Goal: Task Accomplishment & Management: Manage account settings

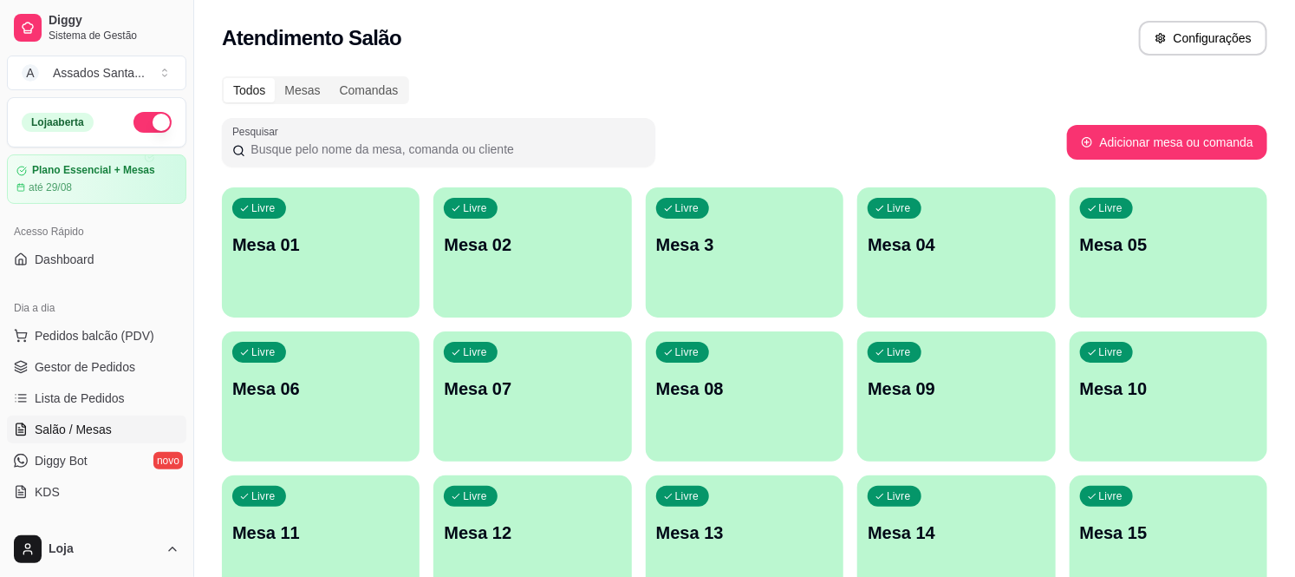
click at [813, 232] on p "Mesa 3" at bounding box center [744, 244] width 177 height 24
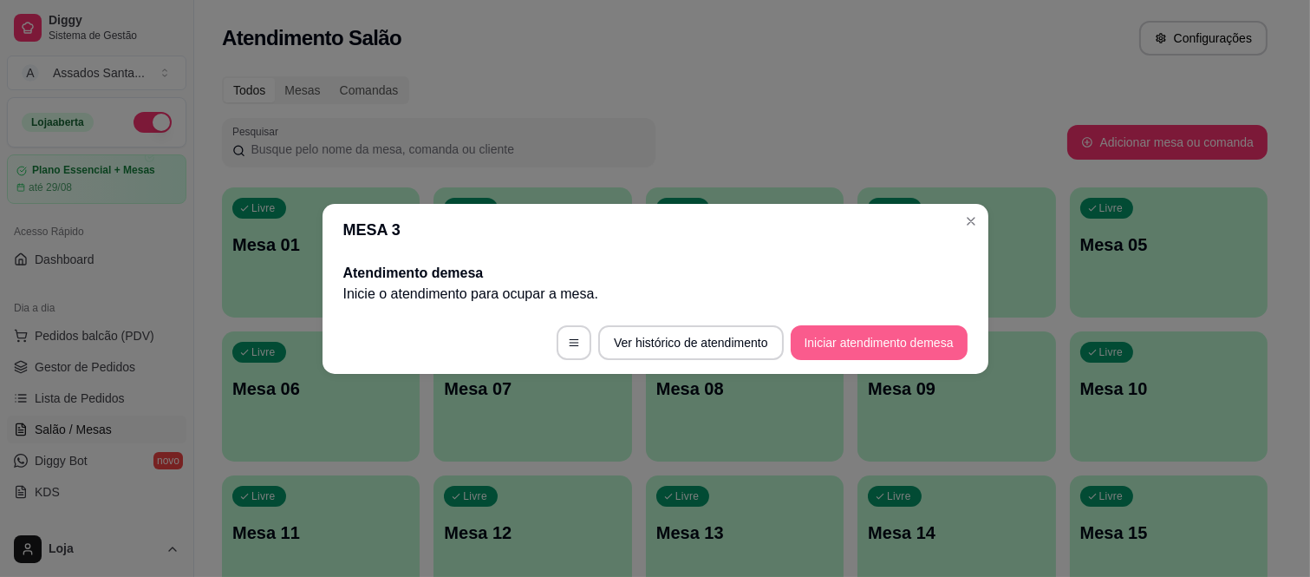
click at [847, 345] on button "Iniciar atendimento de mesa" at bounding box center [879, 342] width 177 height 35
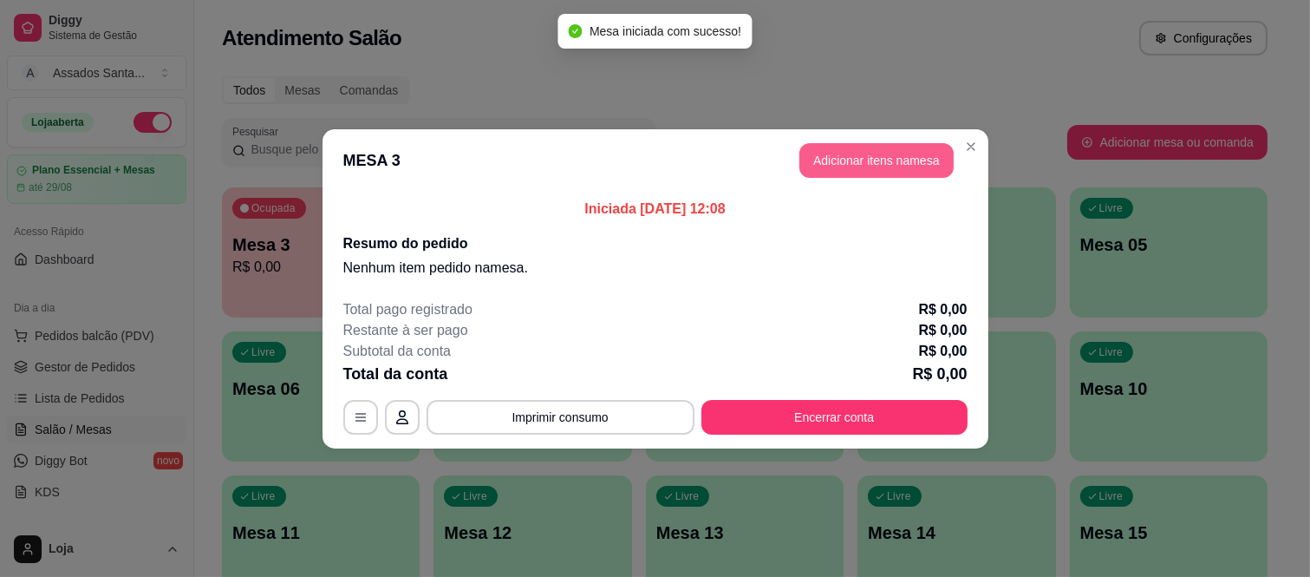
click at [852, 165] on button "Adicionar itens na mesa" at bounding box center [876, 160] width 154 height 35
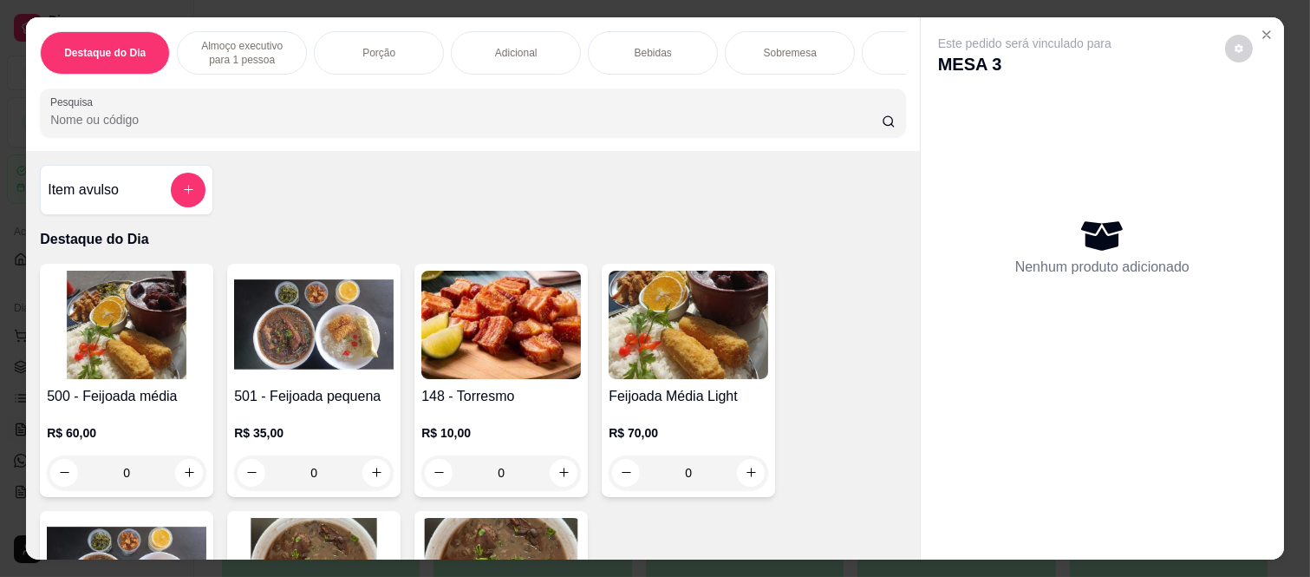
click at [264, 39] on p "Almoço executivo para 1 pessoa" at bounding box center [242, 53] width 101 height 28
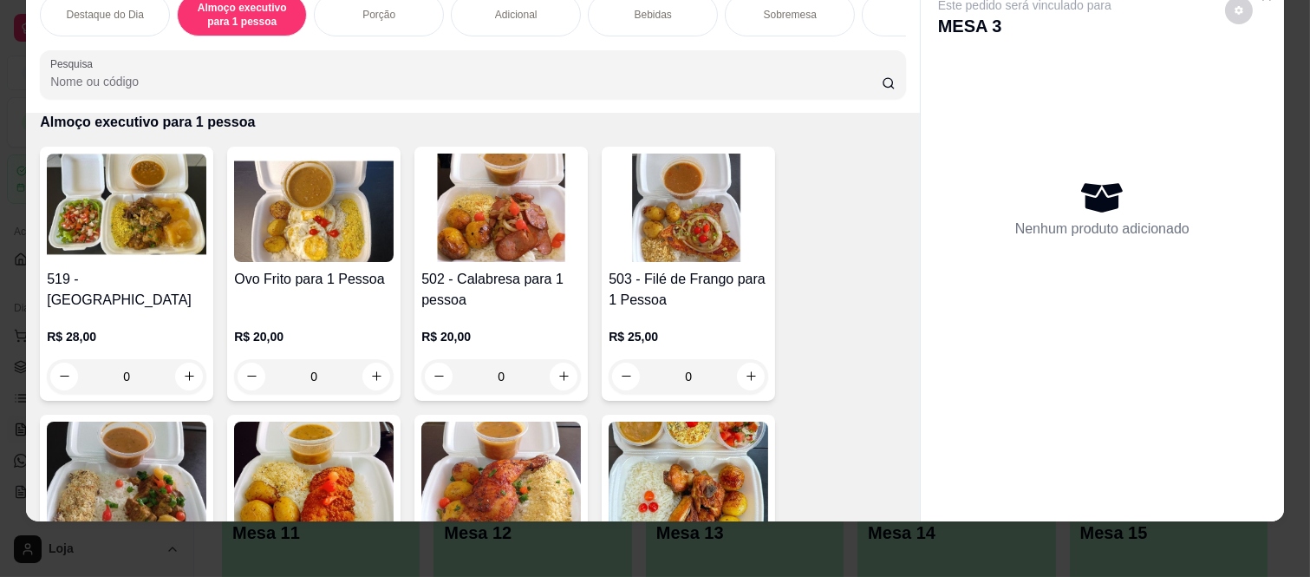
scroll to position [628, 0]
click at [551, 379] on div "0" at bounding box center [501, 377] width 160 height 35
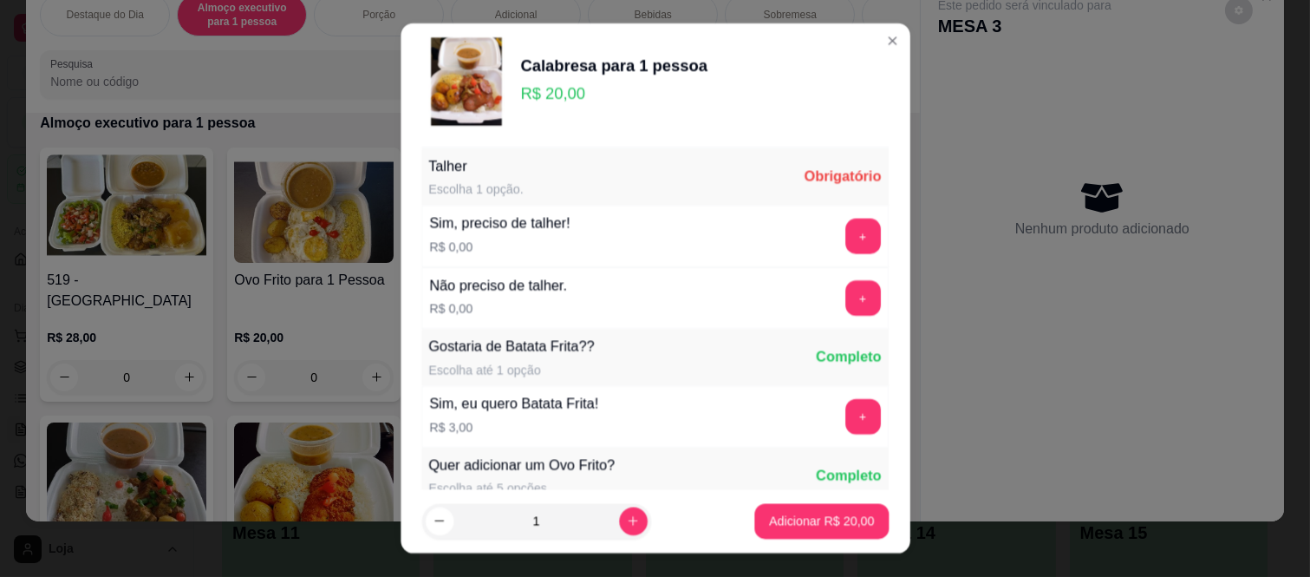
click at [551, 379] on div "Gostaria de Batata Frita?? Escolha até 1 opção Completo" at bounding box center [654, 357] width 467 height 56
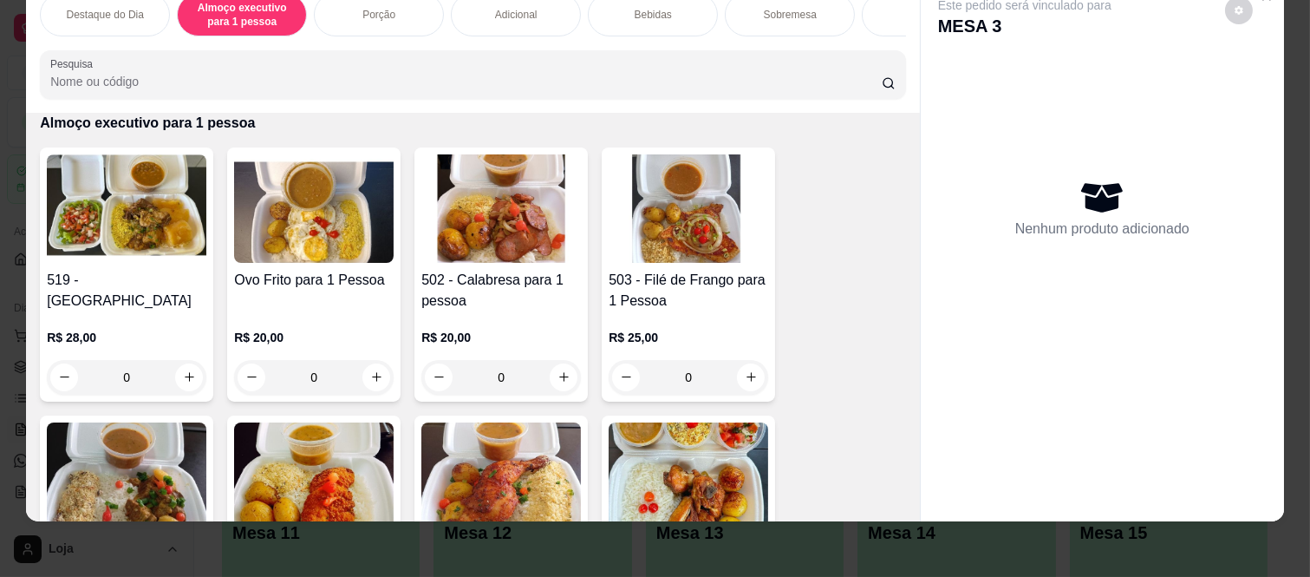
click at [551, 371] on div "0" at bounding box center [501, 377] width 160 height 35
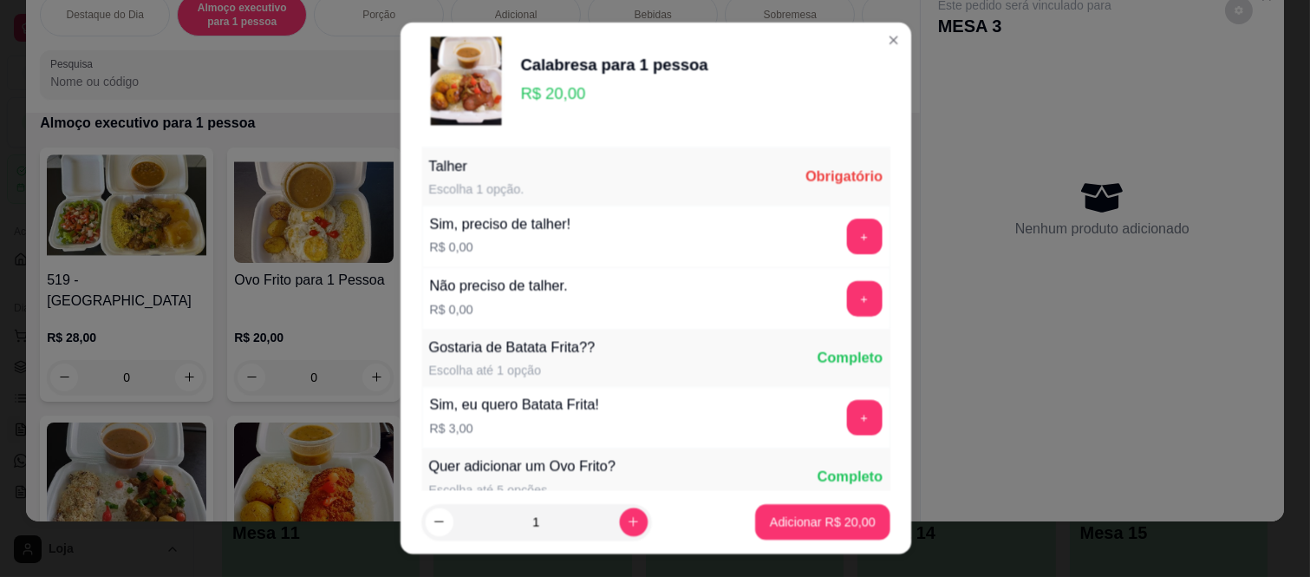
click at [551, 371] on div "Escolha até 1 opção" at bounding box center [511, 370] width 166 height 17
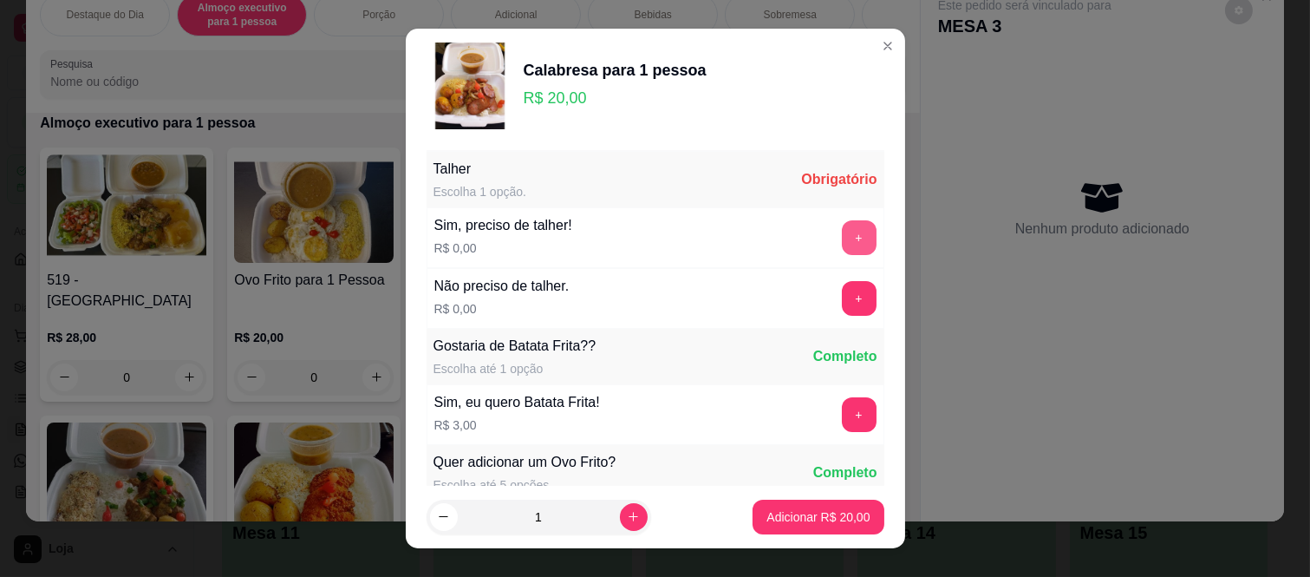
click at [842, 223] on button "+" at bounding box center [859, 237] width 35 height 35
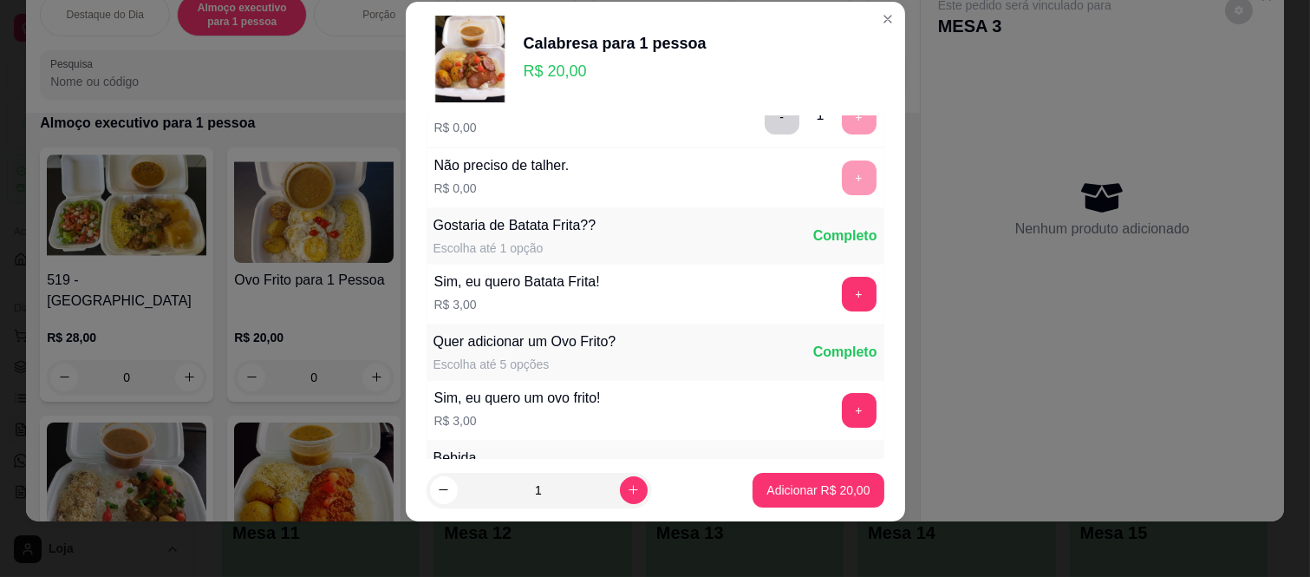
scroll to position [186, 0]
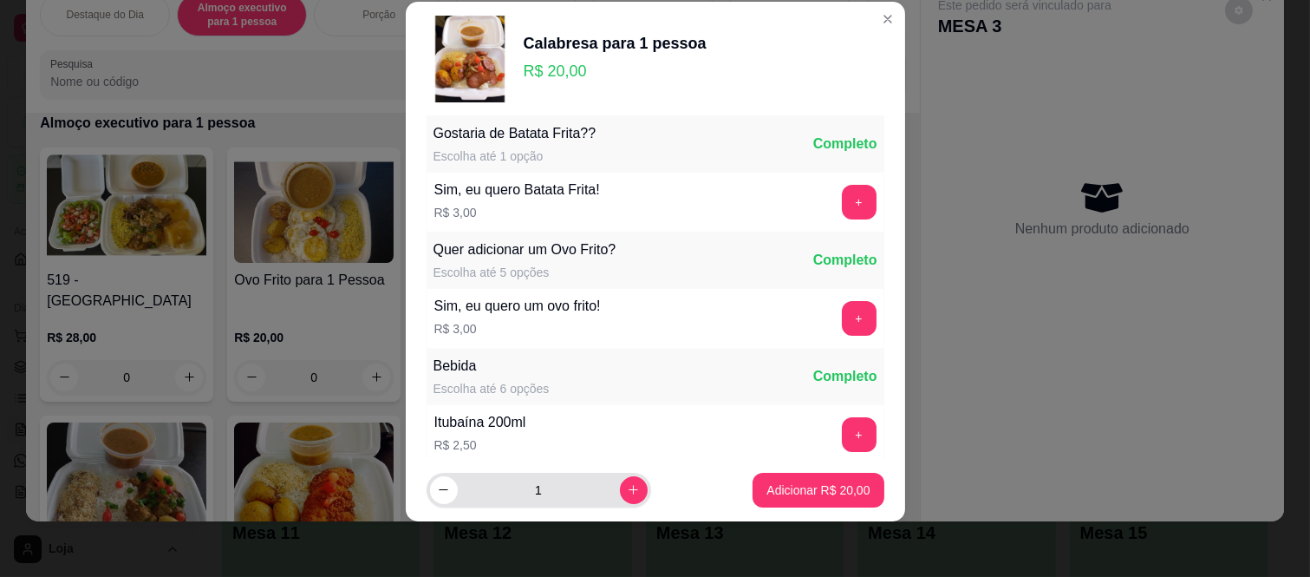
click at [620, 500] on button "increase-product-quantity" at bounding box center [634, 490] width 28 height 28
type input "3"
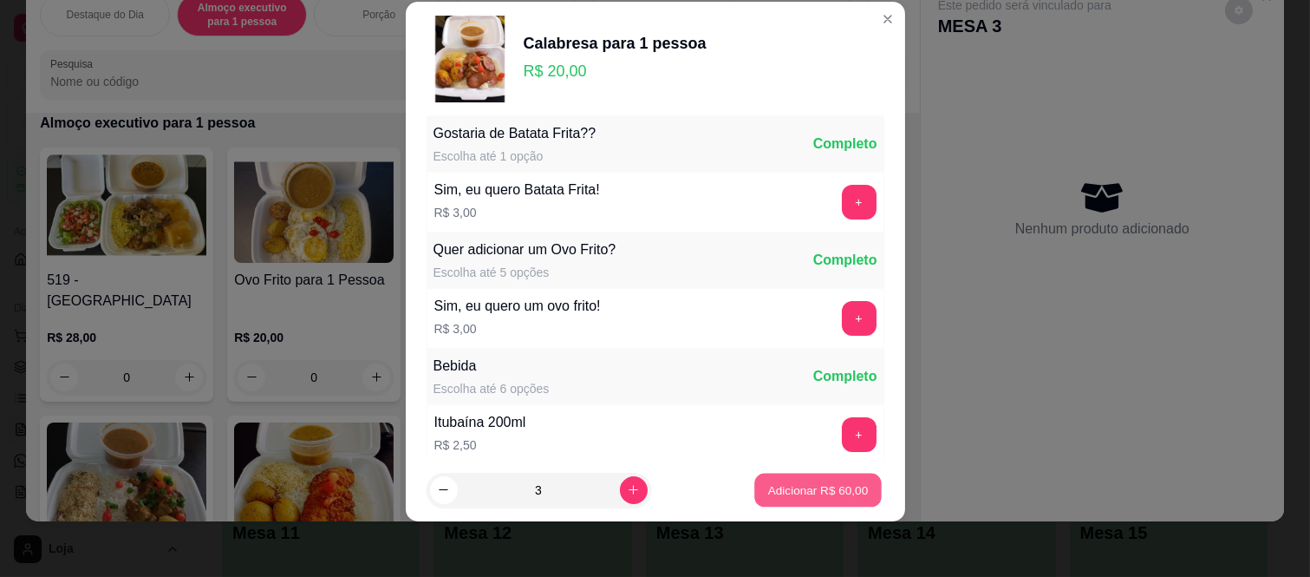
click at [800, 491] on p "Adicionar R$ 60,00" at bounding box center [818, 489] width 101 height 16
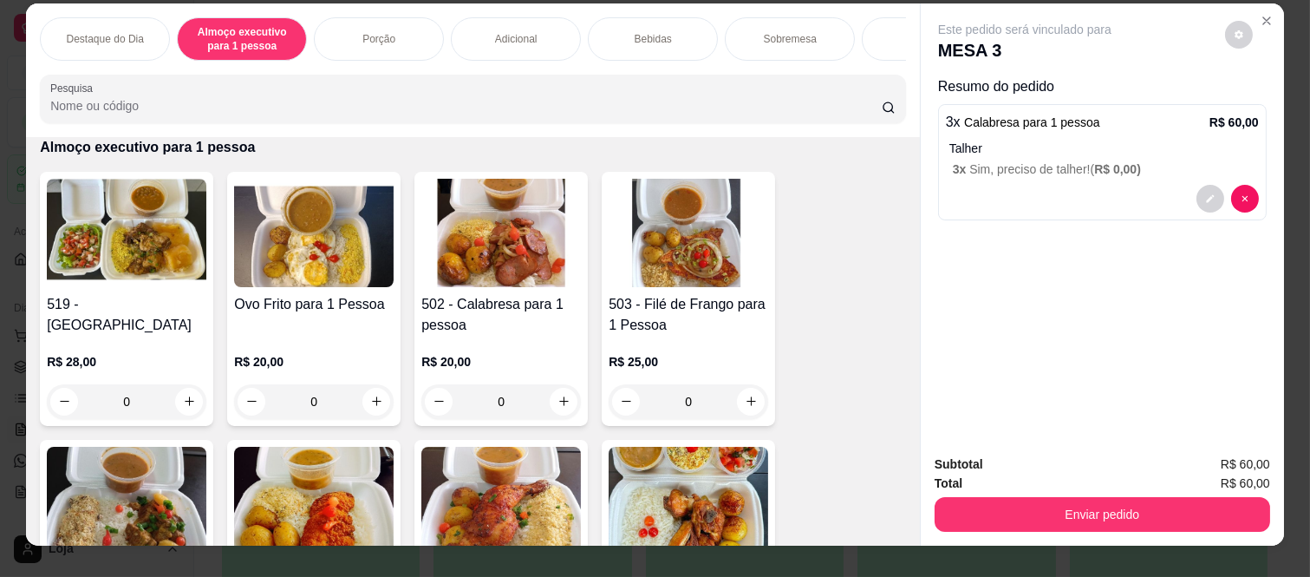
scroll to position [0, 0]
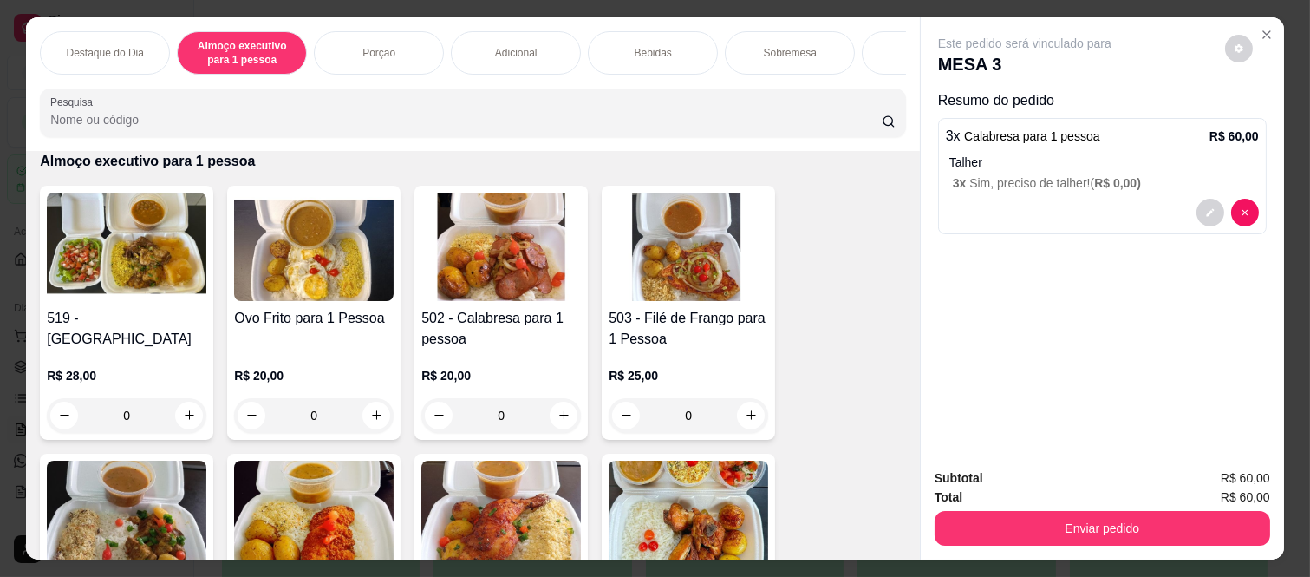
click at [665, 52] on div "Bebidas" at bounding box center [653, 52] width 130 height 43
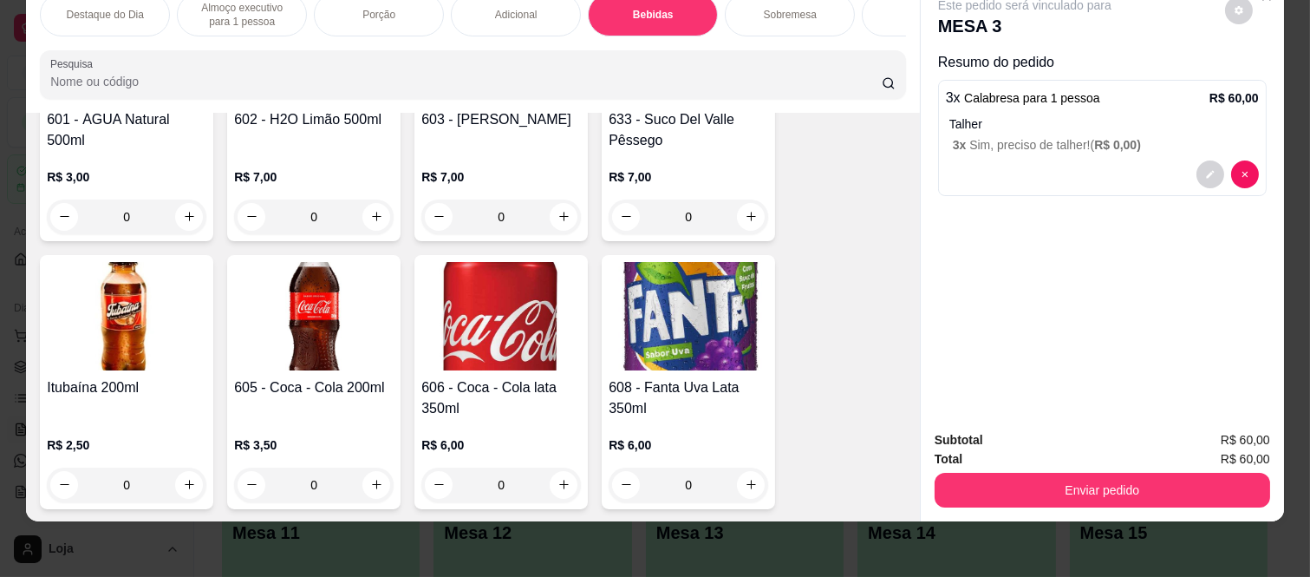
scroll to position [3047, 0]
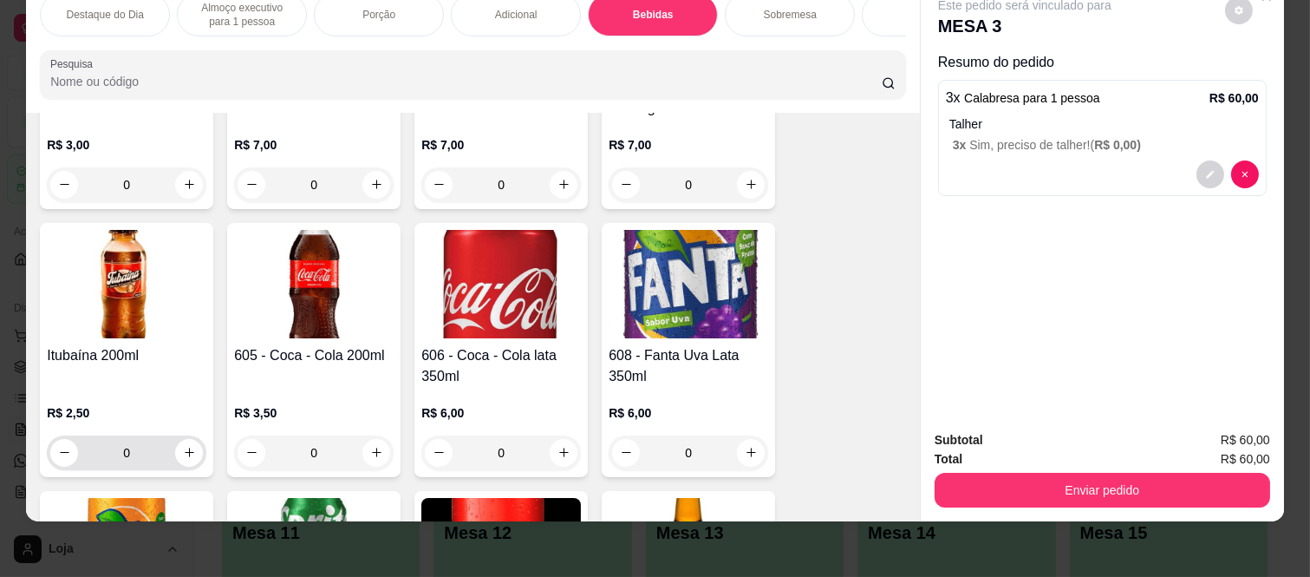
click at [194, 444] on div "0" at bounding box center [126, 452] width 153 height 35
click at [183, 454] on icon "increase-product-quantity" at bounding box center [189, 453] width 13 height 13
type input "1"
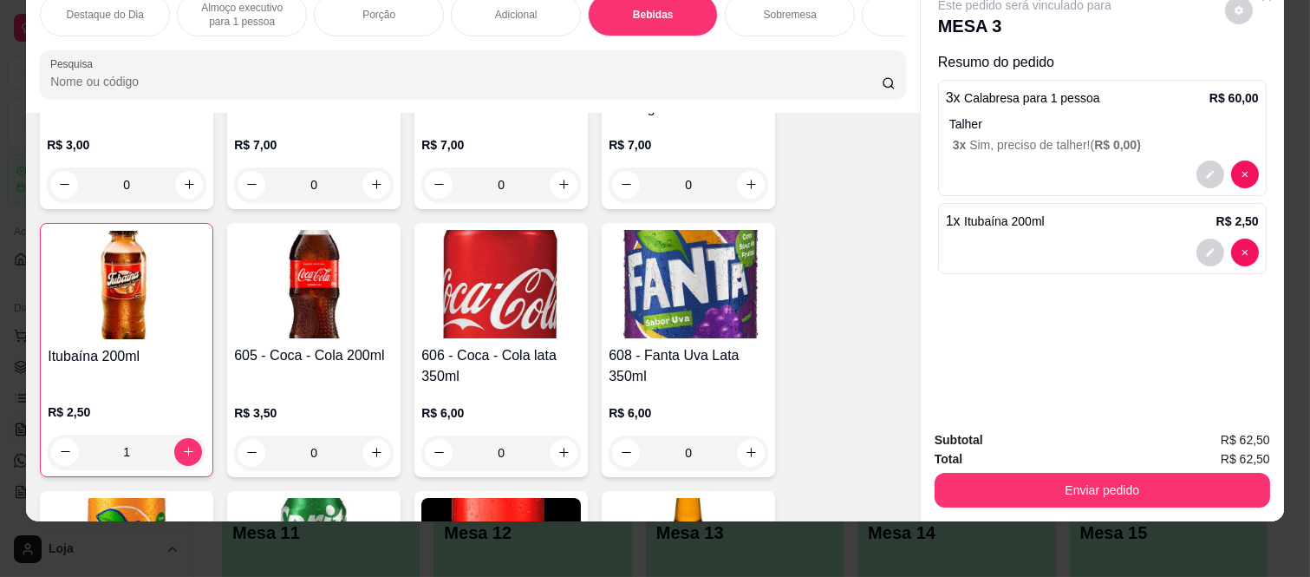
click at [1151, 451] on div "Total R$ 62,50" at bounding box center [1103, 458] width 336 height 19
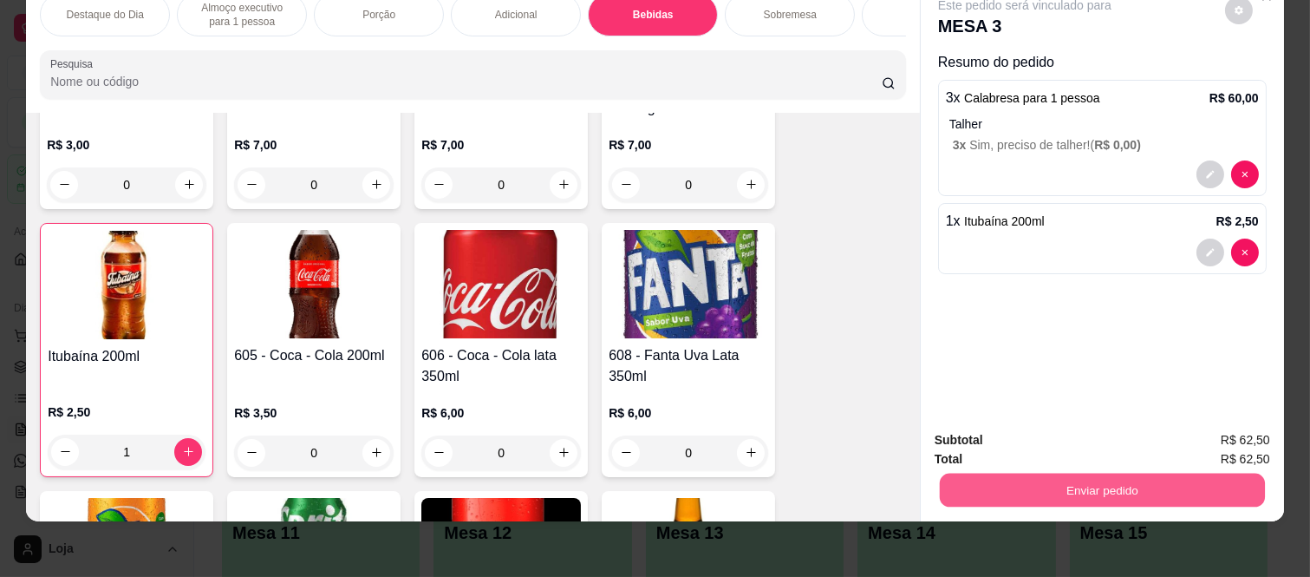
click at [1155, 473] on button "Enviar pedido" at bounding box center [1102, 490] width 325 height 34
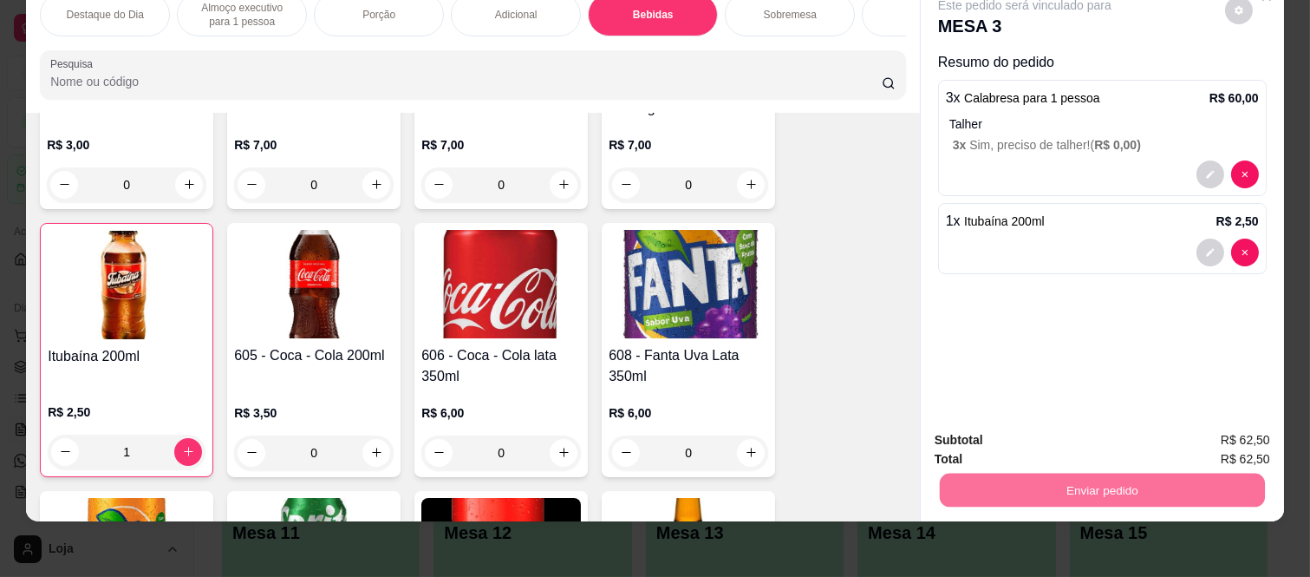
click at [1118, 434] on button "Não registrar e enviar pedido" at bounding box center [1044, 433] width 180 height 33
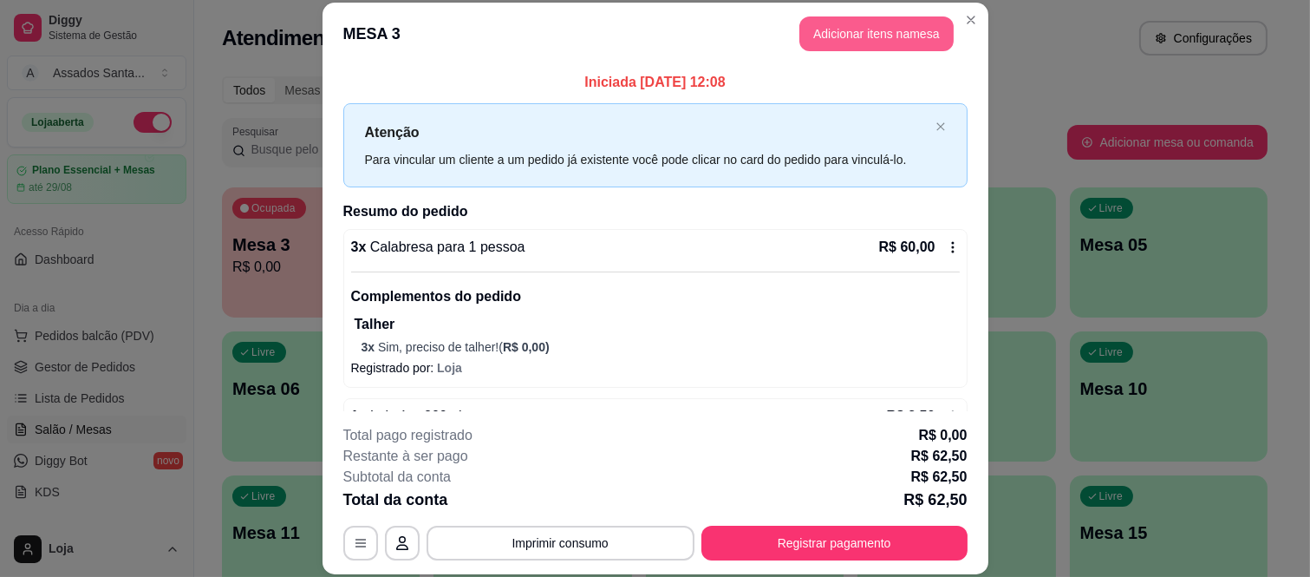
click at [874, 50] on header "MESA 3 Adicionar itens na mesa" at bounding box center [656, 34] width 666 height 62
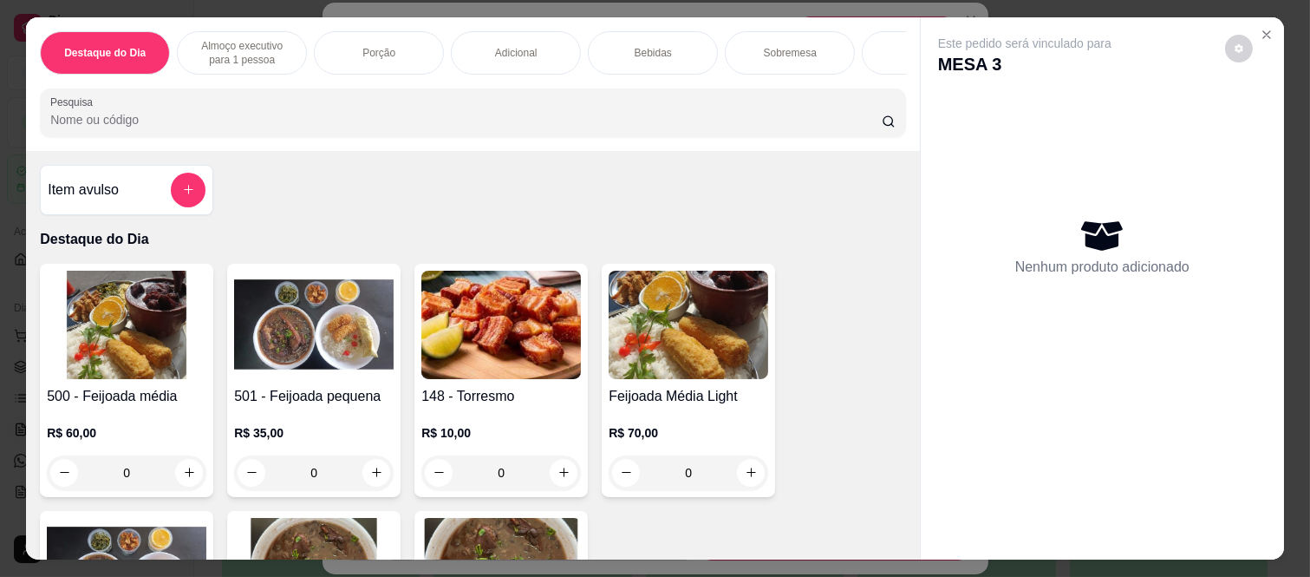
click at [280, 31] on div "Almoço executivo para 1 pessoa" at bounding box center [242, 52] width 130 height 43
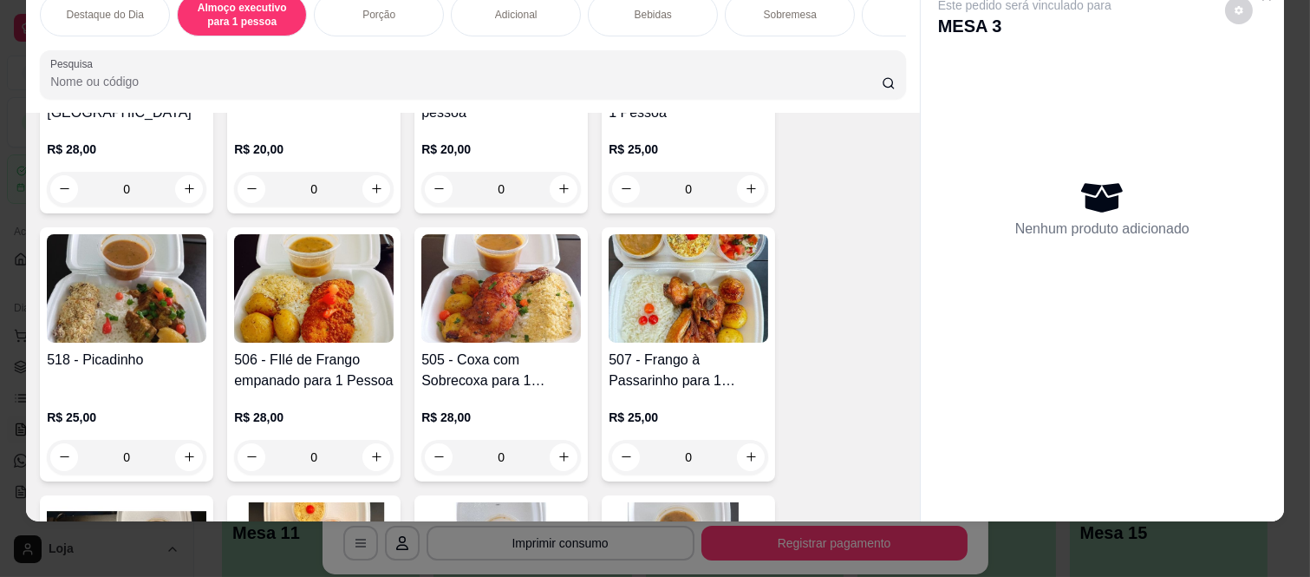
scroll to position [820, 0]
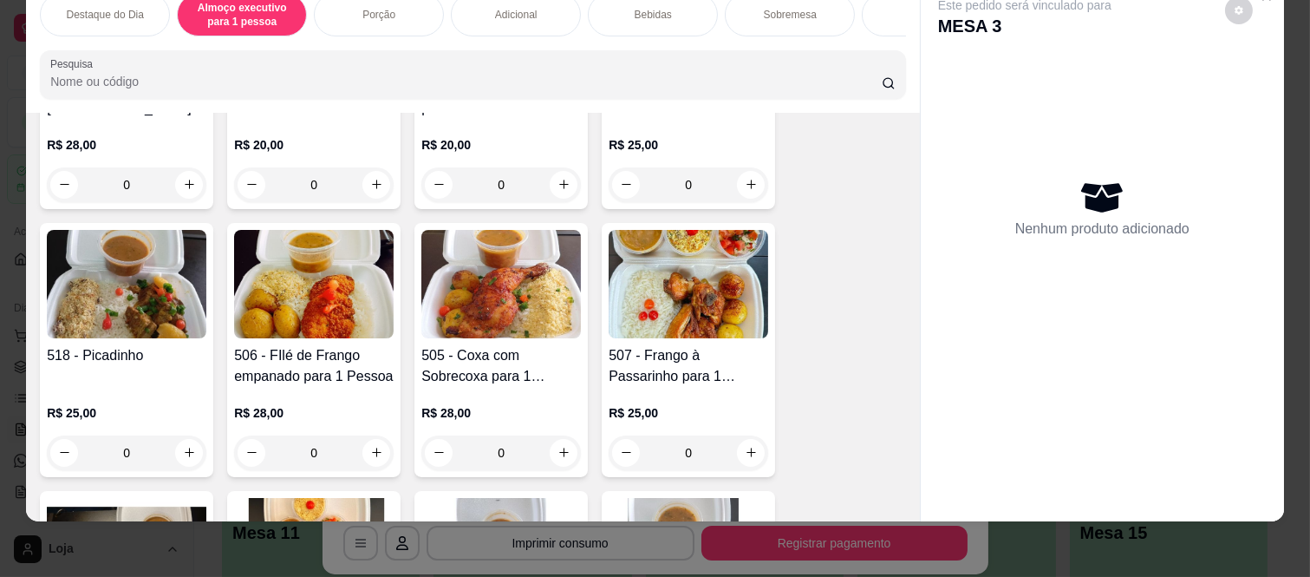
click at [552, 188] on div "0" at bounding box center [501, 184] width 160 height 35
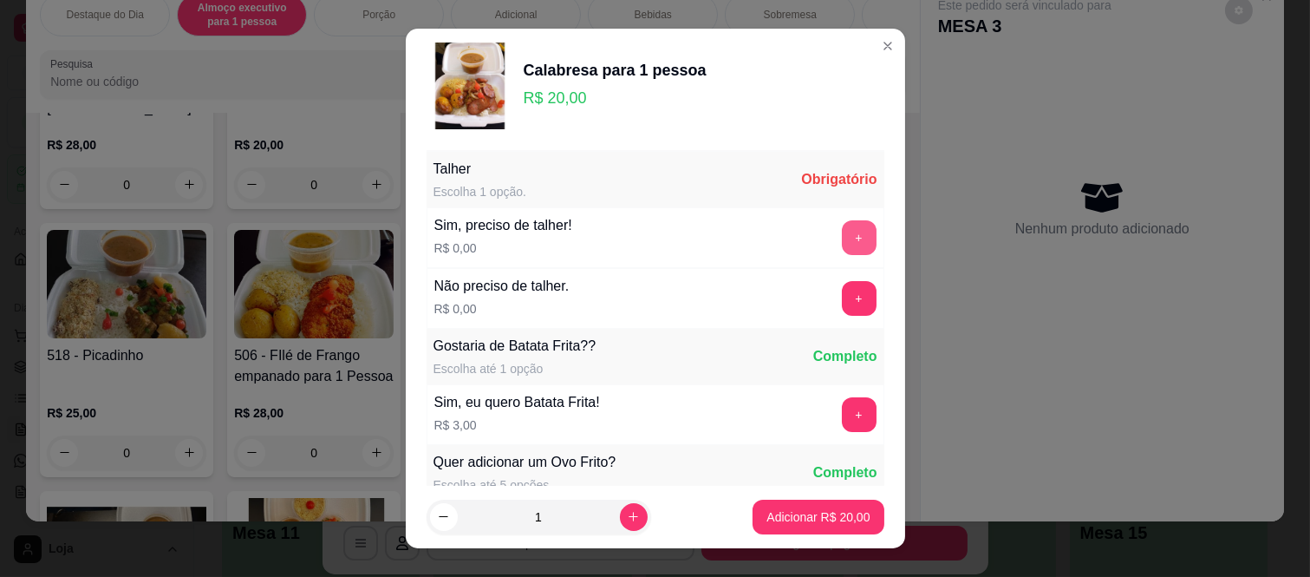
click at [835, 244] on div "+" at bounding box center [859, 237] width 49 height 35
click at [842, 254] on button "+" at bounding box center [859, 238] width 34 height 34
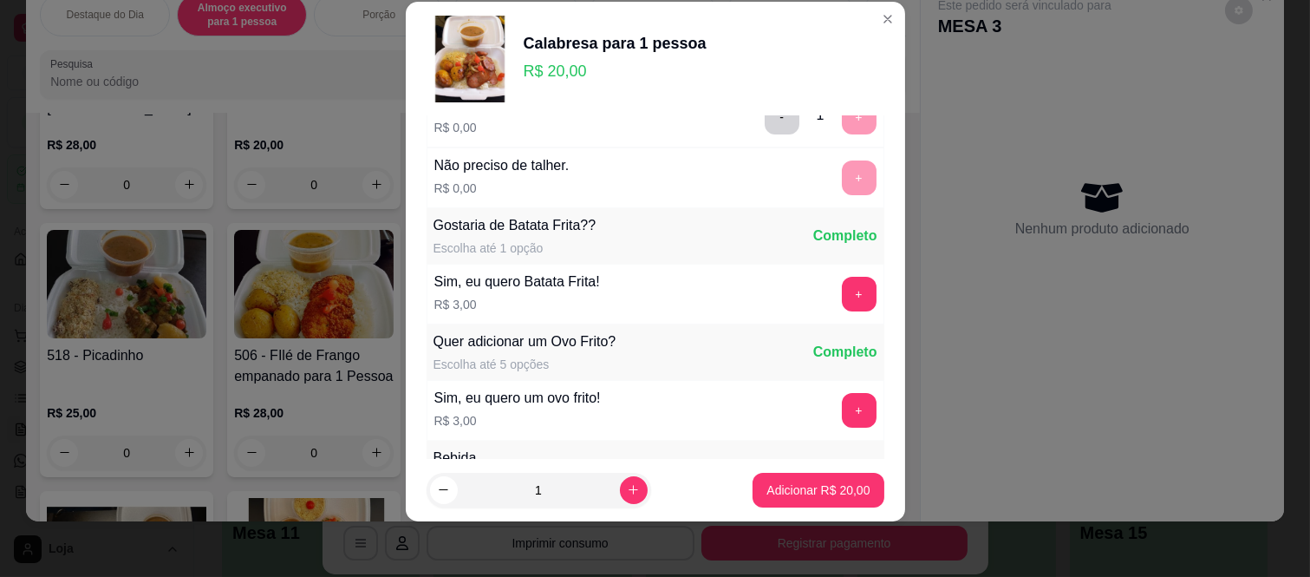
scroll to position [186, 0]
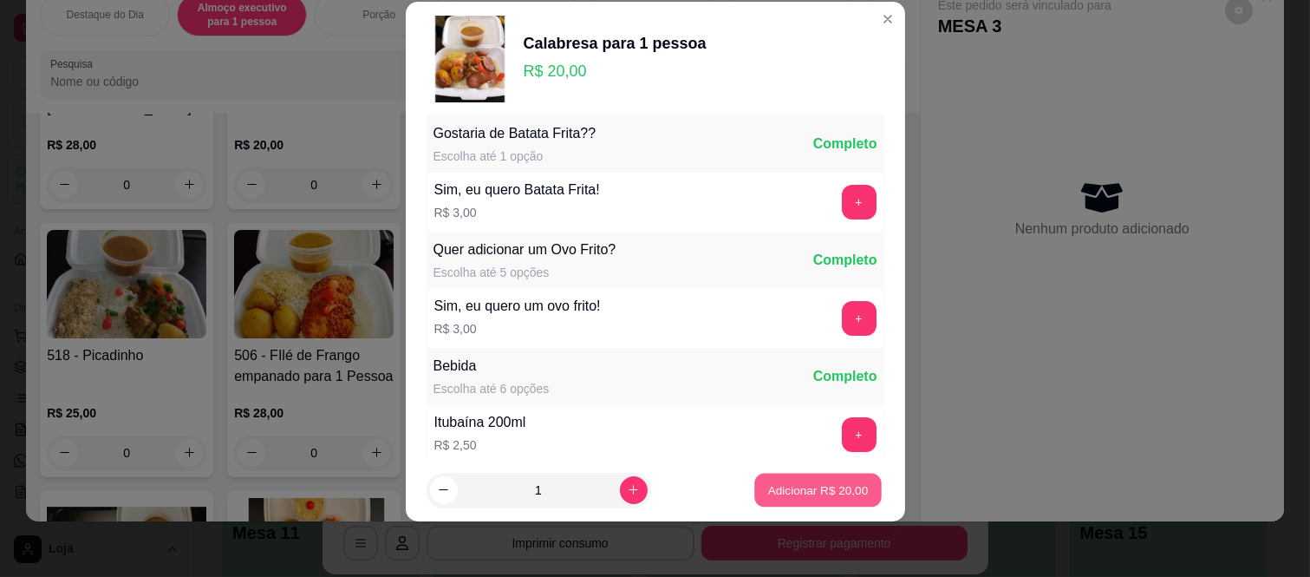
click at [825, 492] on p "Adicionar R$ 20,00" at bounding box center [818, 489] width 101 height 16
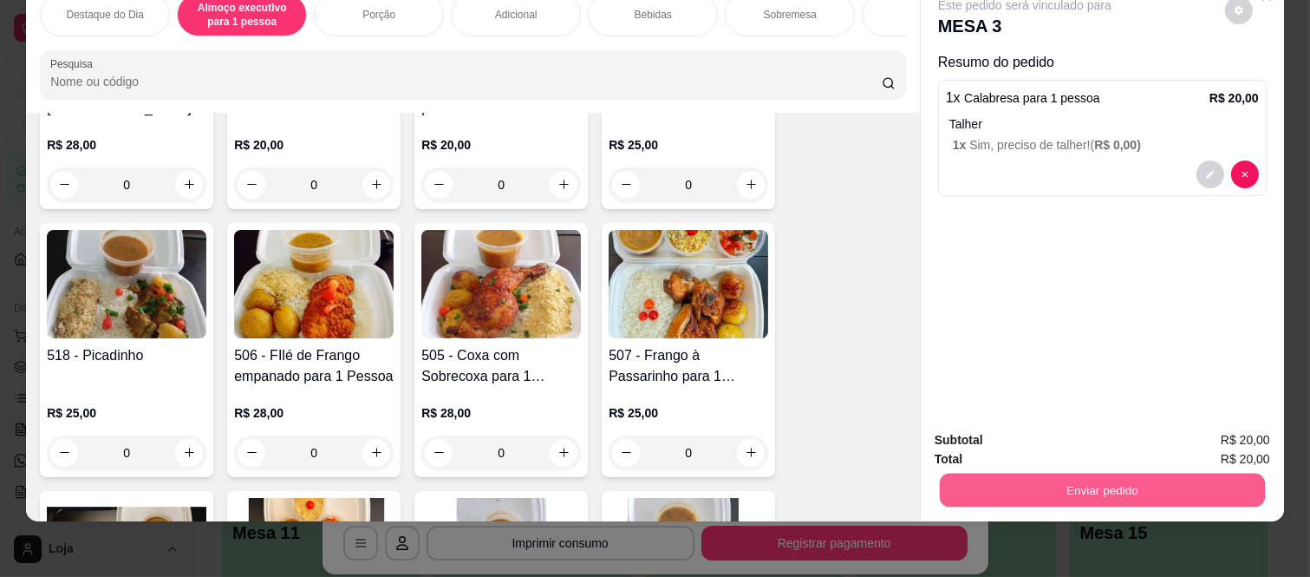
click at [1129, 480] on button "Enviar pedido" at bounding box center [1102, 490] width 325 height 34
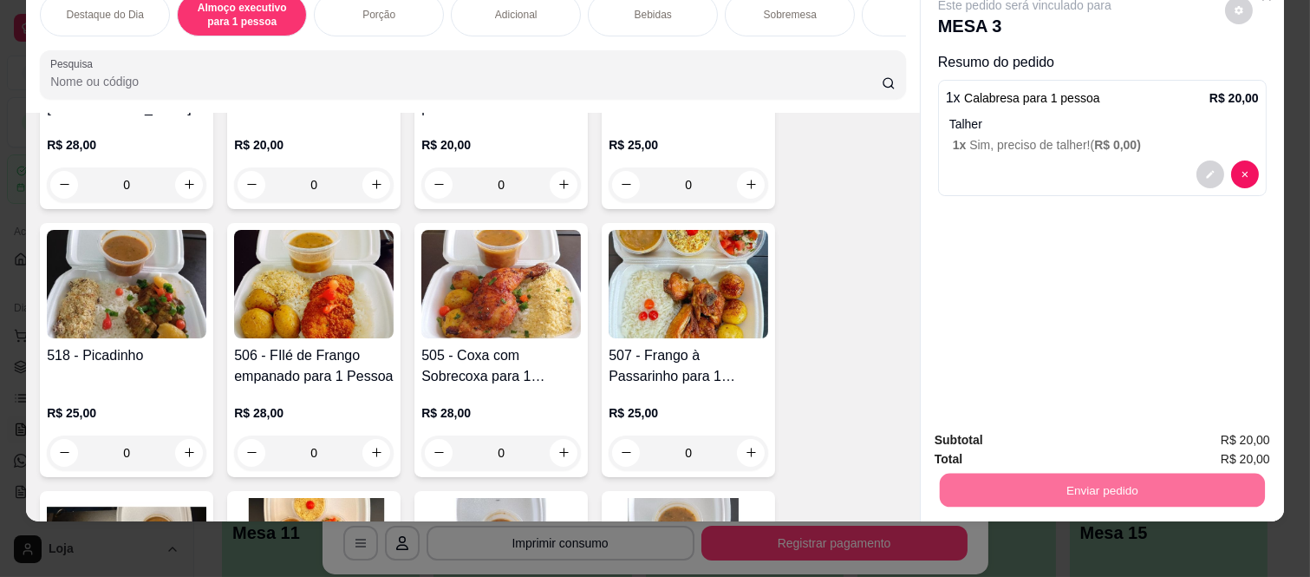
click at [1050, 427] on button "Não registrar e enviar pedido" at bounding box center [1044, 433] width 180 height 33
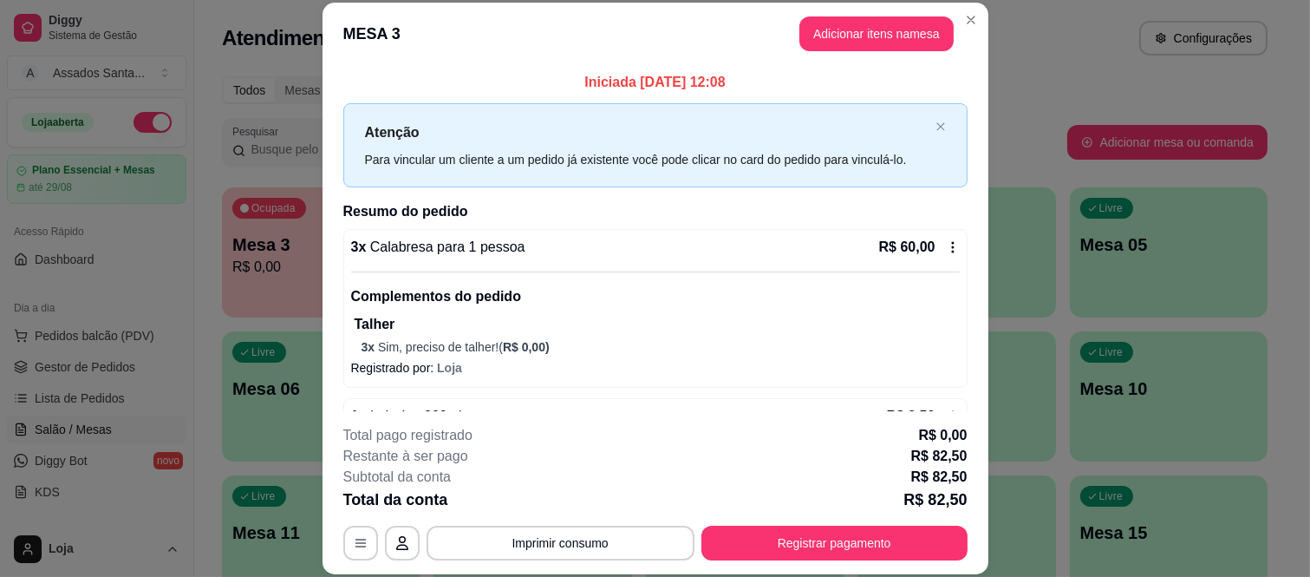
click at [902, 290] on p "Complementos do pedido" at bounding box center [655, 296] width 609 height 21
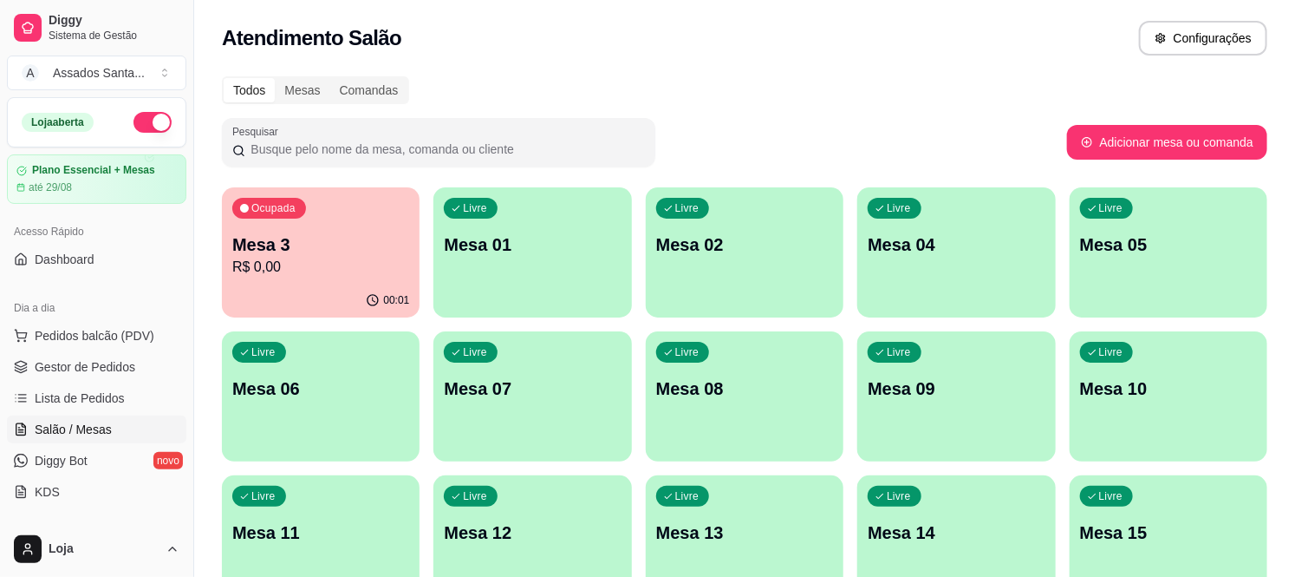
click at [290, 279] on div "Ocupada Mesa 3 R$ 0,00" at bounding box center [321, 235] width 198 height 96
click at [316, 248] on p "Mesa 3" at bounding box center [321, 244] width 172 height 23
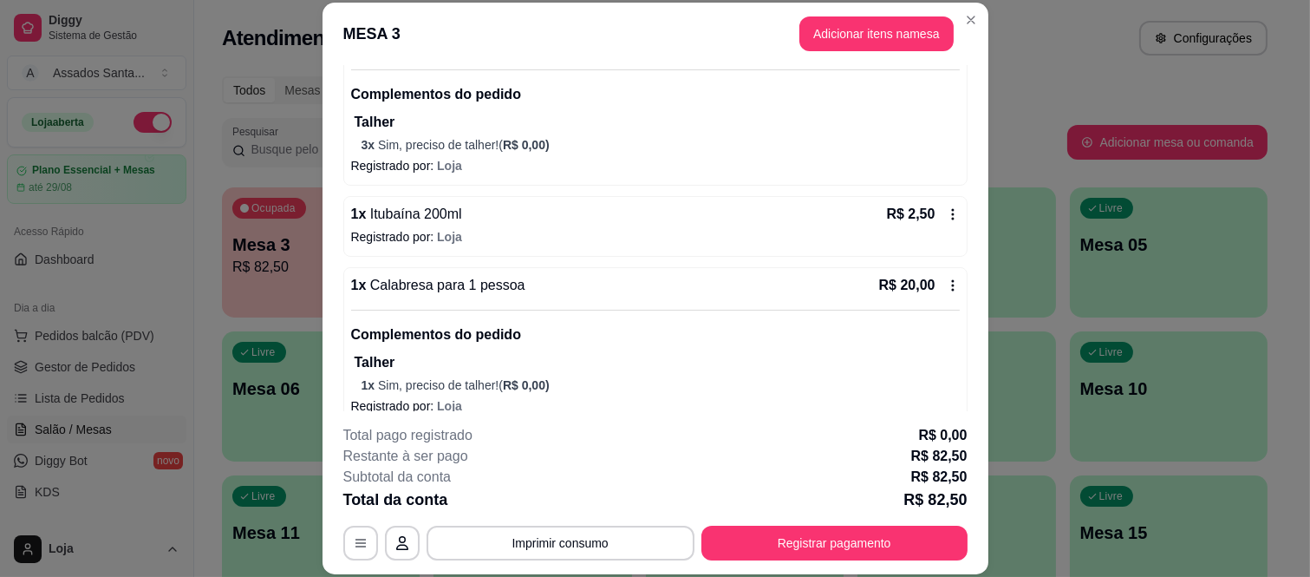
scroll to position [224, 0]
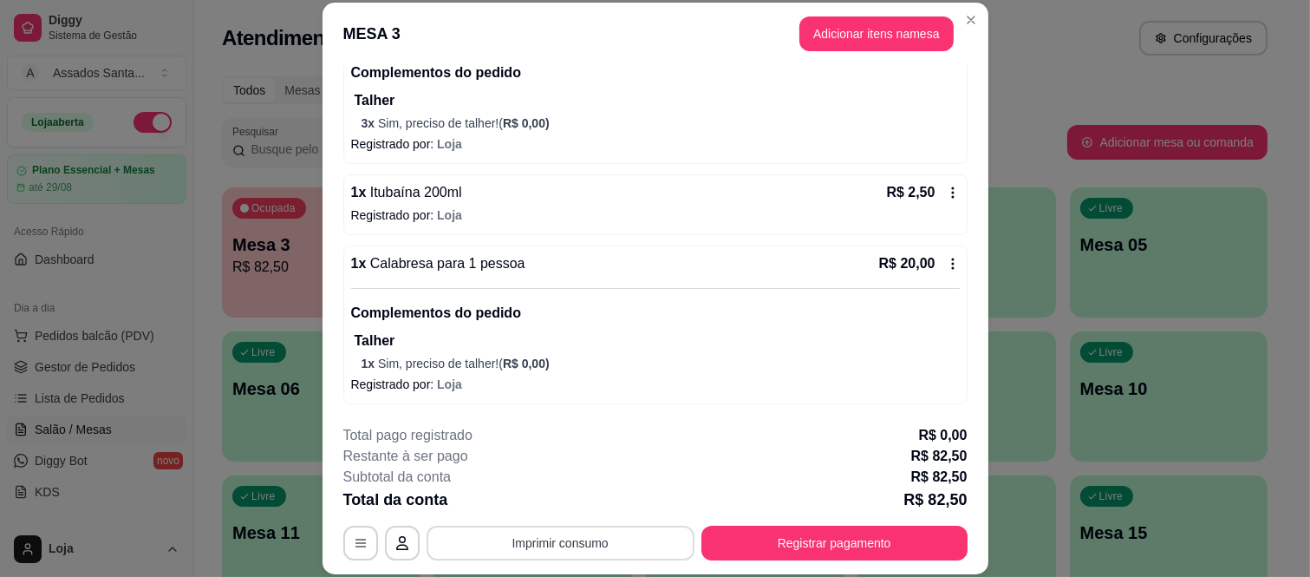
click at [595, 549] on button "Imprimir consumo" at bounding box center [561, 542] width 268 height 35
click at [577, 515] on button "IMPRESSORA caixa" at bounding box center [558, 503] width 126 height 28
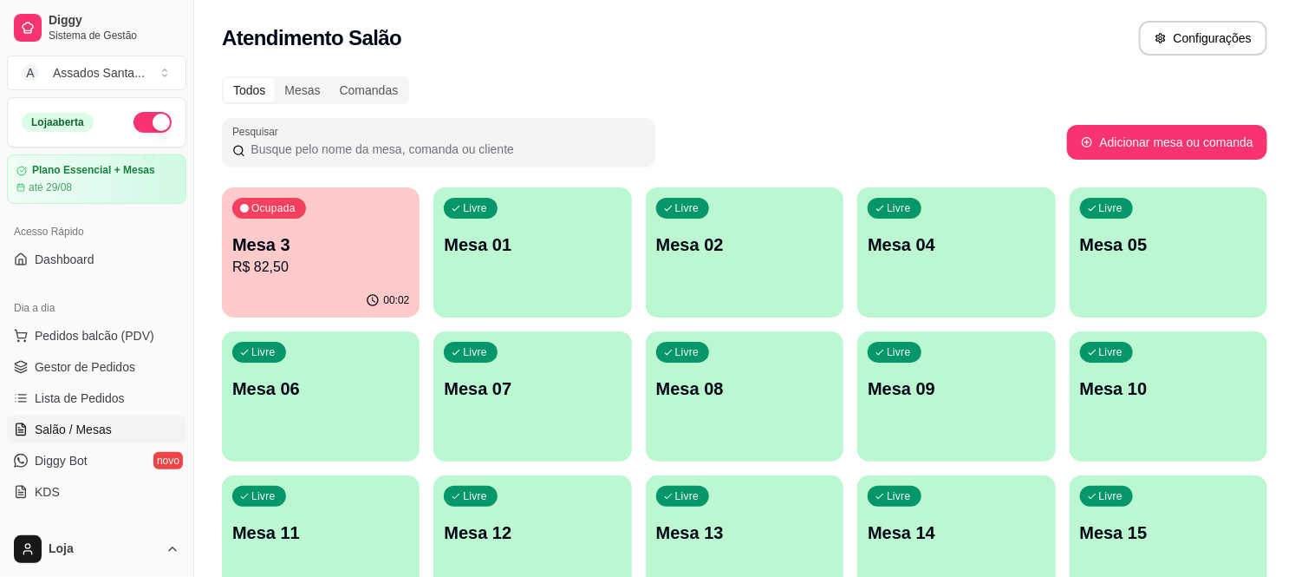
click at [550, 266] on div "Livre Mesa 01" at bounding box center [533, 241] width 198 height 109
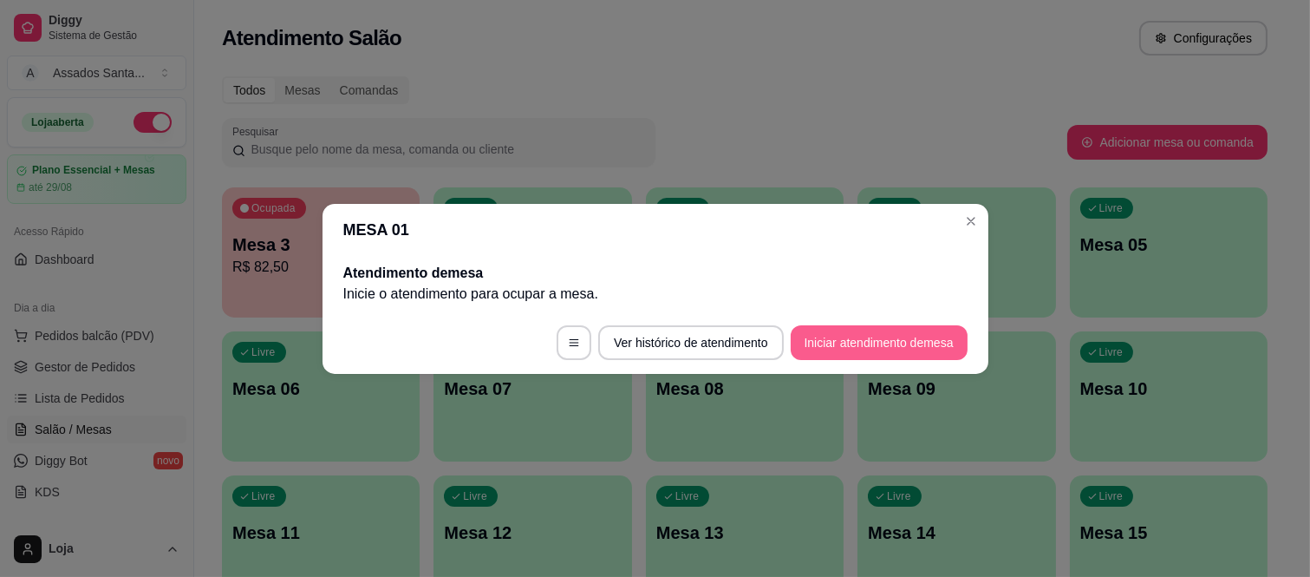
click at [876, 343] on button "Iniciar atendimento de mesa" at bounding box center [879, 342] width 177 height 35
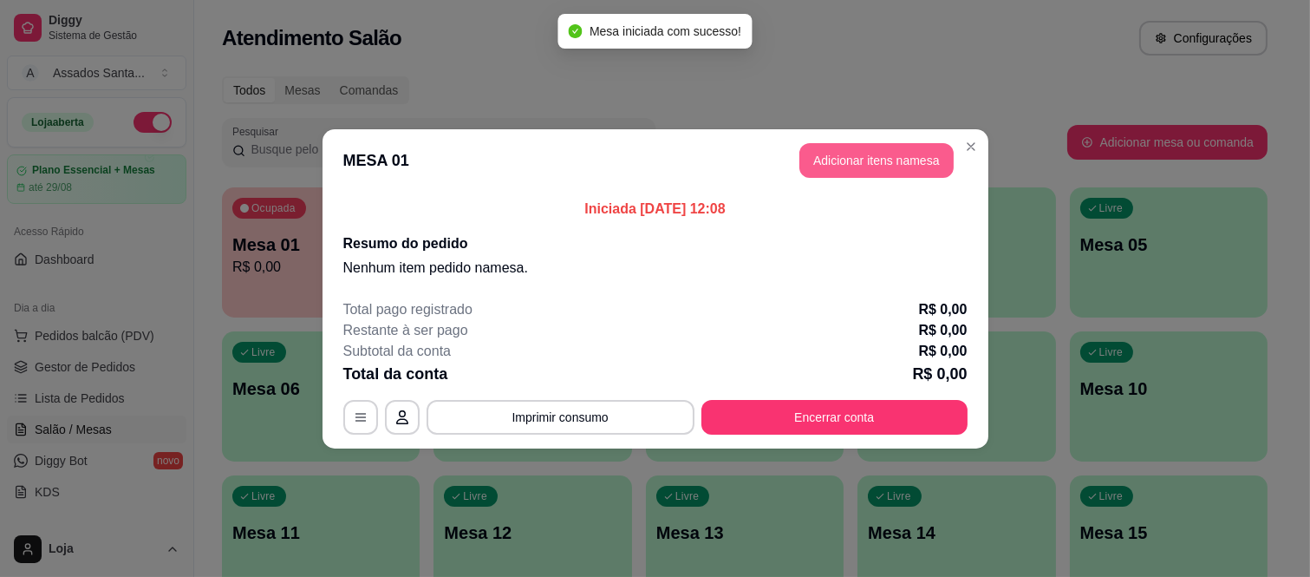
click at [874, 146] on button "Adicionar itens na mesa" at bounding box center [876, 160] width 154 height 35
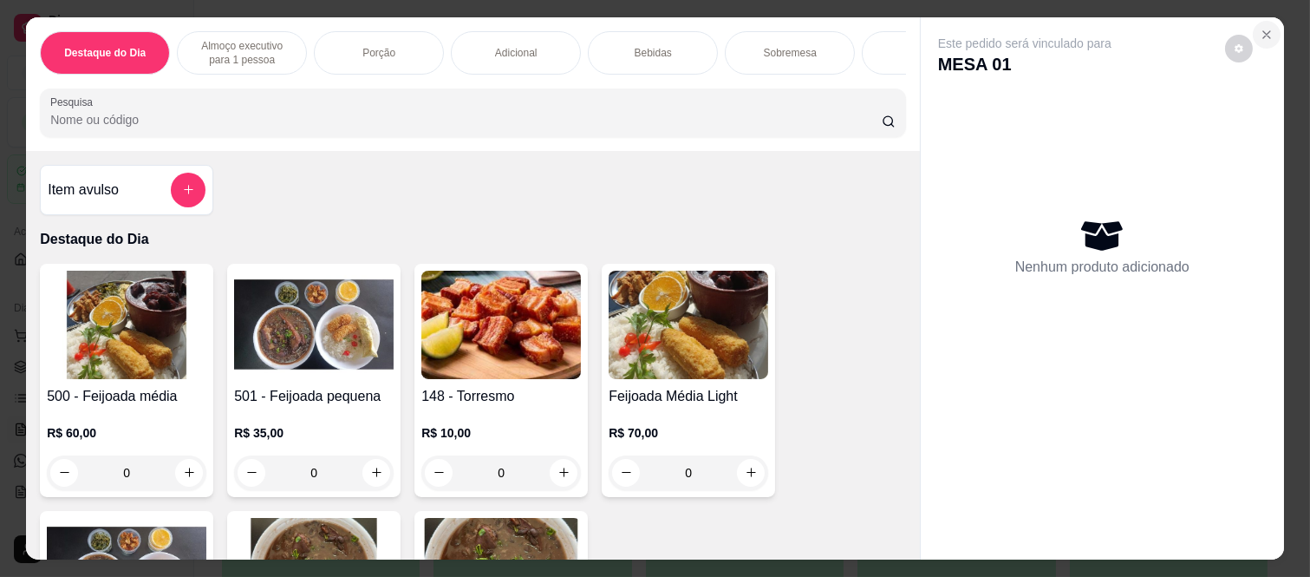
click at [1253, 28] on button "Close" at bounding box center [1267, 35] width 28 height 28
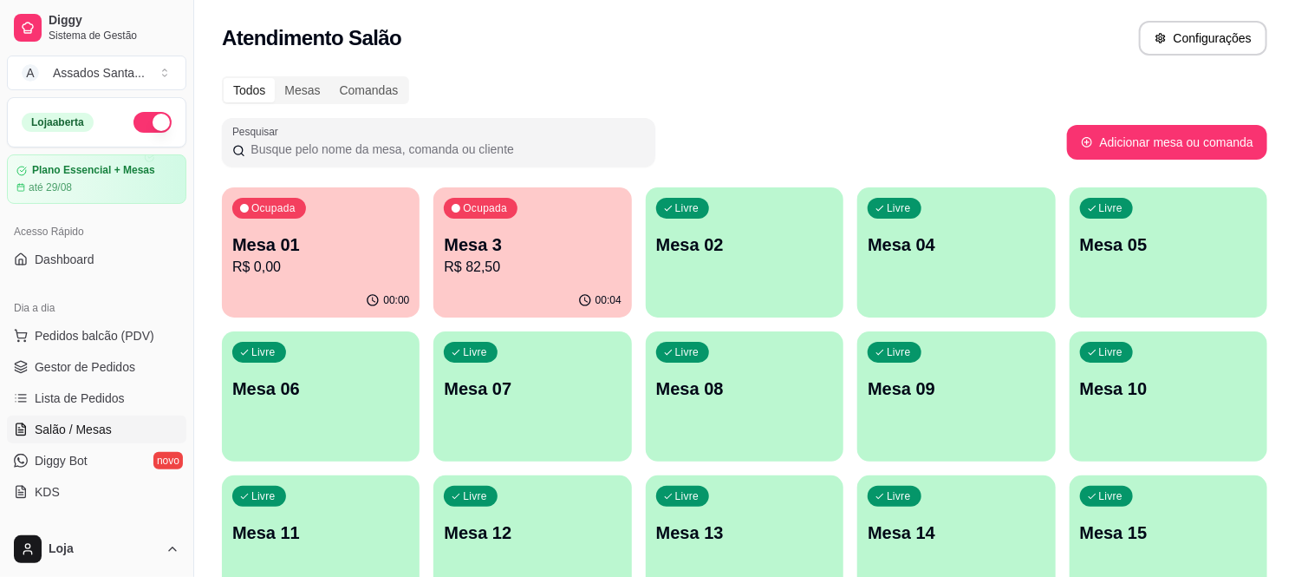
click at [591, 380] on p "Mesa 07" at bounding box center [532, 388] width 177 height 24
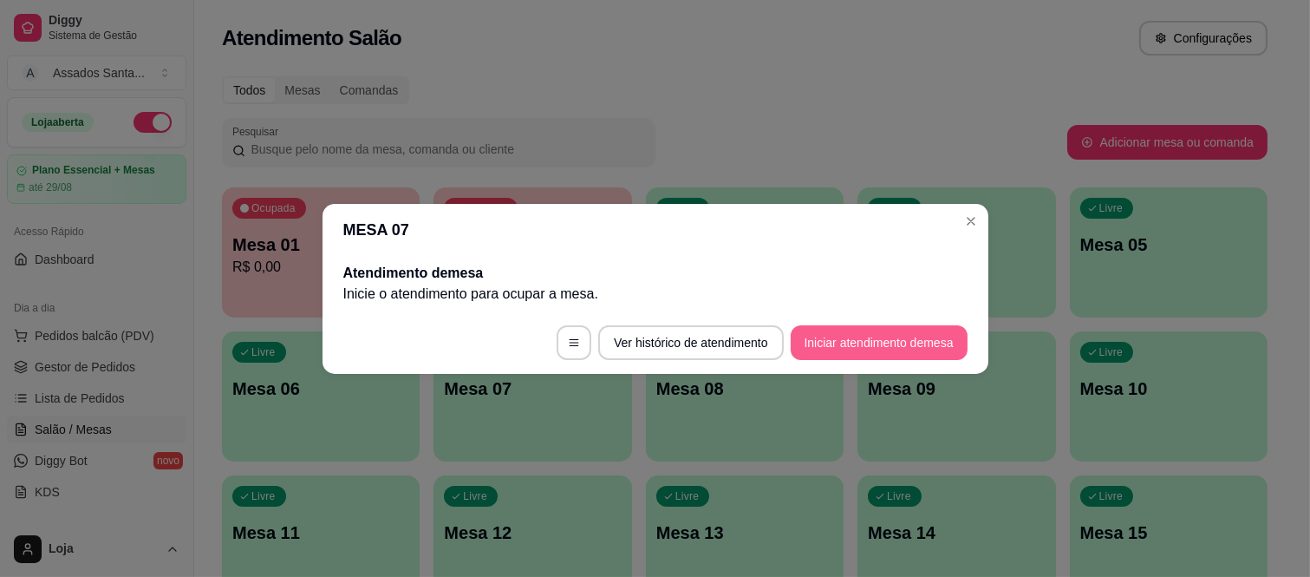
click at [873, 350] on button "Iniciar atendimento de mesa" at bounding box center [879, 342] width 177 height 35
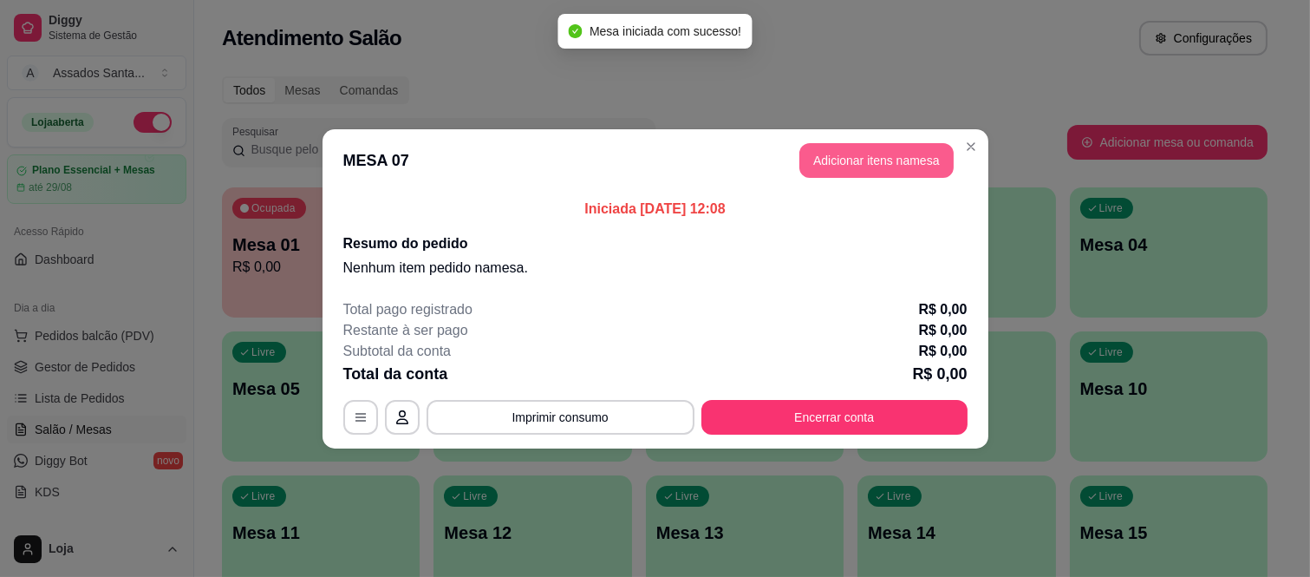
click at [836, 166] on button "Adicionar itens na mesa" at bounding box center [876, 160] width 154 height 35
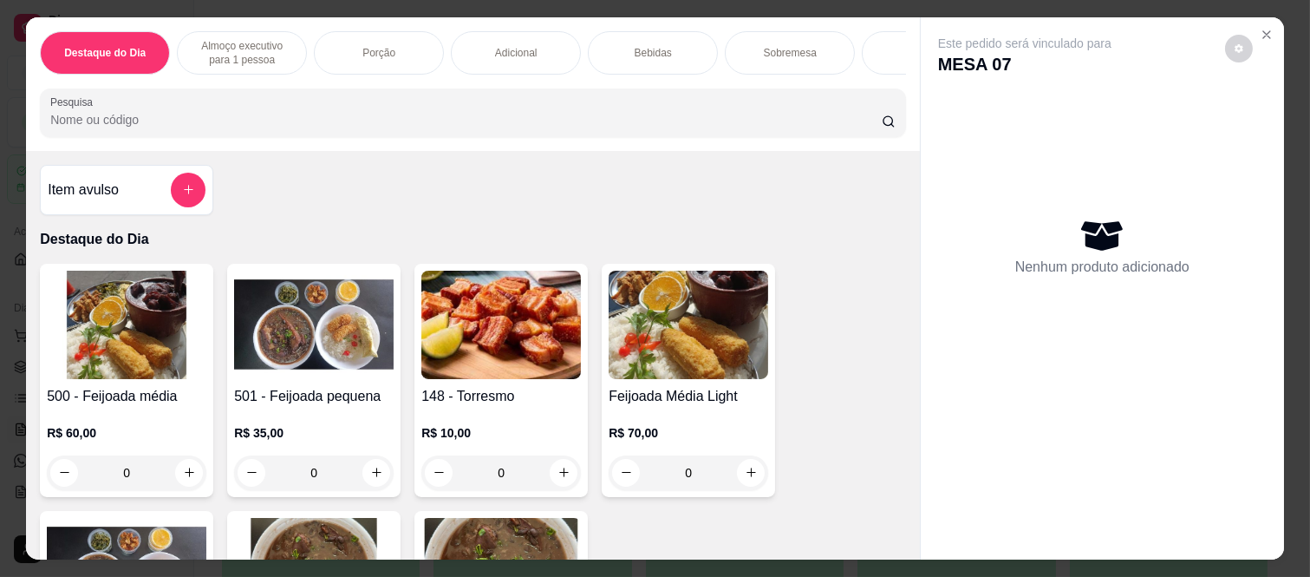
click at [176, 473] on div "0" at bounding box center [127, 472] width 160 height 35
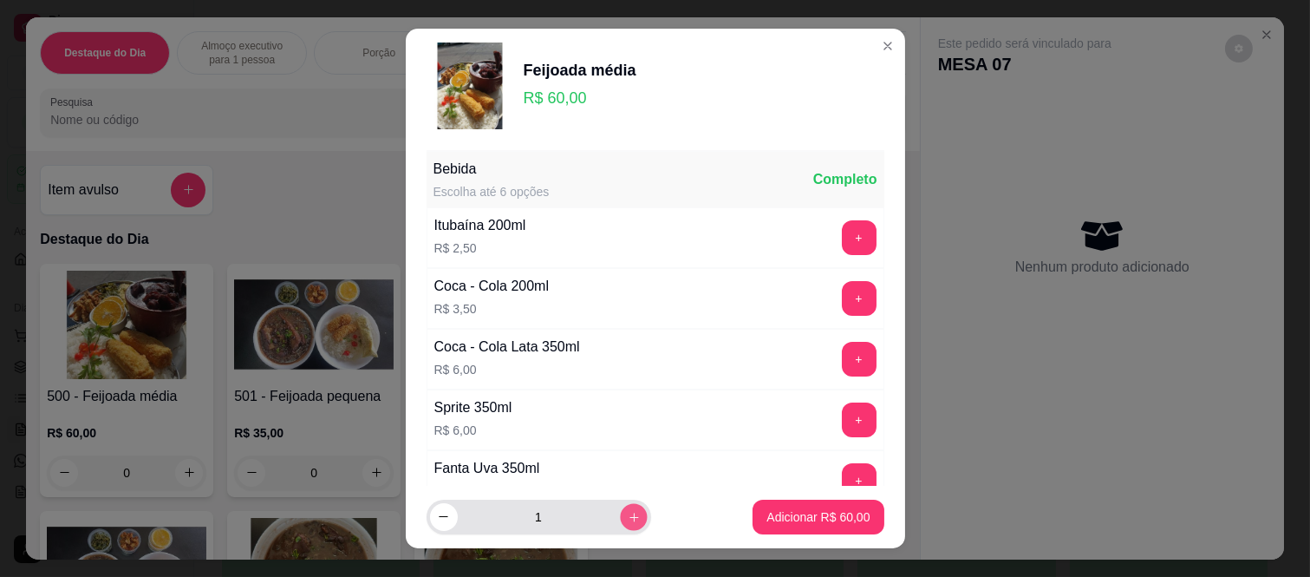
click at [620, 526] on button "increase-product-quantity" at bounding box center [633, 516] width 27 height 27
type input "2"
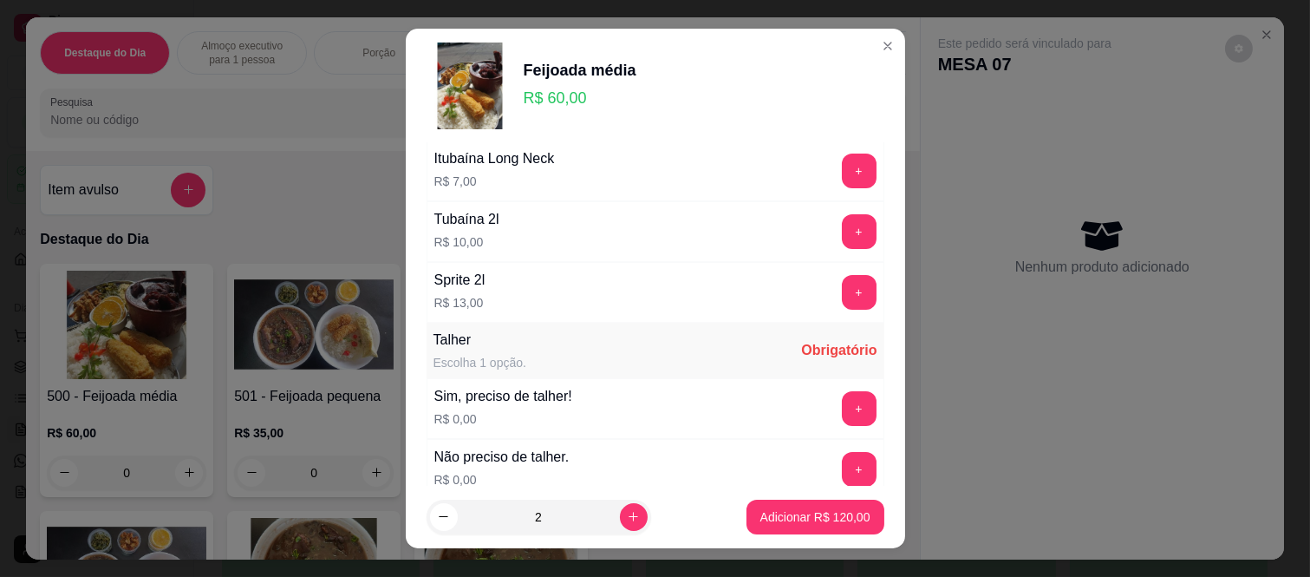
scroll to position [770, 0]
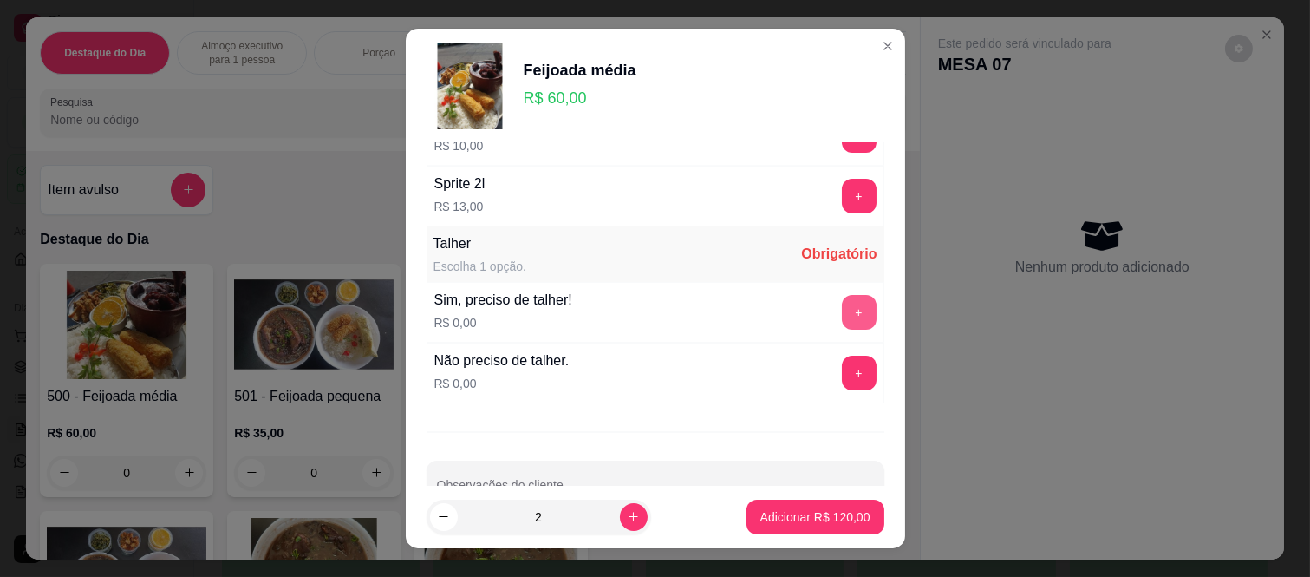
click at [842, 309] on button "+" at bounding box center [859, 312] width 35 height 35
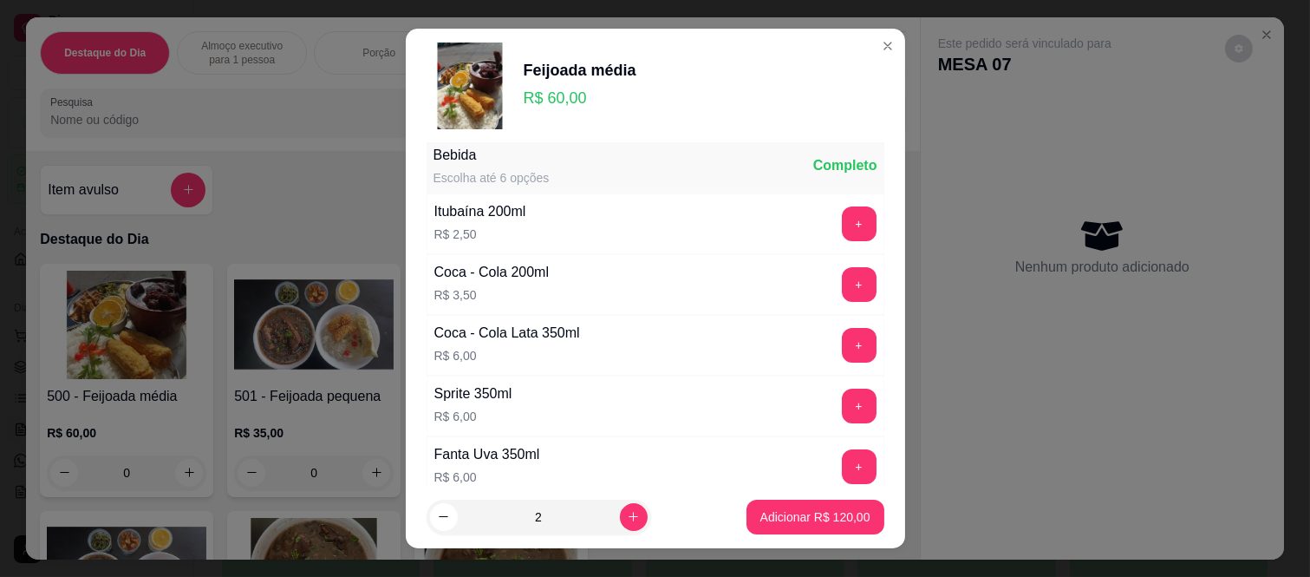
scroll to position [0, 0]
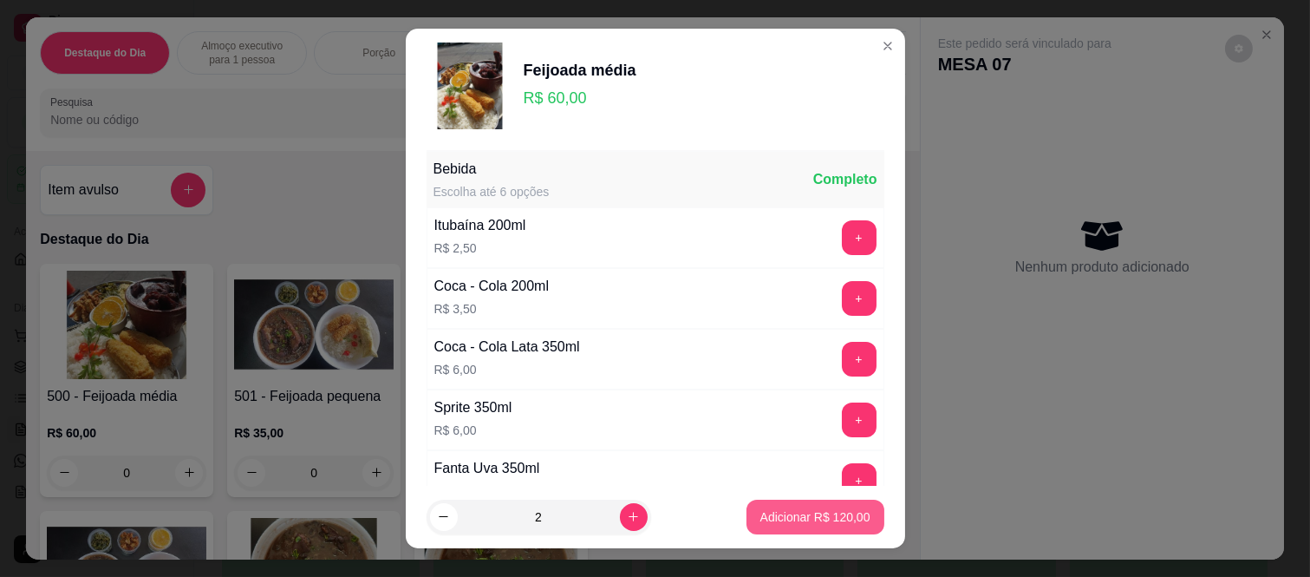
click at [807, 525] on p "Adicionar R$ 120,00" at bounding box center [815, 516] width 110 height 17
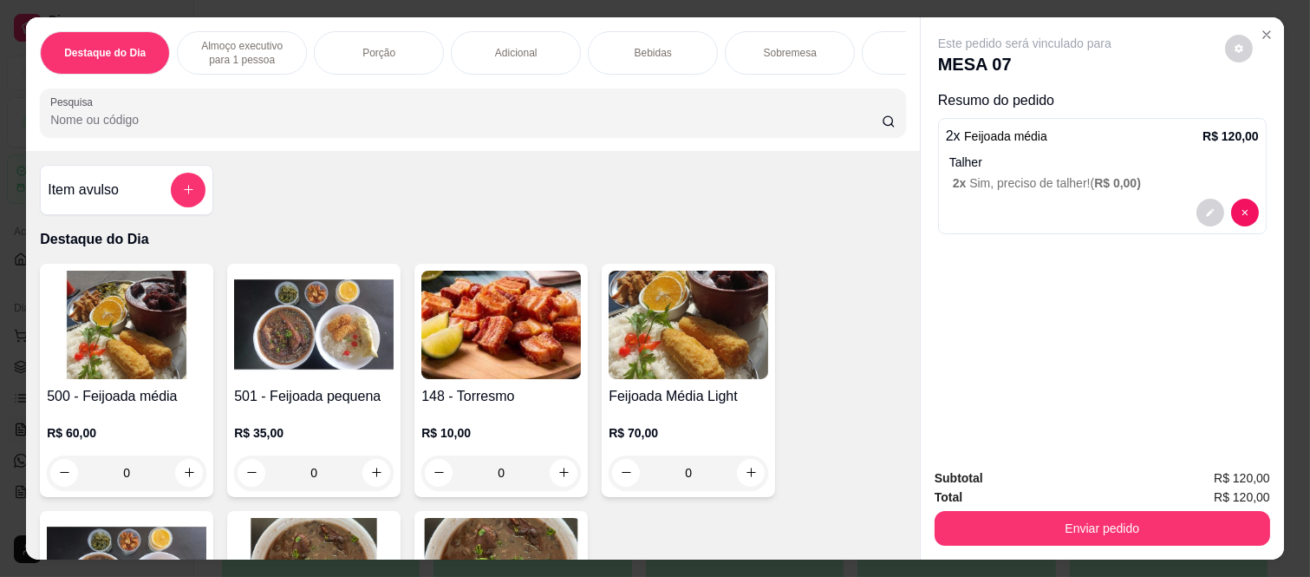
click at [635, 20] on div "Destaque do Dia Almoço executivo para 1 pessoa Porção Adicional Bebidas Sobreme…" at bounding box center [473, 84] width 894 height 134
click at [635, 46] on p "Bebidas" at bounding box center [653, 53] width 37 height 14
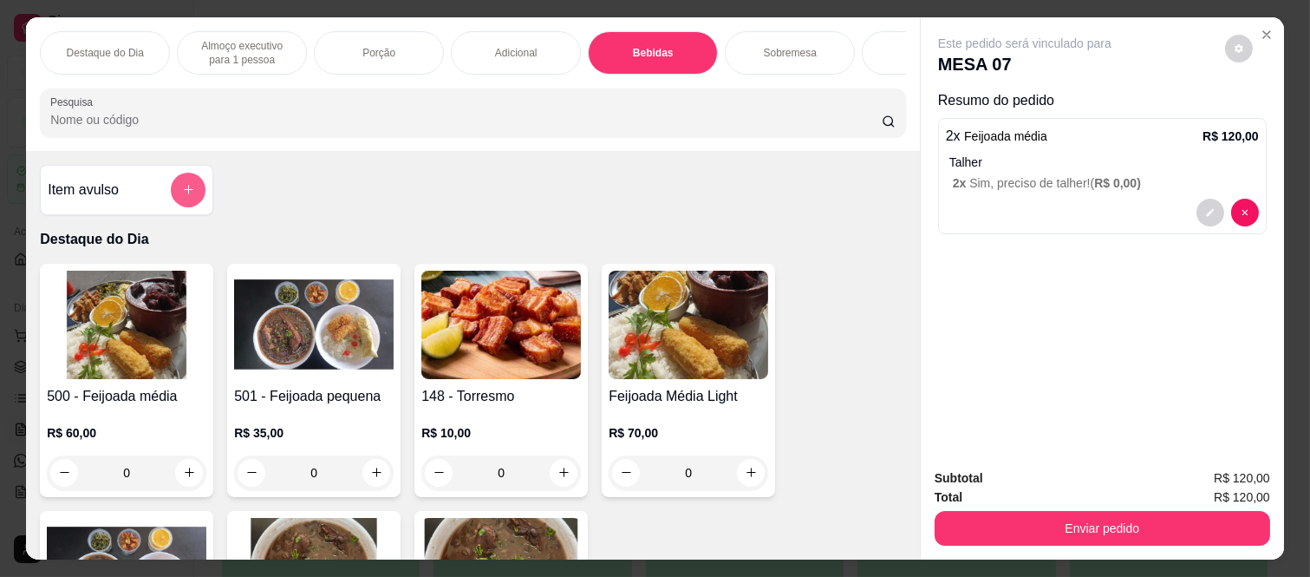
click at [195, 192] on button "add-separate-item" at bounding box center [188, 190] width 35 height 35
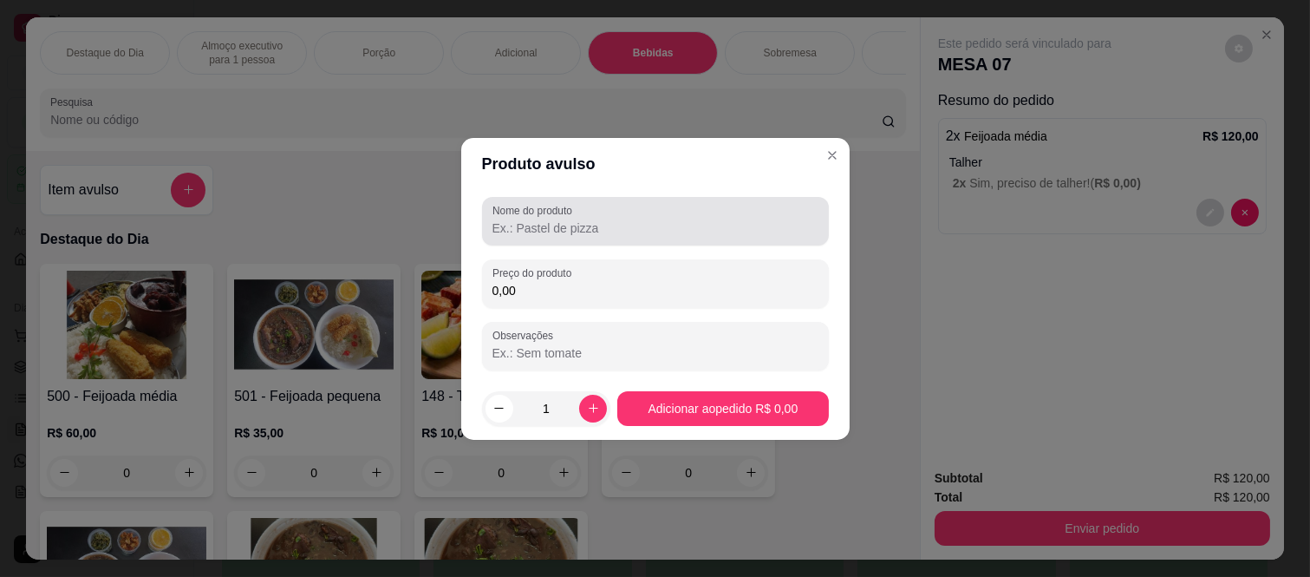
click at [569, 239] on div "Nome do produto" at bounding box center [655, 221] width 347 height 49
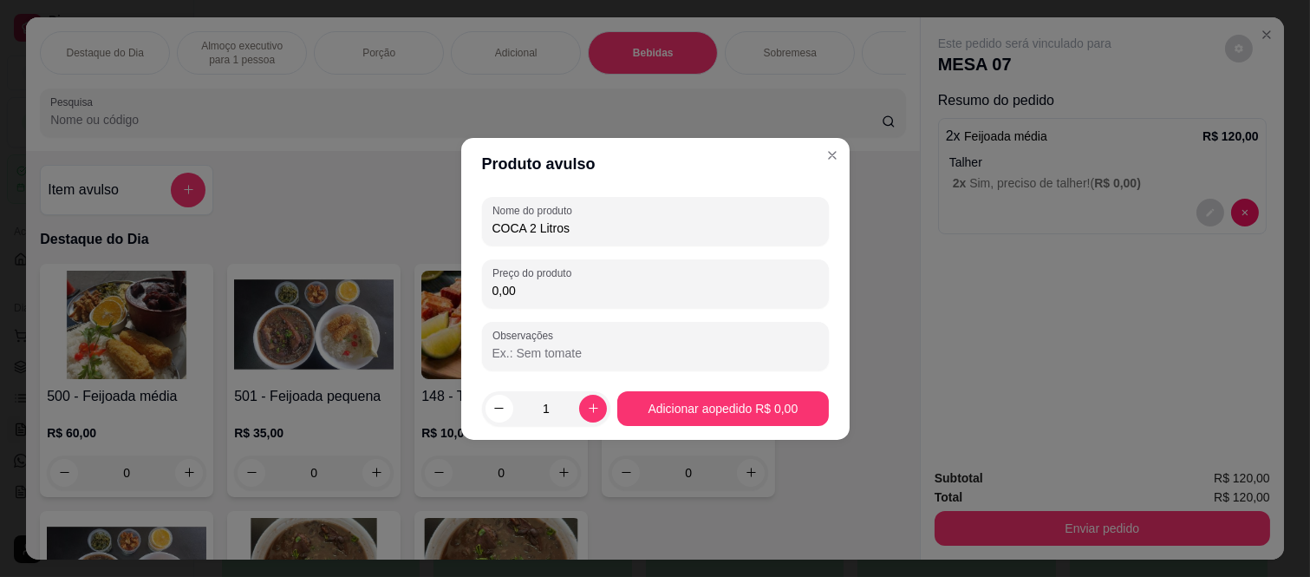
type input "COCA 2 Litros"
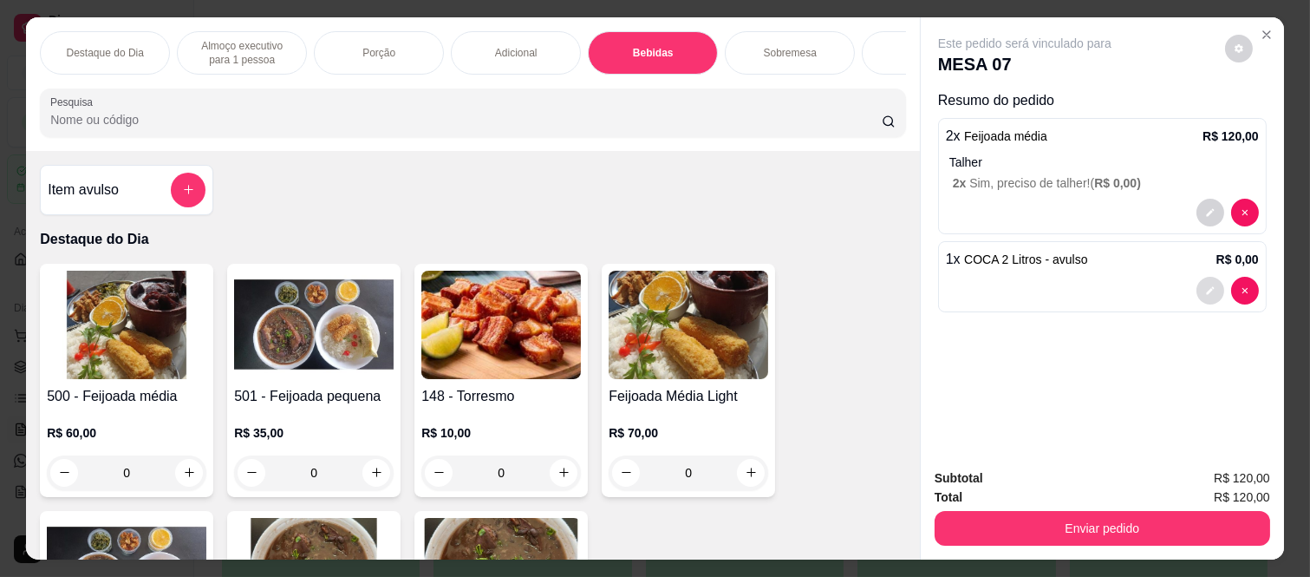
click at [1207, 289] on button "decrease-product-quantity" at bounding box center [1210, 291] width 28 height 28
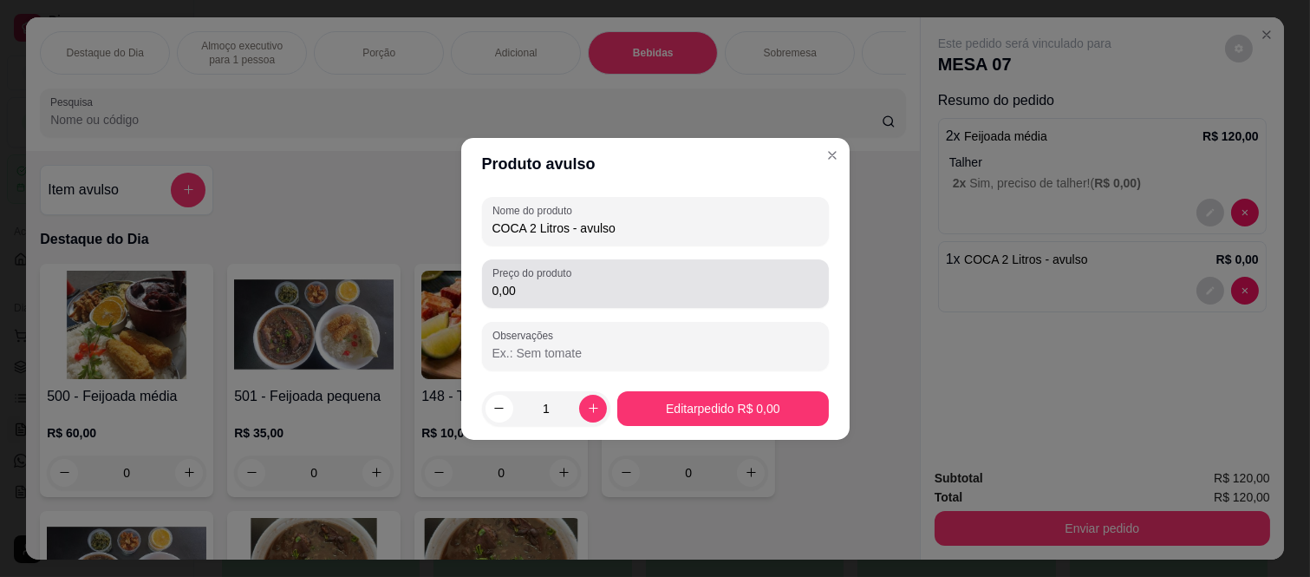
click at [426, 280] on div "Produto avulso Nome do produto COCA 2 Litros - avulso Preço do produto 0,00 Obs…" at bounding box center [655, 288] width 1310 height 577
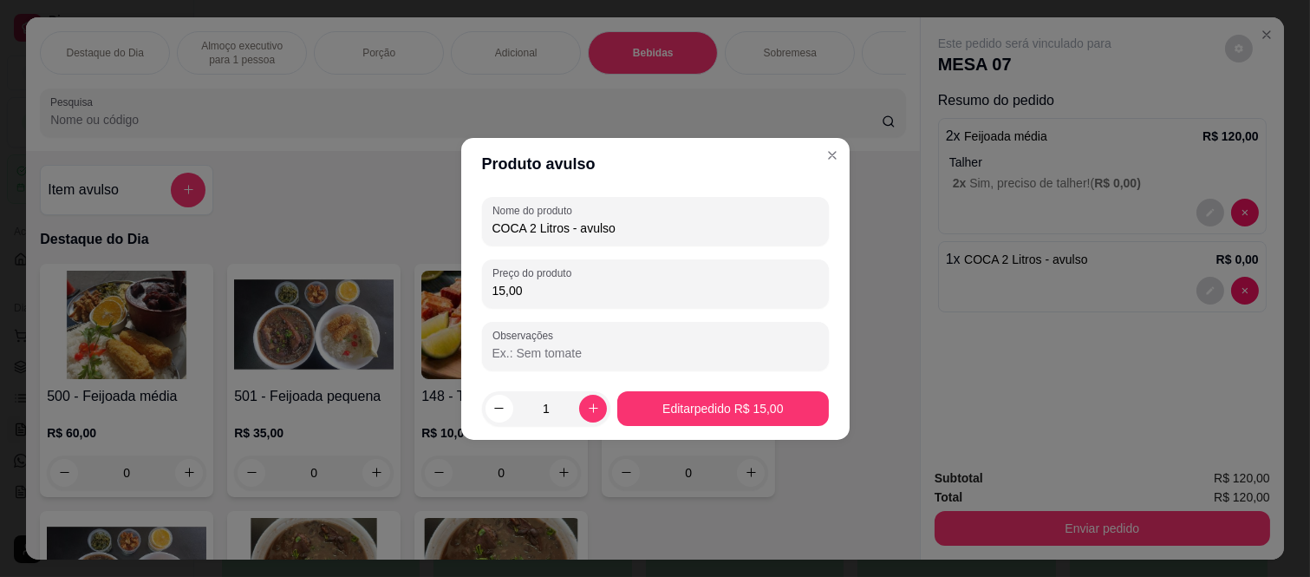
type input "15,00"
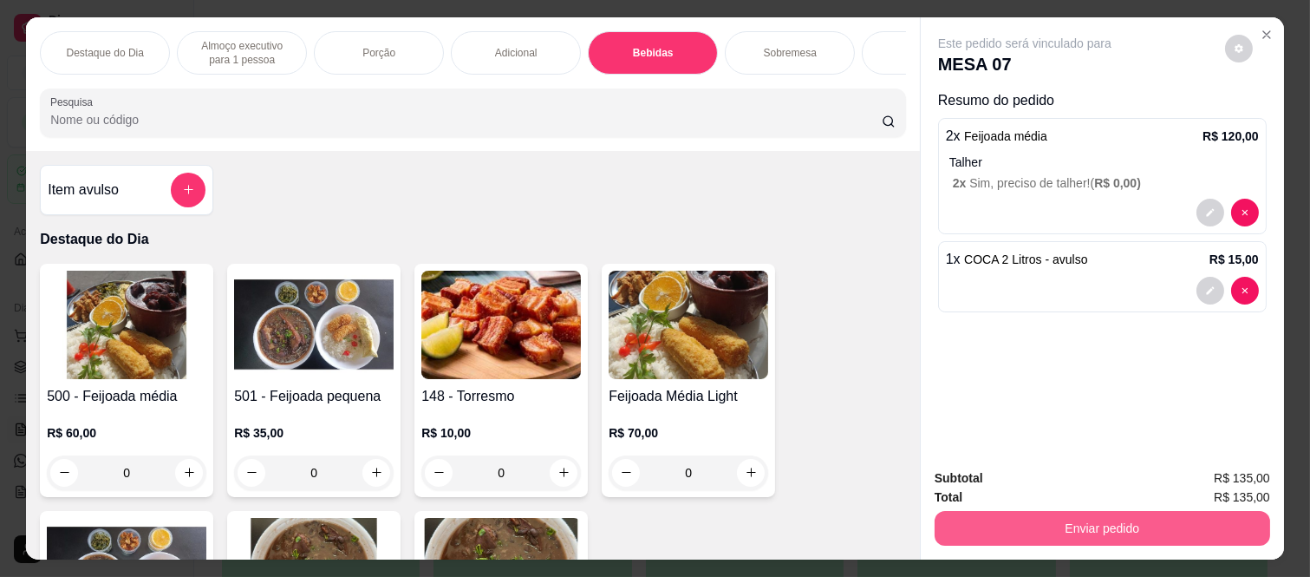
click at [1111, 526] on button "Enviar pedido" at bounding box center [1103, 528] width 336 height 35
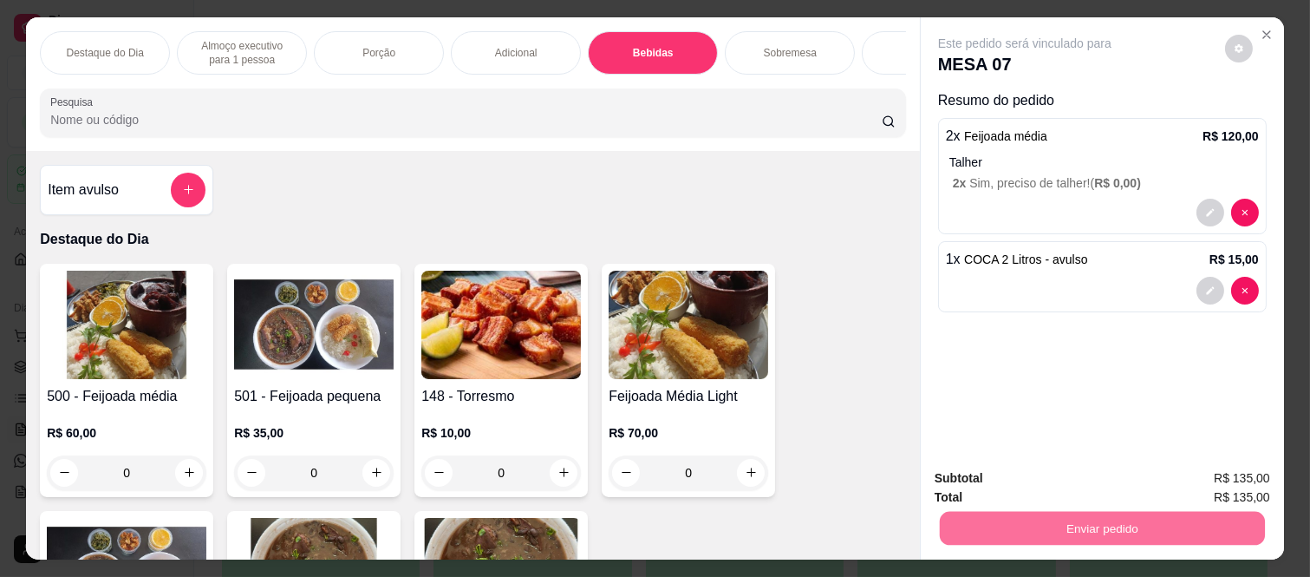
click at [1085, 475] on button "Não registrar e enviar pedido" at bounding box center [1044, 478] width 180 height 33
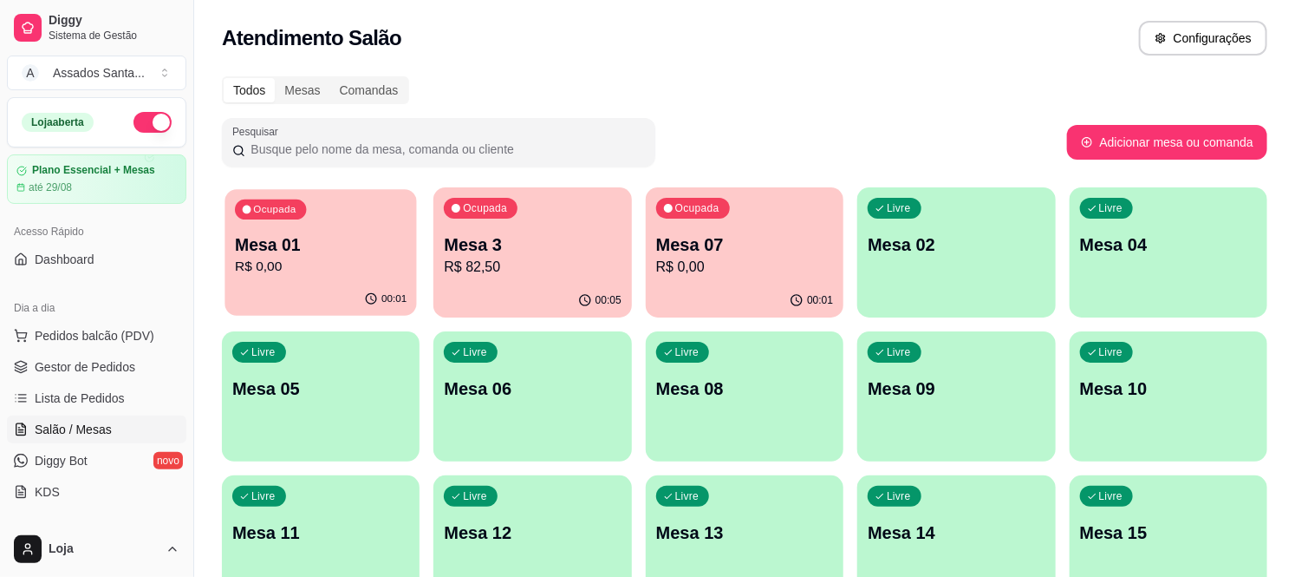
click at [307, 236] on p "Mesa 01" at bounding box center [321, 244] width 172 height 23
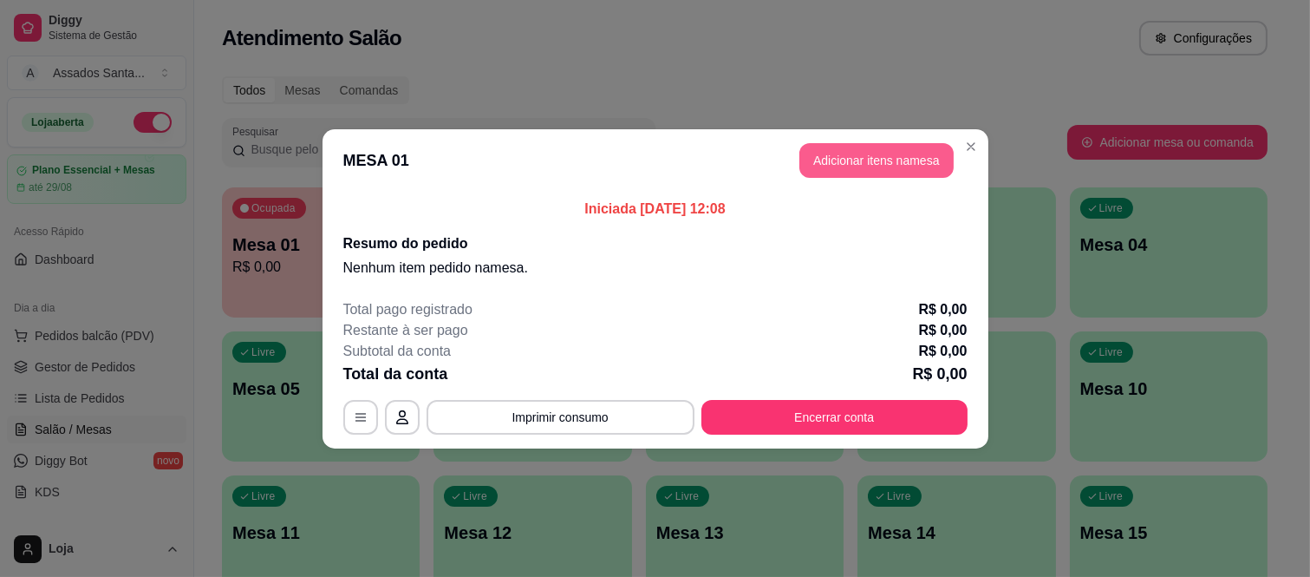
click at [906, 166] on button "Adicionar itens na mesa" at bounding box center [876, 160] width 154 height 35
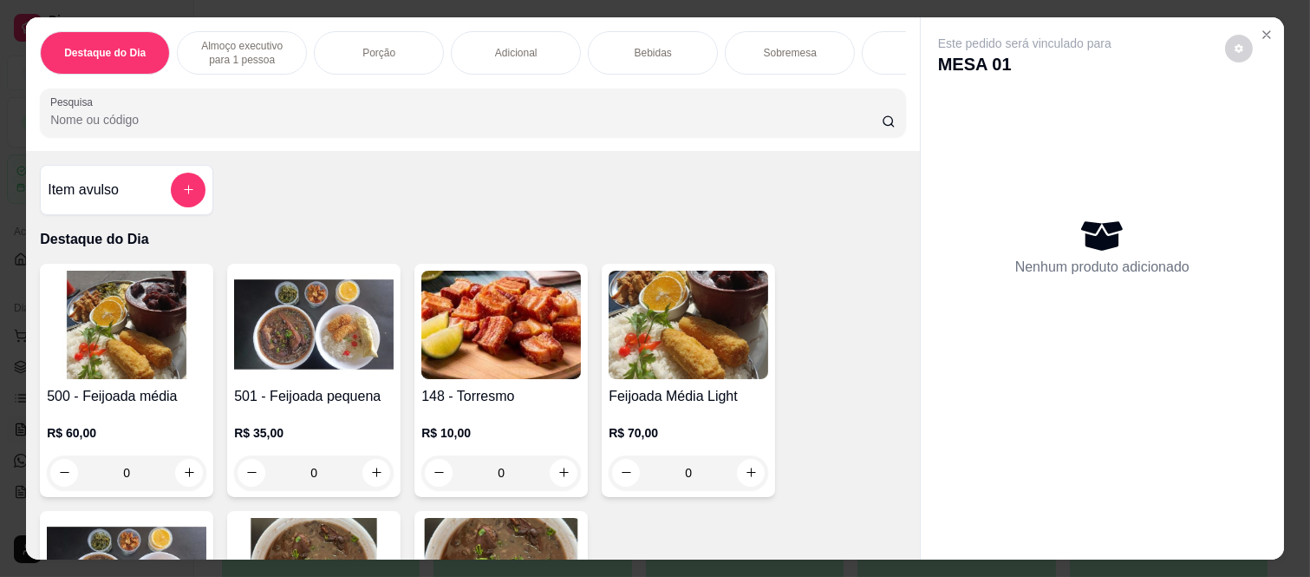
click at [282, 43] on p "Almoço executivo para 1 pessoa" at bounding box center [242, 53] width 101 height 28
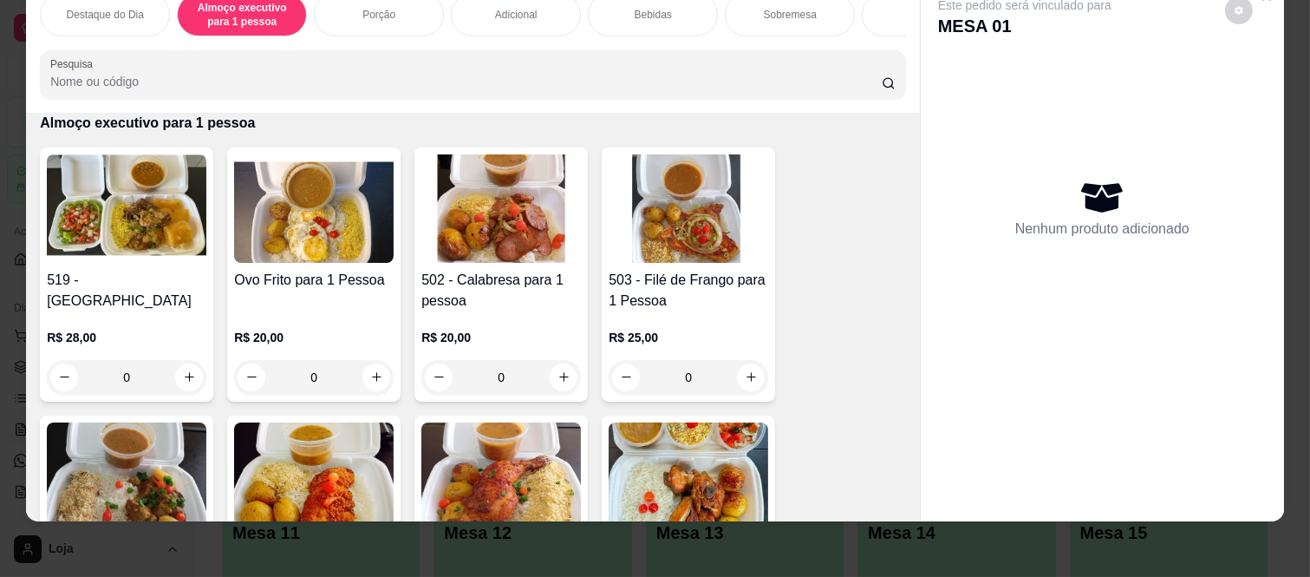
scroll to position [243, 0]
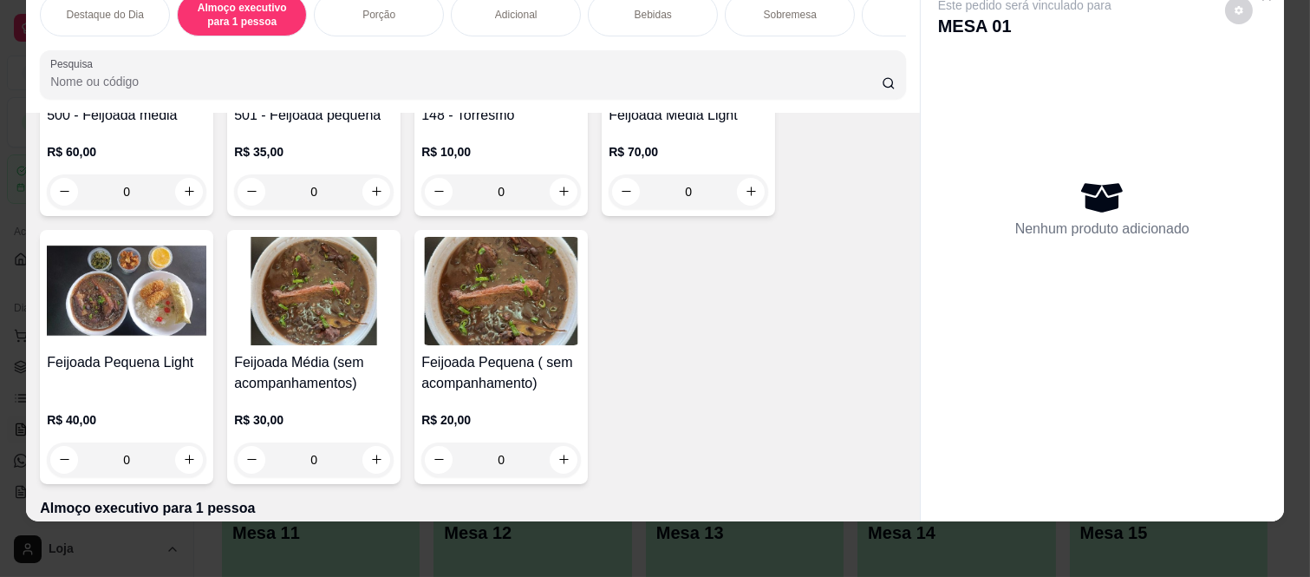
click at [139, 4] on div "Destaque do Dia" at bounding box center [105, 14] width 130 height 43
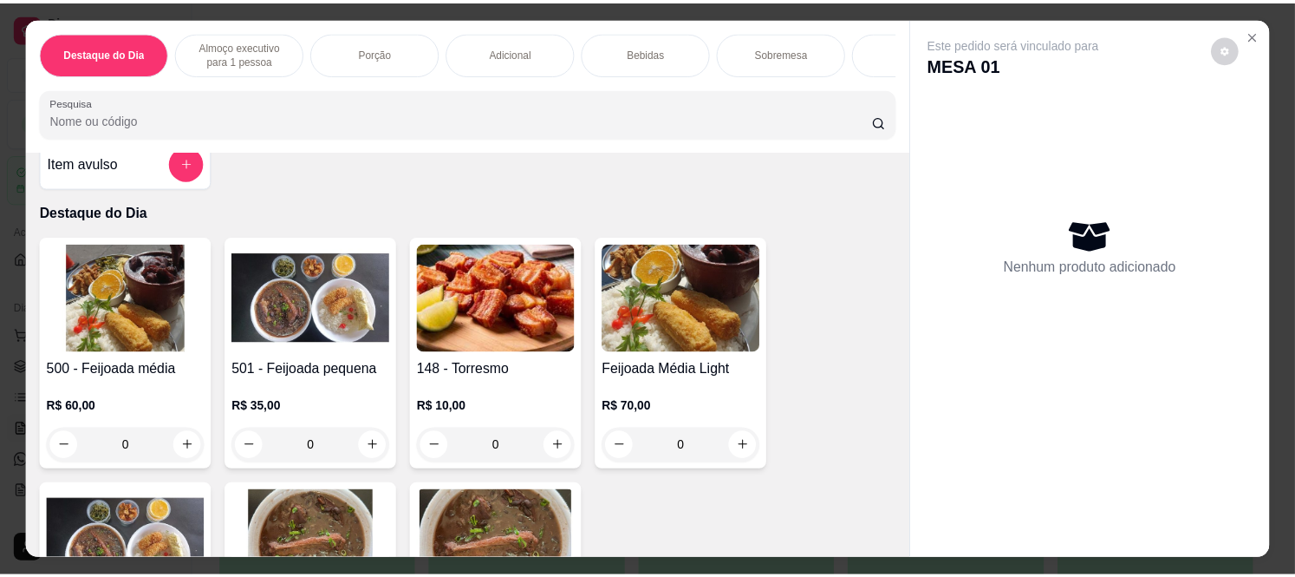
scroll to position [0, 0]
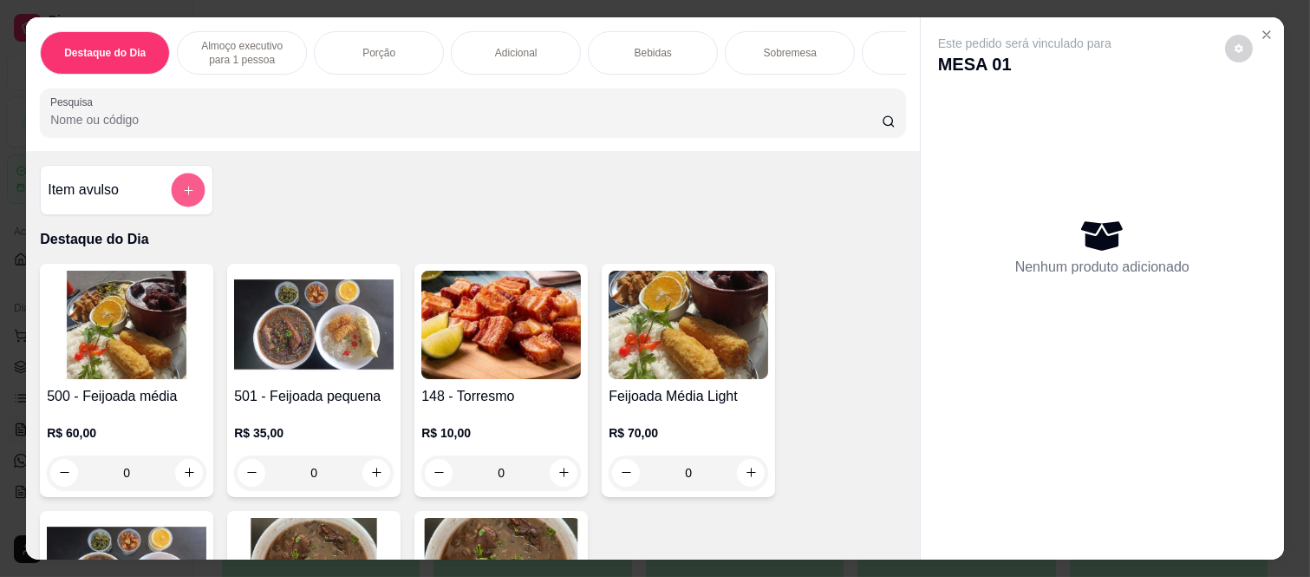
click at [196, 195] on button "add-separate-item" at bounding box center [189, 190] width 34 height 34
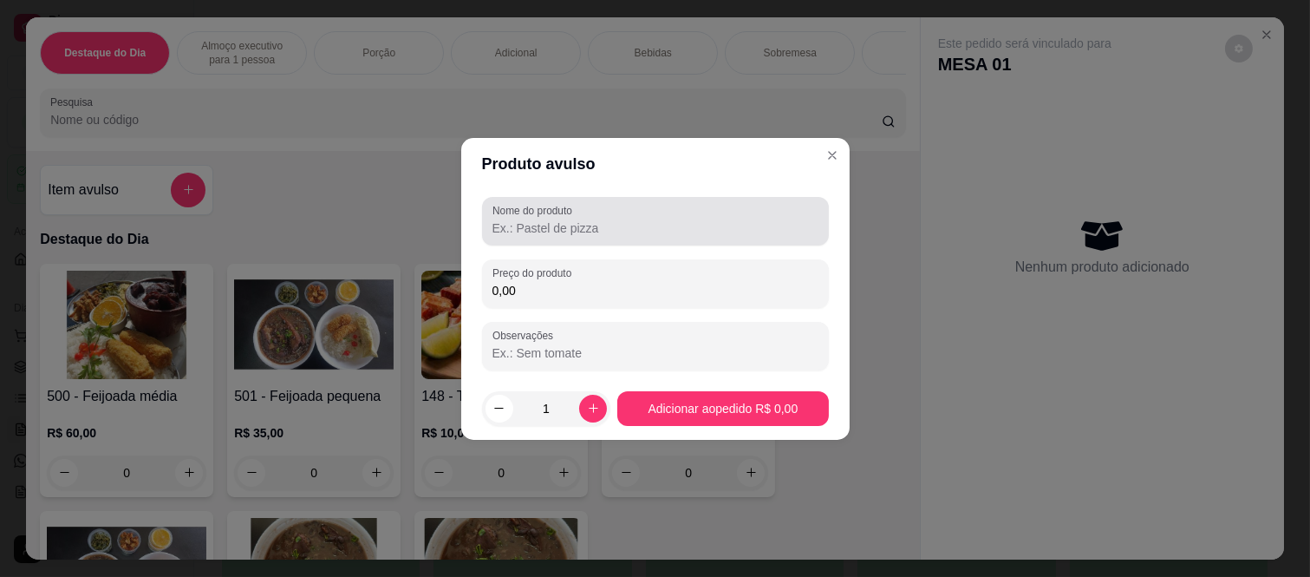
click at [573, 212] on label "Nome do produto" at bounding box center [535, 210] width 86 height 15
click at [573, 219] on input "Nome do produto" at bounding box center [655, 227] width 326 height 17
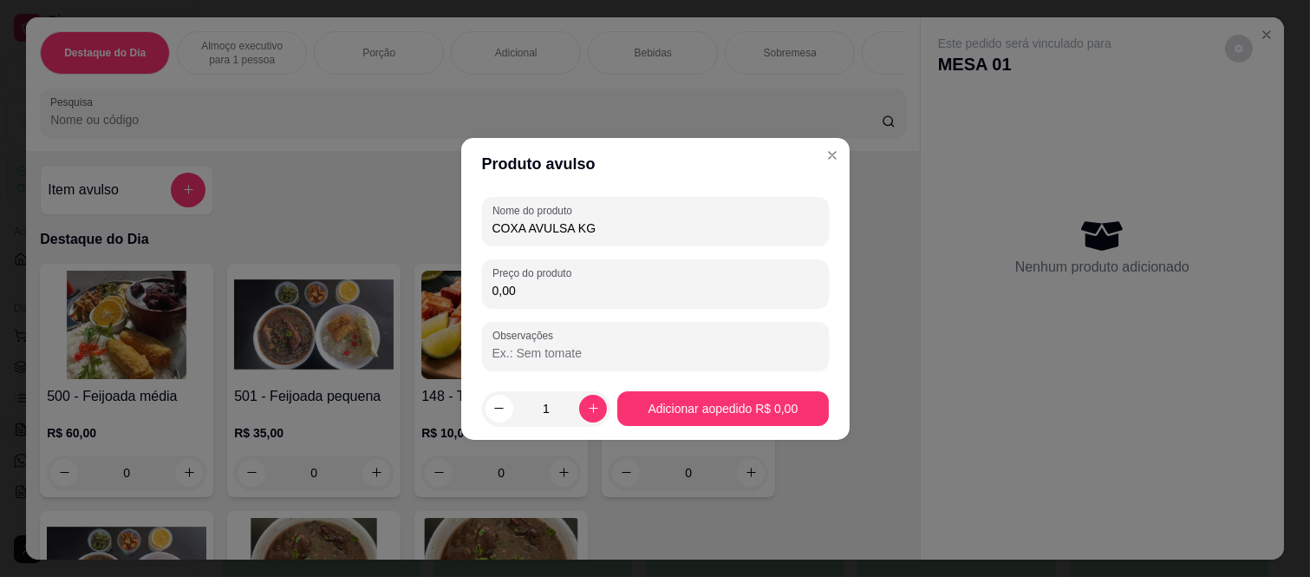
type input "COXA AVULSA KG"
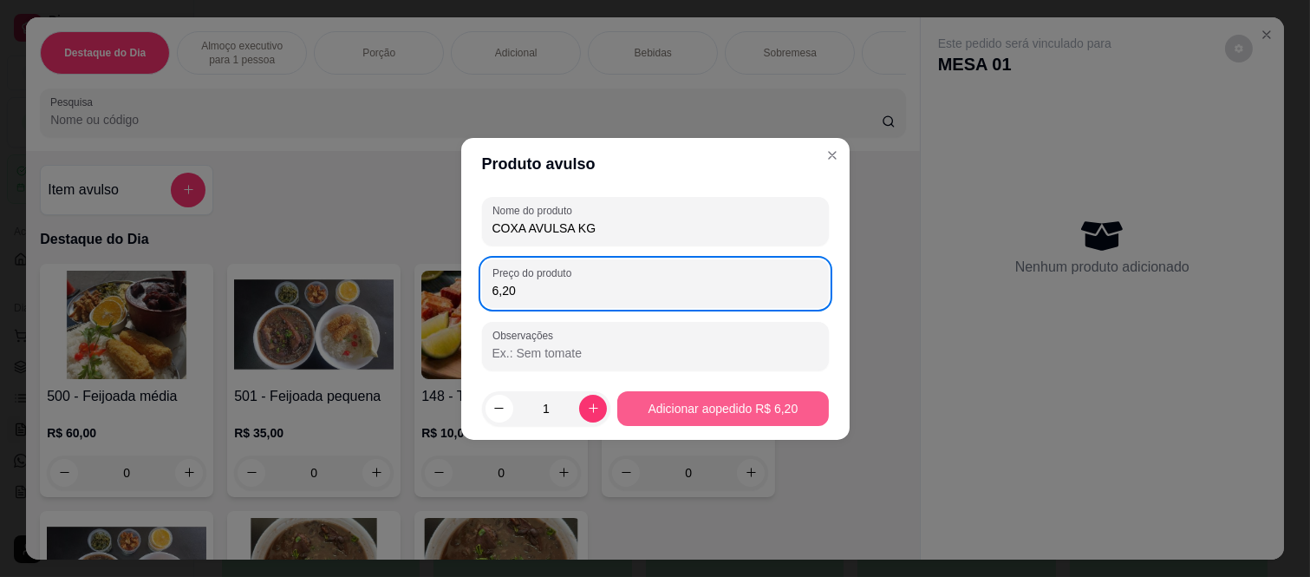
type input "6,20"
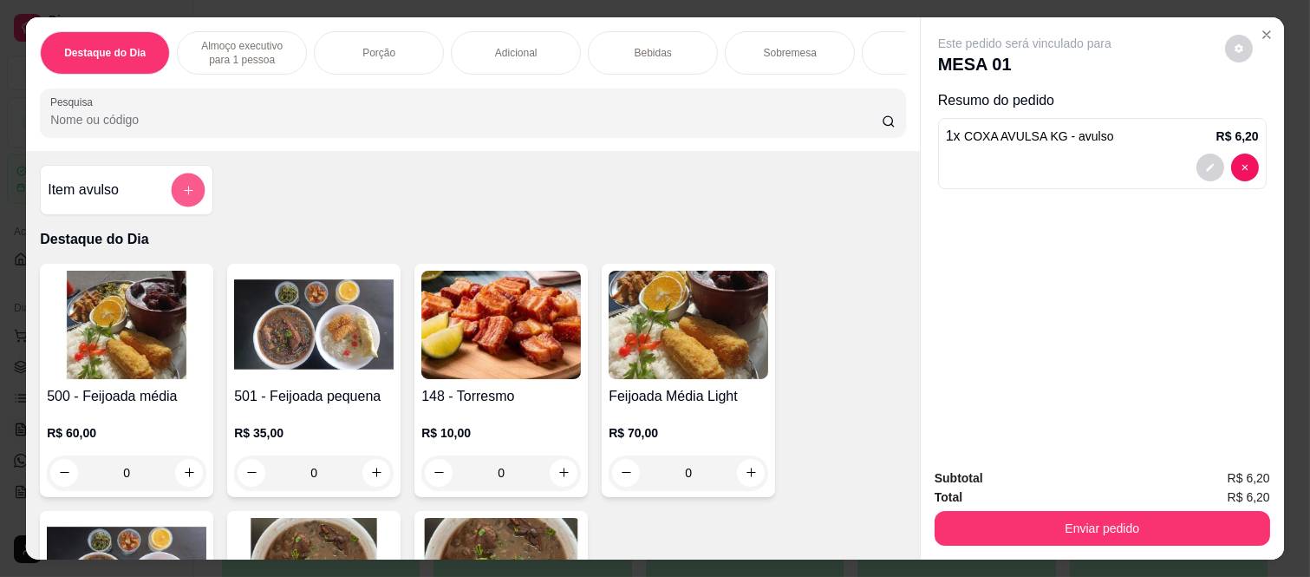
click at [184, 192] on icon "add-separate-item" at bounding box center [188, 190] width 13 height 13
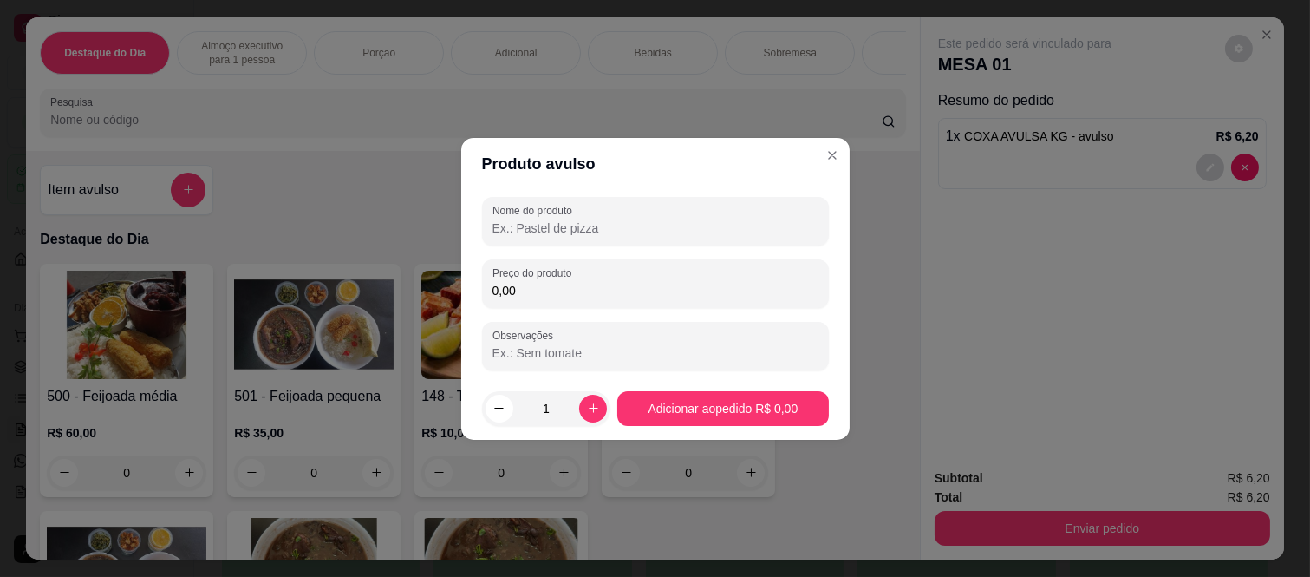
click at [572, 220] on input "Nome do produto" at bounding box center [655, 227] width 326 height 17
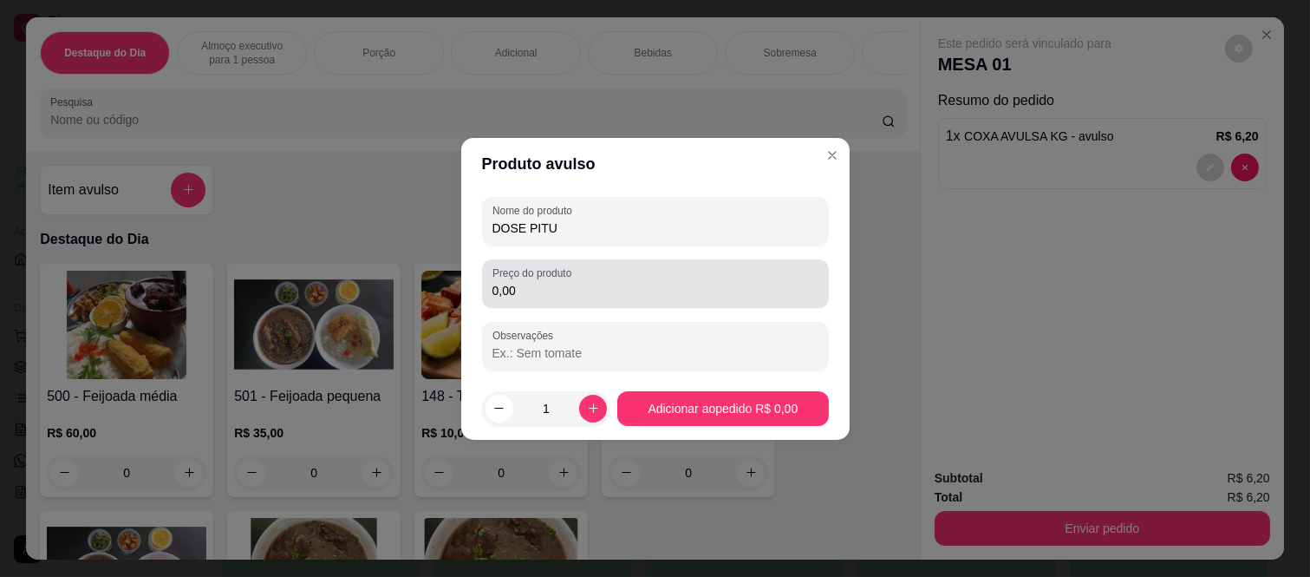
type input "DOSE PITU"
click at [548, 269] on label "Preço do produto" at bounding box center [534, 272] width 85 height 15
click at [548, 282] on input "0,00" at bounding box center [655, 290] width 326 height 17
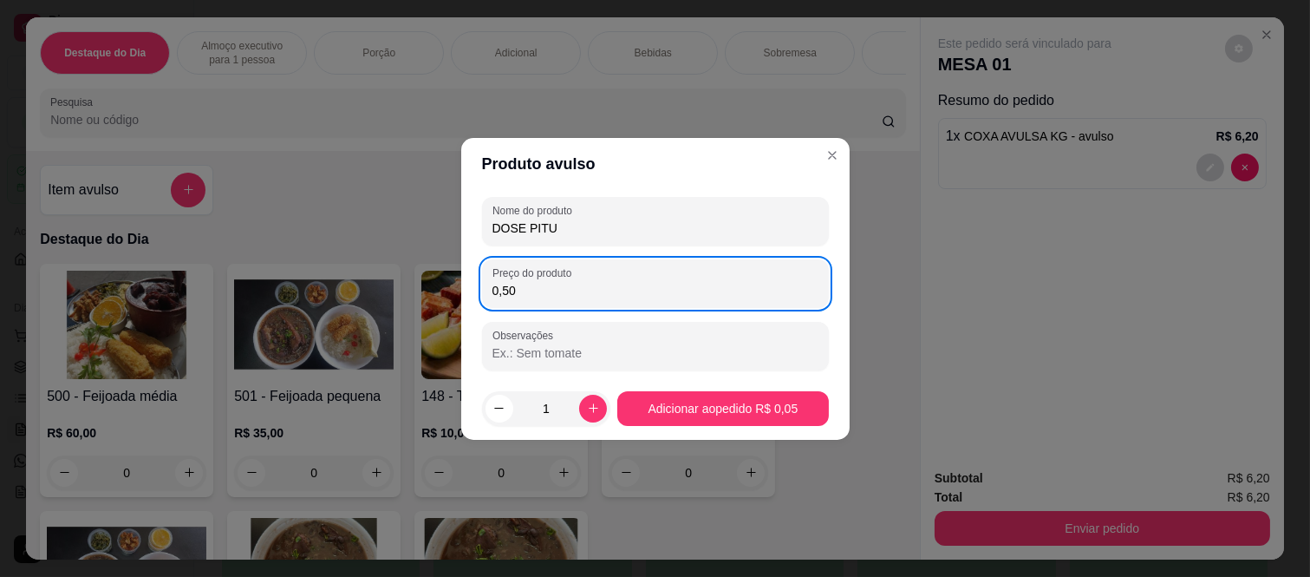
type input "5,00"
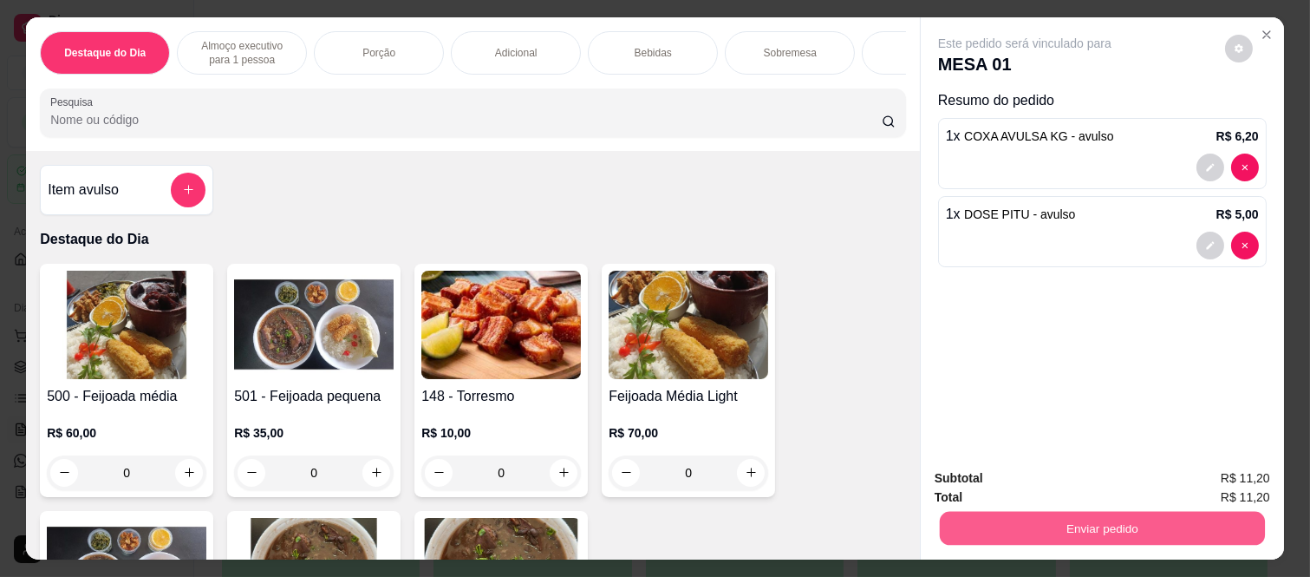
click at [1093, 512] on button "Enviar pedido" at bounding box center [1102, 529] width 325 height 34
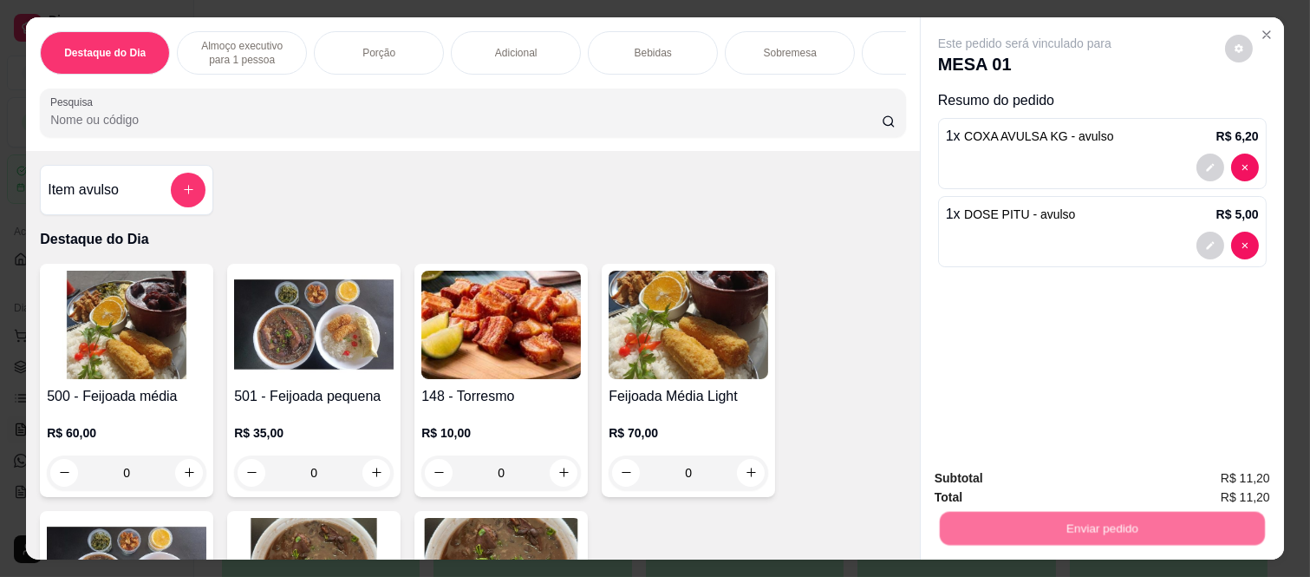
click at [995, 473] on button "Não registrar e enviar pedido" at bounding box center [1044, 478] width 180 height 33
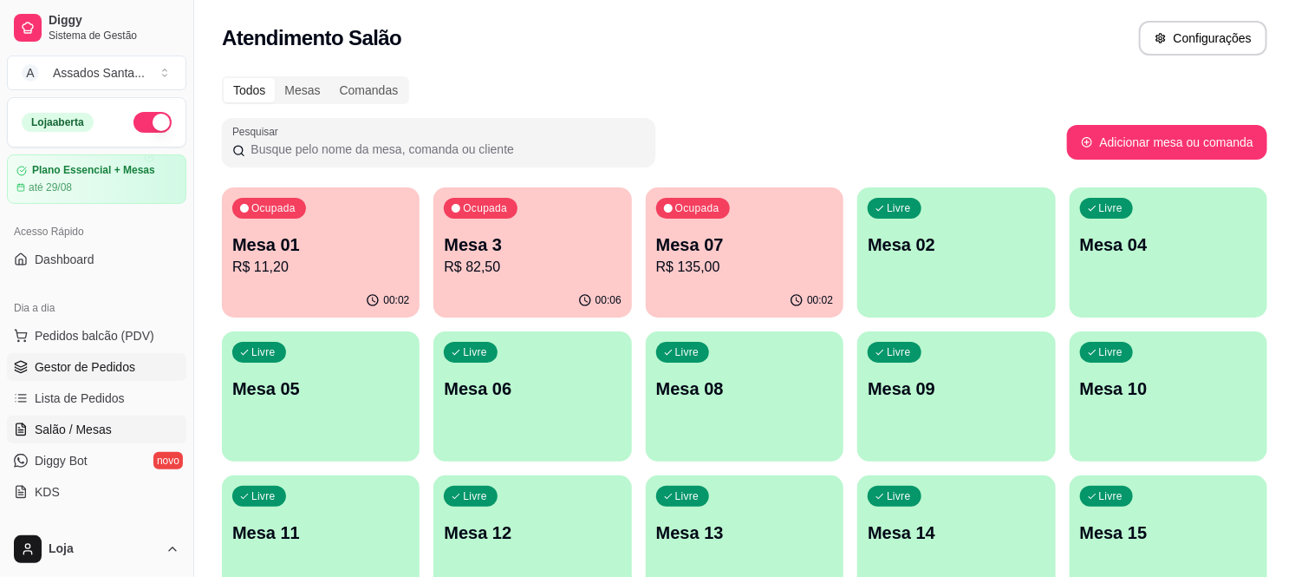
click at [108, 366] on span "Gestor de Pedidos" at bounding box center [85, 366] width 101 height 17
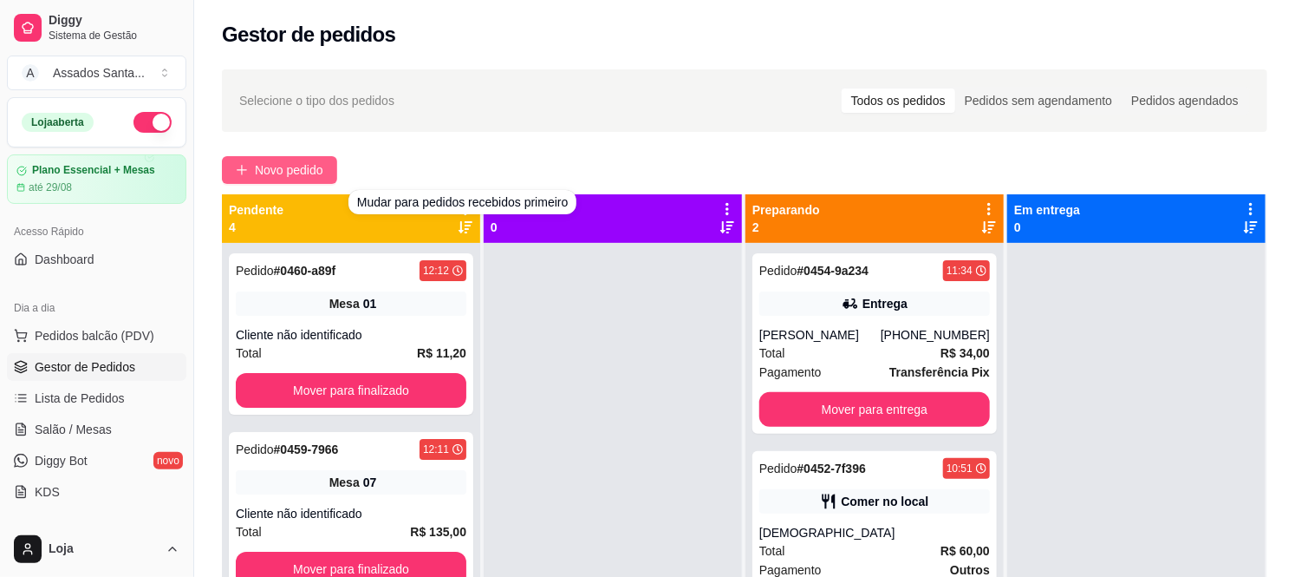
click at [302, 174] on span "Novo pedido" at bounding box center [289, 169] width 68 height 19
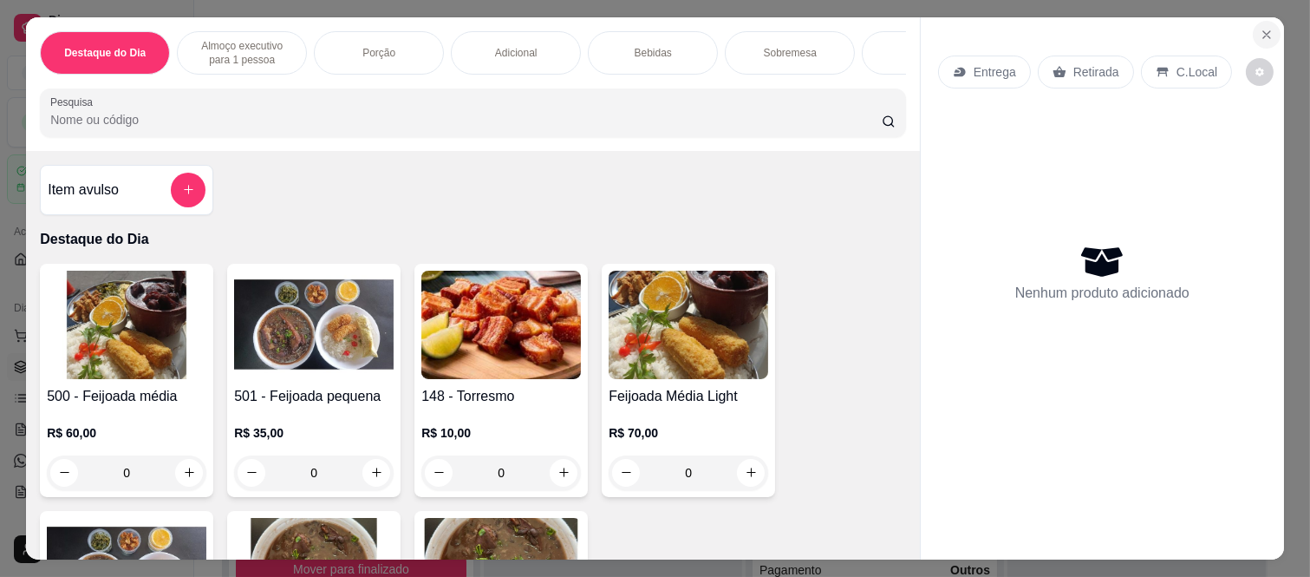
click at [1260, 29] on icon "Close" at bounding box center [1267, 35] width 14 height 14
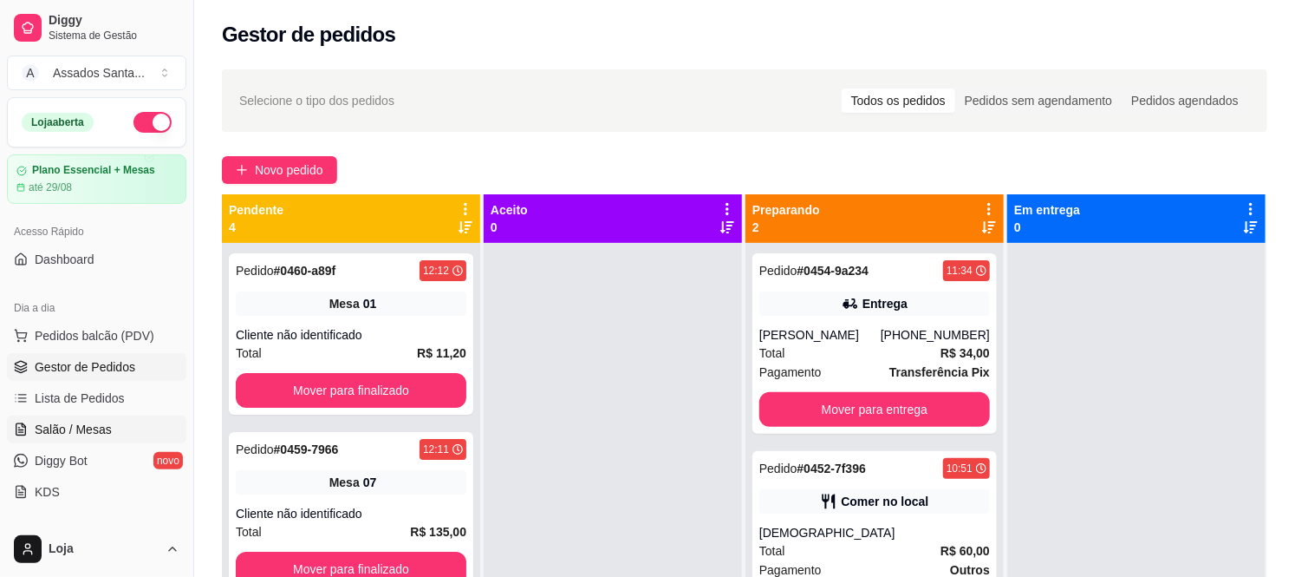
click at [108, 425] on link "Salão / Mesas" at bounding box center [96, 429] width 179 height 28
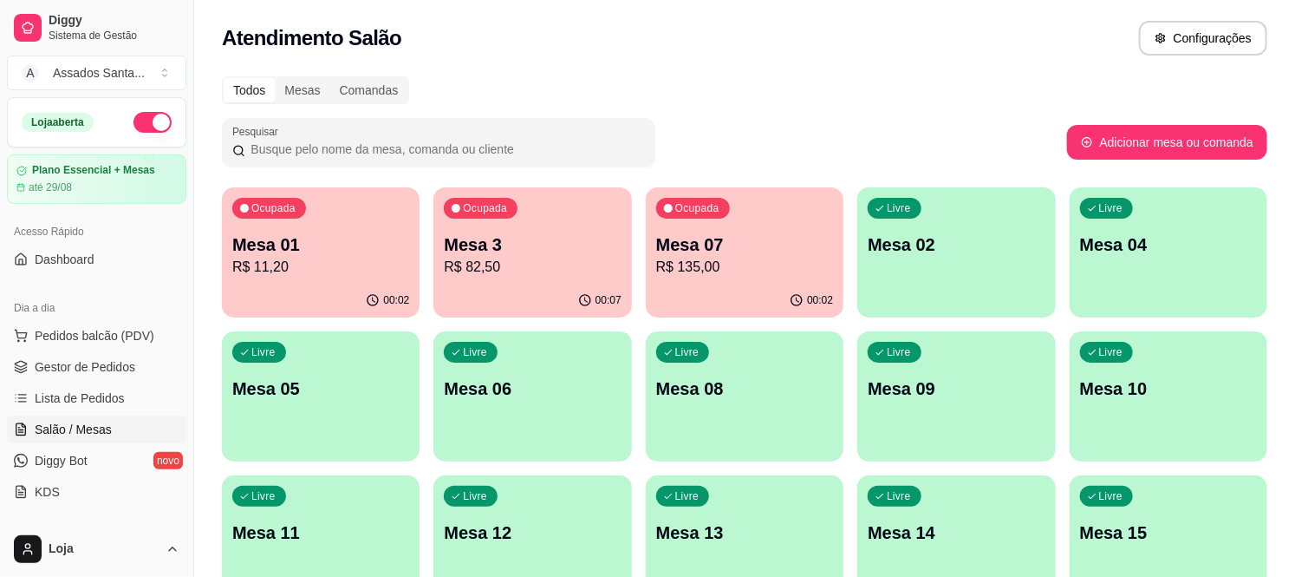
click at [975, 388] on p "Mesa 09" at bounding box center [956, 388] width 177 height 24
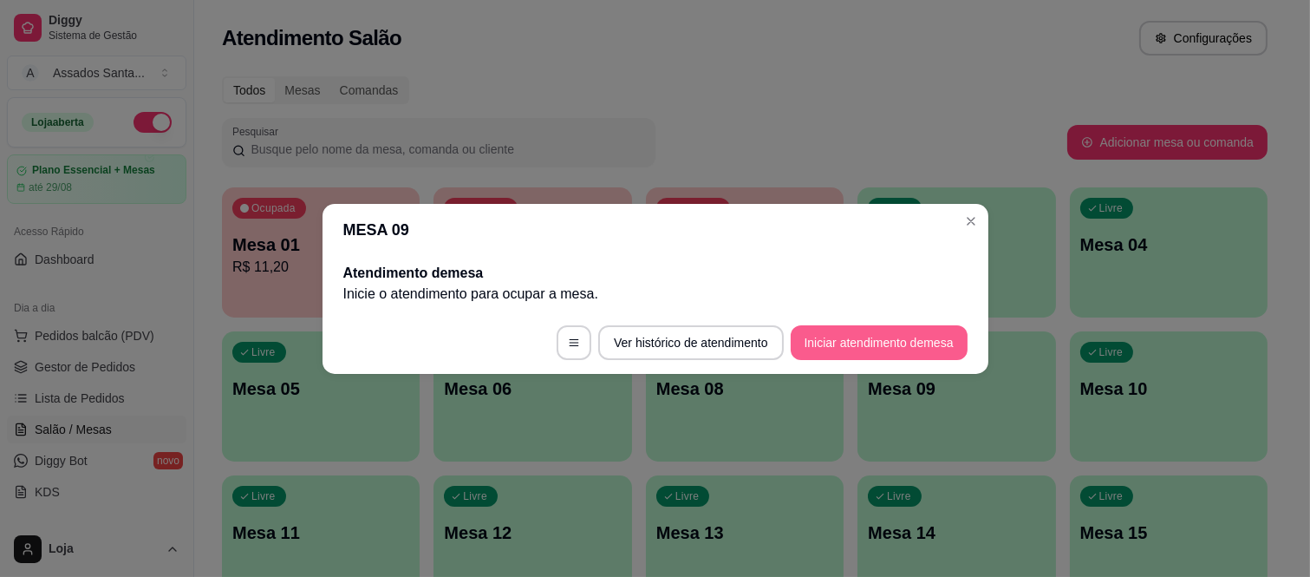
click at [885, 340] on button "Iniciar atendimento de mesa" at bounding box center [879, 342] width 177 height 35
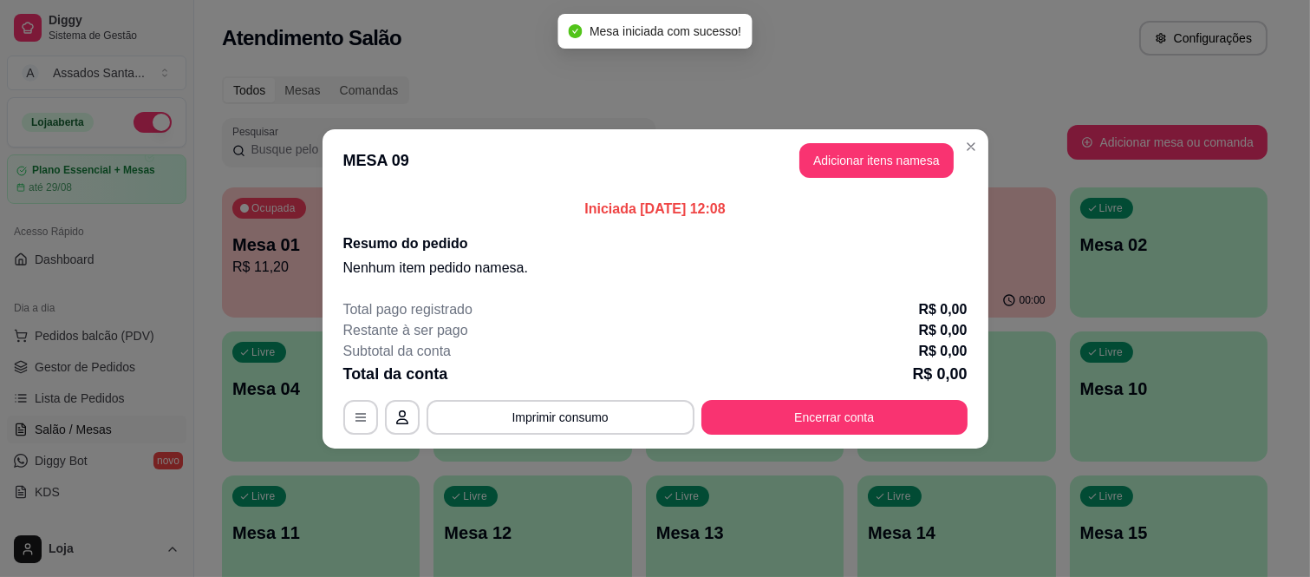
click at [844, 178] on header "MESA 09 Adicionar itens na mesa" at bounding box center [656, 160] width 666 height 62
click at [846, 172] on button "Adicionar itens na mesa" at bounding box center [876, 160] width 154 height 35
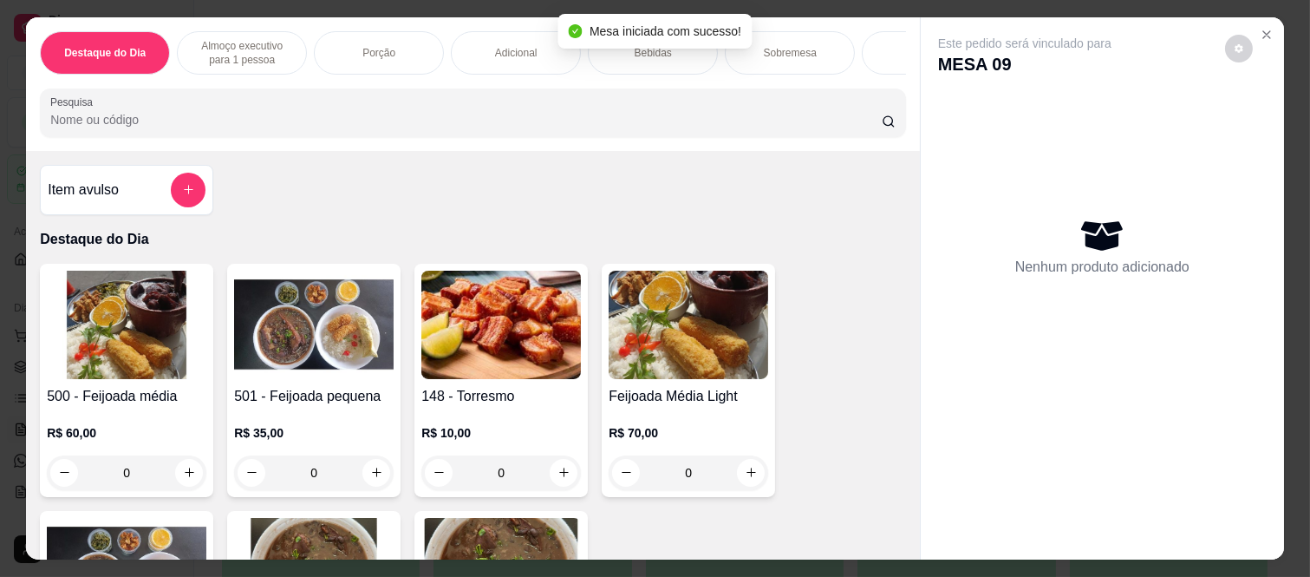
click at [183, 490] on div "0" at bounding box center [127, 472] width 160 height 35
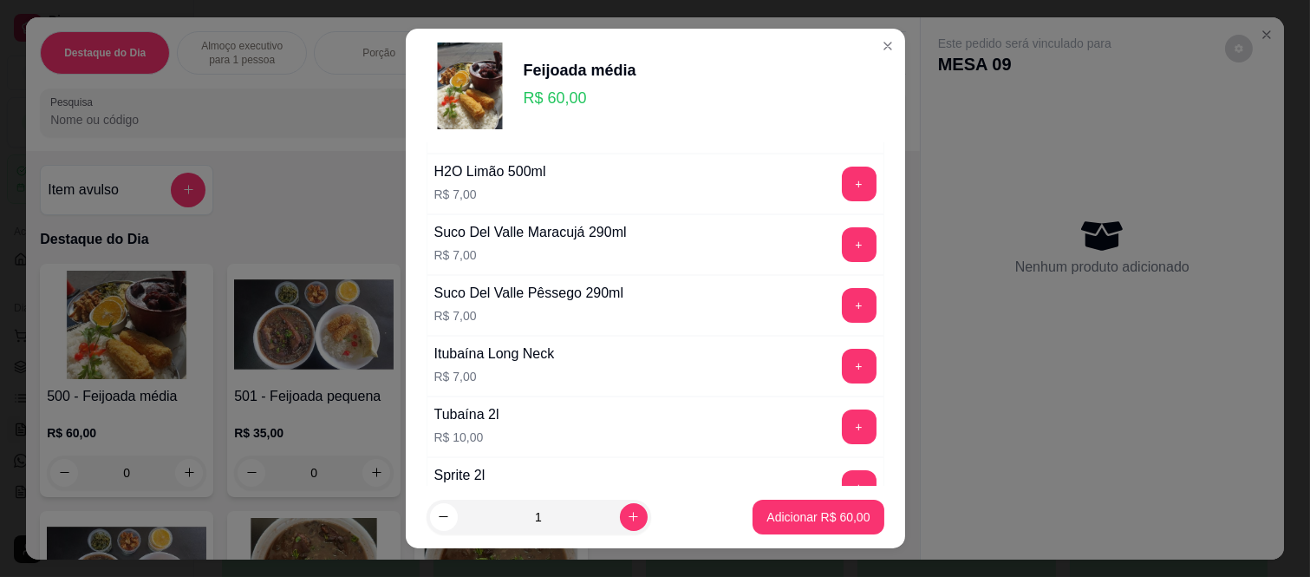
scroll to position [577, 0]
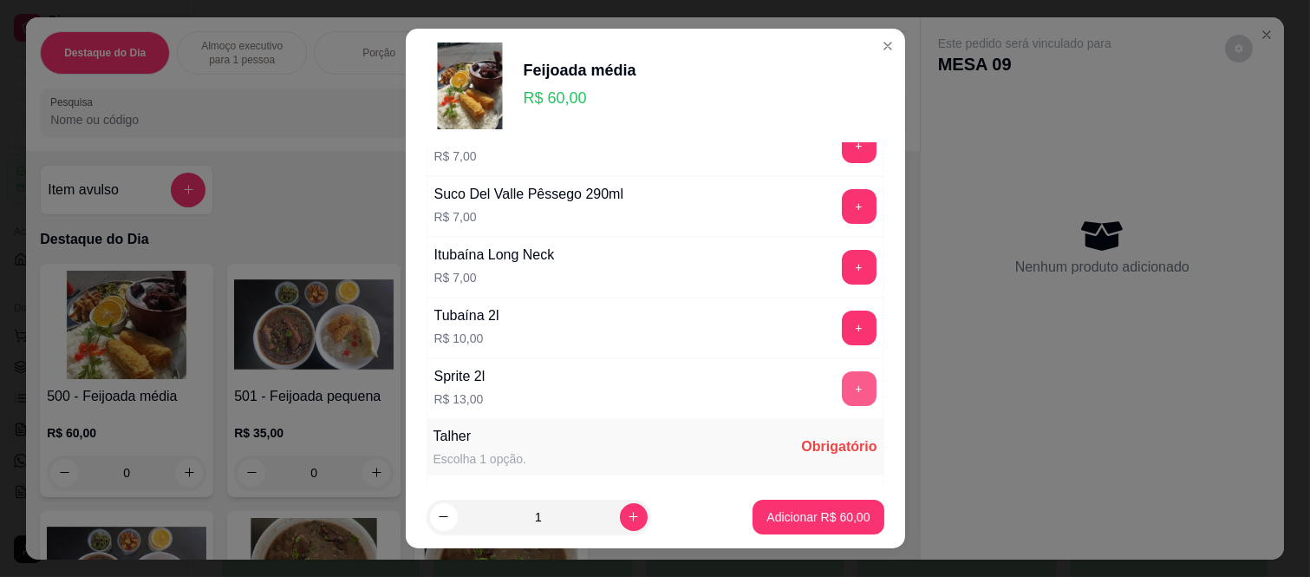
click at [842, 391] on button "+" at bounding box center [859, 388] width 35 height 35
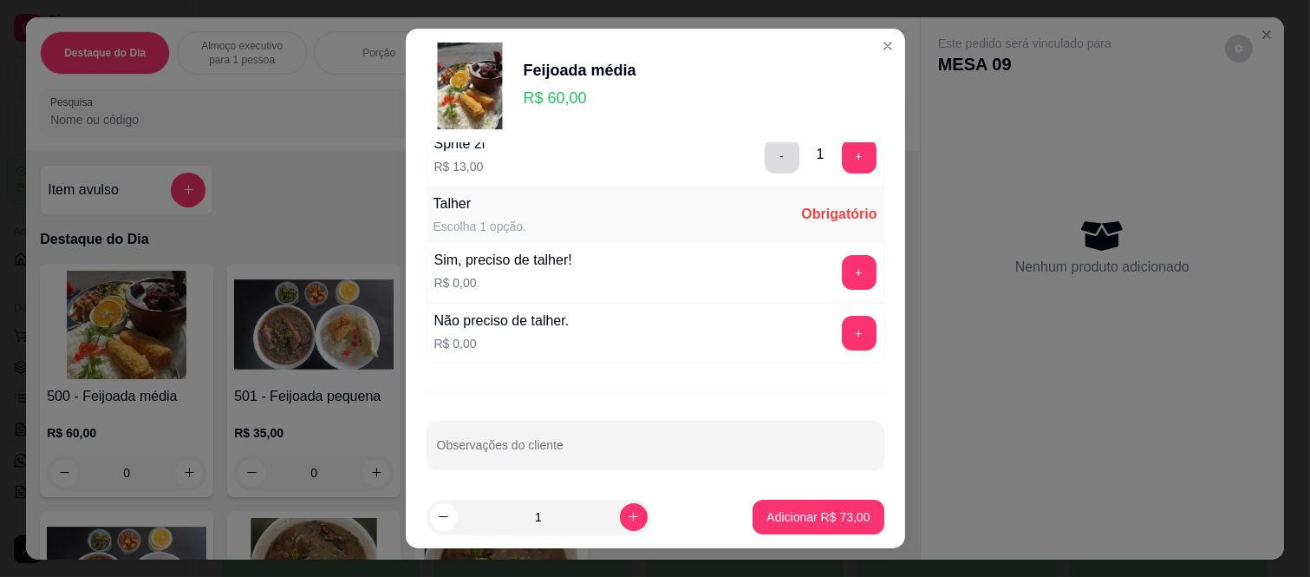
scroll to position [819, 0]
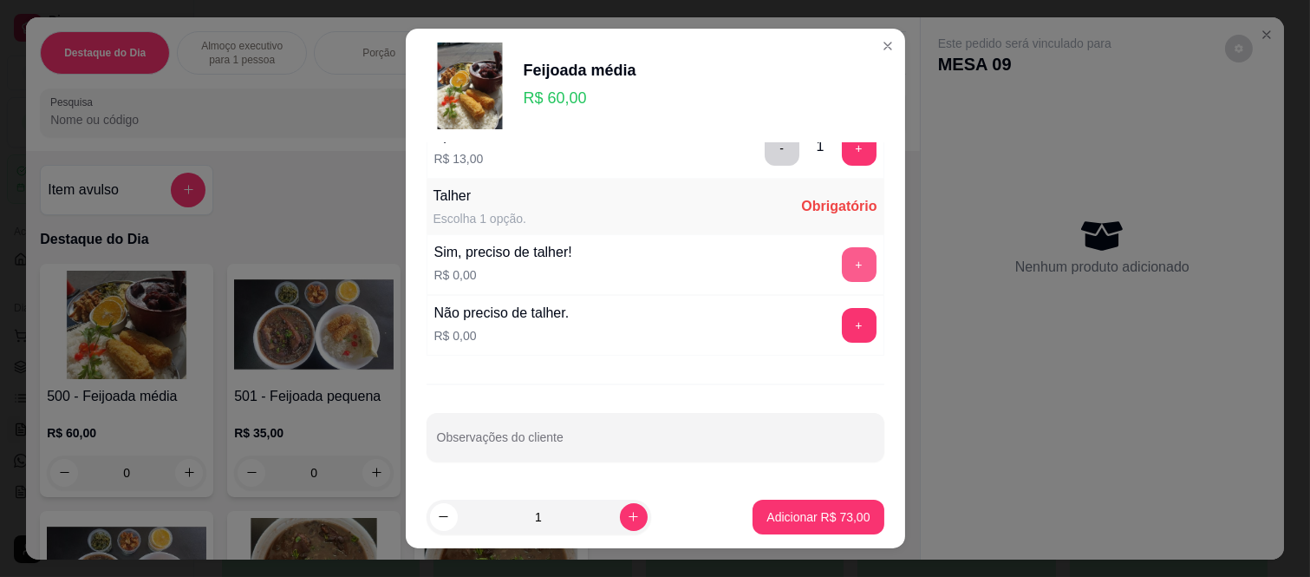
click at [842, 250] on button "+" at bounding box center [859, 264] width 35 height 35
click at [813, 496] on footer "1 Adicionar R$ 73,00" at bounding box center [655, 517] width 499 height 62
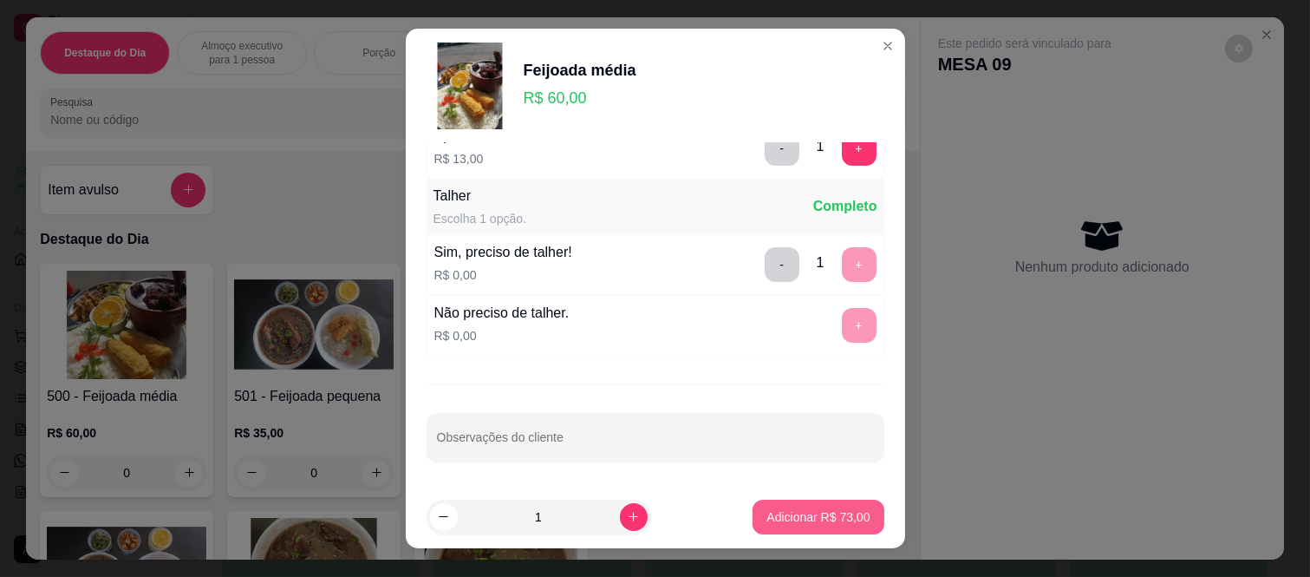
click at [810, 518] on p "Adicionar R$ 73,00" at bounding box center [817, 516] width 103 height 17
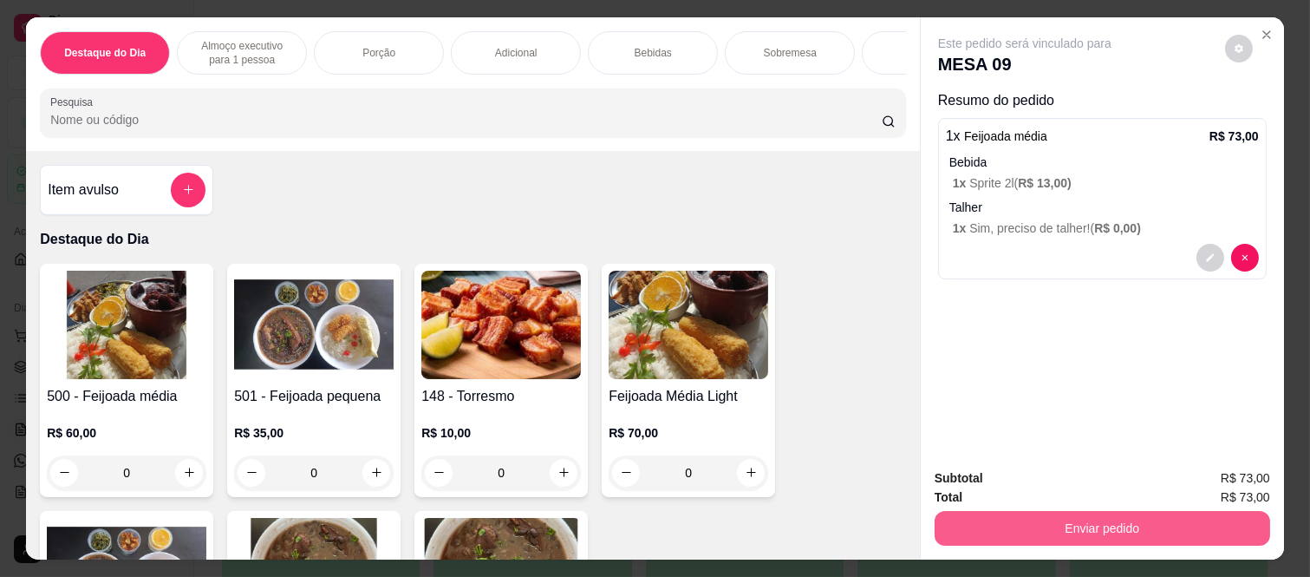
click at [1141, 511] on button "Enviar pedido" at bounding box center [1103, 528] width 336 height 35
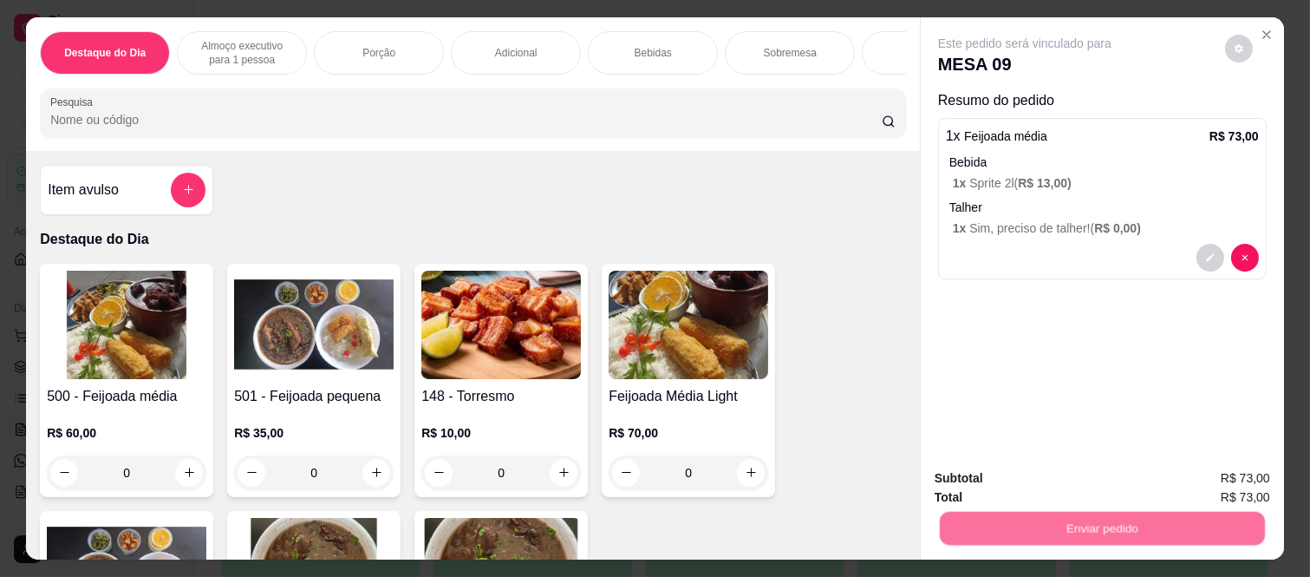
click at [1001, 482] on button "Não registrar e enviar pedido" at bounding box center [1044, 478] width 175 height 32
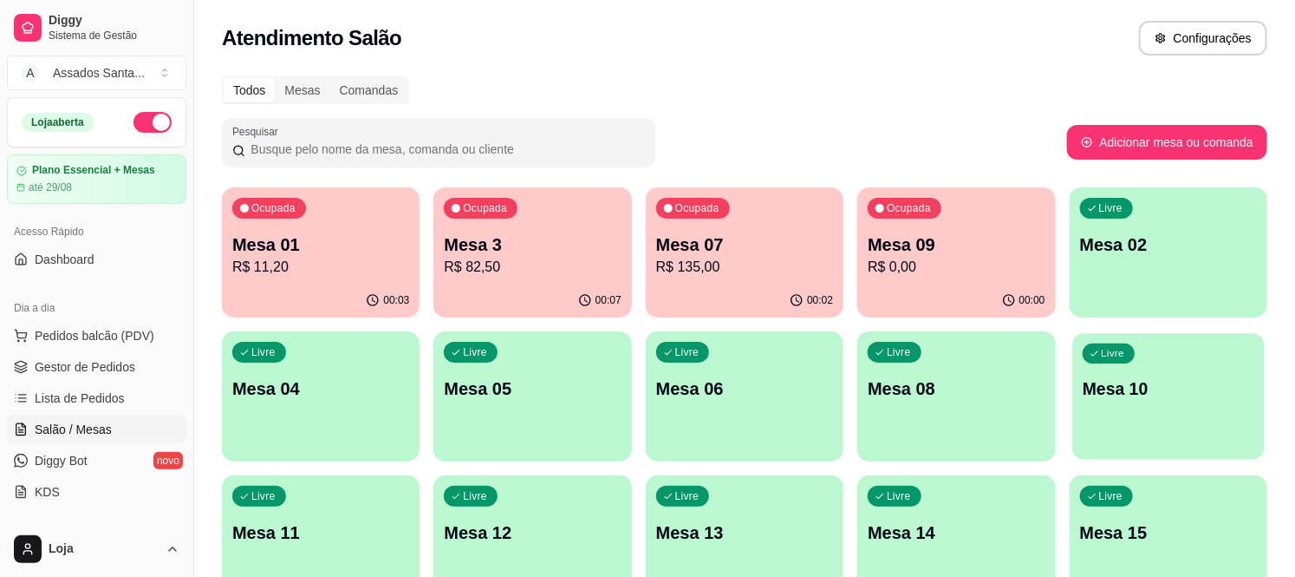
click at [1177, 414] on div "Livre Mesa 10" at bounding box center [1168, 386] width 192 height 106
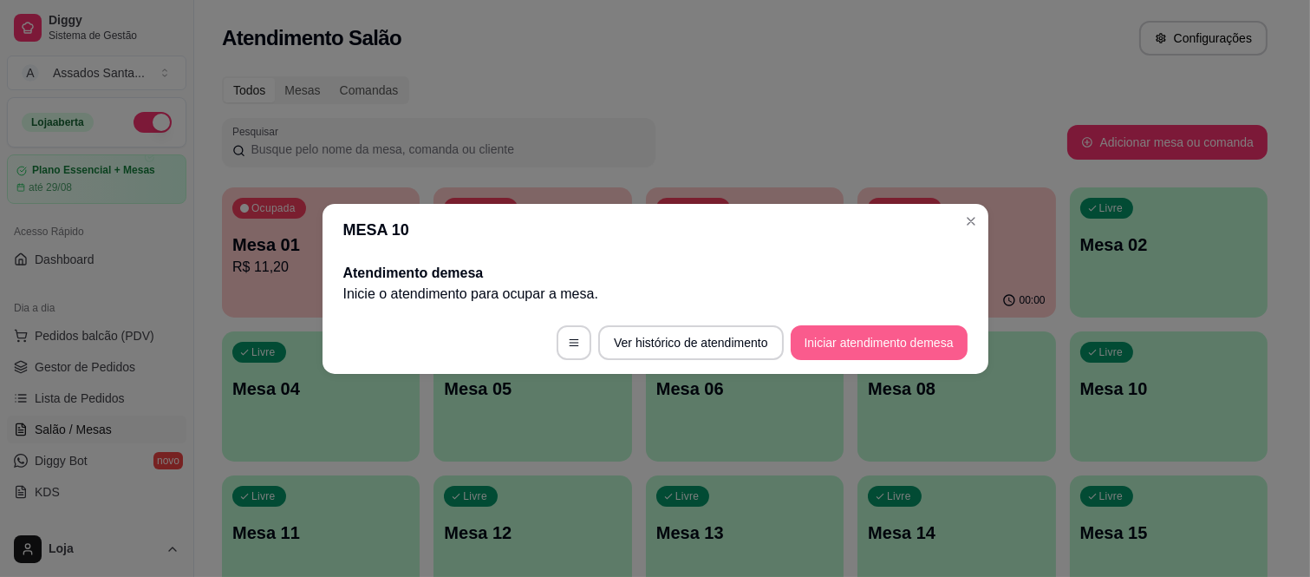
click at [835, 328] on button "Iniciar atendimento de mesa" at bounding box center [879, 342] width 177 height 35
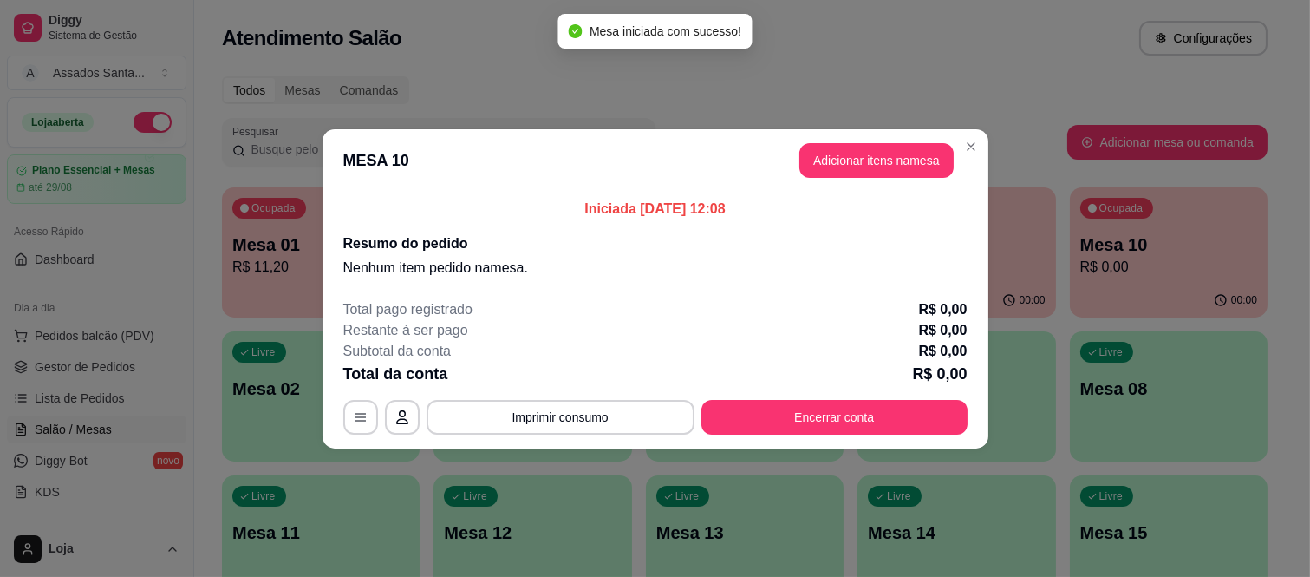
click at [852, 169] on button "Adicionar itens na mesa" at bounding box center [876, 160] width 154 height 35
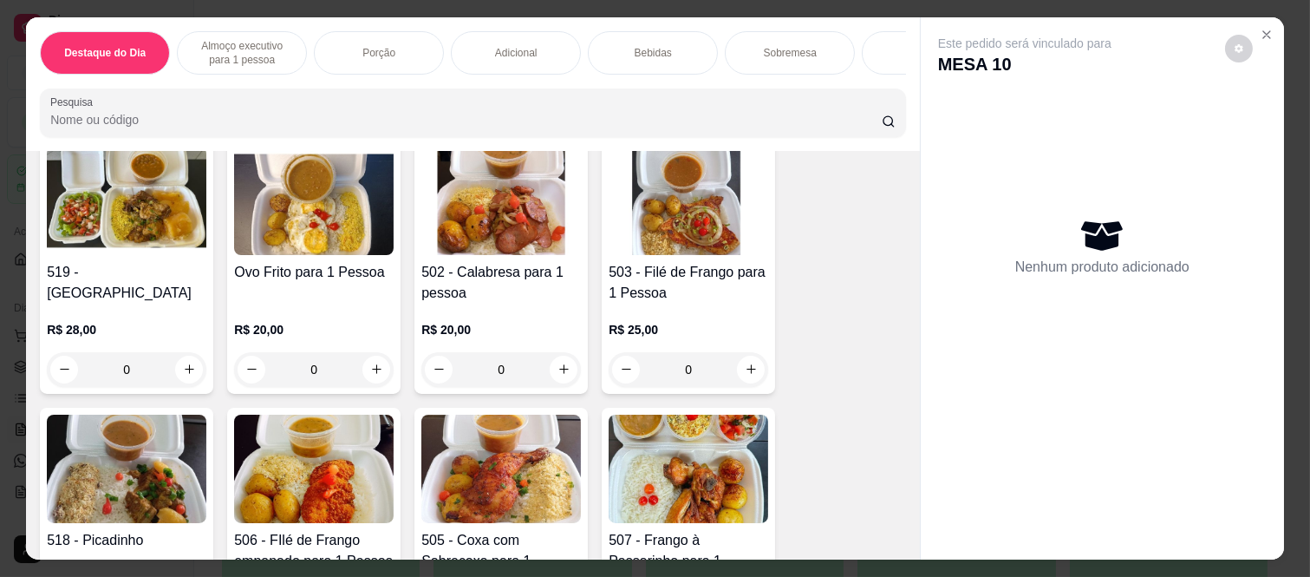
scroll to position [867, 0]
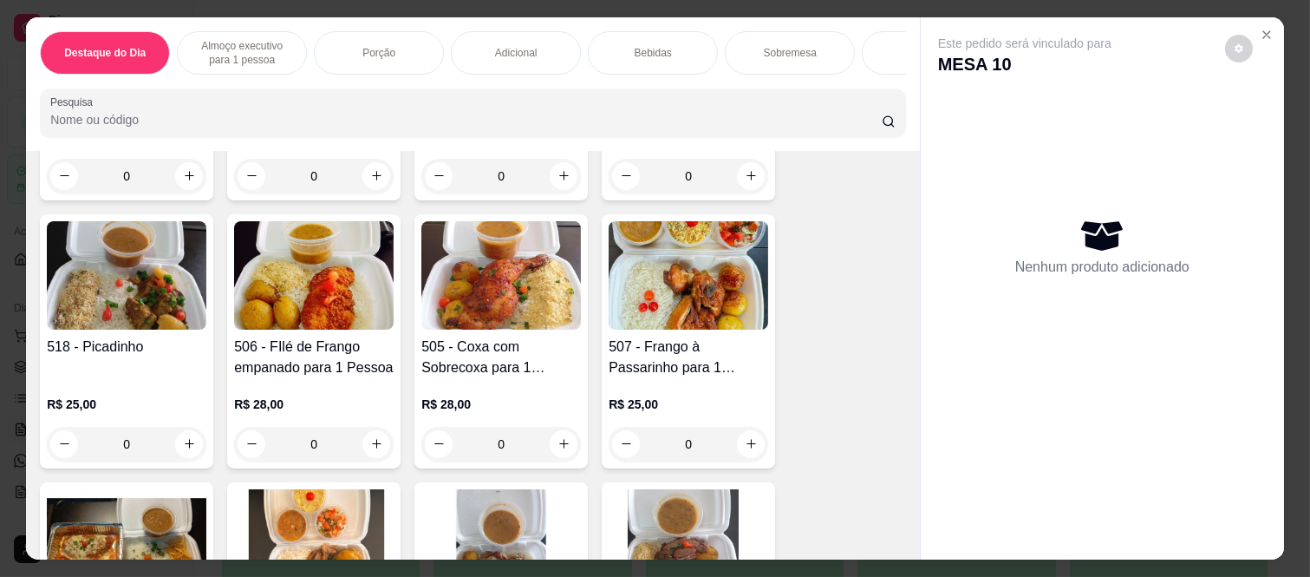
click at [183, 447] on div "0" at bounding box center [127, 444] width 160 height 35
click at [176, 448] on div "0" at bounding box center [127, 444] width 160 height 35
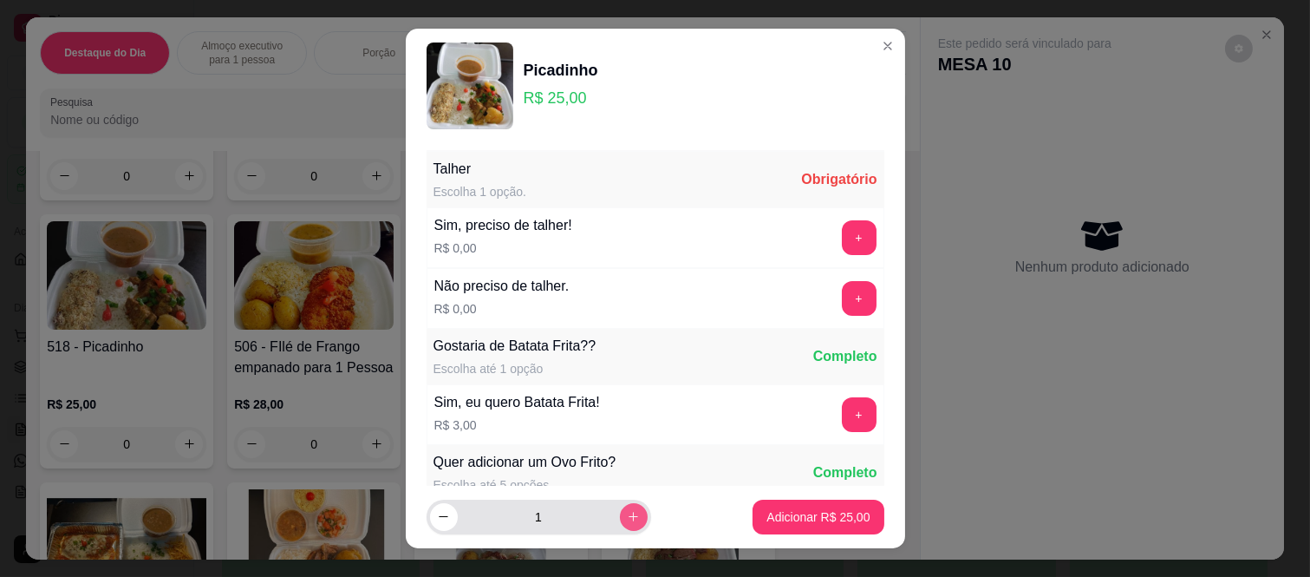
click at [627, 518] on icon "increase-product-quantity" at bounding box center [633, 516] width 13 height 13
type input "2"
click at [842, 229] on button "+" at bounding box center [859, 237] width 35 height 35
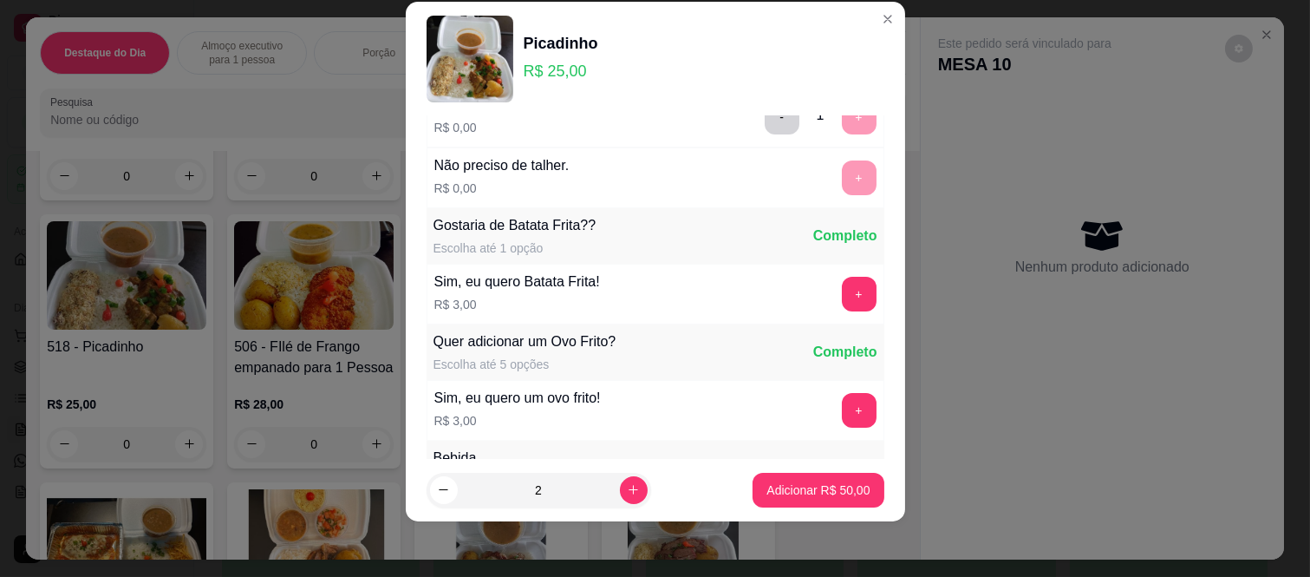
scroll to position [186, 0]
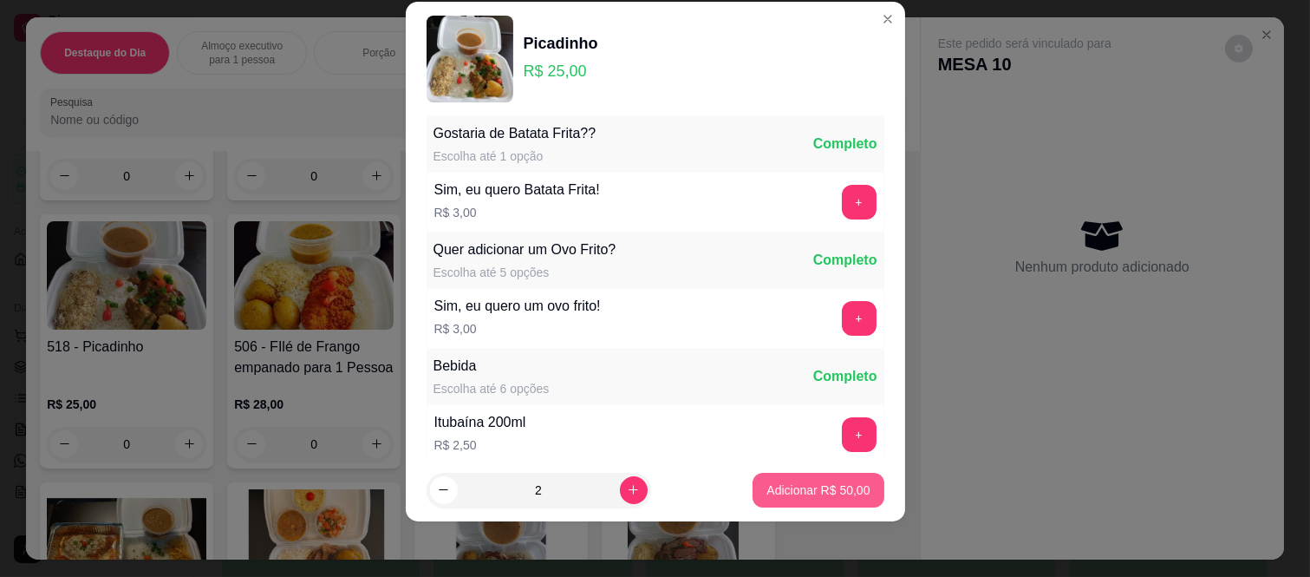
click at [817, 484] on p "Adicionar R$ 50,00" at bounding box center [817, 489] width 103 height 17
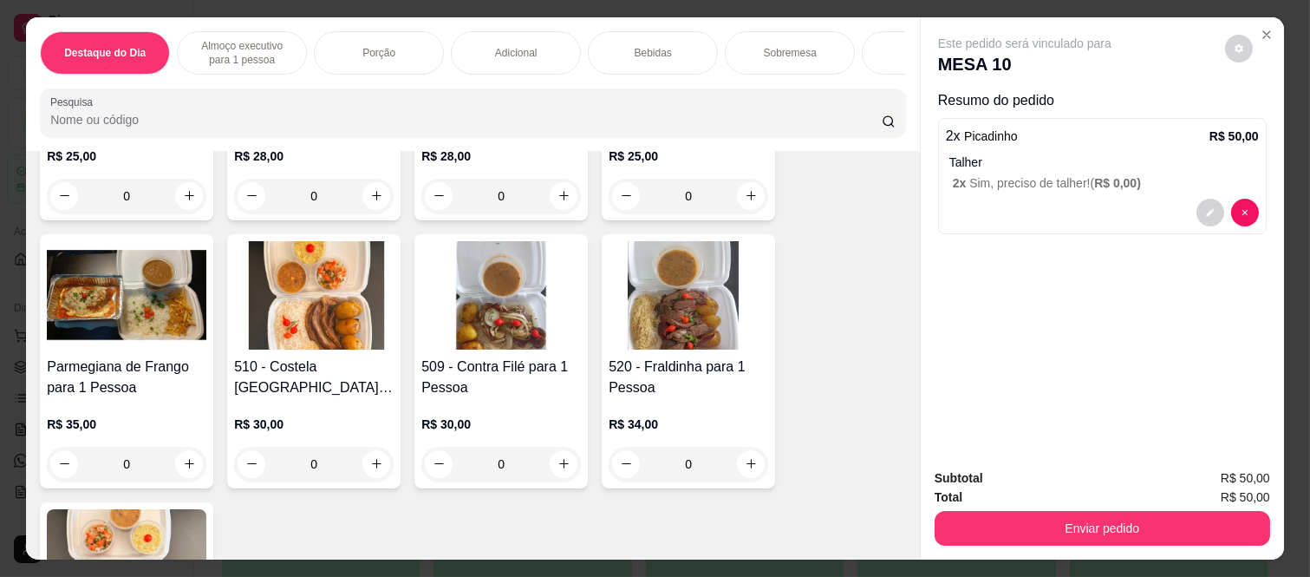
scroll to position [1156, 0]
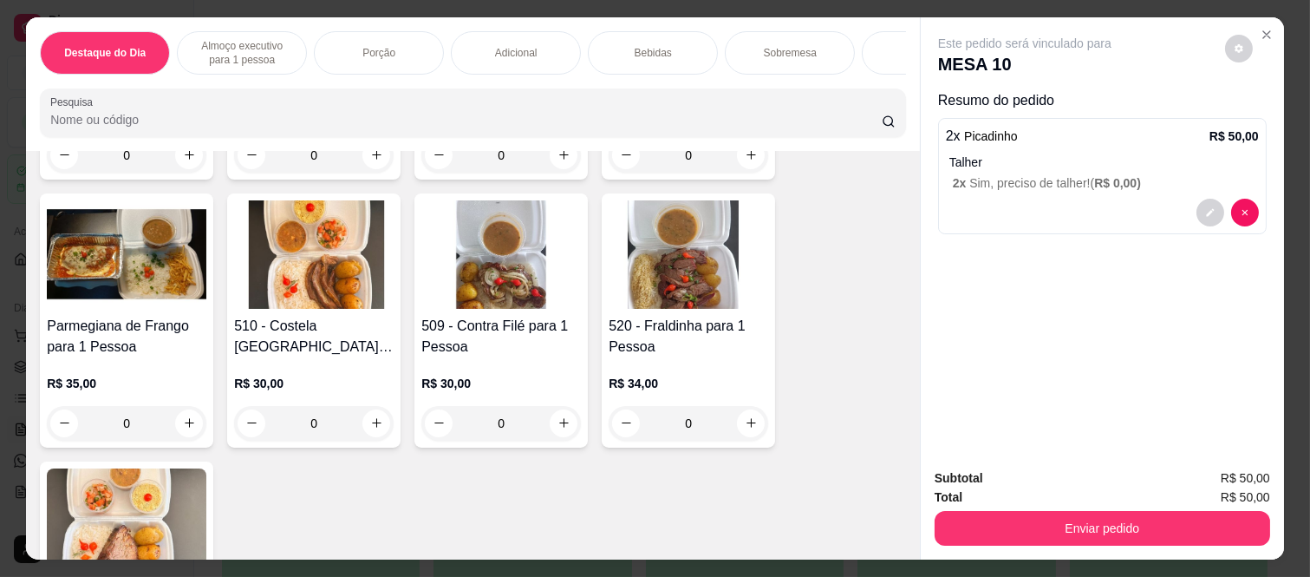
click at [562, 432] on div "0" at bounding box center [501, 423] width 160 height 35
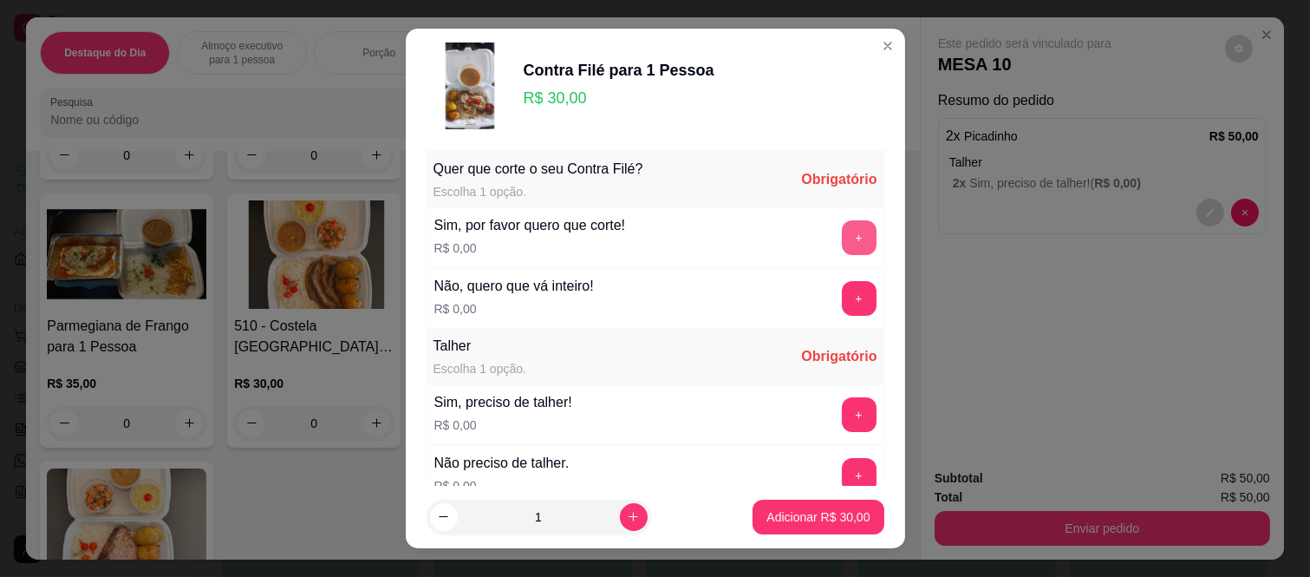
click at [842, 237] on button "+" at bounding box center [859, 237] width 35 height 35
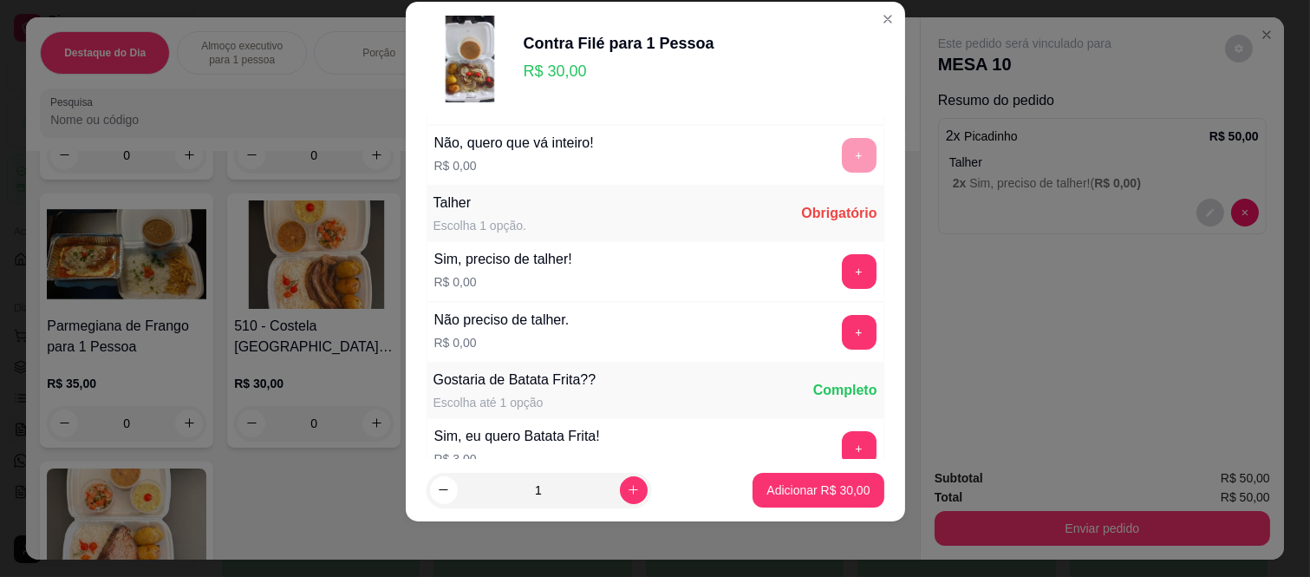
scroll to position [186, 0]
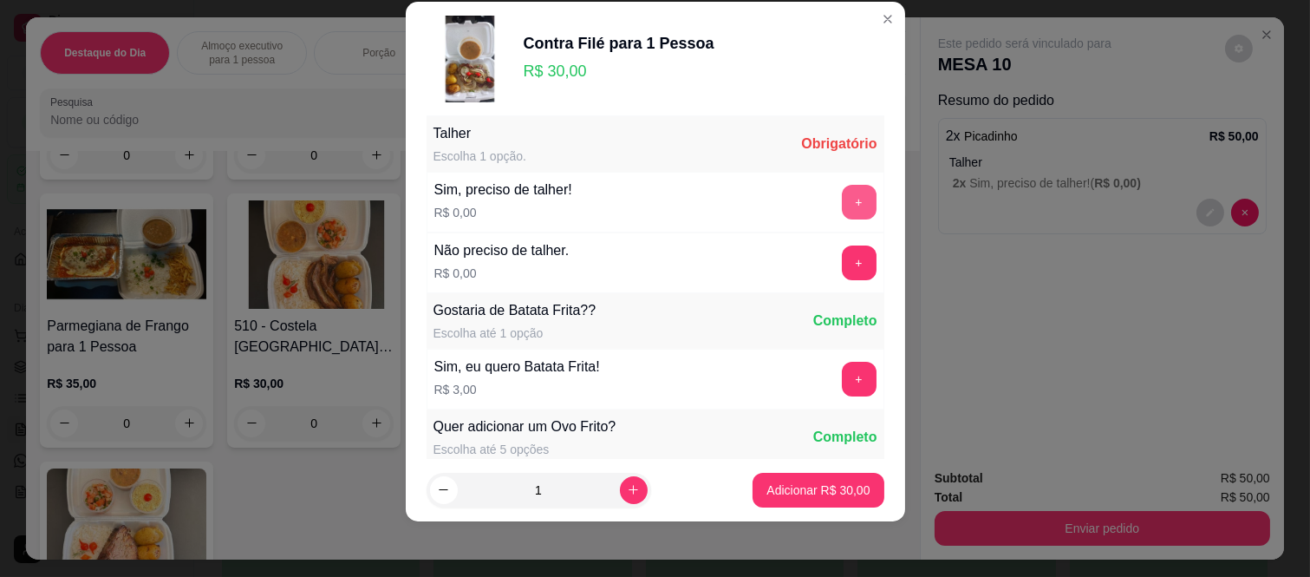
click at [842, 212] on button "+" at bounding box center [859, 202] width 35 height 35
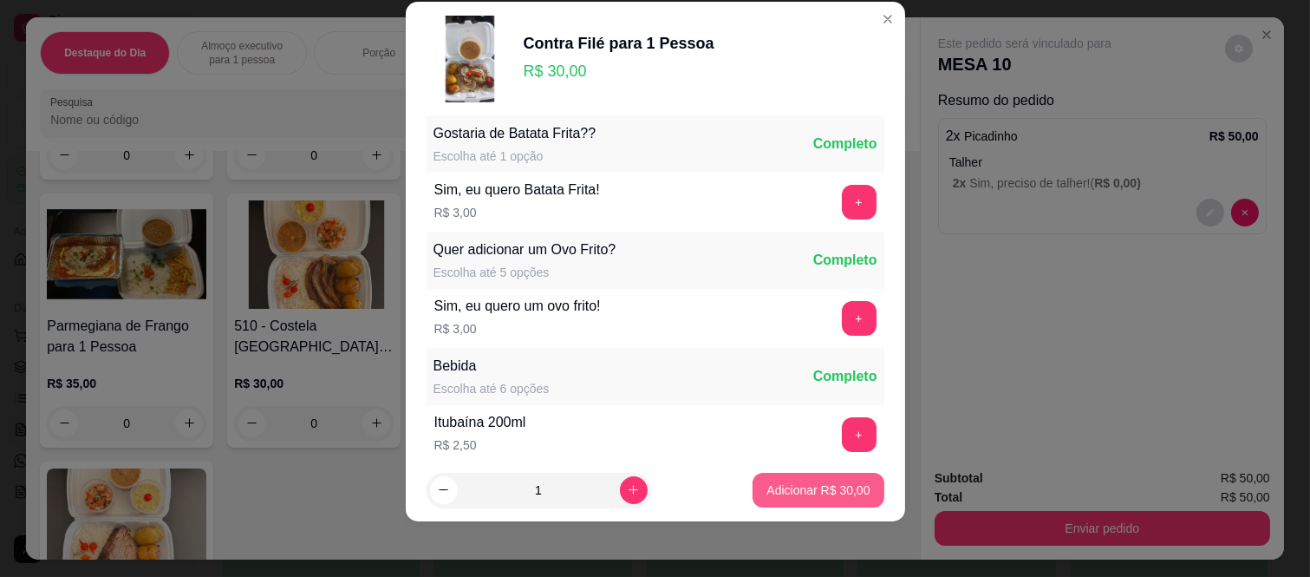
click at [764, 479] on button "Adicionar R$ 30,00" at bounding box center [818, 490] width 131 height 35
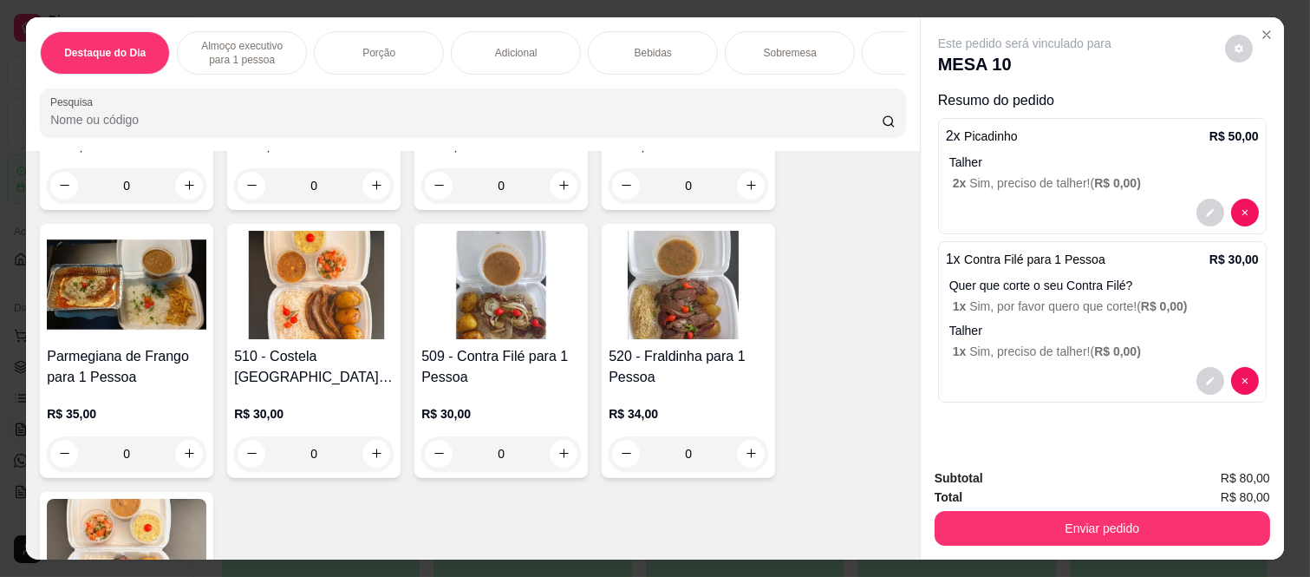
scroll to position [1156, 0]
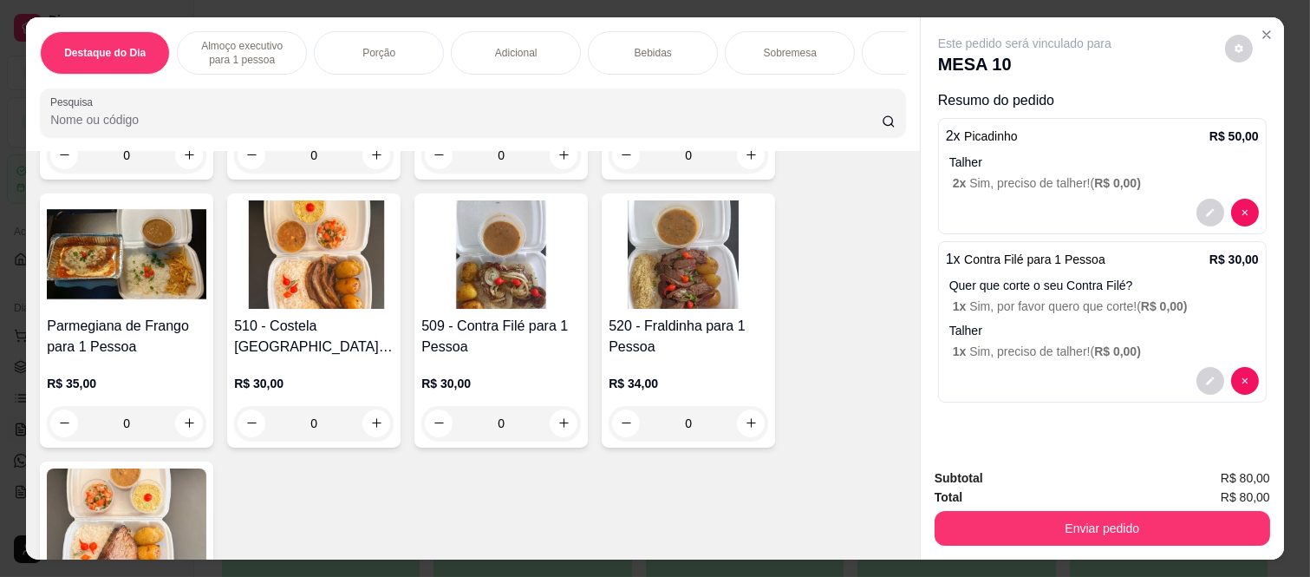
click at [375, 440] on div "0" at bounding box center [314, 423] width 160 height 35
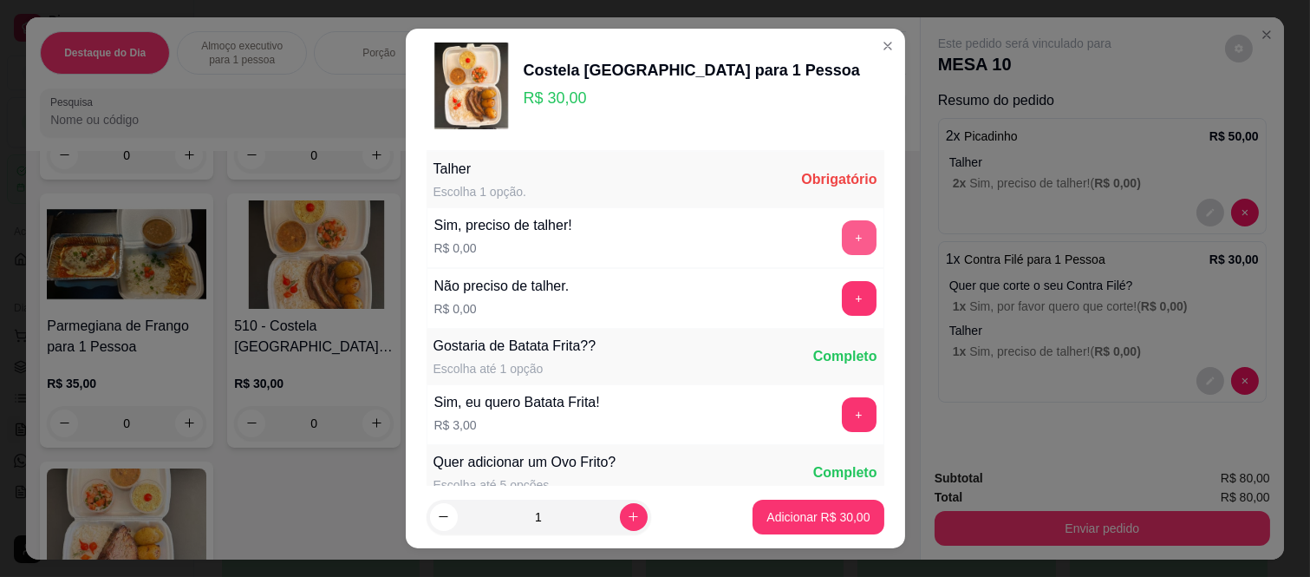
click at [842, 235] on button "+" at bounding box center [859, 237] width 35 height 35
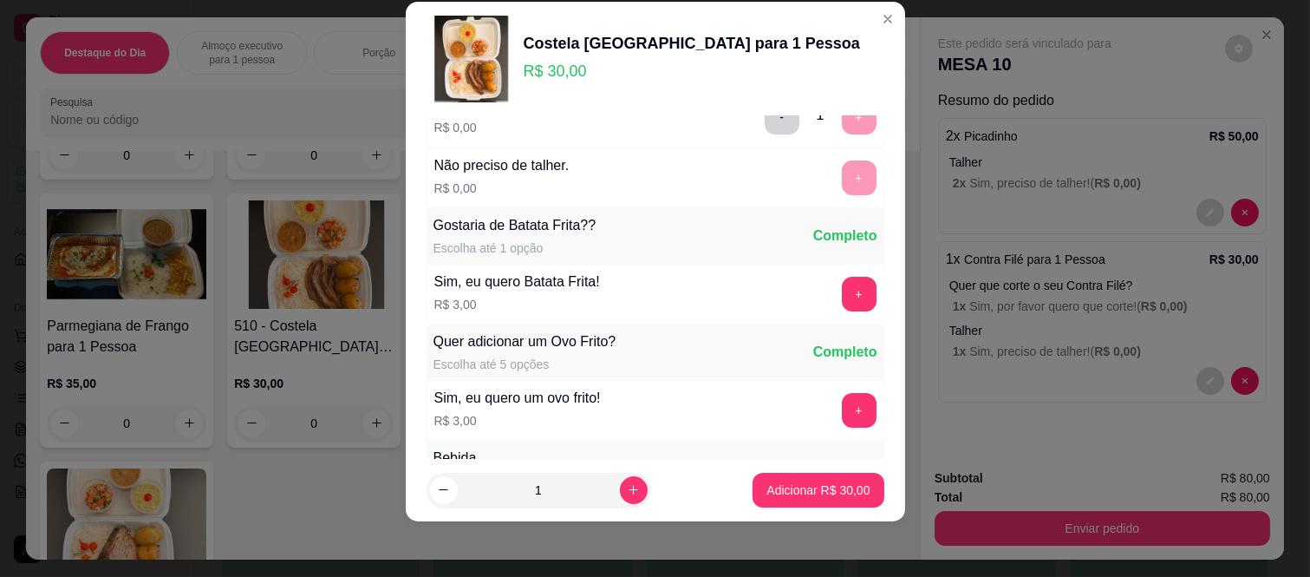
scroll to position [186, 0]
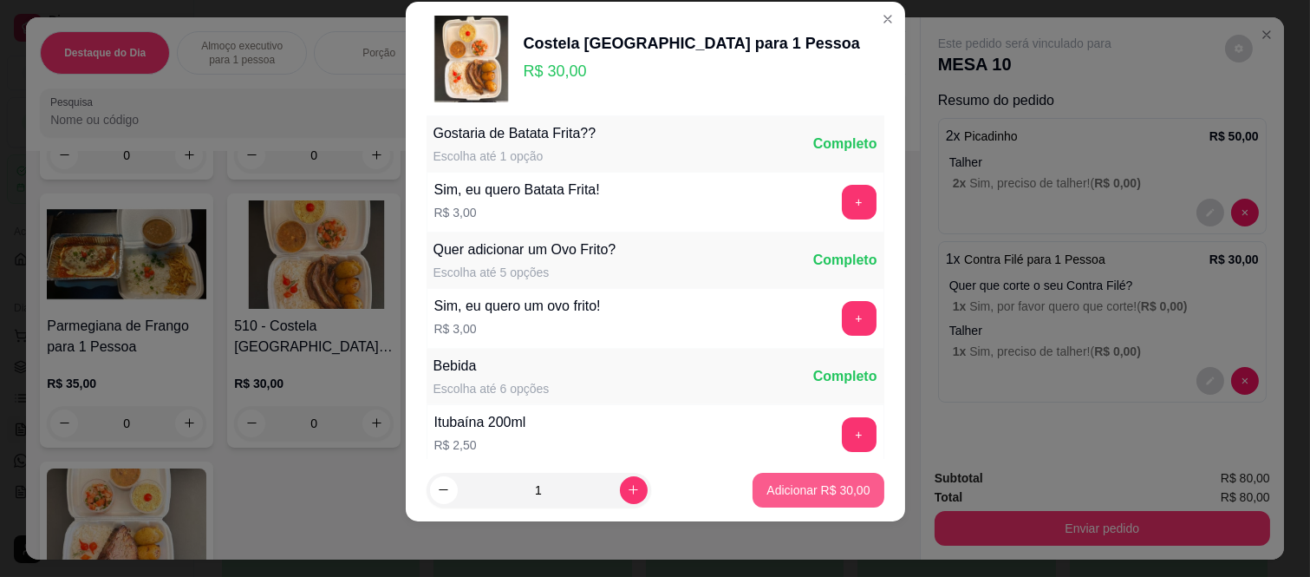
click at [827, 500] on button "Adicionar R$ 30,00" at bounding box center [818, 490] width 131 height 35
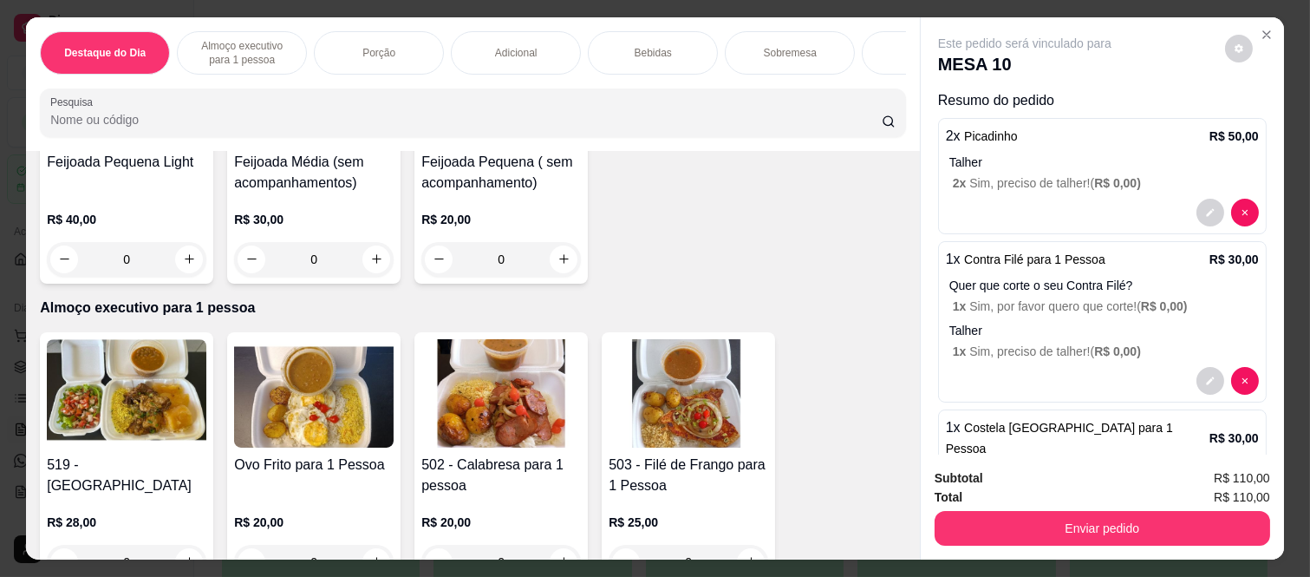
click at [649, 46] on p "Bebidas" at bounding box center [653, 53] width 37 height 14
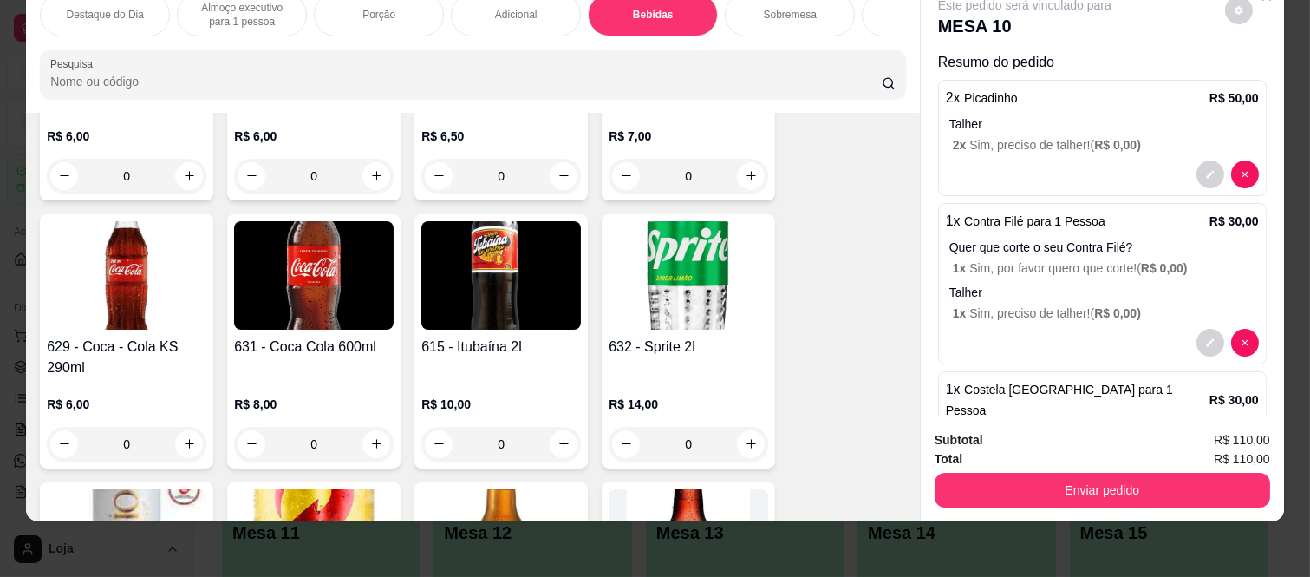
scroll to position [3625, 0]
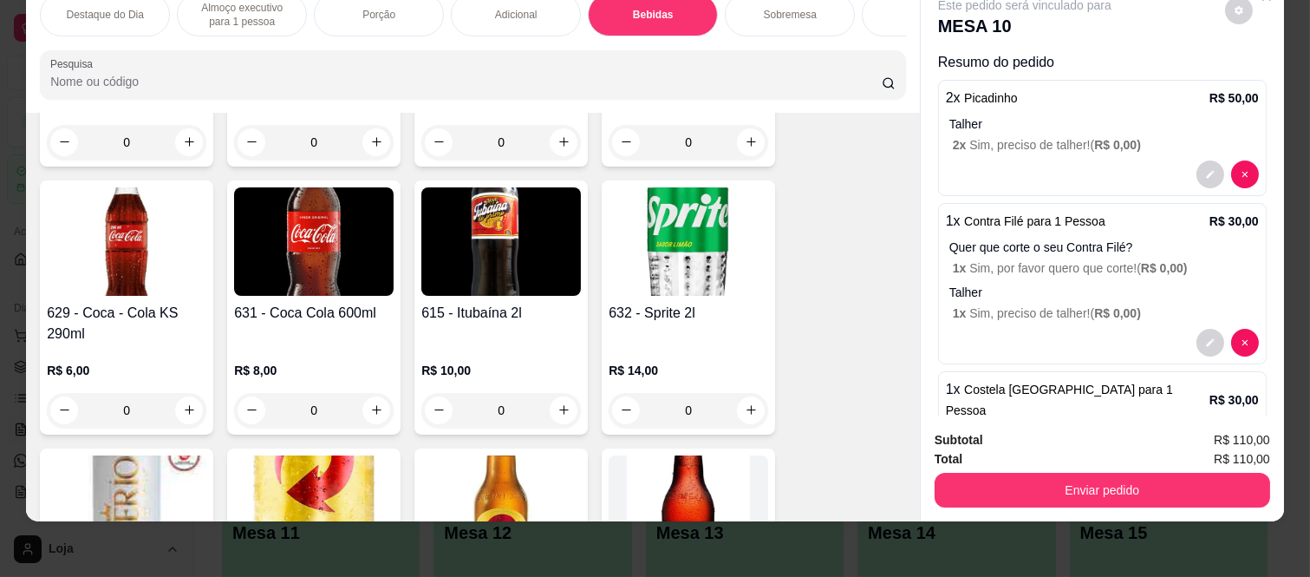
click at [746, 409] on icon "increase-product-quantity" at bounding box center [751, 411] width 10 height 10
type input "1"
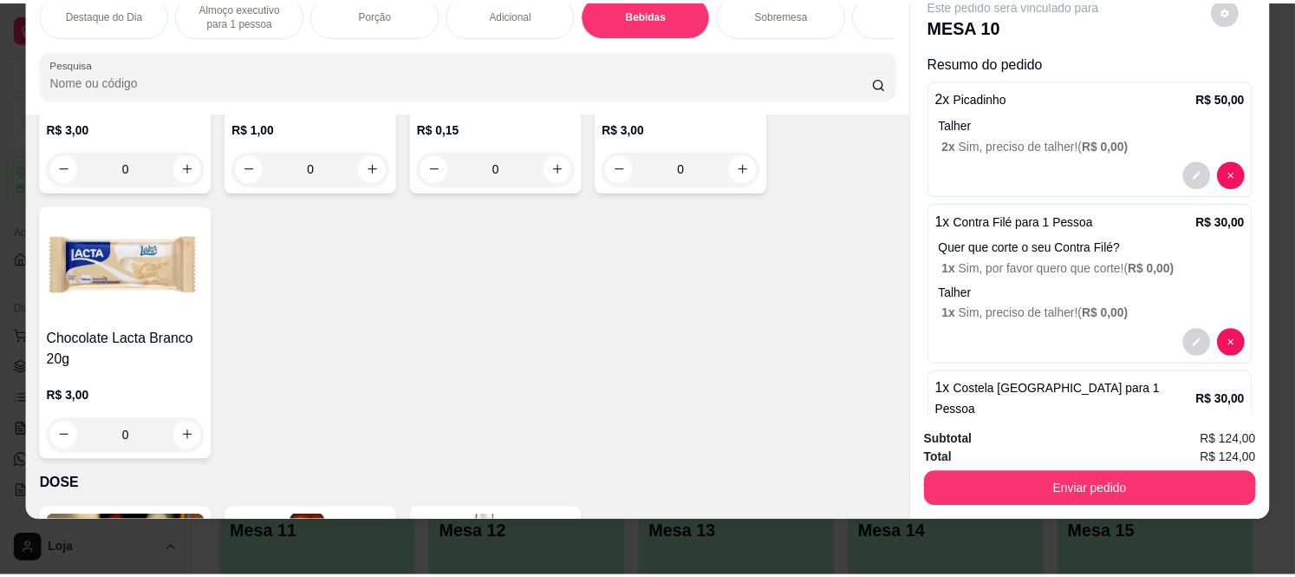
scroll to position [4932, 0]
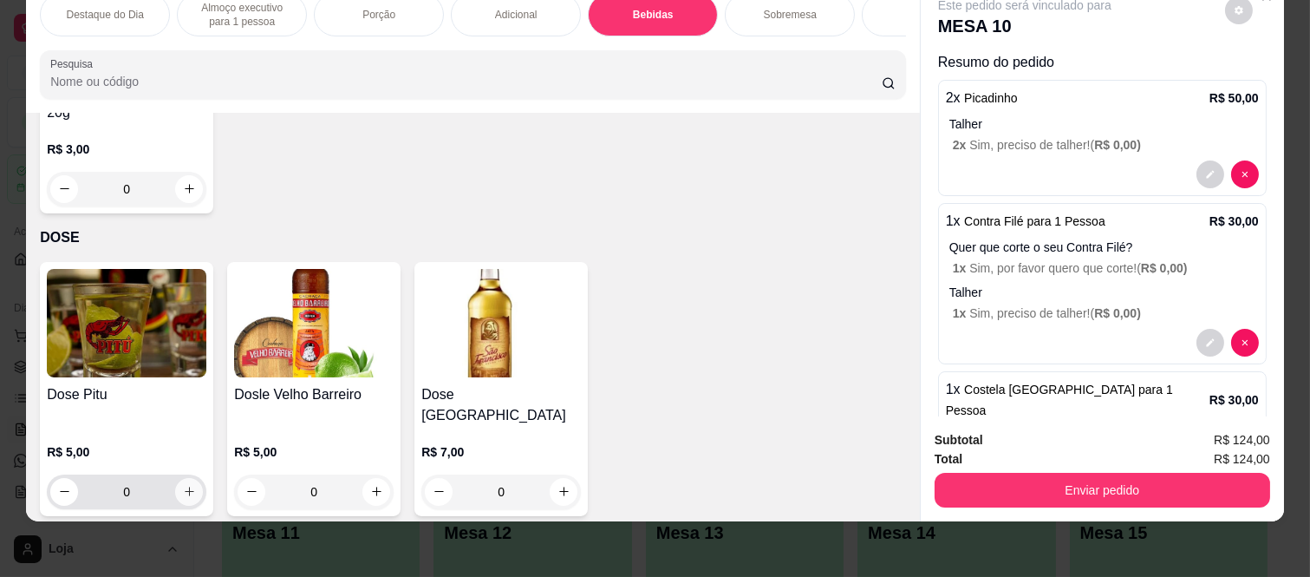
click at [192, 478] on button "increase-product-quantity" at bounding box center [189, 492] width 28 height 28
type input "1"
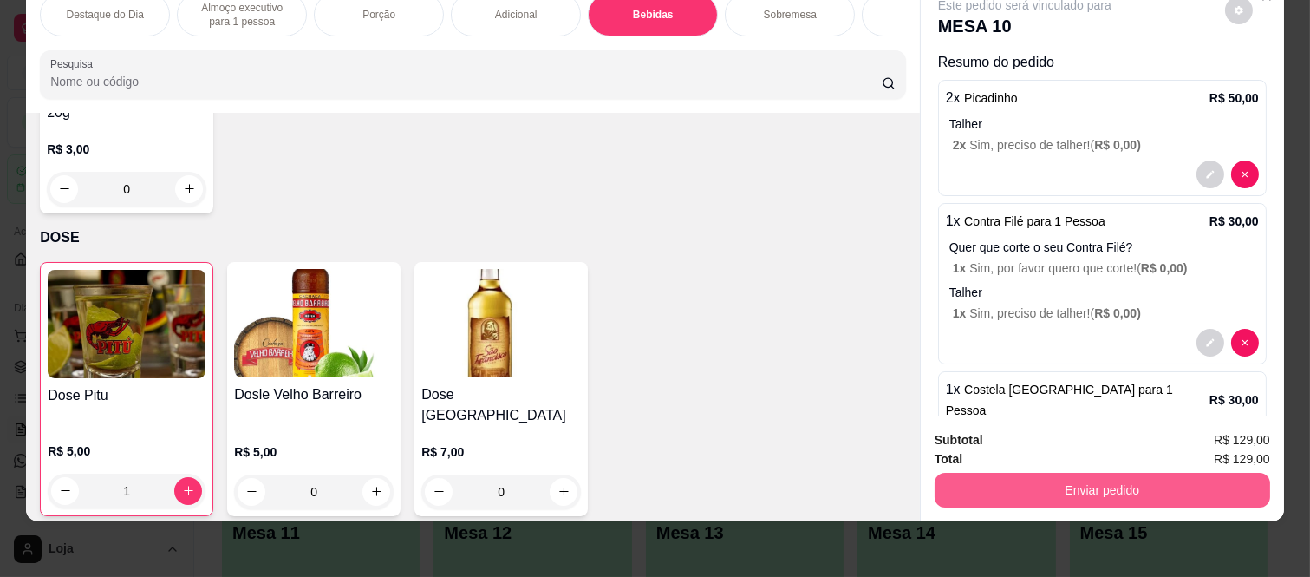
click at [1143, 473] on button "Enviar pedido" at bounding box center [1103, 490] width 336 height 35
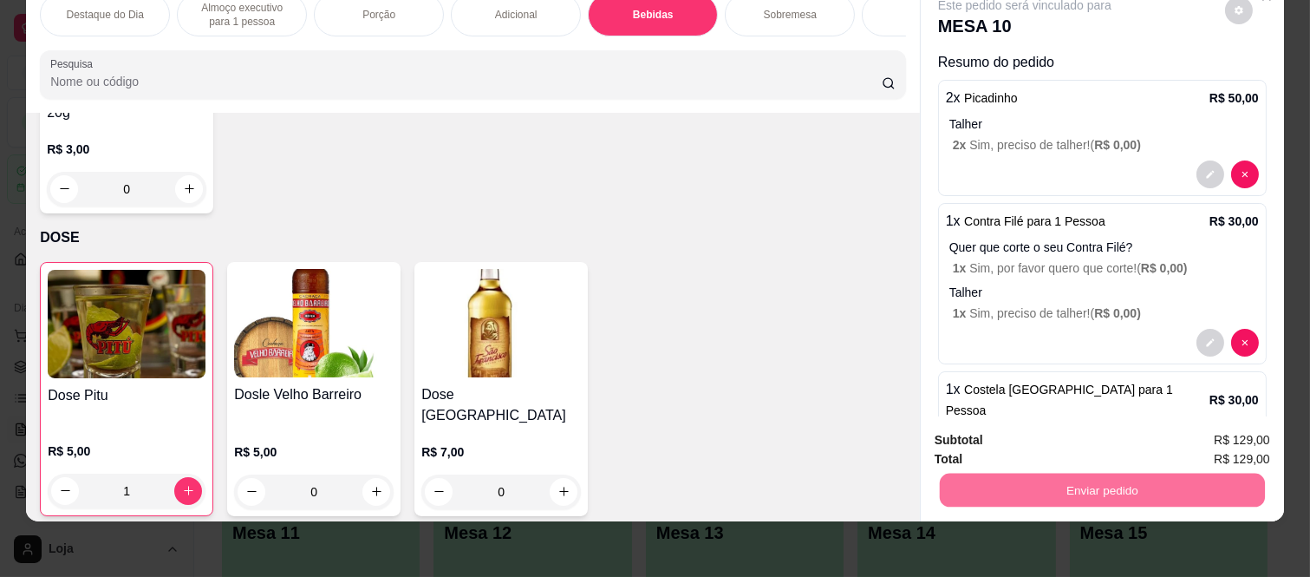
click at [973, 425] on button "Não registrar e enviar pedido" at bounding box center [1044, 433] width 180 height 33
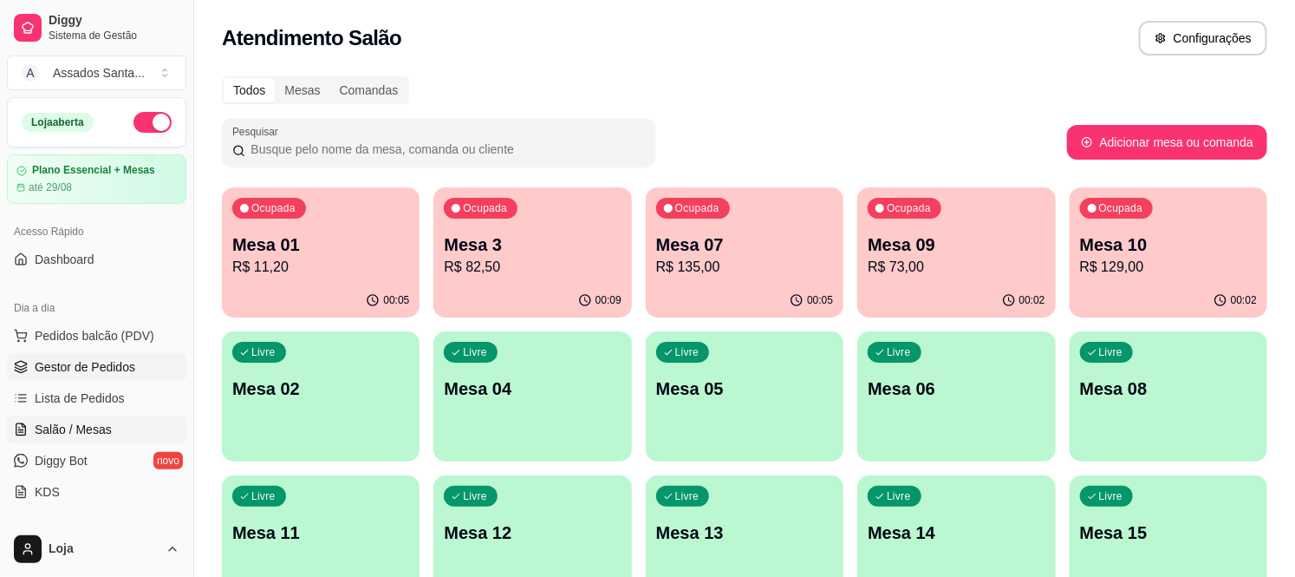
click at [104, 376] on link "Gestor de Pedidos" at bounding box center [96, 367] width 179 height 28
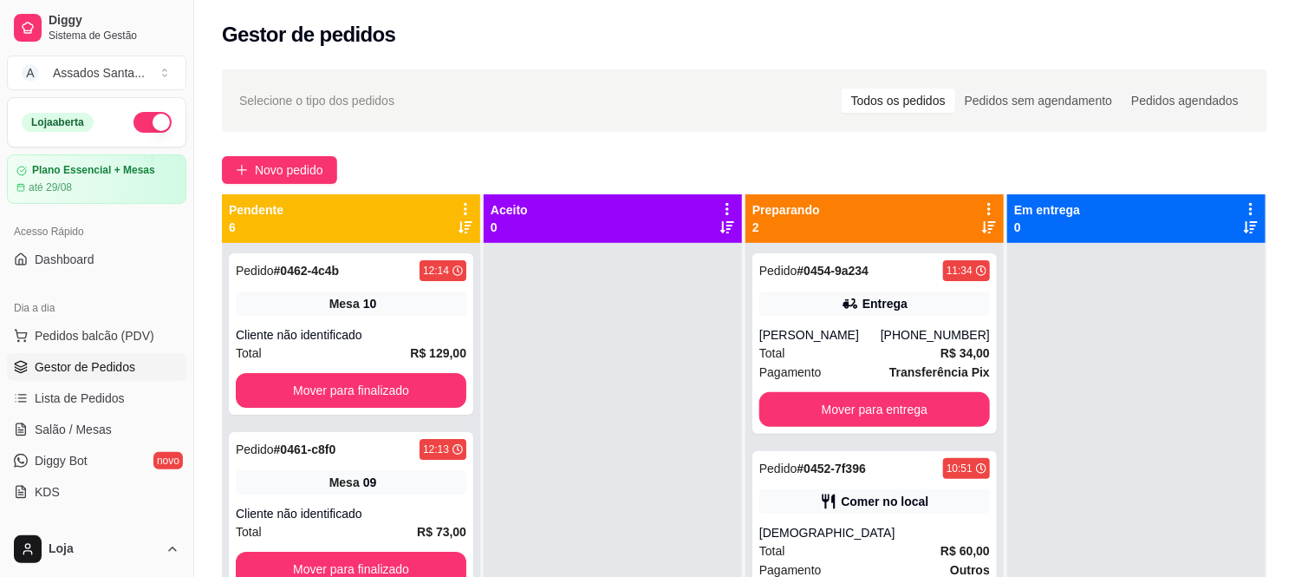
scroll to position [48, 0]
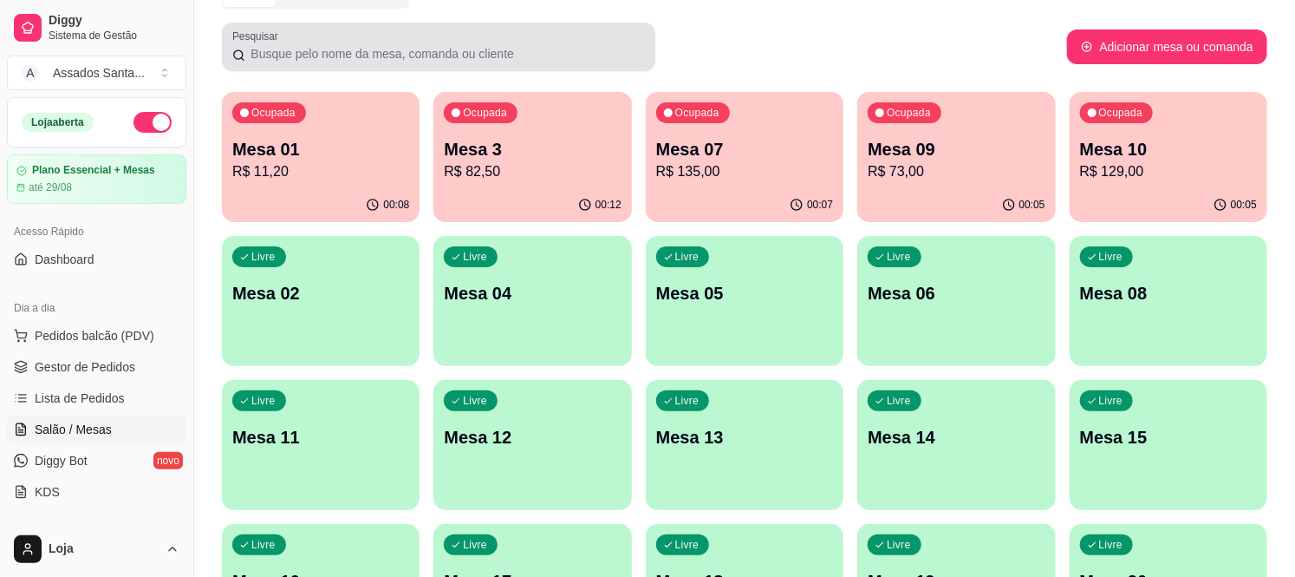
scroll to position [96, 0]
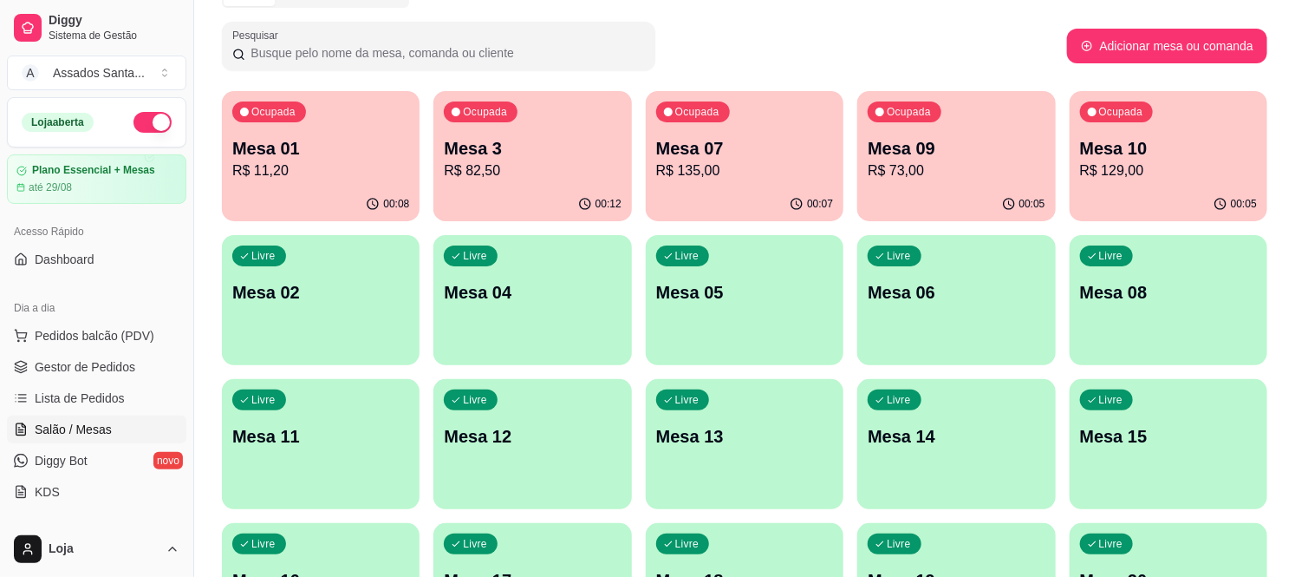
click at [107, 427] on span "Salão / Mesas" at bounding box center [73, 428] width 77 height 17
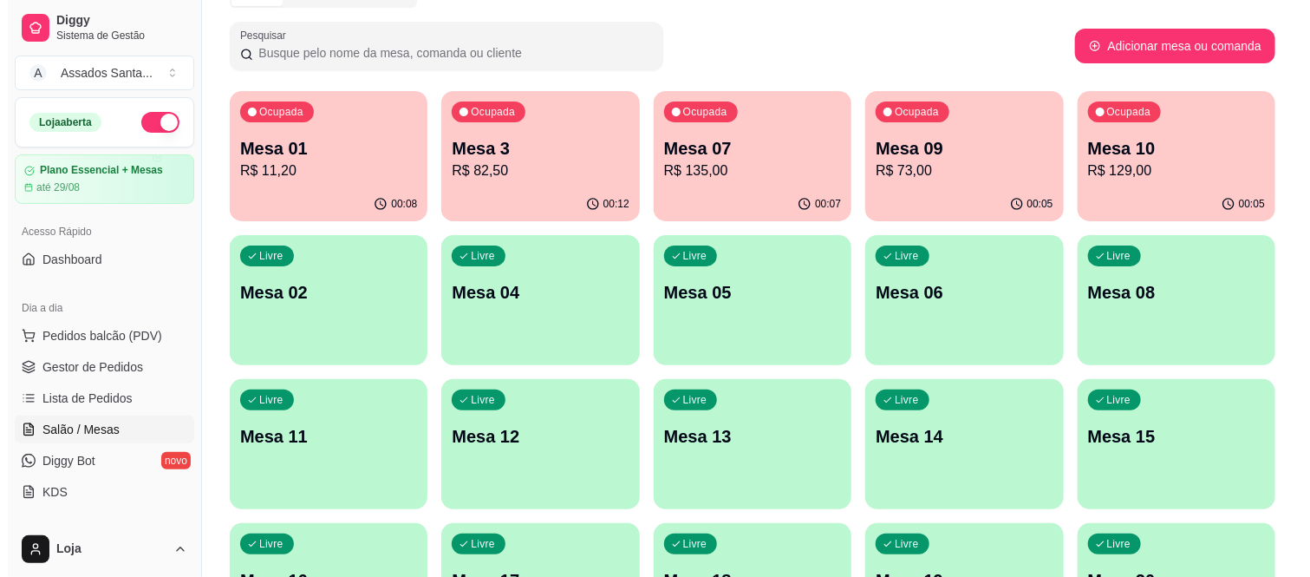
scroll to position [0, 0]
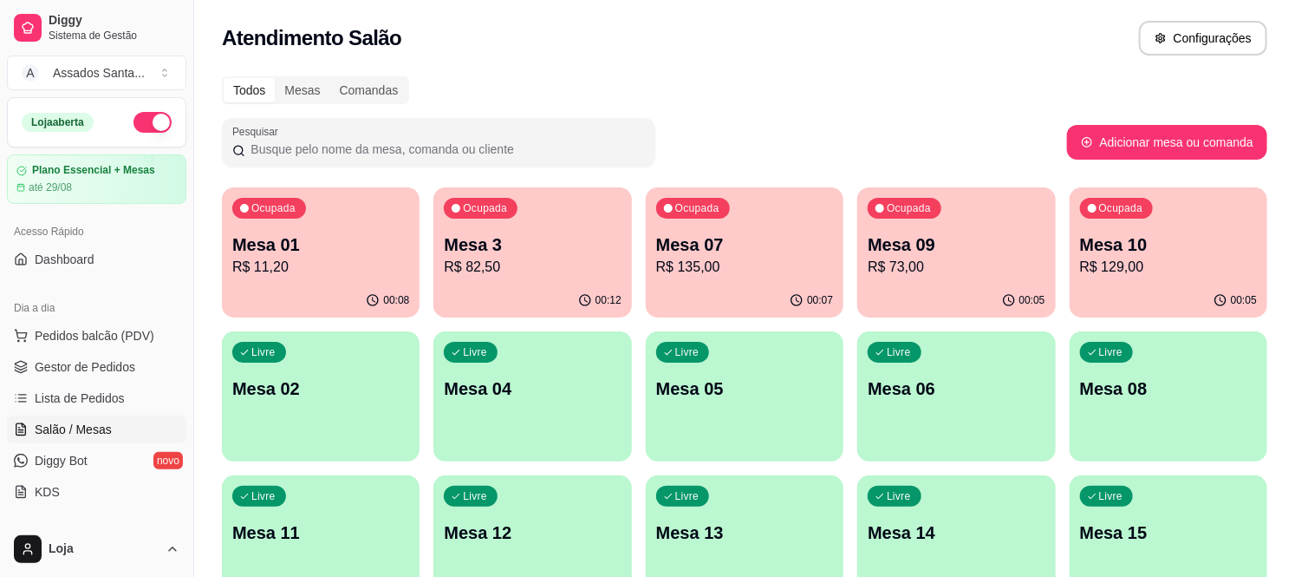
click at [733, 401] on div "Livre Mesa 05" at bounding box center [745, 385] width 198 height 109
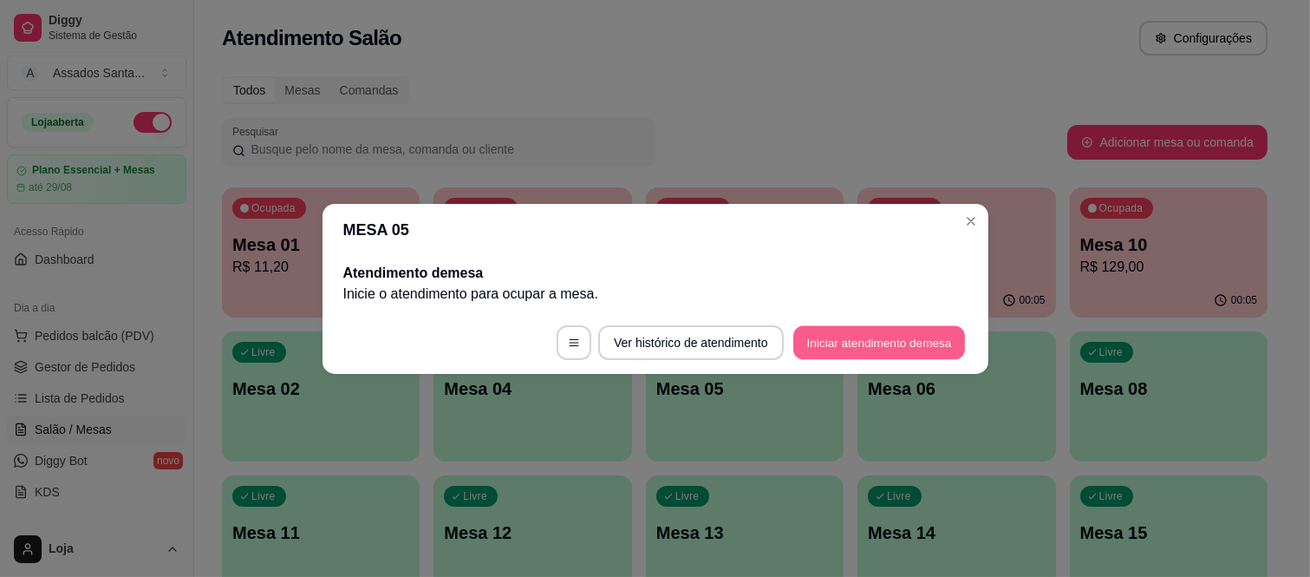
click at [838, 331] on button "Iniciar atendimento de mesa" at bounding box center [879, 342] width 172 height 34
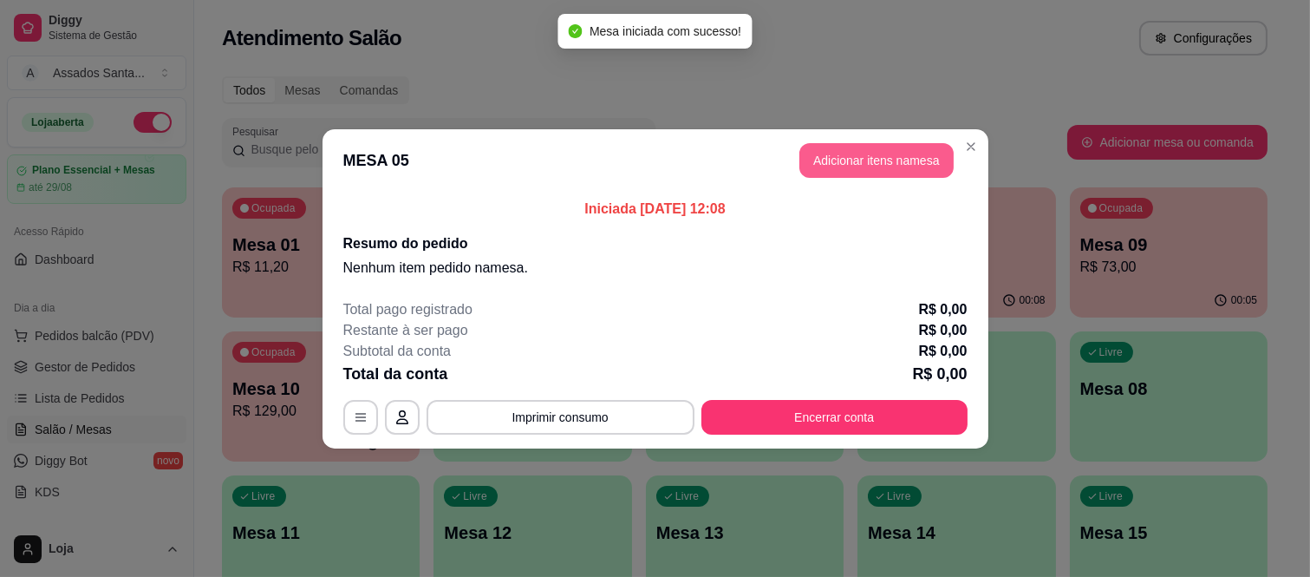
click at [869, 157] on button "Adicionar itens na mesa" at bounding box center [876, 160] width 154 height 35
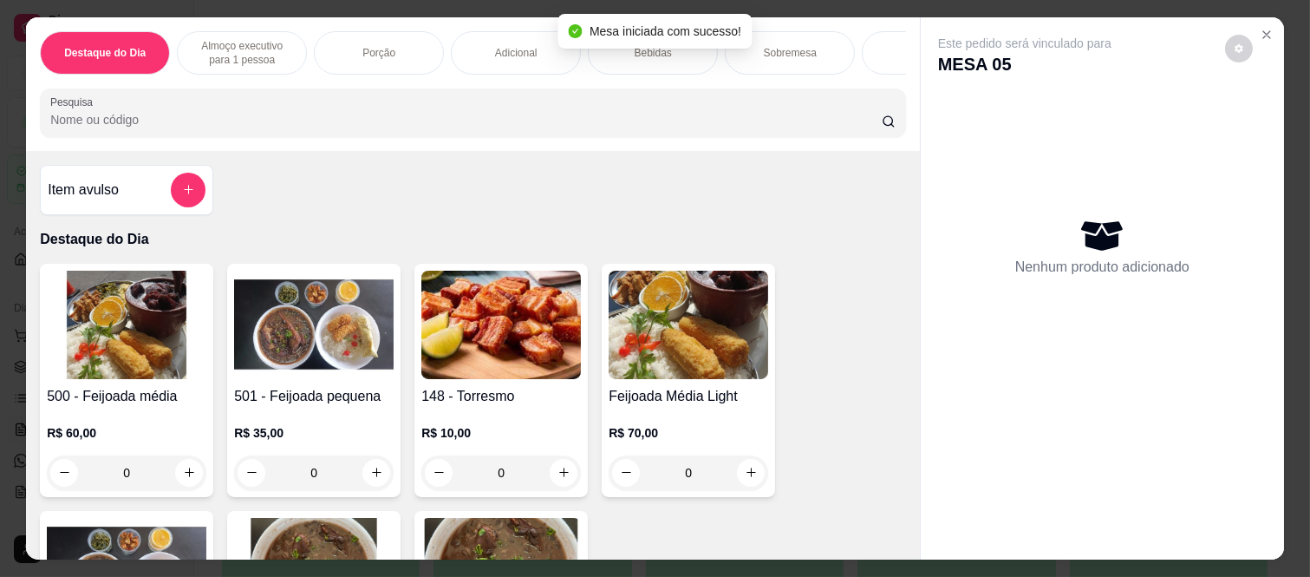
click at [288, 36] on div "Almoço executivo para 1 pessoa" at bounding box center [242, 52] width 130 height 43
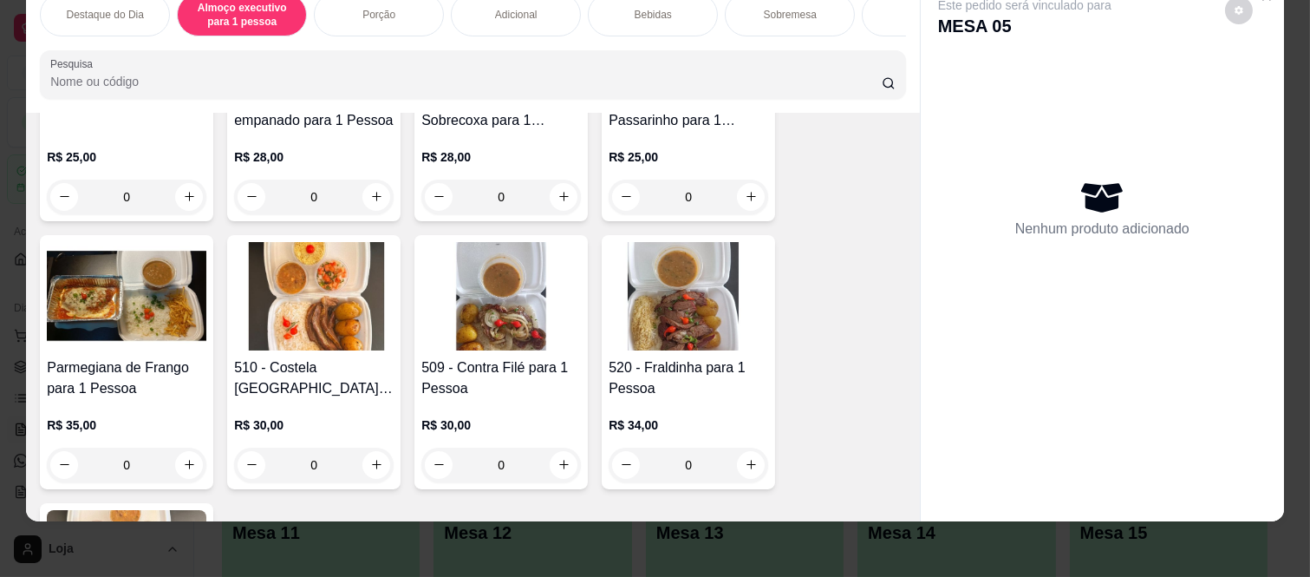
scroll to position [1110, 0]
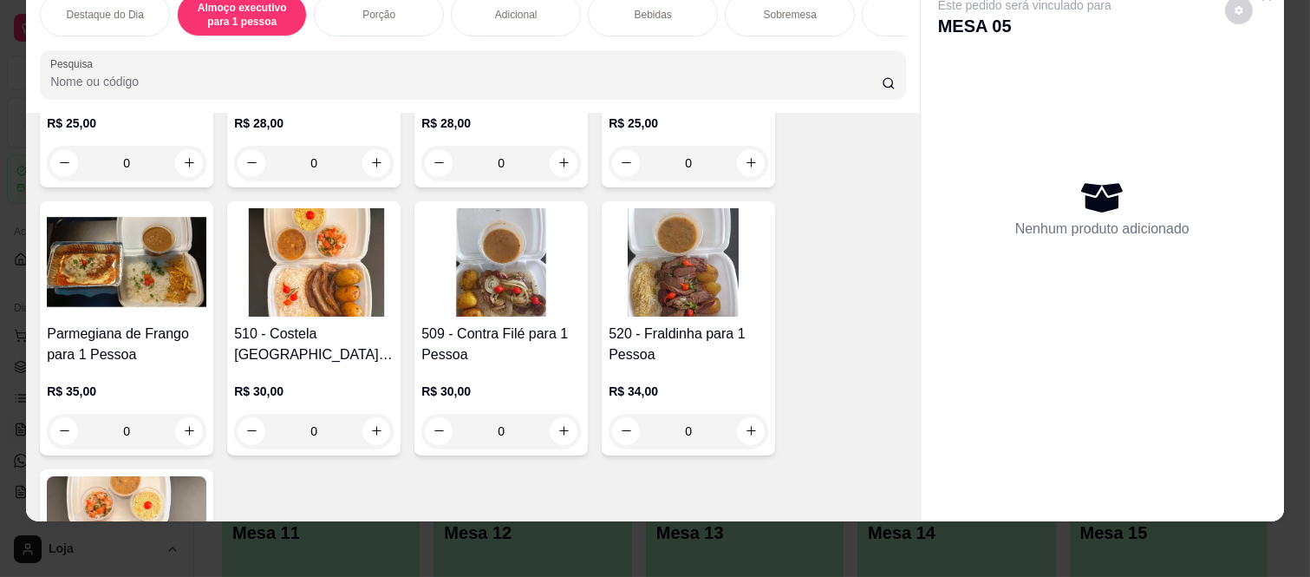
click at [747, 427] on div "0" at bounding box center [689, 431] width 160 height 35
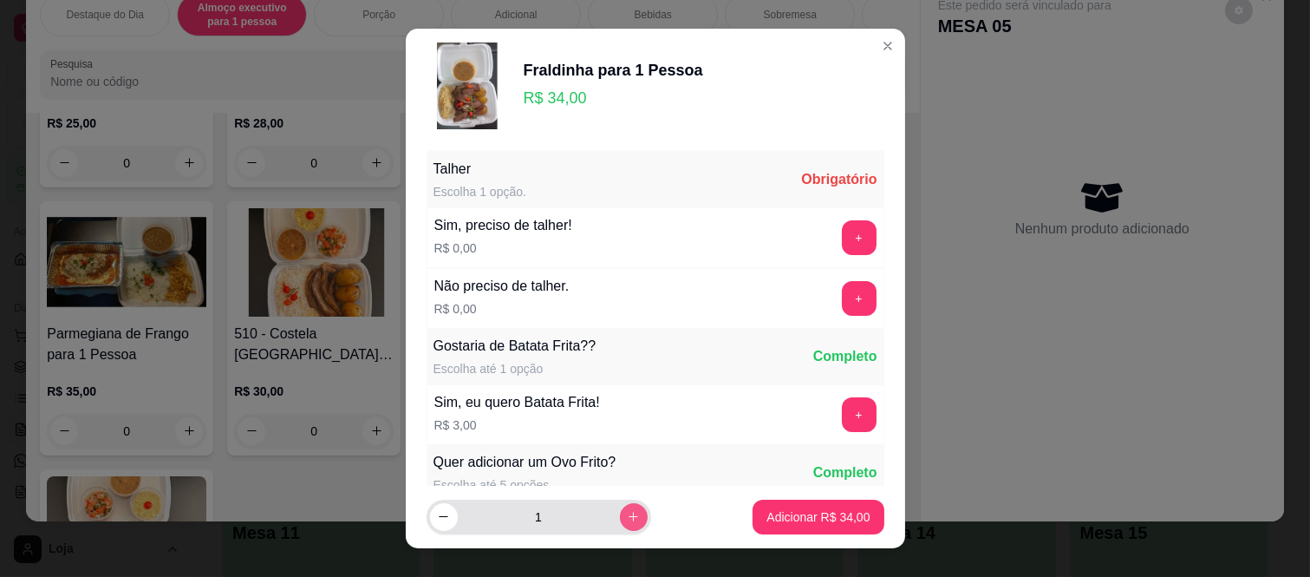
click at [620, 525] on button "increase-product-quantity" at bounding box center [634, 517] width 28 height 28
type input "2"
click at [842, 234] on button "+" at bounding box center [859, 238] width 34 height 34
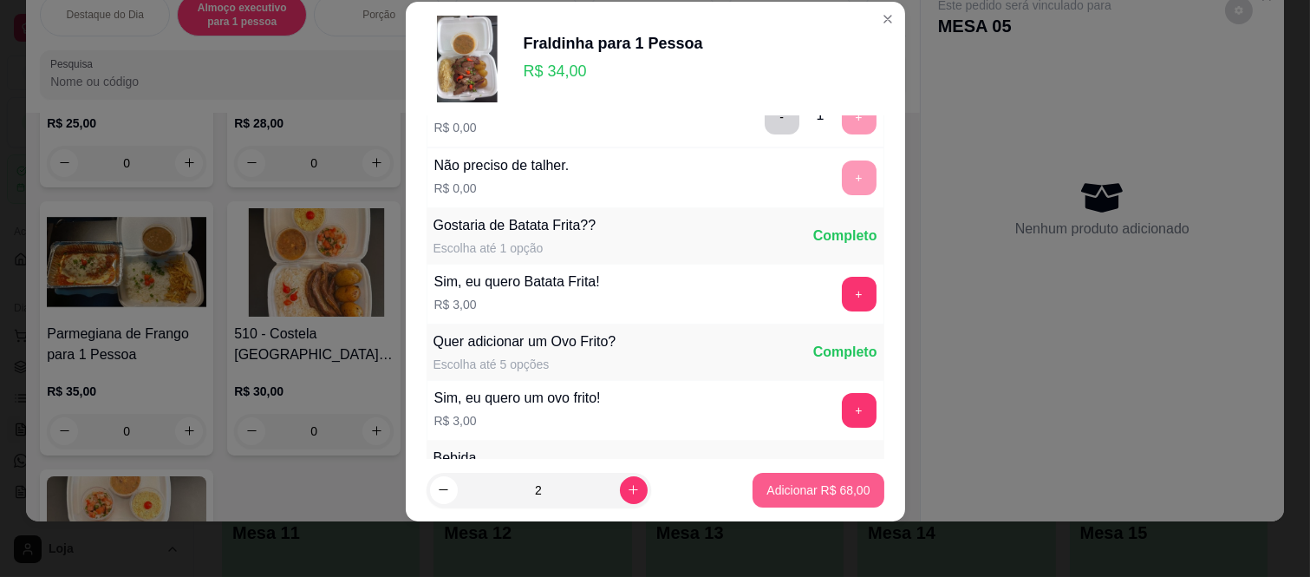
scroll to position [186, 0]
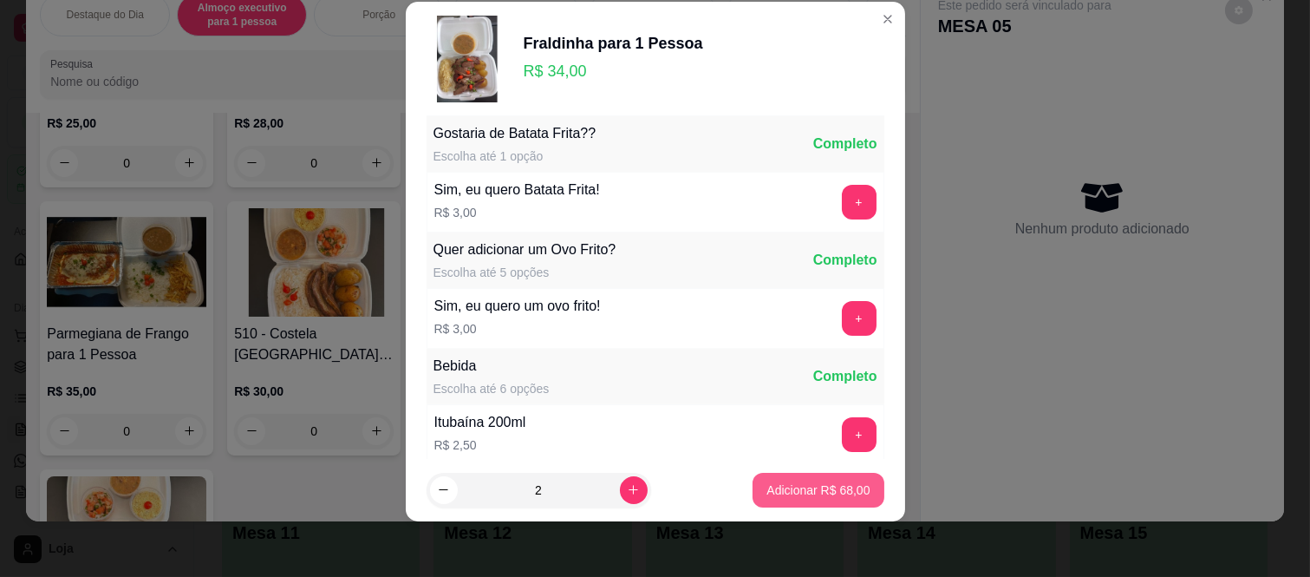
click at [833, 495] on p "Adicionar R$ 68,00" at bounding box center [817, 489] width 103 height 17
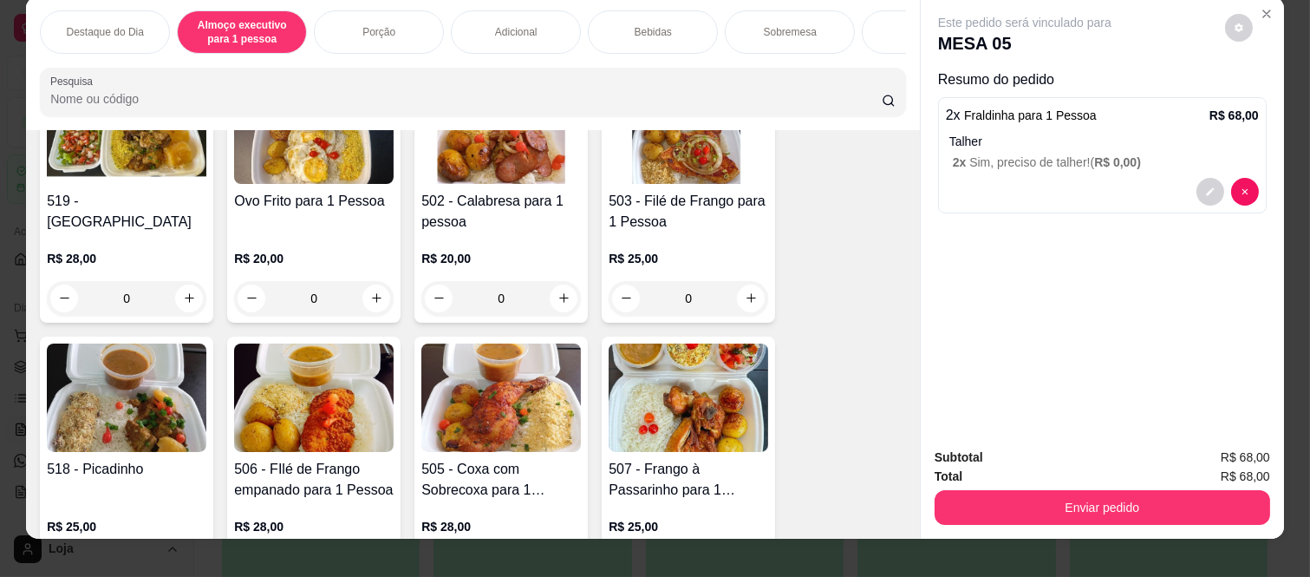
scroll to position [0, 0]
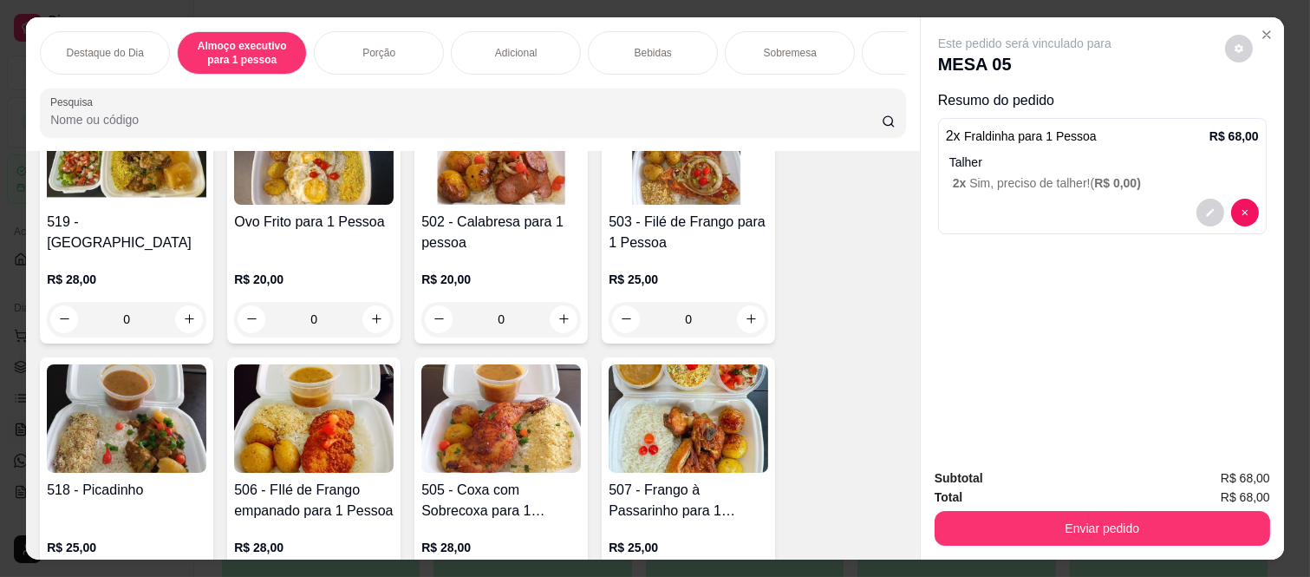
click at [626, 49] on div "Bebidas" at bounding box center [653, 52] width 130 height 43
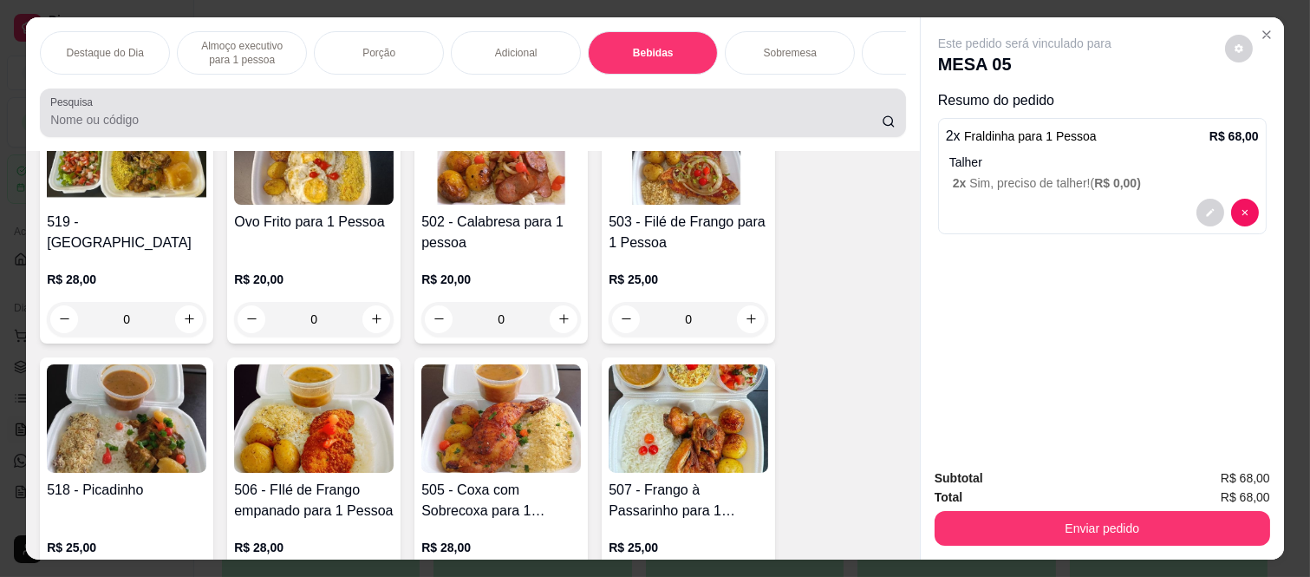
scroll to position [45, 0]
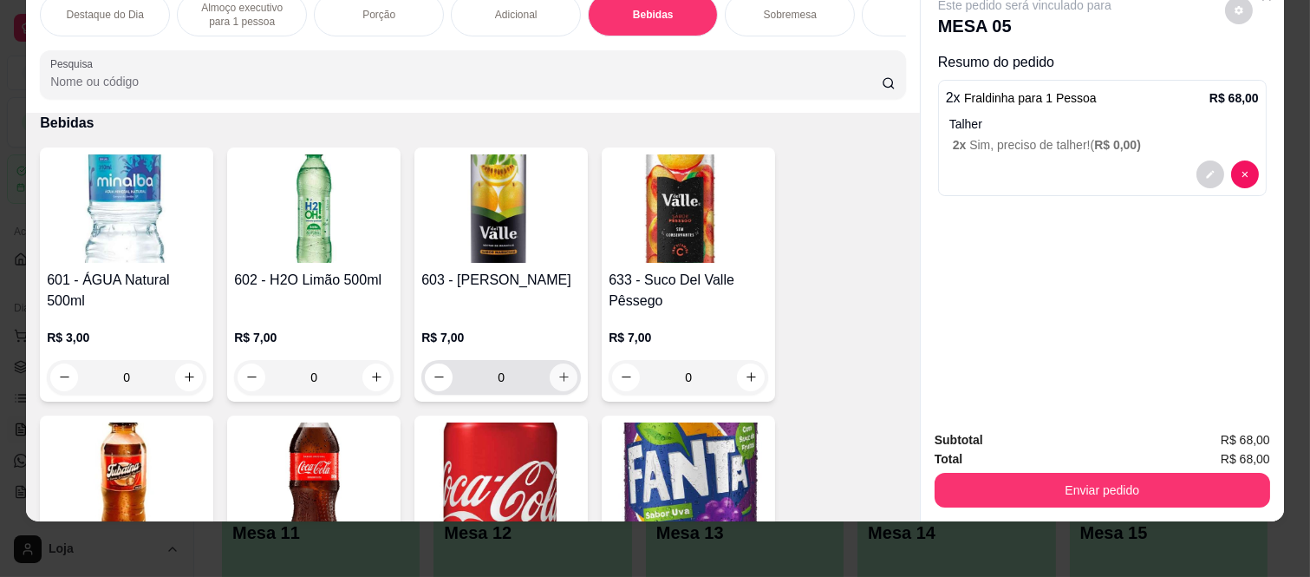
click at [558, 378] on icon "increase-product-quantity" at bounding box center [563, 376] width 13 height 13
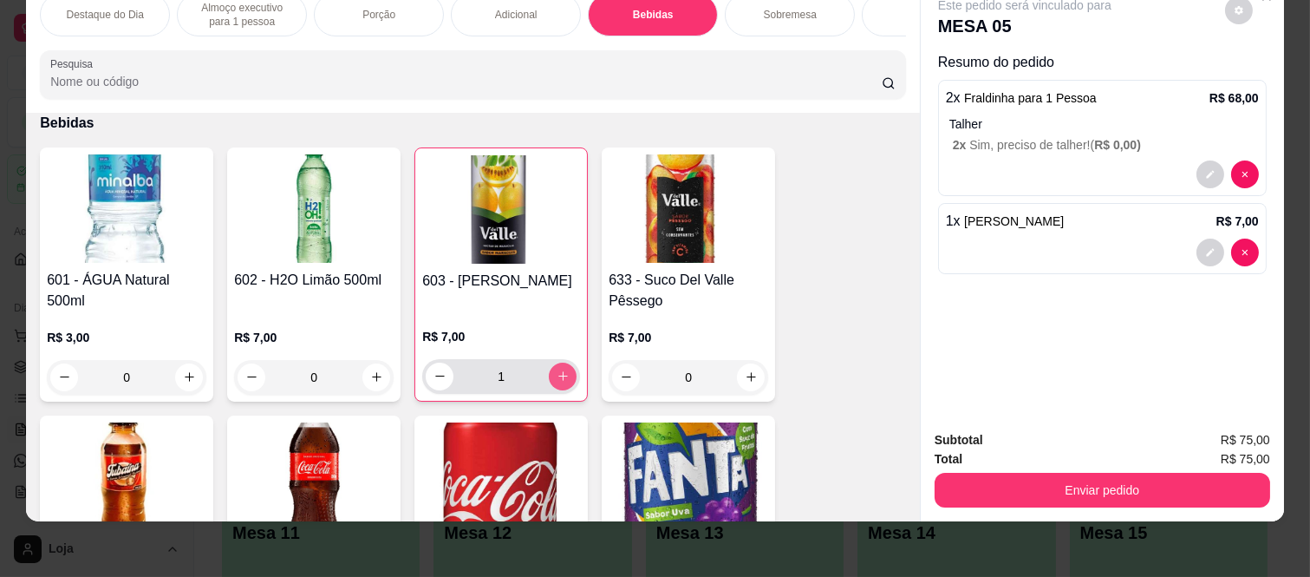
type input "1"
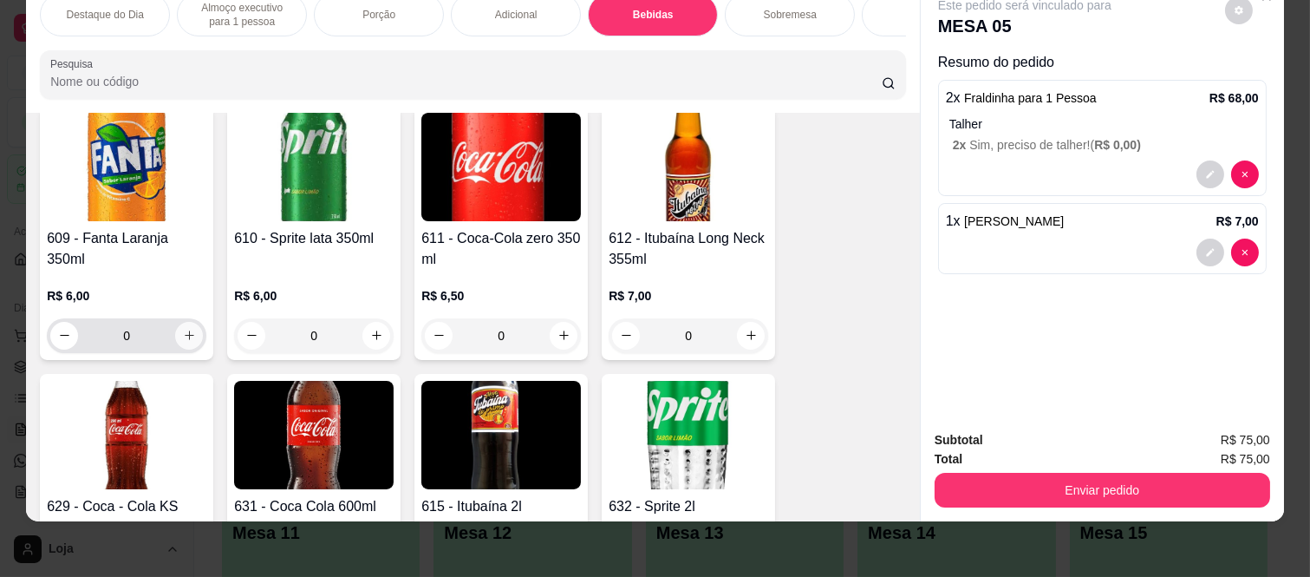
click at [194, 336] on button "increase-product-quantity" at bounding box center [189, 336] width 28 height 28
type input "1"
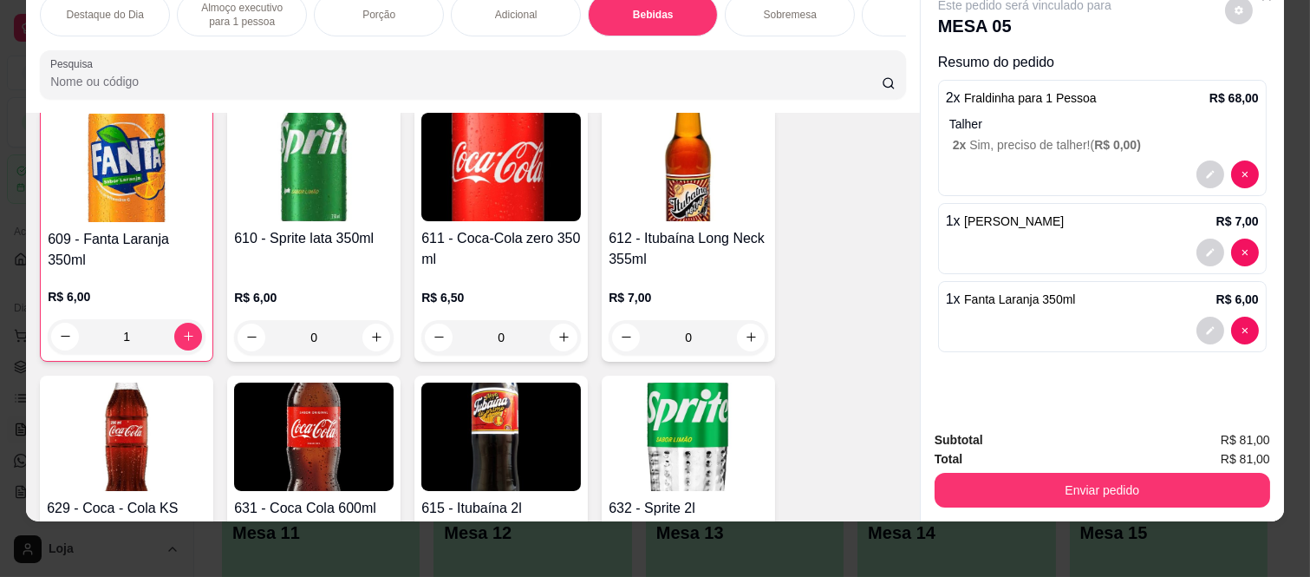
scroll to position [3433, 0]
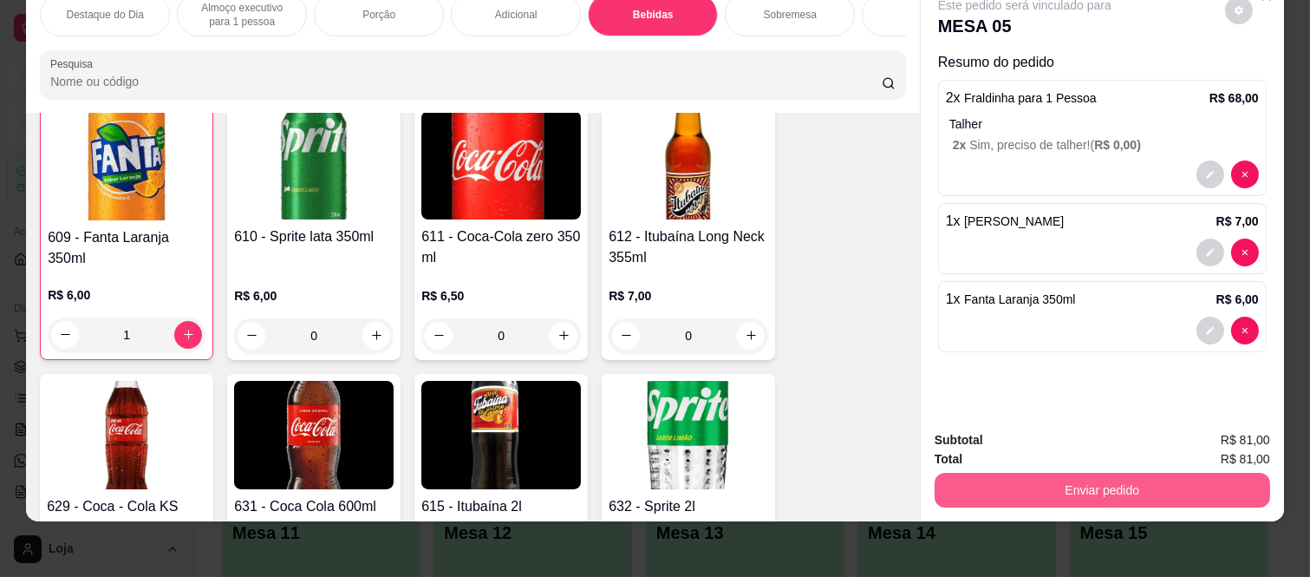
click at [1110, 473] on button "Enviar pedido" at bounding box center [1103, 490] width 336 height 35
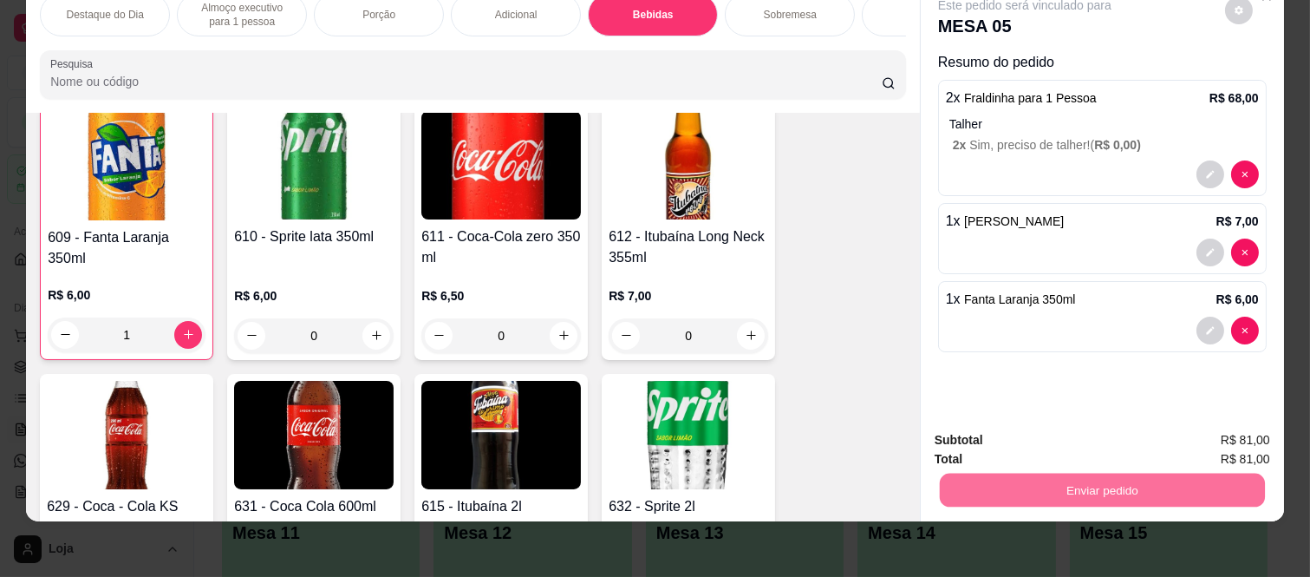
click at [1070, 440] on button "Não registrar e enviar pedido" at bounding box center [1044, 433] width 180 height 33
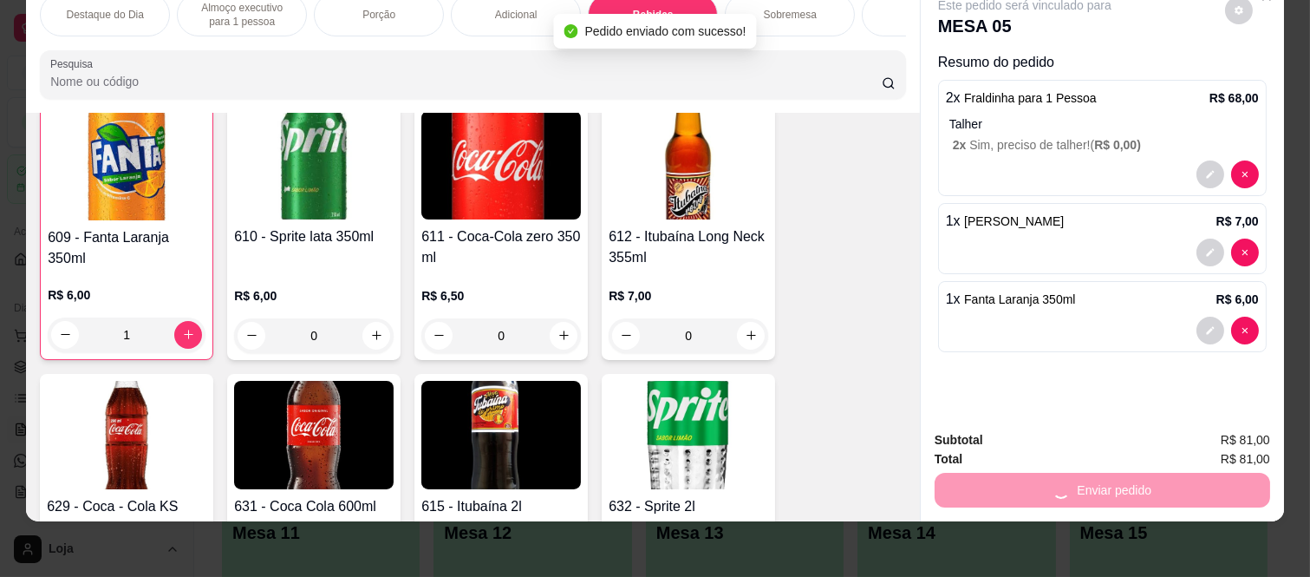
scroll to position [3048, 0]
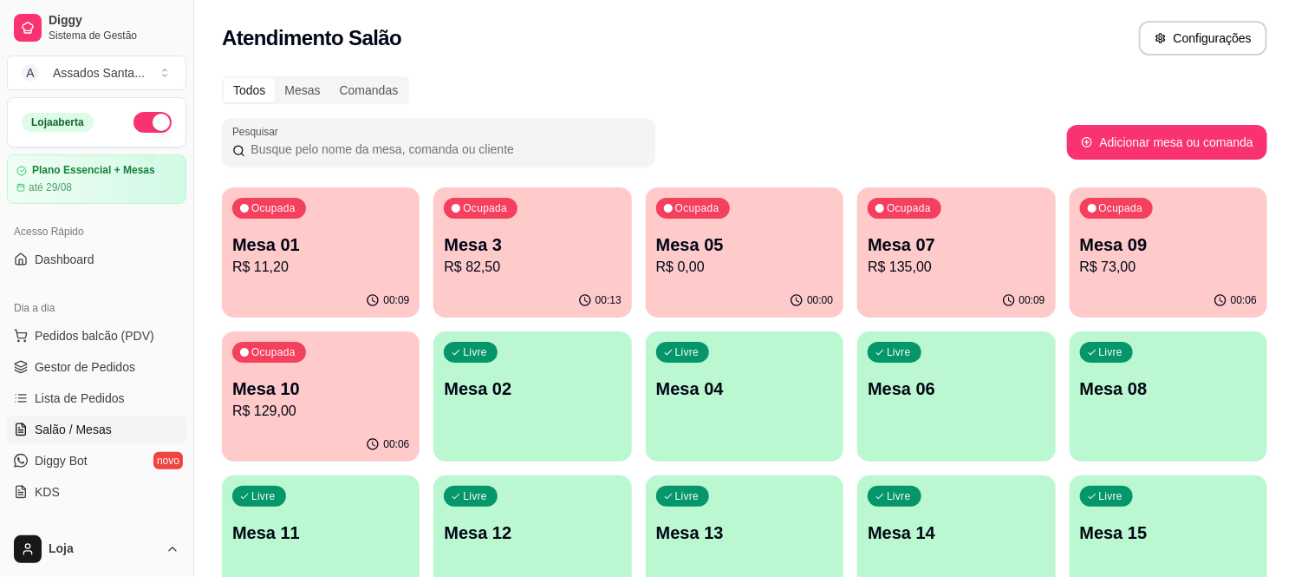
click at [1165, 290] on div "00:06" at bounding box center [1169, 301] width 198 height 34
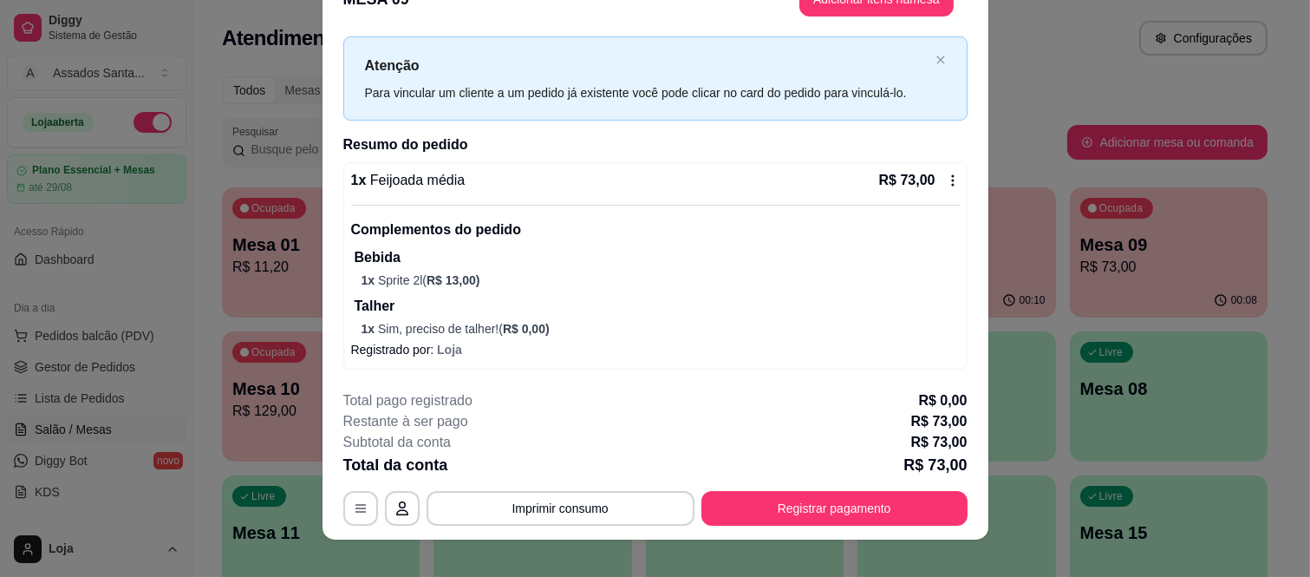
scroll to position [53, 0]
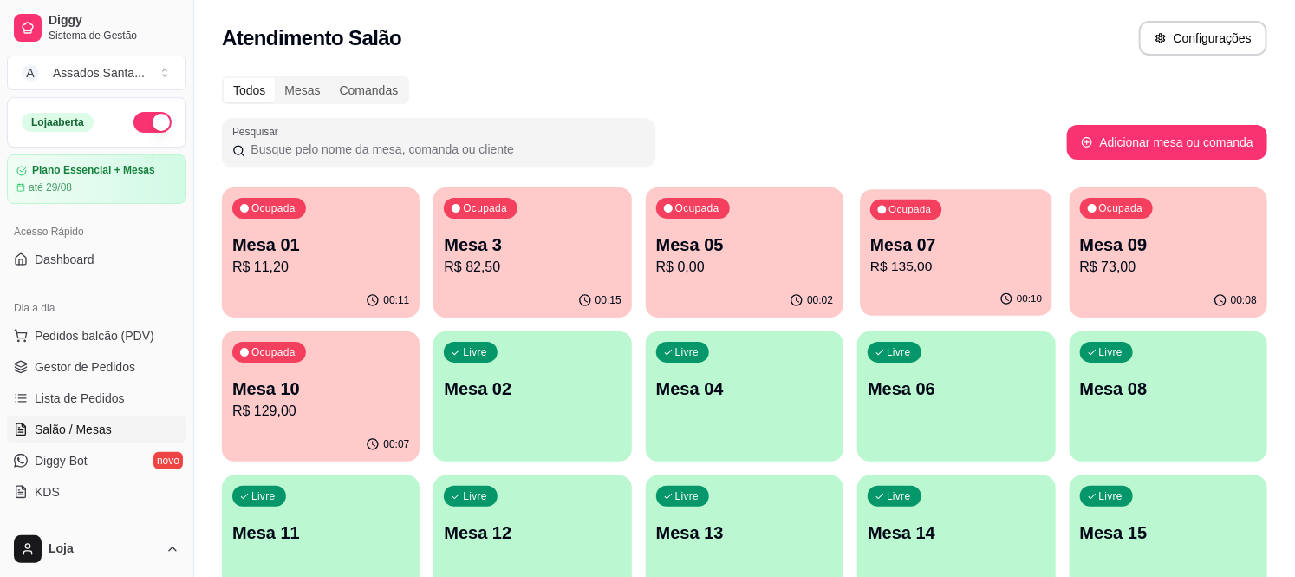
click at [948, 263] on p "R$ 135,00" at bounding box center [956, 267] width 172 height 20
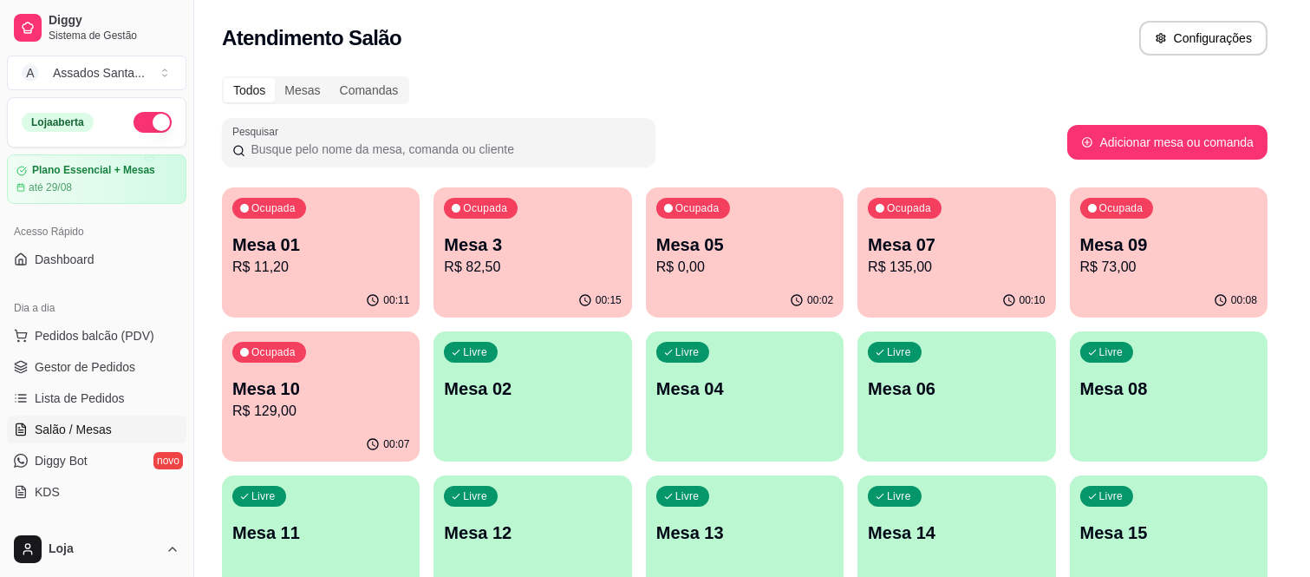
scroll to position [55, 0]
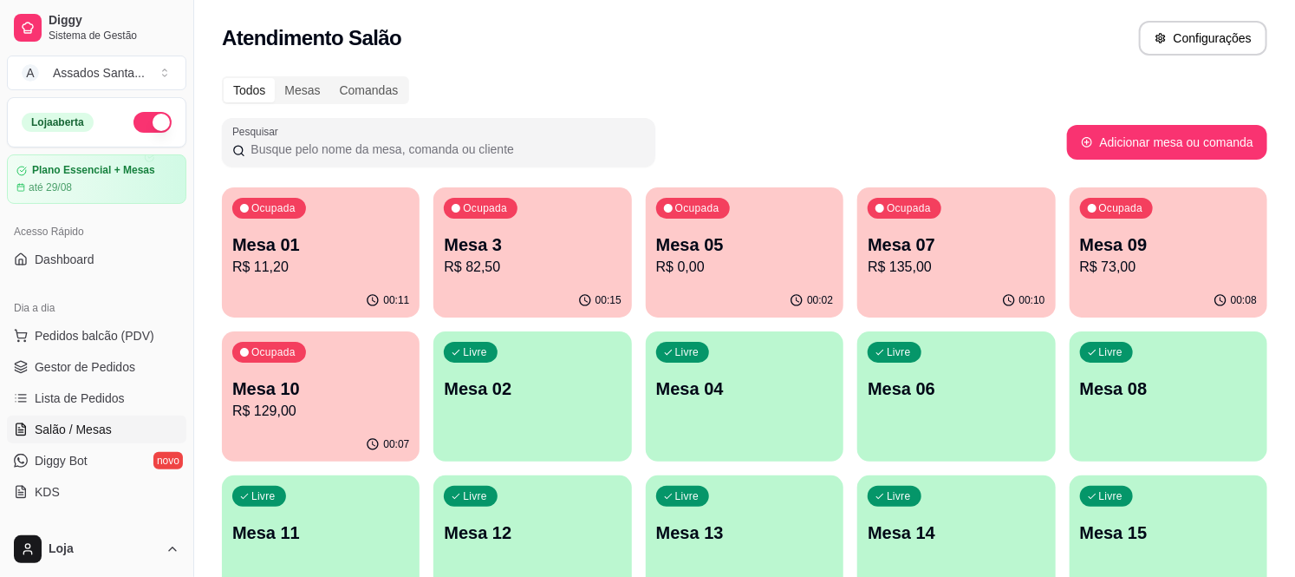
click at [579, 253] on p "Mesa 3" at bounding box center [532, 244] width 177 height 24
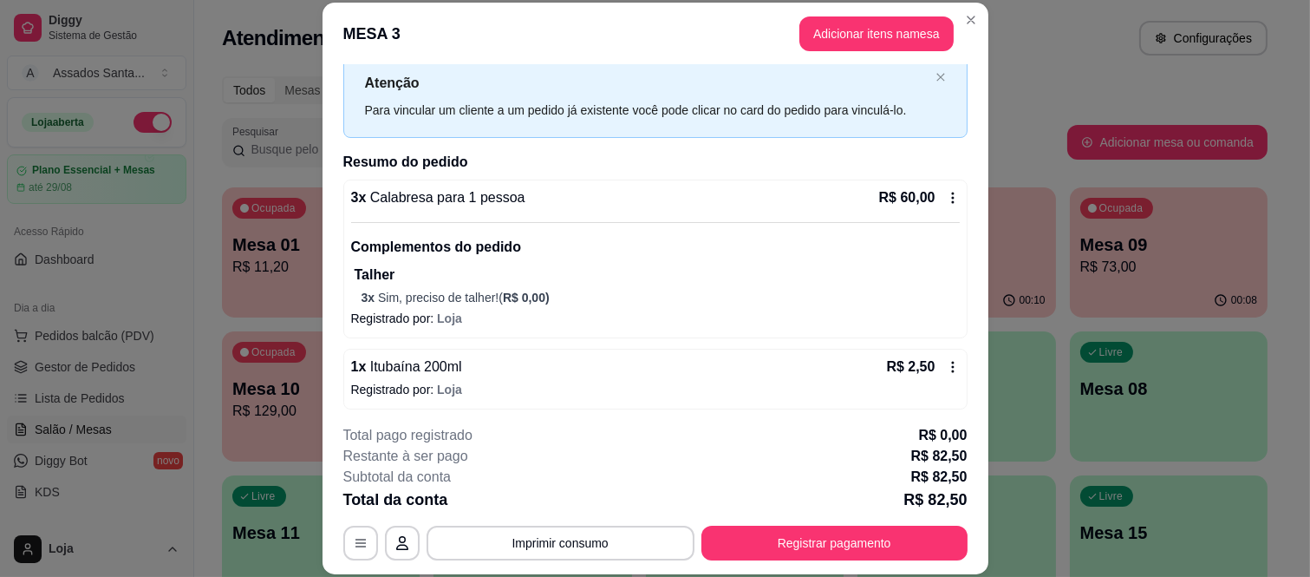
scroll to position [96, 0]
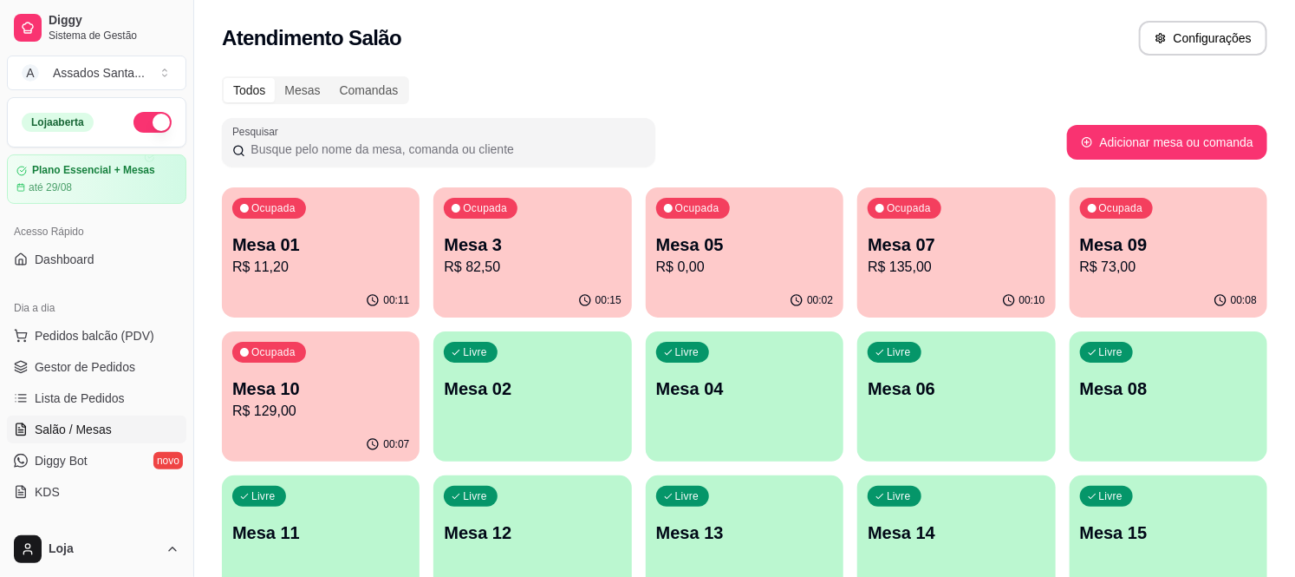
click at [350, 379] on p "Mesa 10" at bounding box center [320, 388] width 177 height 24
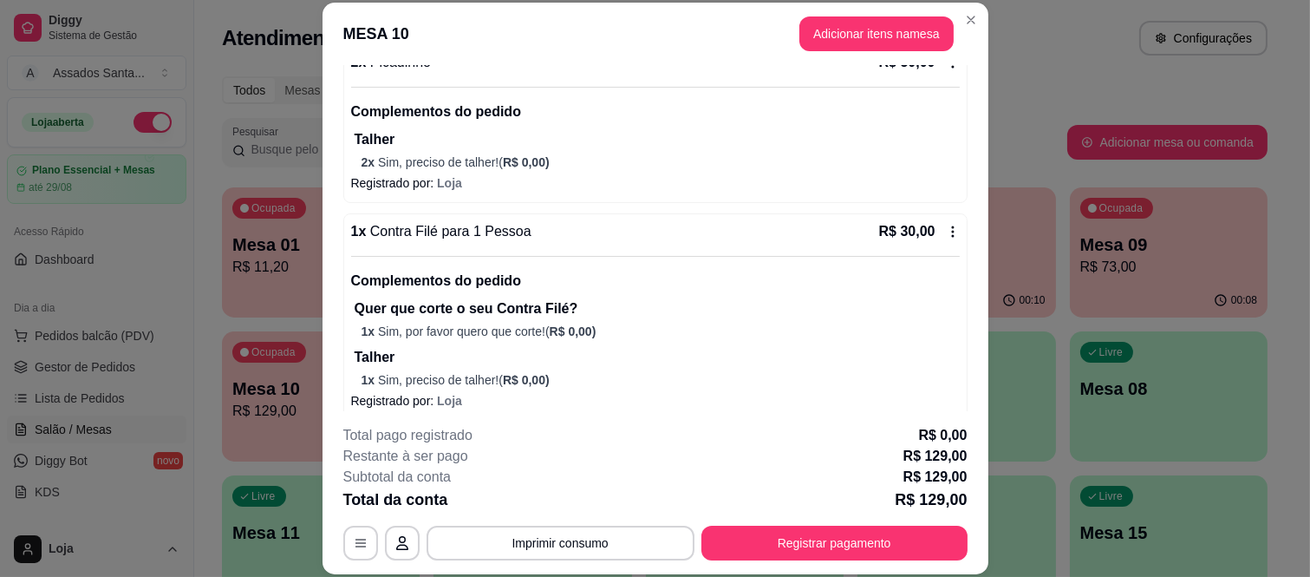
scroll to position [0, 0]
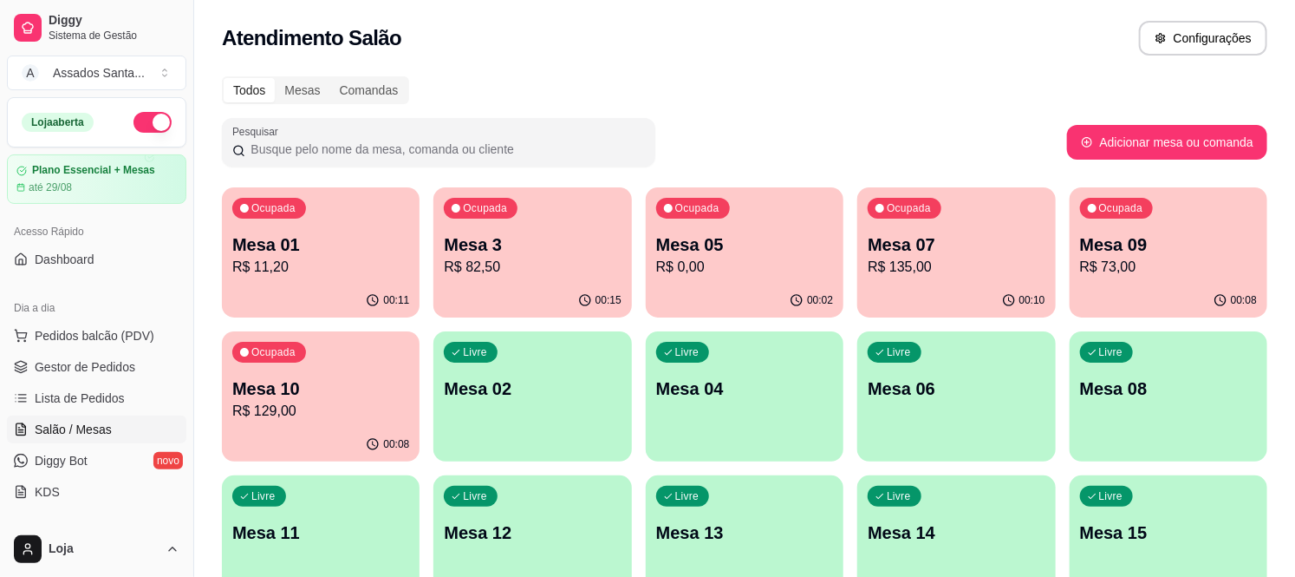
click at [420, 374] on div "Ocupada Mesa 01 R$ 11,20 00:11 Ocupada Mesa 3 R$ 82,50 00:15 Ocupada Mesa 05 R$…" at bounding box center [745, 468] width 1046 height 562
click at [365, 392] on p "Mesa 10" at bounding box center [321, 388] width 172 height 23
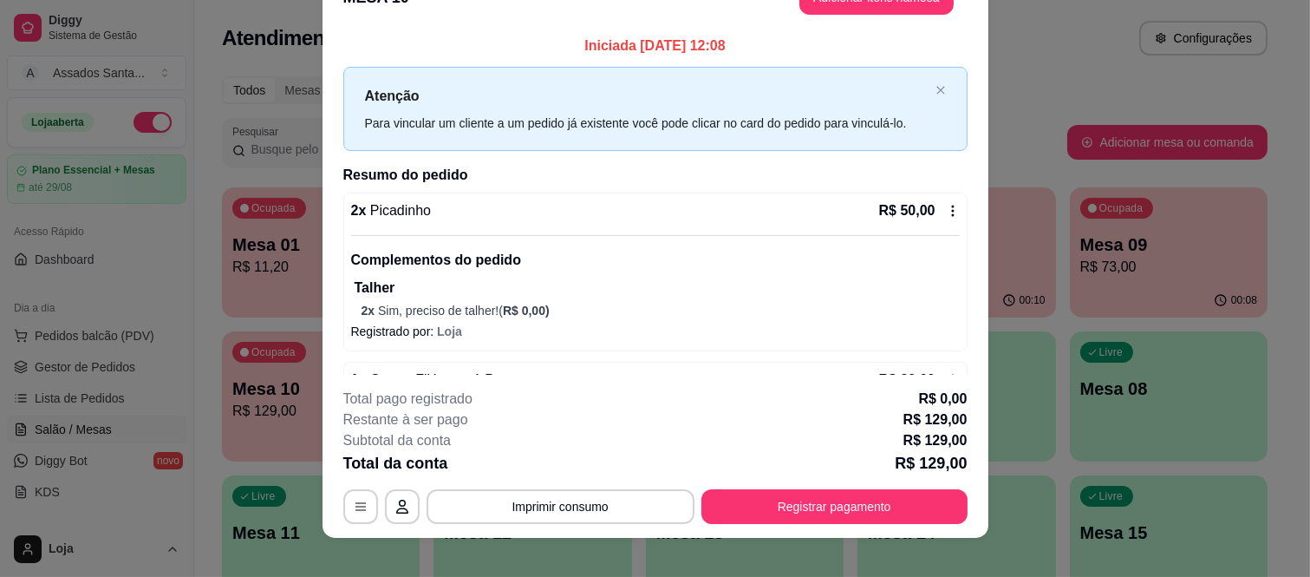
scroll to position [53, 0]
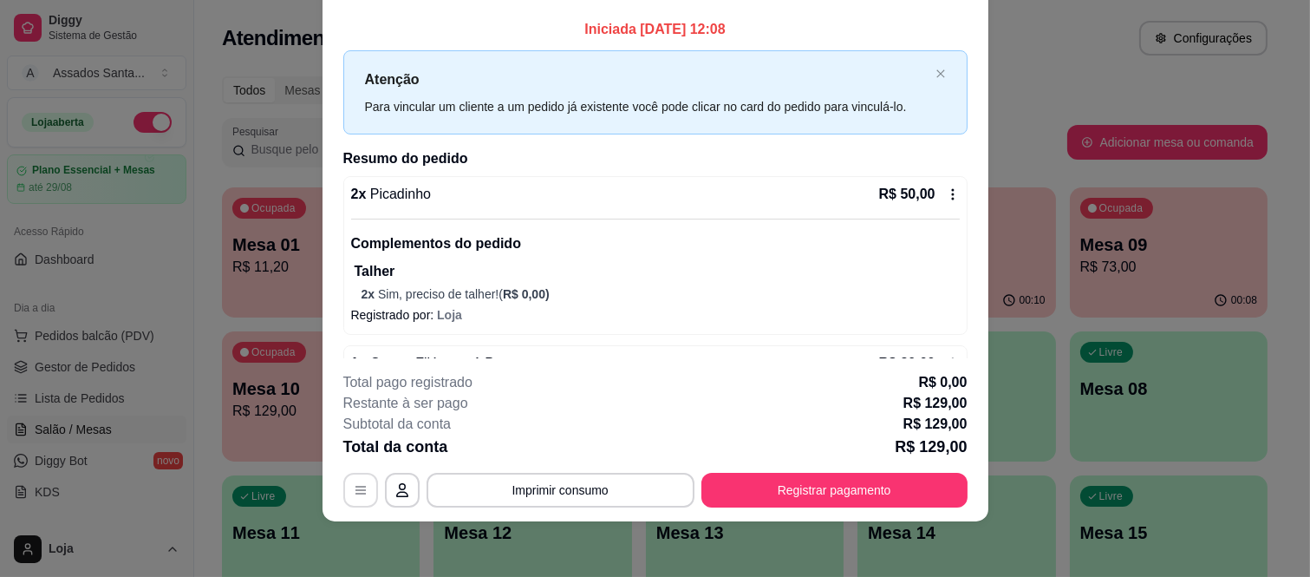
click at [368, 499] on button "button" at bounding box center [360, 490] width 35 height 35
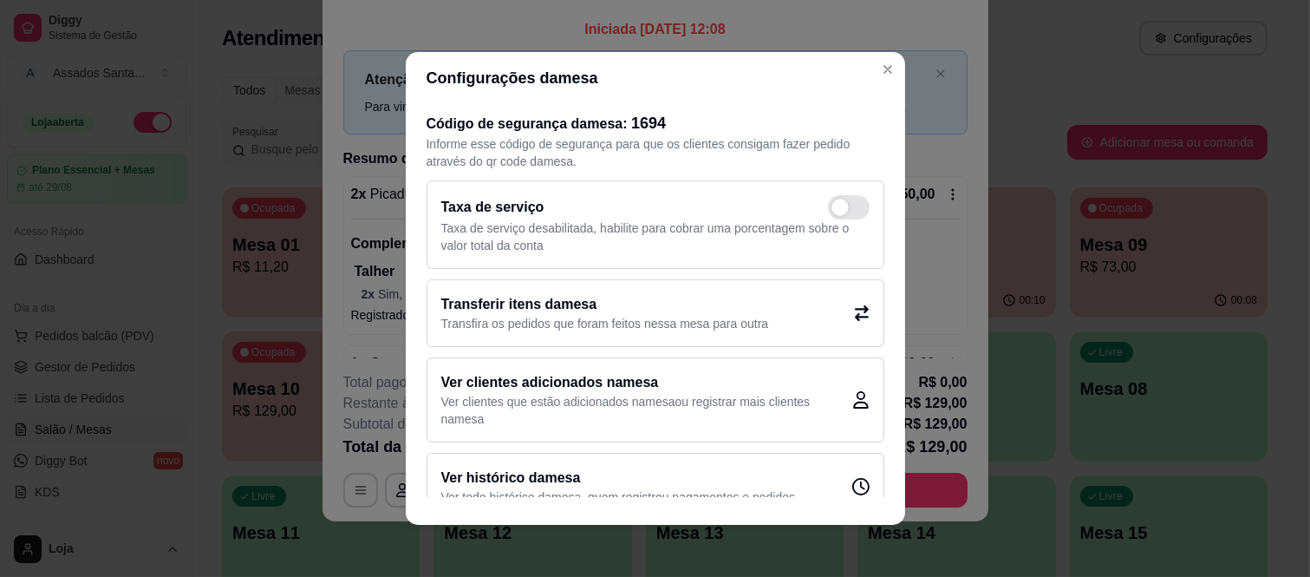
scroll to position [30, 0]
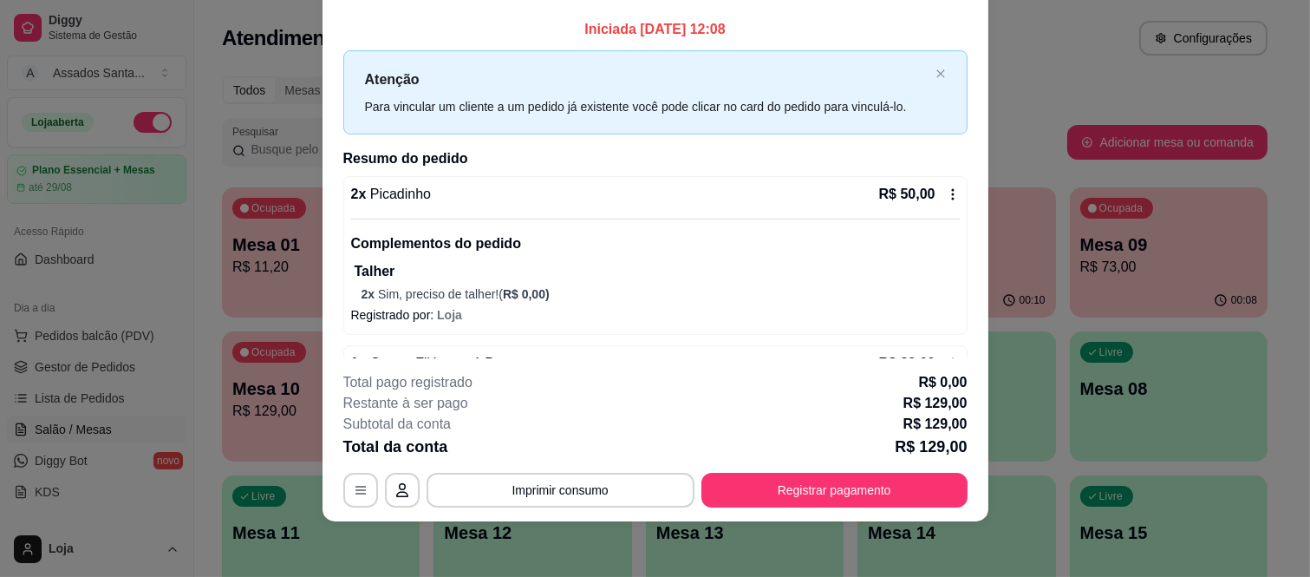
click at [836, 178] on div "2 x Picadinho R$ 50,00 Complementos do pedido Talher 2 x Sim, preciso de talher…" at bounding box center [655, 255] width 624 height 159
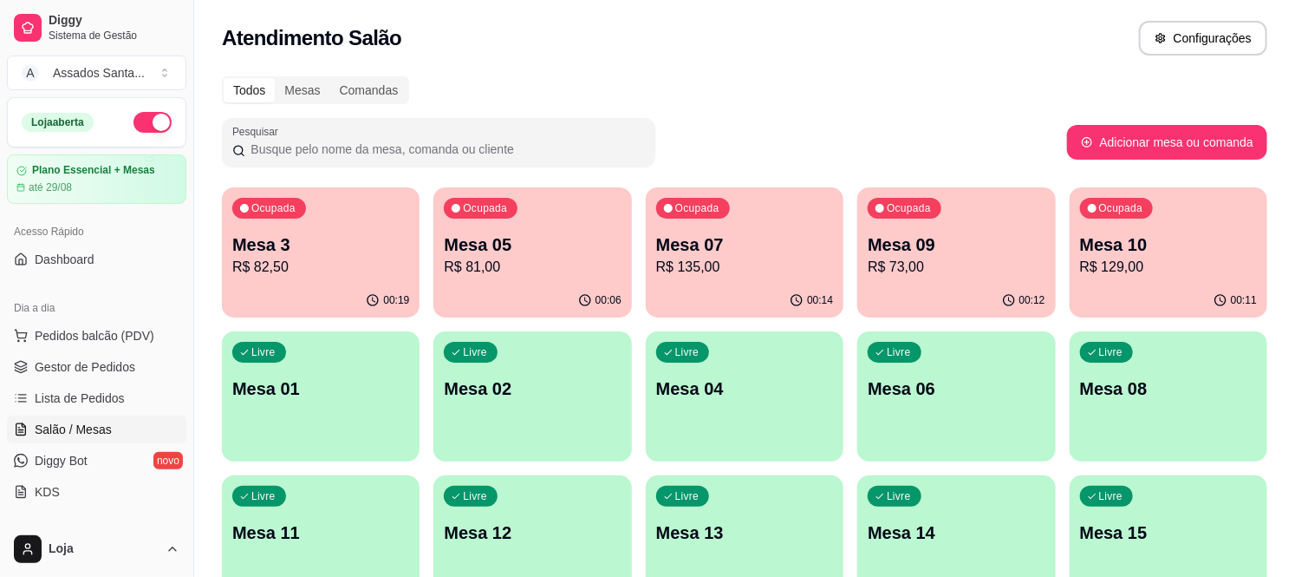
click at [348, 266] on p "R$ 82,50" at bounding box center [320, 267] width 177 height 21
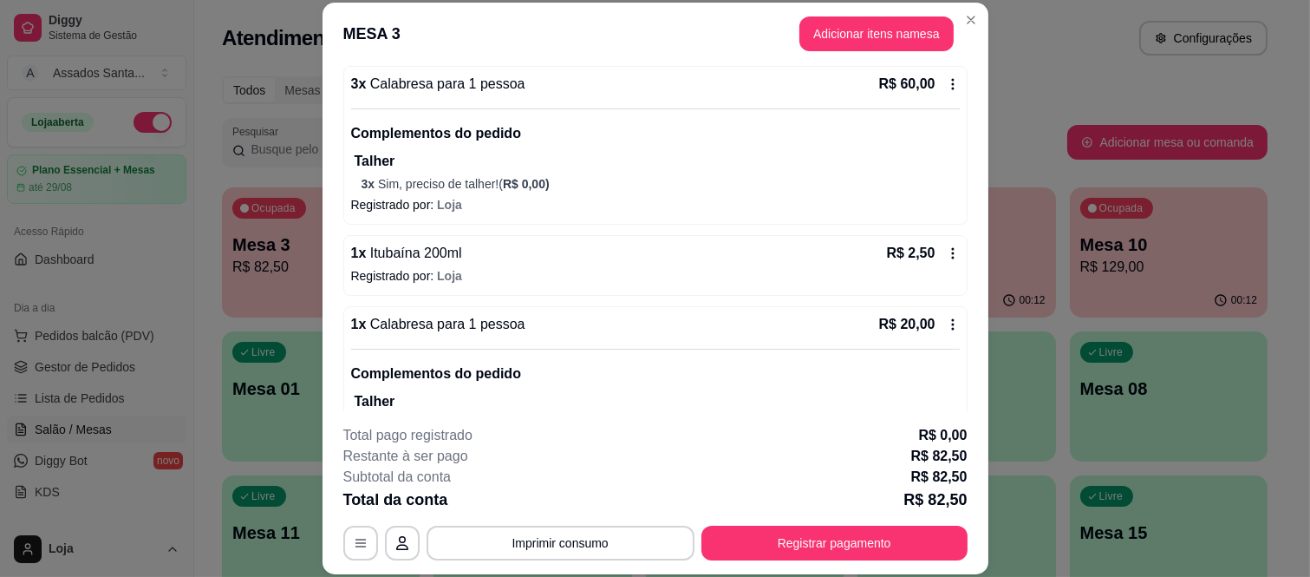
scroll to position [192, 0]
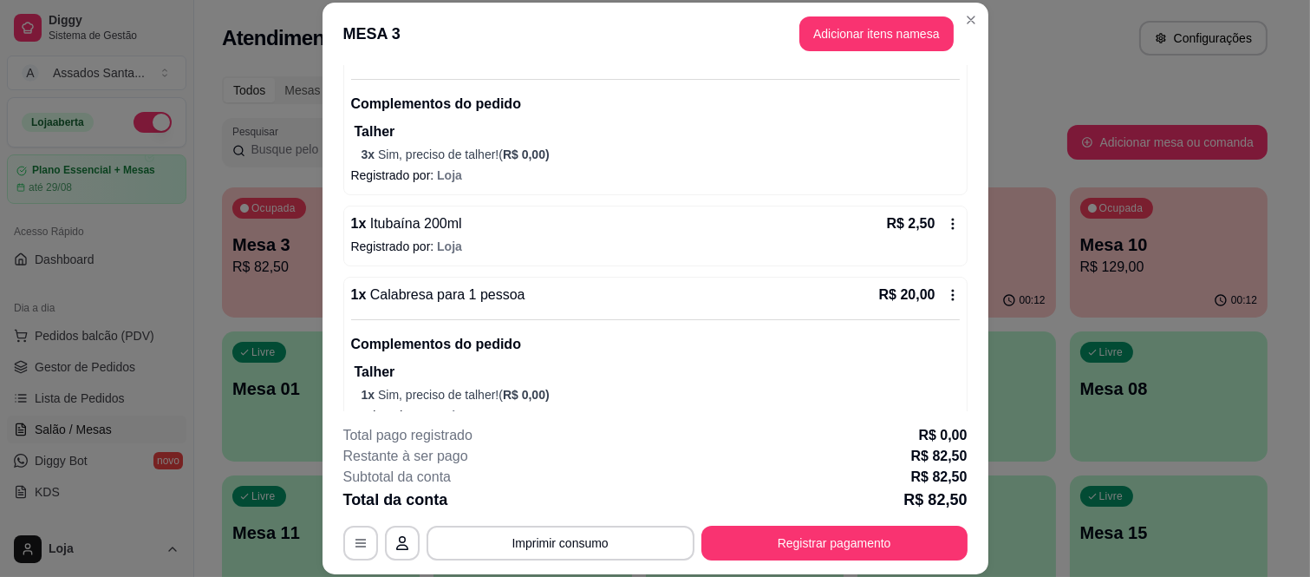
click at [942, 220] on div "1 x Itubaína 200ml R$ 2,50 Registrado por: Loja" at bounding box center [655, 235] width 624 height 61
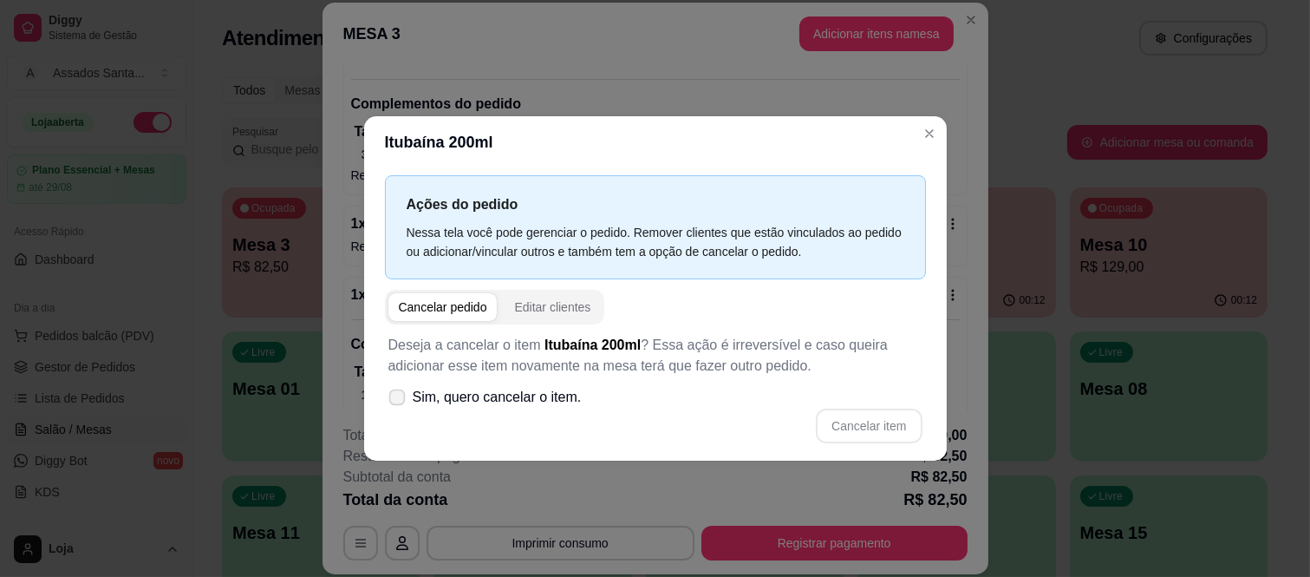
click at [531, 388] on span "Sim, quero cancelar o item." at bounding box center [497, 397] width 169 height 21
click at [399, 400] on input "Sim, quero cancelar o item." at bounding box center [393, 405] width 11 height 11
checkbox input "true"
click at [870, 434] on button "Cancelar item" at bounding box center [869, 425] width 106 height 35
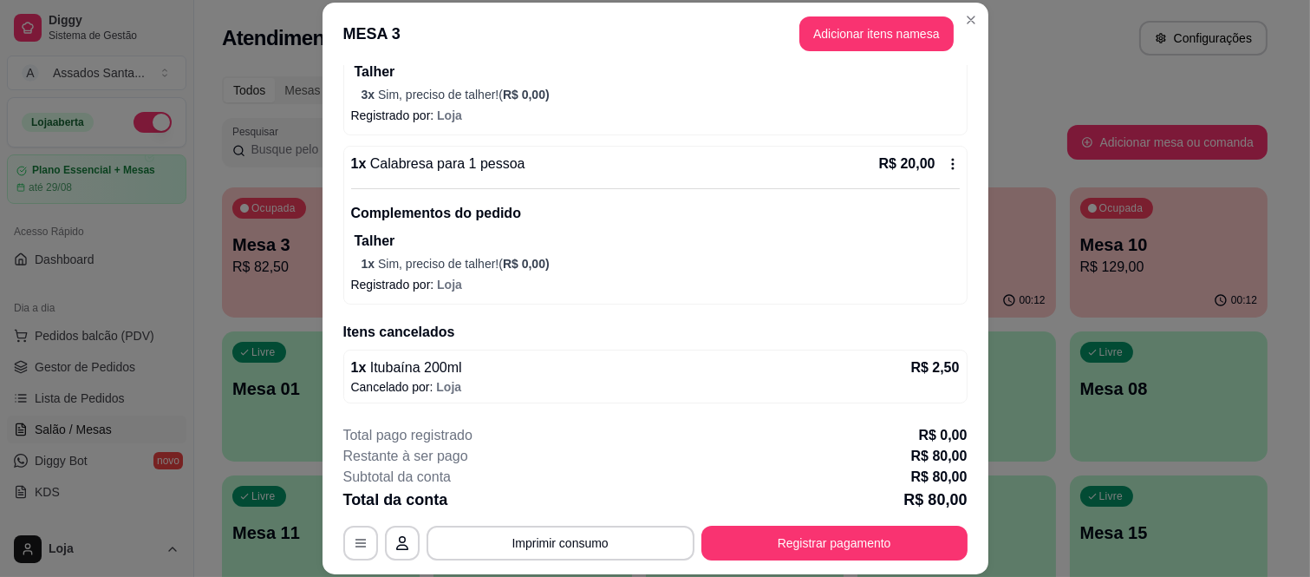
scroll to position [0, 0]
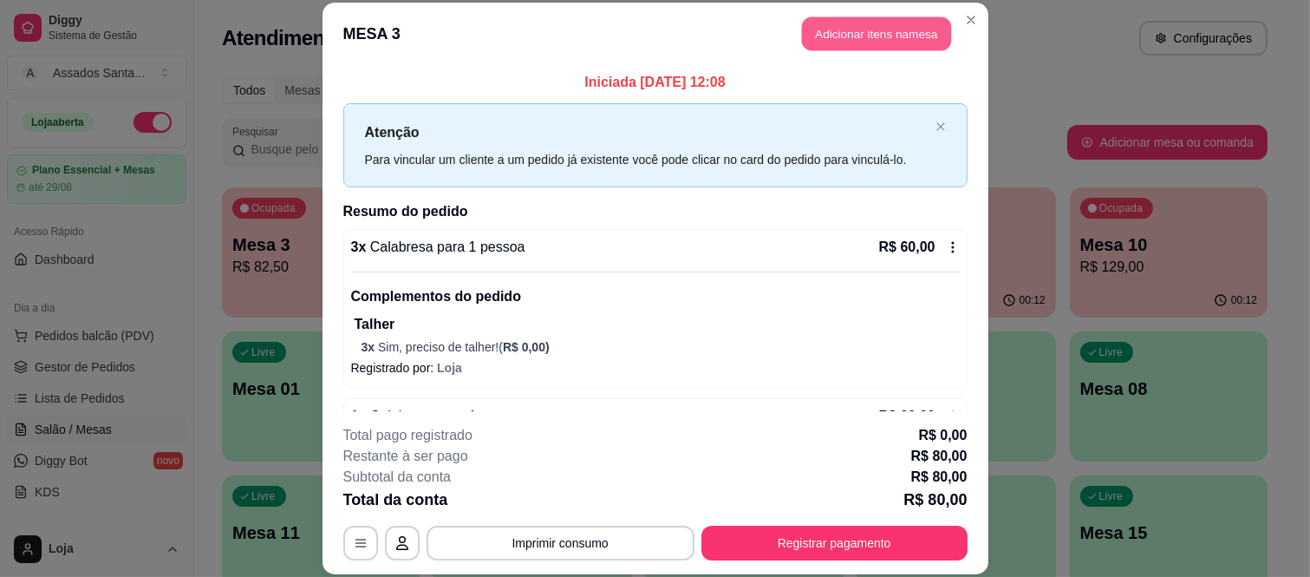
click at [856, 42] on button "Adicionar itens na mesa" at bounding box center [876, 34] width 149 height 34
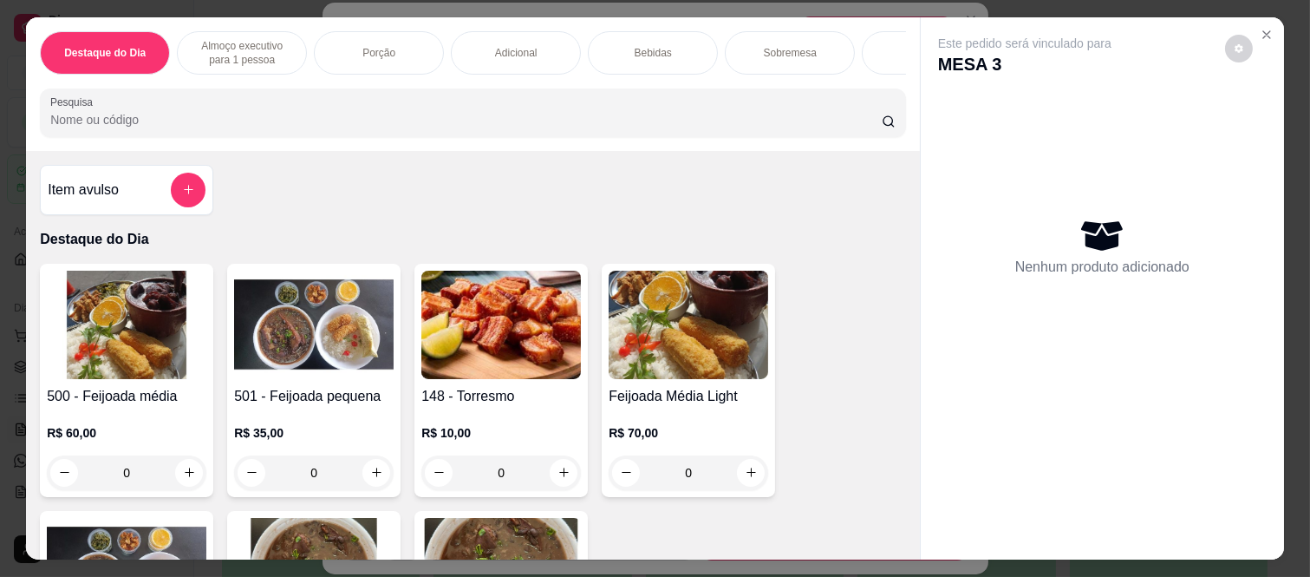
click at [1251, 17] on div "Este pedido será vinculado para MESA 3 Nenhum produto adicionado" at bounding box center [1102, 274] width 363 height 514
click at [1253, 21] on button "Close" at bounding box center [1267, 35] width 28 height 28
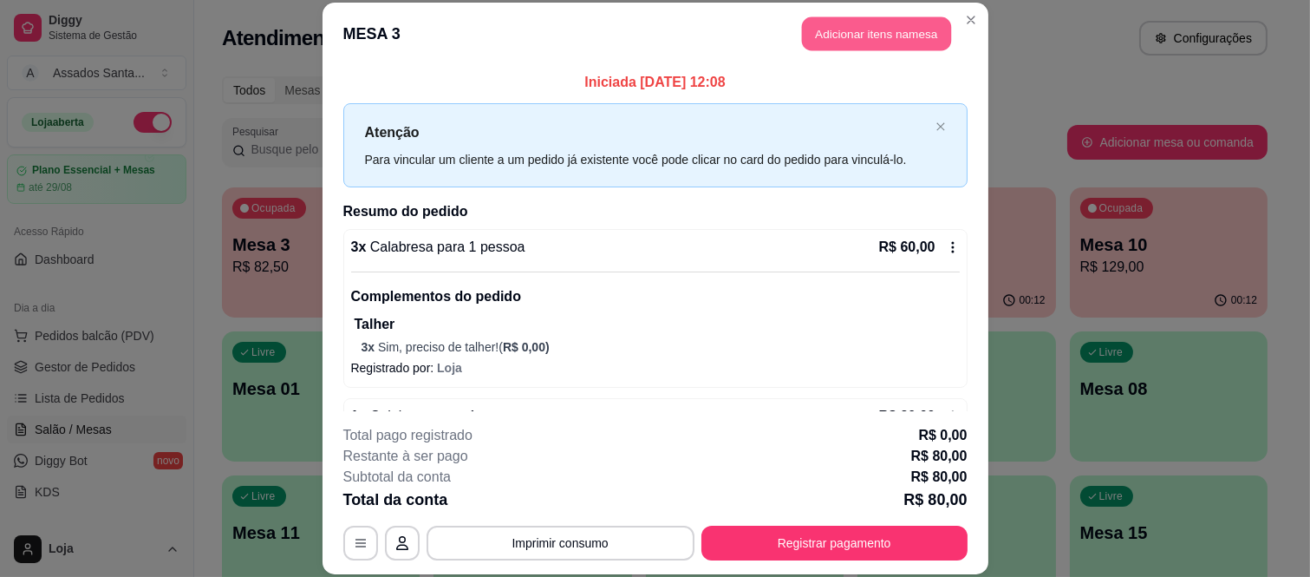
click at [908, 44] on button "Adicionar itens na mesa" at bounding box center [876, 34] width 149 height 34
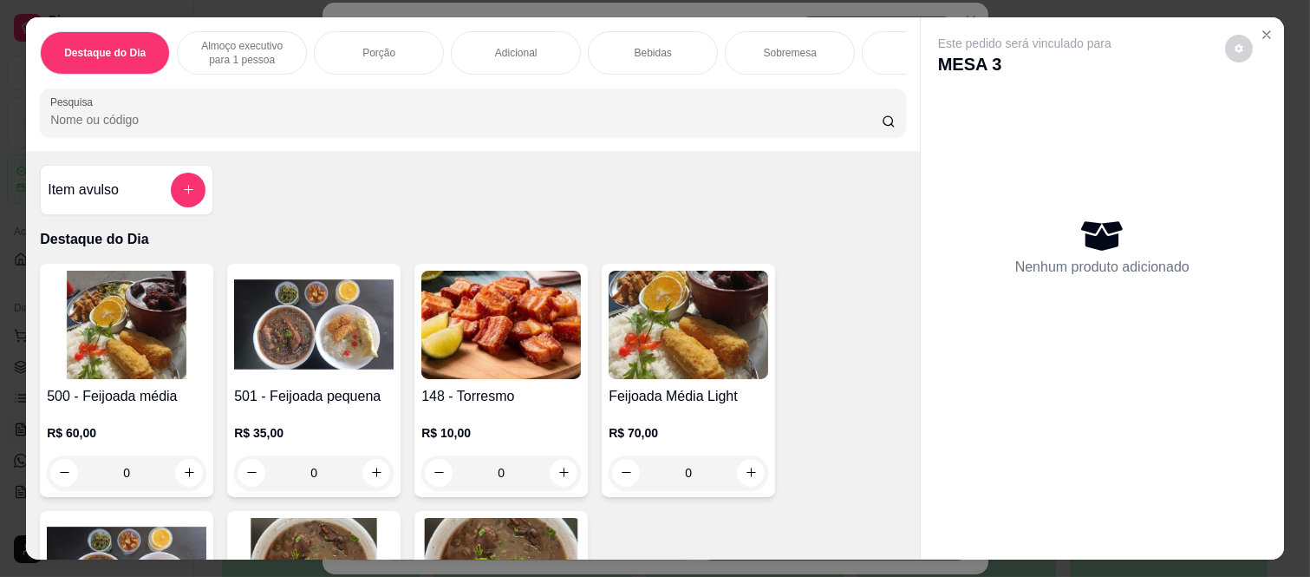
click at [635, 46] on p "Bebidas" at bounding box center [653, 53] width 37 height 14
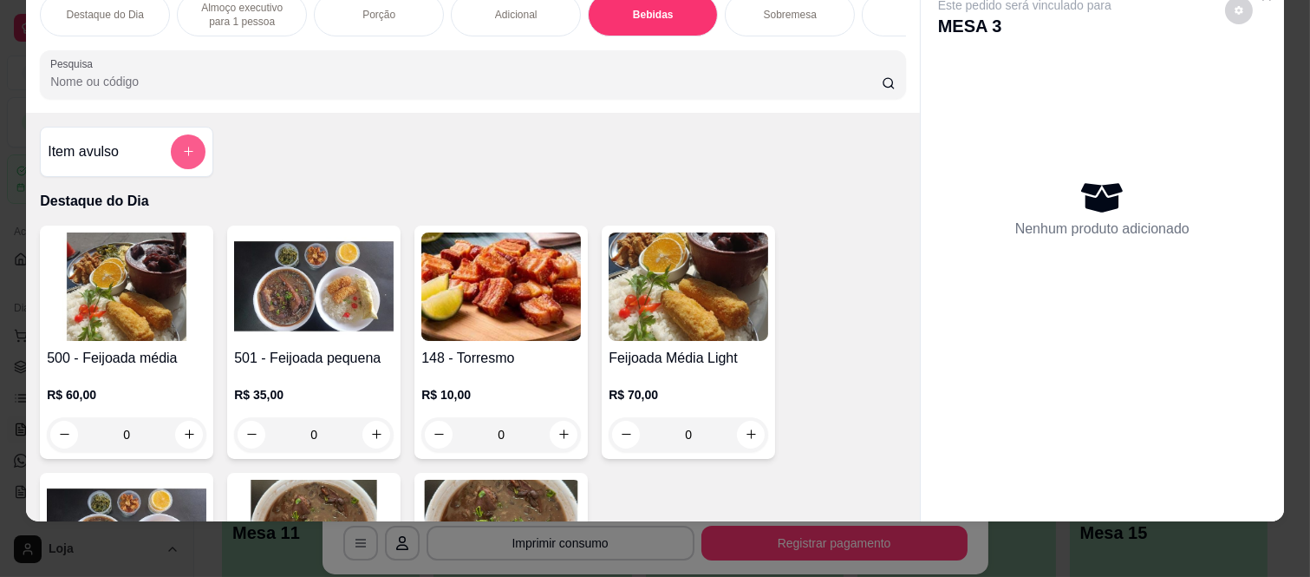
click at [193, 157] on button "add-separate-item" at bounding box center [188, 151] width 35 height 35
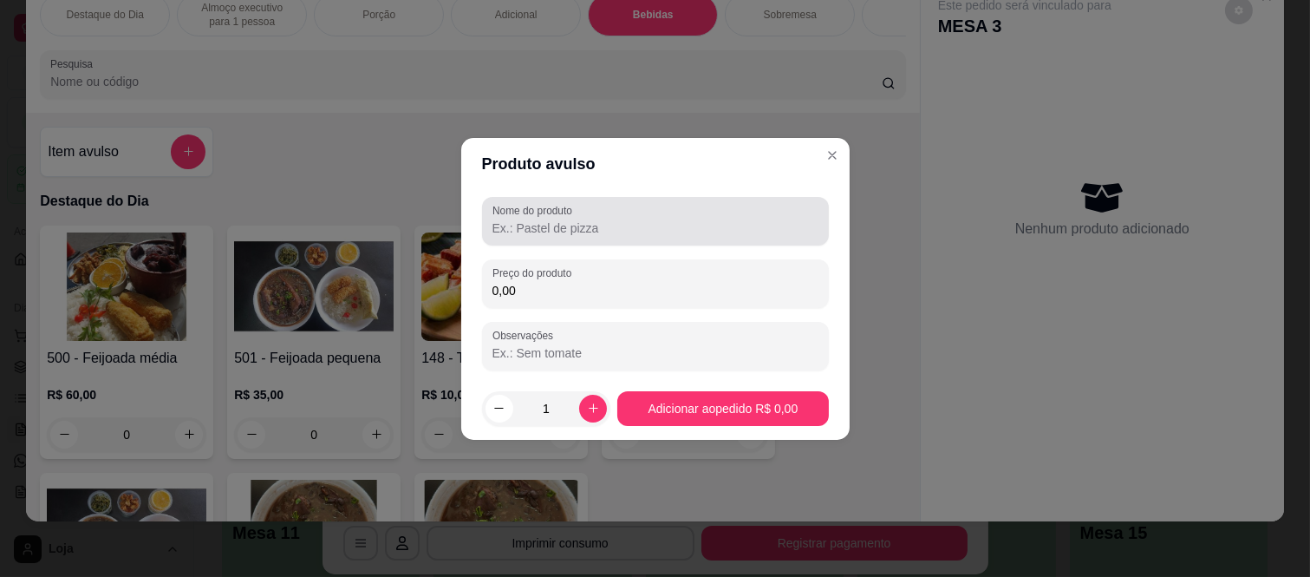
click at [605, 238] on div at bounding box center [655, 221] width 326 height 35
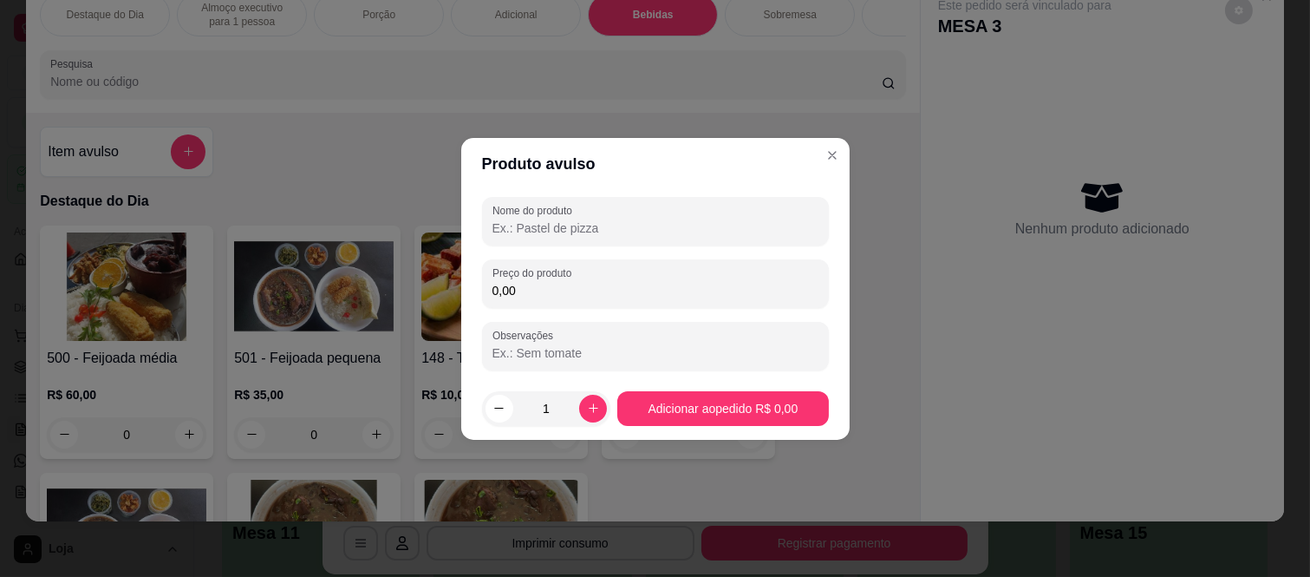
click at [574, 221] on input "Nome do produto" at bounding box center [655, 227] width 326 height 17
type input "c"
type input "COCA 2 LITROS"
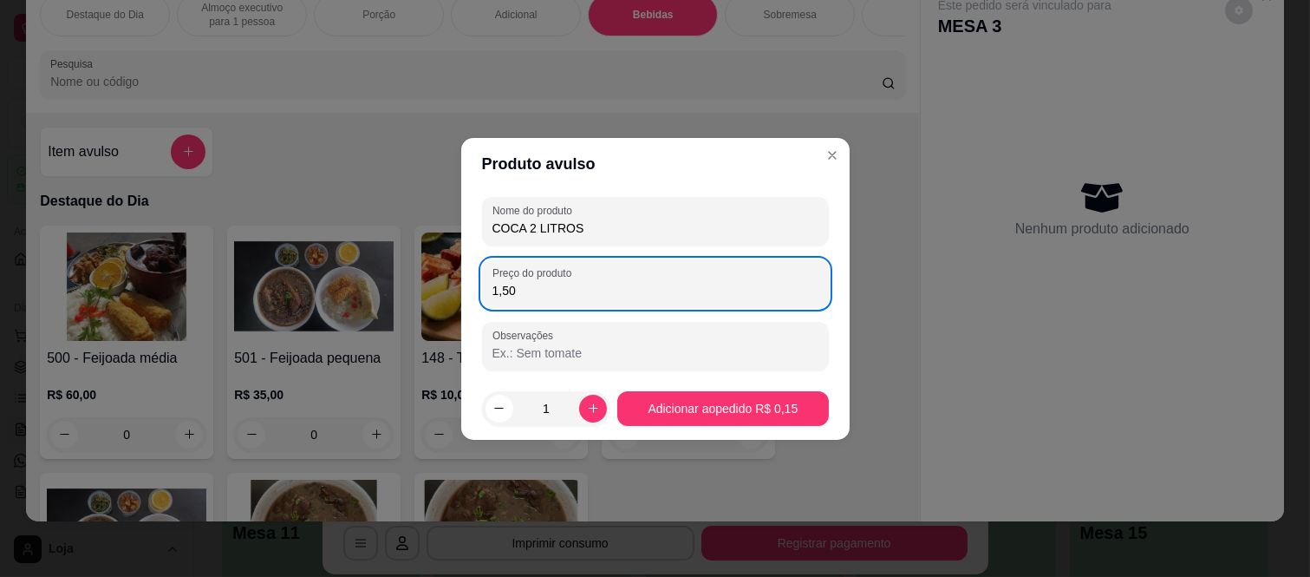
type input "15,00"
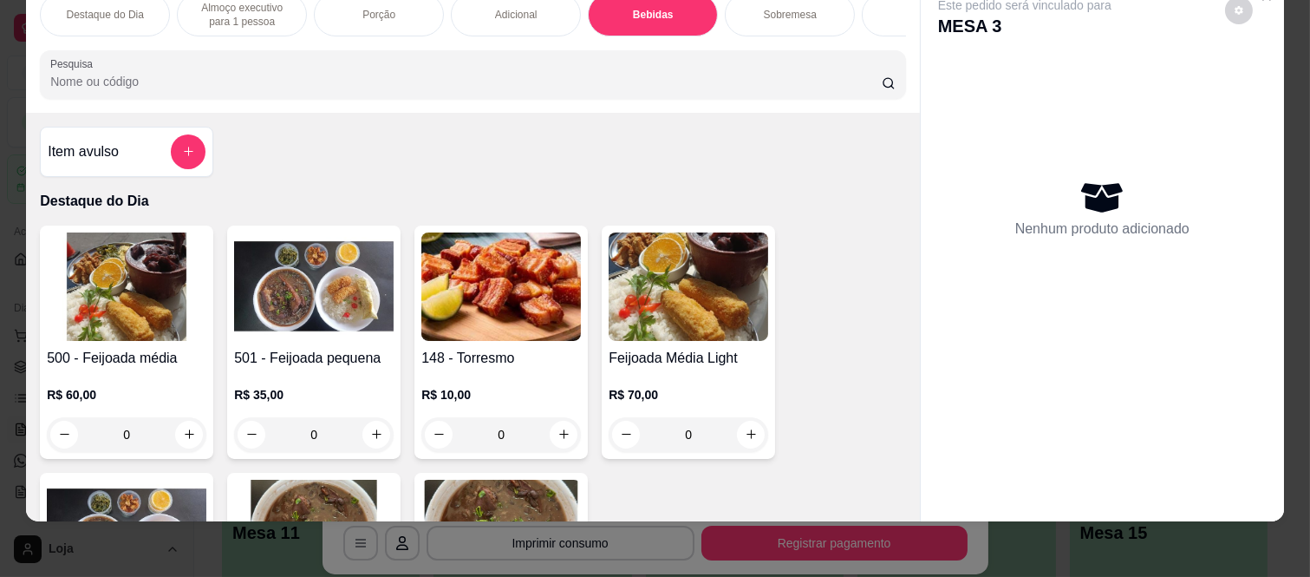
click at [171, 144] on button "add-separate-item" at bounding box center [188, 151] width 35 height 35
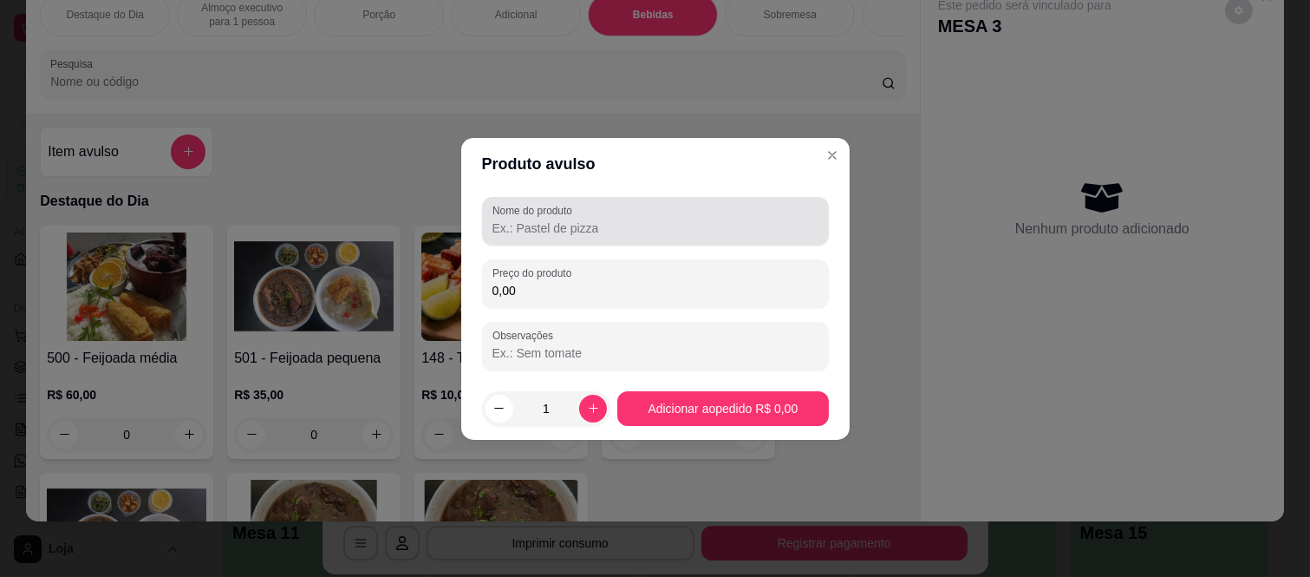
click at [625, 229] on input "Nome do produto" at bounding box center [655, 227] width 326 height 17
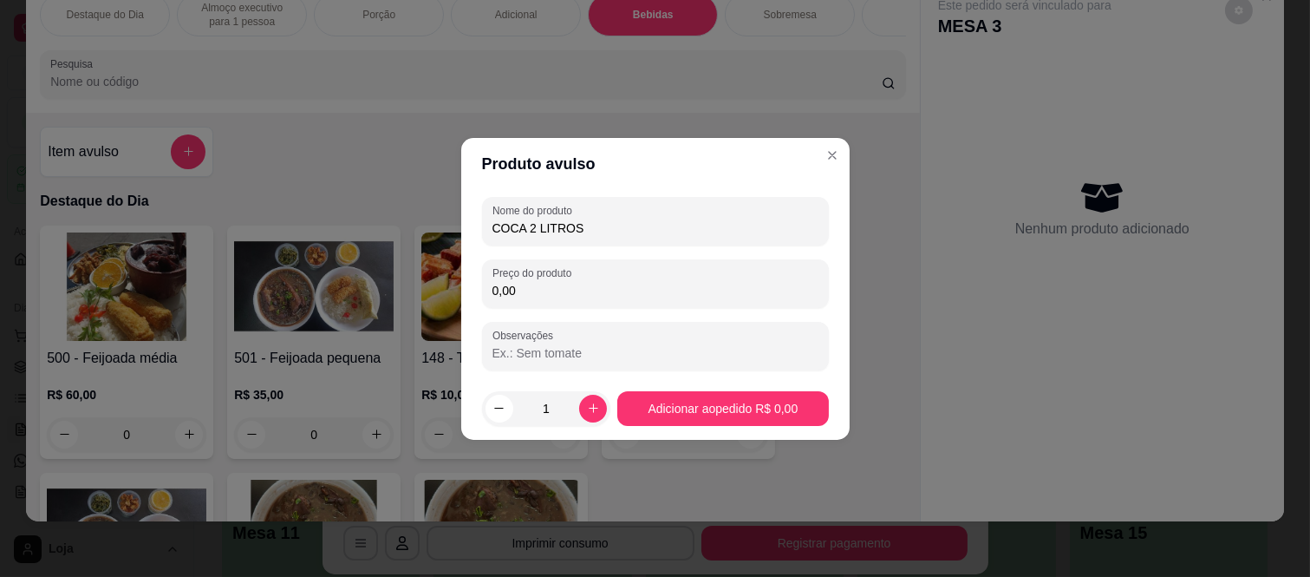
type input "COCA 2 LITROS"
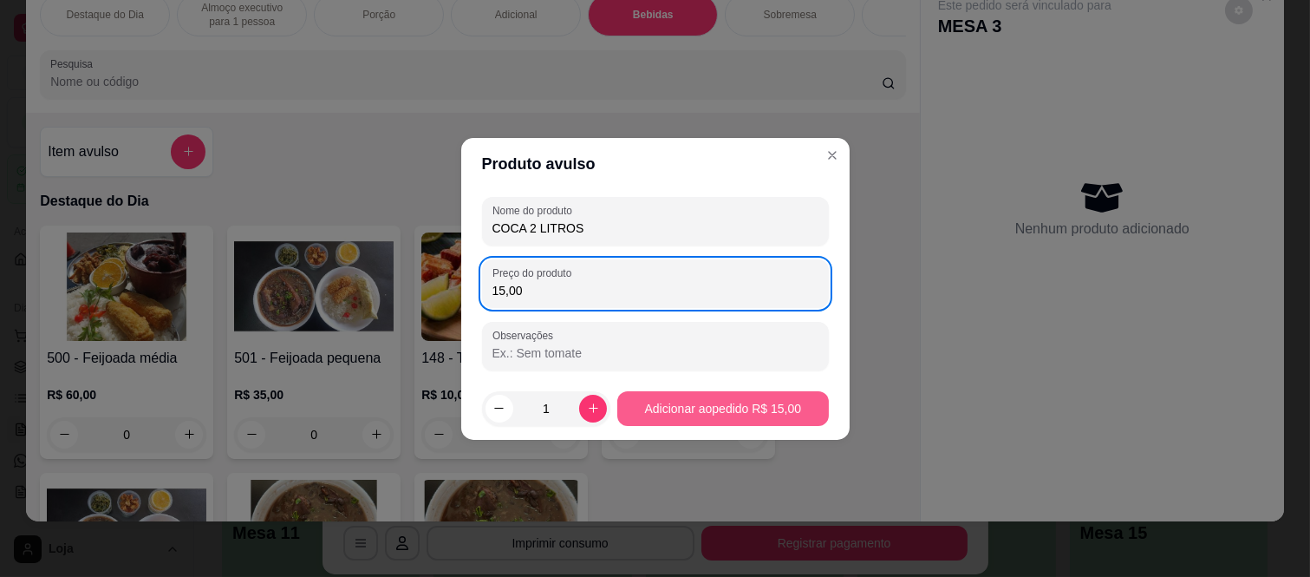
type input "15,00"
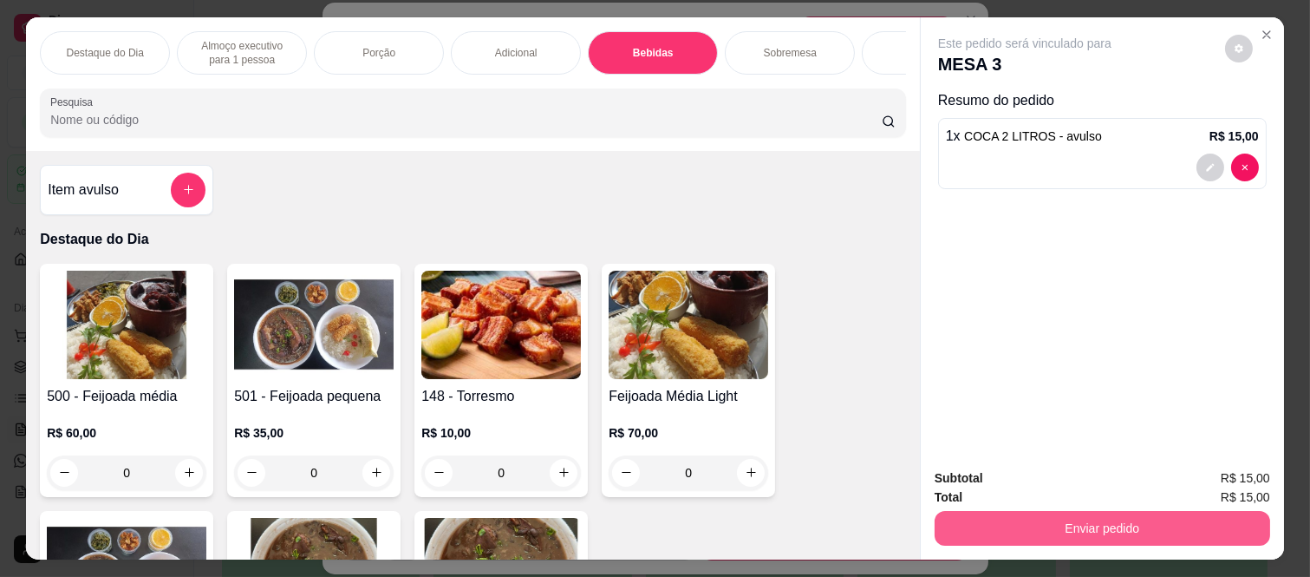
click at [1079, 517] on button "Enviar pedido" at bounding box center [1103, 528] width 336 height 35
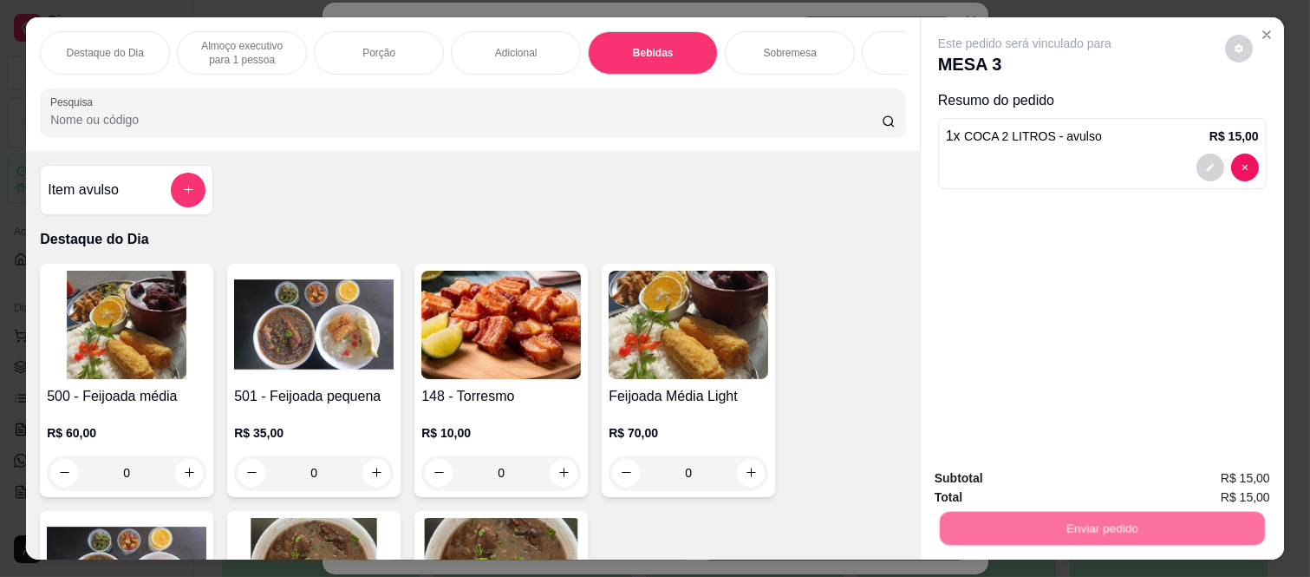
click at [1059, 479] on button "Não registrar e enviar pedido" at bounding box center [1044, 478] width 180 height 33
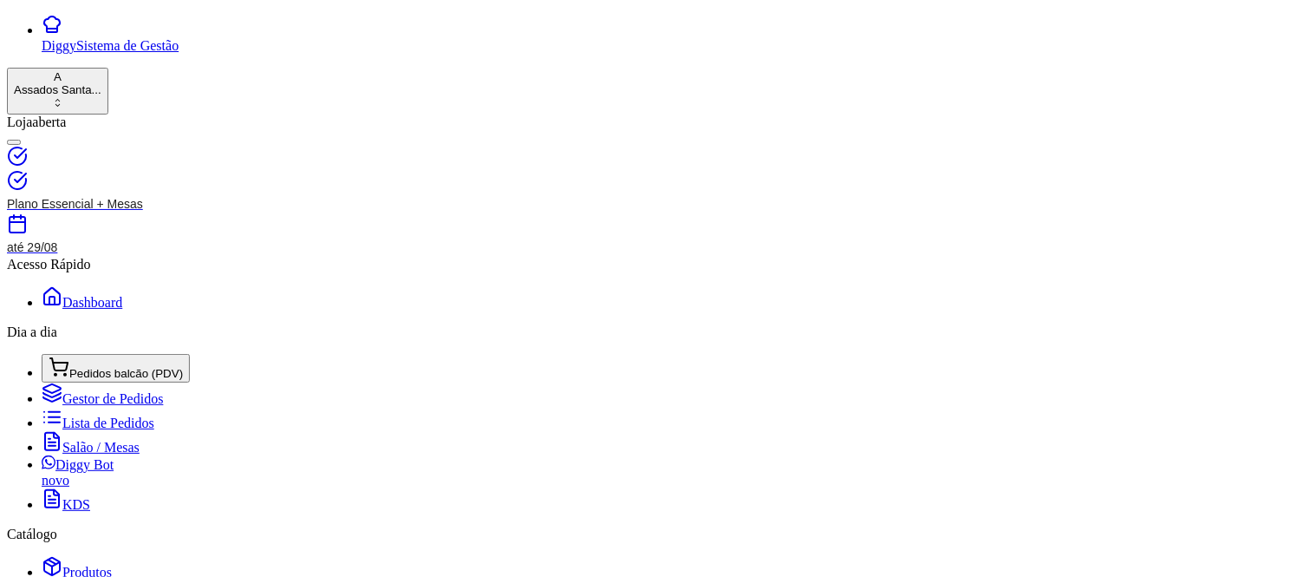
click at [366, 261] on p "R$ 11,20" at bounding box center [320, 267] width 177 height 21
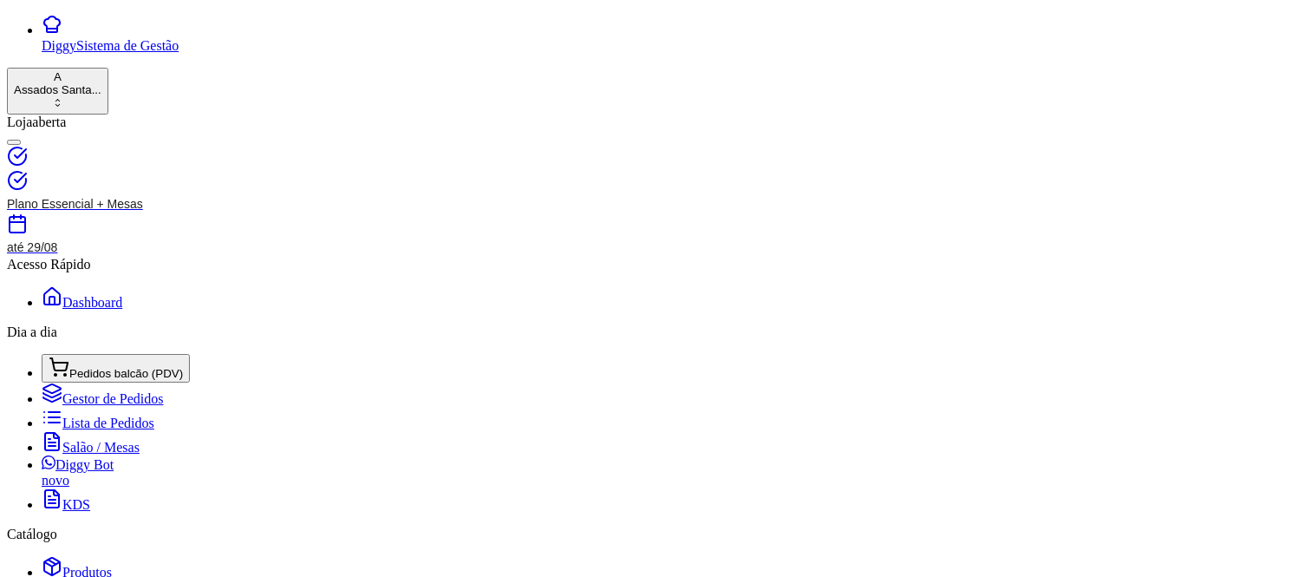
click at [847, 510] on button "Registrar pagamento" at bounding box center [834, 521] width 266 height 35
click at [761, 238] on icon at bounding box center [772, 229] width 23 height 17
type input "R$ 0,00"
click at [718, 518] on button "Encerrar conta da mesa" at bounding box center [744, 516] width 164 height 34
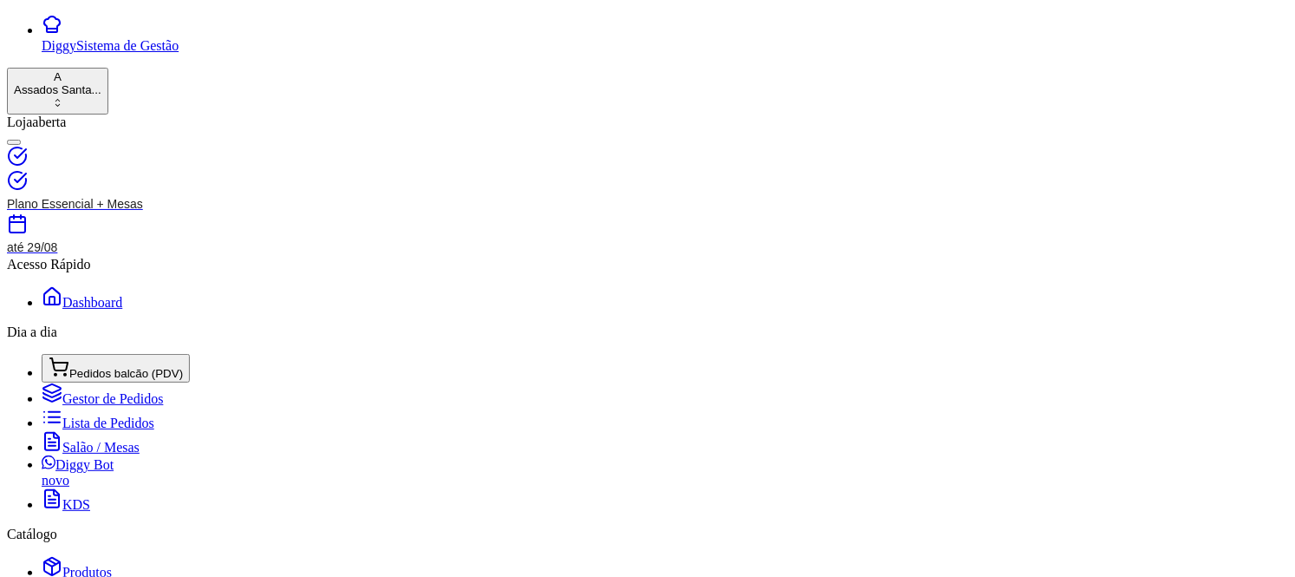
click at [100, 368] on span "Gestor de Pedidos" at bounding box center [85, 366] width 101 height 17
click at [326, 153] on div "Selecione o tipo dos pedidos Todos os pedidos Pedidos sem agendamento Pedidos a…" at bounding box center [744, 425] width 1101 height 733
click at [323, 170] on span "Novo pedido" at bounding box center [289, 169] width 68 height 19
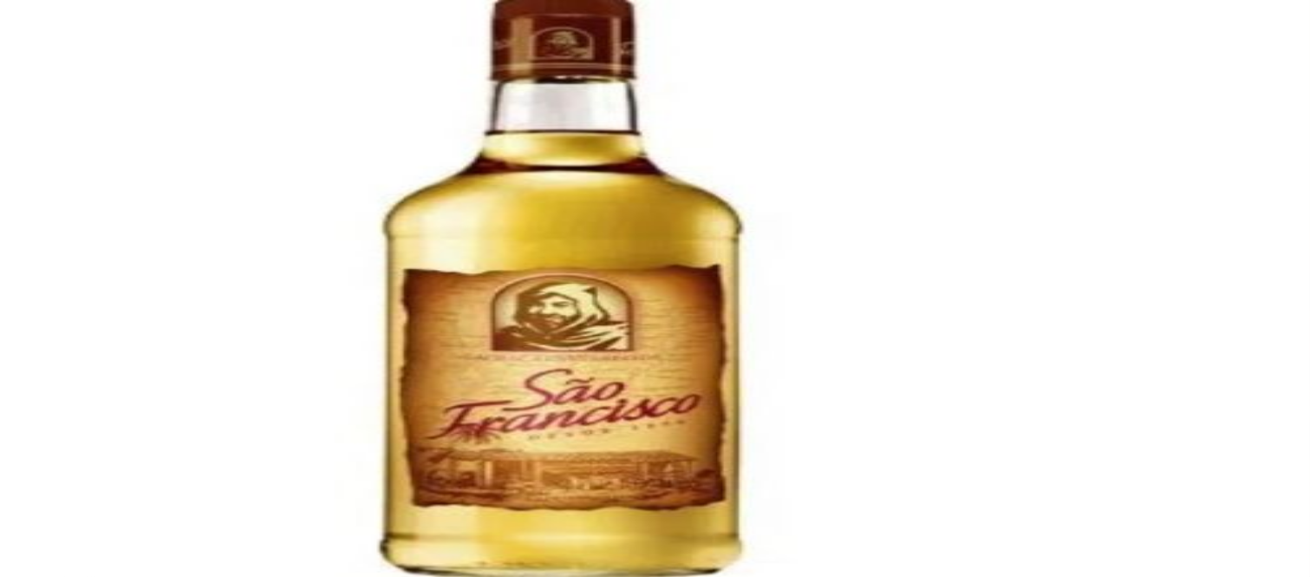
scroll to position [3853, 0]
click at [1266, 28] on icon "Close" at bounding box center [1267, 35] width 14 height 14
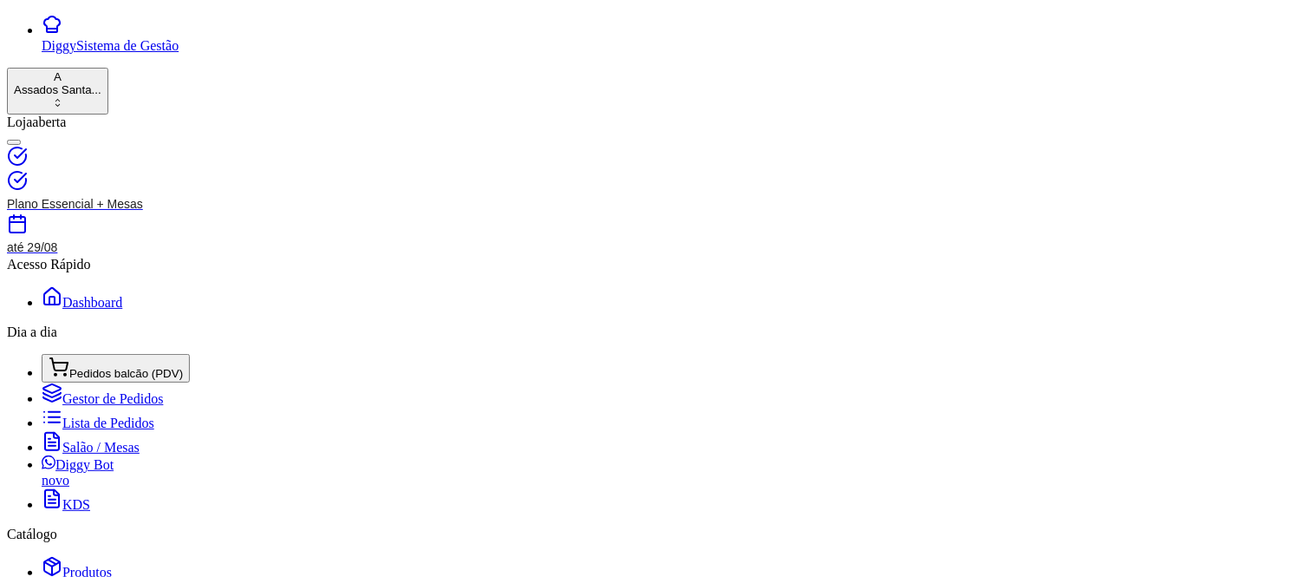
click at [286, 168] on span "Novo pedido" at bounding box center [289, 169] width 68 height 19
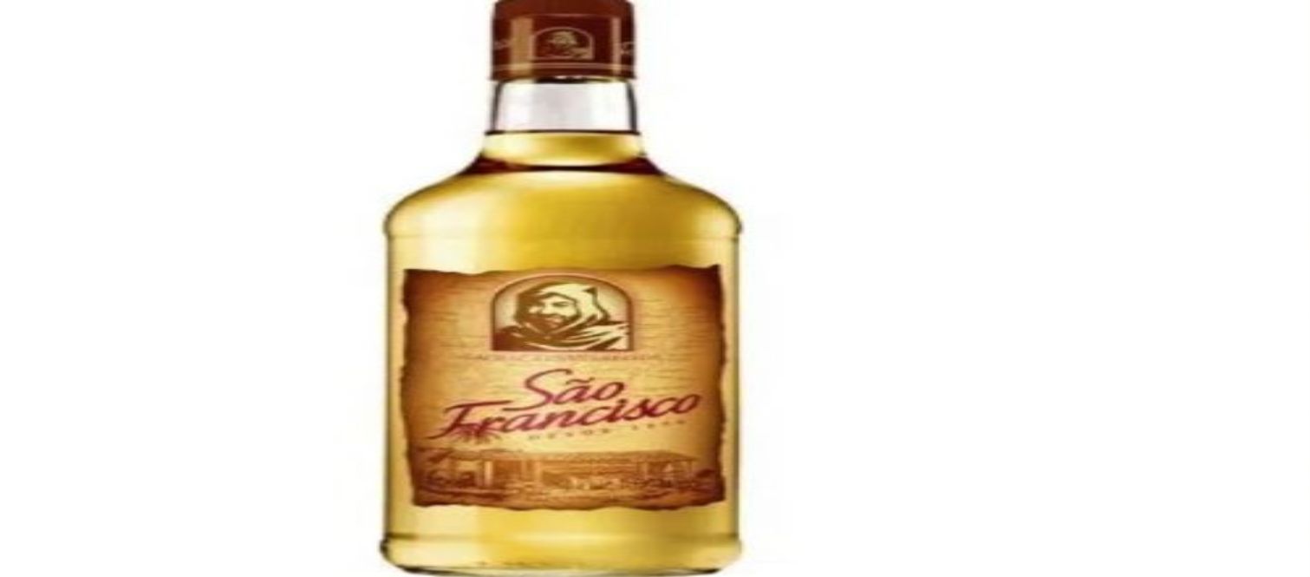
scroll to position [1252, 0]
click at [559, 335] on div "0" at bounding box center [501, 327] width 160 height 35
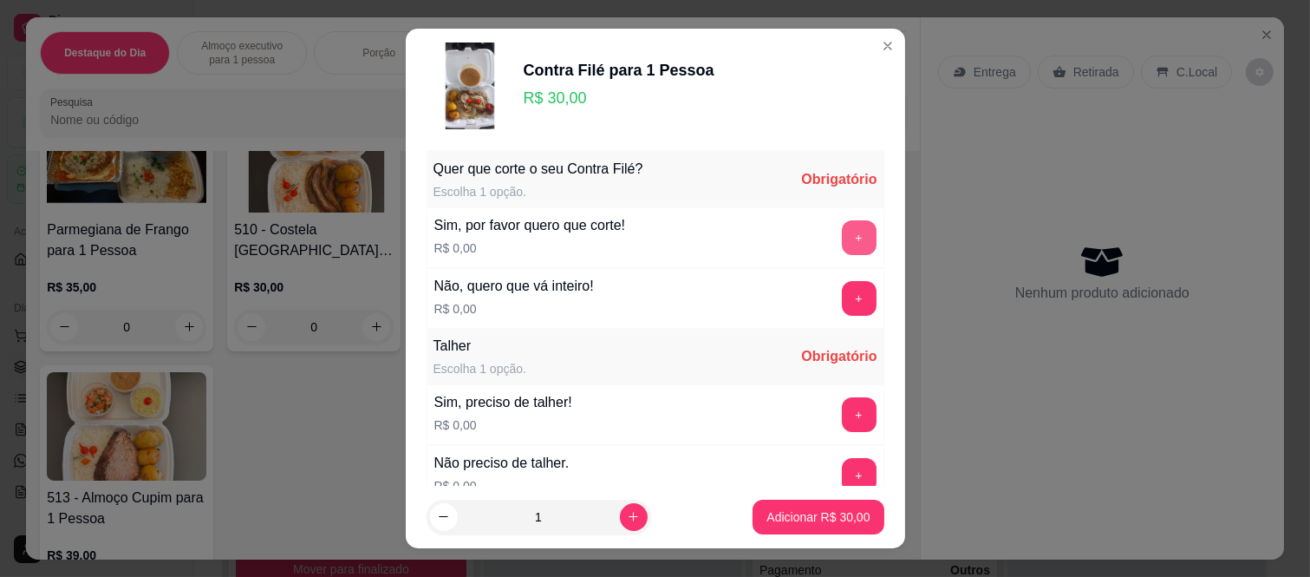
click at [842, 228] on button "+" at bounding box center [859, 237] width 35 height 35
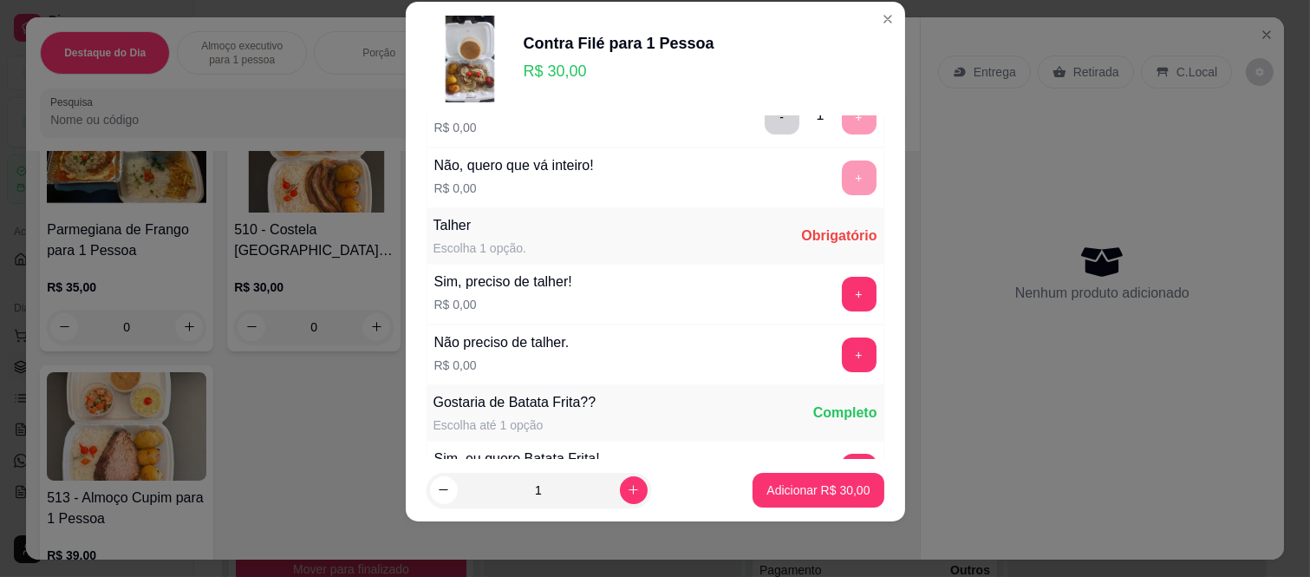
scroll to position [186, 0]
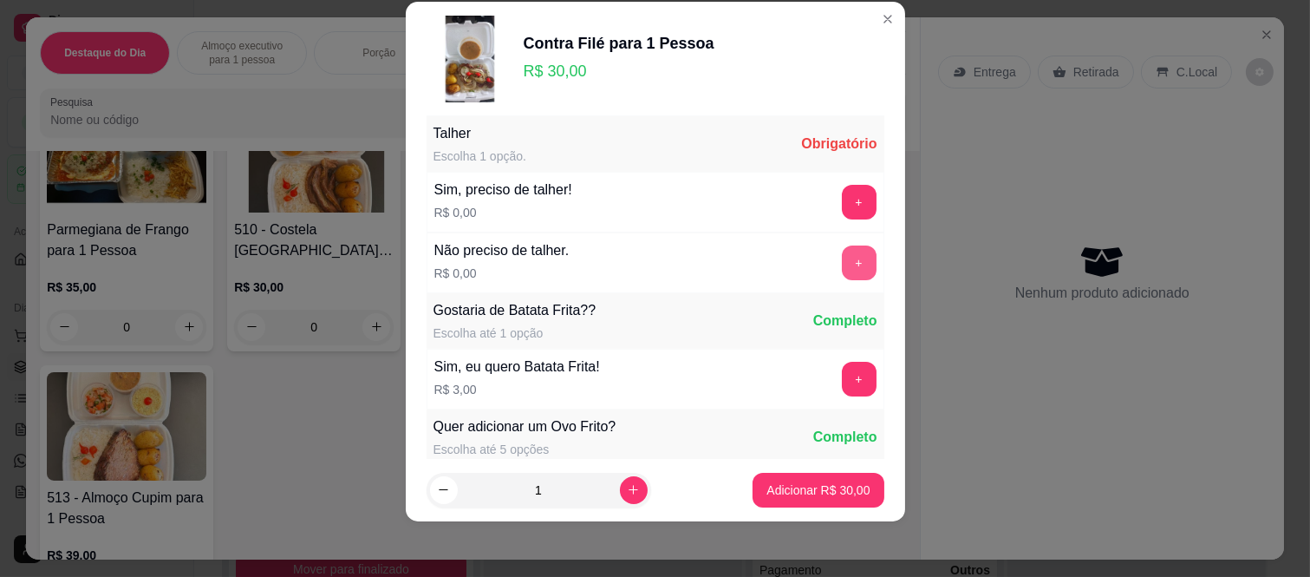
click at [842, 264] on button "+" at bounding box center [859, 262] width 35 height 35
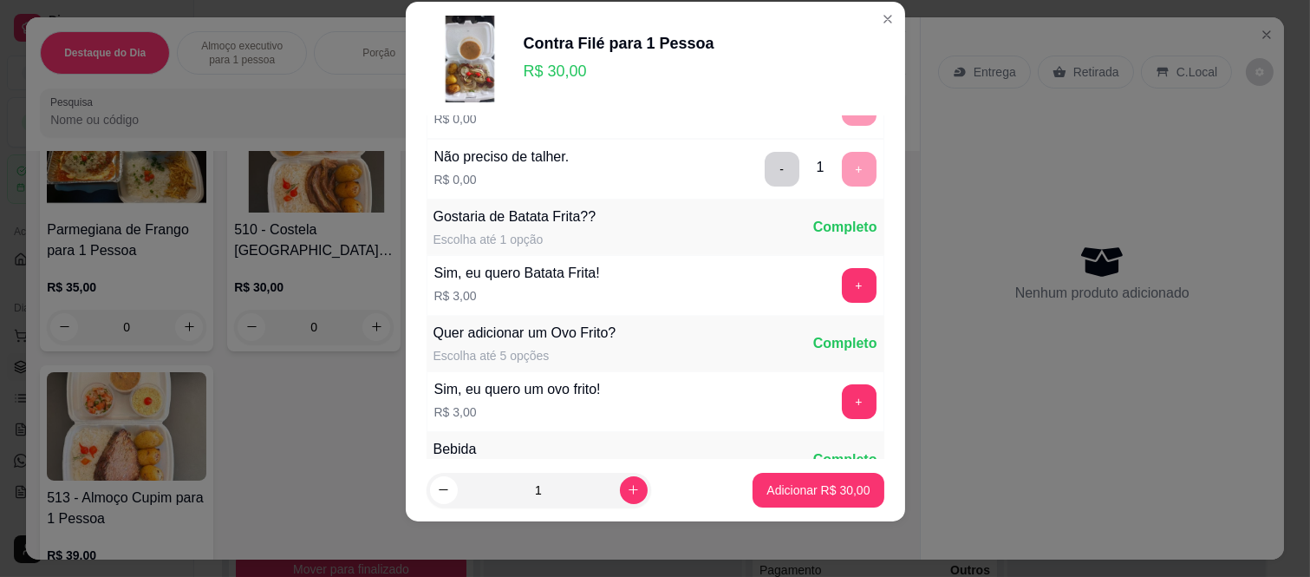
scroll to position [362, 0]
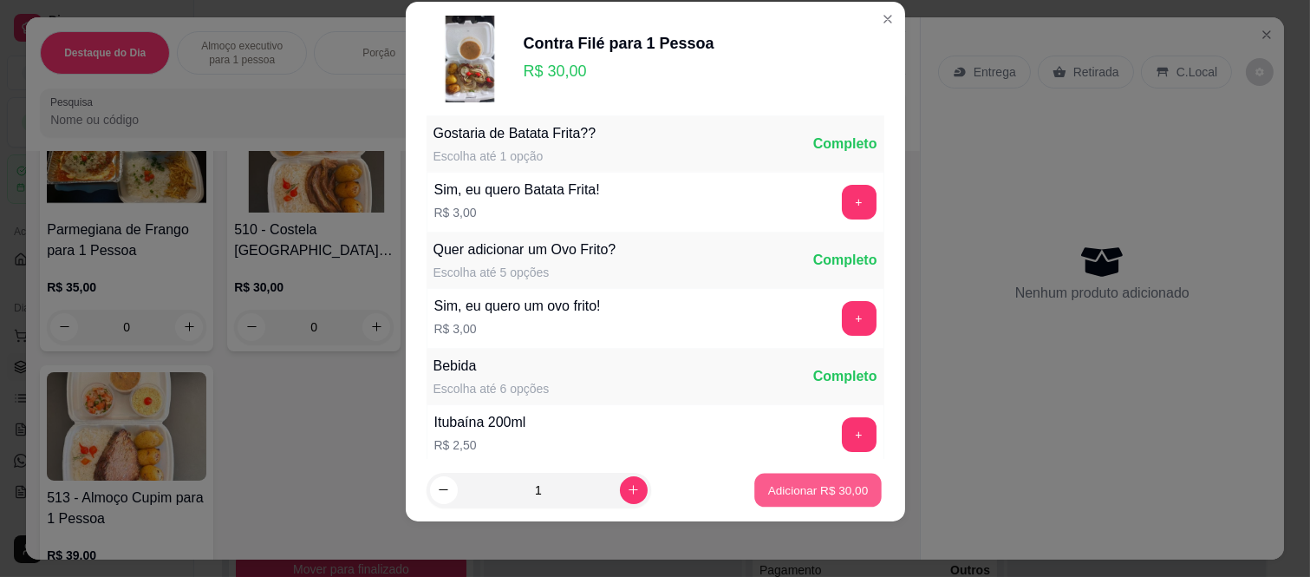
click at [809, 486] on p "Adicionar R$ 30,00" at bounding box center [818, 489] width 101 height 16
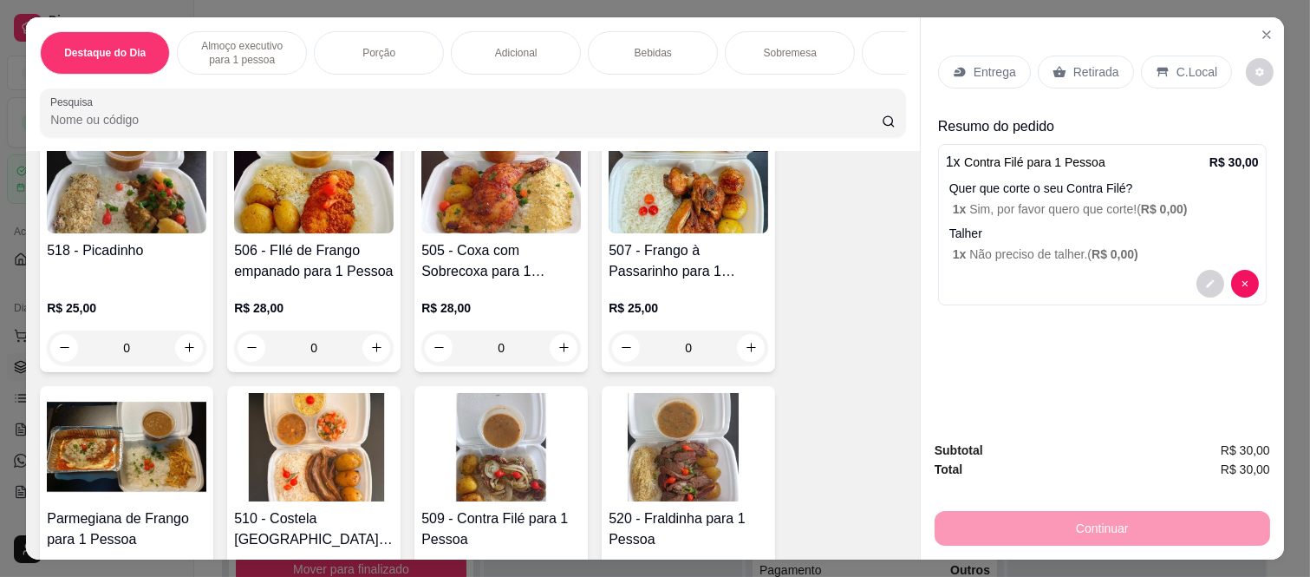
click at [270, 39] on p "Almoço executivo para 1 pessoa" at bounding box center [242, 53] width 101 height 28
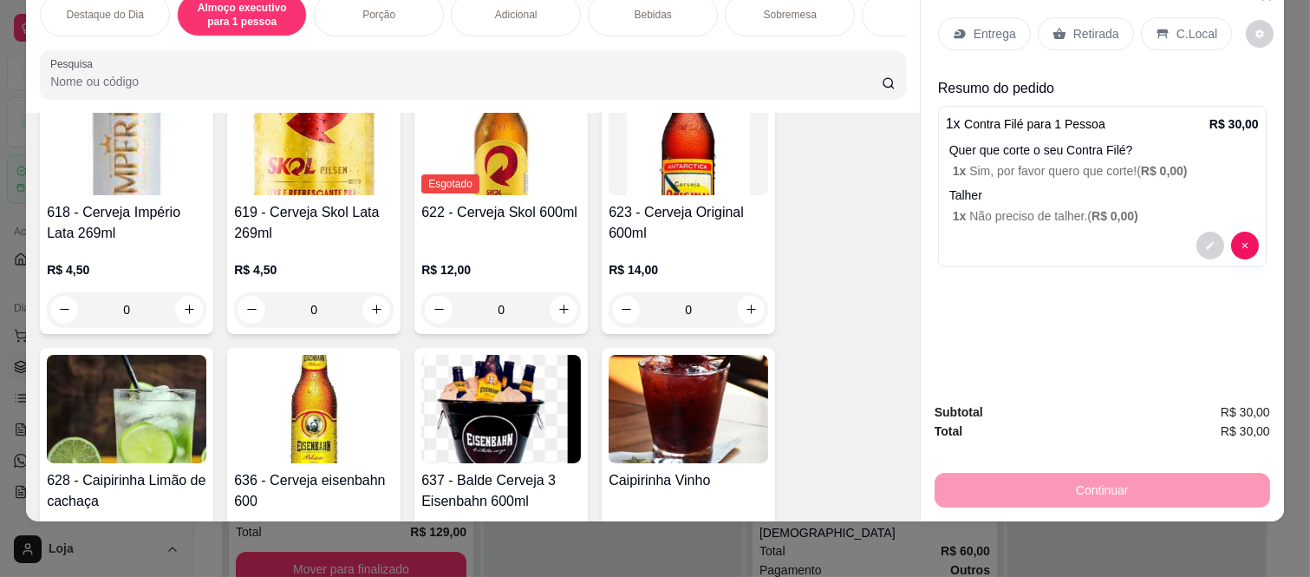
scroll to position [3999, 0]
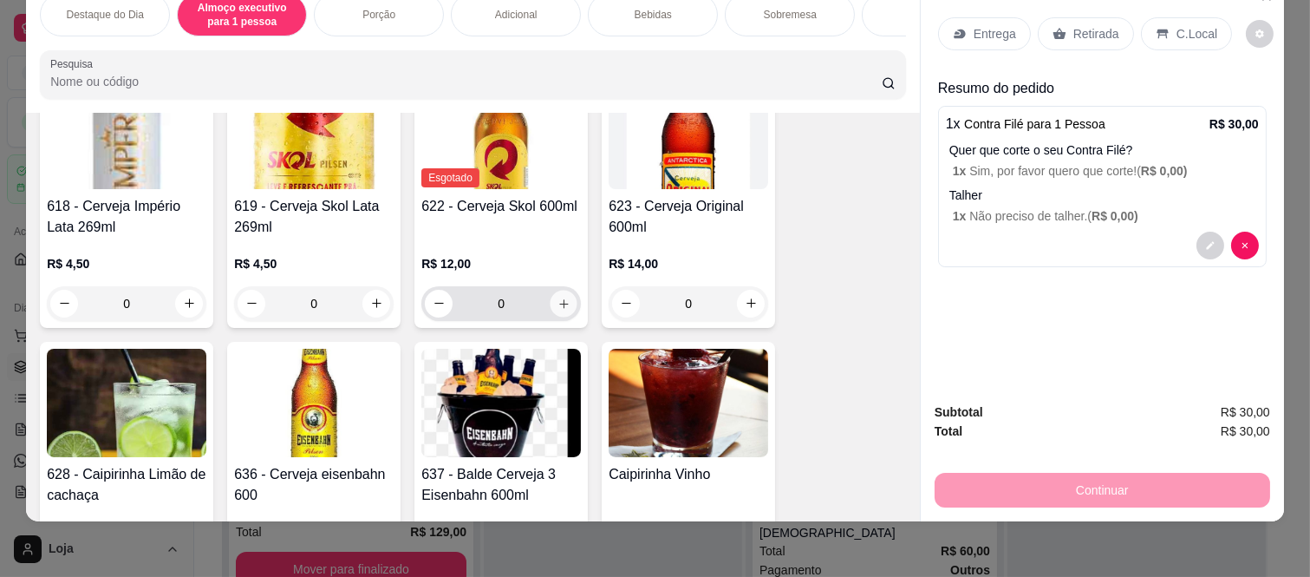
click at [559, 307] on icon "increase-product-quantity" at bounding box center [563, 303] width 13 height 13
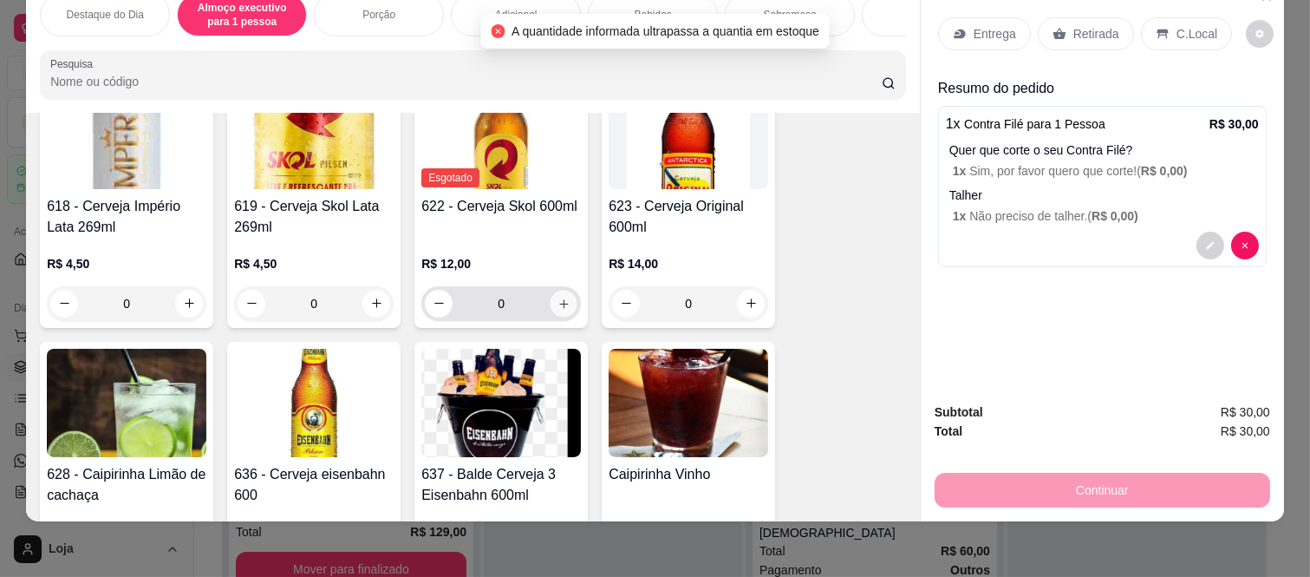
click at [558, 307] on icon "increase-product-quantity" at bounding box center [563, 303] width 13 height 13
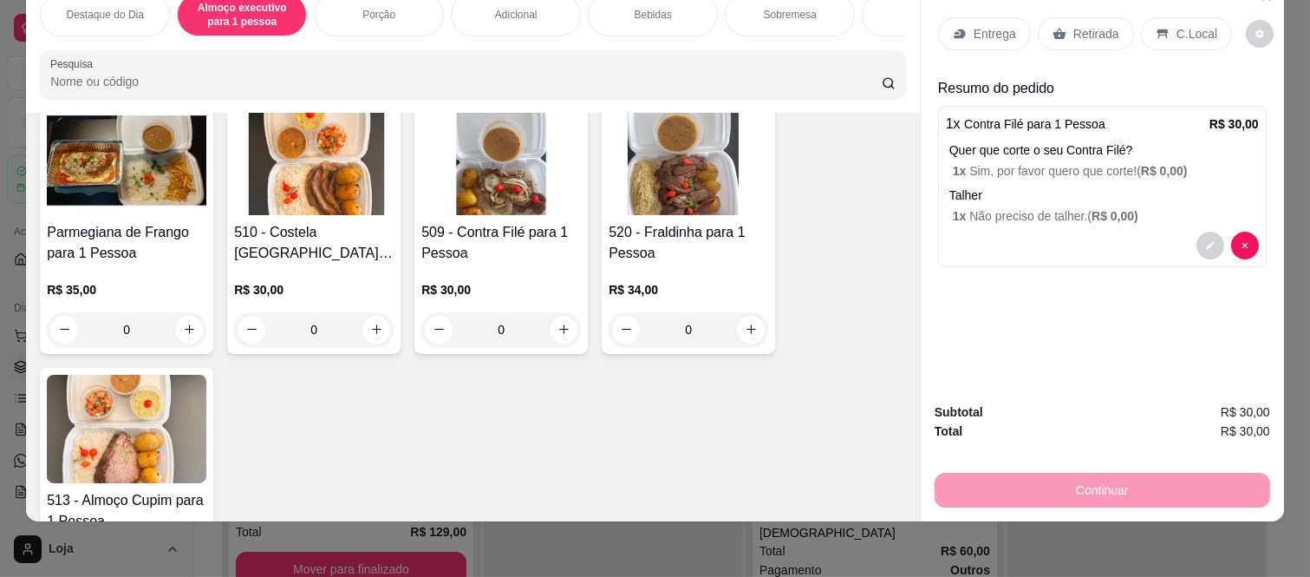
scroll to position [0, 0]
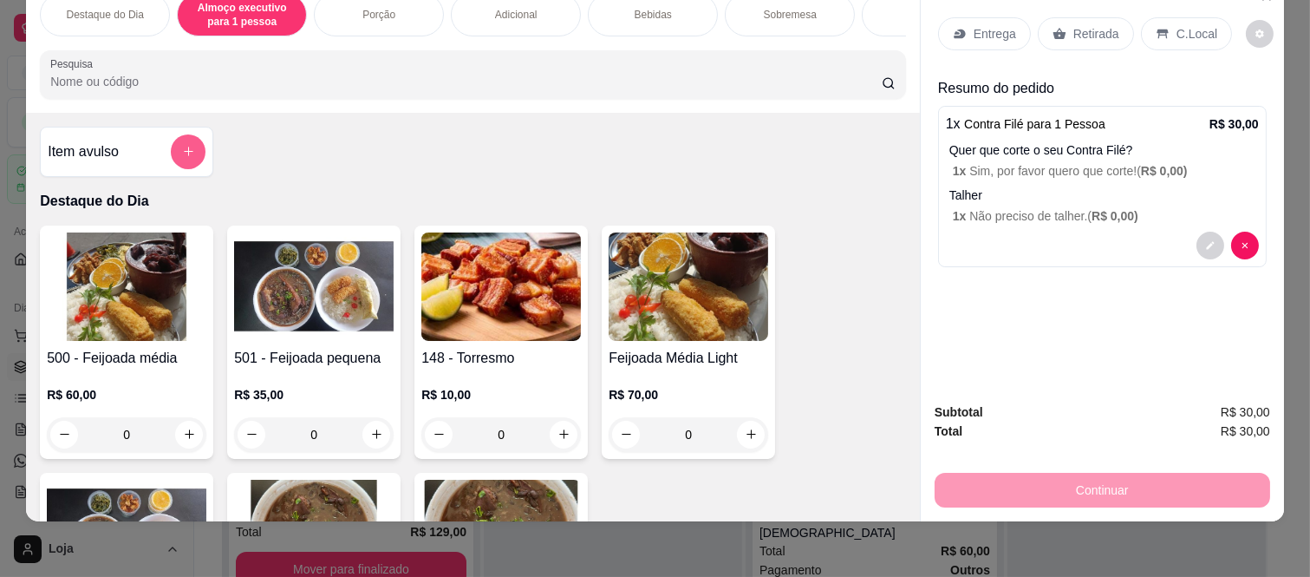
click at [185, 153] on icon "add-separate-item" at bounding box center [188, 151] width 13 height 13
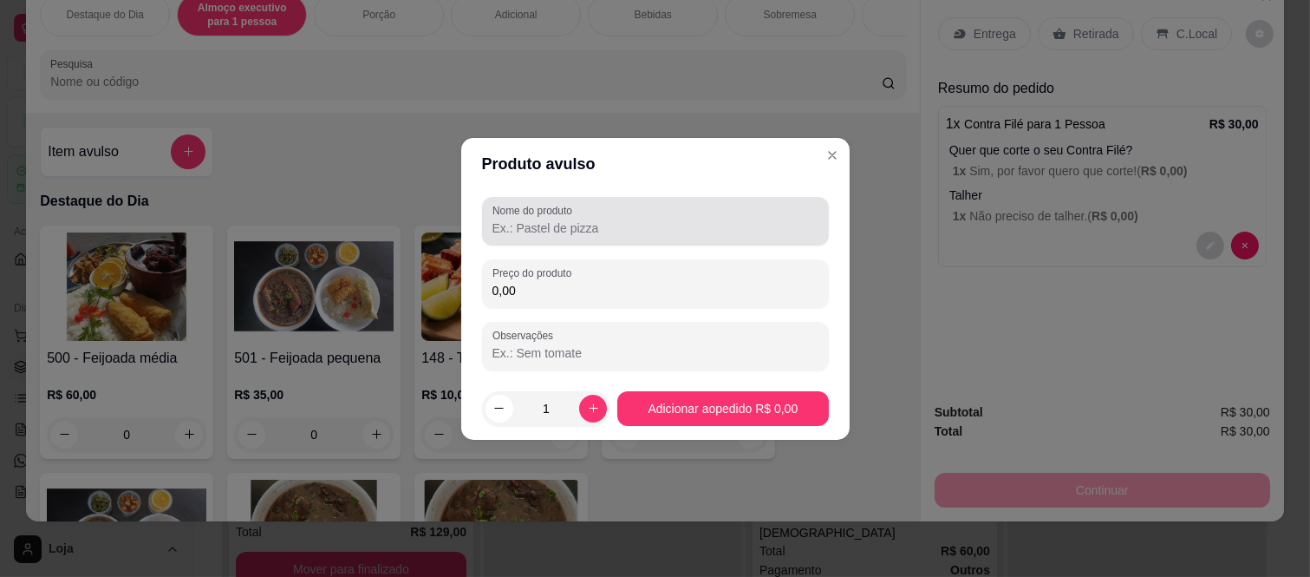
click at [523, 231] on input "Nome do produto" at bounding box center [655, 227] width 326 height 17
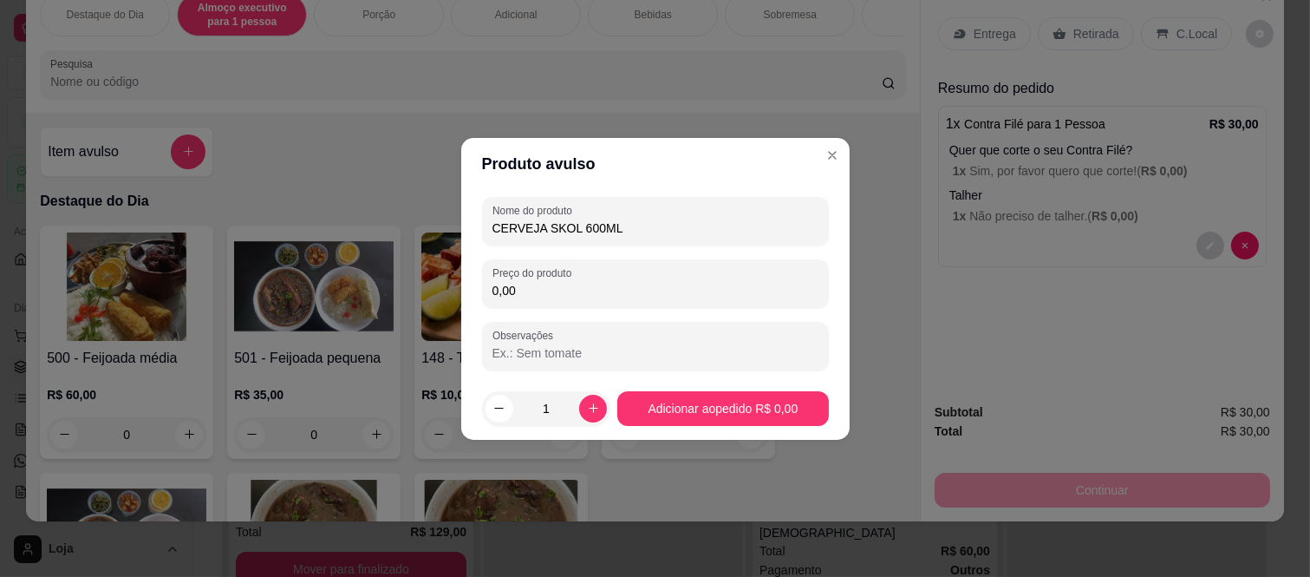
type input "CERVEJA SKOL 600ML"
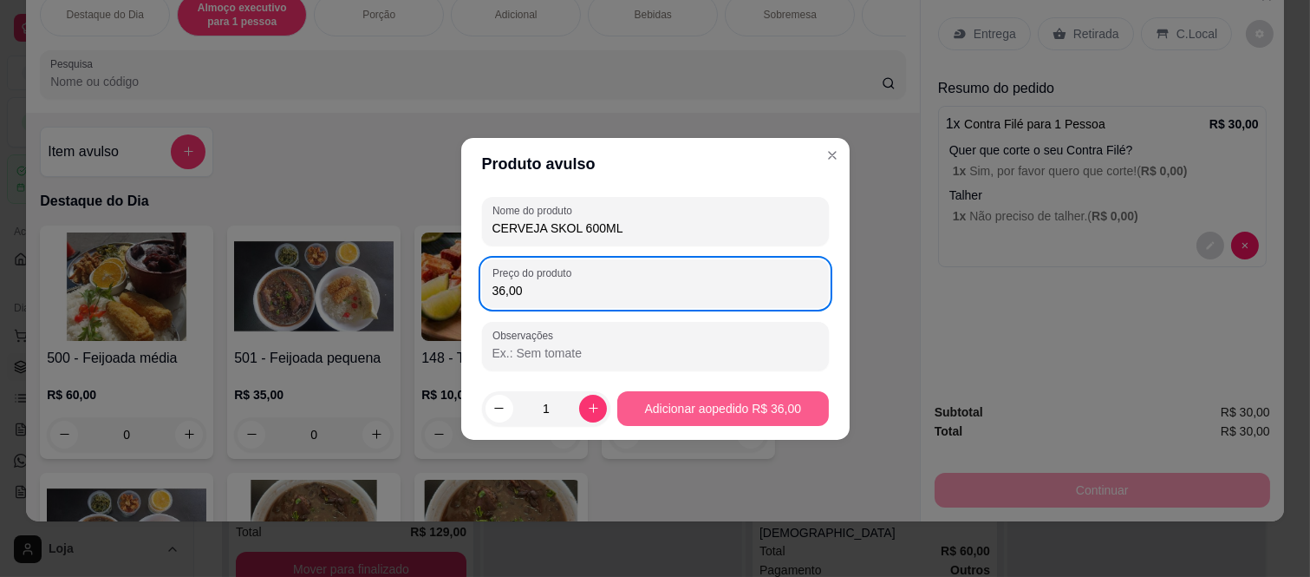
type input "36,00"
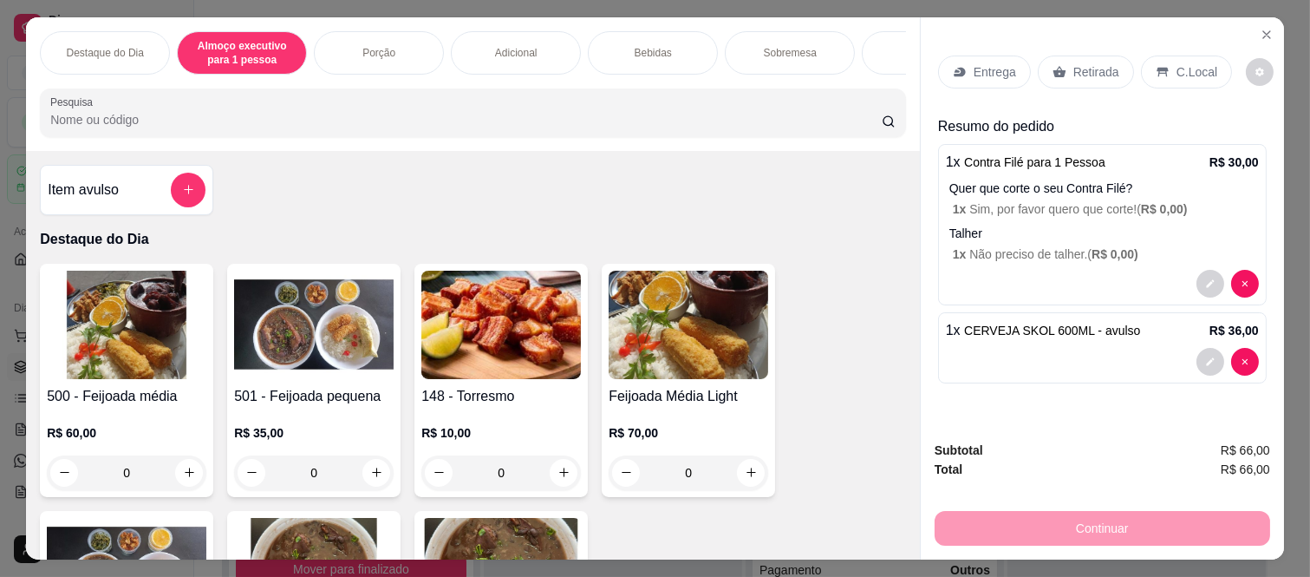
click at [1177, 65] on p "C.Local" at bounding box center [1197, 71] width 41 height 17
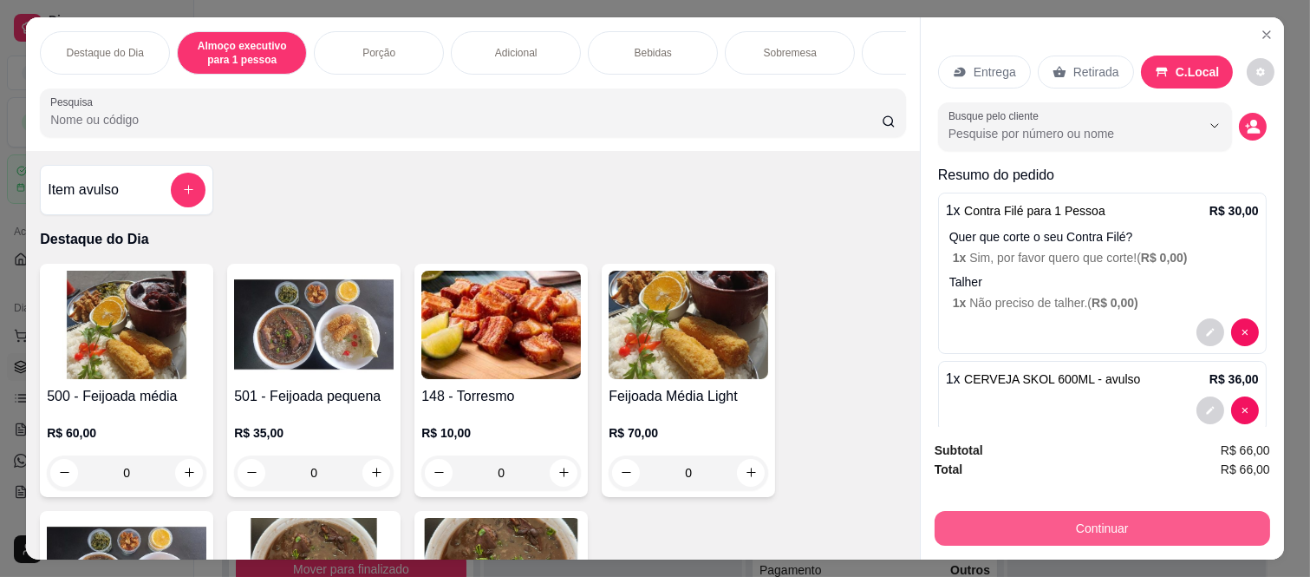
click at [1098, 512] on button "Continuar" at bounding box center [1103, 528] width 336 height 35
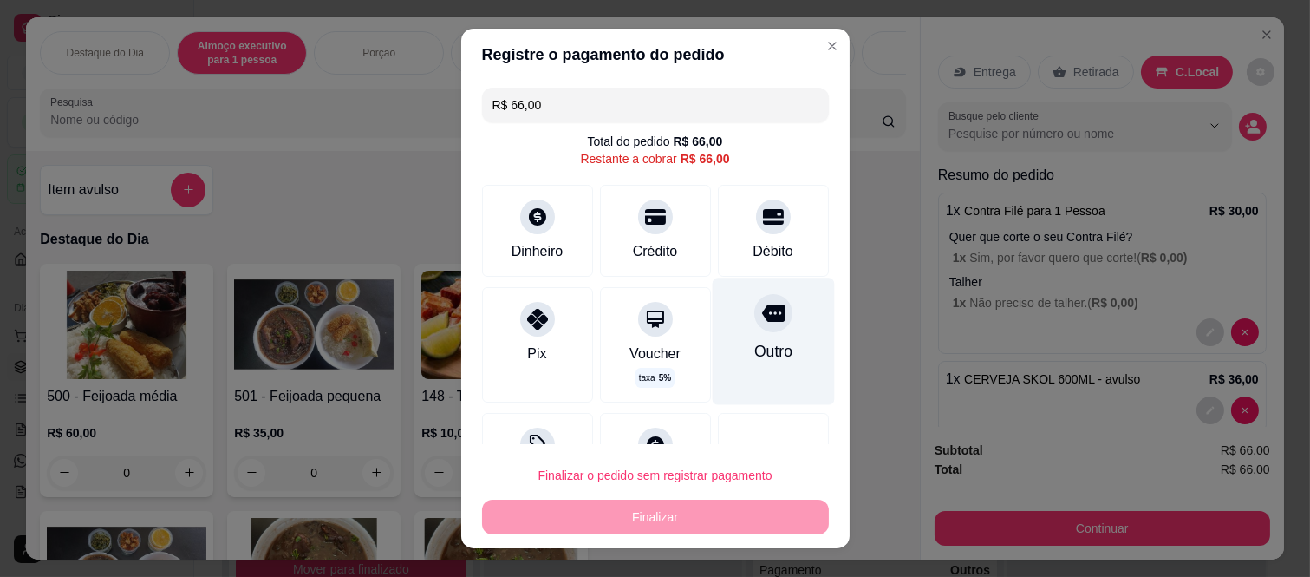
click at [721, 325] on div "Outro" at bounding box center [773, 341] width 122 height 127
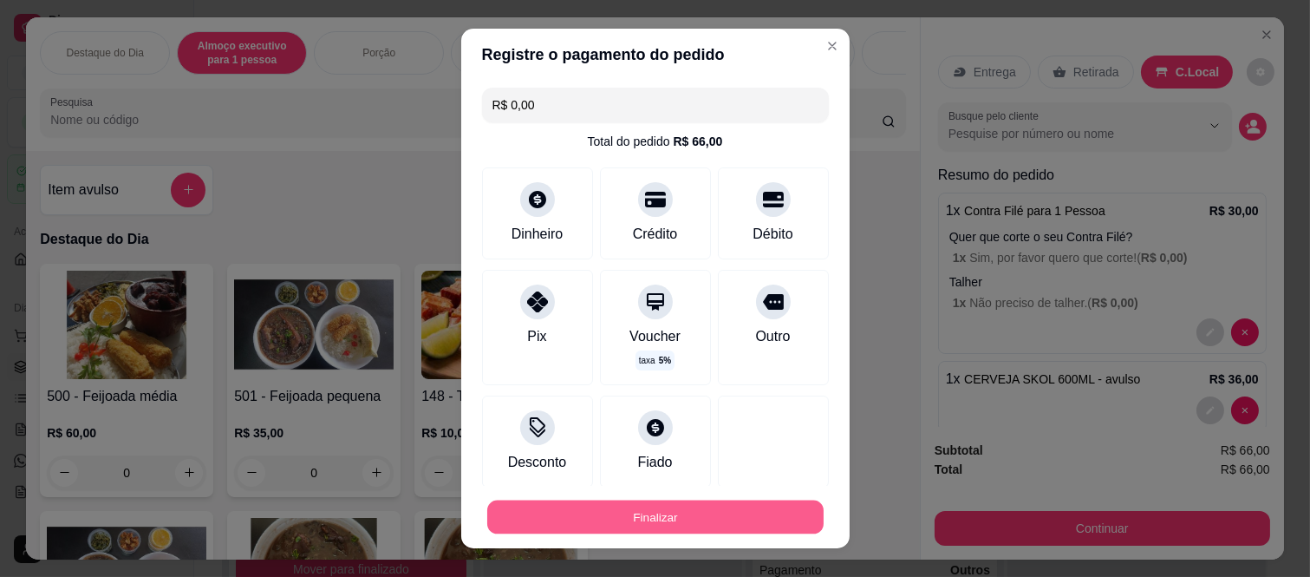
click at [742, 525] on button "Finalizar" at bounding box center [655, 516] width 336 height 34
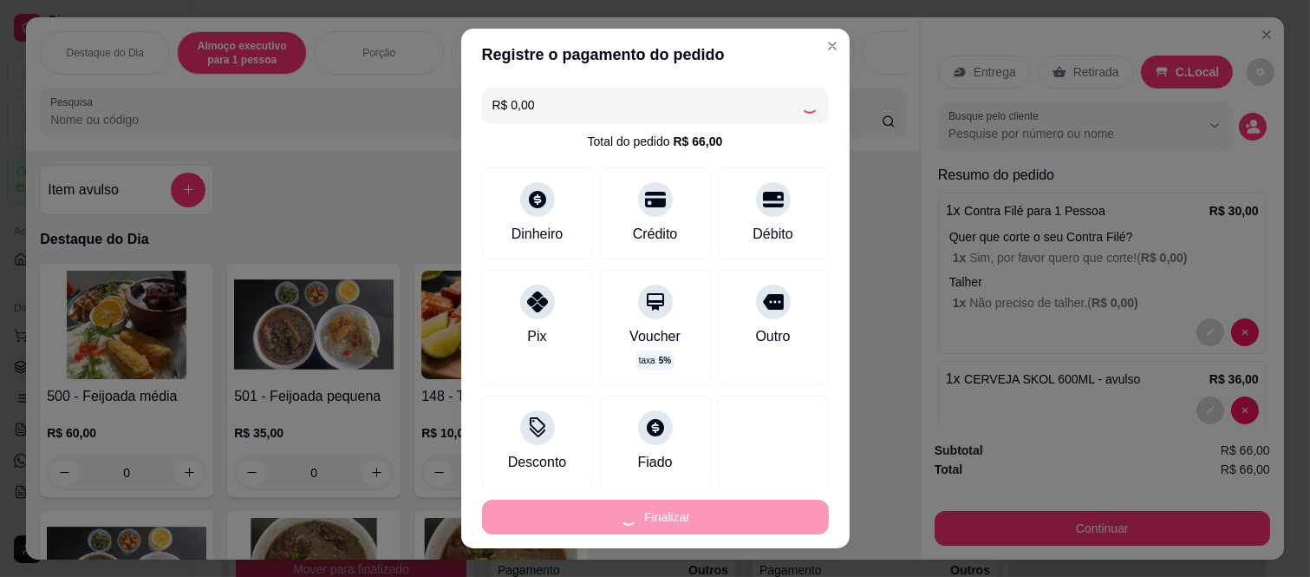
type input "-R$ 66,00"
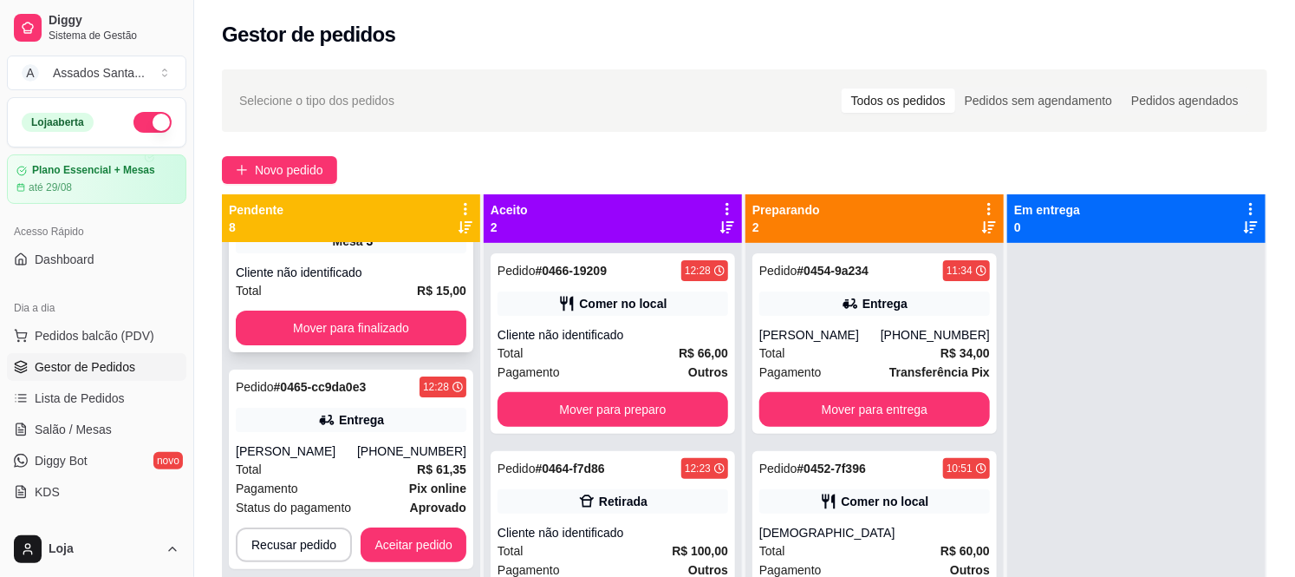
scroll to position [96, 0]
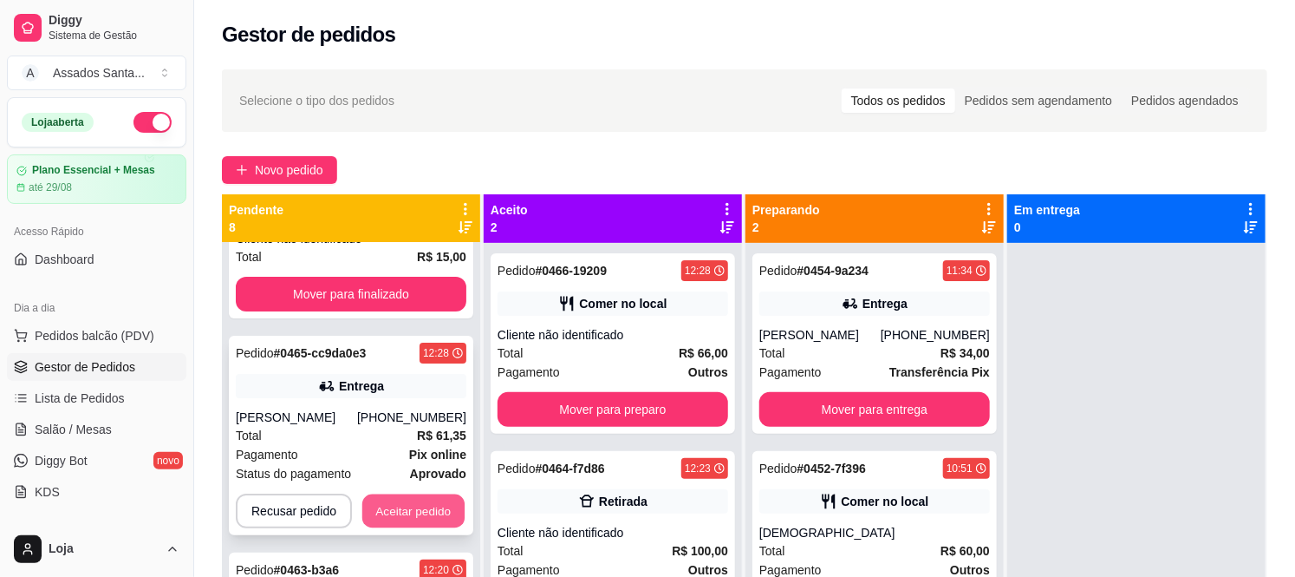
click at [397, 505] on button "Aceitar pedido" at bounding box center [413, 511] width 102 height 34
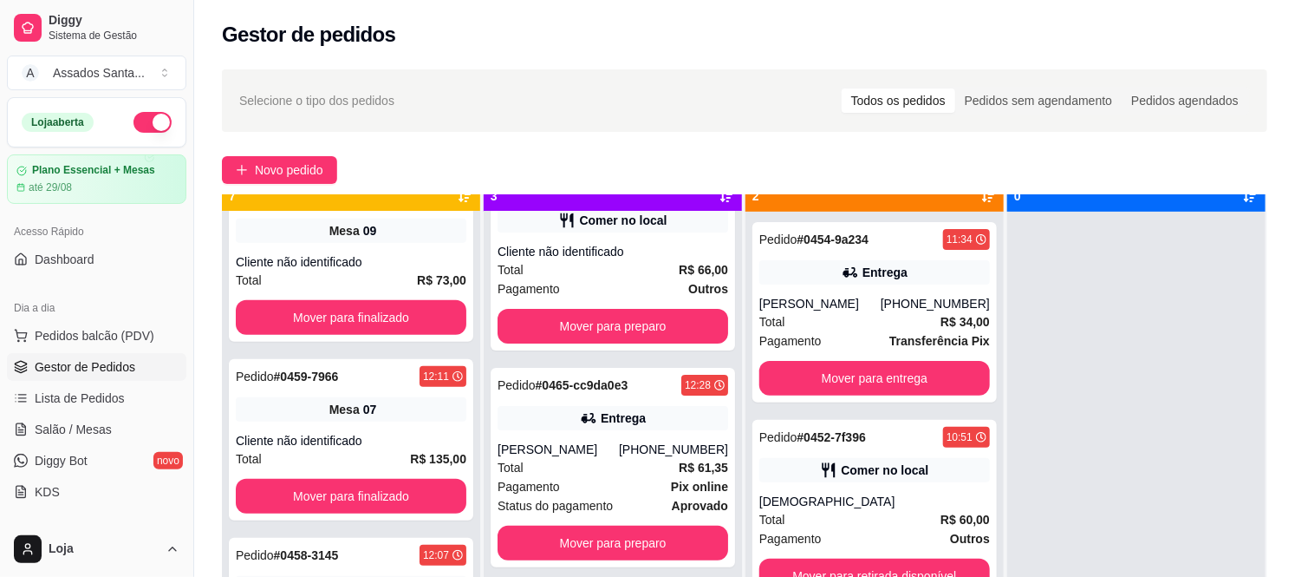
scroll to position [48, 0]
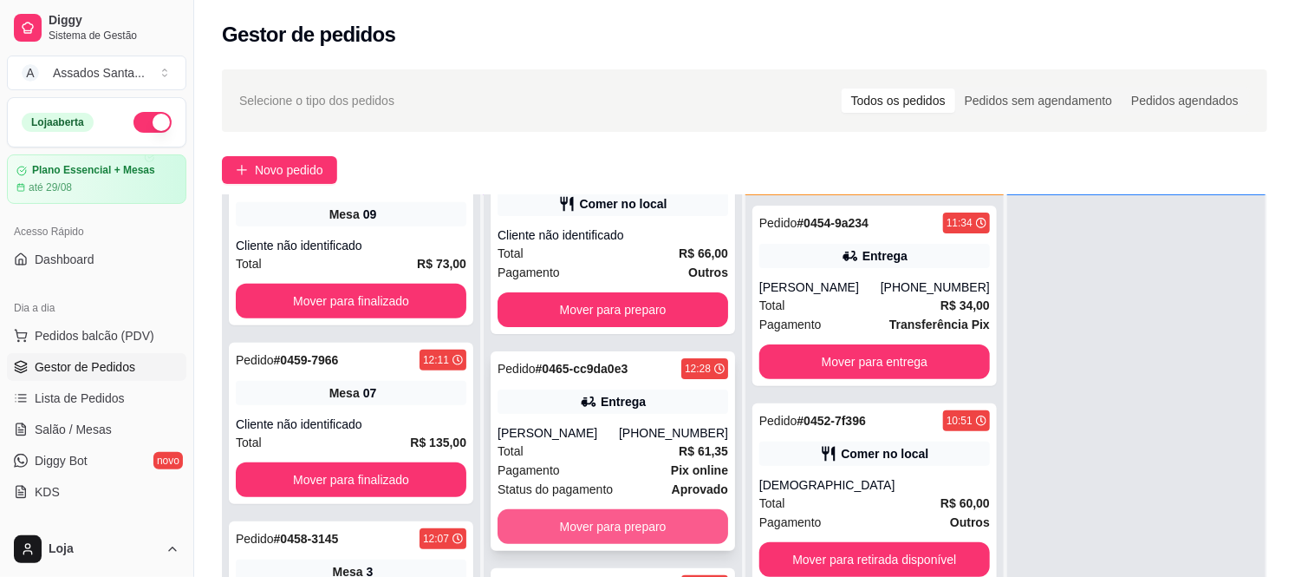
click at [638, 525] on button "Mover para preparo" at bounding box center [613, 526] width 231 height 35
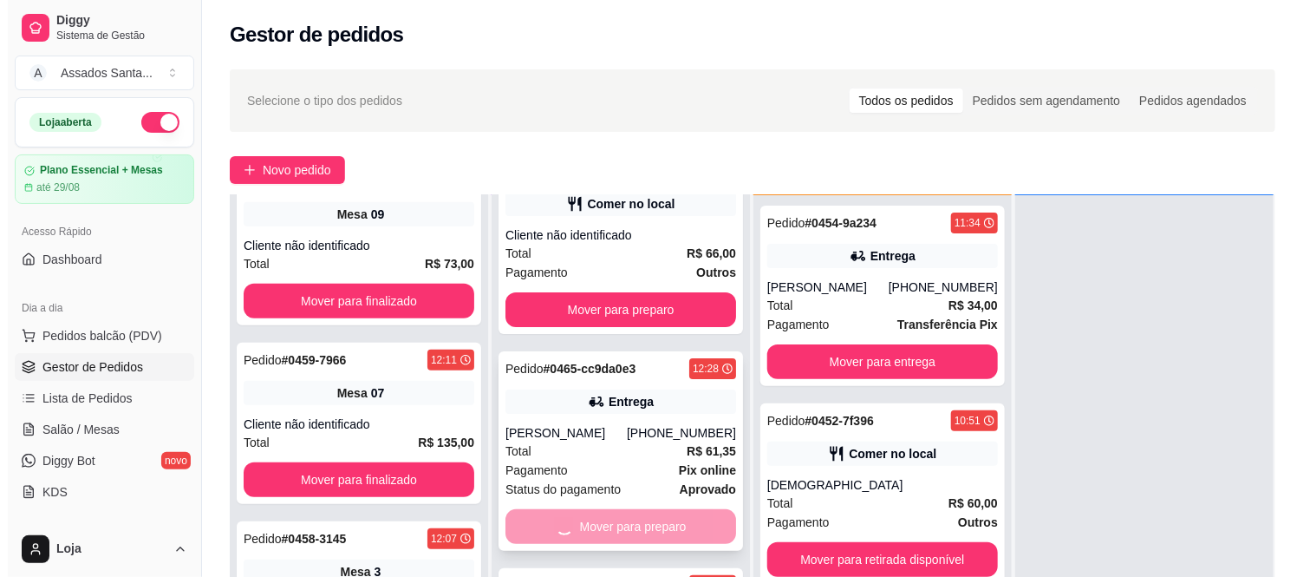
scroll to position [0, 0]
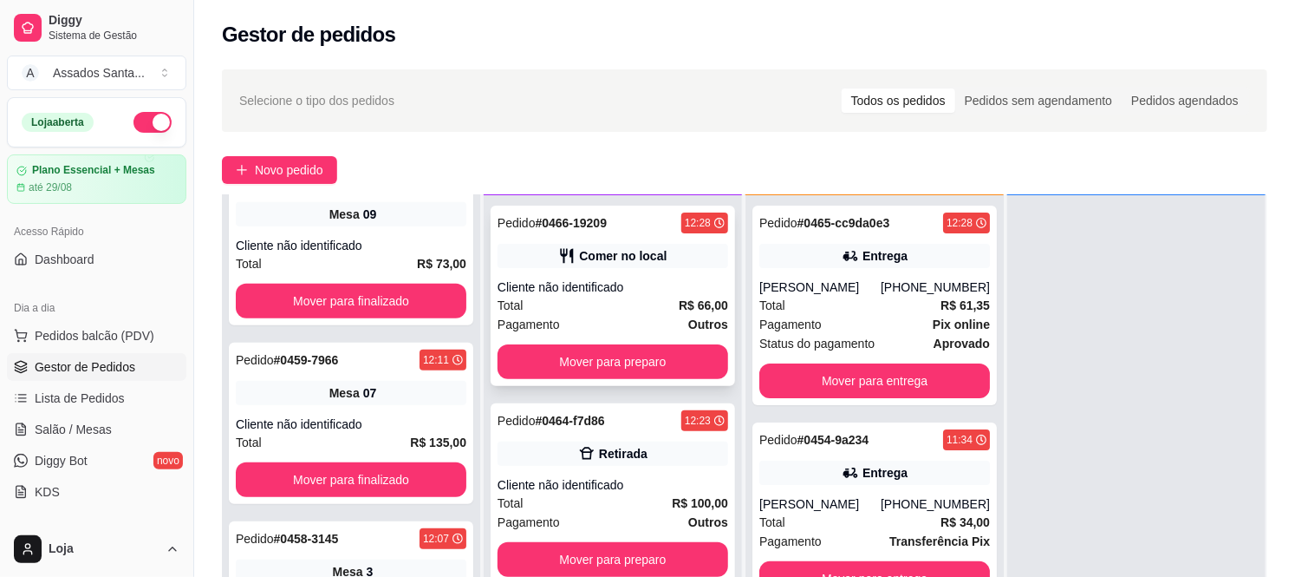
click at [591, 309] on div "Total R$ 66,00" at bounding box center [613, 305] width 231 height 19
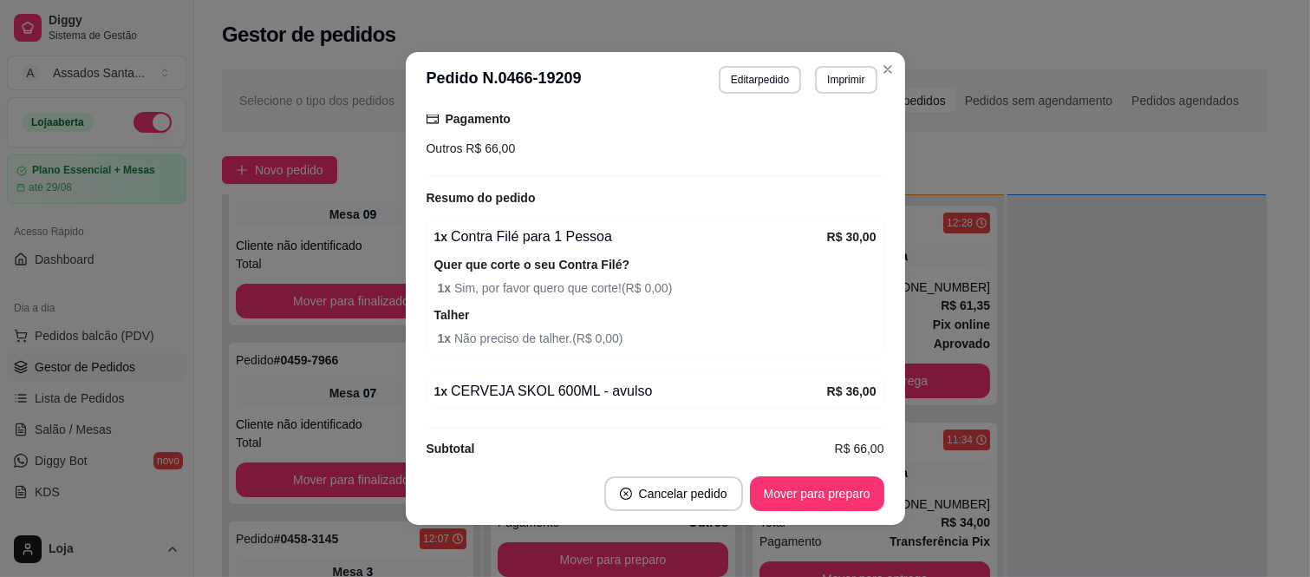
scroll to position [264, 0]
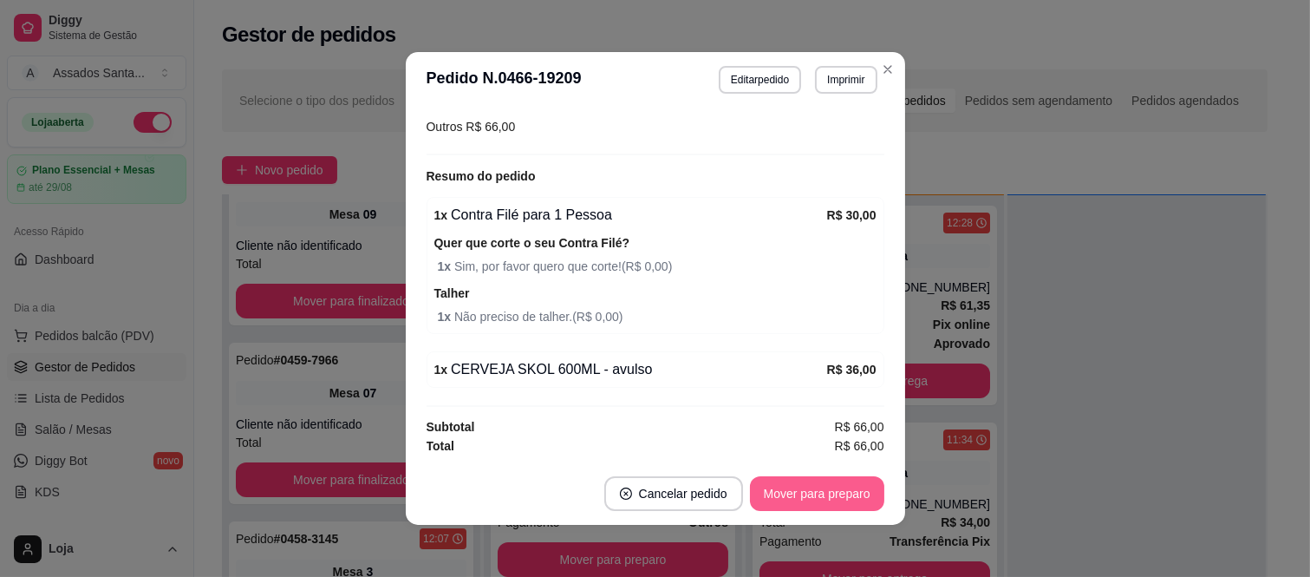
click at [802, 506] on button "Mover para preparo" at bounding box center [817, 493] width 134 height 35
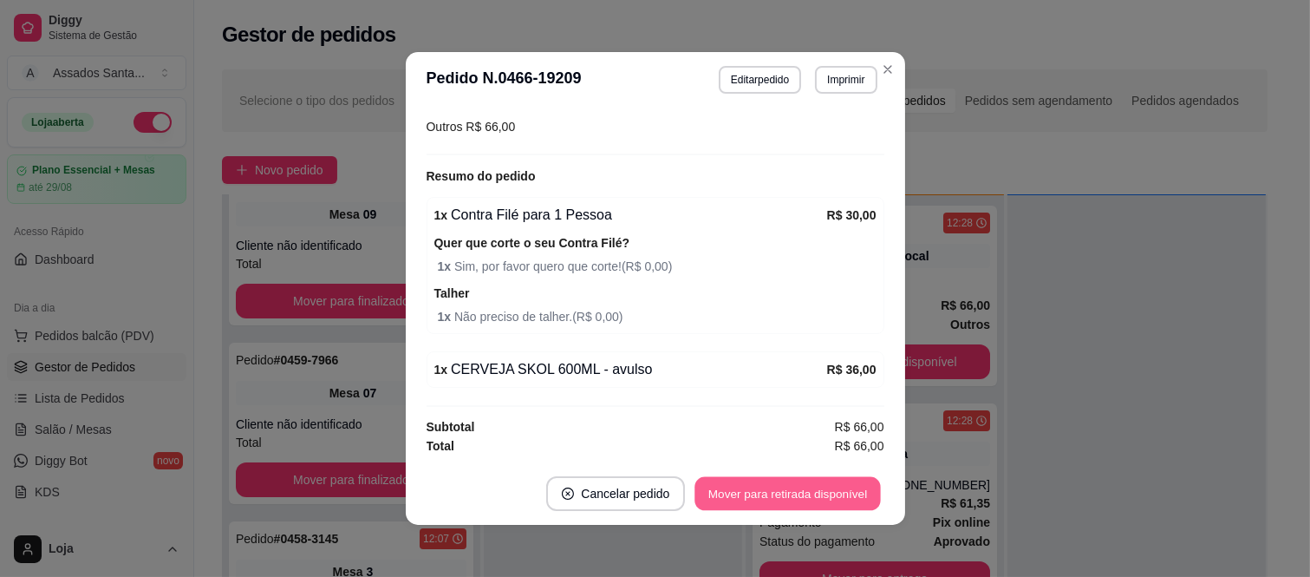
click at [807, 497] on button "Mover para retirada disponível" at bounding box center [788, 494] width 186 height 34
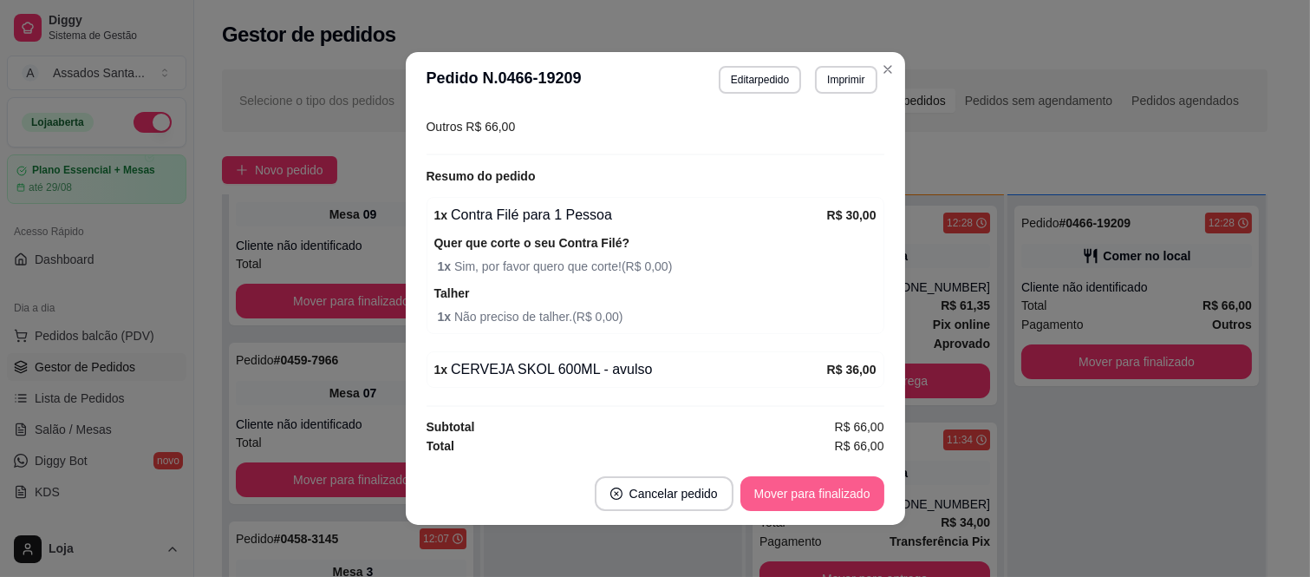
click at [815, 492] on button "Mover para finalizado" at bounding box center [812, 493] width 144 height 35
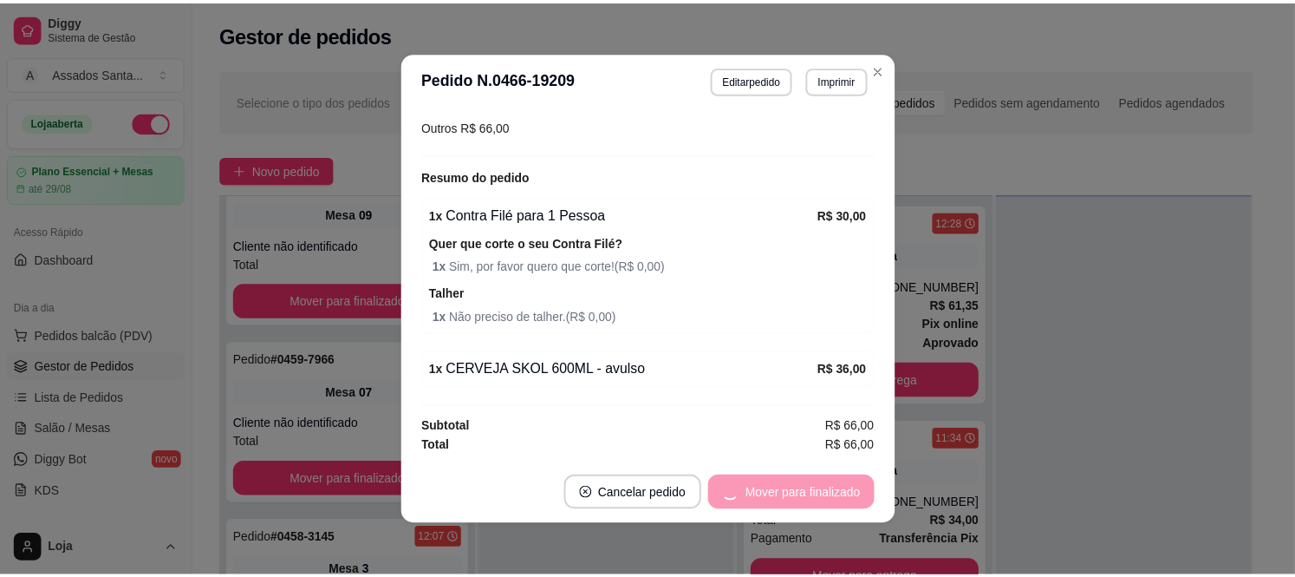
scroll to position [189, 0]
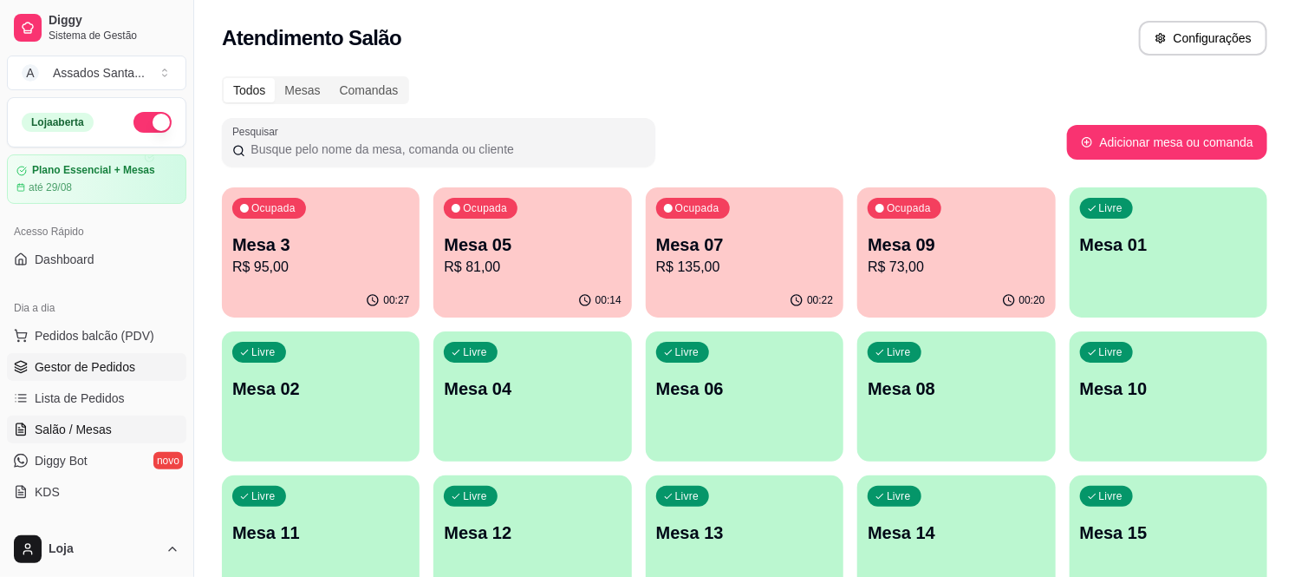
click at [110, 369] on span "Gestor de Pedidos" at bounding box center [85, 366] width 101 height 17
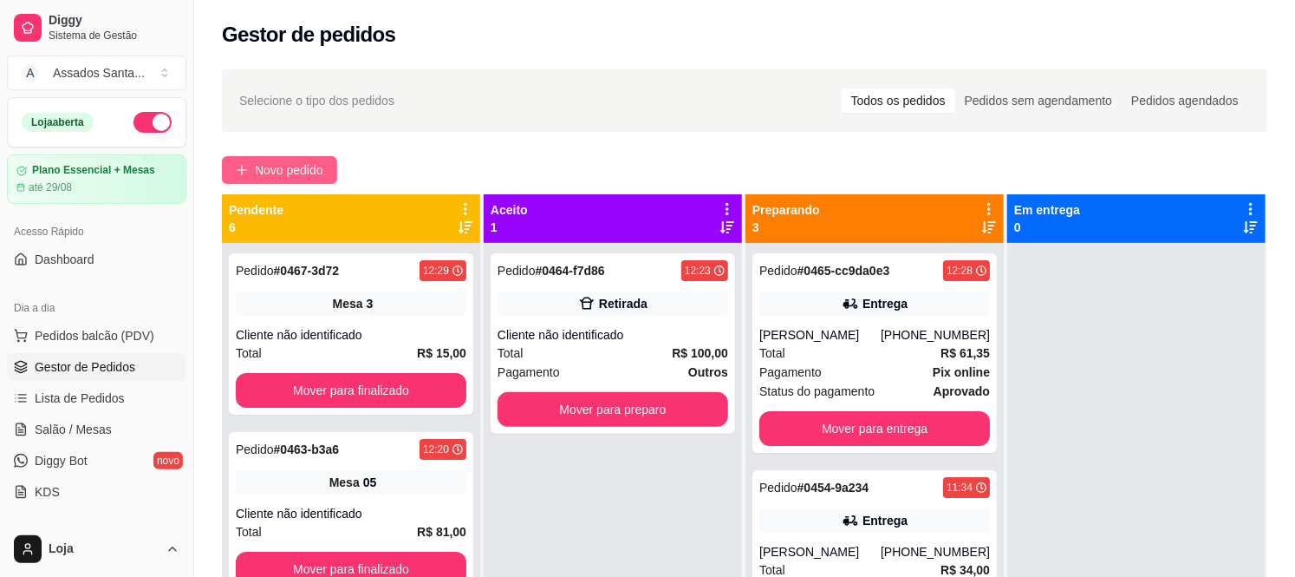
click at [271, 166] on span "Novo pedido" at bounding box center [289, 169] width 68 height 19
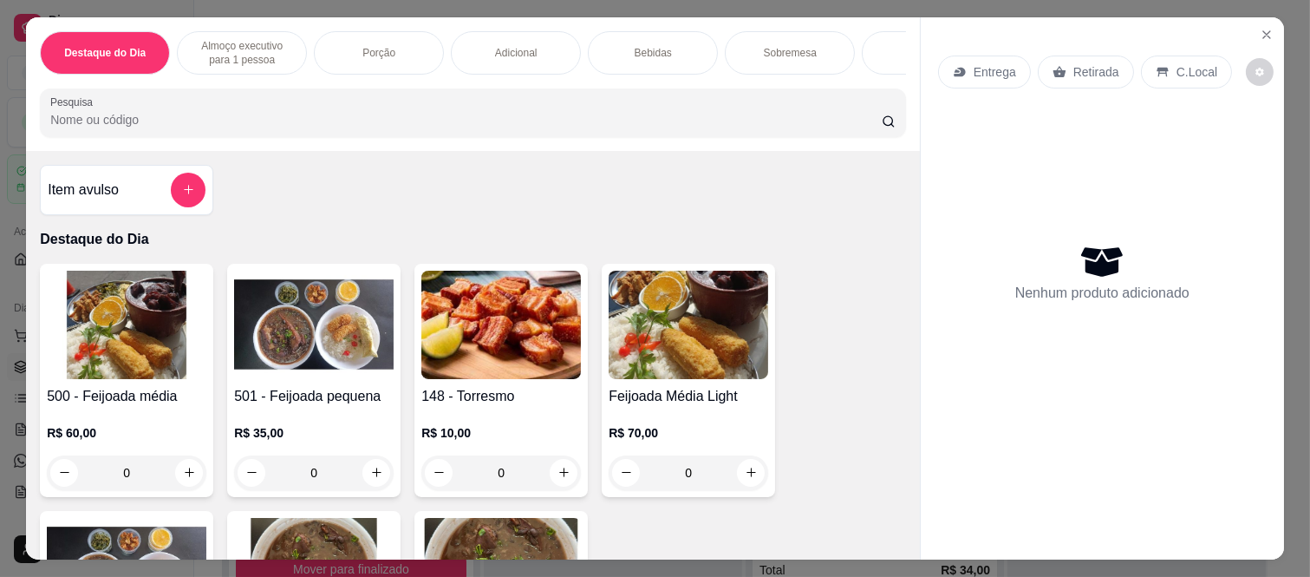
click at [248, 39] on p "Almoço executivo para 1 pessoa" at bounding box center [242, 53] width 101 height 28
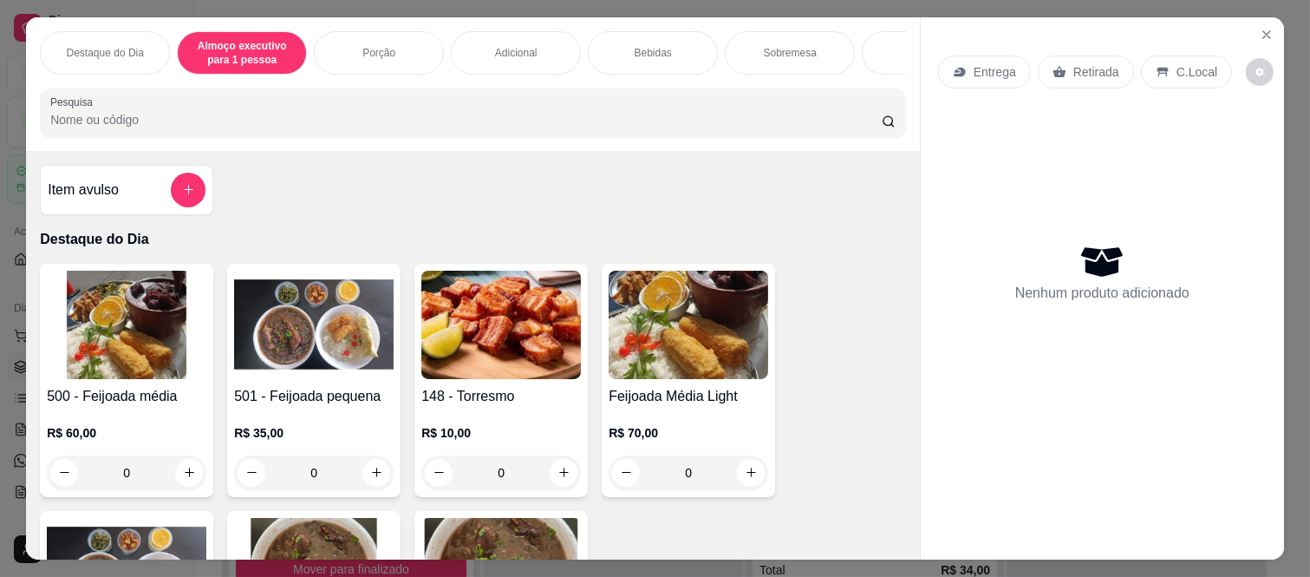
scroll to position [45, 0]
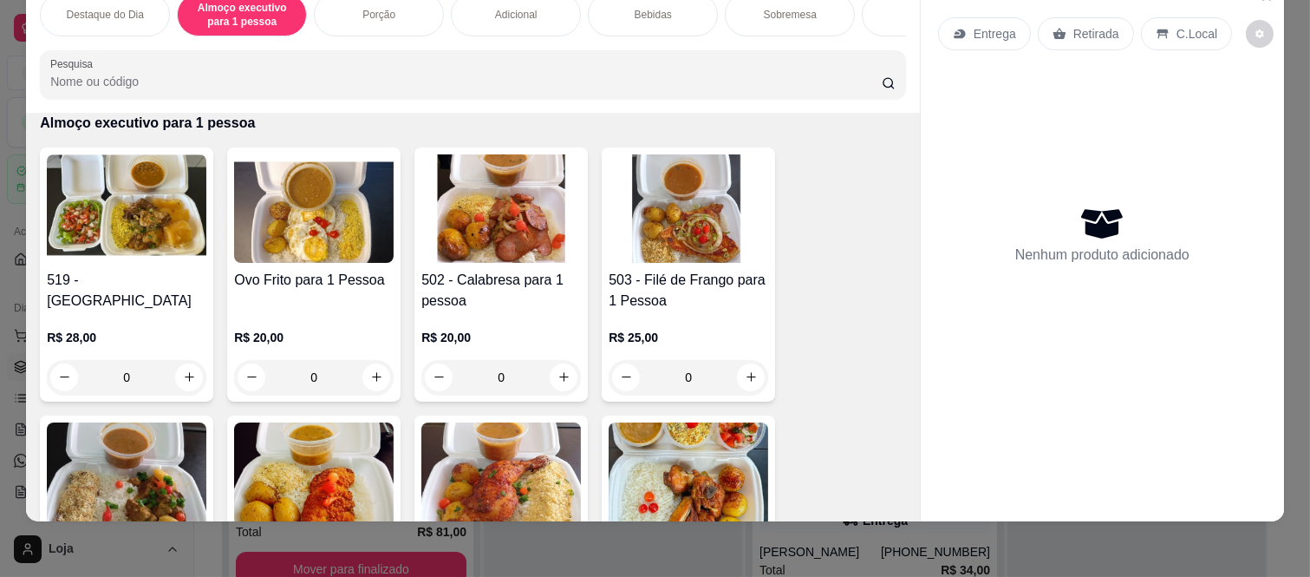
click at [552, 373] on div "0" at bounding box center [501, 377] width 160 height 35
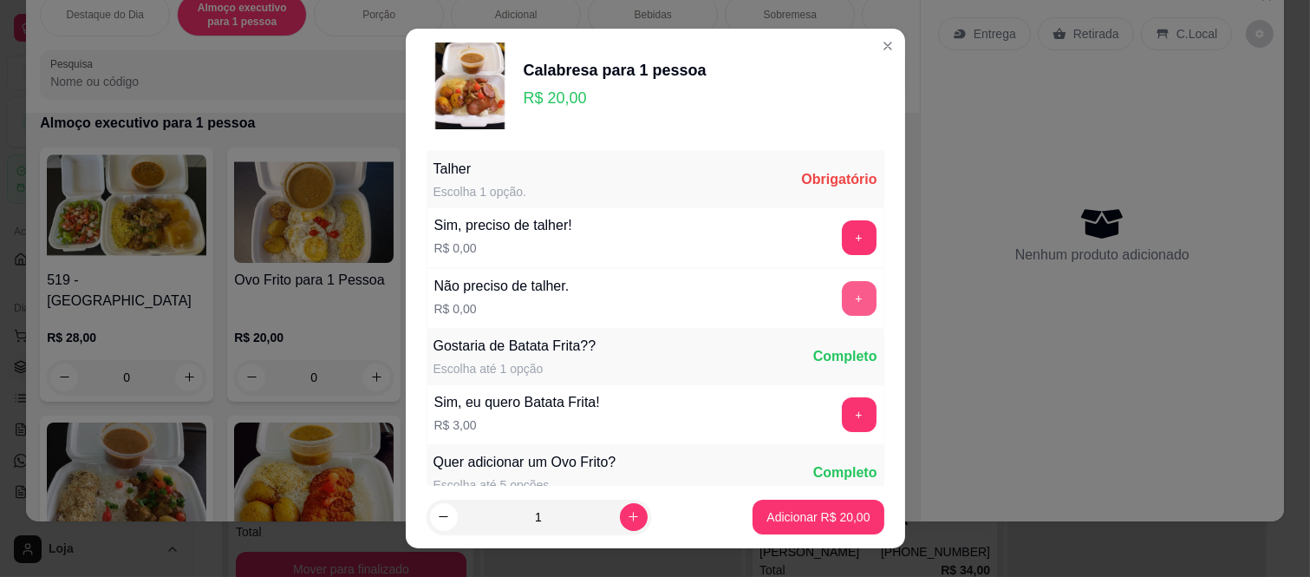
click at [842, 309] on button "+" at bounding box center [859, 298] width 35 height 35
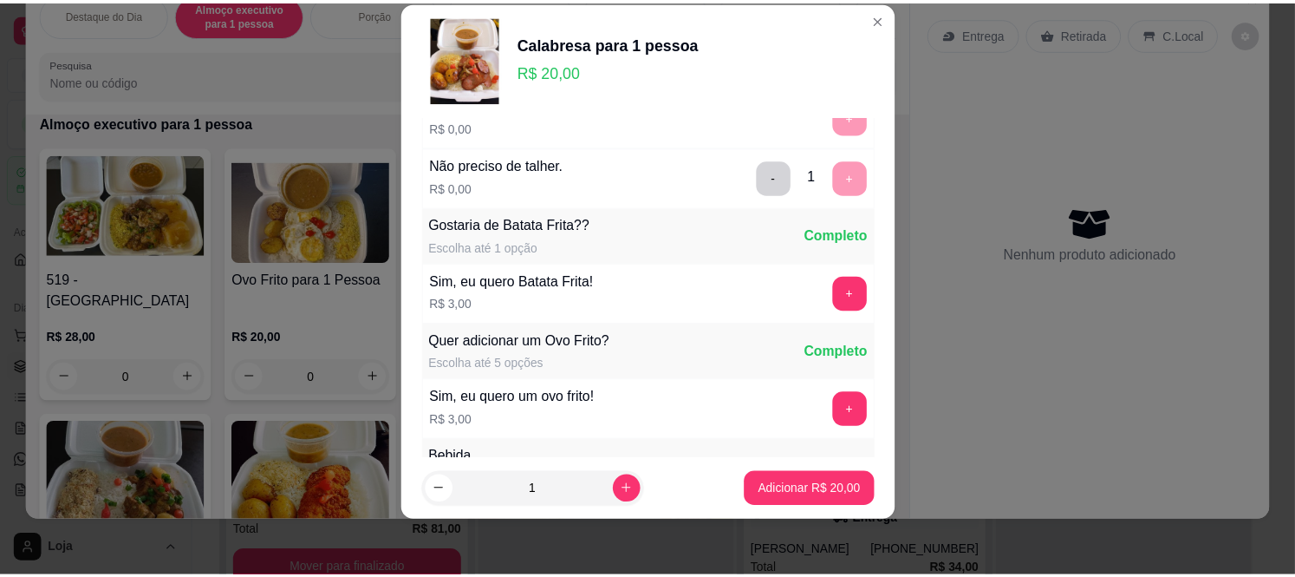
scroll to position [186, 0]
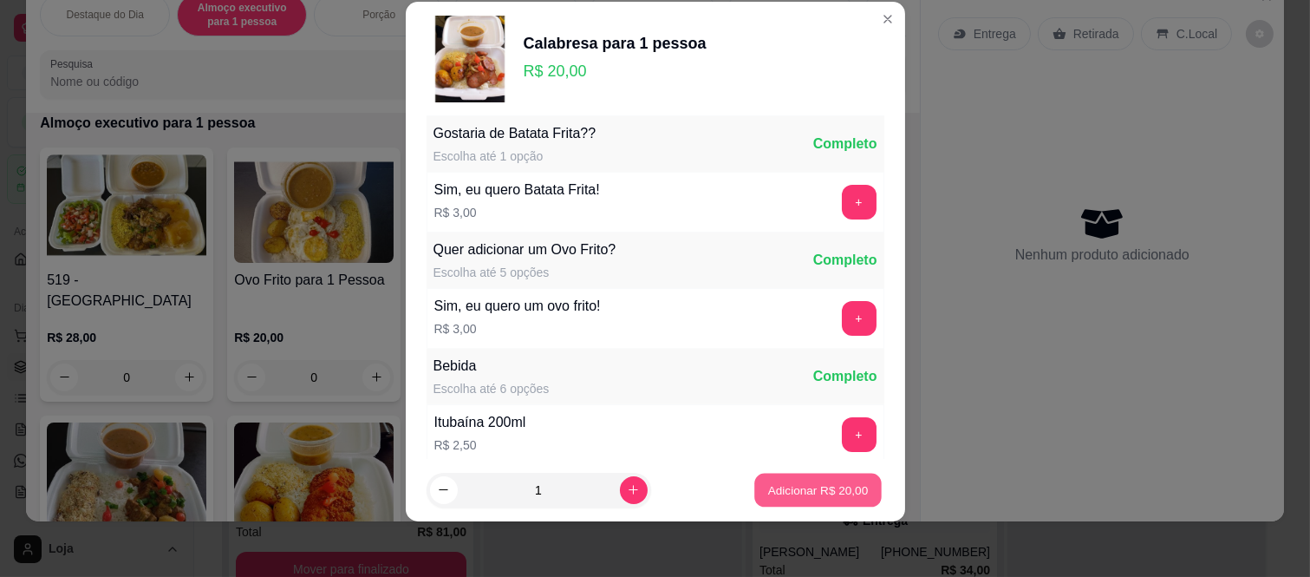
click at [825, 492] on p "Adicionar R$ 20,00" at bounding box center [818, 489] width 101 height 16
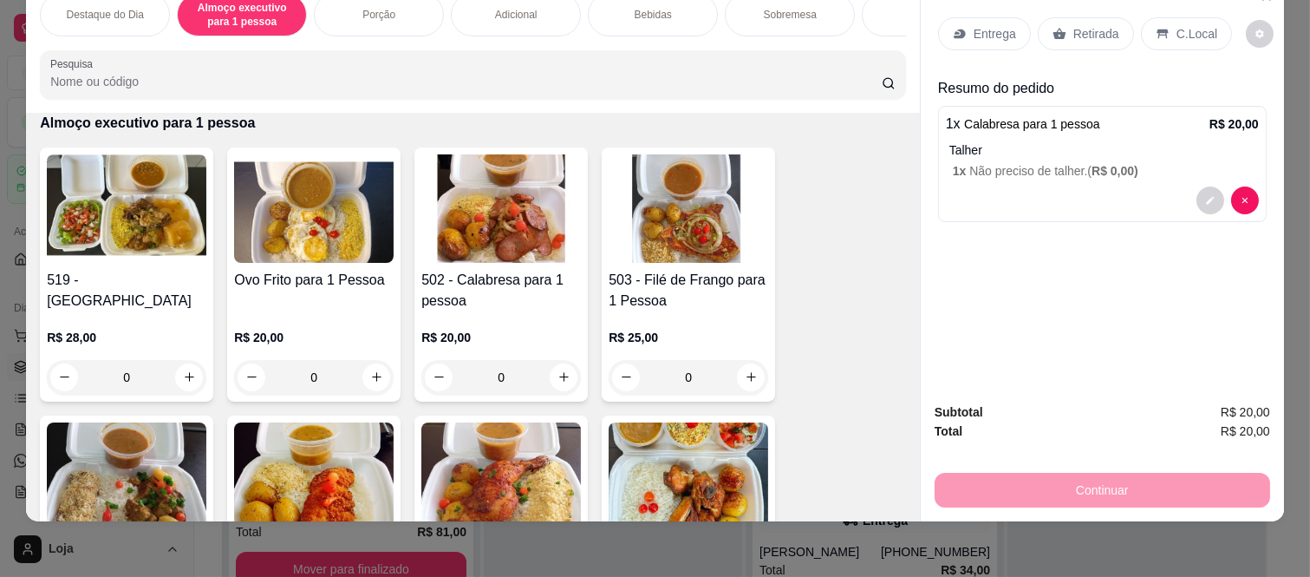
click at [1164, 3] on div "Entrega Retirada C.Local" at bounding box center [1102, 33] width 329 height 61
click div "C.Local"
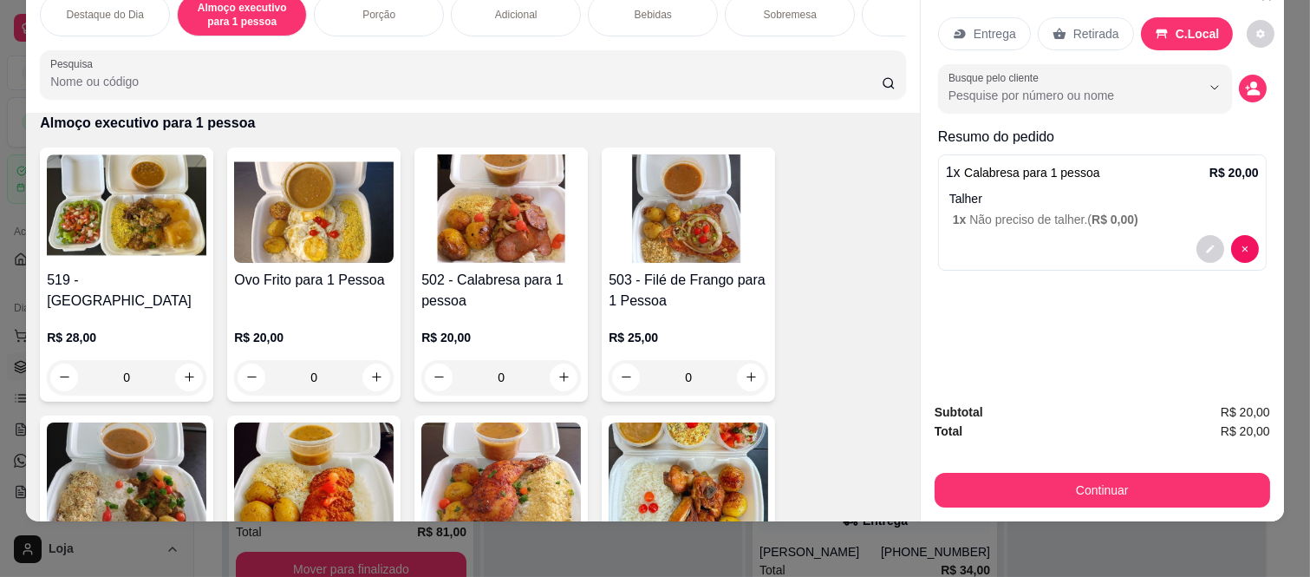
click button "Continuar"
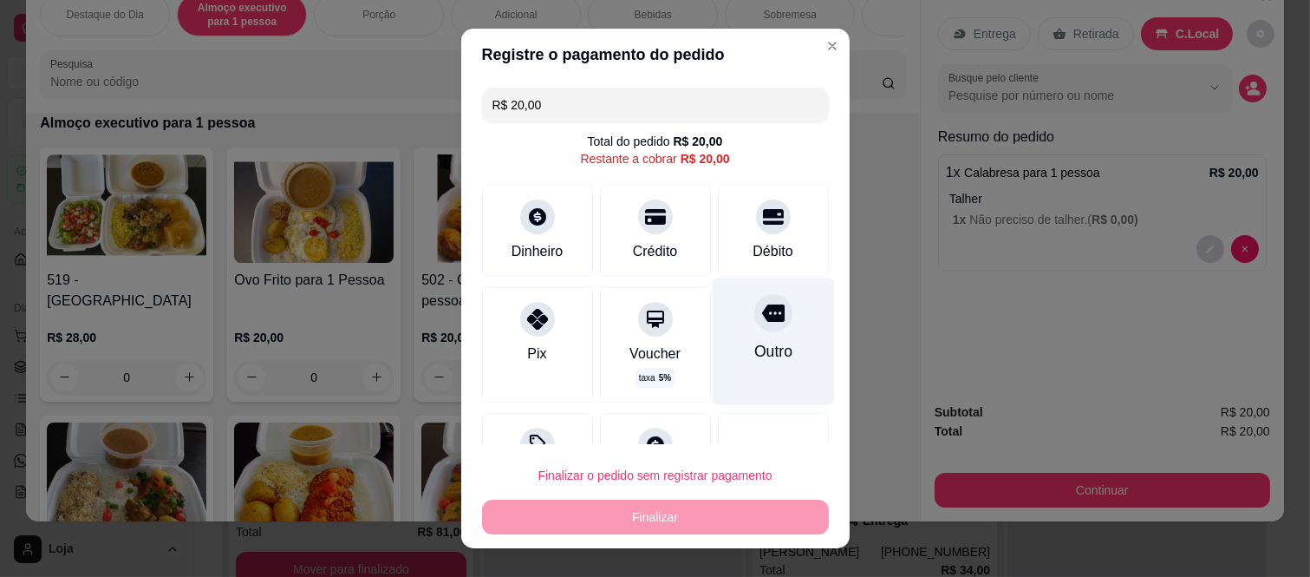
click div
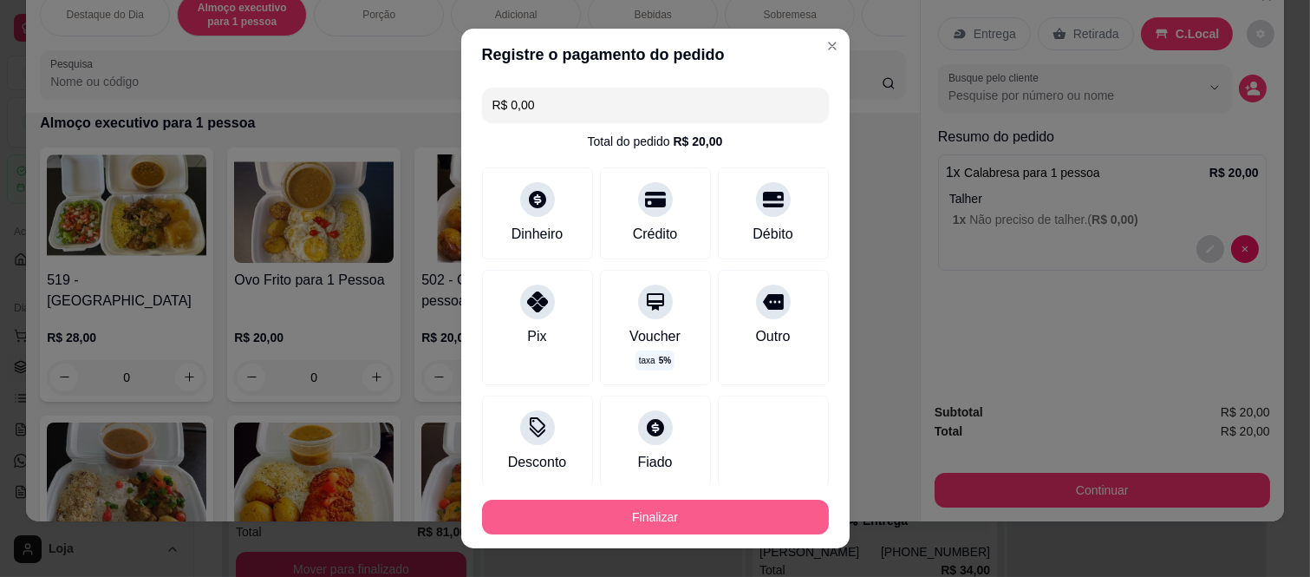
click button "Finalizar"
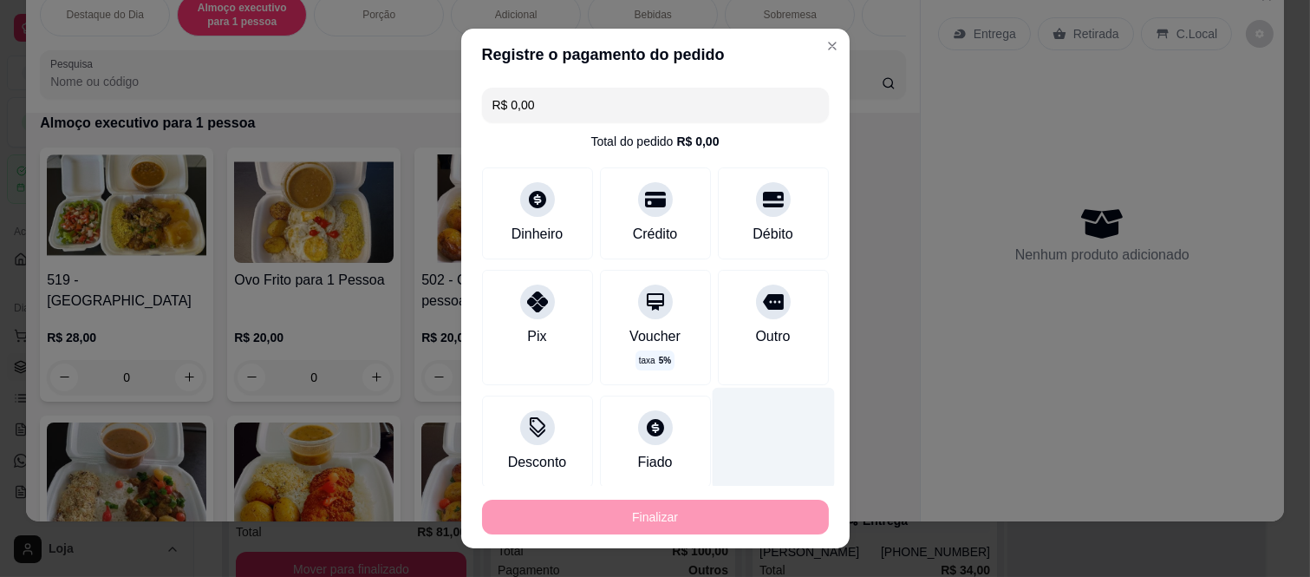
type input "-R$ 20,00"
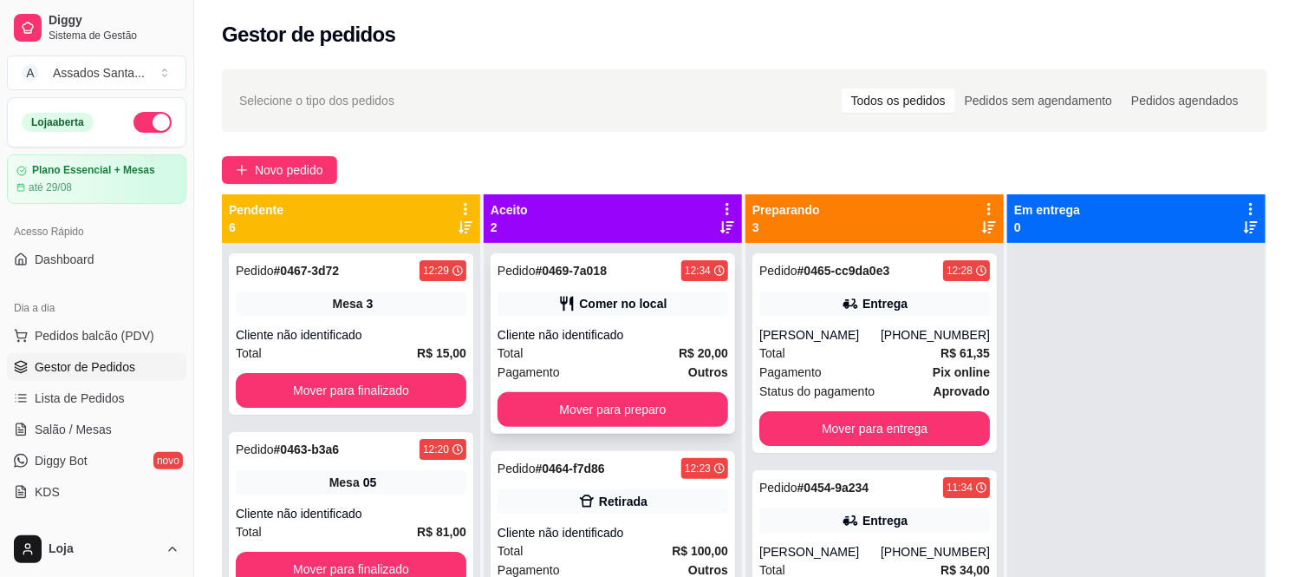
click div "Cliente não identificado"
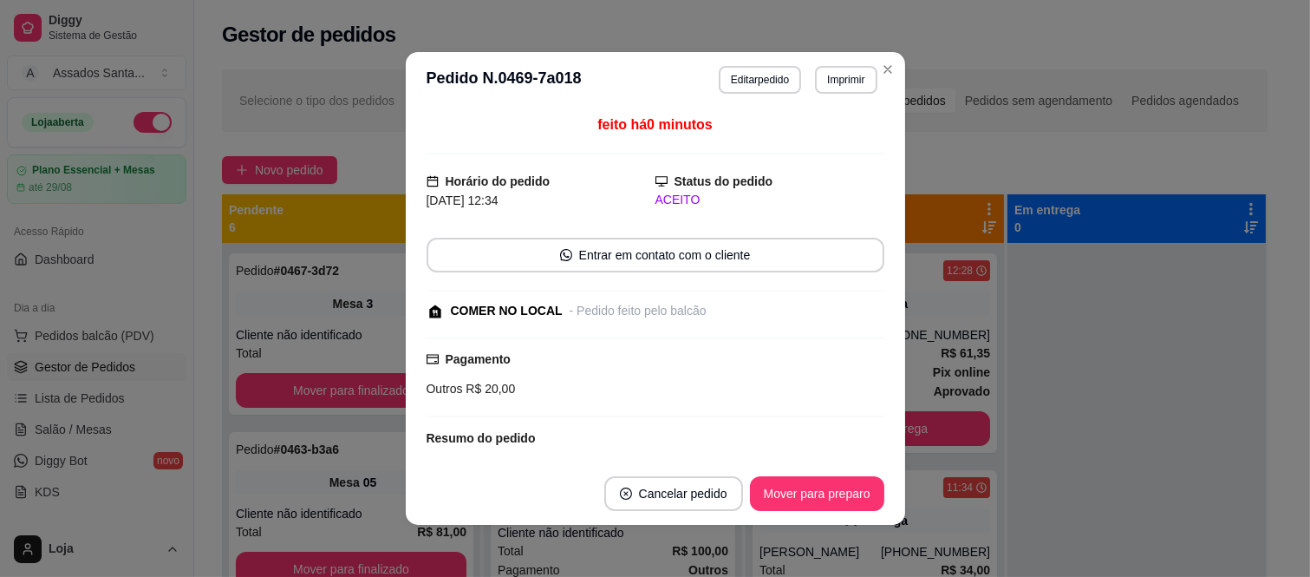
click button "Imprimir"
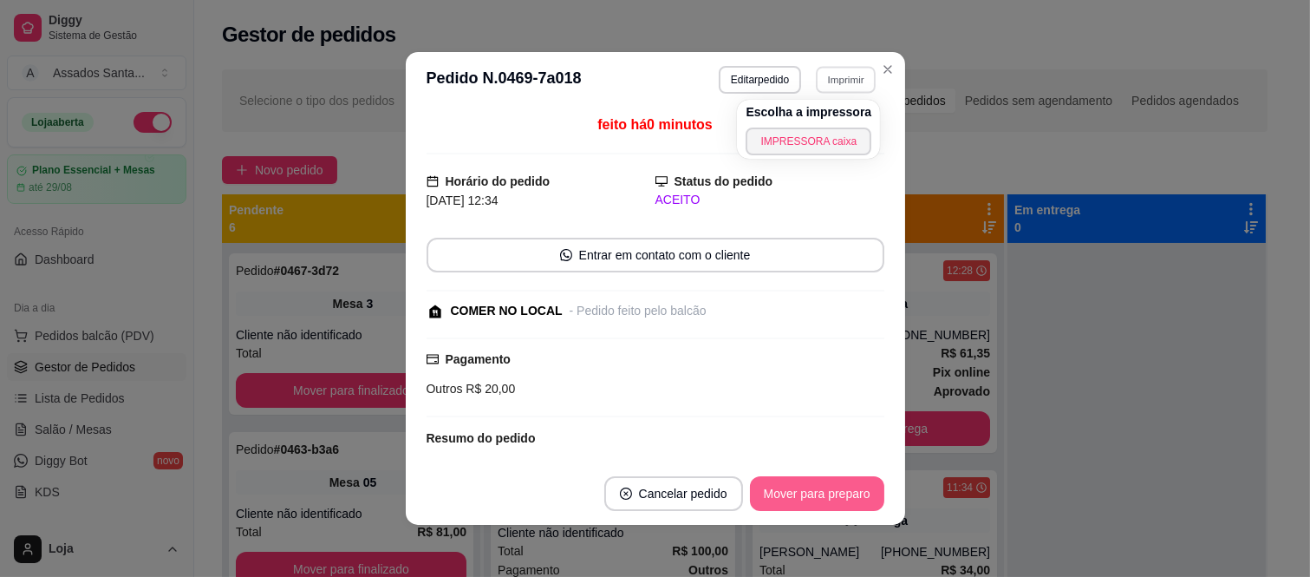
click button "Mover para preparo"
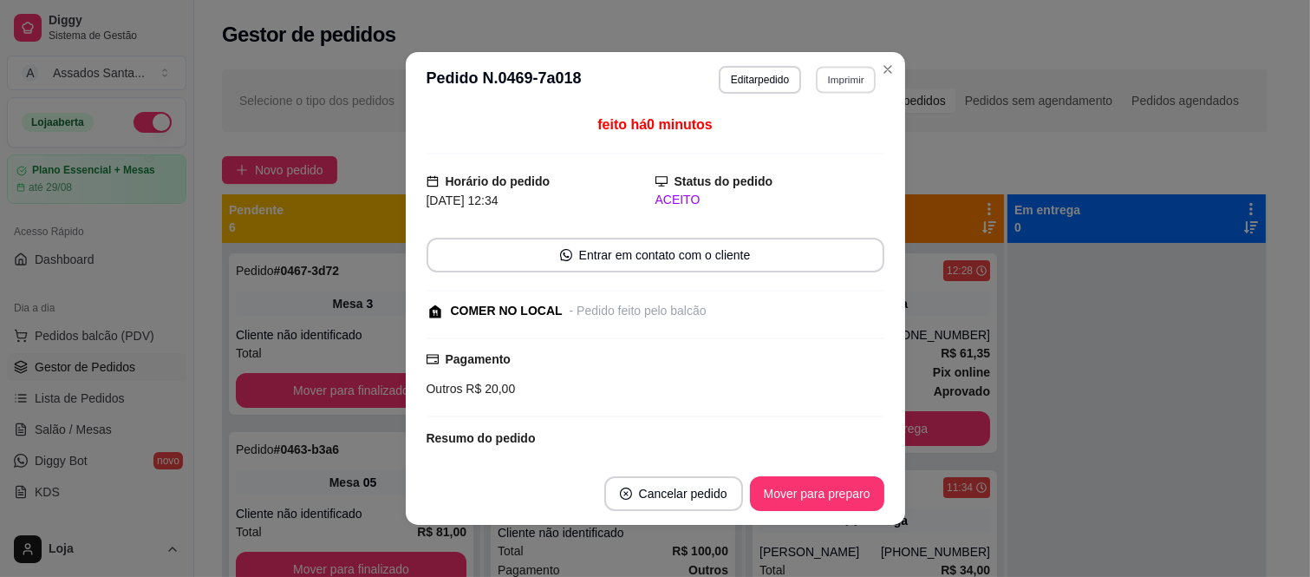
click button "Imprimir"
click button "IMPRESSORA caixa"
click button "Imprimir"
click button "IMPRESSORA caixa"
click button "Cancelar pedido"
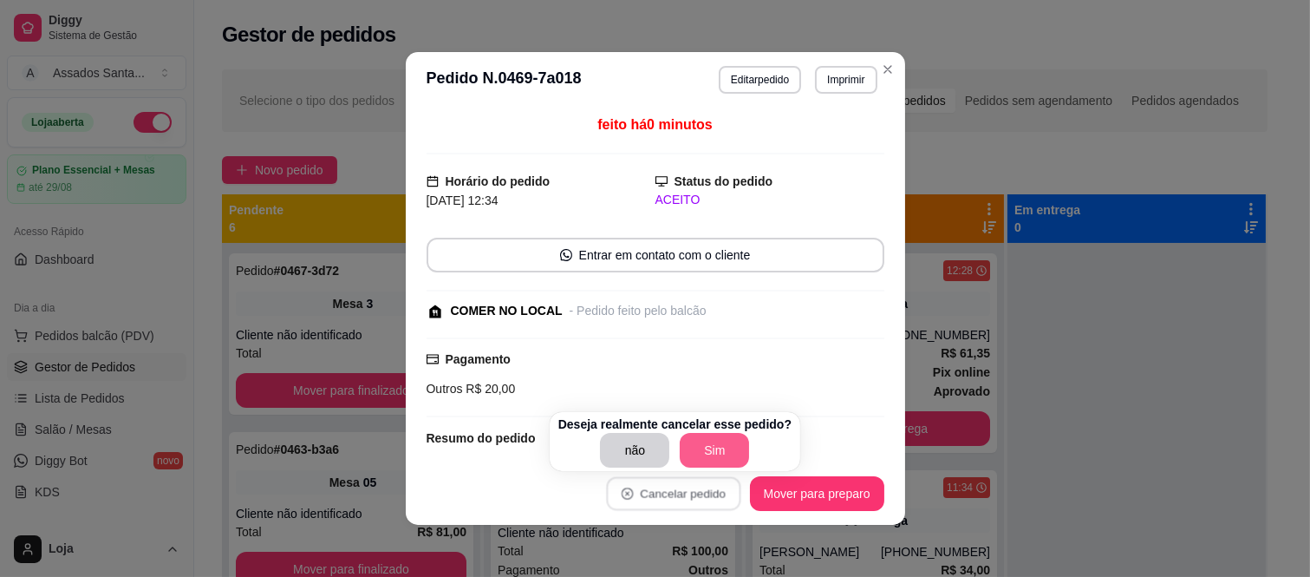
click button "Sim"
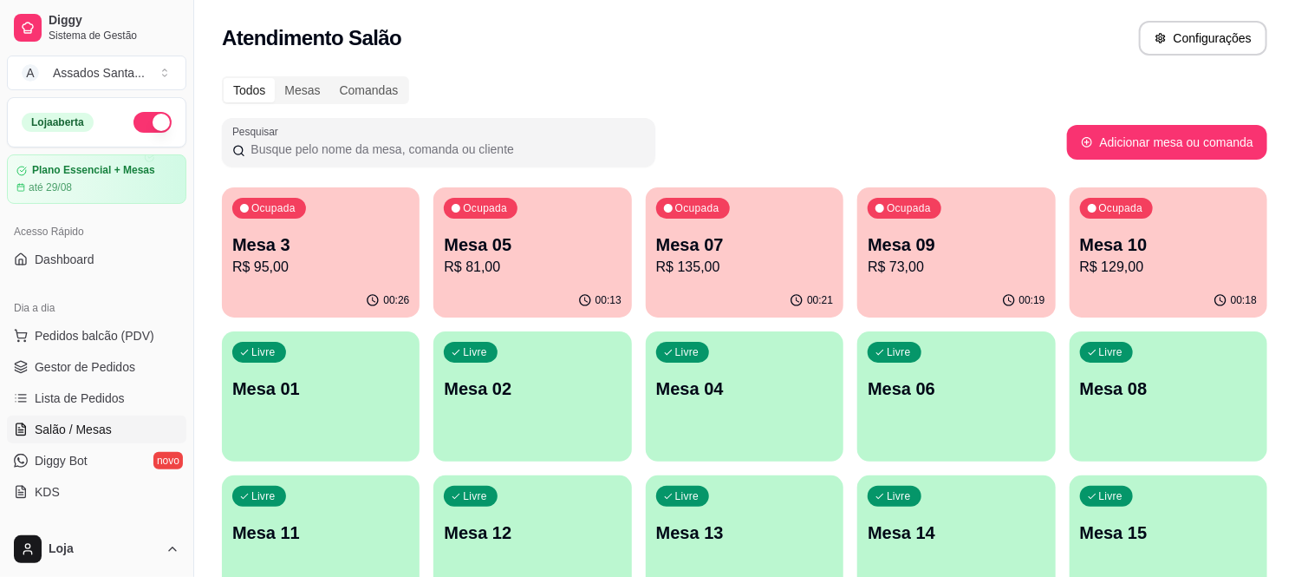
click at [550, 291] on div "00:13" at bounding box center [533, 301] width 198 height 34
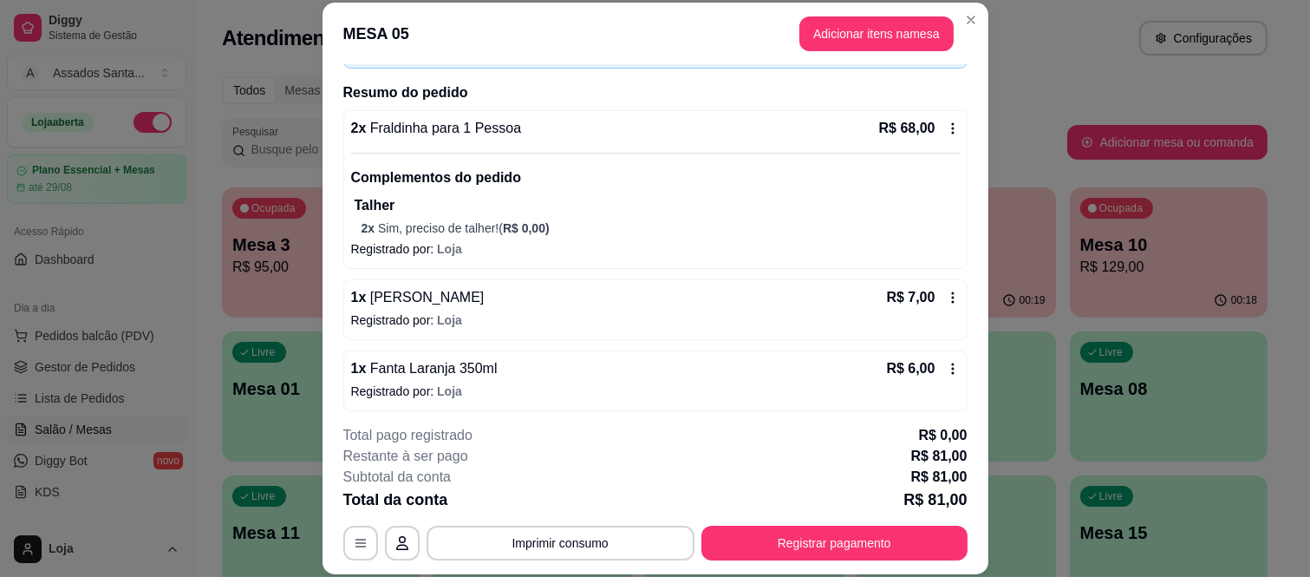
scroll to position [126, 0]
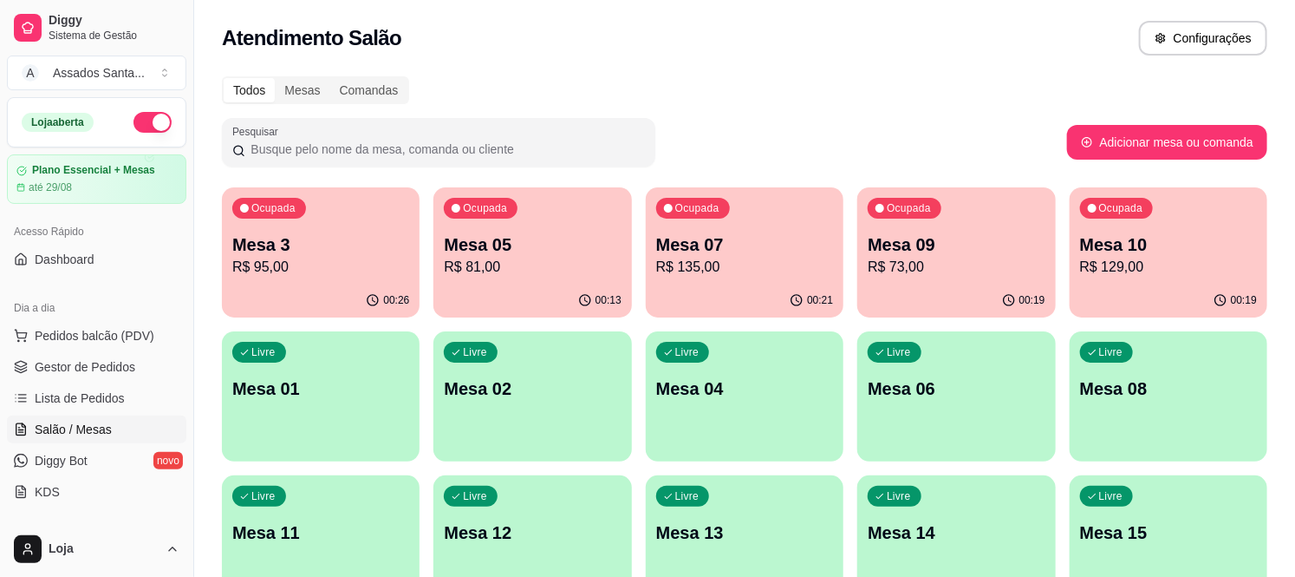
click at [805, 264] on p "R$ 135,00" at bounding box center [744, 267] width 177 height 21
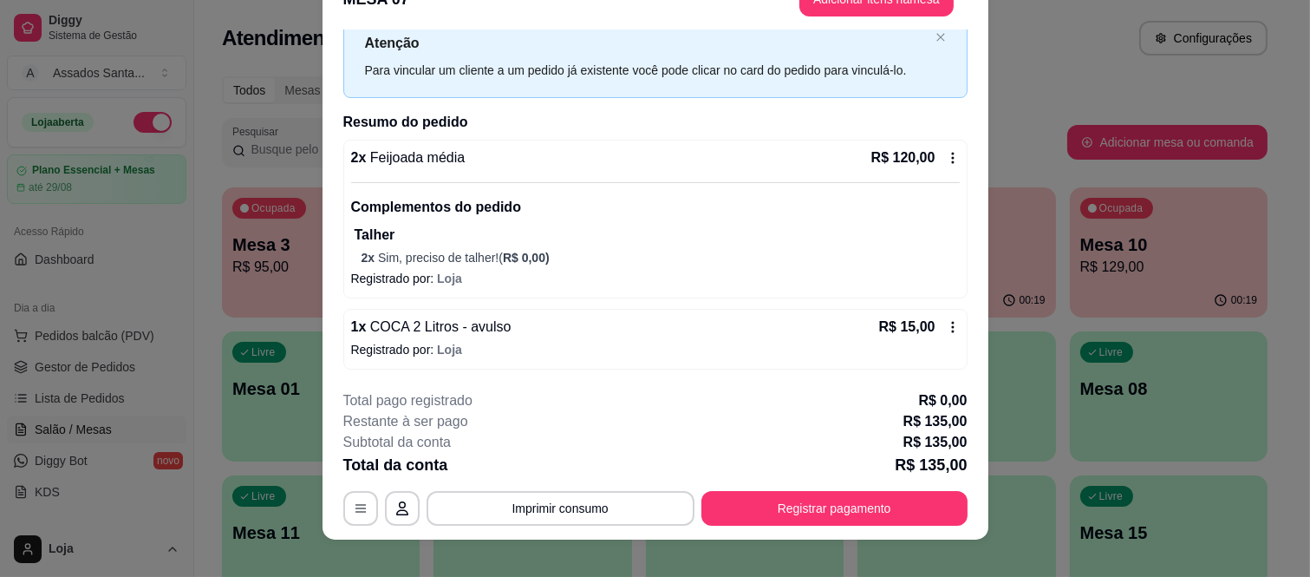
scroll to position [53, 0]
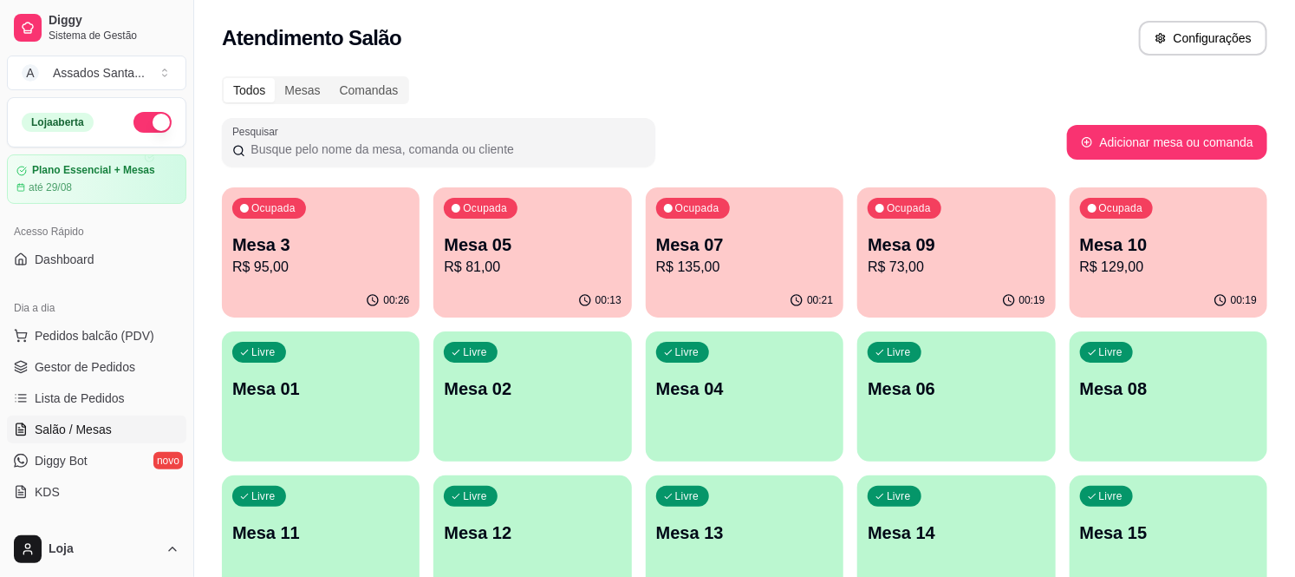
click at [1167, 271] on p "R$ 129,00" at bounding box center [1168, 267] width 177 height 21
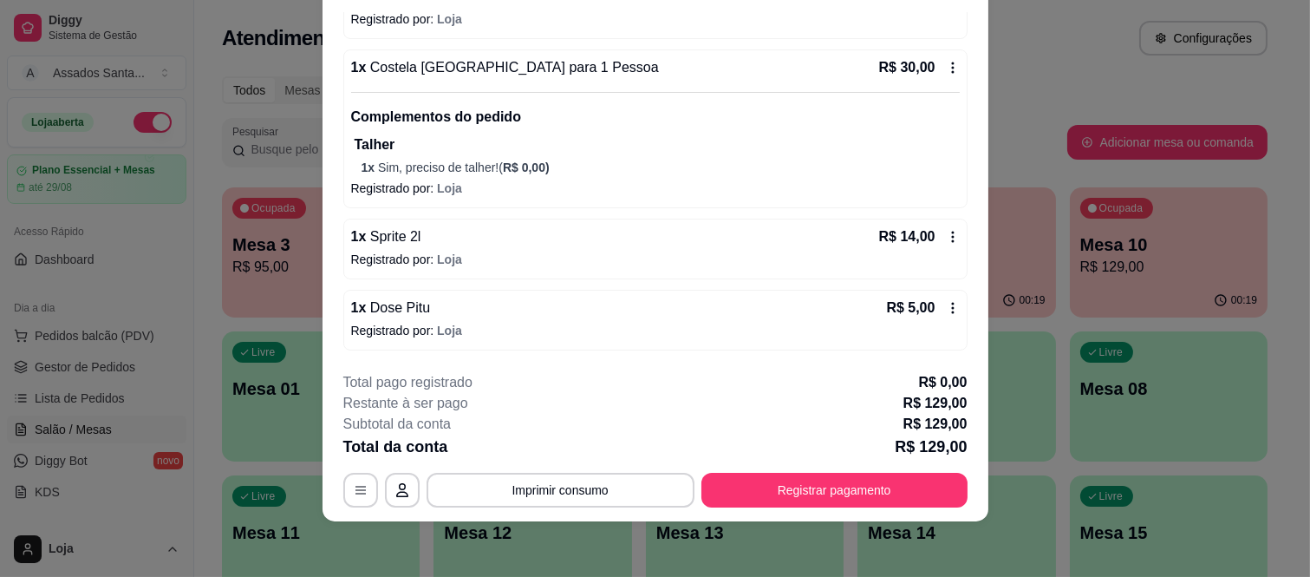
scroll to position [31, 0]
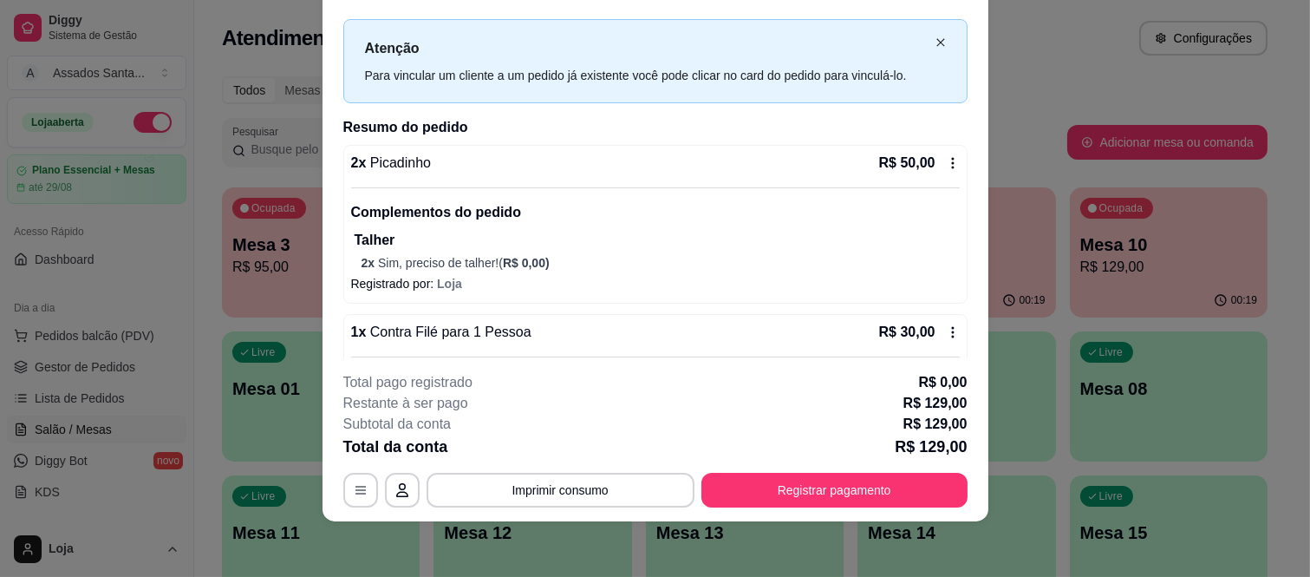
click at [935, 46] on icon "close" at bounding box center [940, 42] width 10 height 10
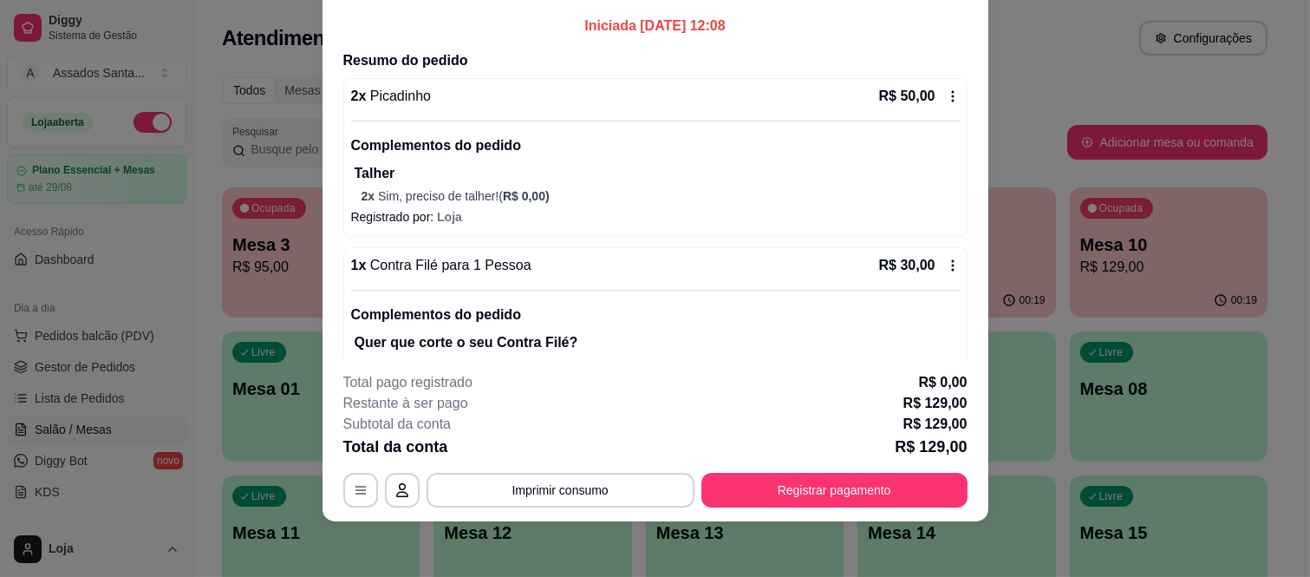
scroll to position [0, 0]
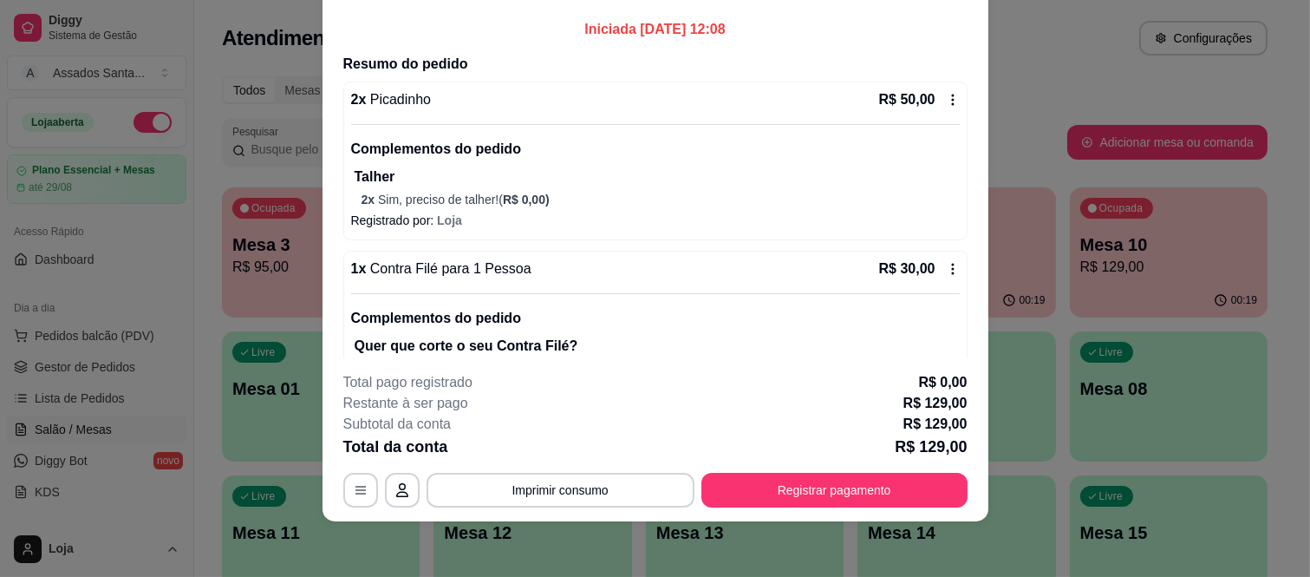
click at [946, 101] on icon at bounding box center [953, 100] width 14 height 14
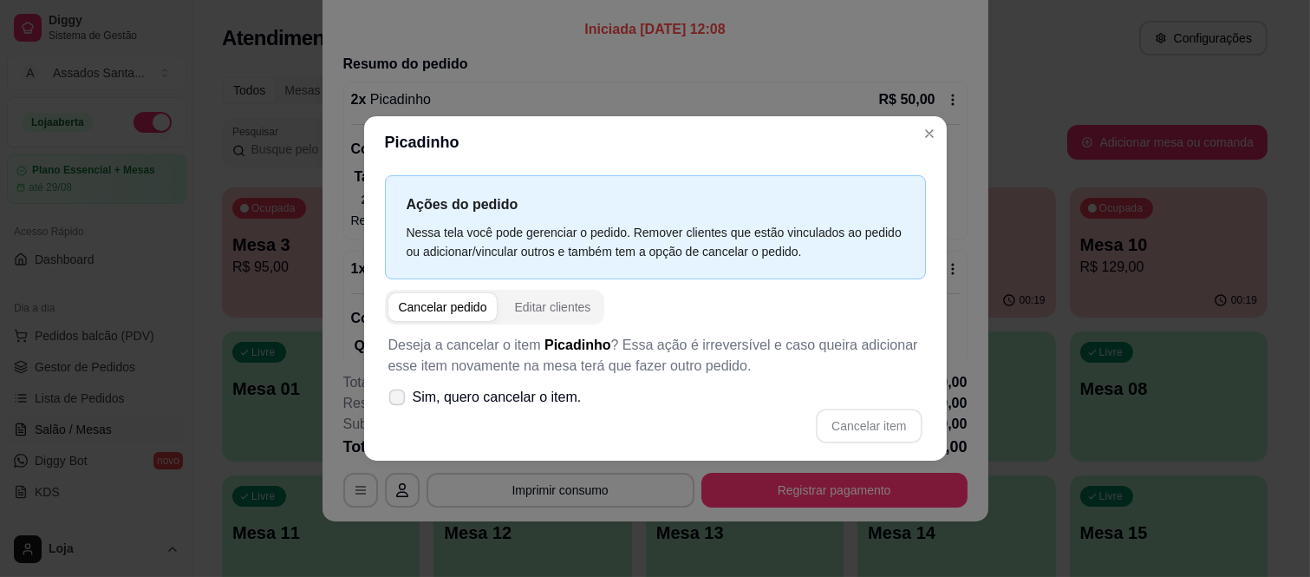
click at [479, 384] on label "Sim, quero cancelar o item." at bounding box center [484, 397] width 207 height 35
click at [399, 400] on input "Sim, quero cancelar o item." at bounding box center [393, 405] width 11 height 11
checkbox input "true"
click at [860, 425] on button "Cancelar item" at bounding box center [869, 425] width 103 height 34
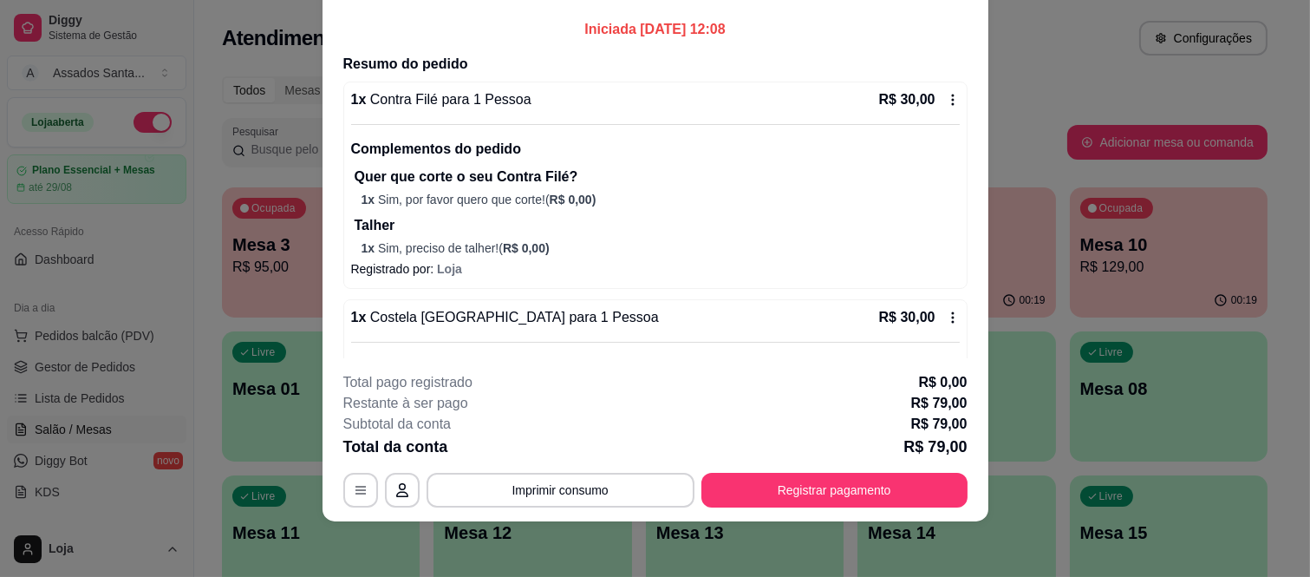
click at [946, 96] on icon at bounding box center [953, 100] width 14 height 14
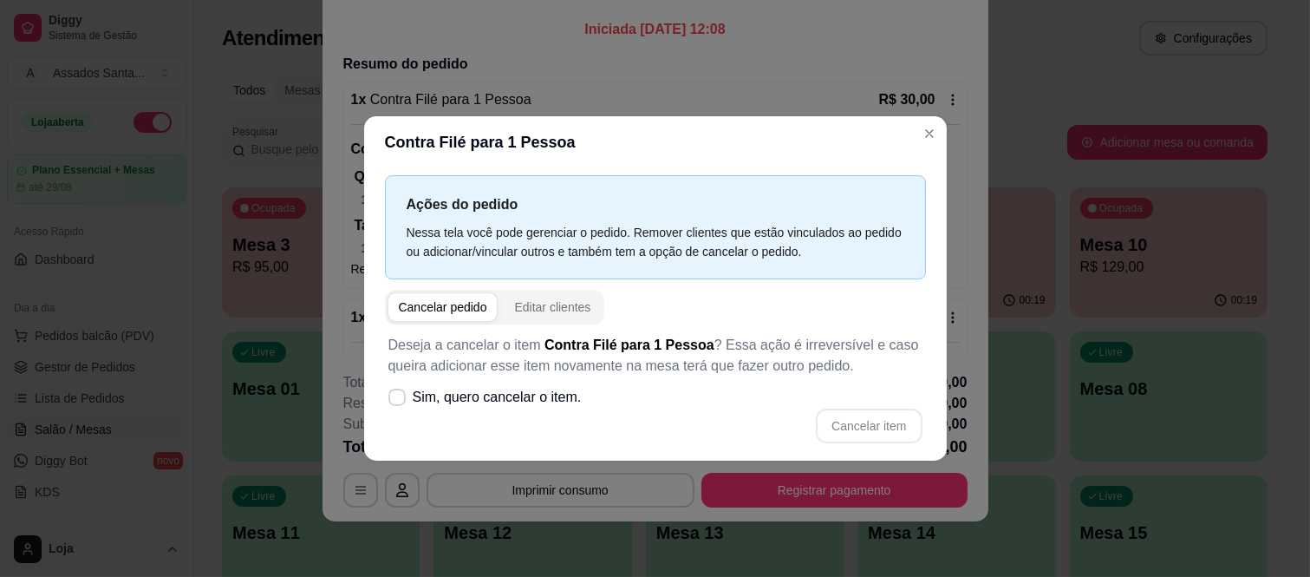
click at [497, 420] on div "Cancelar item" at bounding box center [655, 425] width 534 height 35
click at [498, 404] on span "Sim, quero cancelar o item." at bounding box center [497, 397] width 169 height 21
click at [399, 404] on input "Sim, quero cancelar o item." at bounding box center [393, 405] width 11 height 11
checkbox input "true"
click at [847, 414] on button "Cancelar item" at bounding box center [869, 425] width 103 height 34
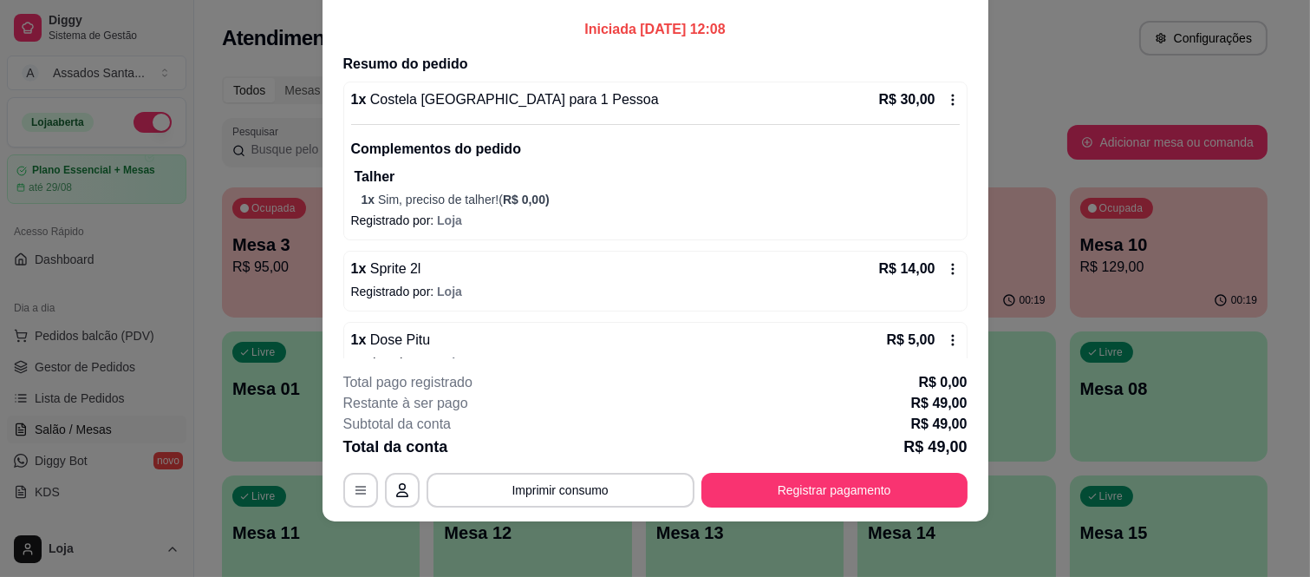
click at [946, 95] on icon at bounding box center [953, 100] width 14 height 14
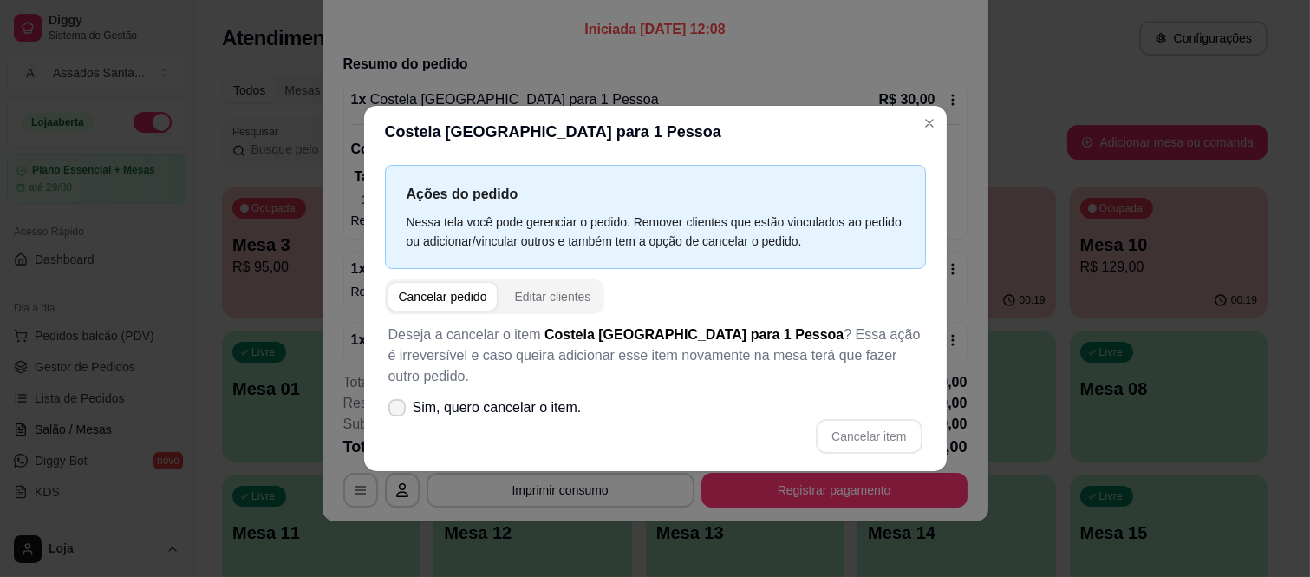
click at [526, 397] on span "Sim, quero cancelar o item." at bounding box center [497, 407] width 169 height 21
click at [399, 410] on input "Sim, quero cancelar o item." at bounding box center [393, 415] width 11 height 11
checkbox input "true"
click at [871, 423] on button "Cancelar item" at bounding box center [869, 436] width 106 height 35
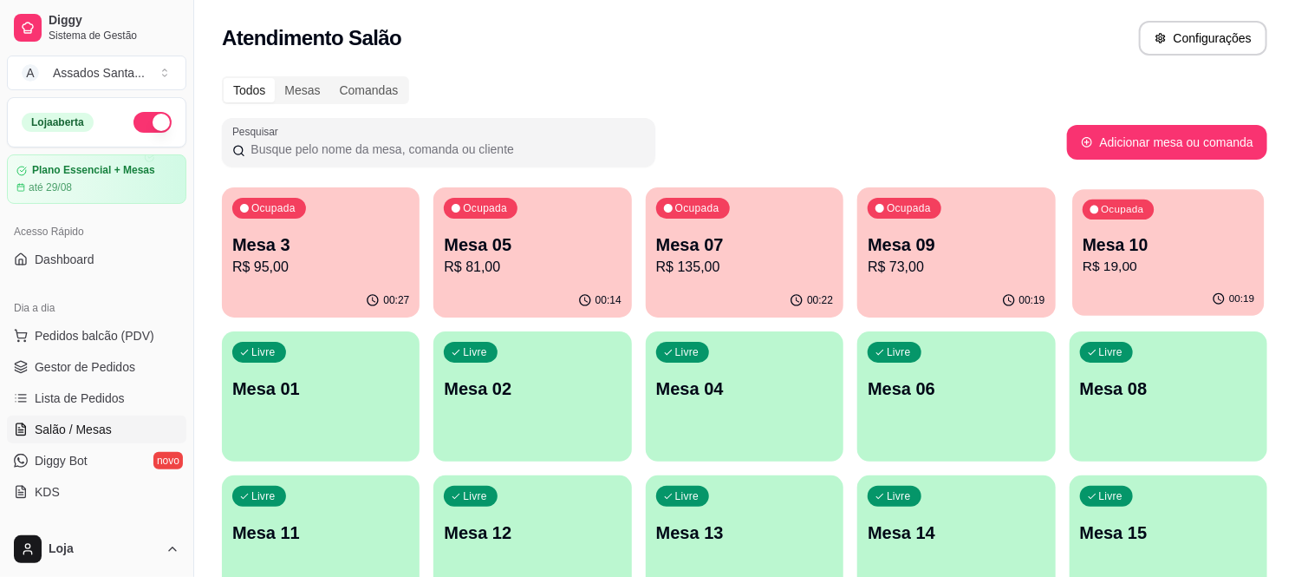
click at [1145, 252] on p "Mesa 10" at bounding box center [1169, 244] width 172 height 23
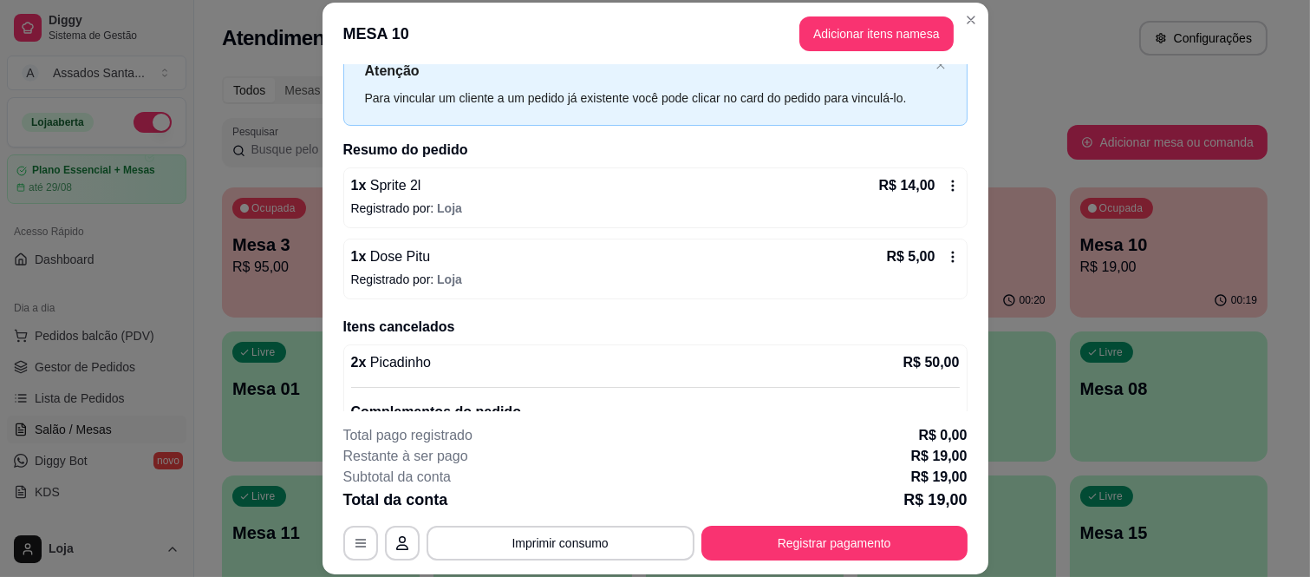
scroll to position [96, 0]
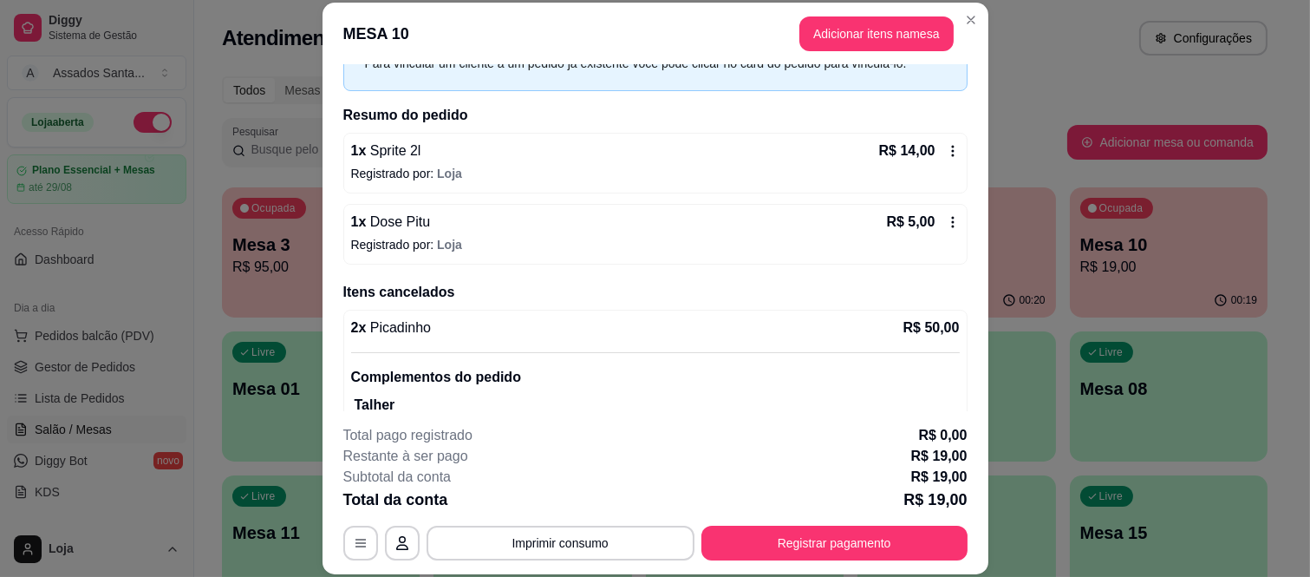
click at [951, 222] on icon at bounding box center [952, 222] width 3 height 11
click at [946, 149] on icon at bounding box center [953, 151] width 14 height 14
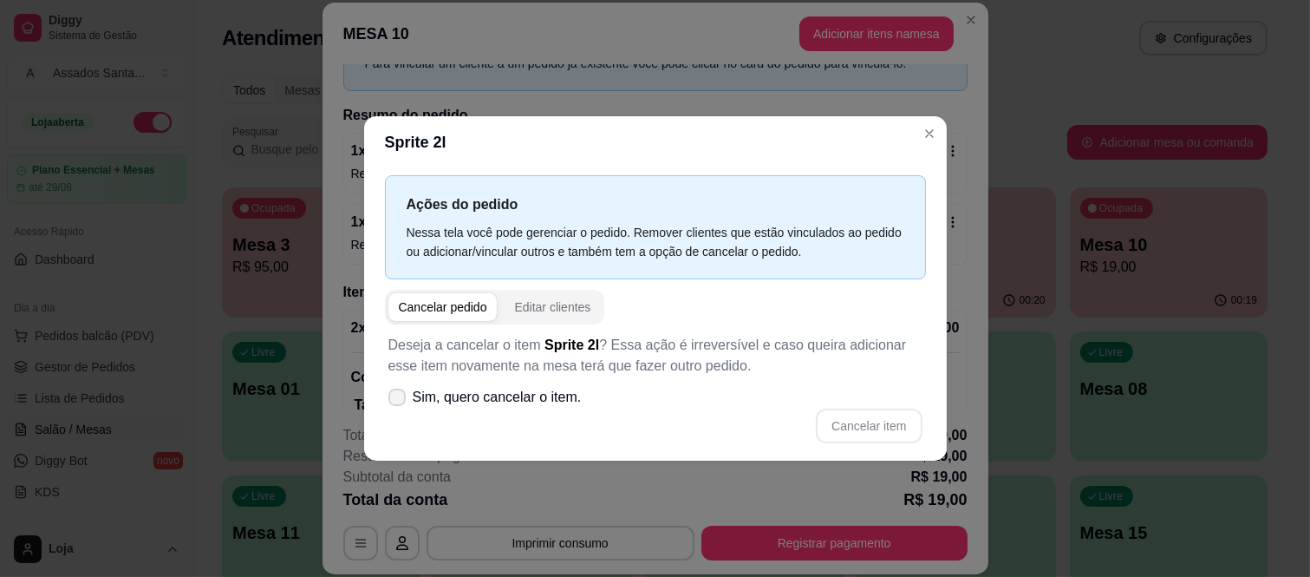
click at [540, 399] on span "Sim, quero cancelar o item." at bounding box center [497, 397] width 169 height 21
click at [399, 400] on input "Sim, quero cancelar o item." at bounding box center [393, 405] width 11 height 11
checkbox input "true"
click at [896, 413] on button "Cancelar item" at bounding box center [869, 425] width 103 height 34
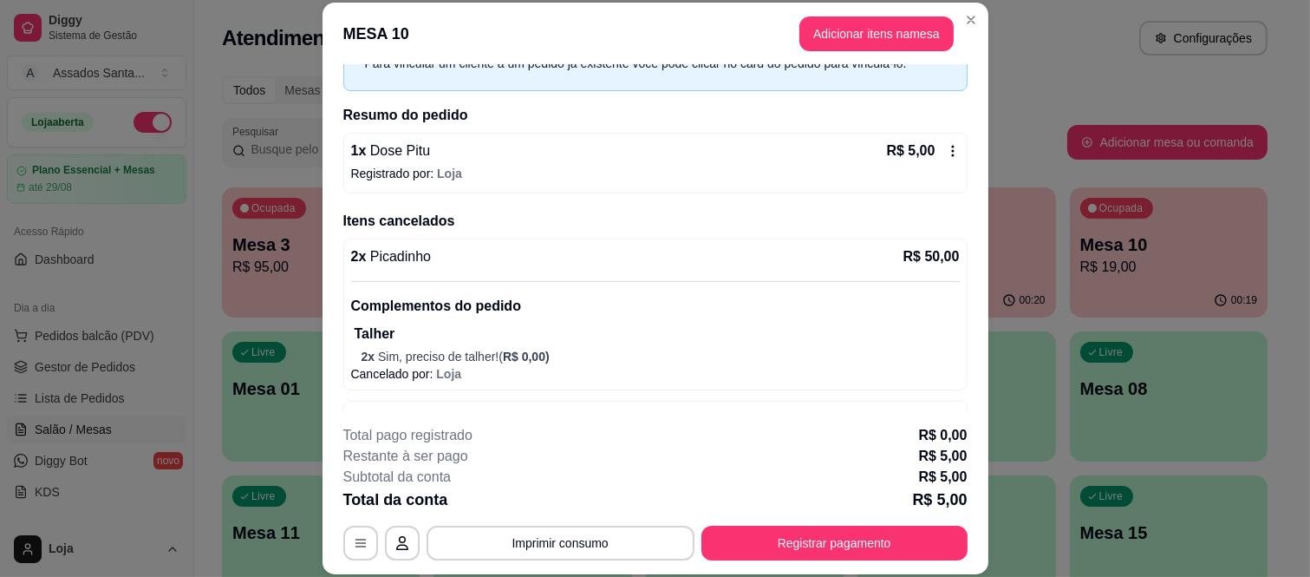
click at [946, 153] on icon at bounding box center [953, 151] width 14 height 14
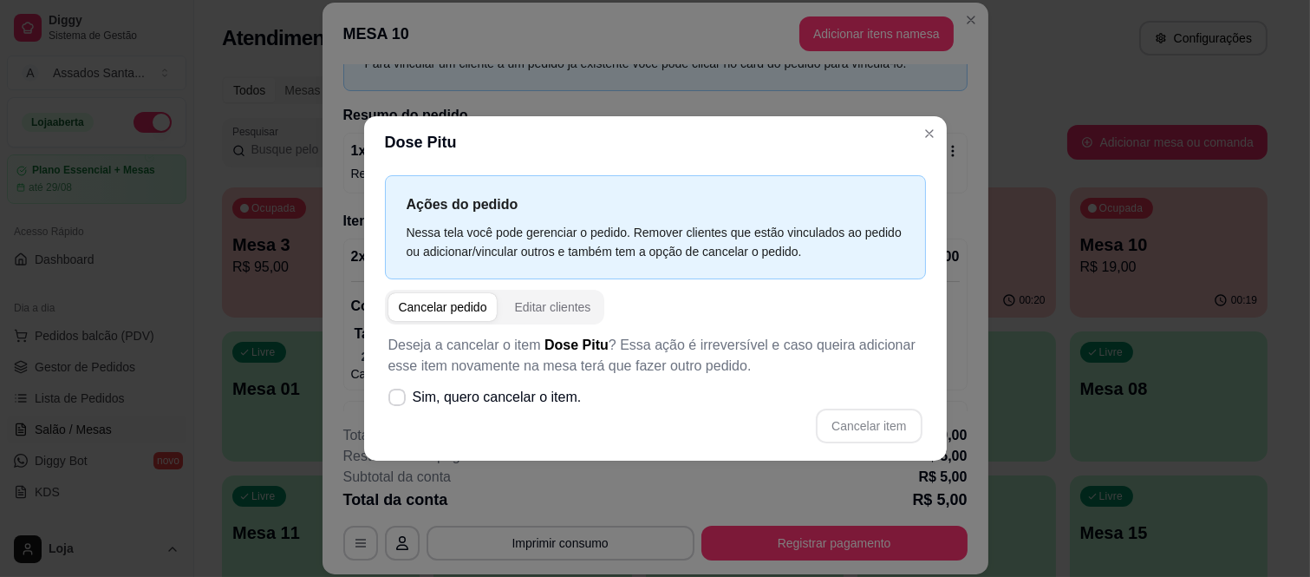
click at [560, 404] on span "Sim, quero cancelar o item." at bounding box center [497, 397] width 169 height 21
click at [399, 404] on input "Sim, quero cancelar o item." at bounding box center [393, 405] width 11 height 11
checkbox input "true"
click at [904, 422] on button "Cancelar item" at bounding box center [869, 425] width 106 height 35
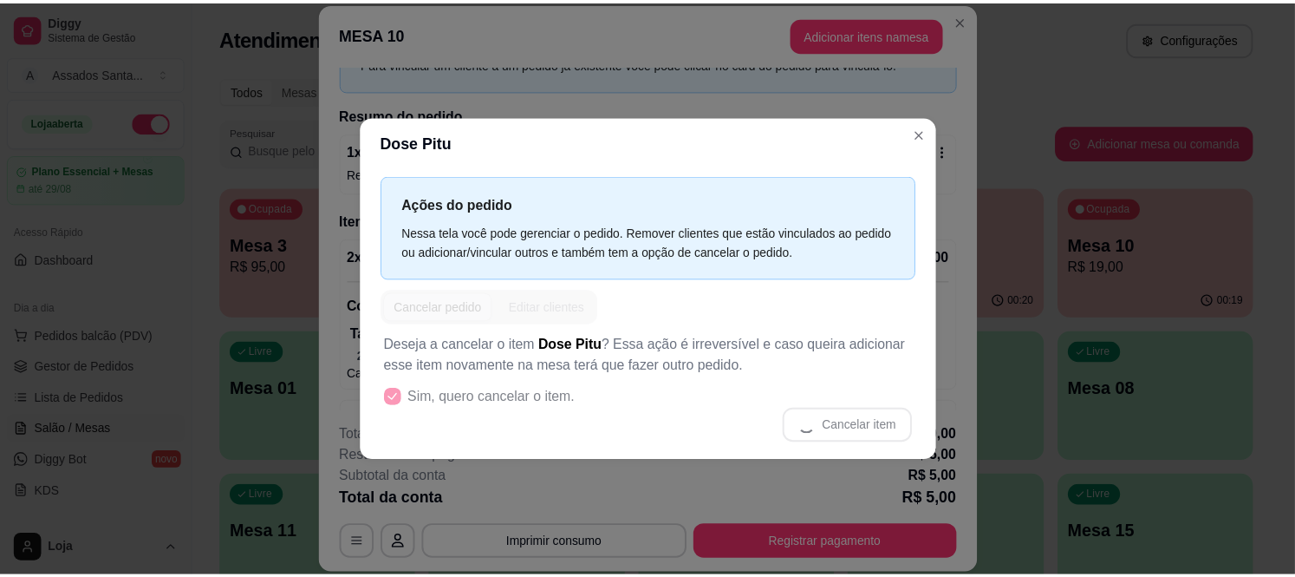
scroll to position [1, 0]
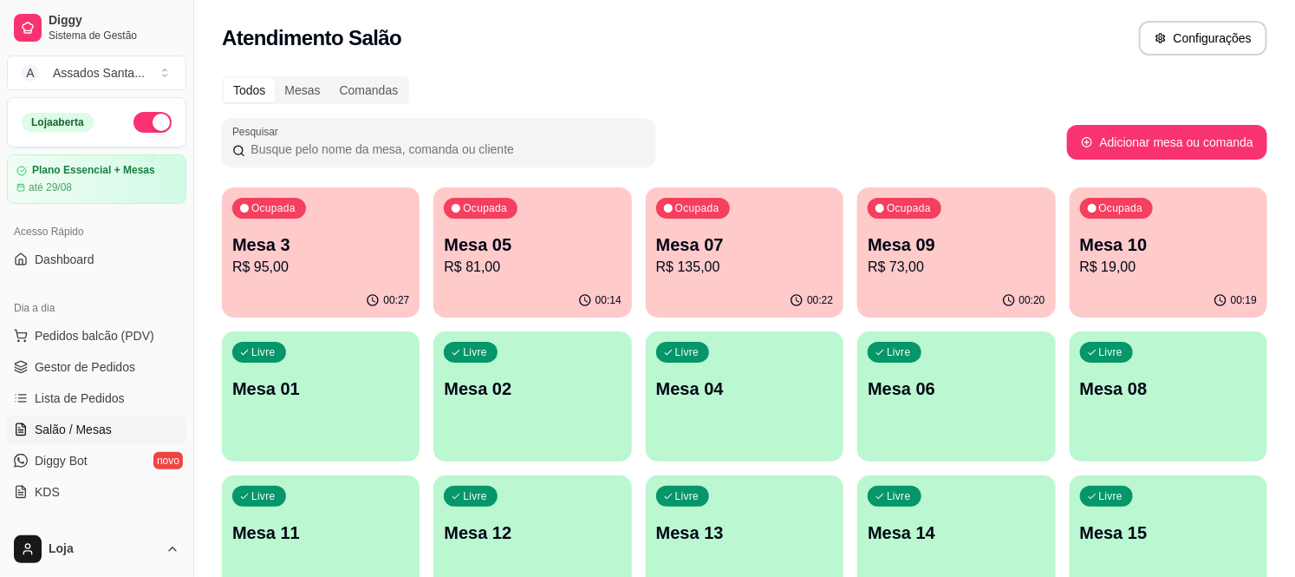
click at [1147, 277] on div "Ocupada Mesa 10 R$ 19,00" at bounding box center [1169, 235] width 198 height 96
click at [1127, 271] on p "R$ 0,00" at bounding box center [1169, 267] width 172 height 20
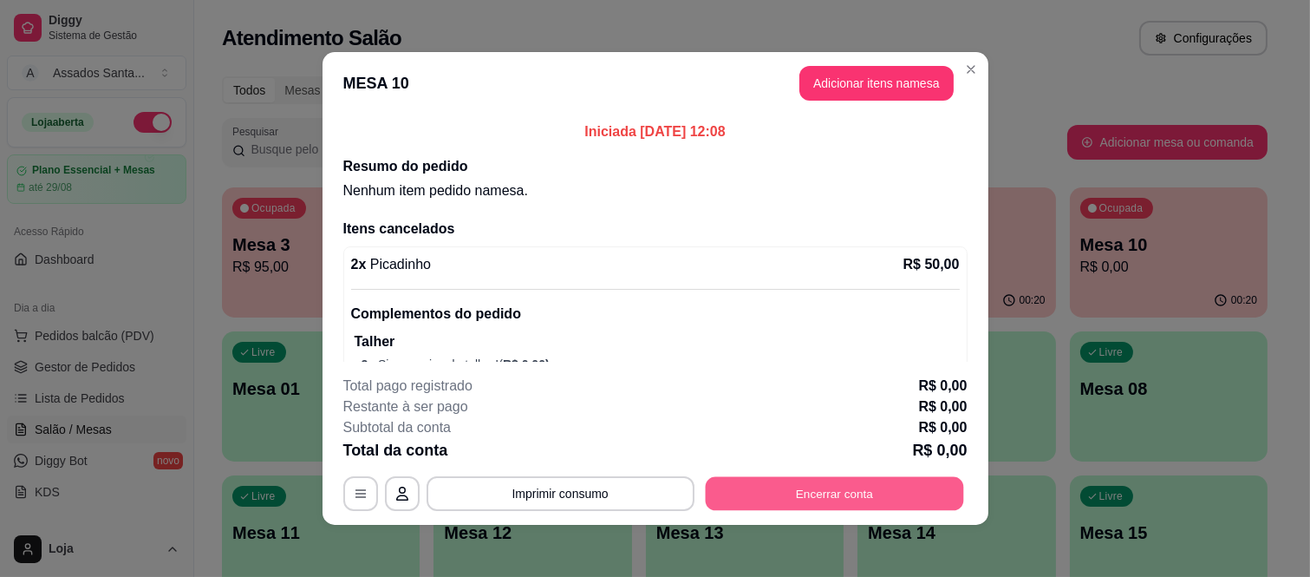
click at [757, 492] on button "Encerrar conta" at bounding box center [834, 494] width 258 height 34
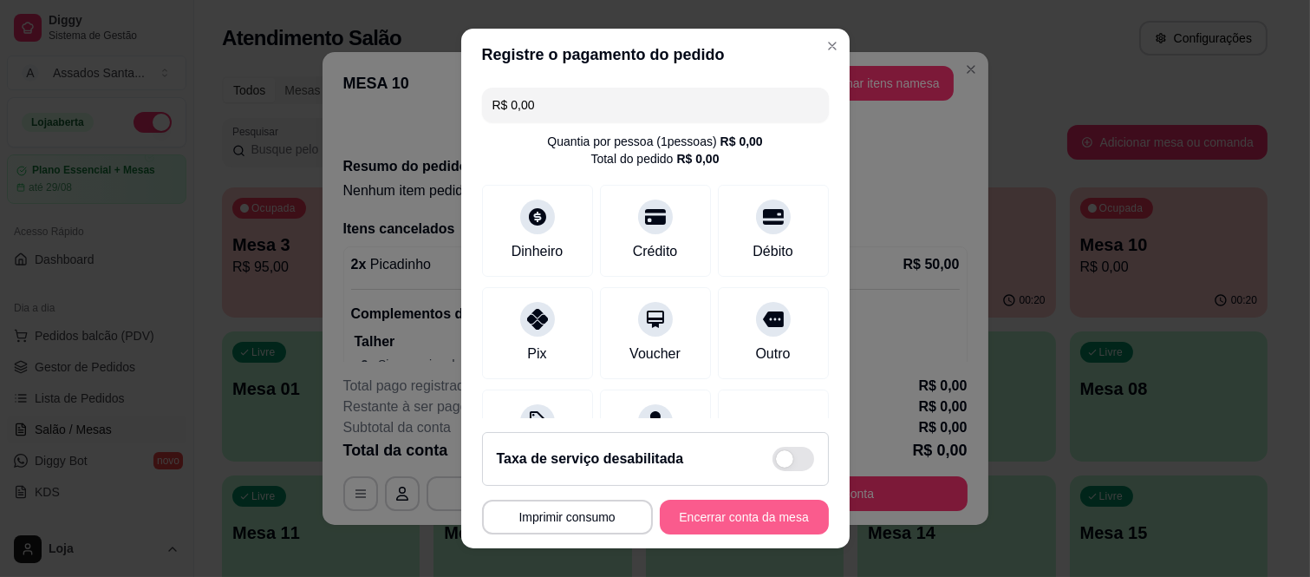
click at [735, 523] on button "Encerrar conta da mesa" at bounding box center [744, 516] width 169 height 35
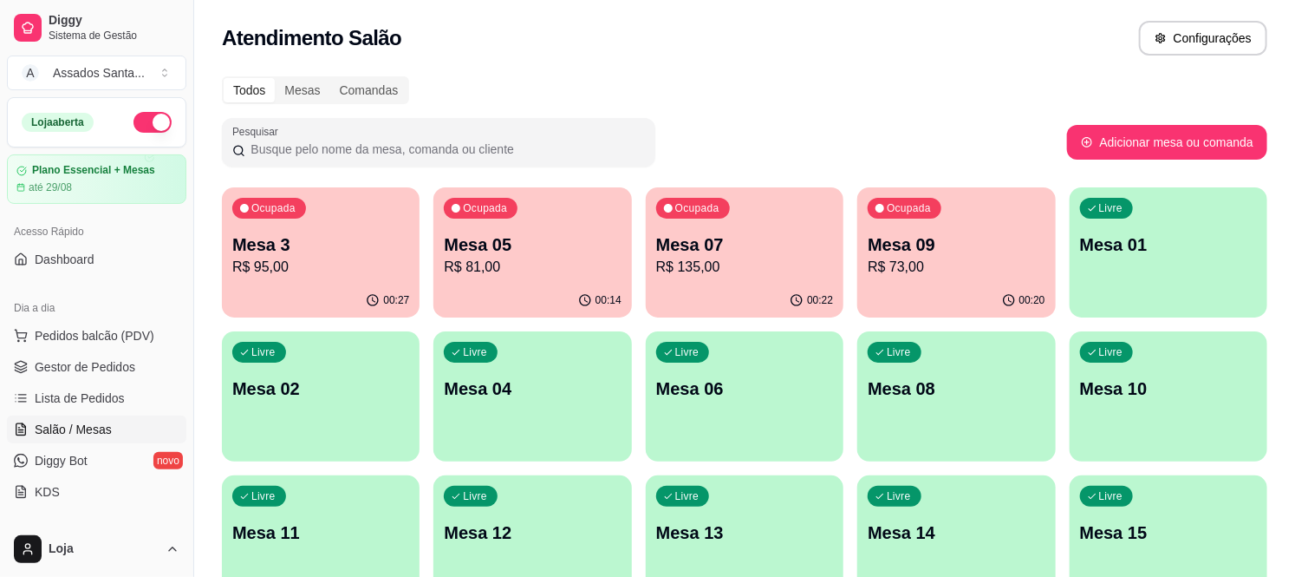
click at [289, 269] on p "R$ 95,00" at bounding box center [320, 267] width 177 height 21
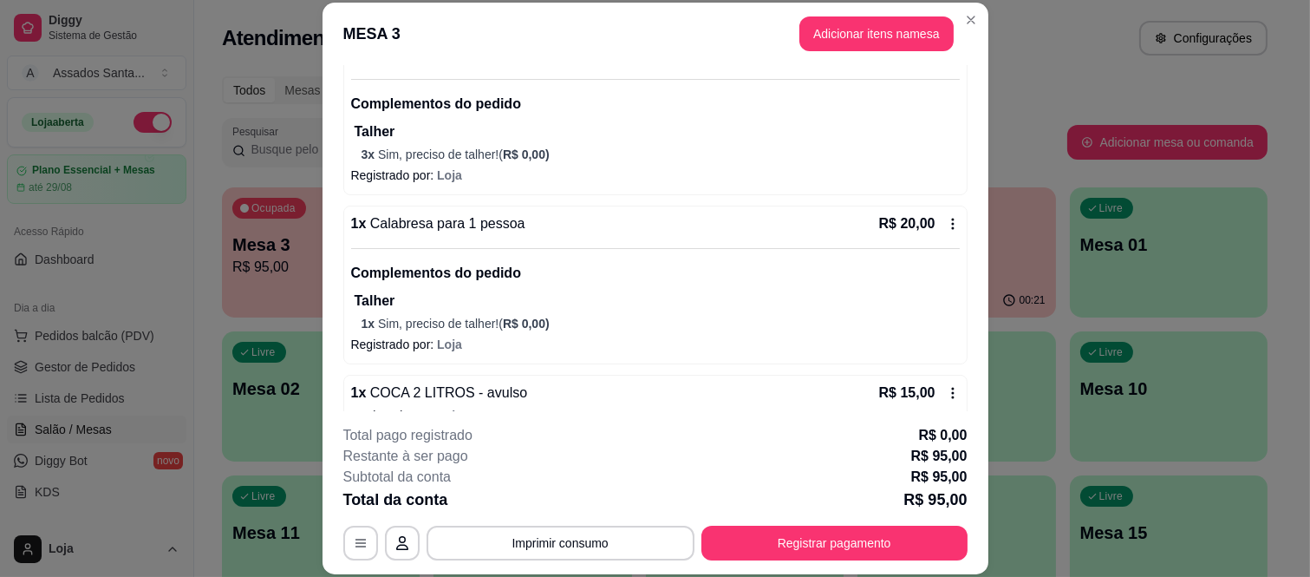
scroll to position [289, 0]
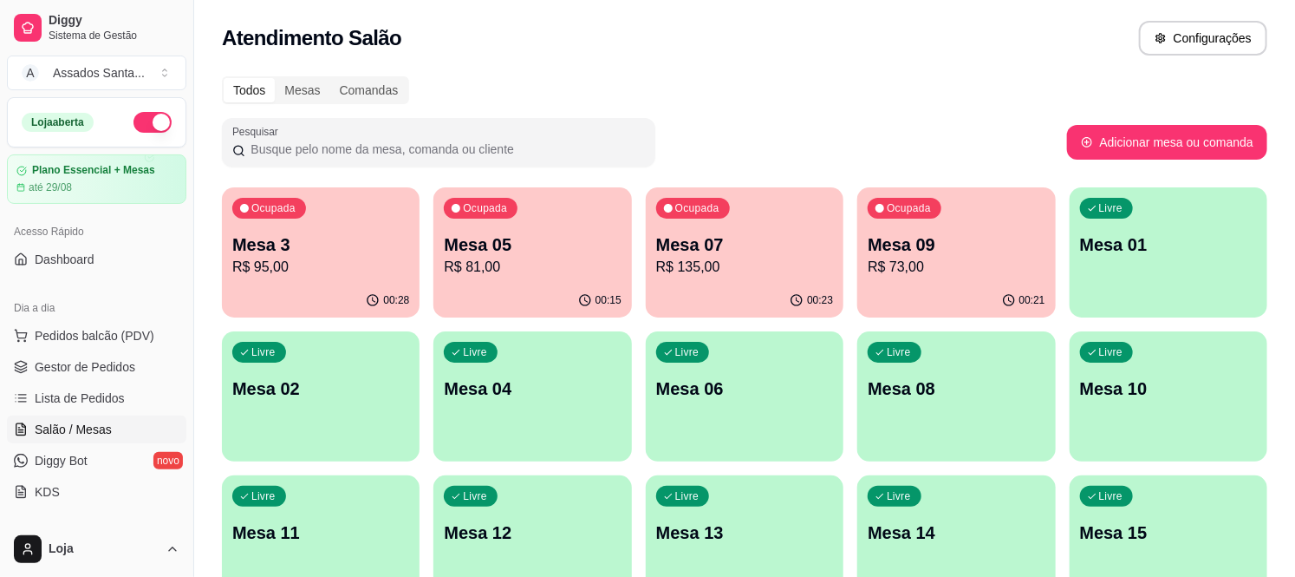
click at [559, 263] on p "R$ 81,00" at bounding box center [532, 267] width 177 height 21
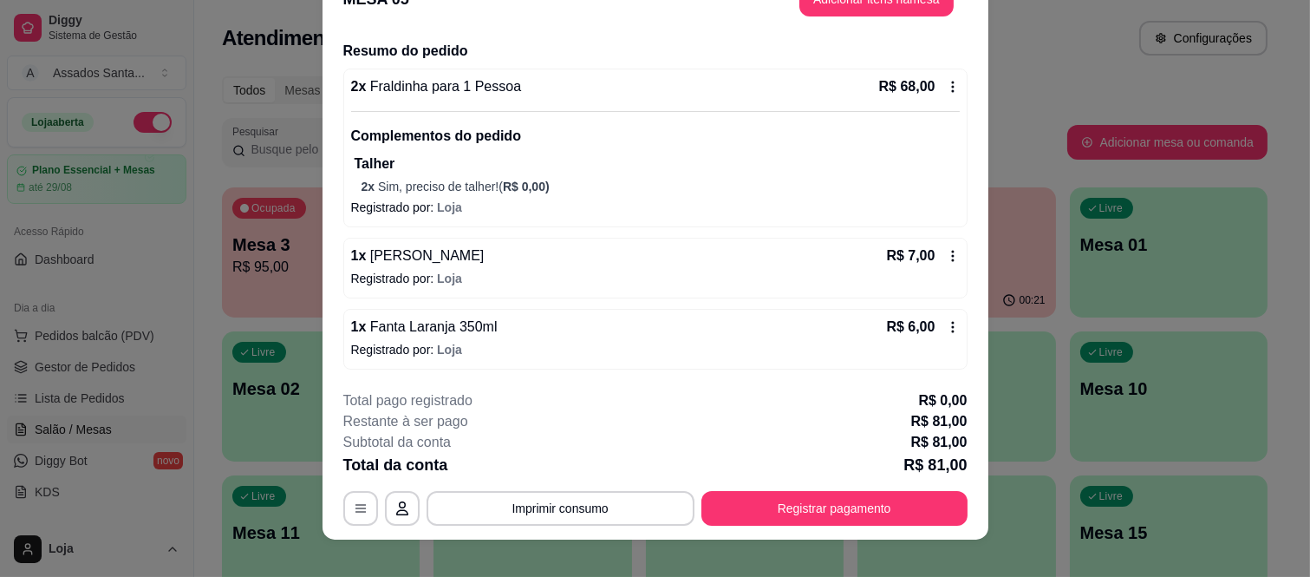
scroll to position [53, 0]
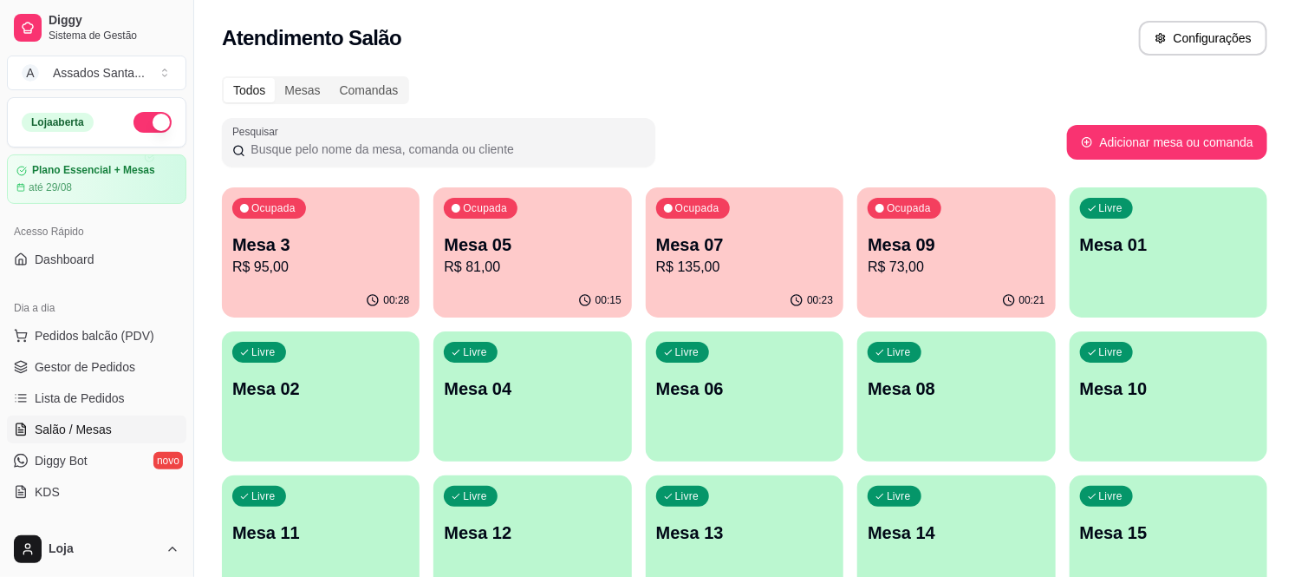
click at [764, 261] on p "R$ 135,00" at bounding box center [744, 267] width 177 height 21
click at [937, 238] on p "Mesa 09" at bounding box center [956, 244] width 177 height 24
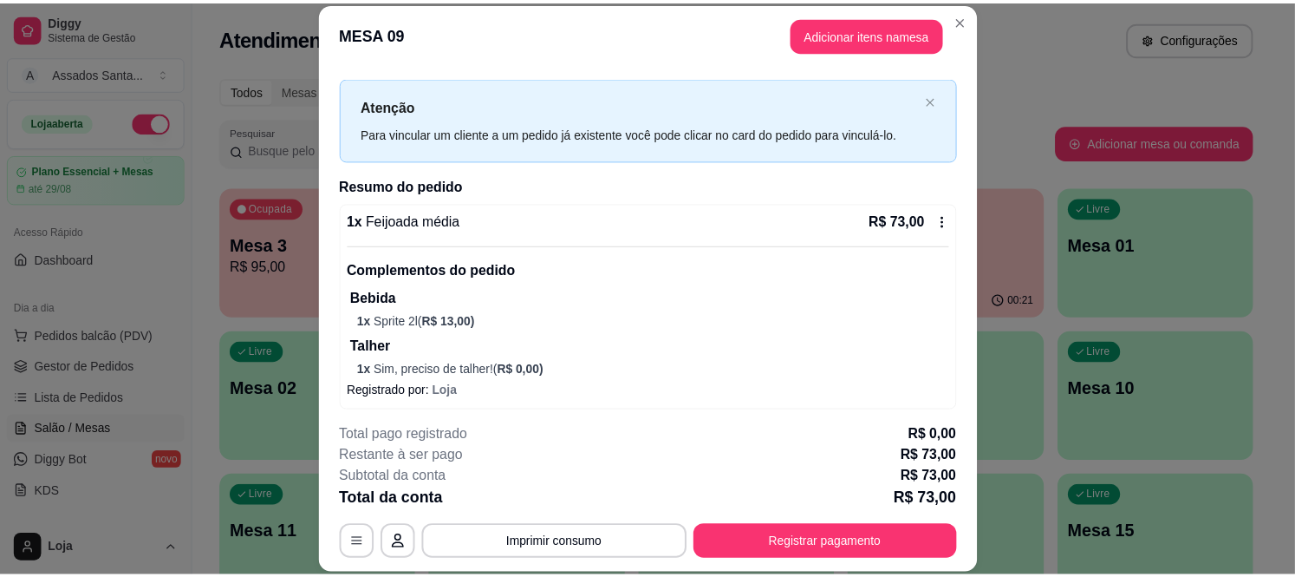
scroll to position [32, 0]
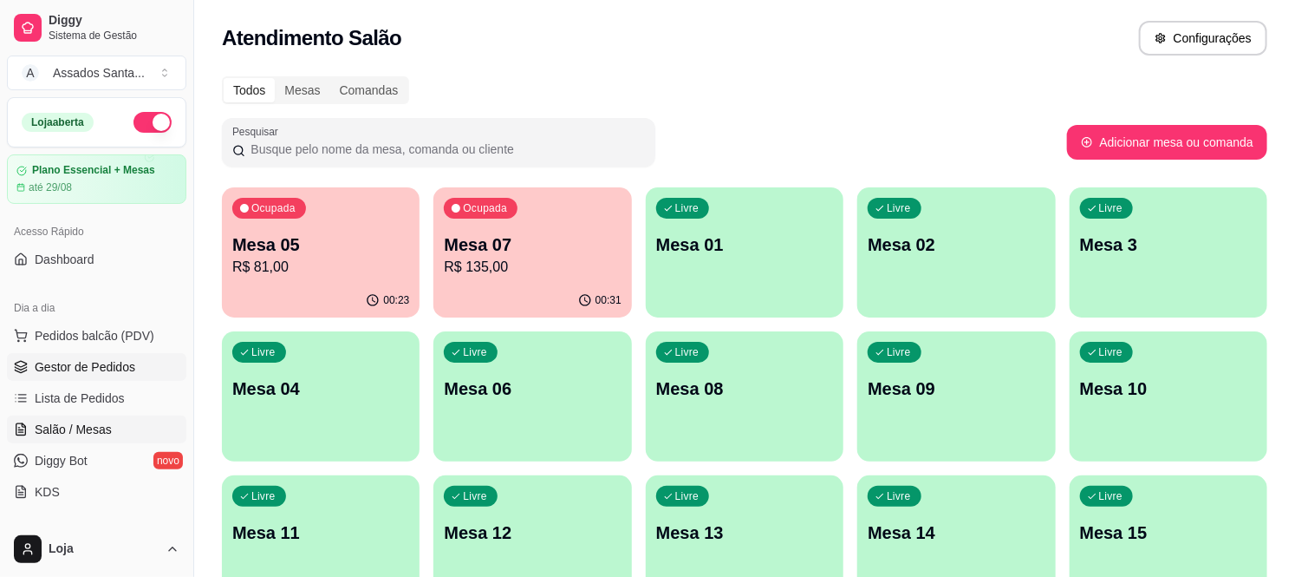
click at [80, 365] on span "Gestor de Pedidos" at bounding box center [85, 366] width 101 height 17
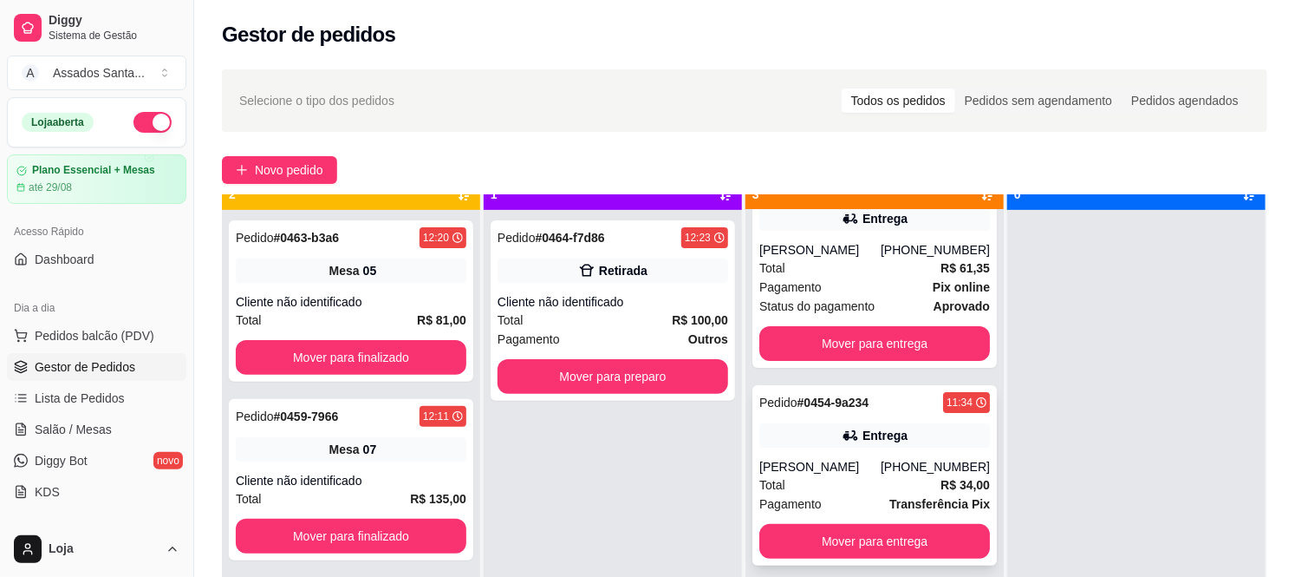
scroll to position [48, 0]
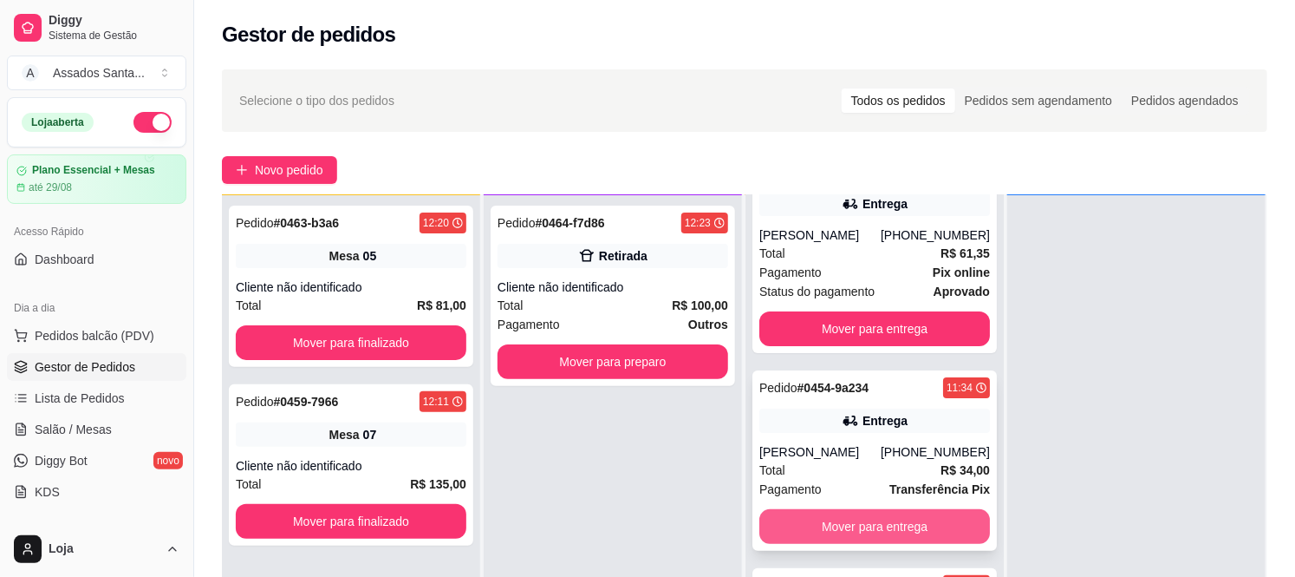
click at [882, 531] on button "Mover para entrega" at bounding box center [874, 526] width 231 height 35
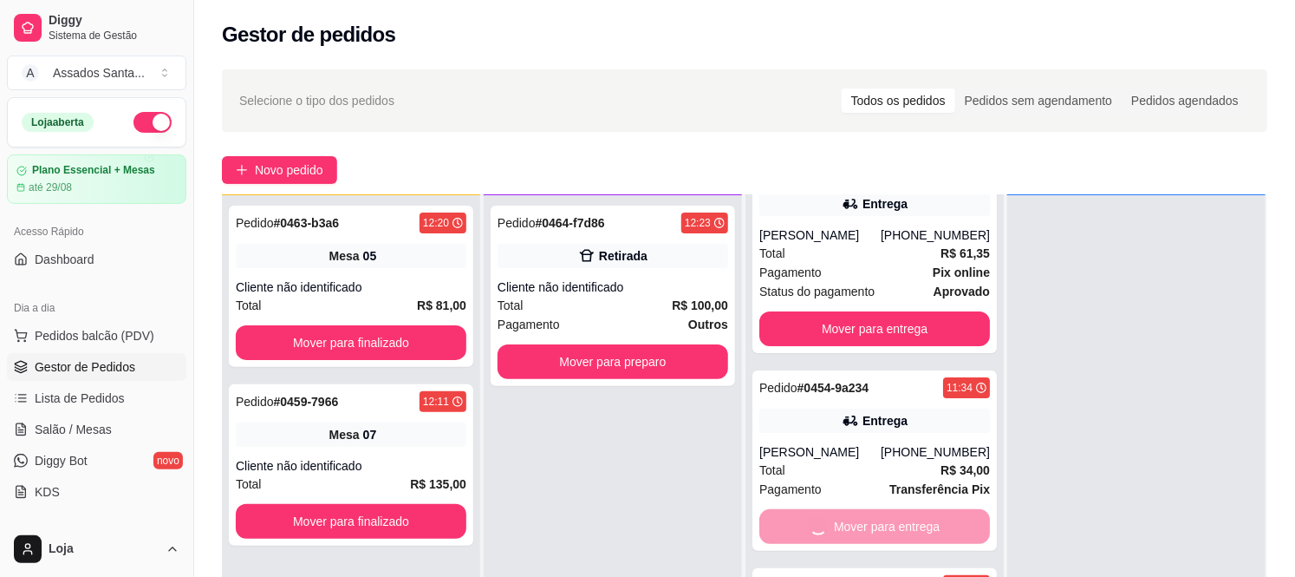
scroll to position [0, 0]
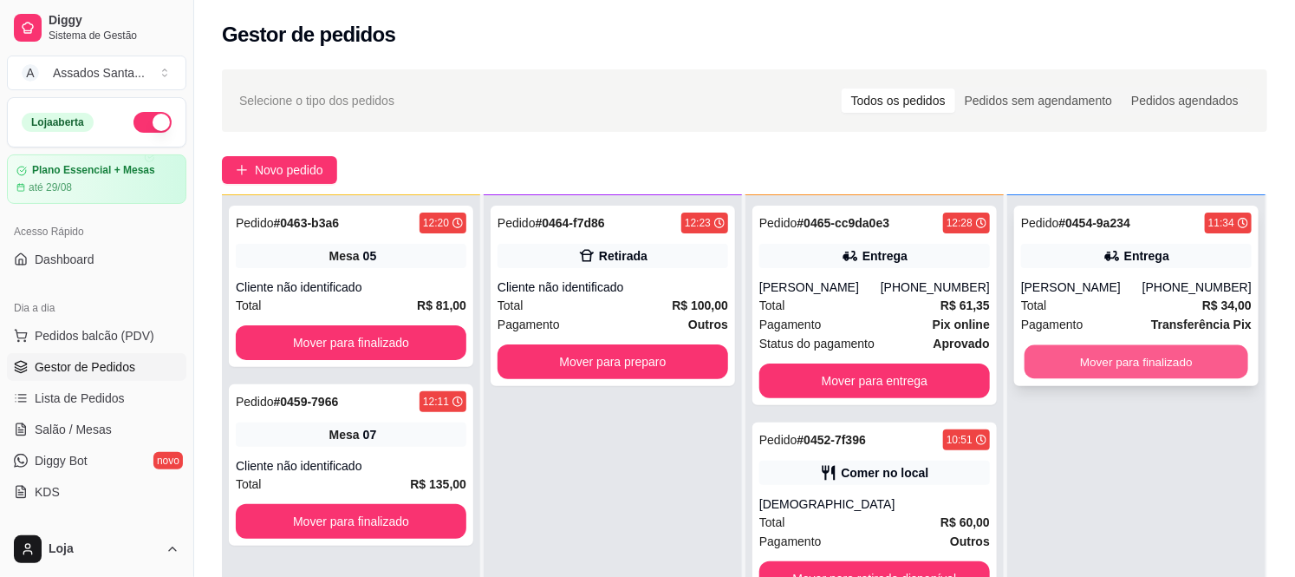
click at [1159, 362] on button "Mover para finalizado" at bounding box center [1137, 362] width 224 height 34
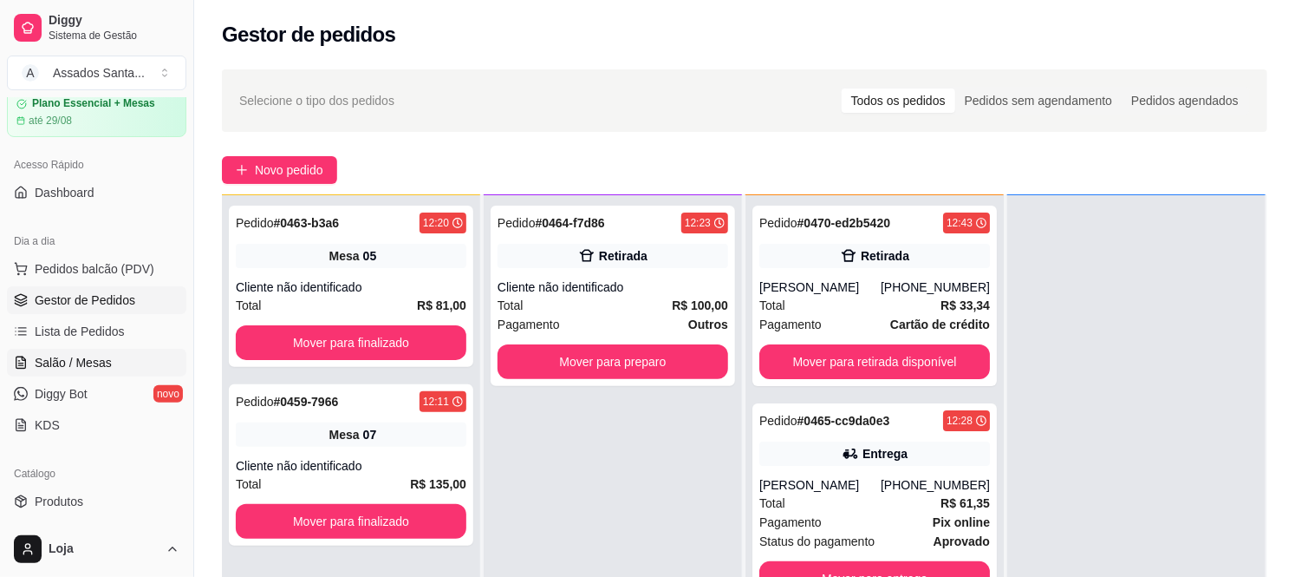
scroll to position [96, 0]
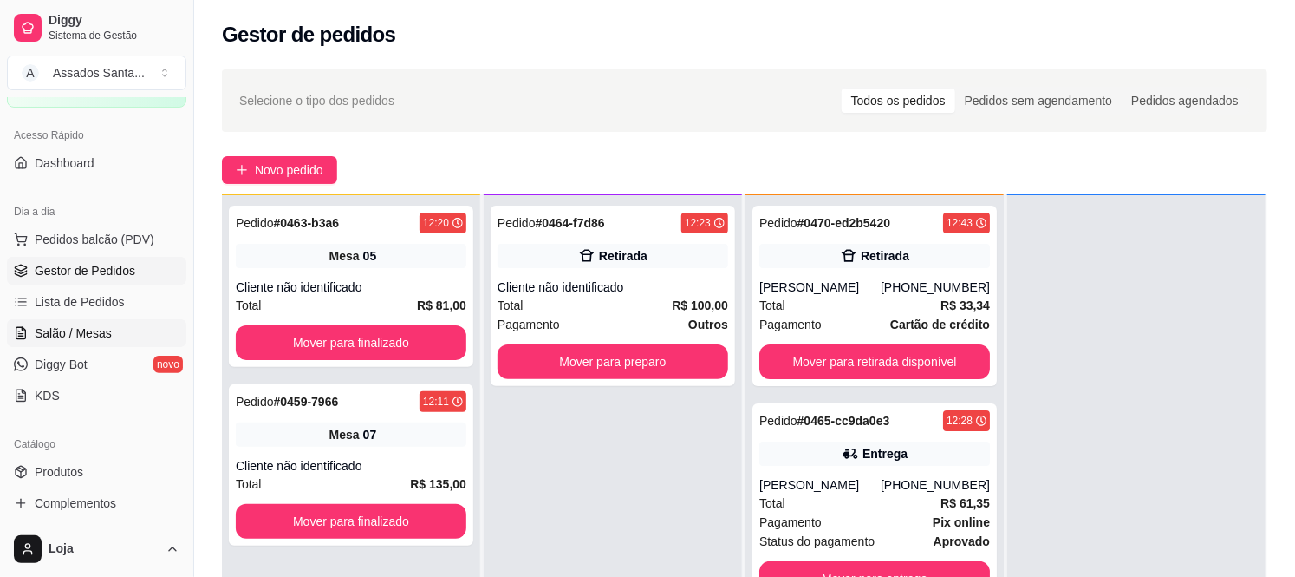
click at [101, 332] on span "Salão / Mesas" at bounding box center [73, 332] width 77 height 17
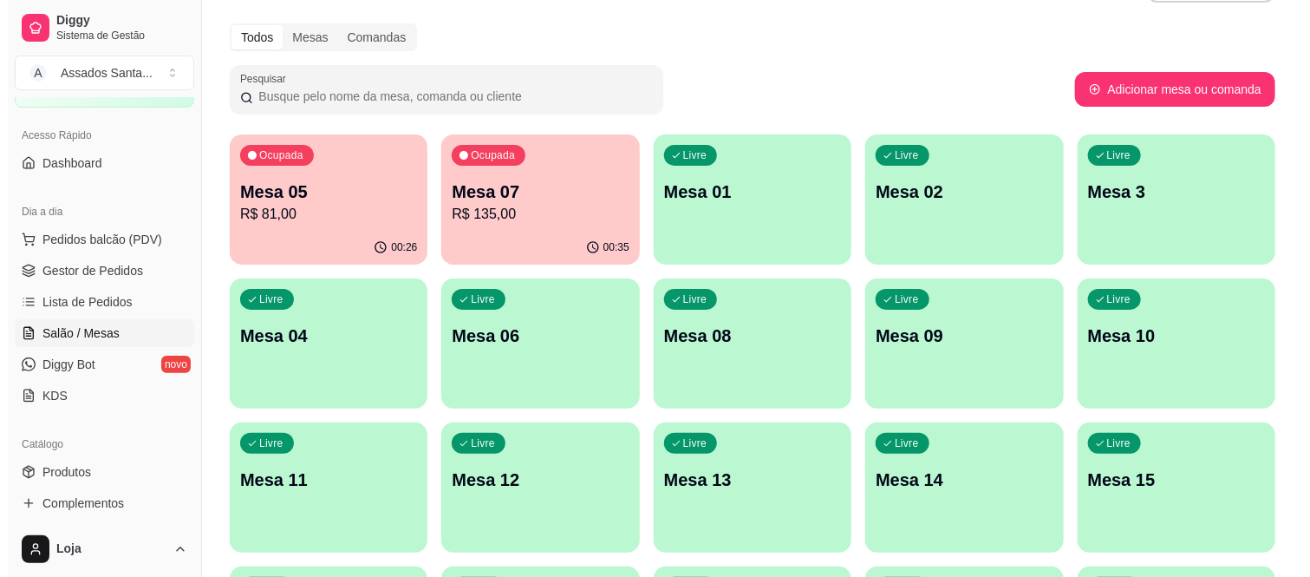
scroll to position [96, 0]
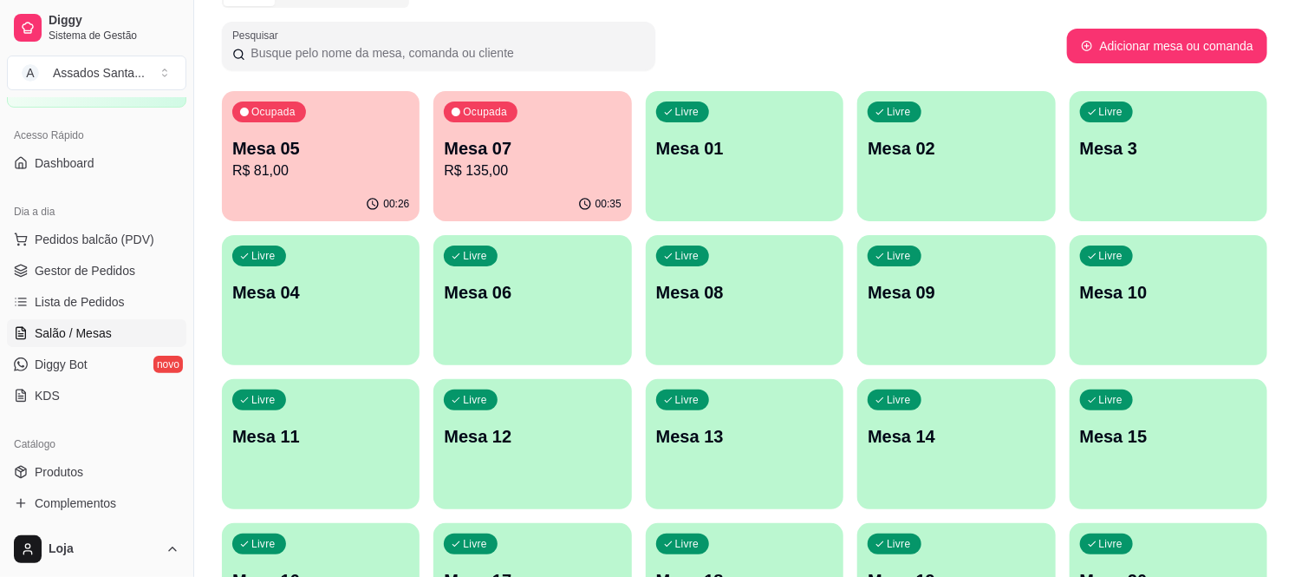
click at [288, 147] on p "Mesa 05" at bounding box center [320, 148] width 177 height 24
click at [483, 166] on p "R$ 135,00" at bounding box center [532, 170] width 177 height 21
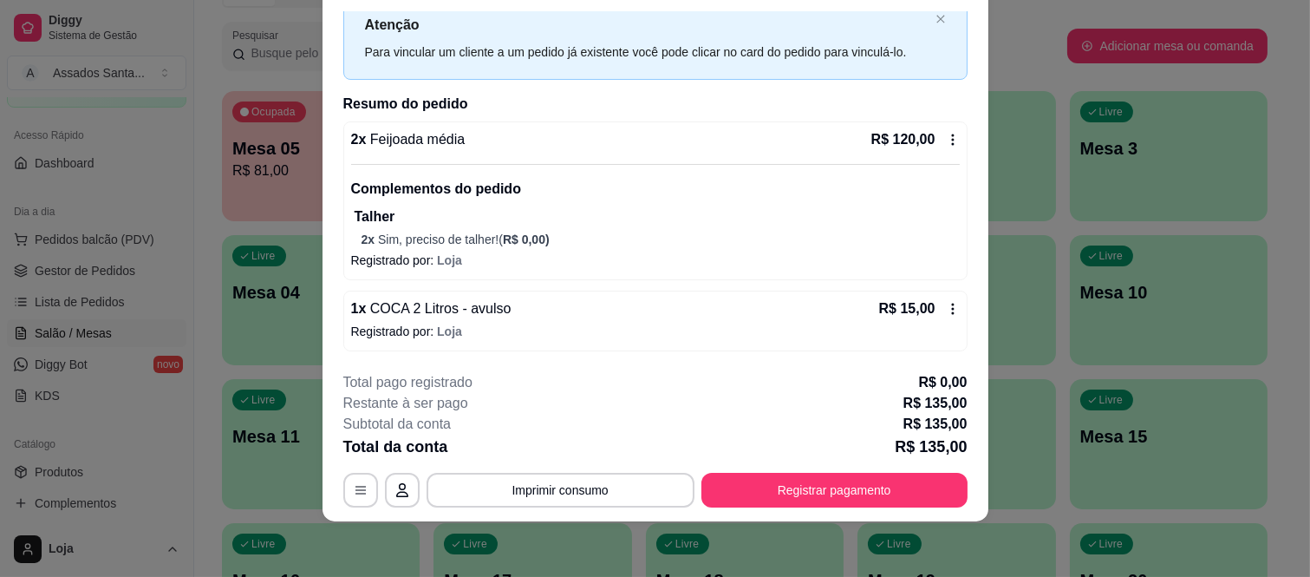
scroll to position [0, 0]
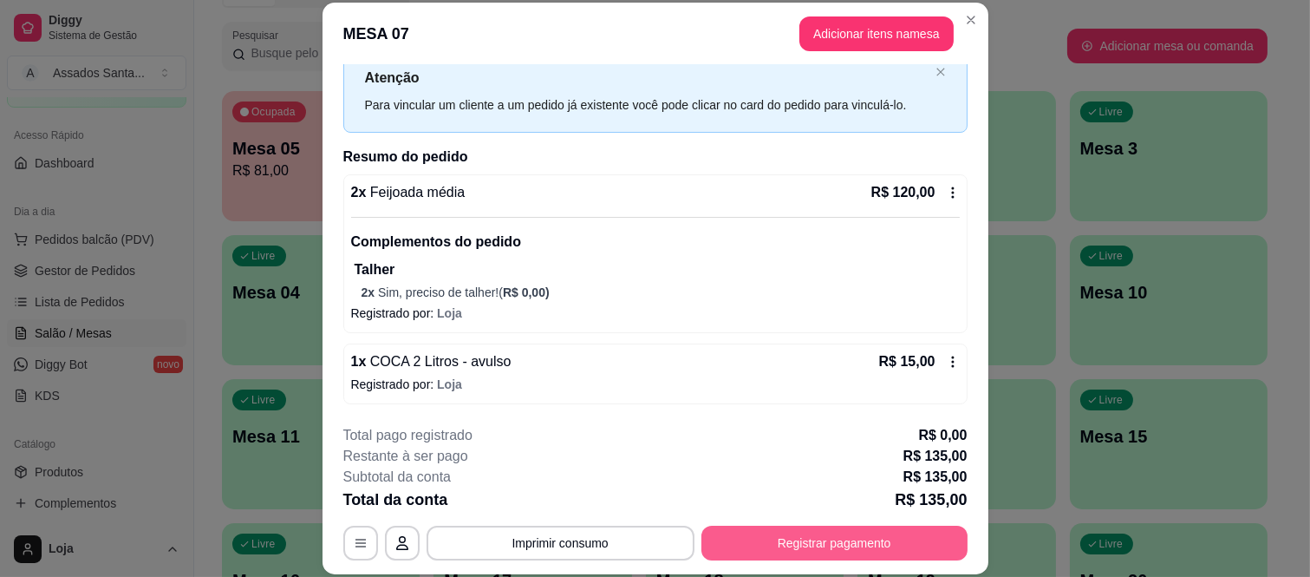
click at [770, 539] on button "Registrar pagamento" at bounding box center [834, 542] width 266 height 35
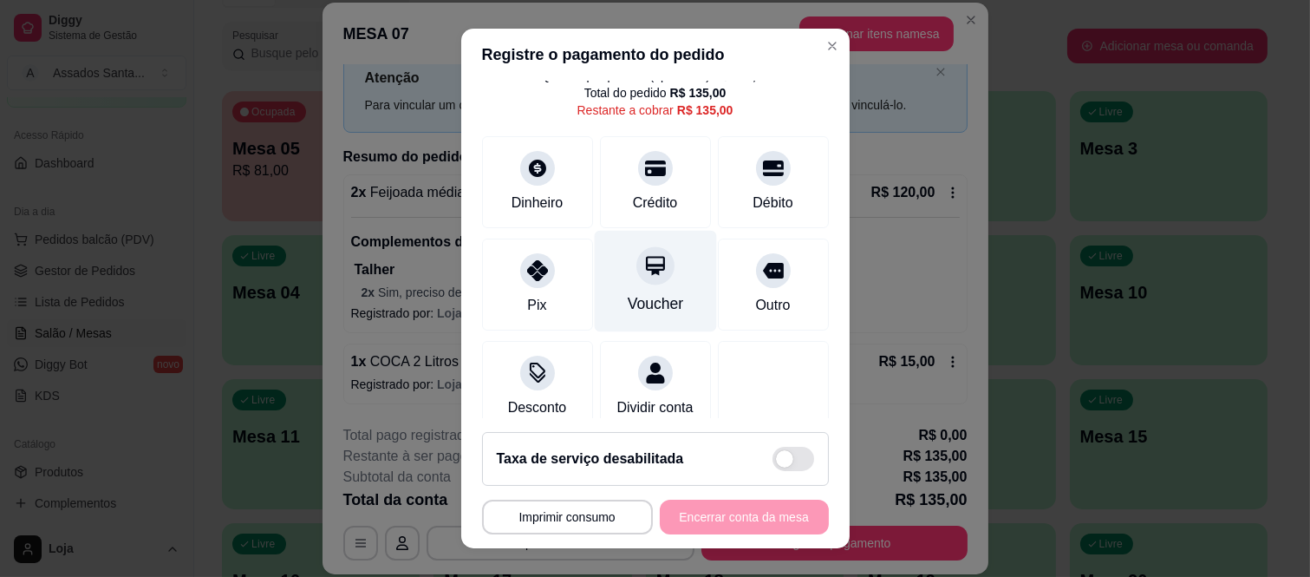
scroll to position [108, 0]
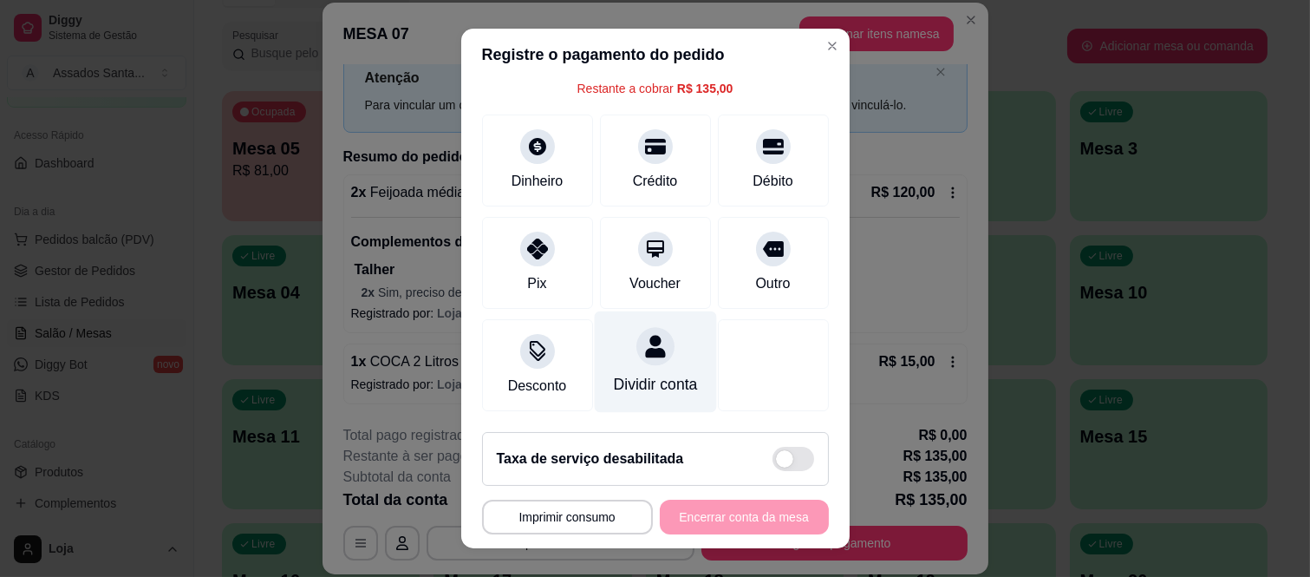
click at [650, 328] on div at bounding box center [655, 347] width 38 height 38
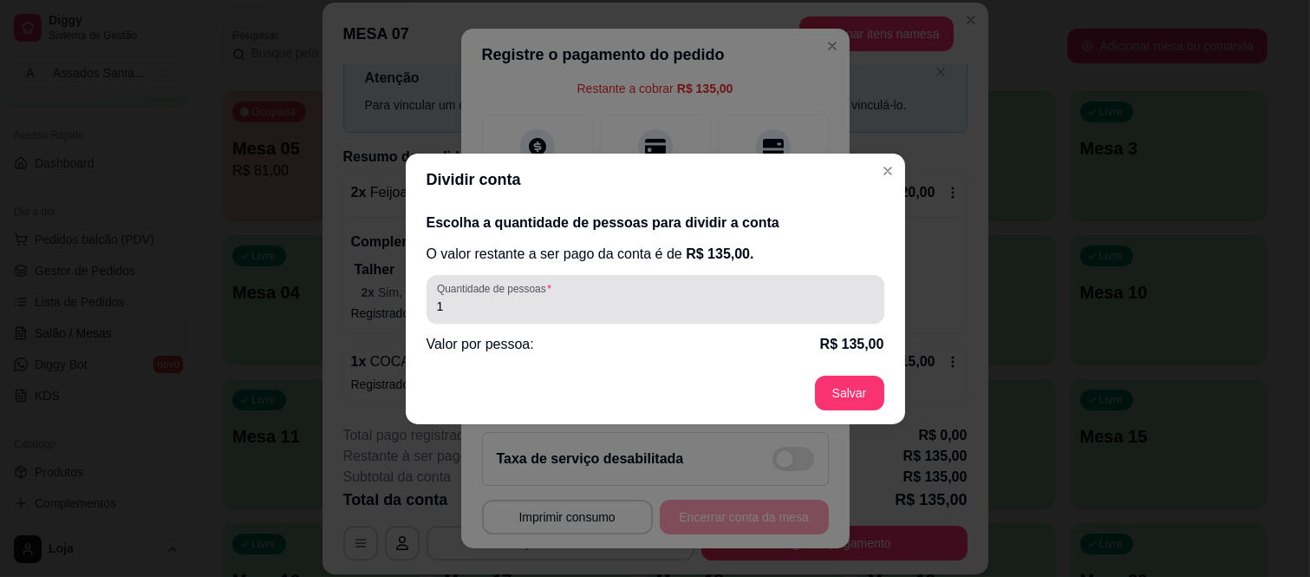
click at [598, 297] on input "1" at bounding box center [655, 305] width 437 height 17
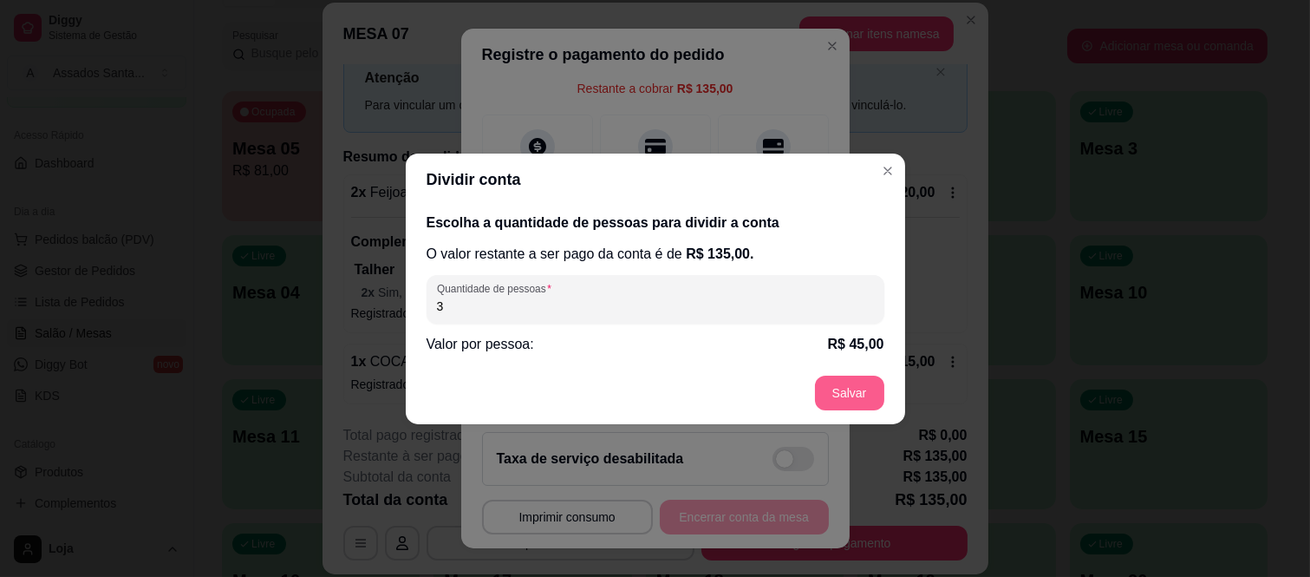
type input "3"
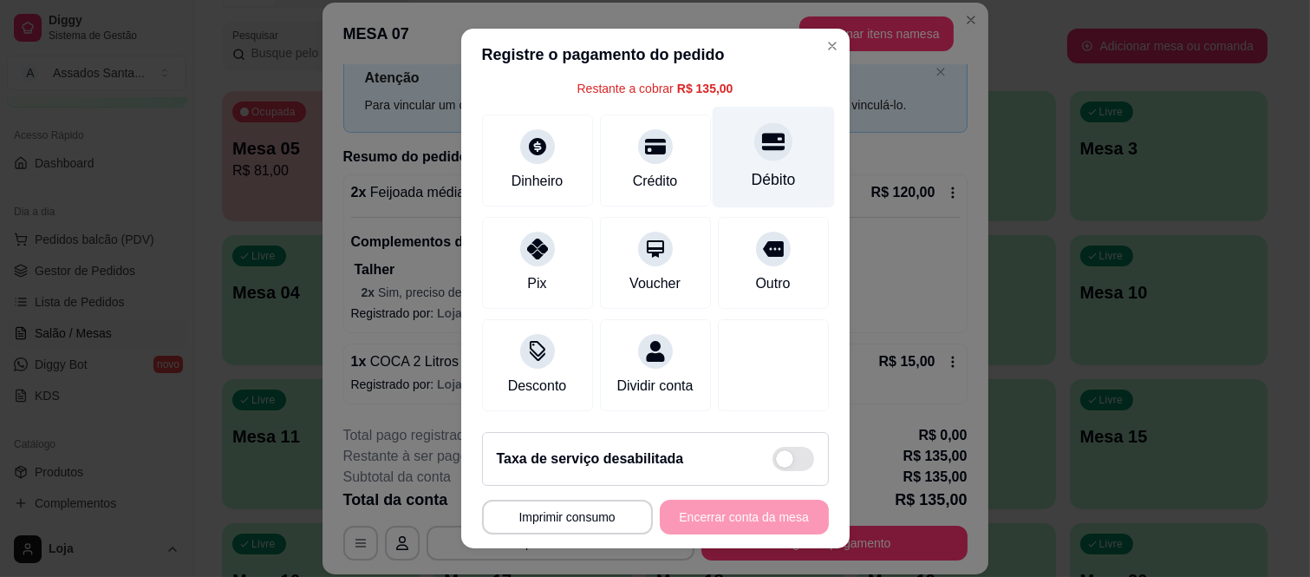
click at [761, 134] on icon at bounding box center [772, 142] width 23 height 17
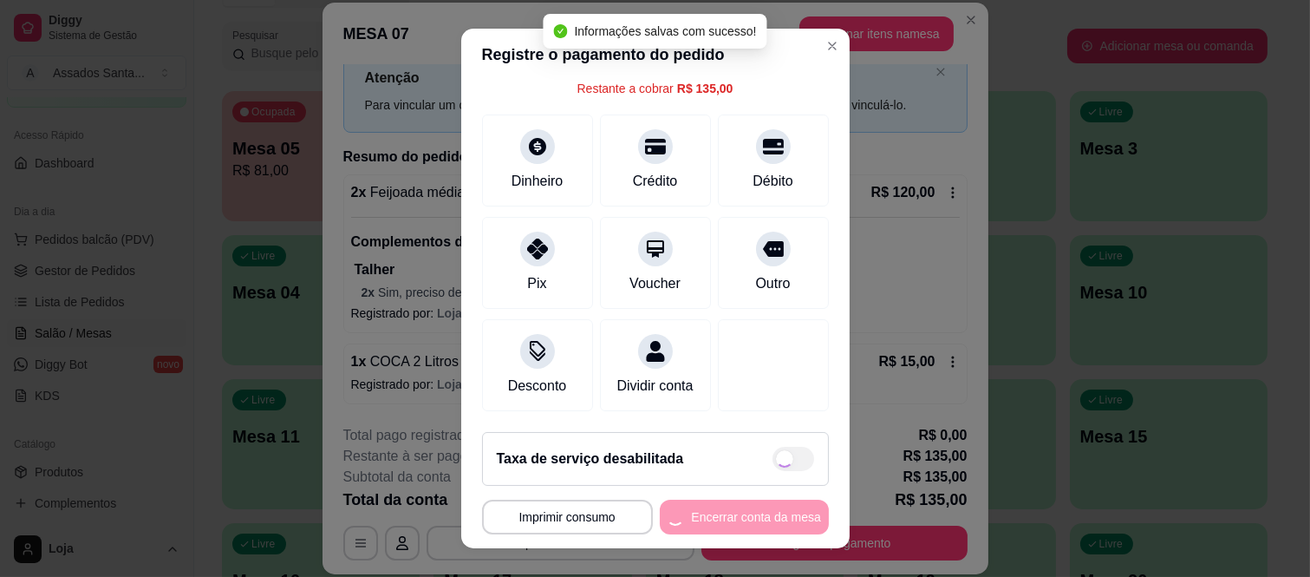
type input "R$ 0,00"
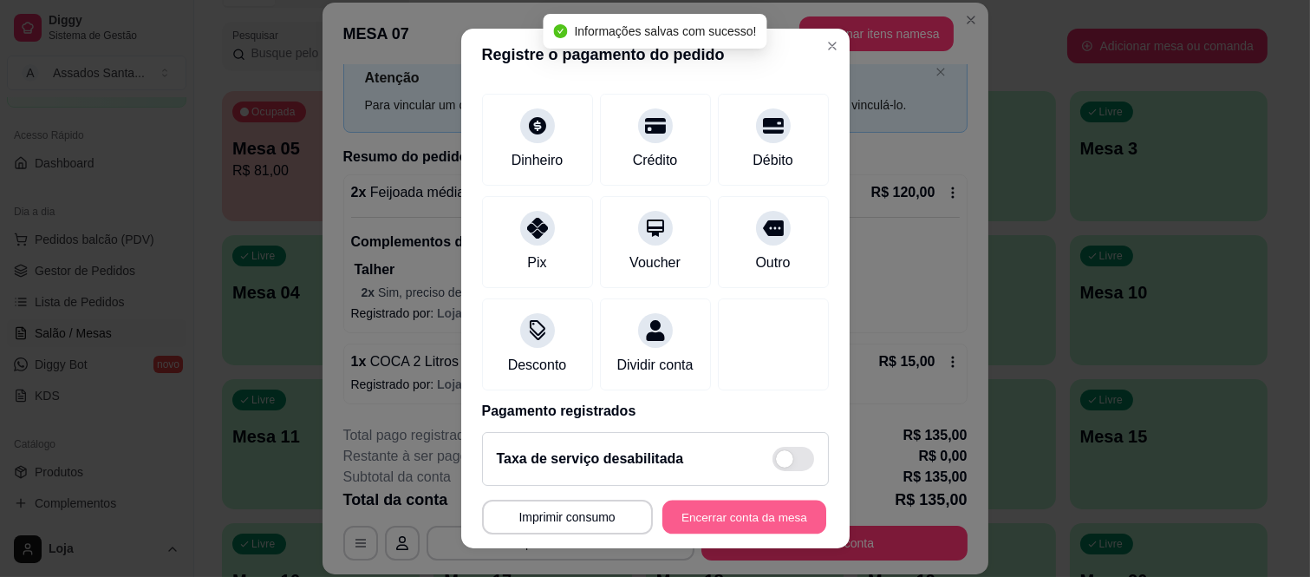
click at [739, 521] on button "Encerrar conta da mesa" at bounding box center [744, 516] width 164 height 34
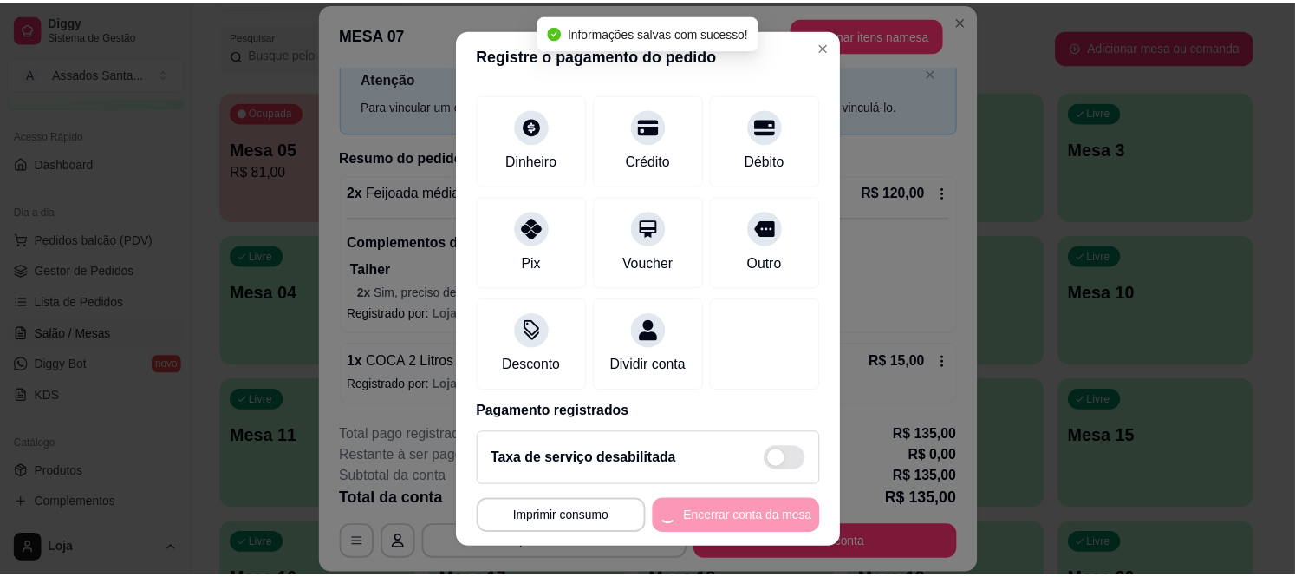
scroll to position [0, 0]
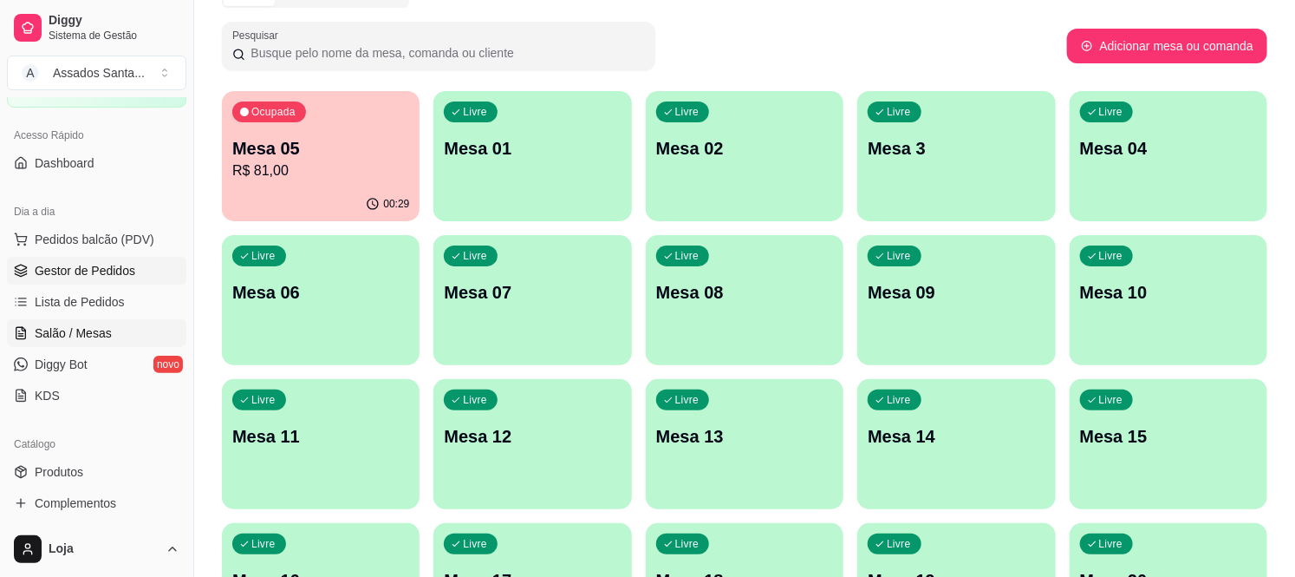
click at [76, 275] on span "Gestor de Pedidos" at bounding box center [85, 270] width 101 height 17
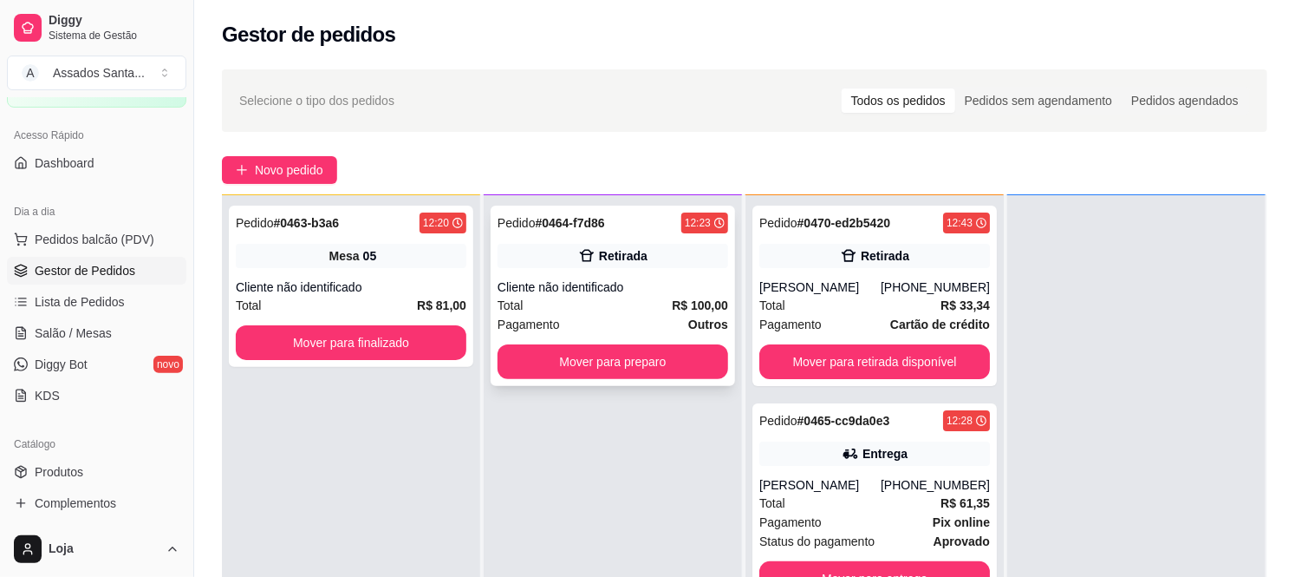
click at [660, 318] on div "Pagamento Outros" at bounding box center [613, 324] width 231 height 19
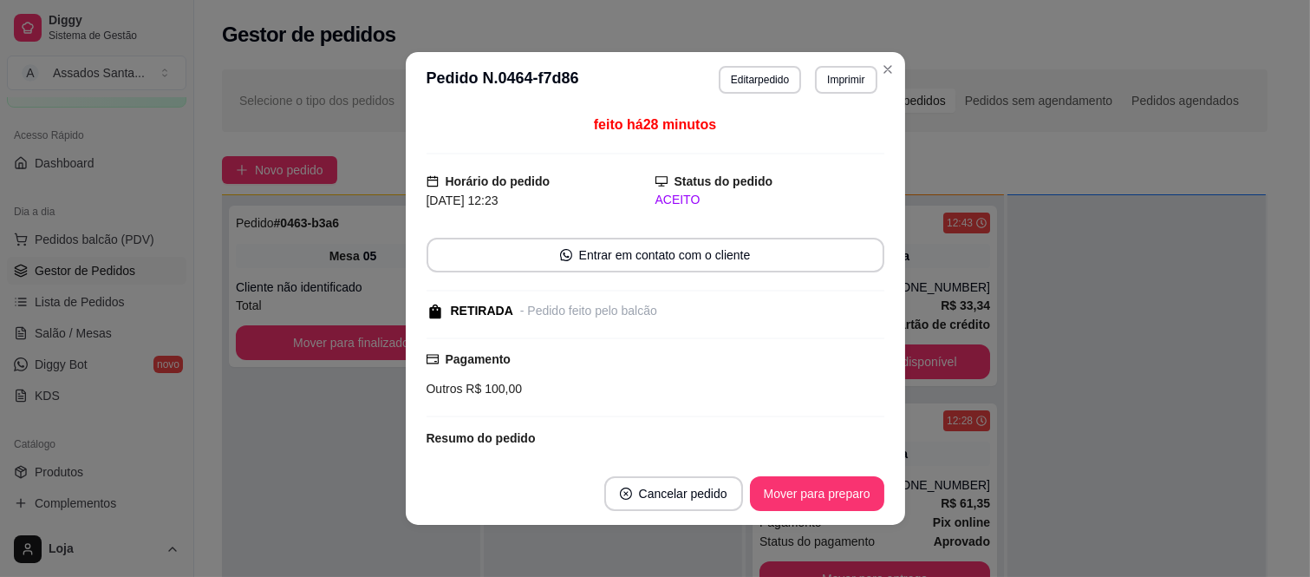
click at [802, 479] on button "Mover para preparo" at bounding box center [817, 493] width 134 height 35
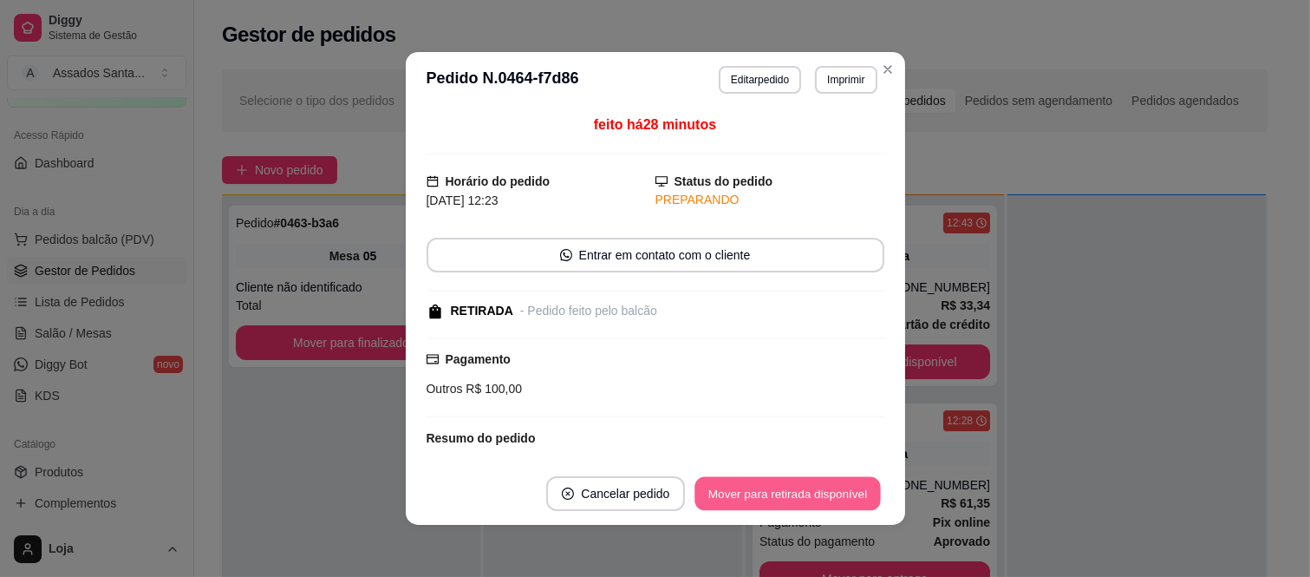
click at [812, 494] on button "Mover para retirada disponível" at bounding box center [788, 494] width 186 height 34
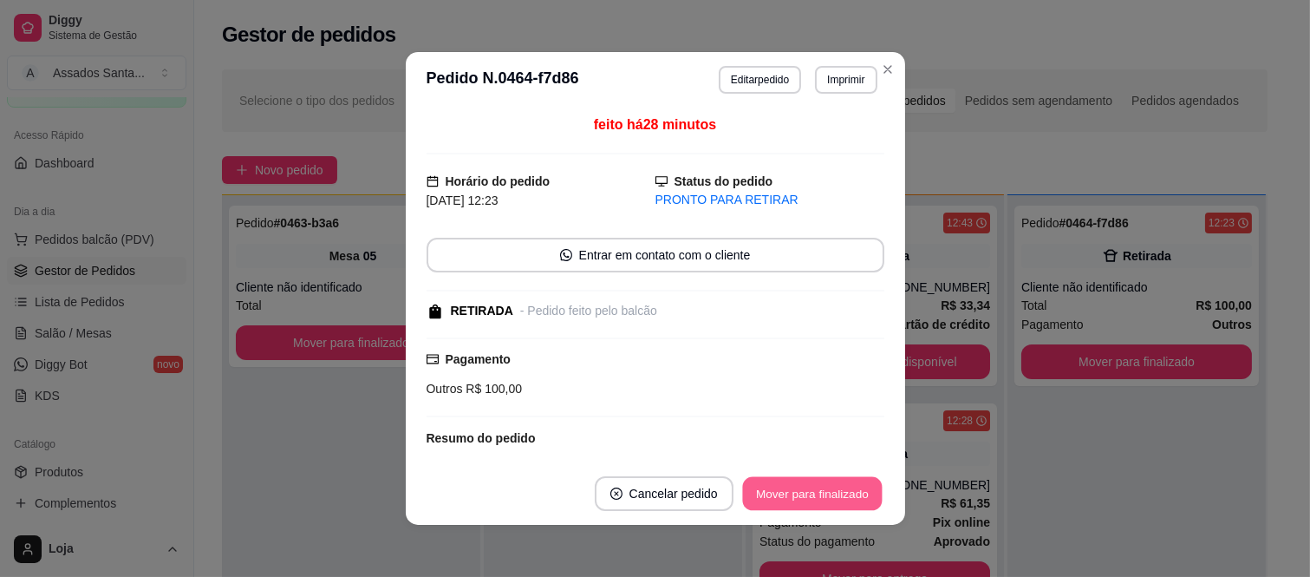
click at [812, 494] on button "Mover para finalizado" at bounding box center [812, 494] width 140 height 34
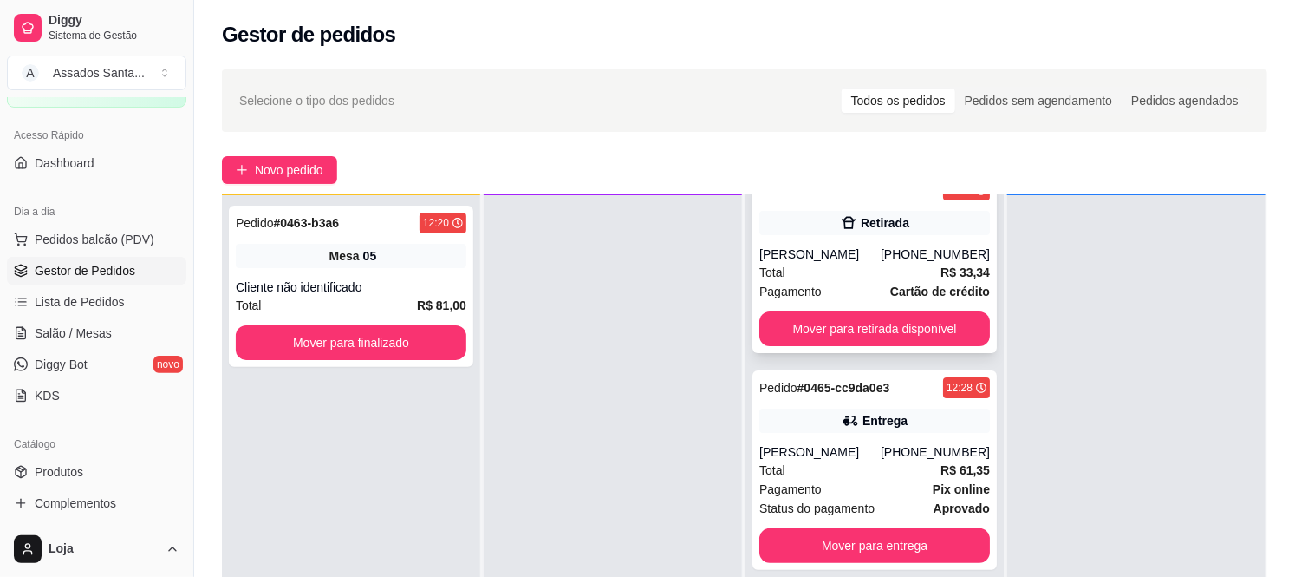
scroll to position [52, 0]
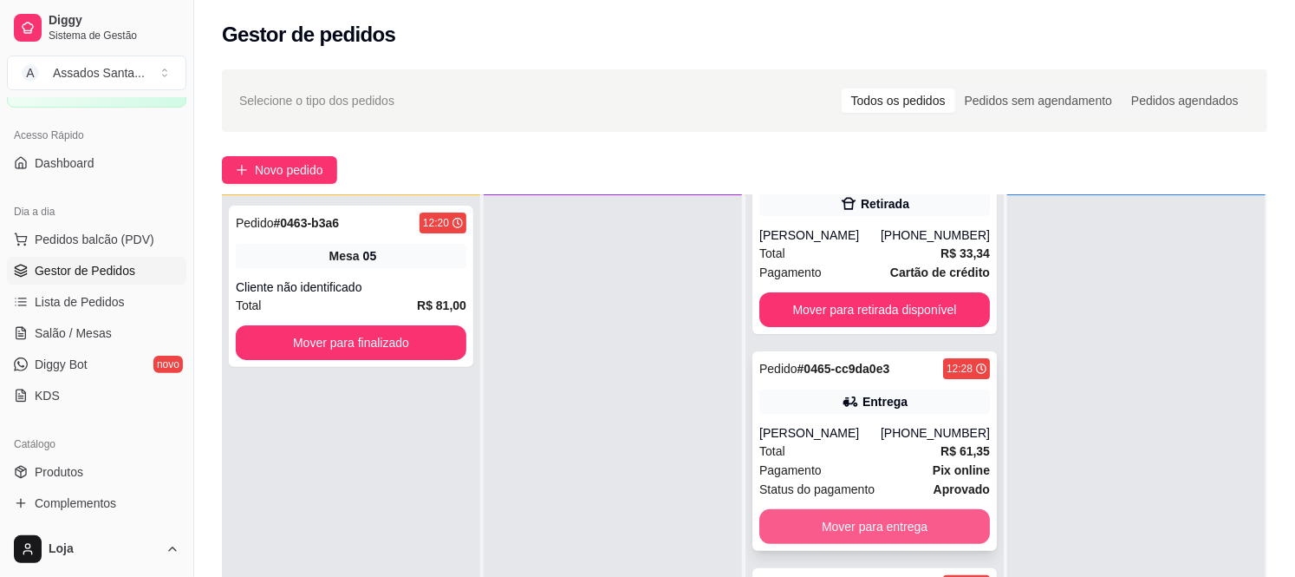
click at [883, 531] on button "Mover para entrega" at bounding box center [874, 526] width 231 height 35
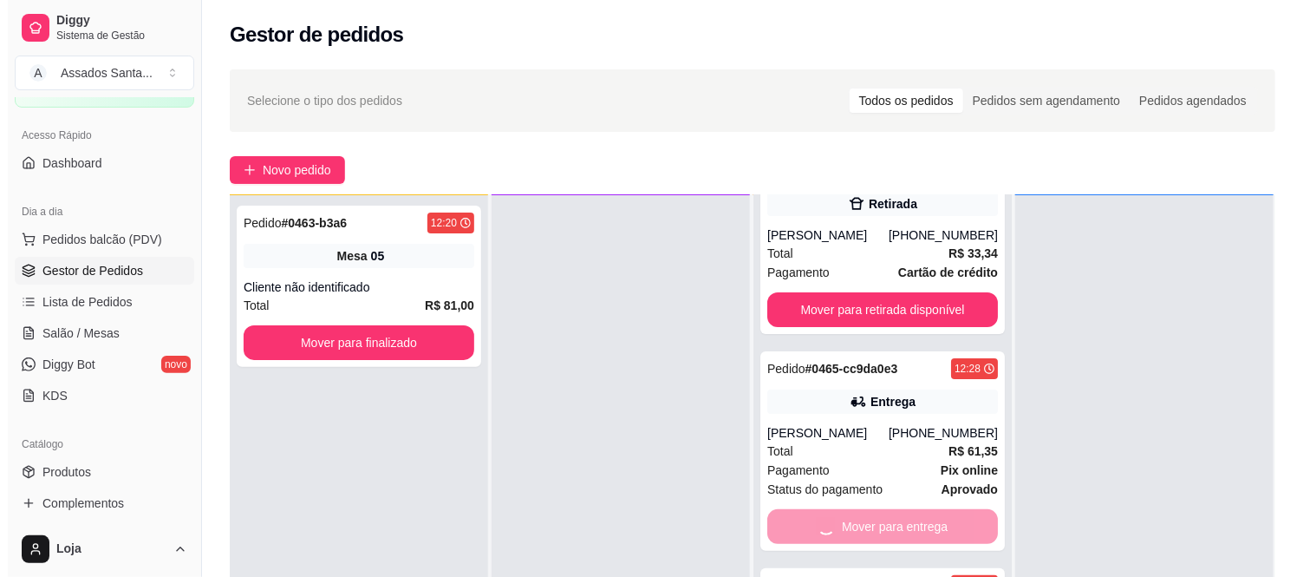
scroll to position [0, 0]
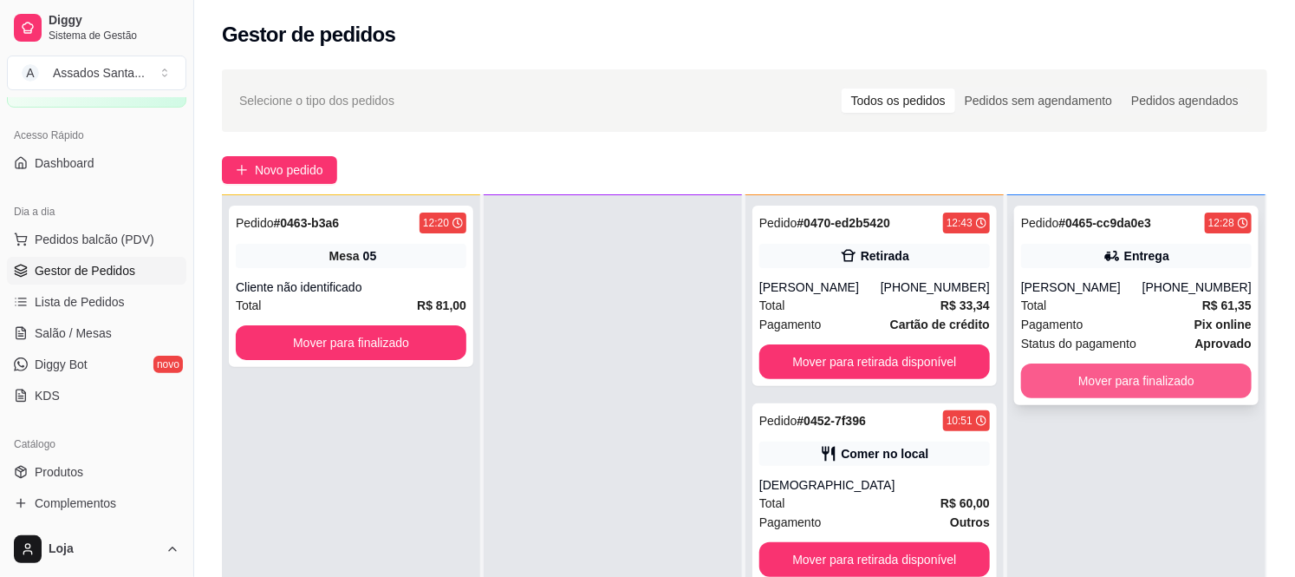
click at [1181, 386] on button "Mover para finalizado" at bounding box center [1136, 380] width 231 height 35
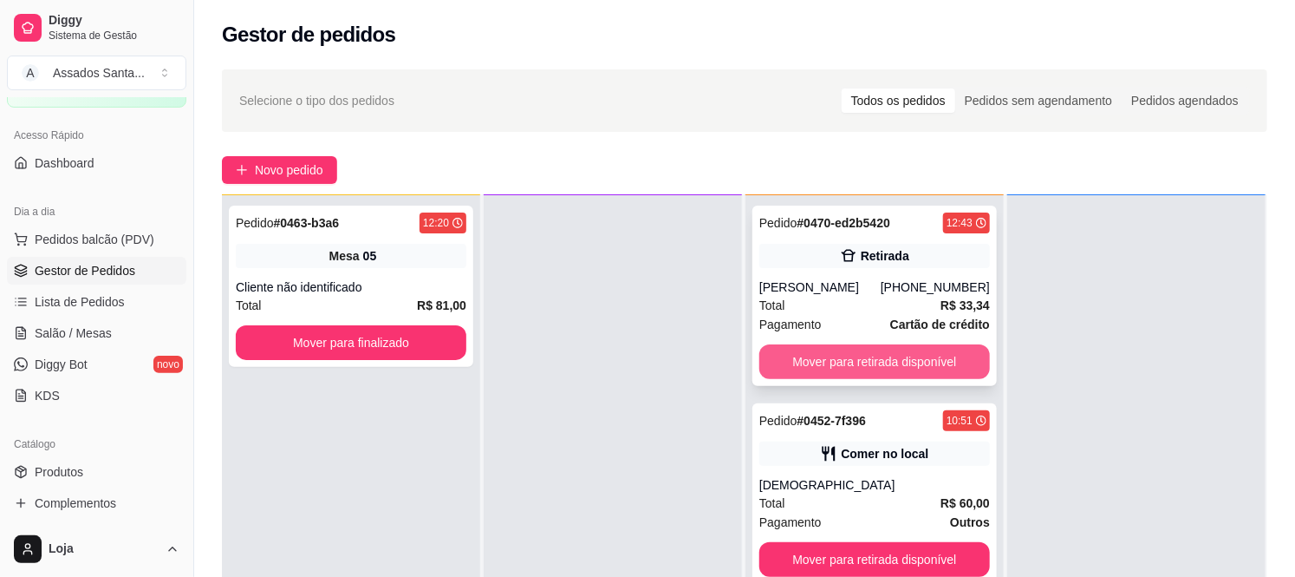
click at [925, 359] on button "Mover para retirada disponível" at bounding box center [874, 361] width 231 height 35
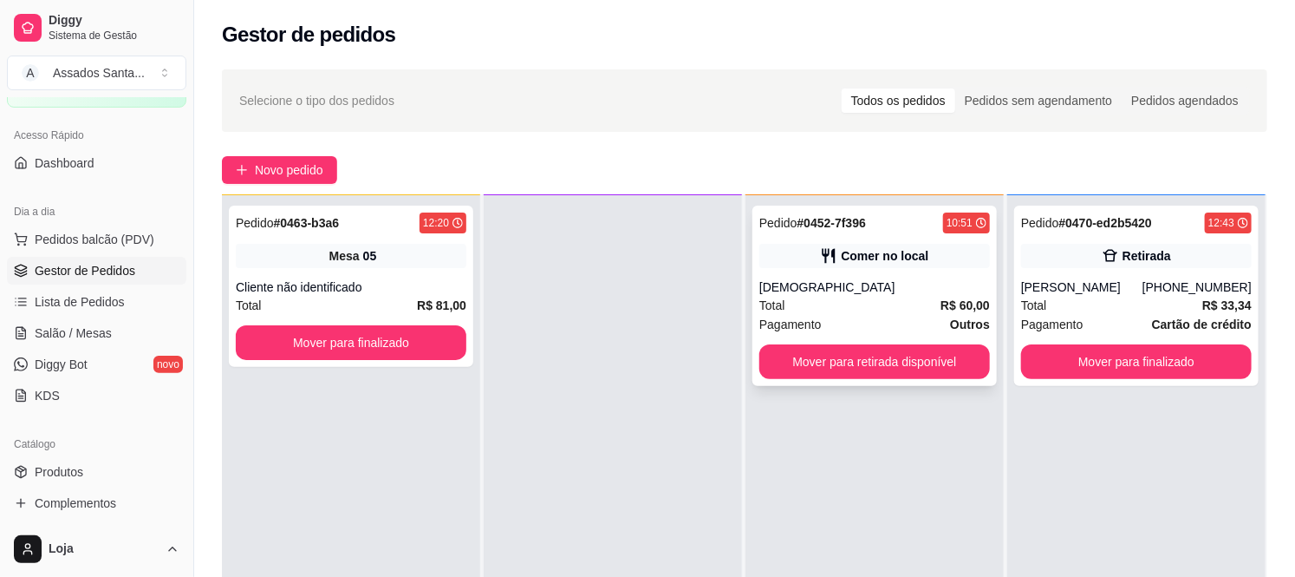
click at [908, 283] on div "[DEMOGRAPHIC_DATA]" at bounding box center [874, 286] width 231 height 17
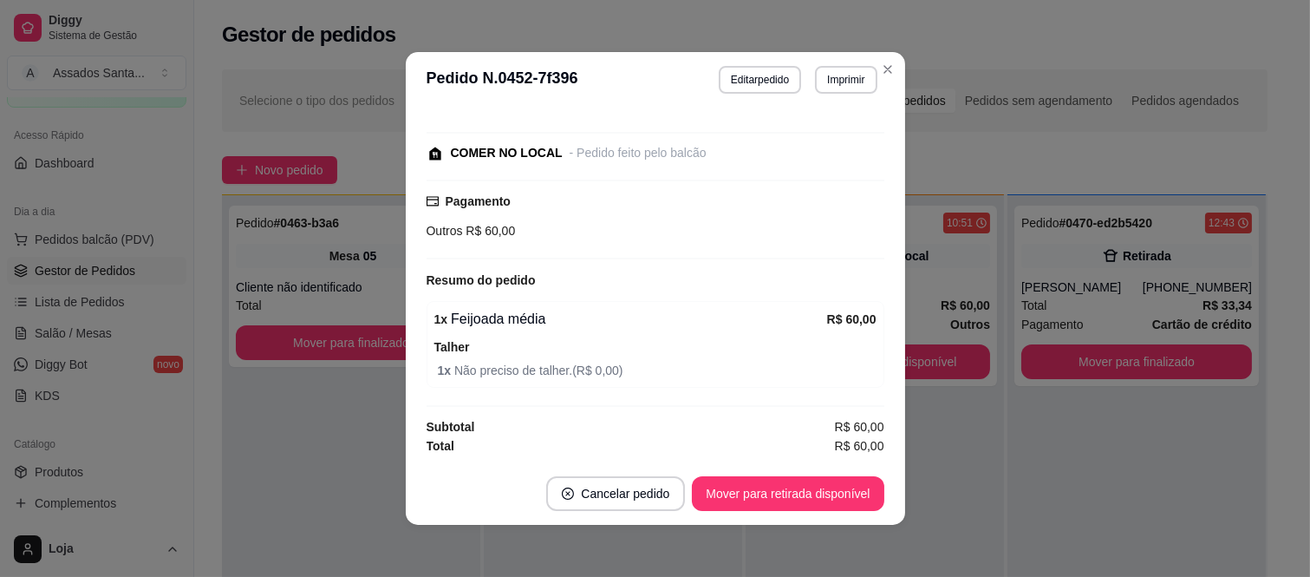
scroll to position [197, 0]
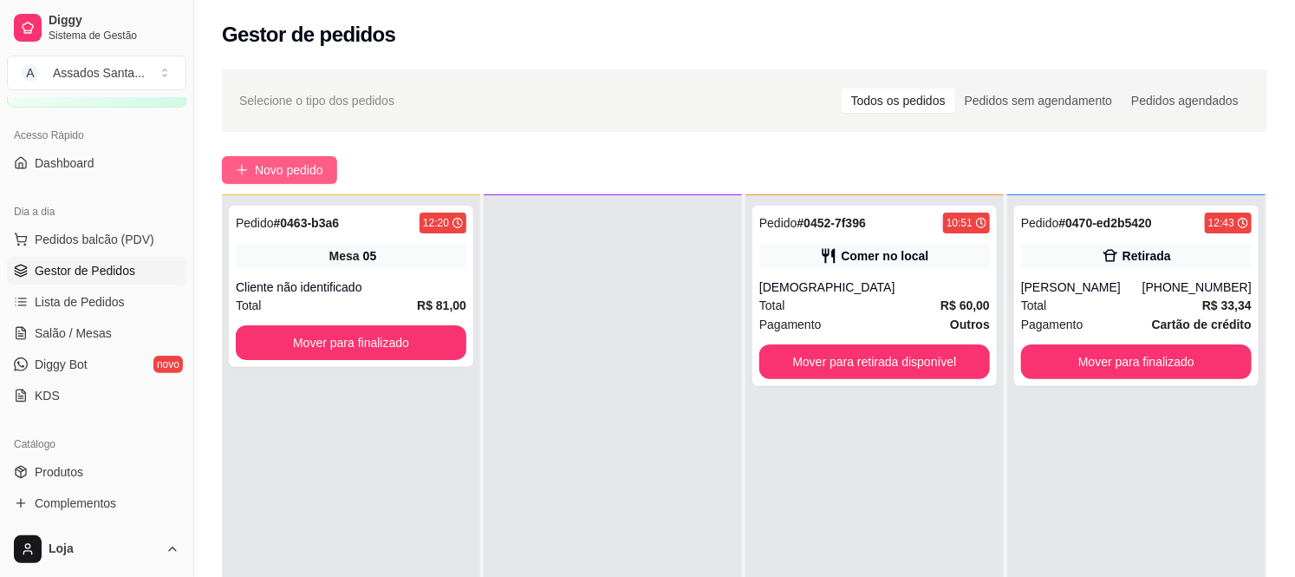
click at [321, 167] on span "Novo pedido" at bounding box center [289, 169] width 68 height 19
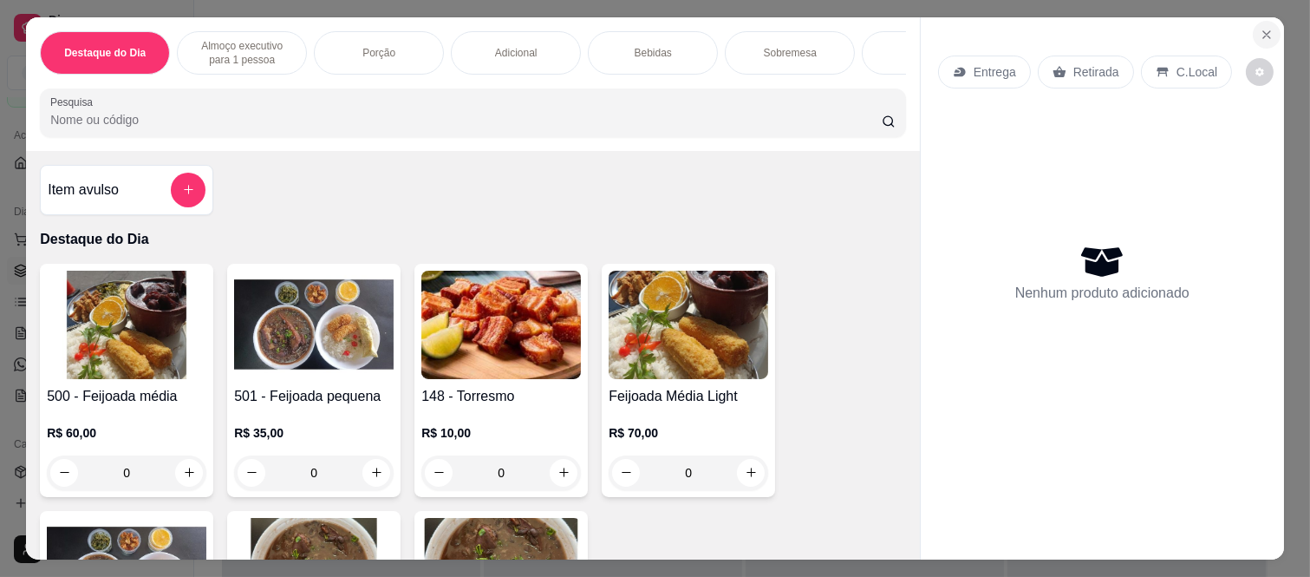
click at [1253, 24] on button "Close" at bounding box center [1267, 35] width 28 height 28
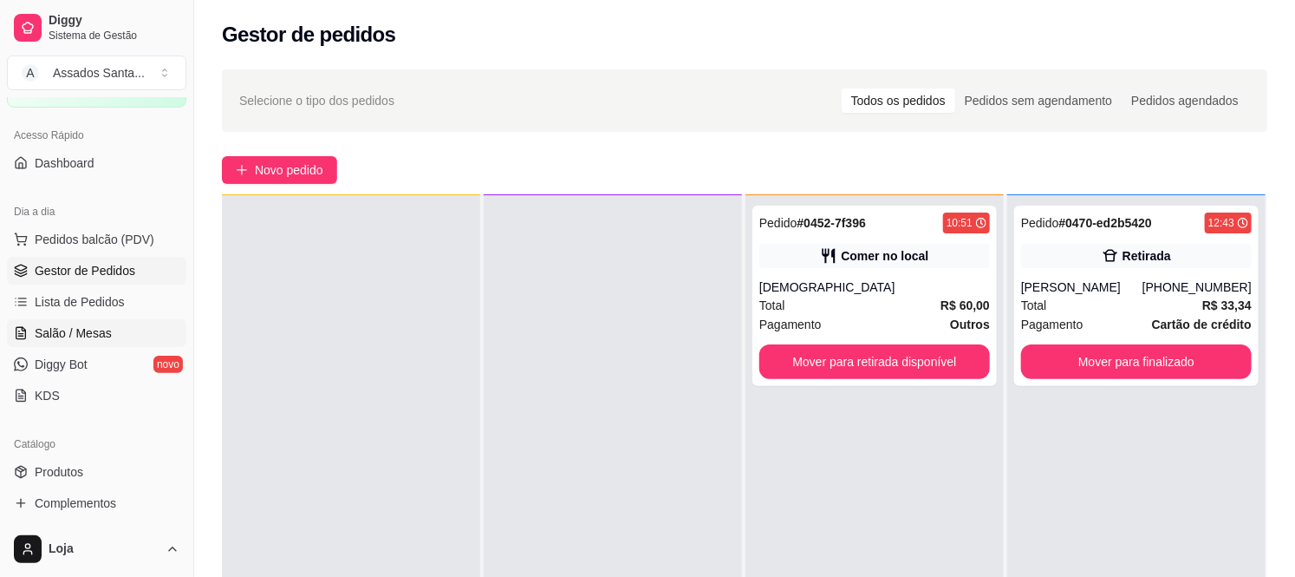
click at [106, 327] on span "Salão / Mesas" at bounding box center [73, 332] width 77 height 17
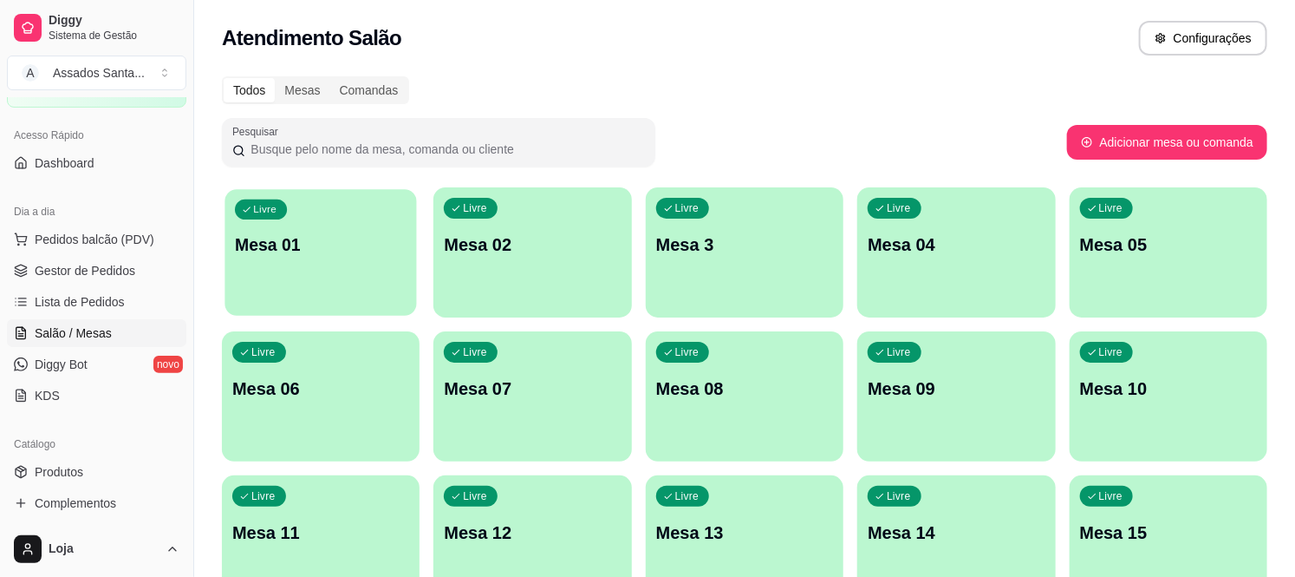
click at [331, 264] on div "Livre Mesa 01" at bounding box center [321, 242] width 192 height 106
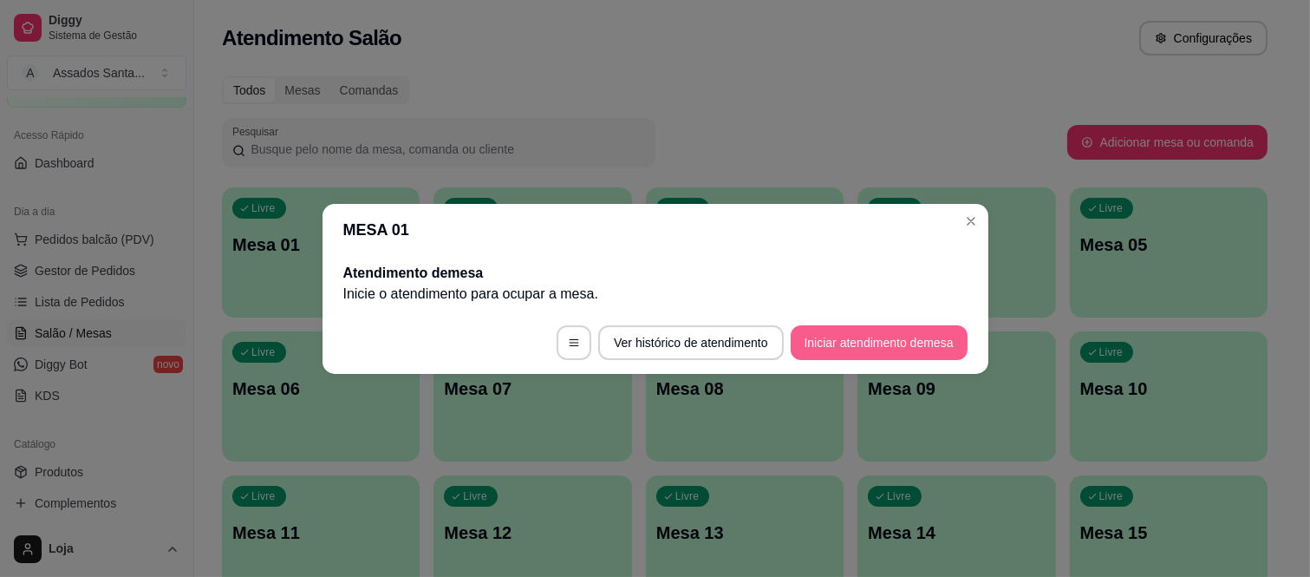
click at [864, 345] on button "Iniciar atendimento de mesa" at bounding box center [879, 342] width 177 height 35
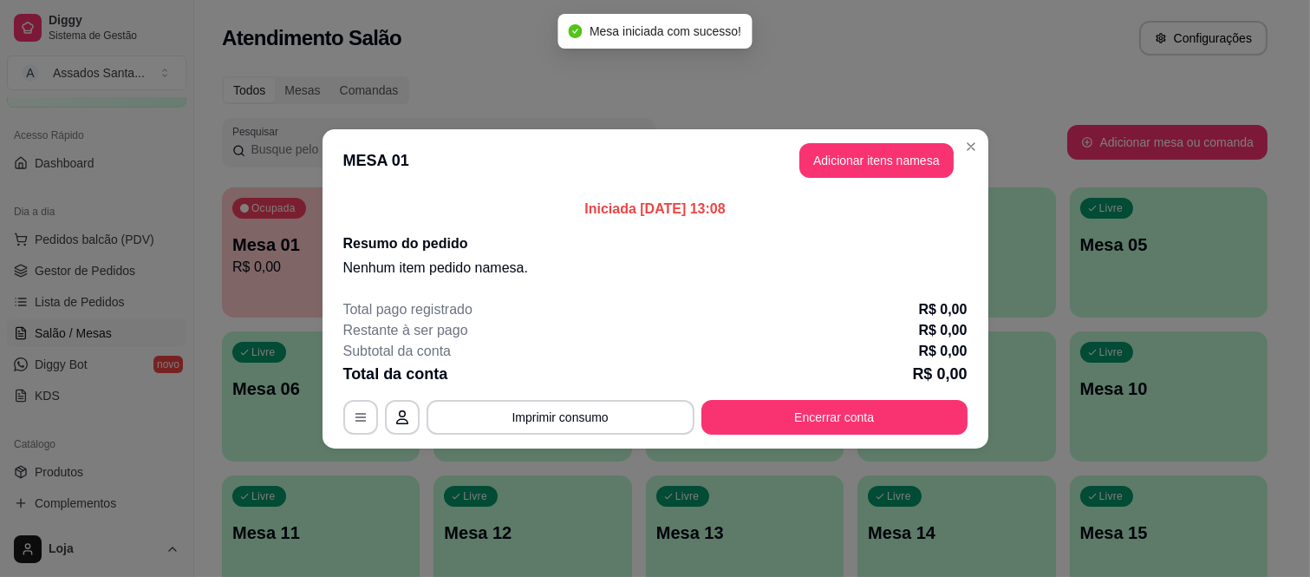
click at [880, 166] on button "Adicionar itens na mesa" at bounding box center [876, 160] width 154 height 35
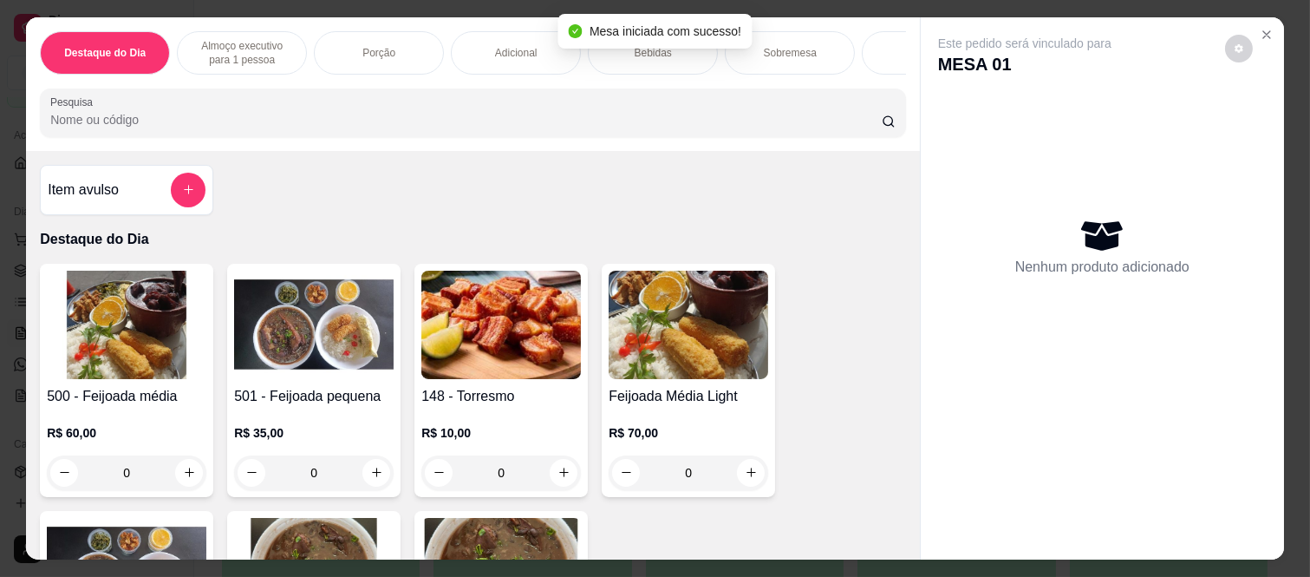
click at [642, 55] on div "Bebidas" at bounding box center [653, 52] width 130 height 43
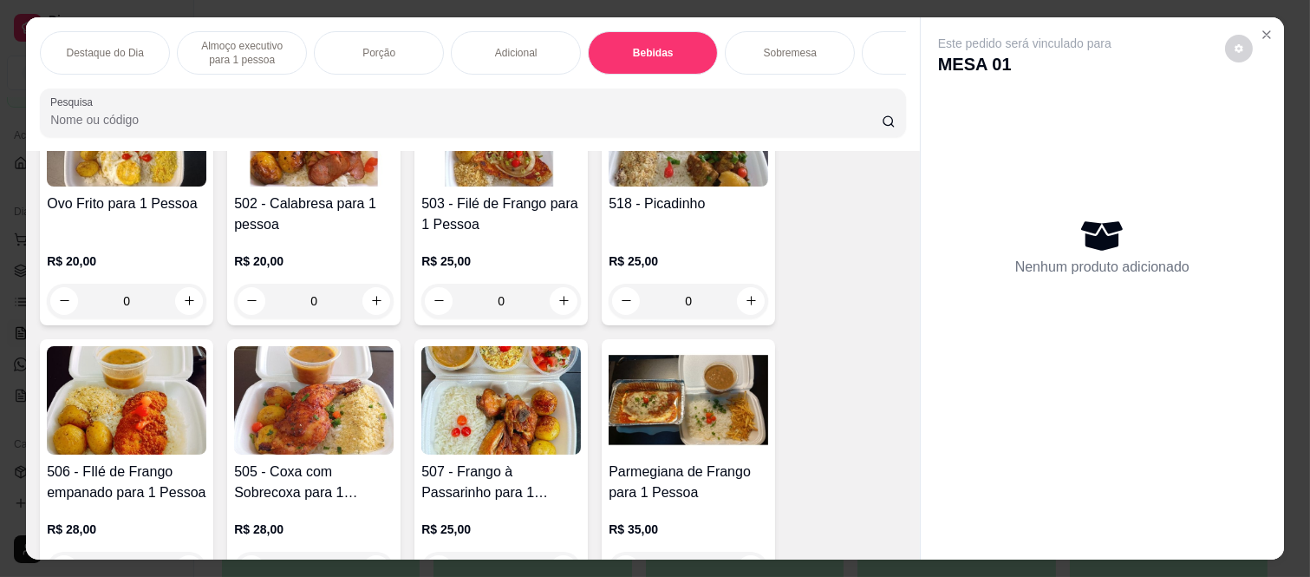
scroll to position [770, 0]
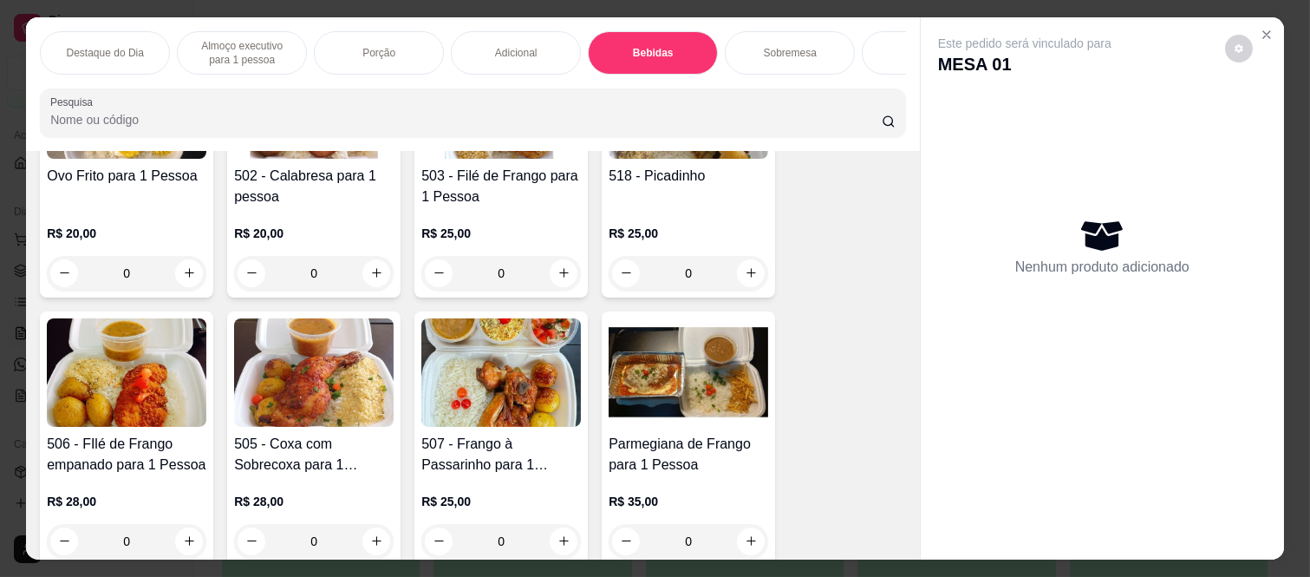
click at [182, 540] on div "0" at bounding box center [127, 541] width 160 height 35
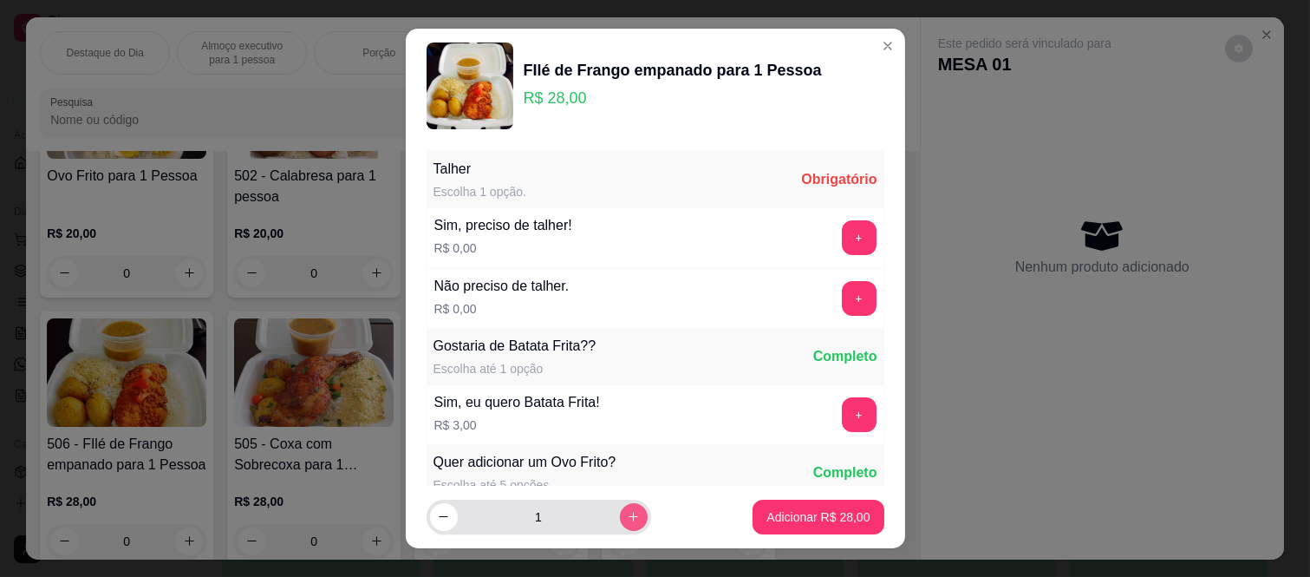
click at [627, 517] on icon "increase-product-quantity" at bounding box center [633, 516] width 13 height 13
type input "2"
click at [842, 234] on button "+" at bounding box center [859, 237] width 35 height 35
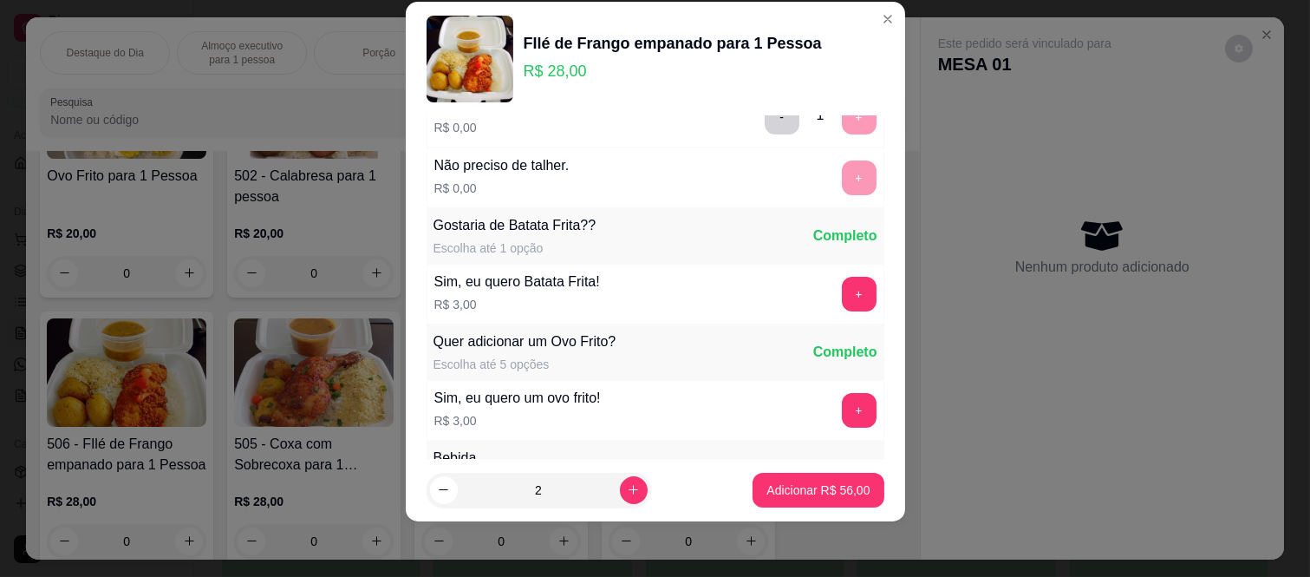
scroll to position [186, 0]
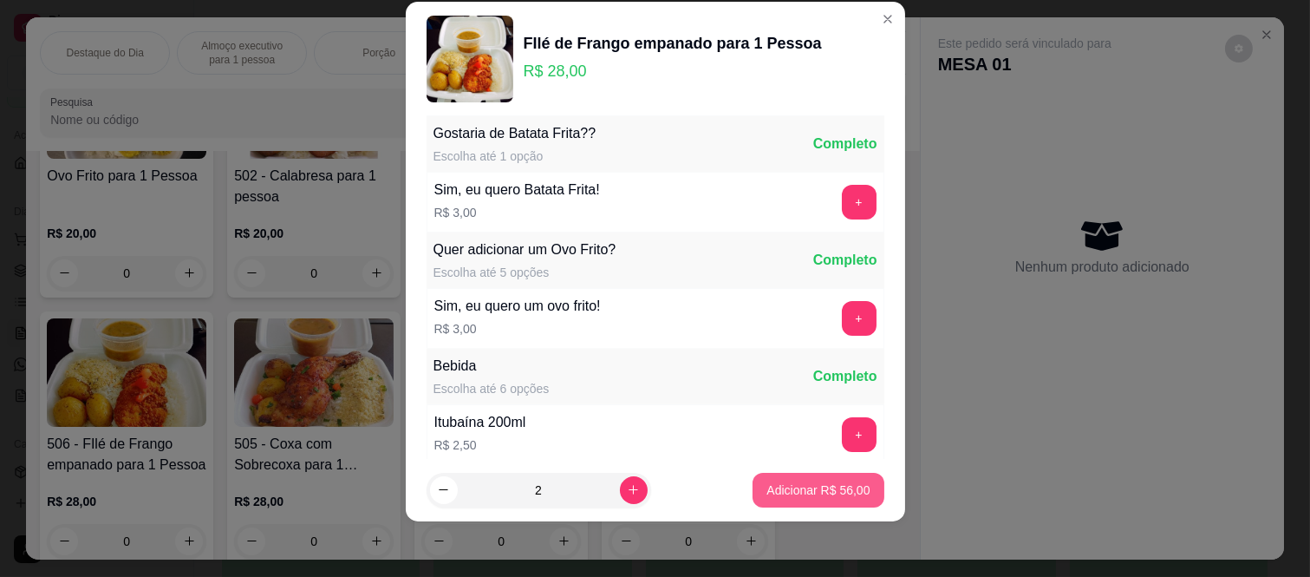
click at [780, 475] on button "Adicionar R$ 56,00" at bounding box center [818, 490] width 131 height 35
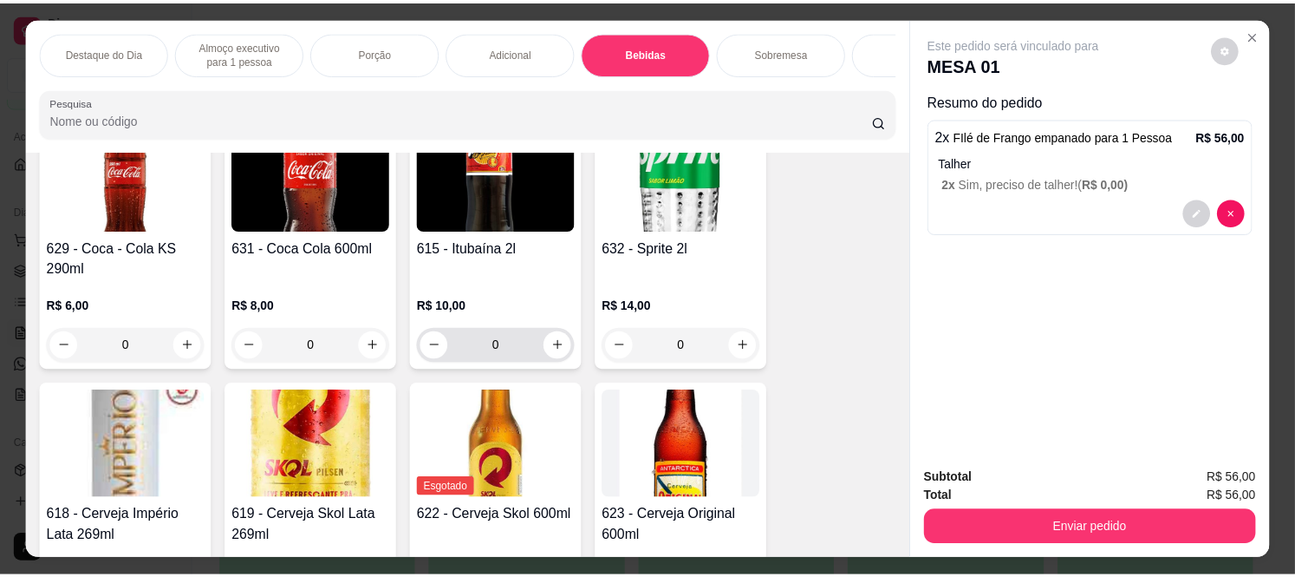
scroll to position [3468, 0]
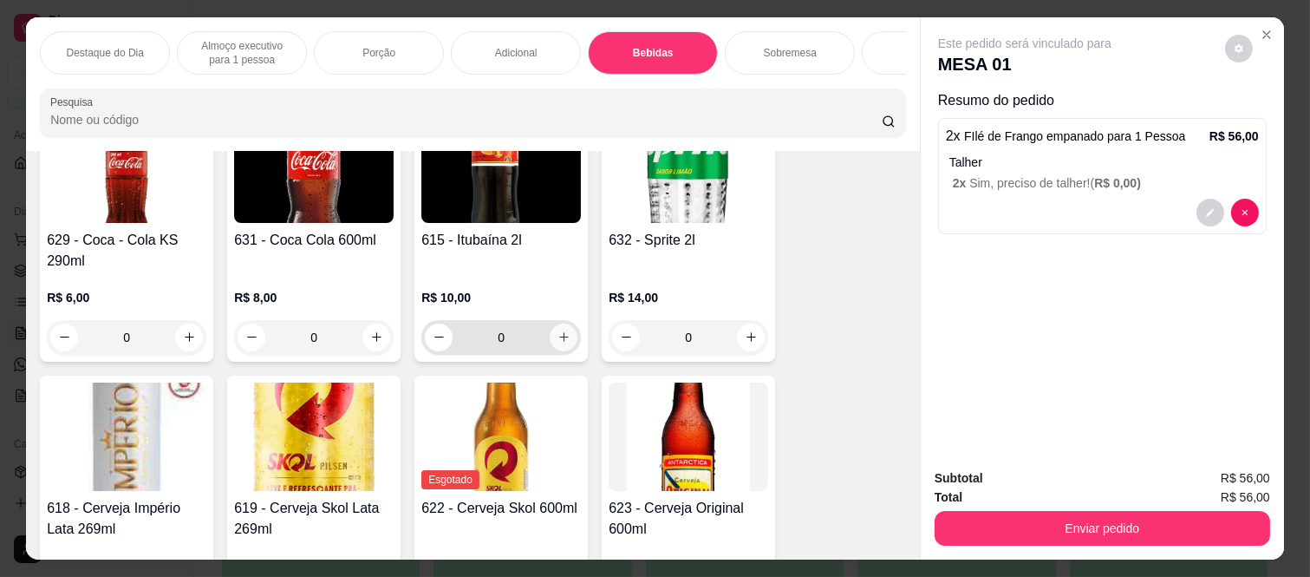
click at [562, 342] on icon "increase-product-quantity" at bounding box center [563, 336] width 13 height 13
type input "1"
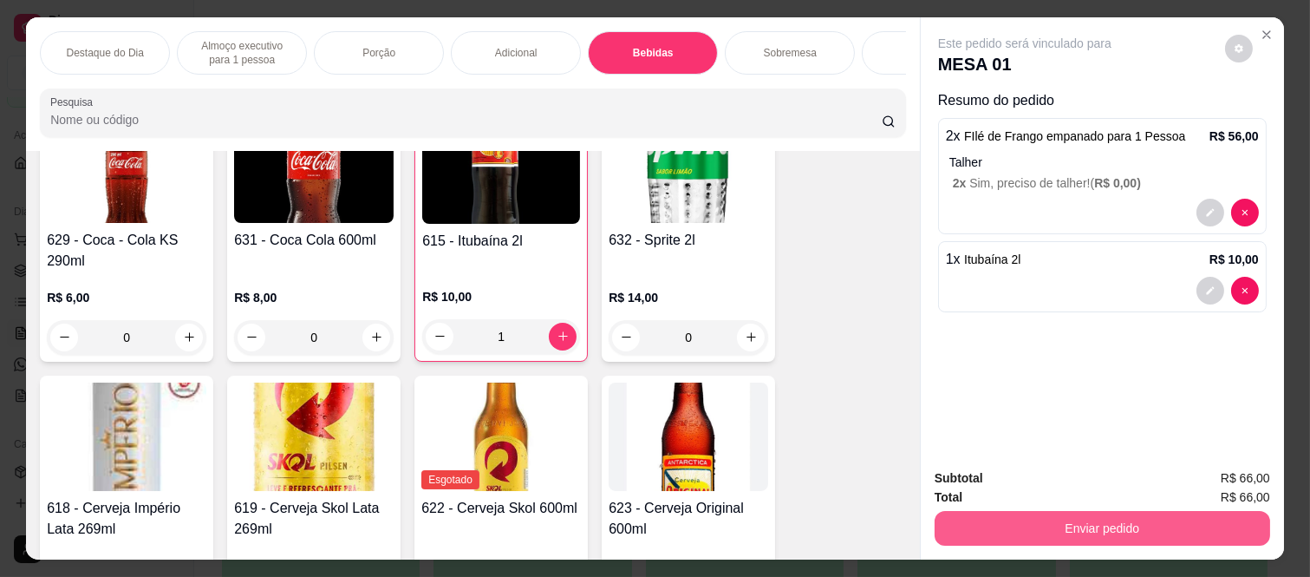
click at [1188, 525] on button "Enviar pedido" at bounding box center [1103, 528] width 336 height 35
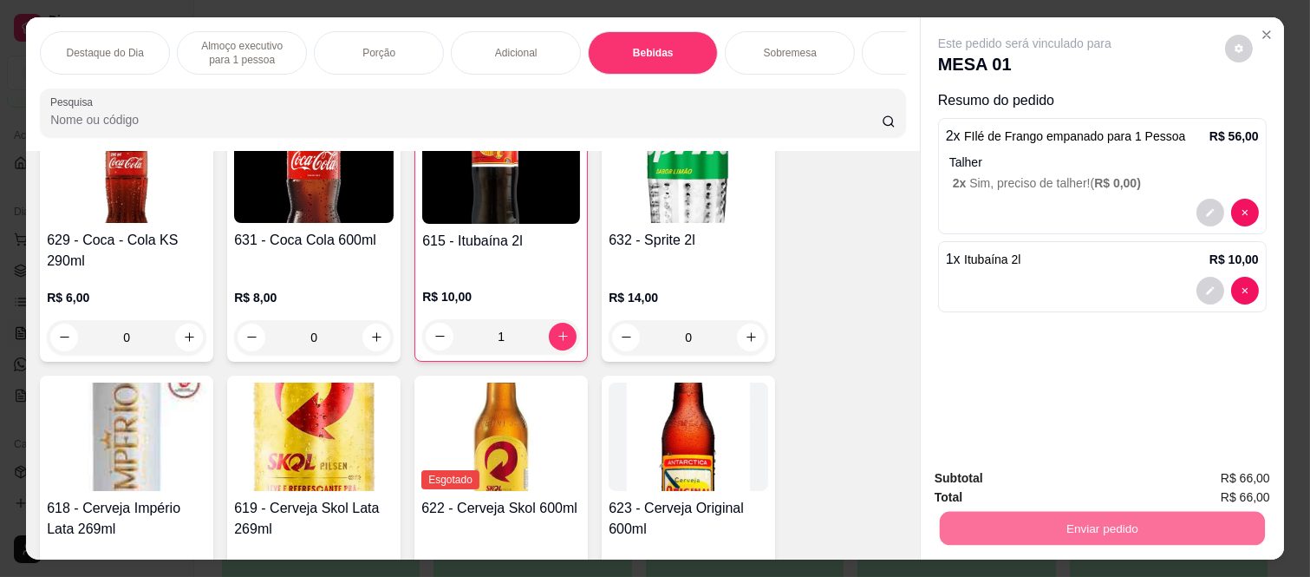
click at [1108, 477] on button "Não registrar e enviar pedido" at bounding box center [1044, 478] width 175 height 32
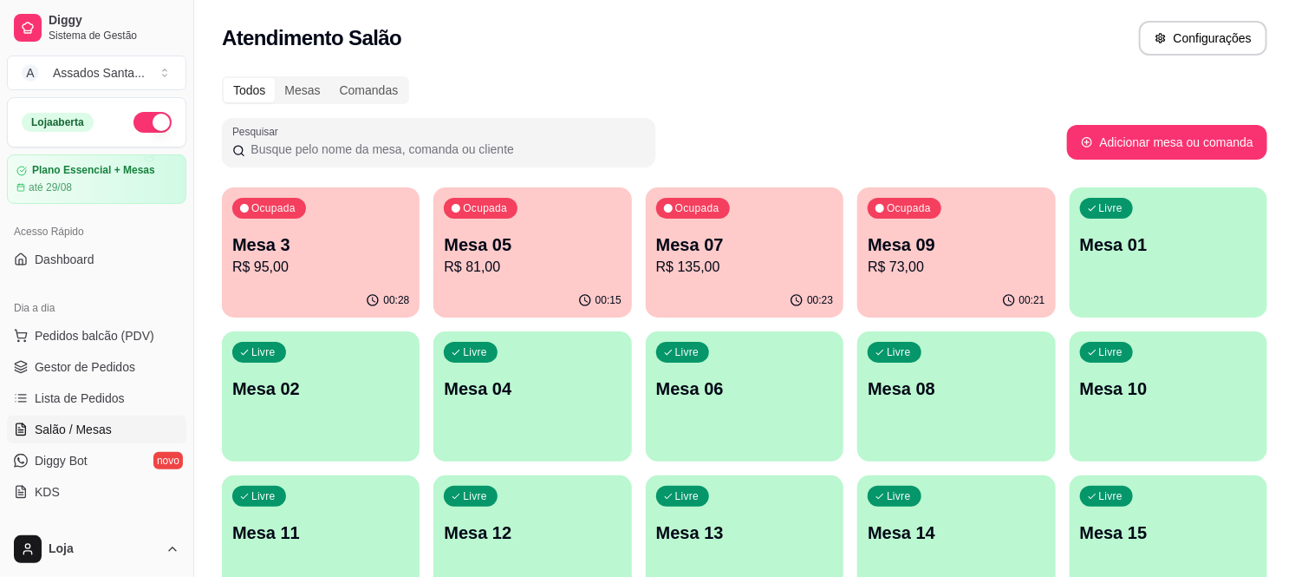
click at [376, 290] on div "00:28" at bounding box center [321, 301] width 198 height 34
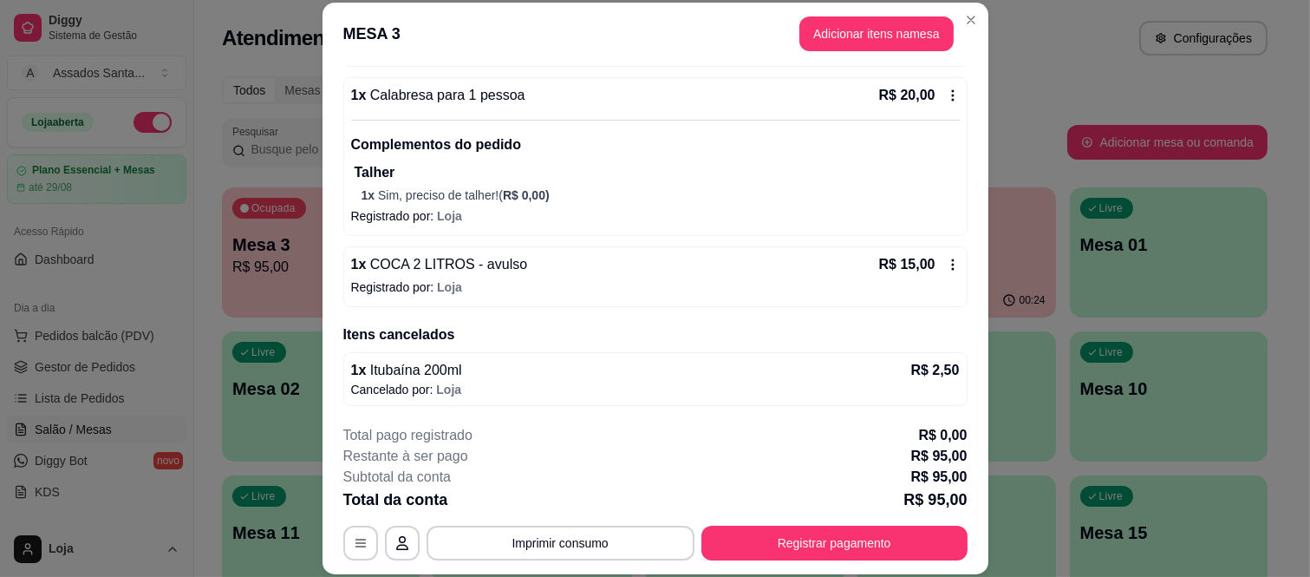
scroll to position [323, 0]
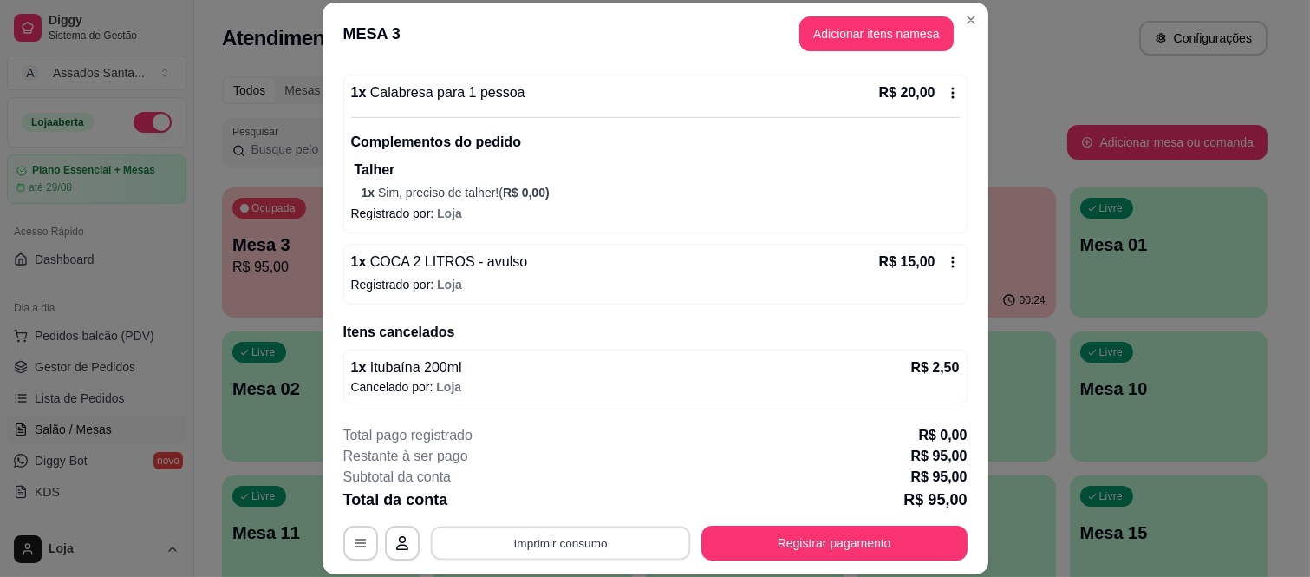
click at [626, 553] on button "Imprimir consumo" at bounding box center [560, 542] width 260 height 34
click at [581, 500] on button "IMPRESSORA caixa" at bounding box center [558, 503] width 126 height 28
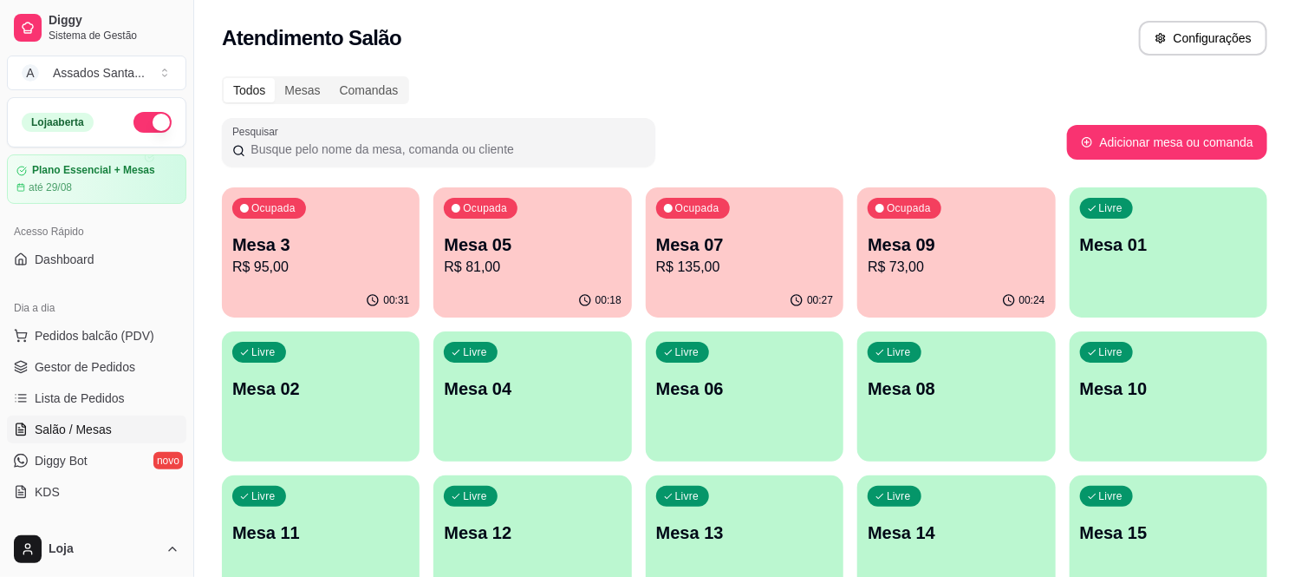
click at [958, 264] on p "R$ 73,00" at bounding box center [956, 267] width 177 height 21
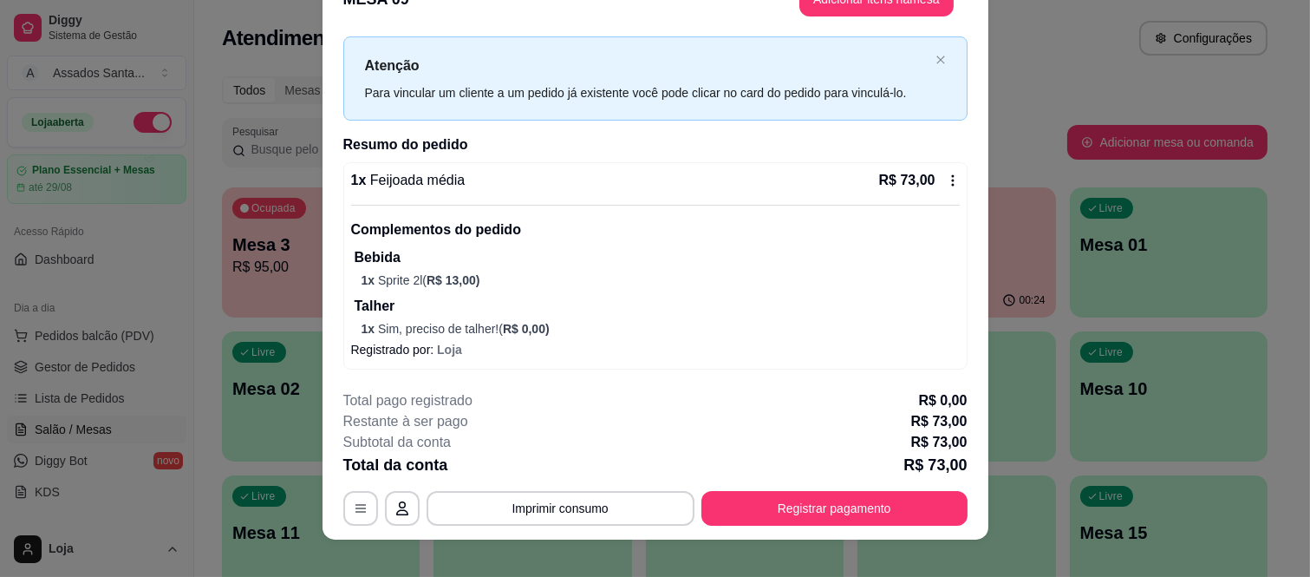
scroll to position [53, 0]
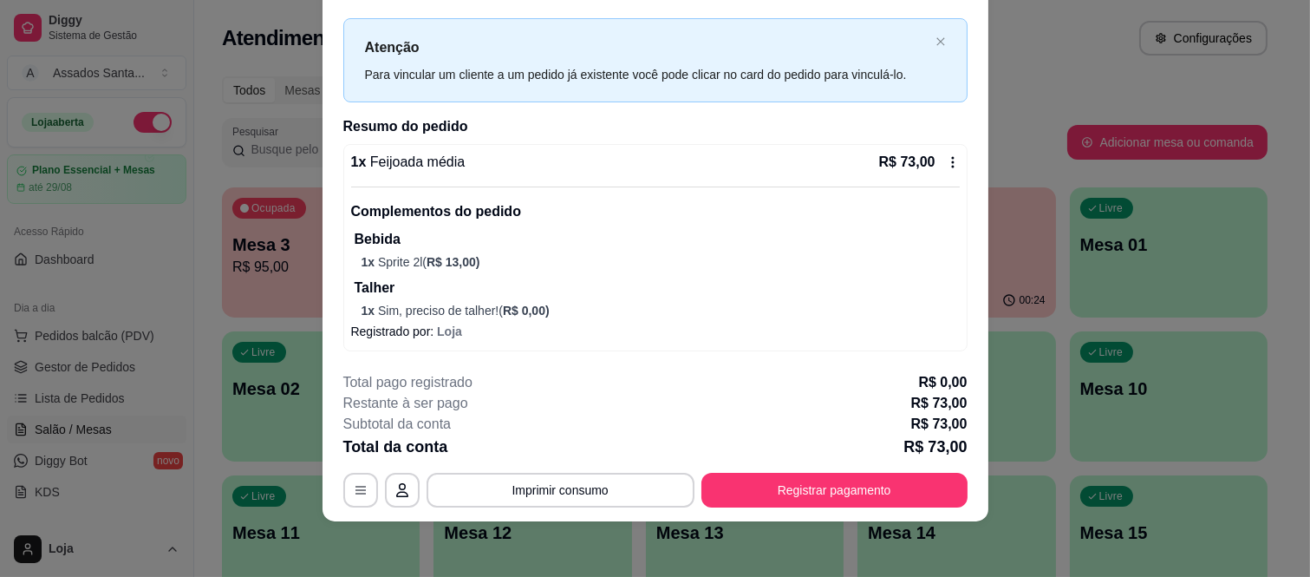
click at [584, 487] on button "Imprimir consumo" at bounding box center [561, 490] width 268 height 35
click at [578, 456] on button "IMPRESSORA caixa" at bounding box center [558, 450] width 126 height 28
click at [865, 482] on button "Registrar pagamento" at bounding box center [834, 490] width 266 height 35
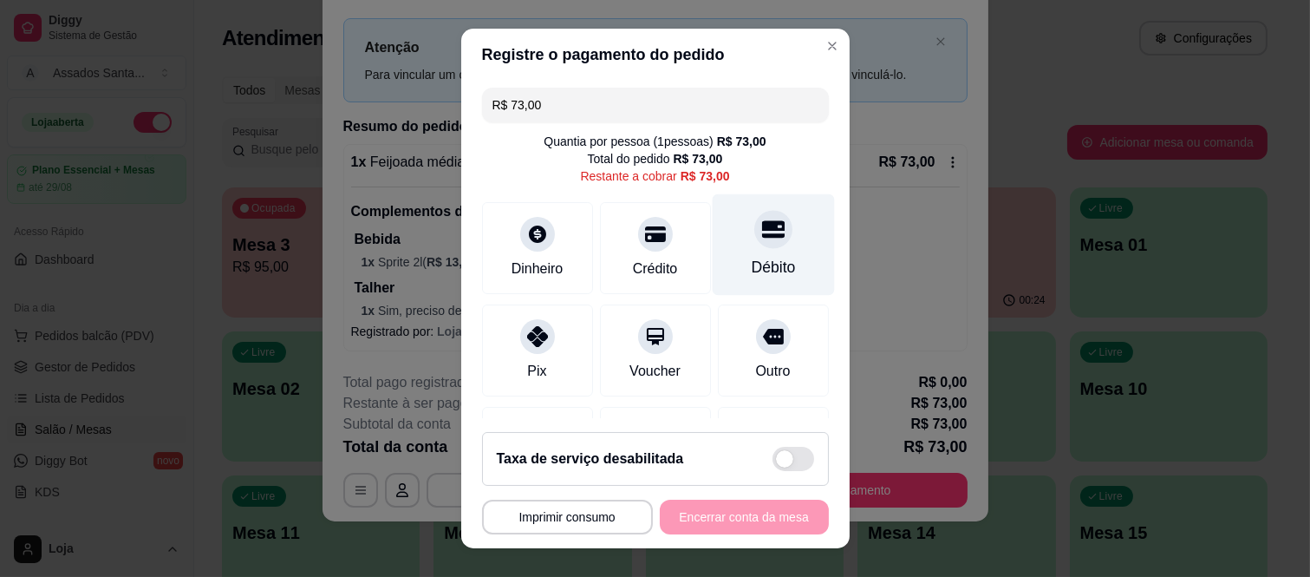
click at [747, 252] on div "Débito" at bounding box center [773, 244] width 122 height 101
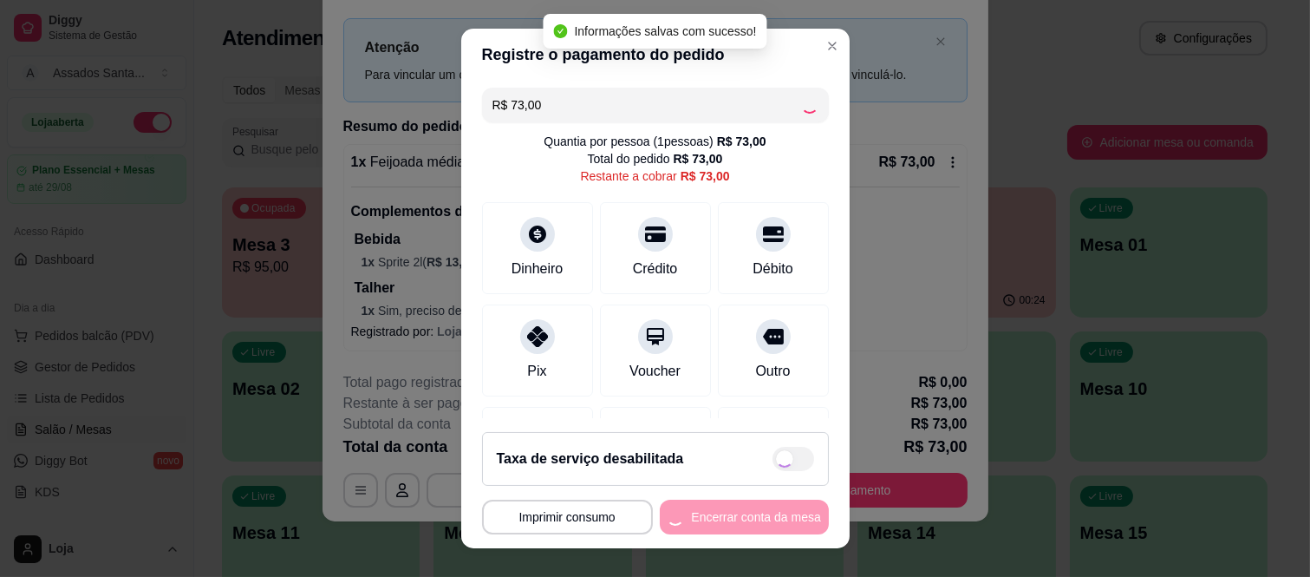
type input "R$ 0,00"
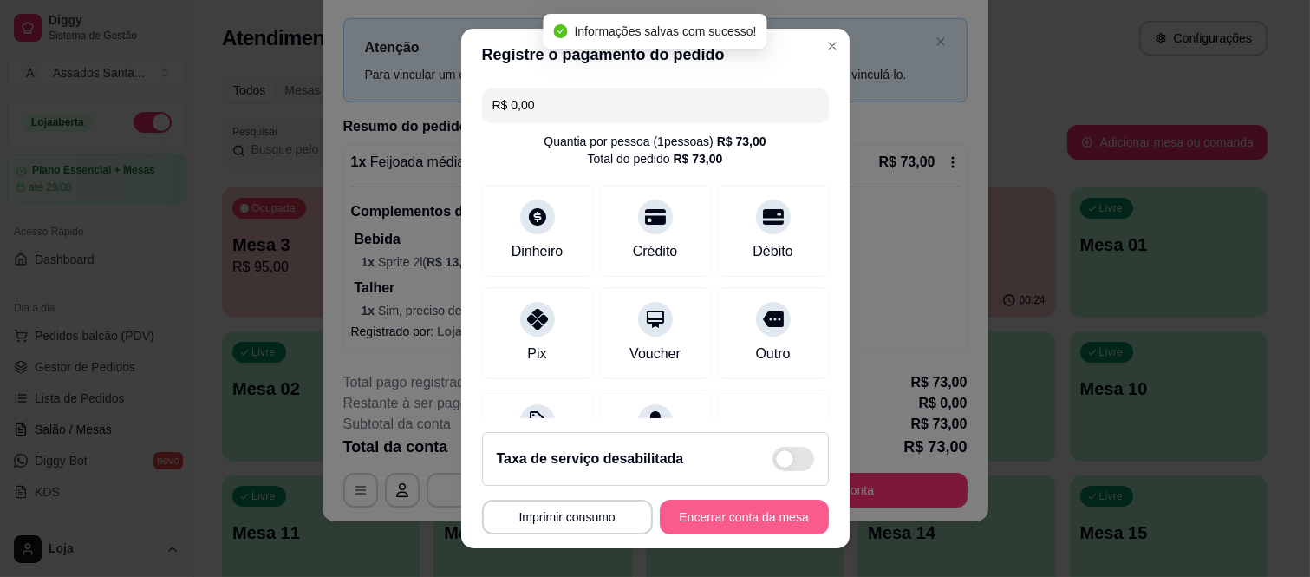
click at [728, 505] on button "Encerrar conta da mesa" at bounding box center [744, 516] width 169 height 35
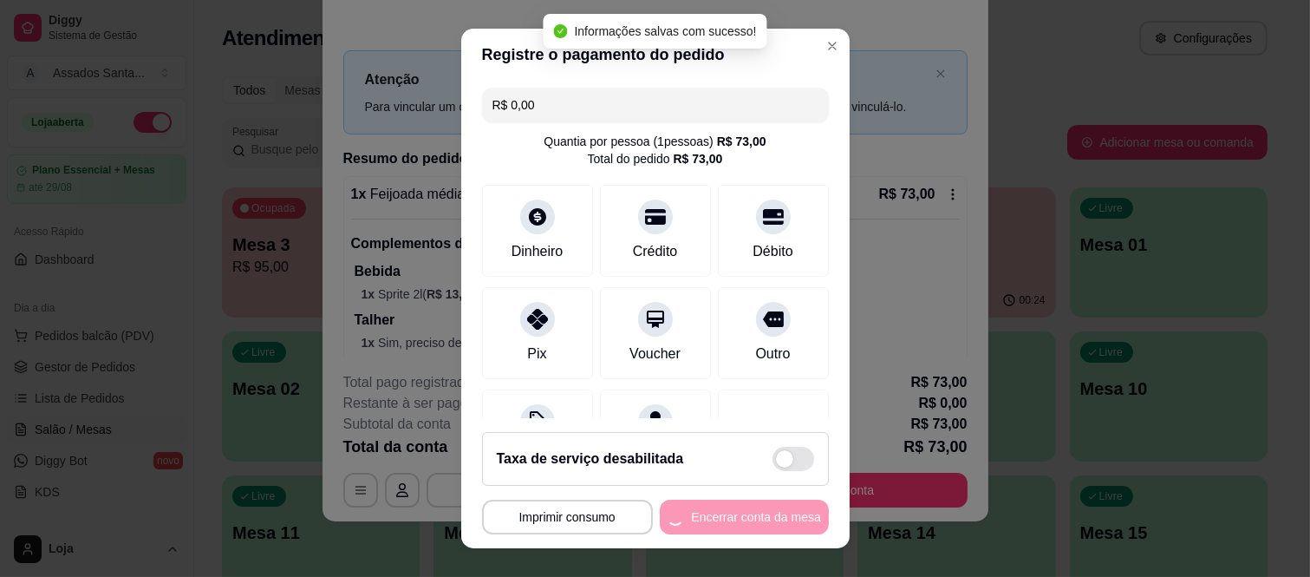
scroll to position [0, 0]
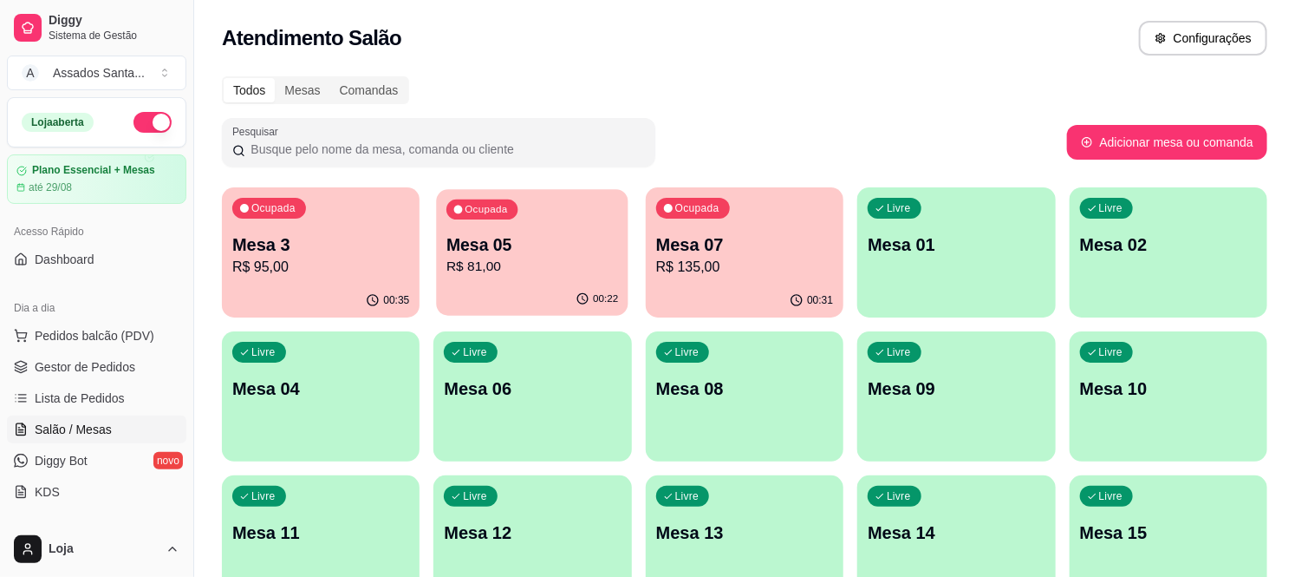
click at [557, 269] on p "R$ 81,00" at bounding box center [533, 267] width 172 height 20
click at [388, 261] on p "R$ 95,00" at bounding box center [320, 267] width 177 height 21
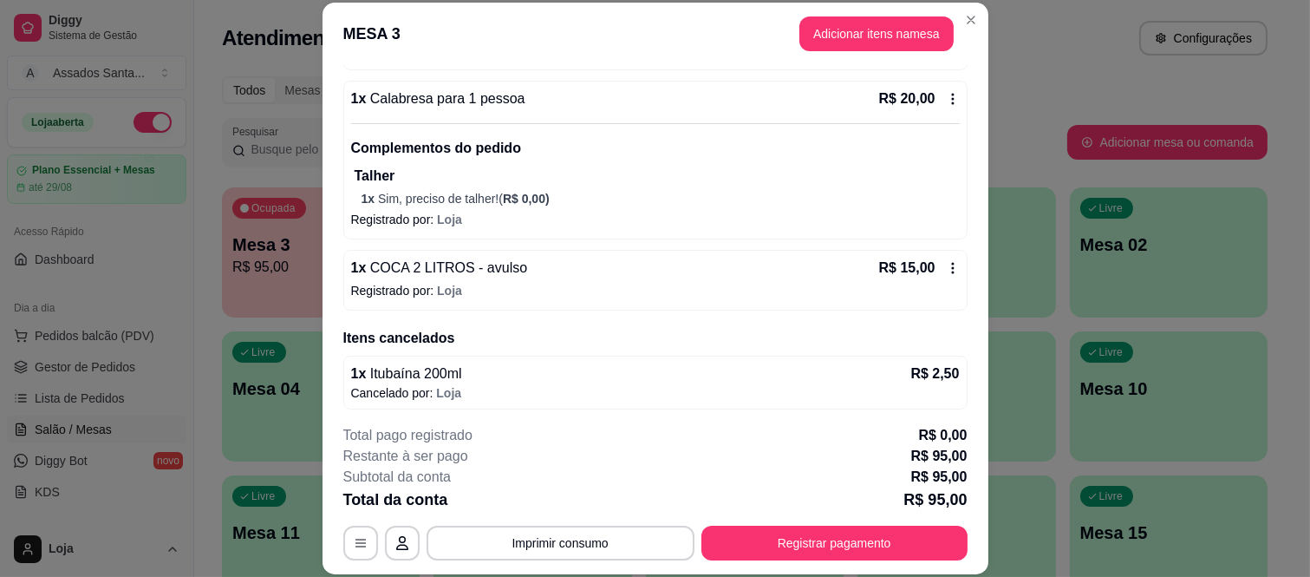
scroll to position [323, 0]
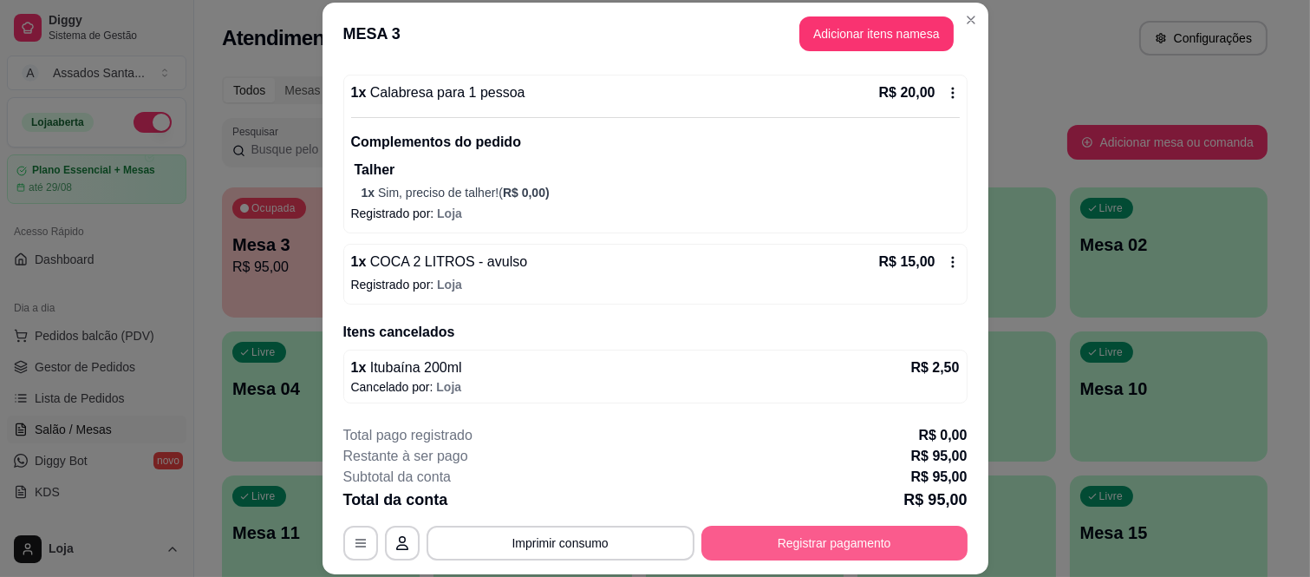
click at [817, 539] on button "Registrar pagamento" at bounding box center [834, 542] width 266 height 35
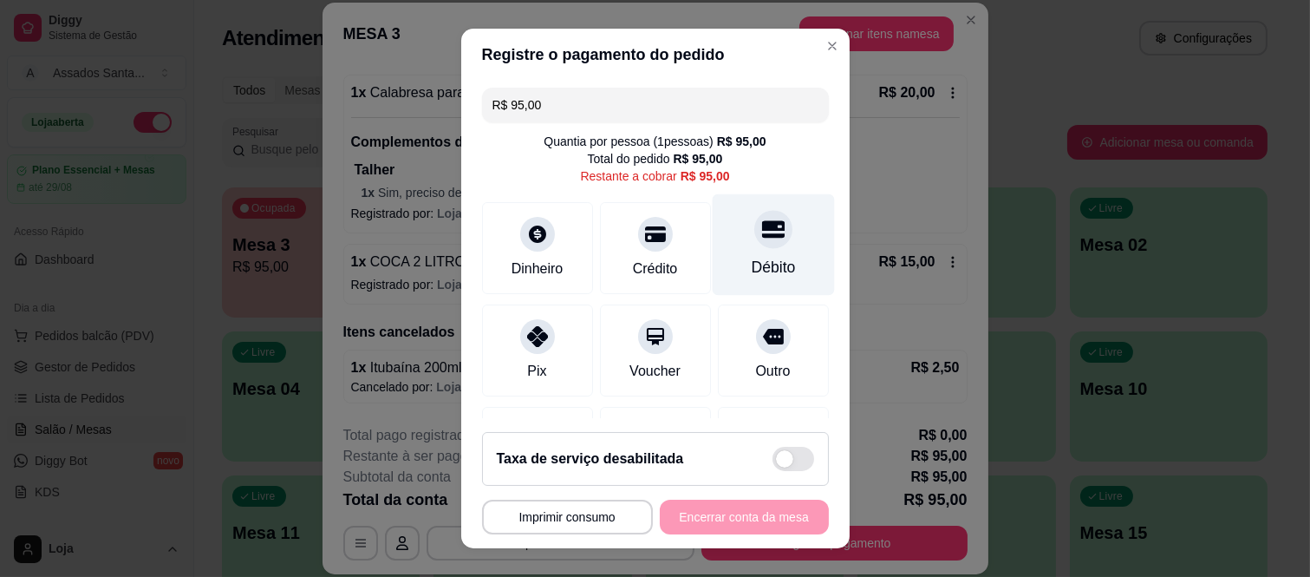
click at [750, 246] on div "Débito" at bounding box center [773, 244] width 122 height 101
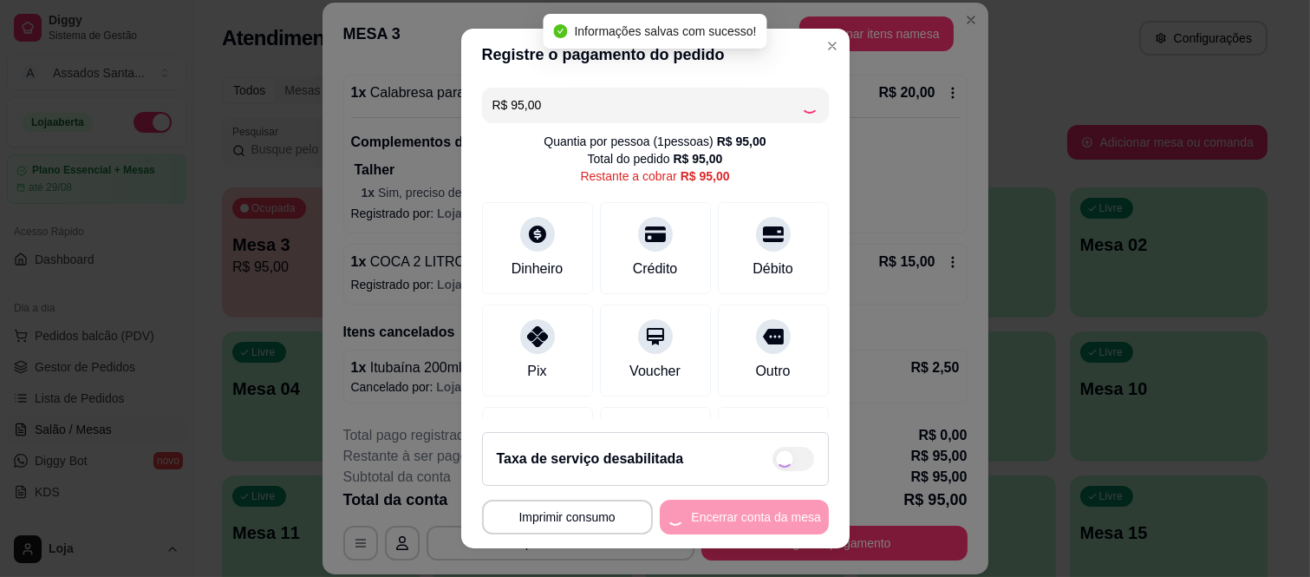
type input "R$ 0,00"
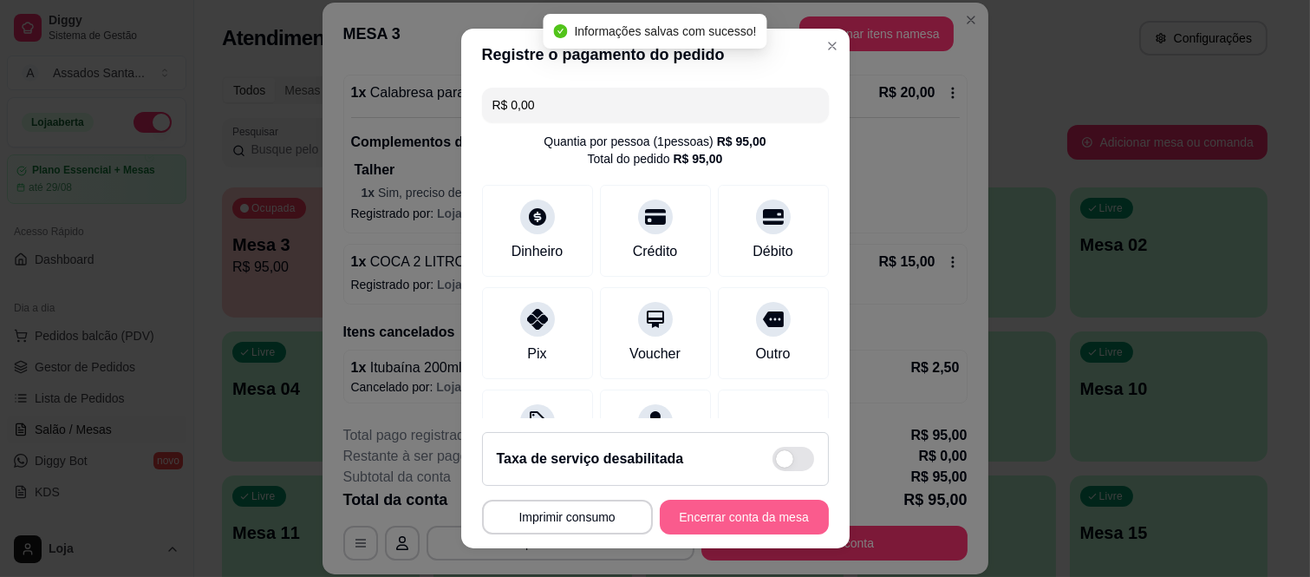
click at [746, 525] on button "Encerrar conta da mesa" at bounding box center [744, 516] width 169 height 35
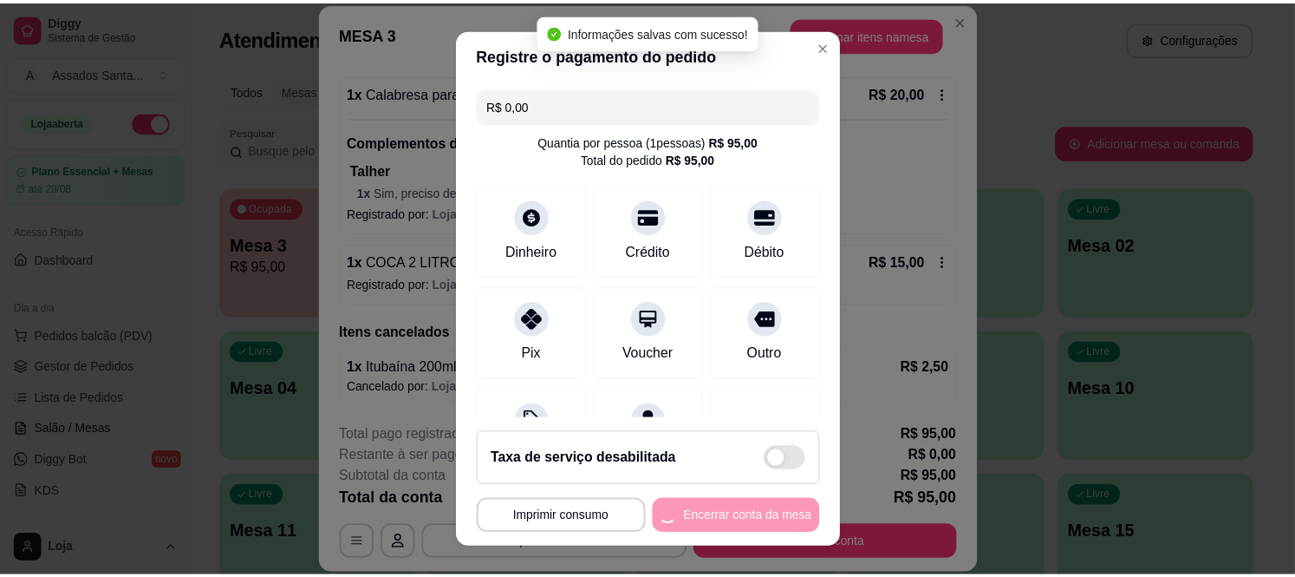
scroll to position [0, 0]
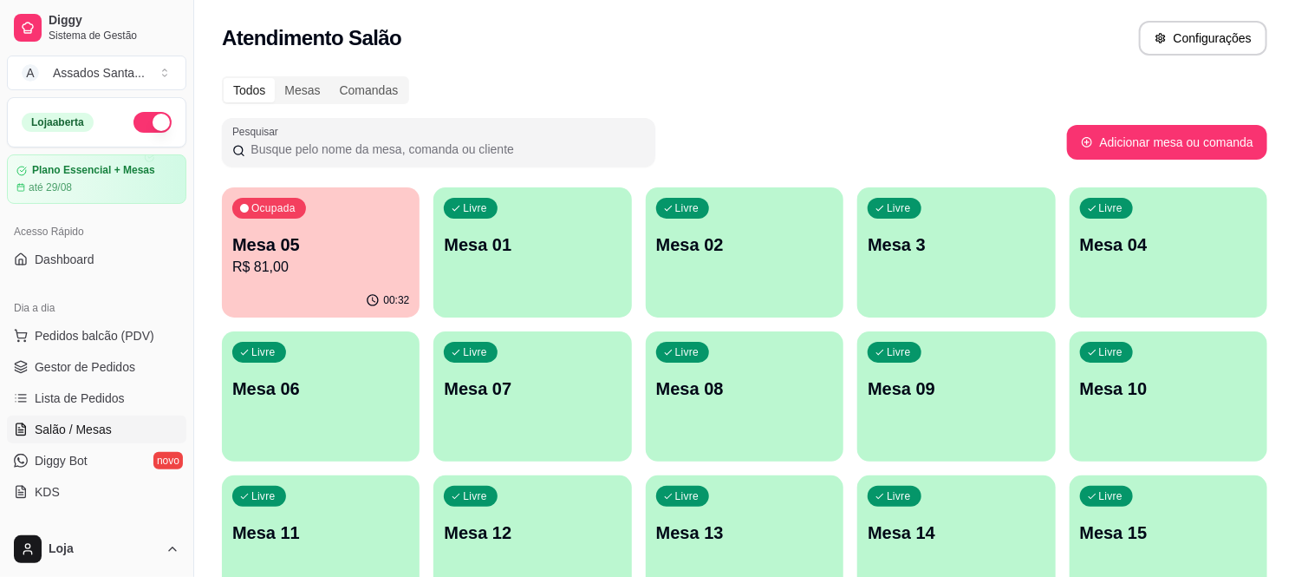
click at [343, 261] on p "R$ 81,00" at bounding box center [320, 267] width 177 height 21
click at [116, 344] on button "Pedidos balcão (PDV)" at bounding box center [96, 336] width 179 height 28
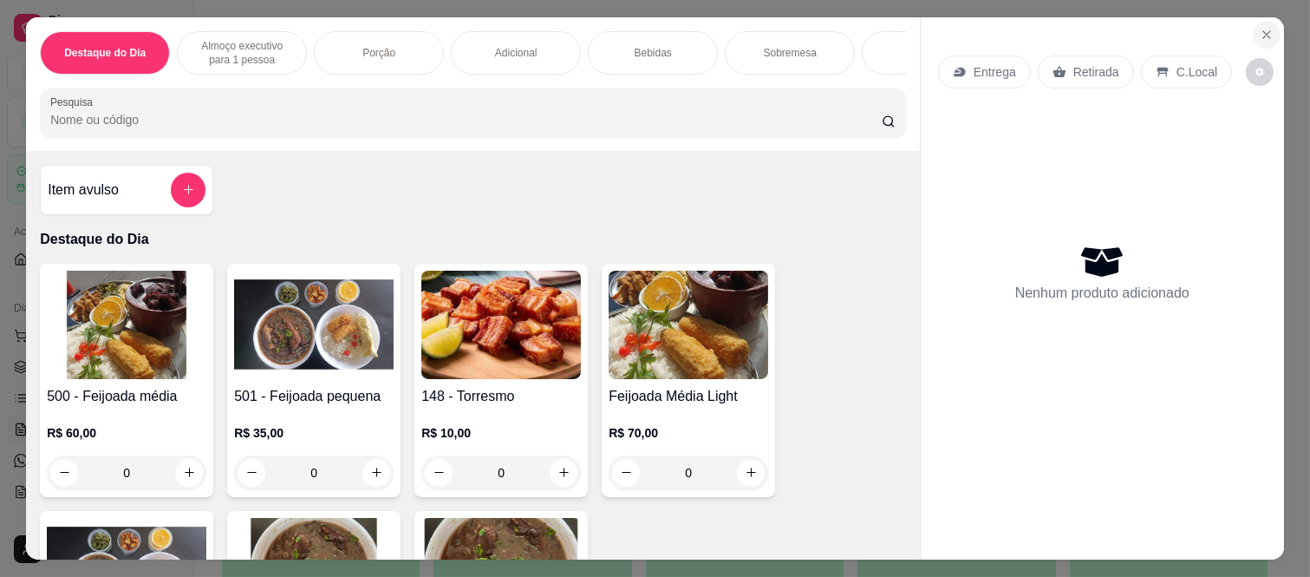
click at [1263, 31] on icon "Close" at bounding box center [1266, 34] width 7 height 7
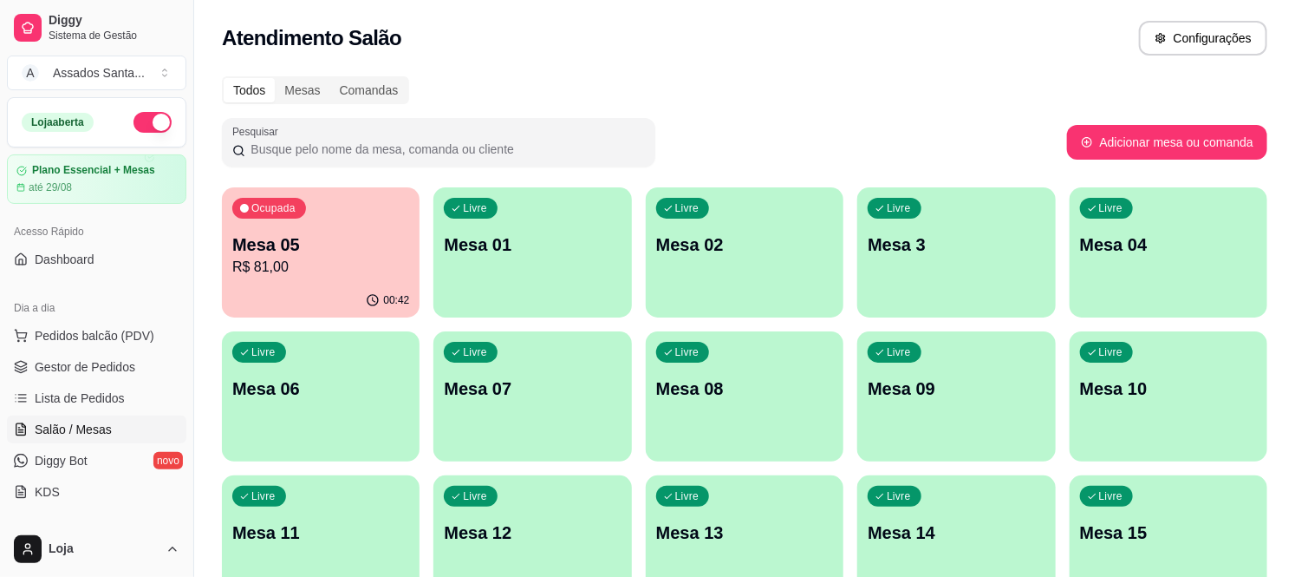
click at [299, 254] on p "Mesa 05" at bounding box center [320, 244] width 177 height 24
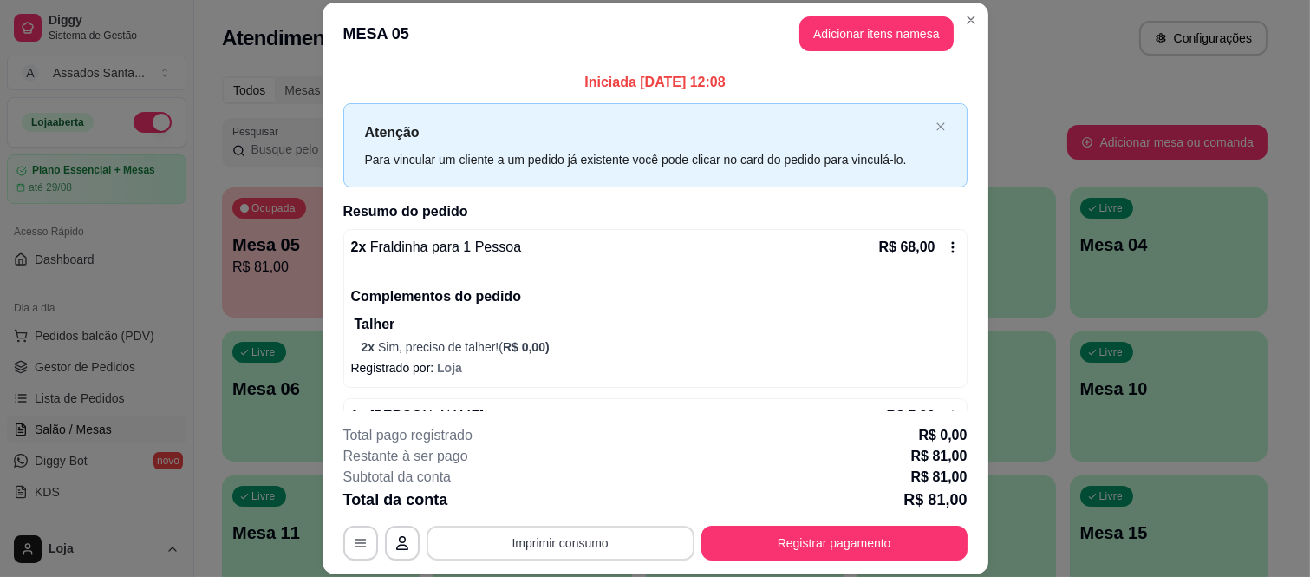
click at [585, 544] on button "Imprimir consumo" at bounding box center [561, 542] width 268 height 35
click at [572, 503] on button "IMPRESSORA caixa" at bounding box center [558, 503] width 126 height 28
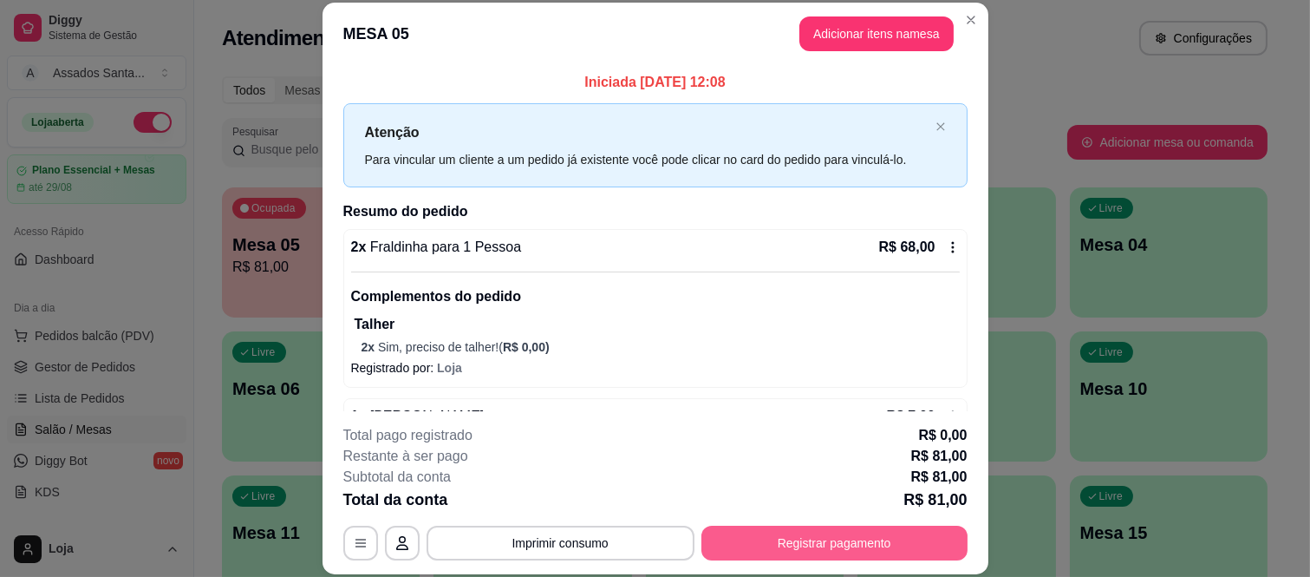
click at [847, 539] on button "Registrar pagamento" at bounding box center [834, 542] width 266 height 35
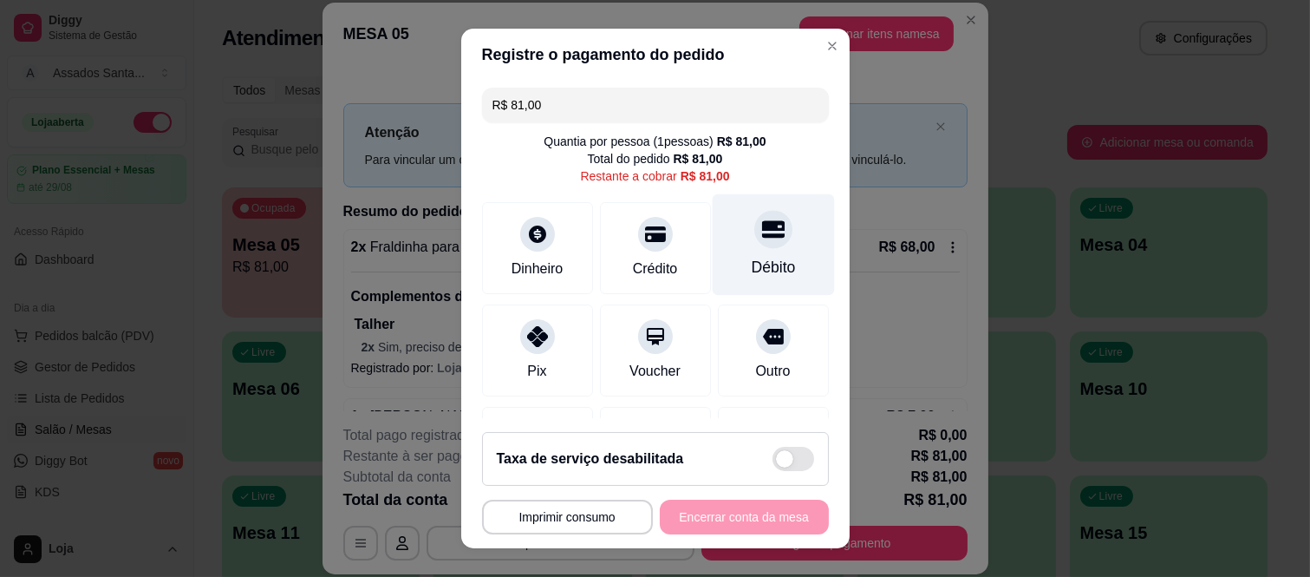
click at [751, 260] on div "Débito" at bounding box center [773, 267] width 44 height 23
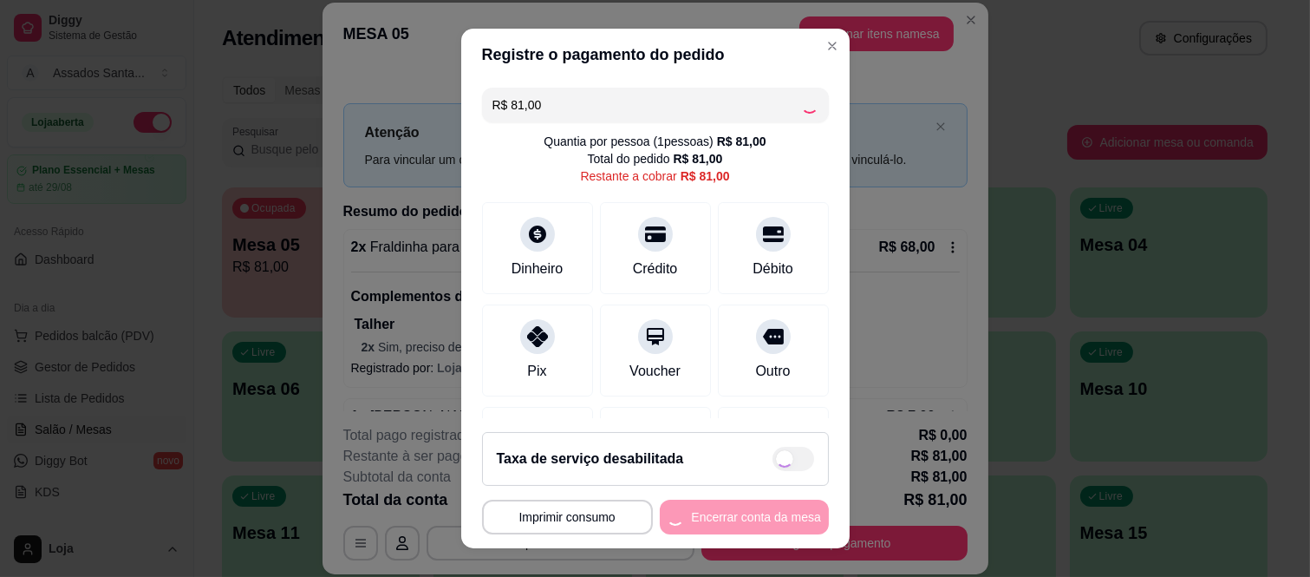
type input "R$ 0,00"
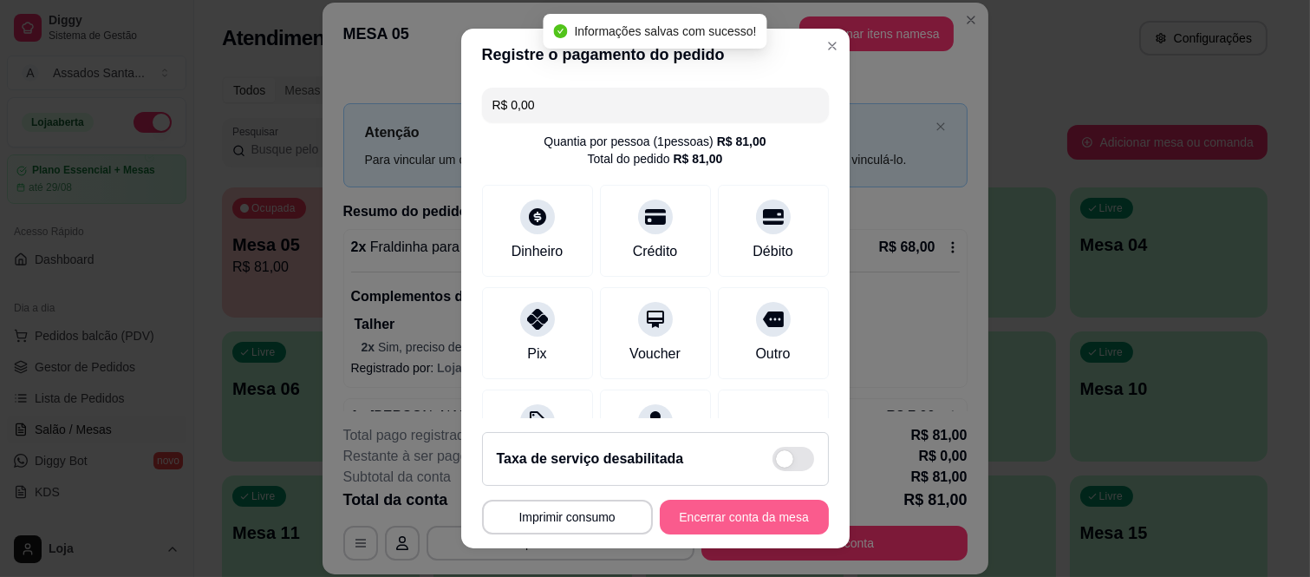
click at [739, 516] on button "Encerrar conta da mesa" at bounding box center [744, 516] width 169 height 35
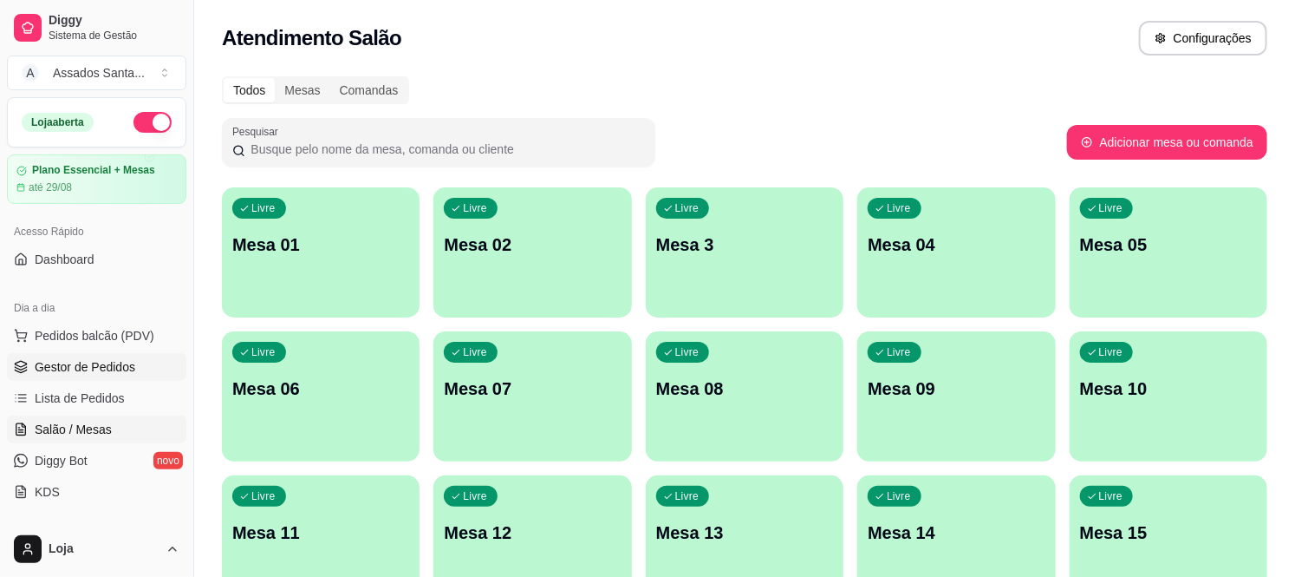
click at [115, 365] on span "Gestor de Pedidos" at bounding box center [85, 366] width 101 height 17
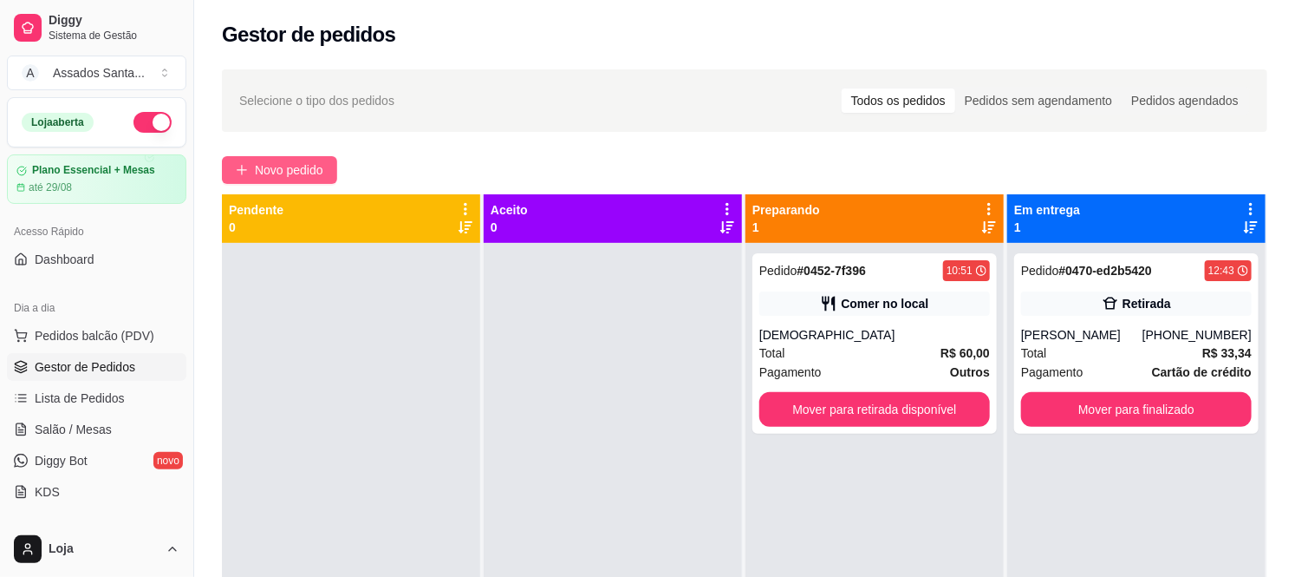
click at [309, 176] on span "Novo pedido" at bounding box center [289, 169] width 68 height 19
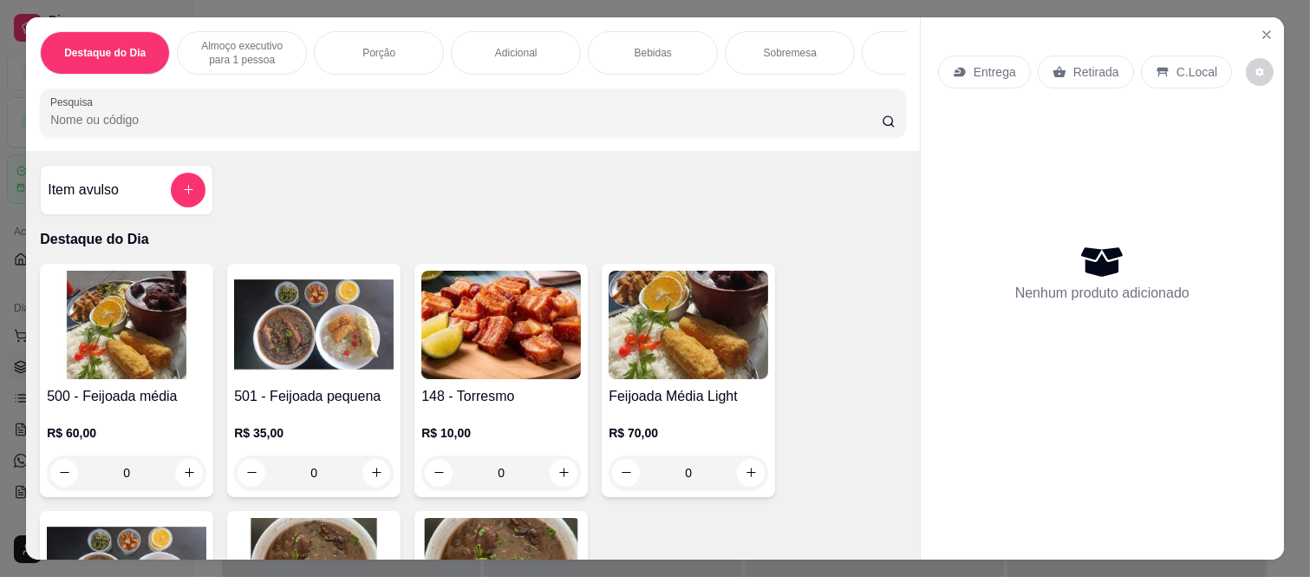
click at [231, 53] on p "Almoço executivo para 1 pessoa" at bounding box center [242, 53] width 101 height 28
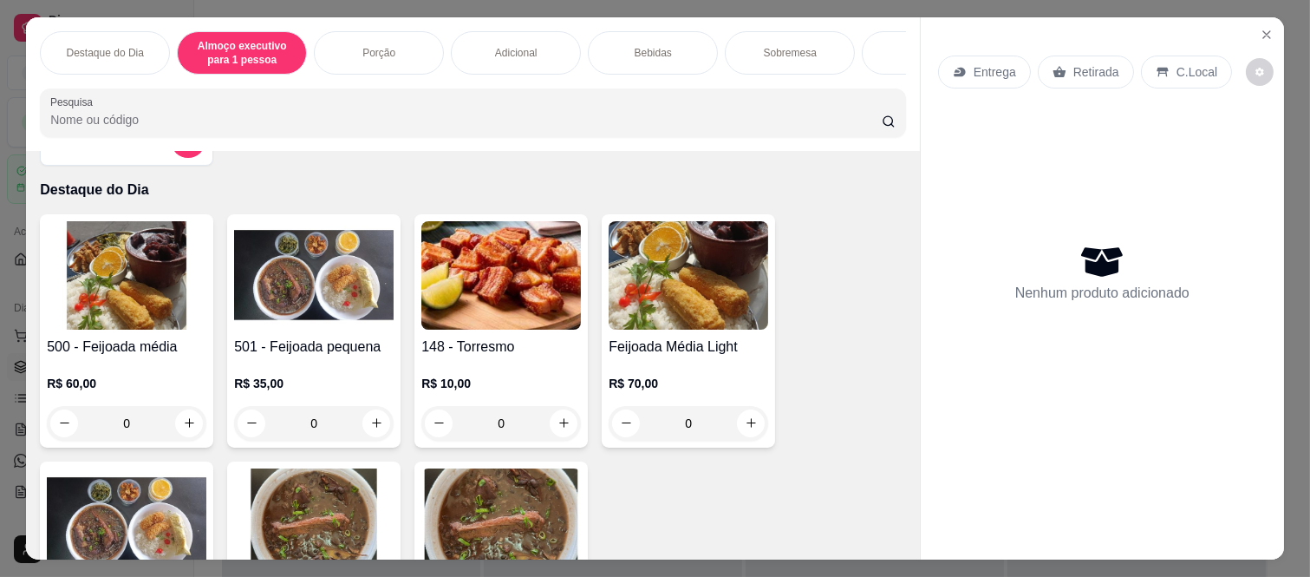
click at [668, 33] on div "Bebidas" at bounding box center [653, 52] width 130 height 43
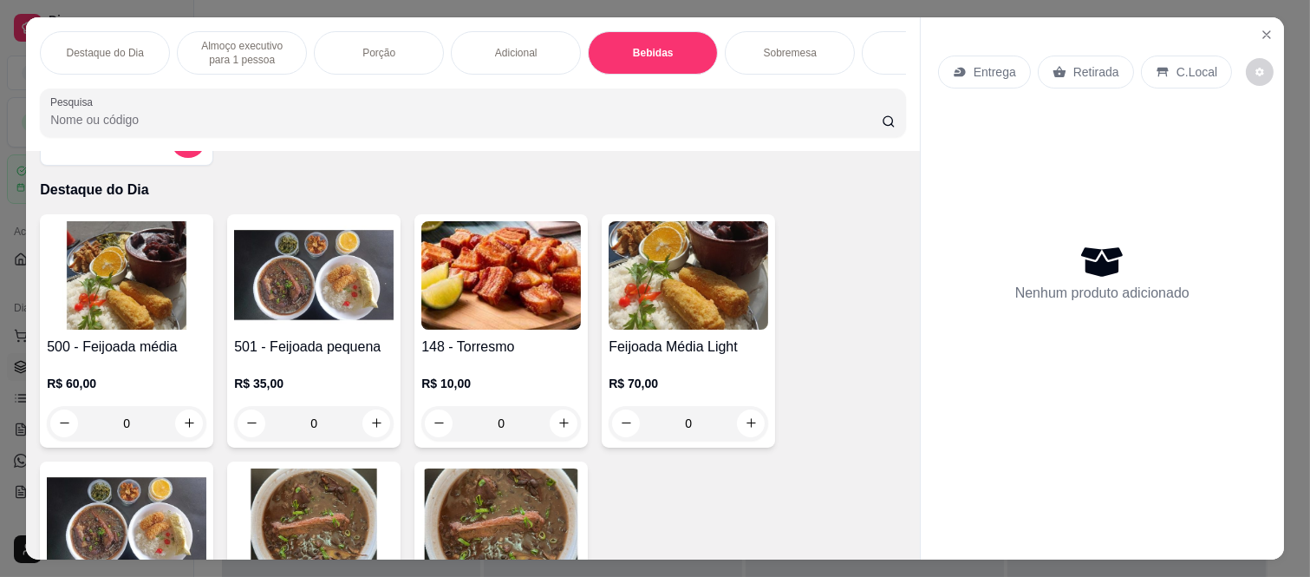
scroll to position [45, 0]
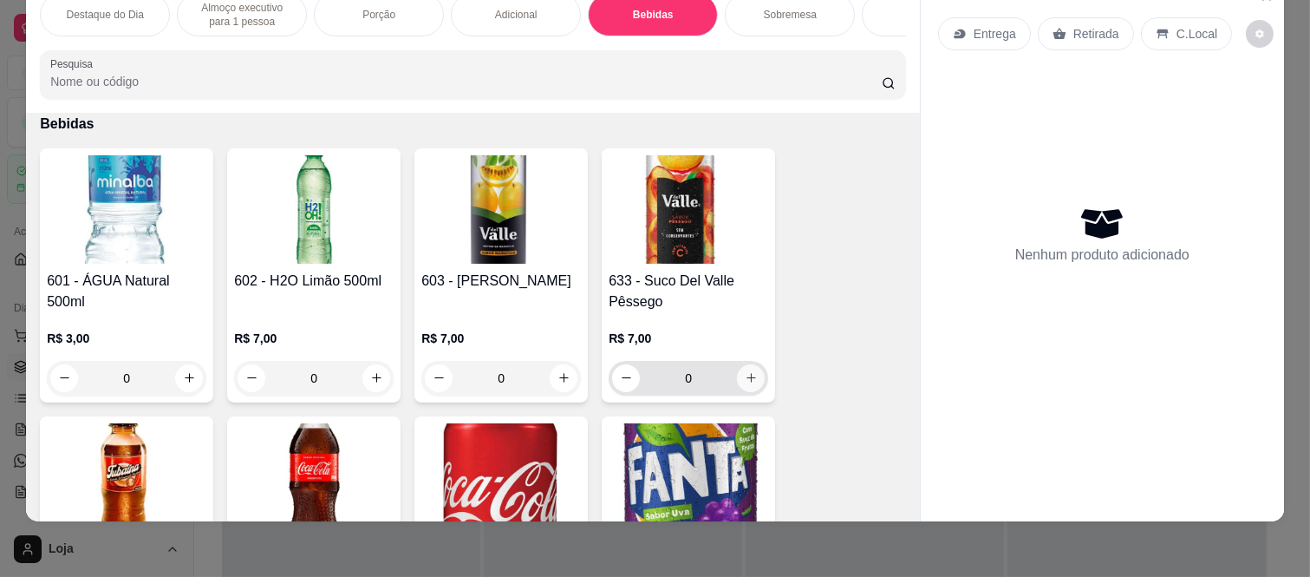
click at [752, 381] on button "increase-product-quantity" at bounding box center [751, 378] width 28 height 28
type input "1"
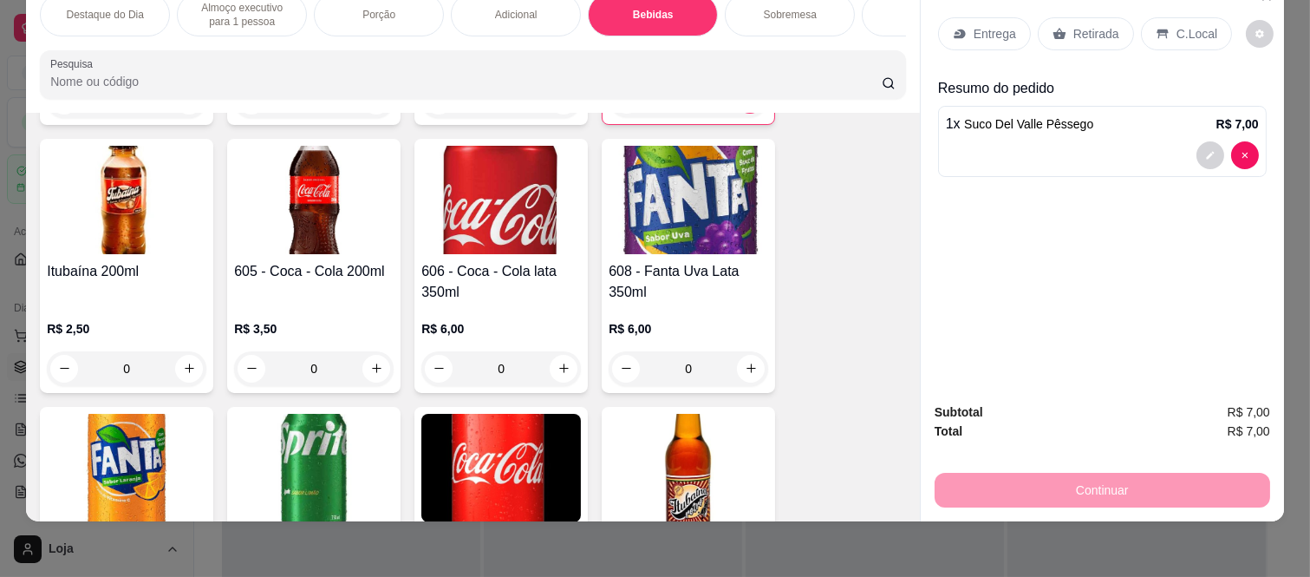
scroll to position [2874, 0]
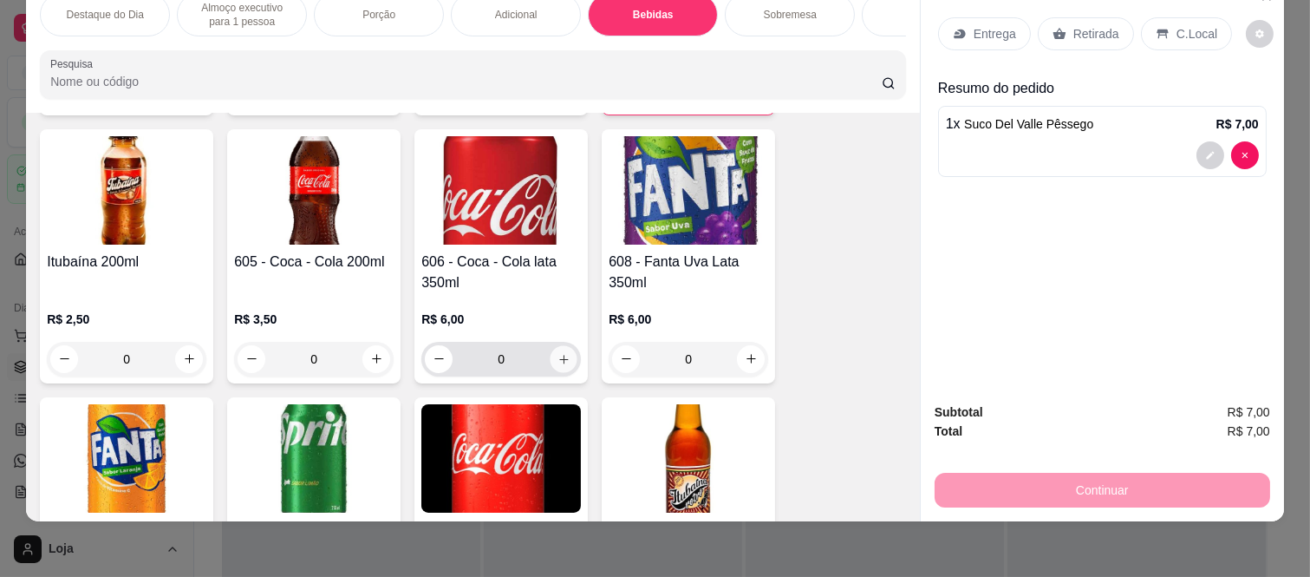
click at [557, 362] on icon "increase-product-quantity" at bounding box center [563, 359] width 13 height 13
type input "1"
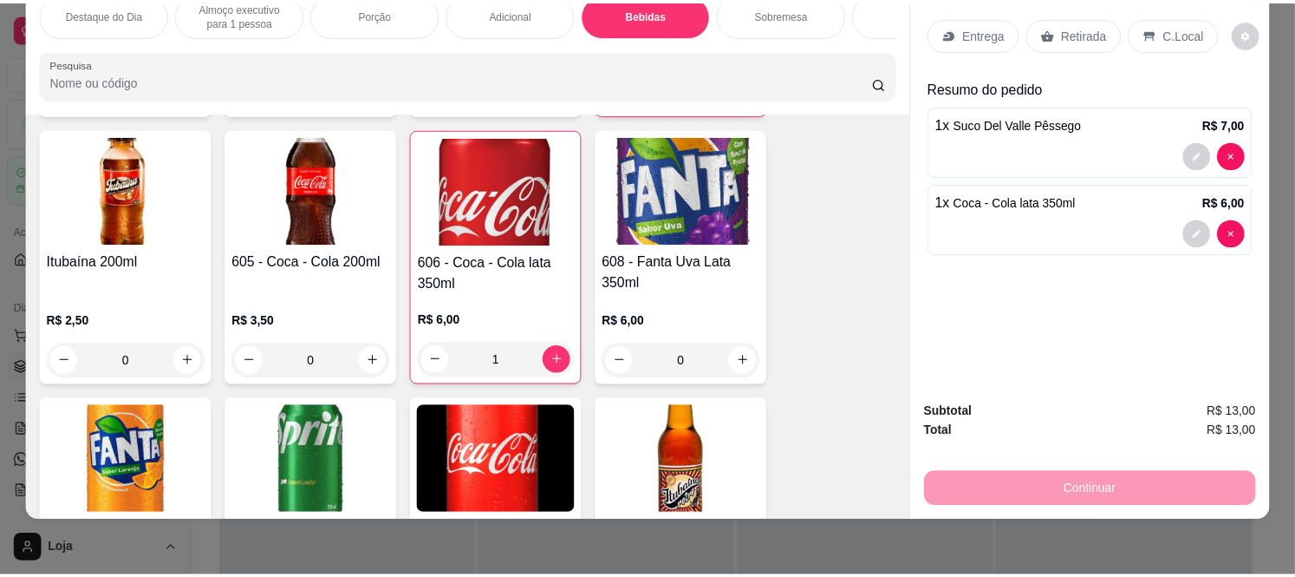
scroll to position [0, 0]
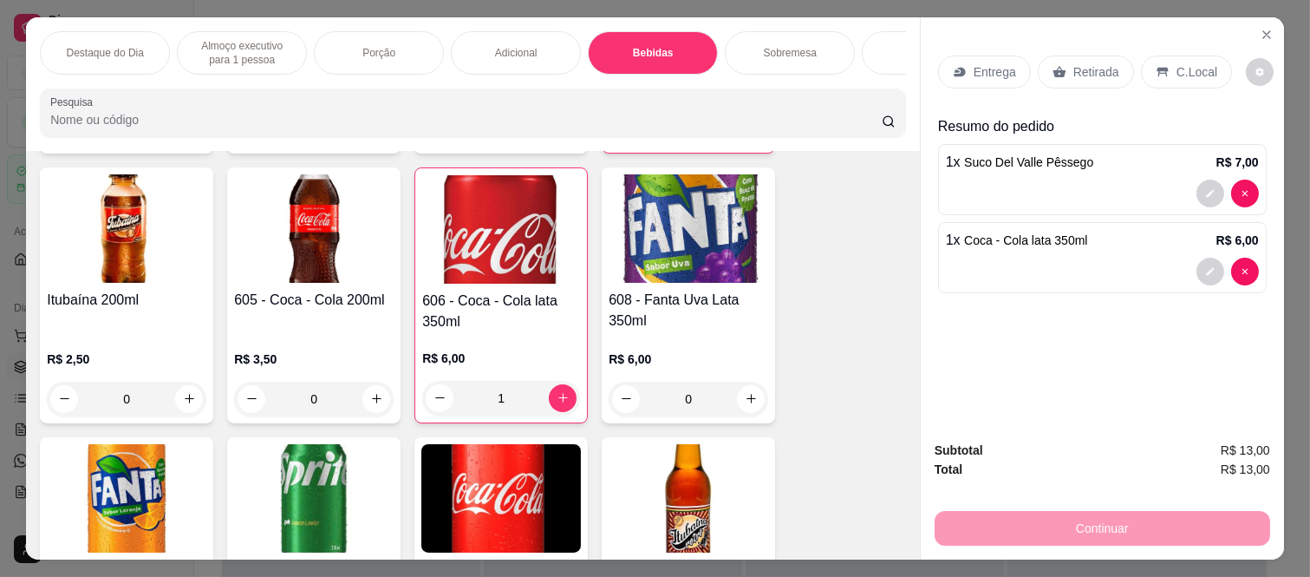
click at [1177, 72] on p "C.Local" at bounding box center [1197, 71] width 41 height 17
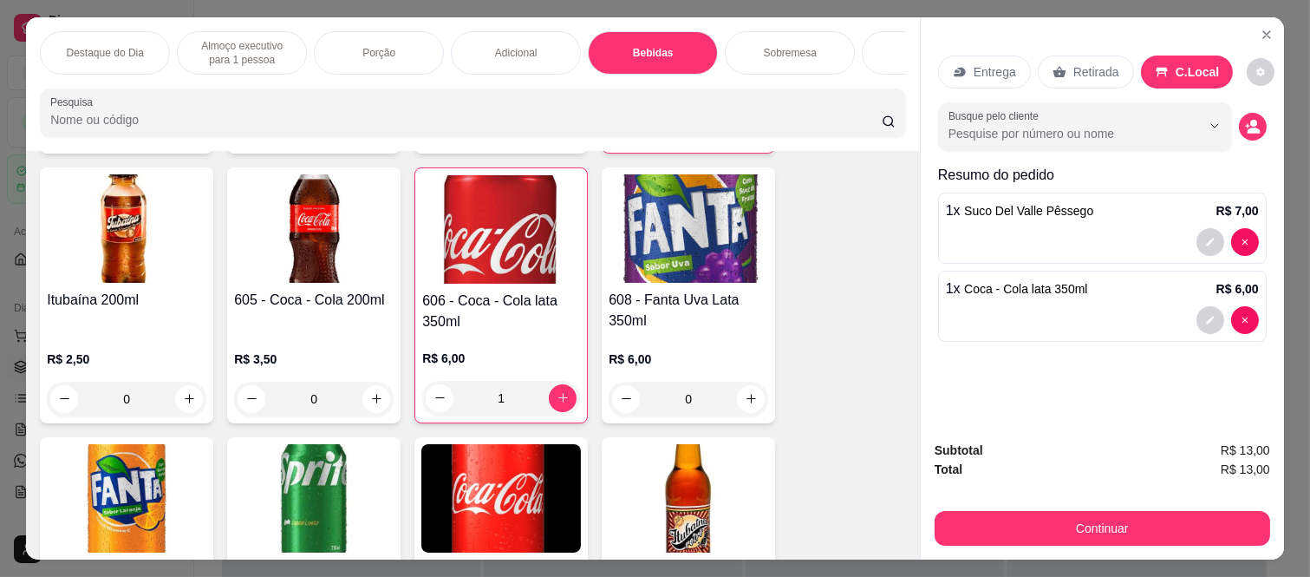
click at [1132, 560] on div "Destaque do Dia Almoço executivo para 1 pessoa Porção Adicional Bebidas Sobreme…" at bounding box center [655, 288] width 1310 height 577
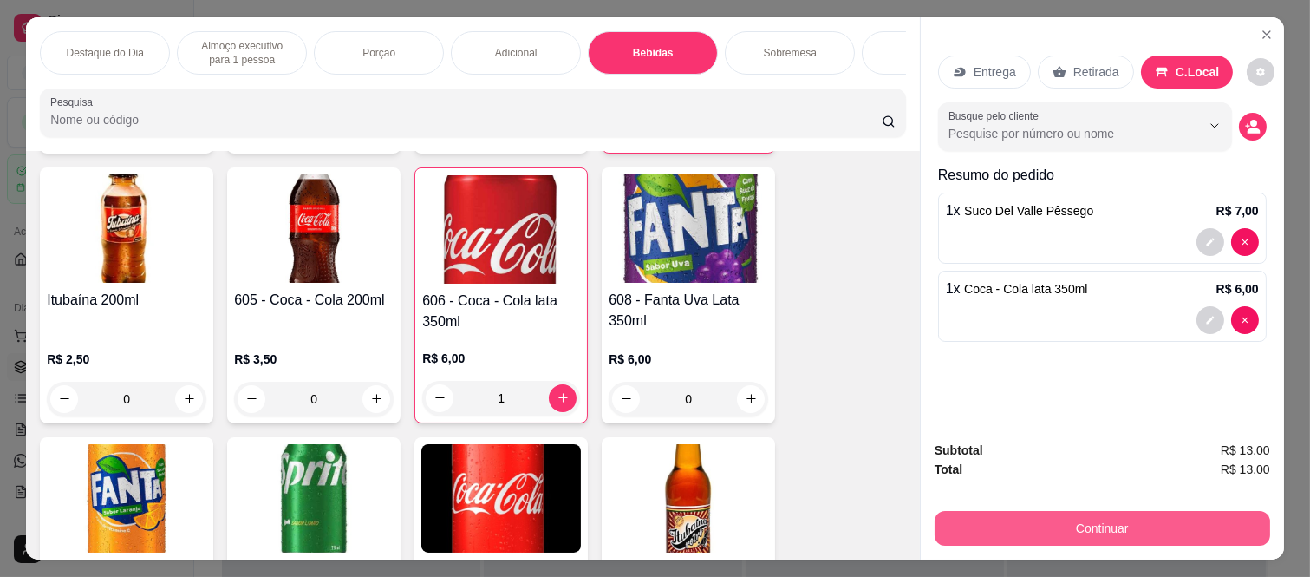
click at [1115, 513] on button "Continuar" at bounding box center [1103, 528] width 336 height 35
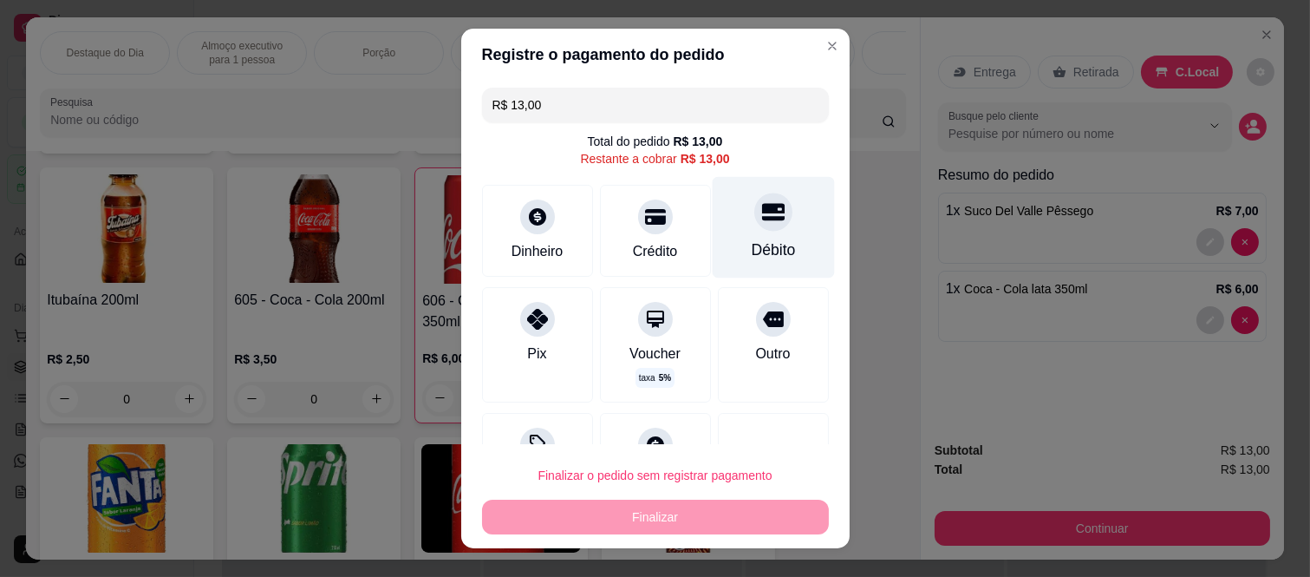
click at [761, 223] on icon at bounding box center [772, 211] width 23 height 23
type input "R$ 0,00"
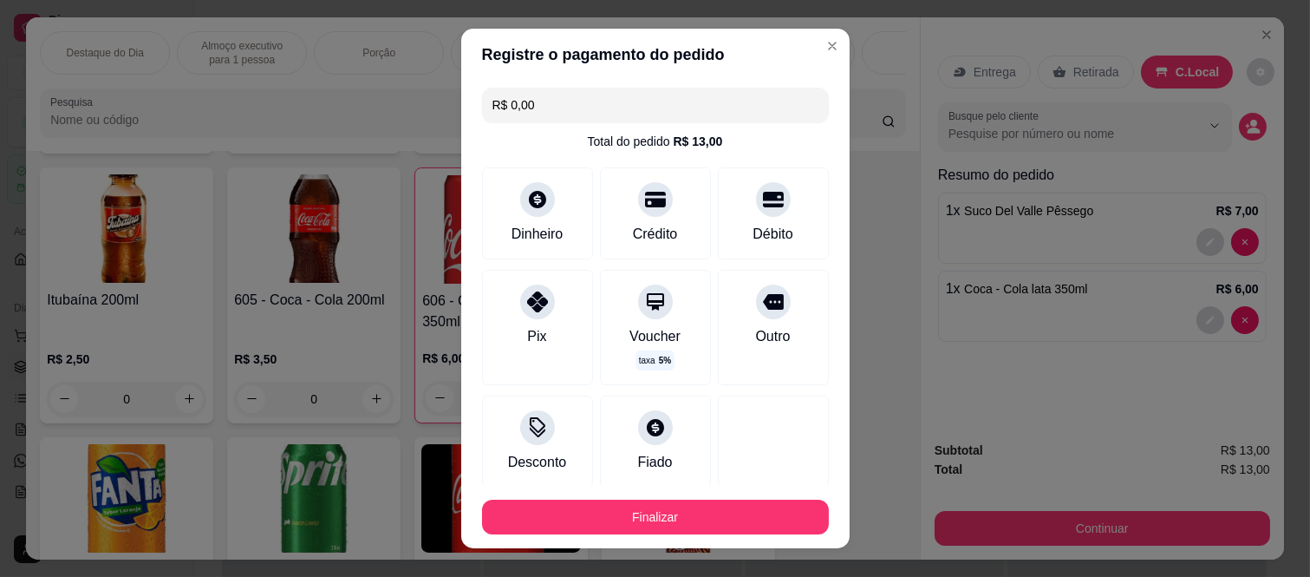
click at [733, 510] on button "Finalizar" at bounding box center [655, 516] width 347 height 35
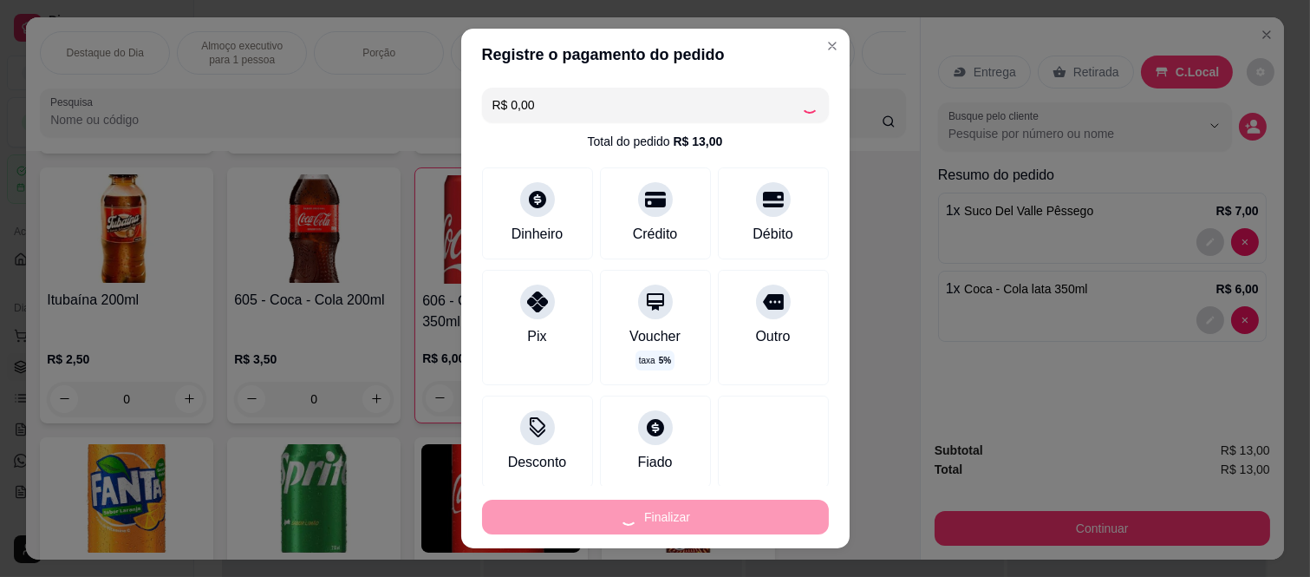
type input "0"
type input "-R$ 13,00"
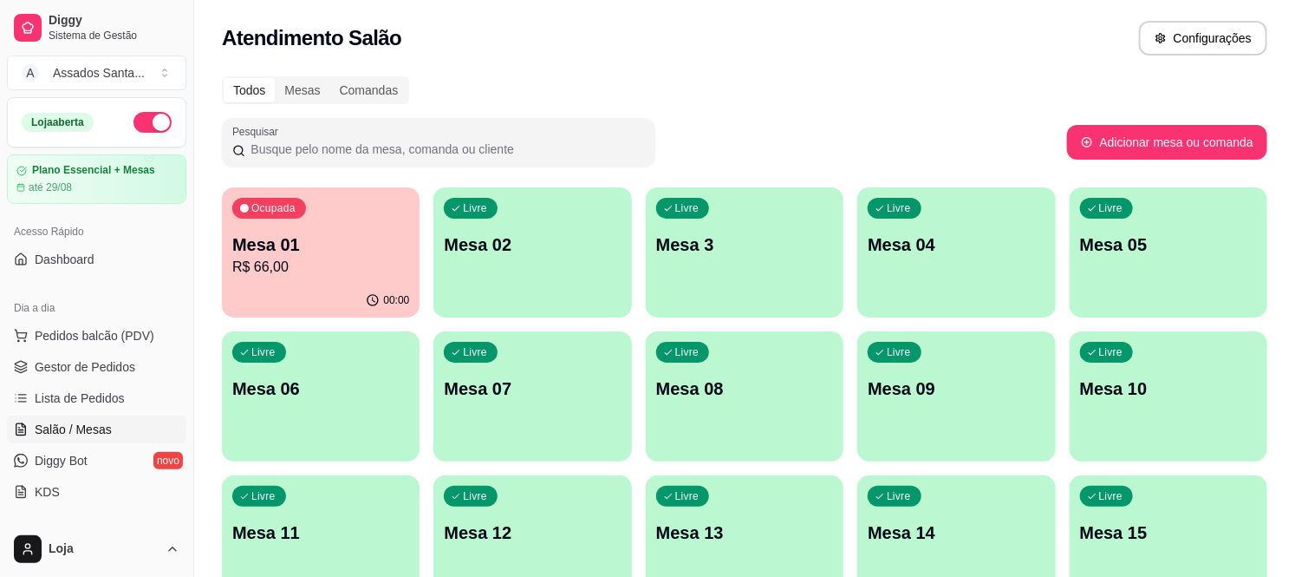
click at [1206, 435] on div "Livre Mesa 10" at bounding box center [1169, 385] width 198 height 109
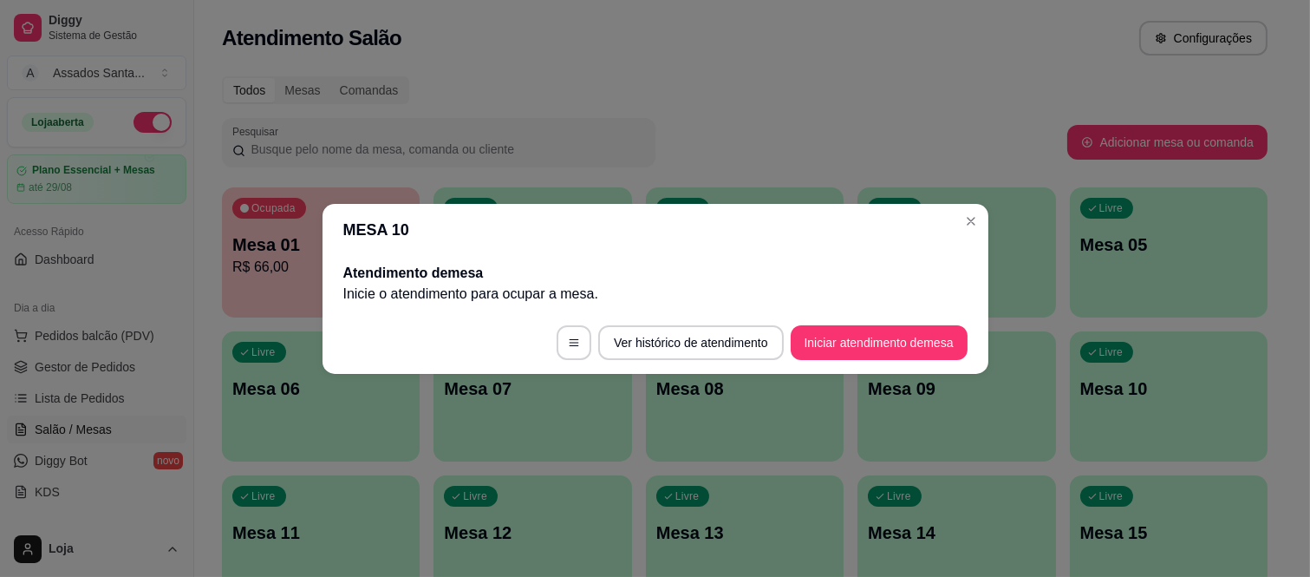
click at [971, 331] on footer "Ver histórico de atendimento Iniciar atendimento de mesa" at bounding box center [656, 342] width 666 height 62
click at [942, 336] on button "Iniciar atendimento de mesa" at bounding box center [879, 342] width 177 height 35
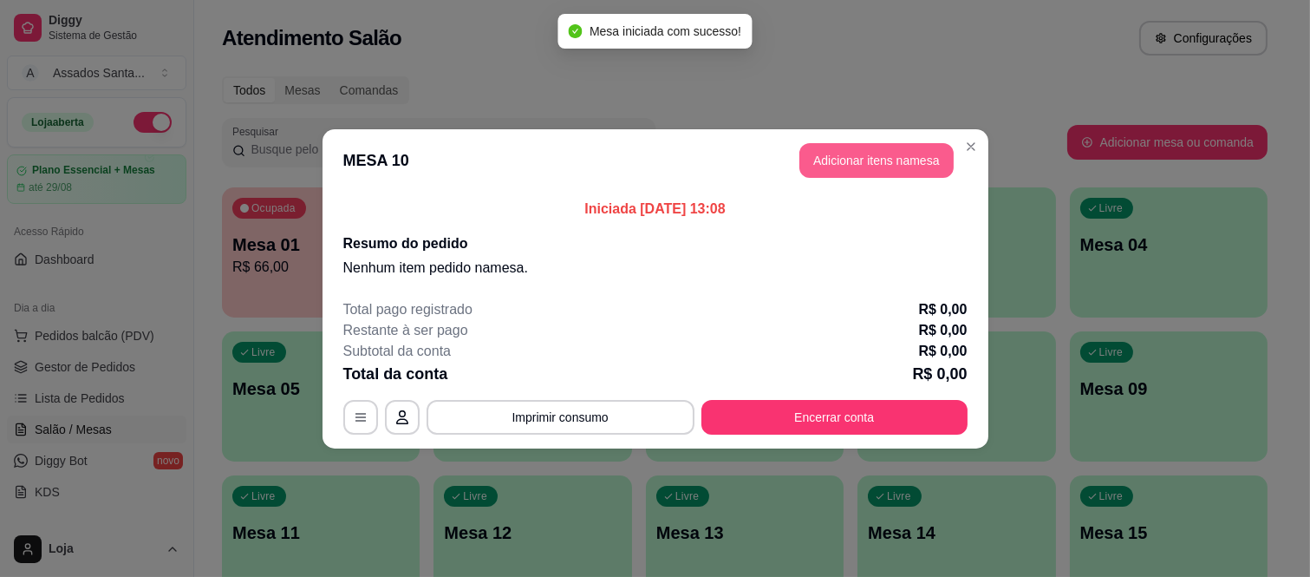
click at [854, 171] on button "Adicionar itens na mesa" at bounding box center [876, 160] width 154 height 35
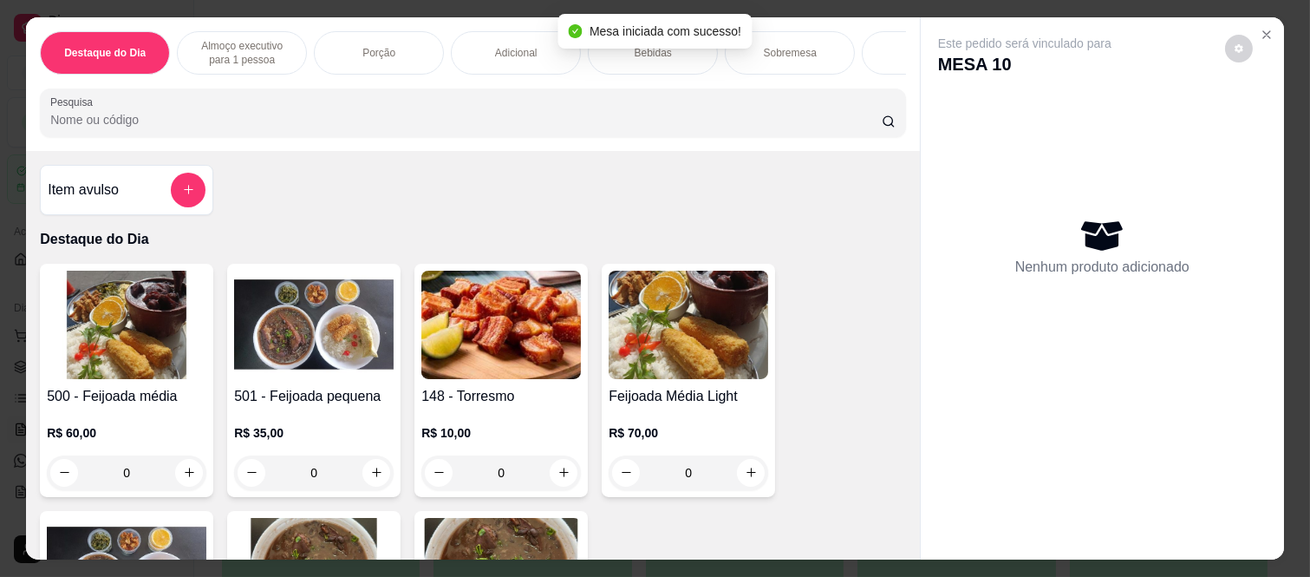
click at [275, 49] on p "Almoço executivo para 1 pessoa" at bounding box center [242, 53] width 101 height 28
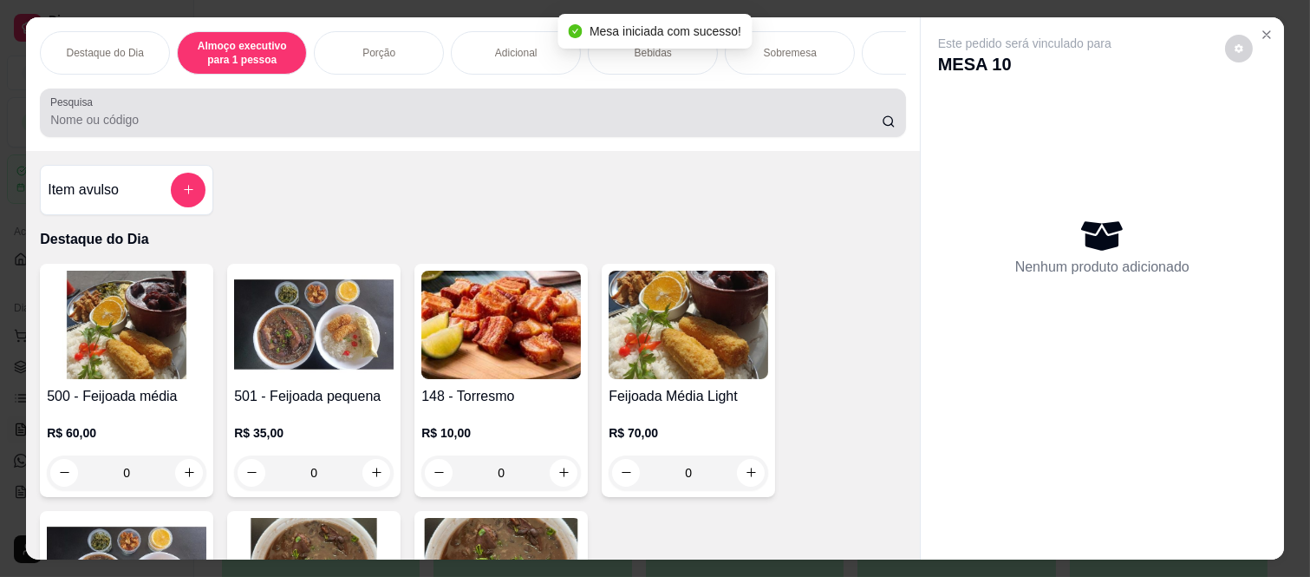
scroll to position [45, 0]
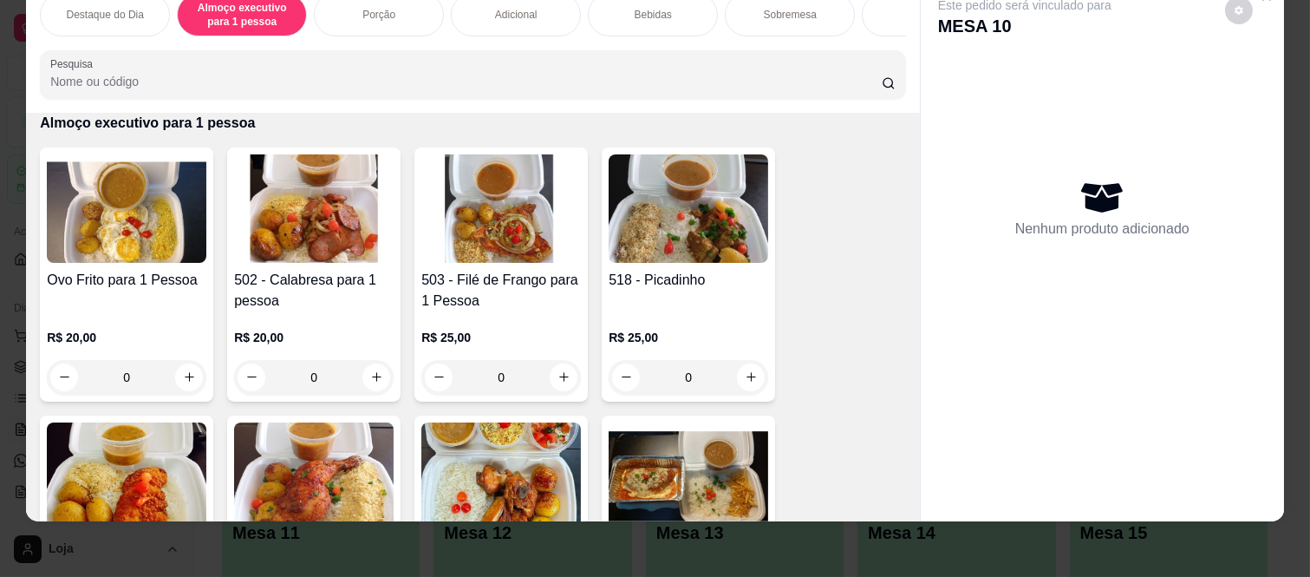
click at [750, 371] on div "0" at bounding box center [689, 377] width 160 height 35
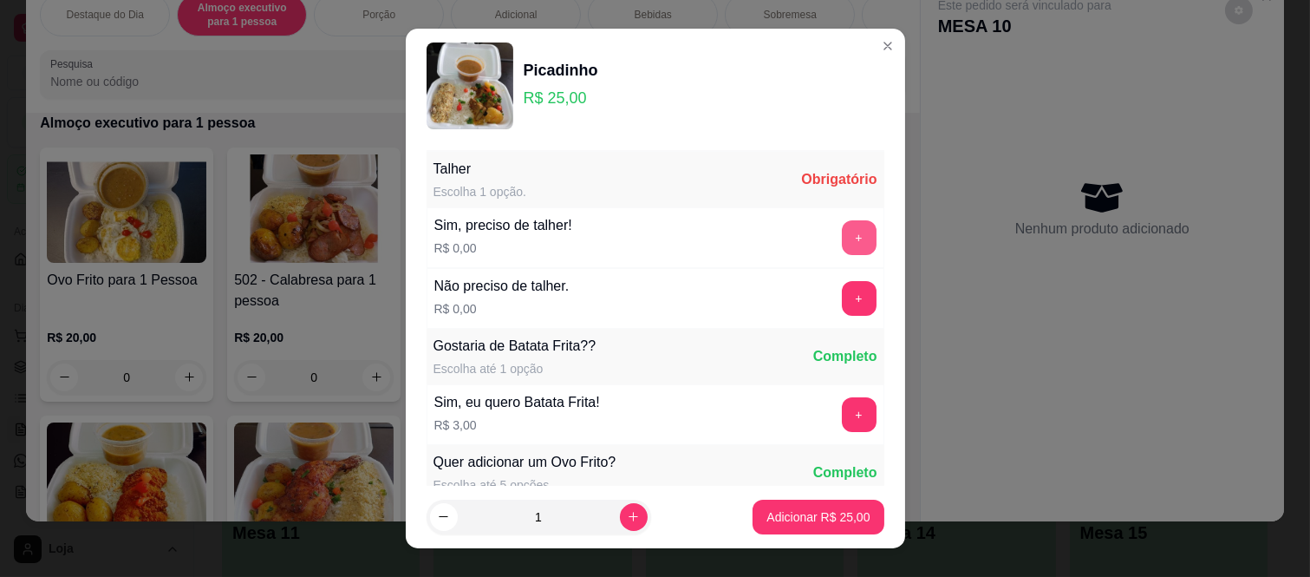
click at [842, 241] on button "+" at bounding box center [859, 237] width 35 height 35
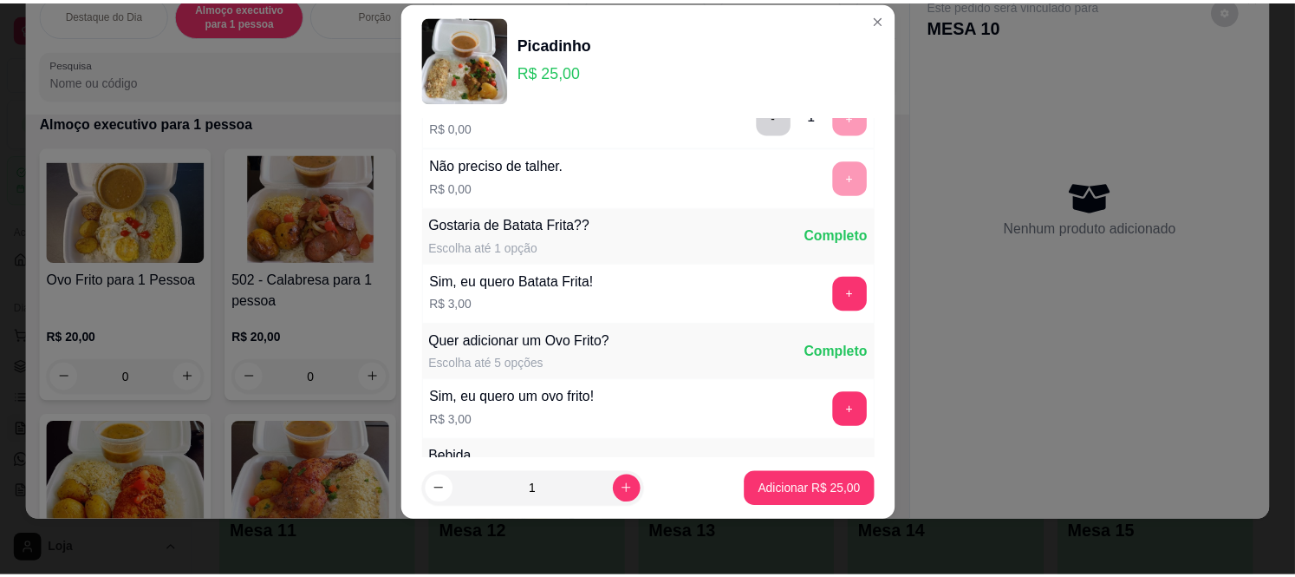
scroll to position [186, 0]
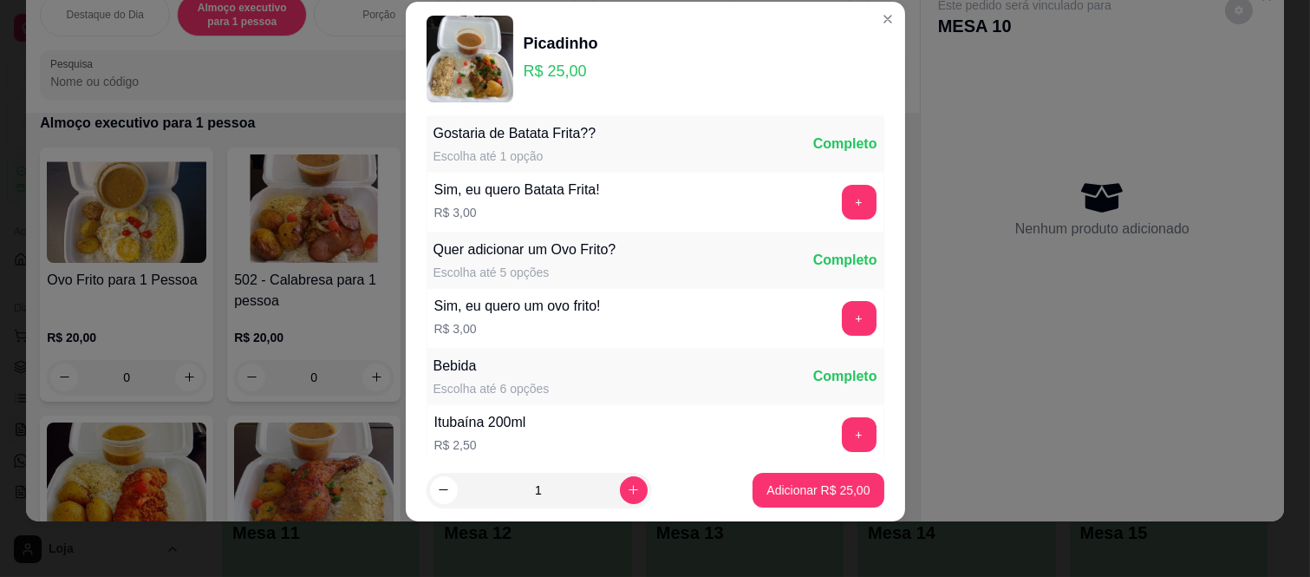
click at [811, 513] on footer "1 Adicionar R$ 25,00" at bounding box center [655, 490] width 499 height 62
click at [818, 487] on p "Adicionar R$ 25,00" at bounding box center [817, 489] width 103 height 17
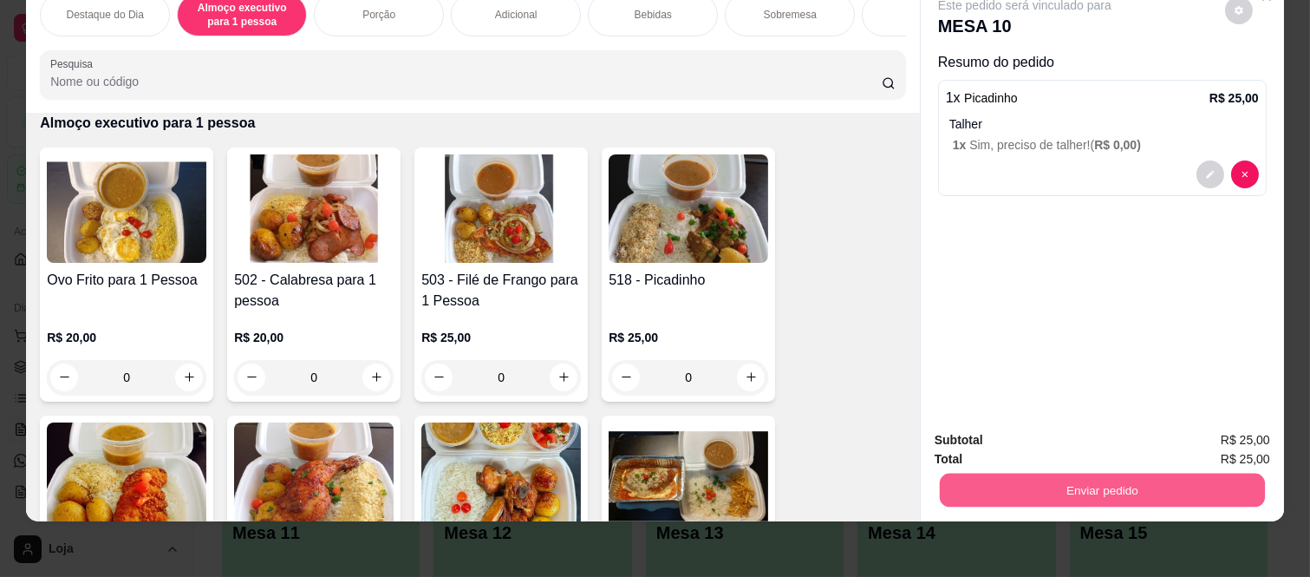
click at [1030, 481] on button "Enviar pedido" at bounding box center [1102, 490] width 325 height 34
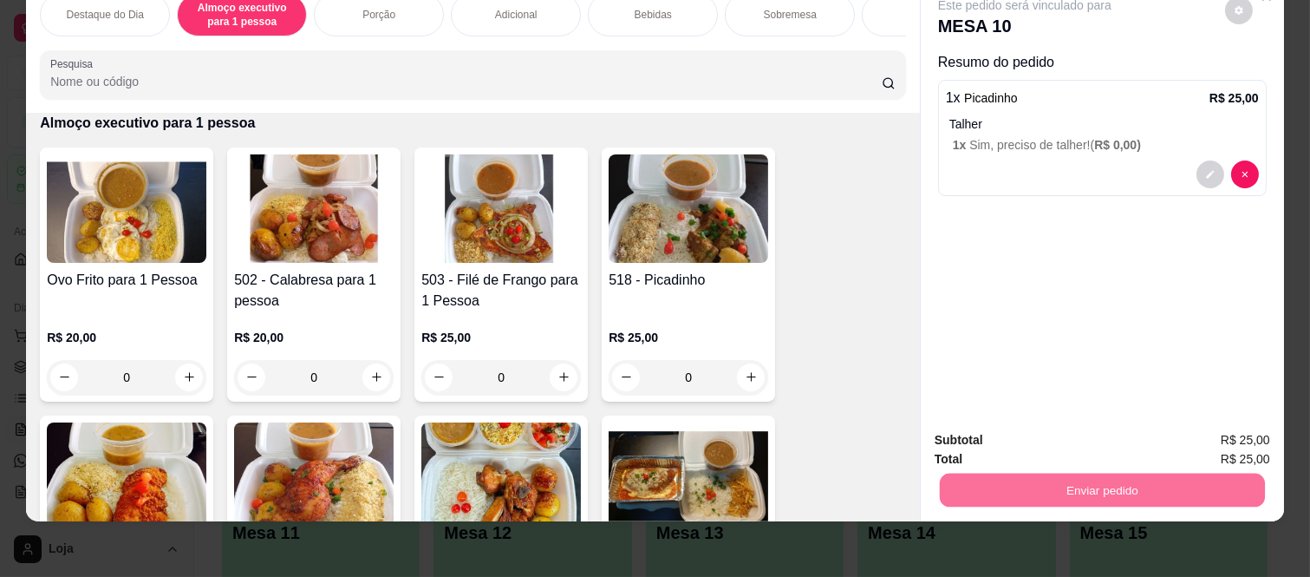
click at [1052, 435] on button "Não registrar e enviar pedido" at bounding box center [1044, 433] width 180 height 33
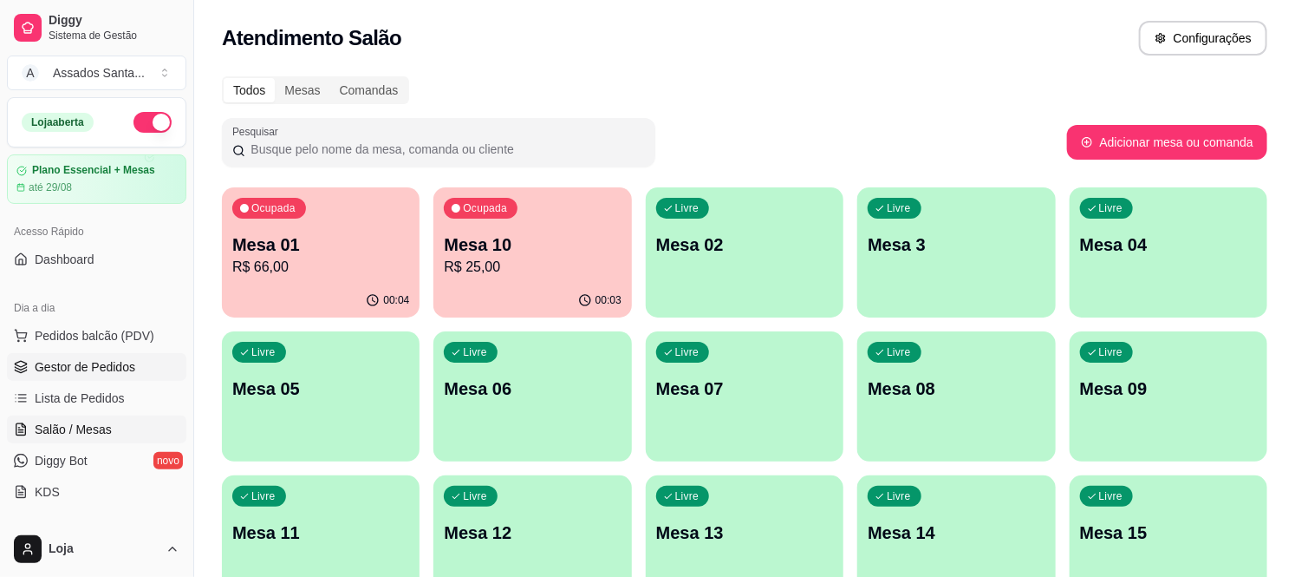
click at [101, 366] on span "Gestor de Pedidos" at bounding box center [85, 366] width 101 height 17
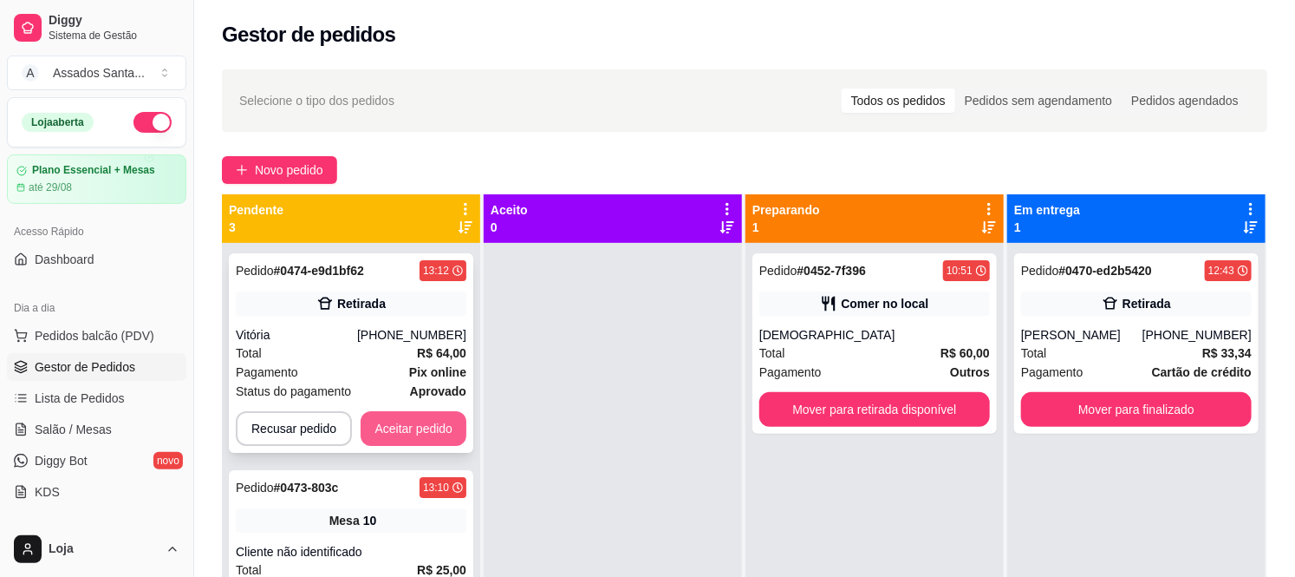
click at [408, 427] on button "Aceitar pedido" at bounding box center [414, 428] width 106 height 35
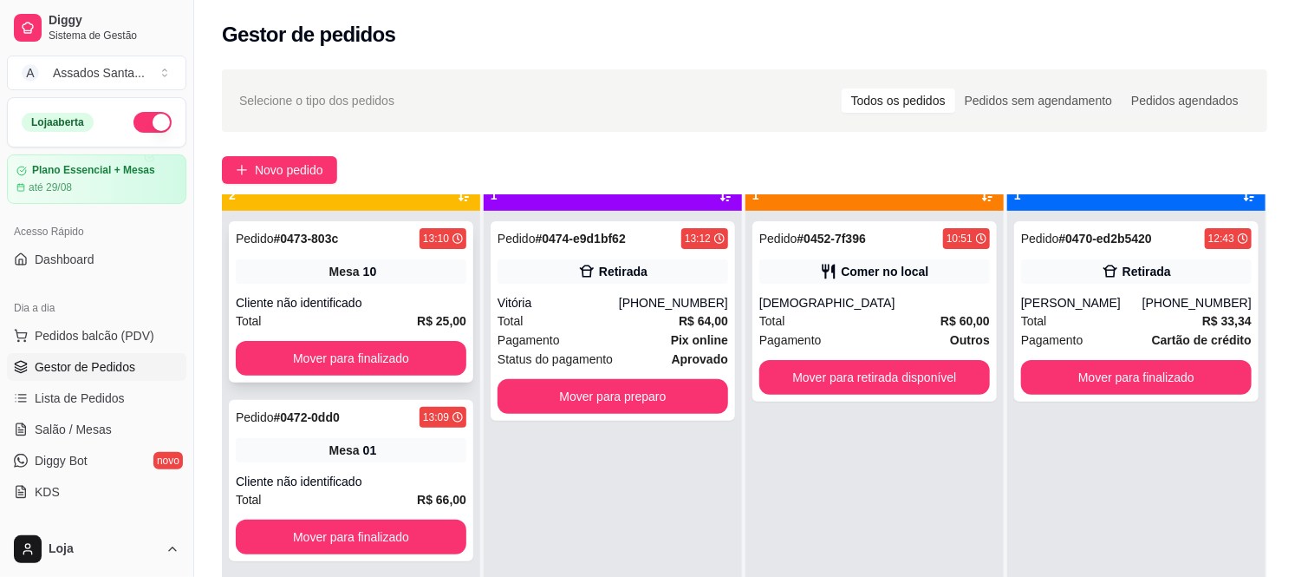
scroll to position [48, 0]
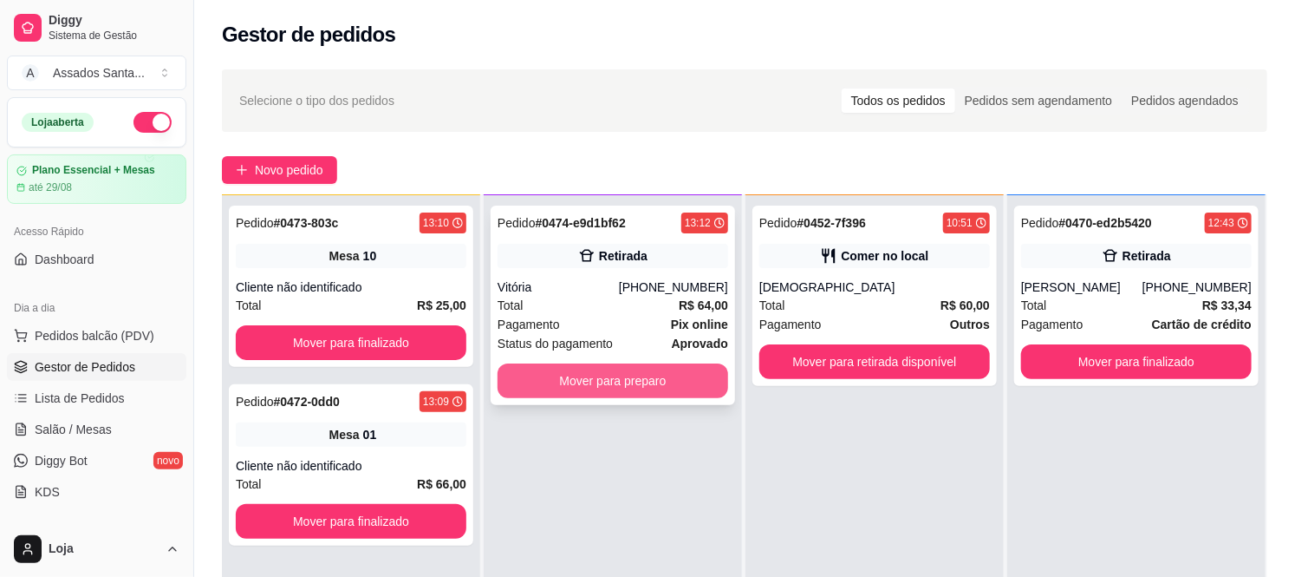
click at [653, 381] on button "Mover para preparo" at bounding box center [613, 380] width 231 height 35
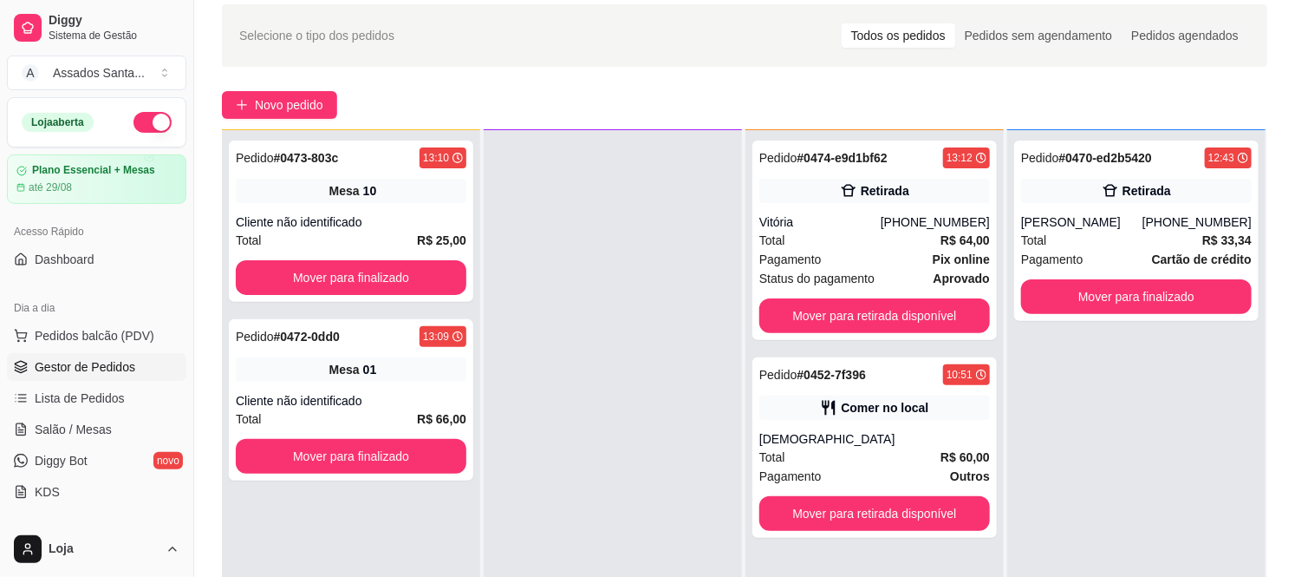
scroll to position [96, 0]
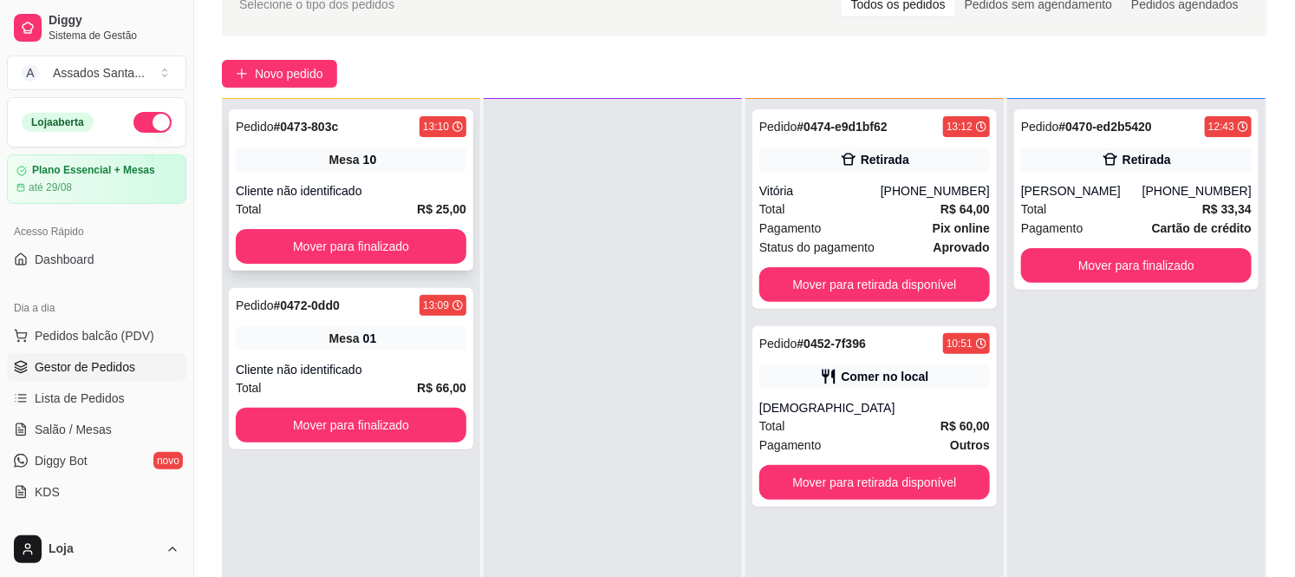
click at [401, 183] on div "Cliente não identificado" at bounding box center [351, 190] width 231 height 17
click at [126, 428] on link "Salão / Mesas" at bounding box center [96, 429] width 179 height 28
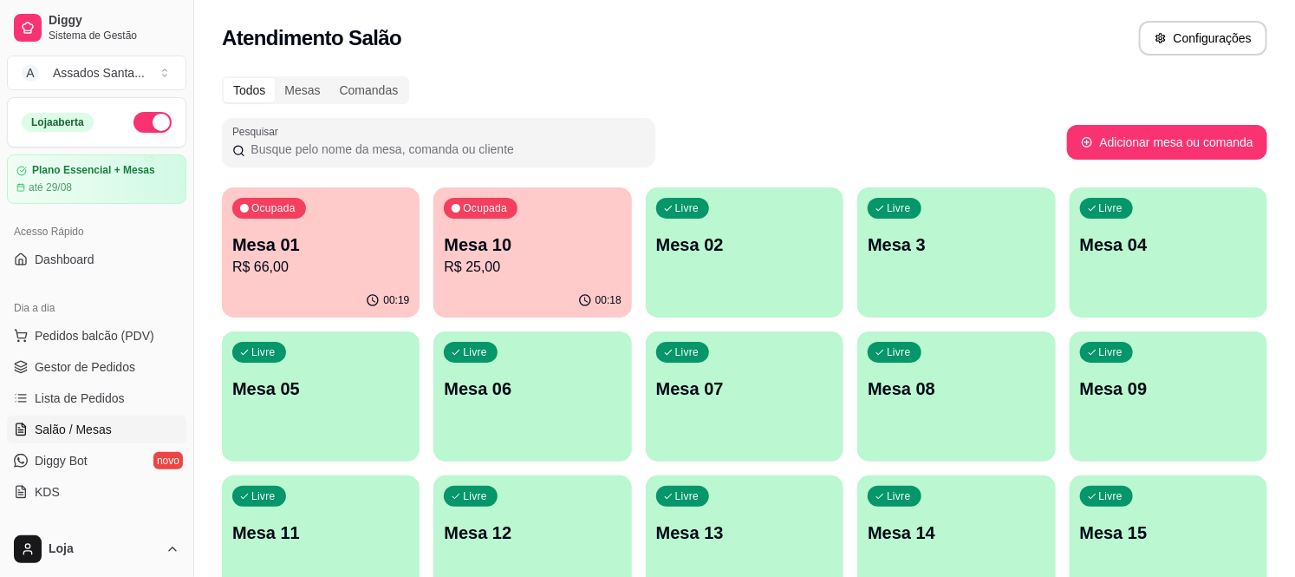
click at [518, 257] on p "R$ 25,00" at bounding box center [532, 267] width 177 height 21
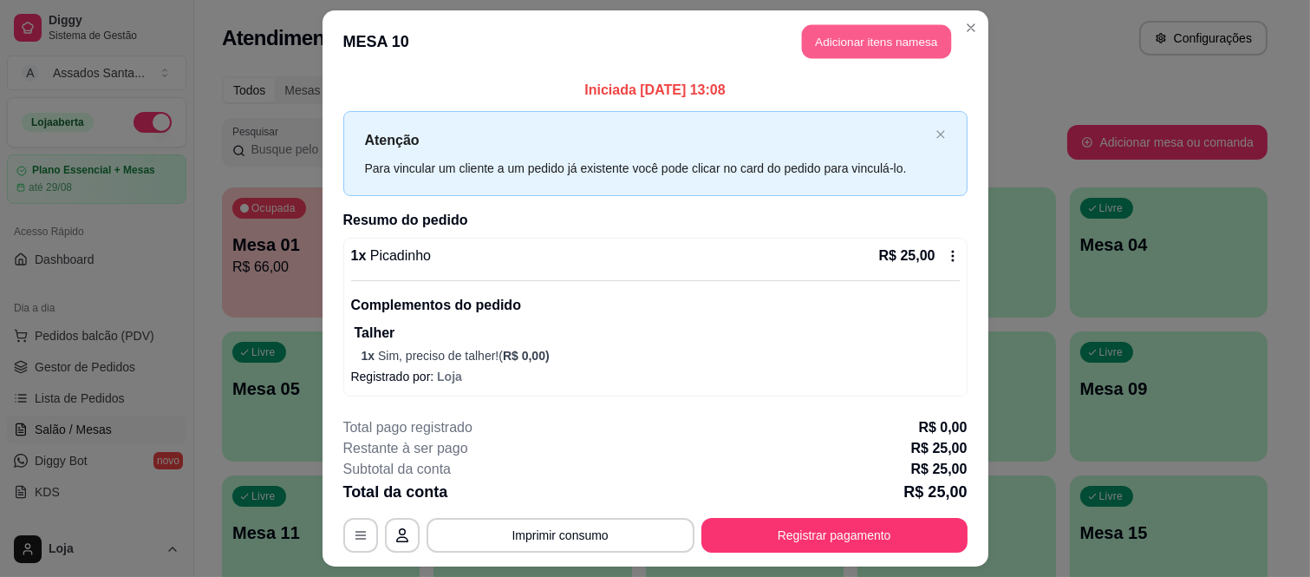
click at [825, 46] on button "Adicionar itens na mesa" at bounding box center [876, 42] width 149 height 34
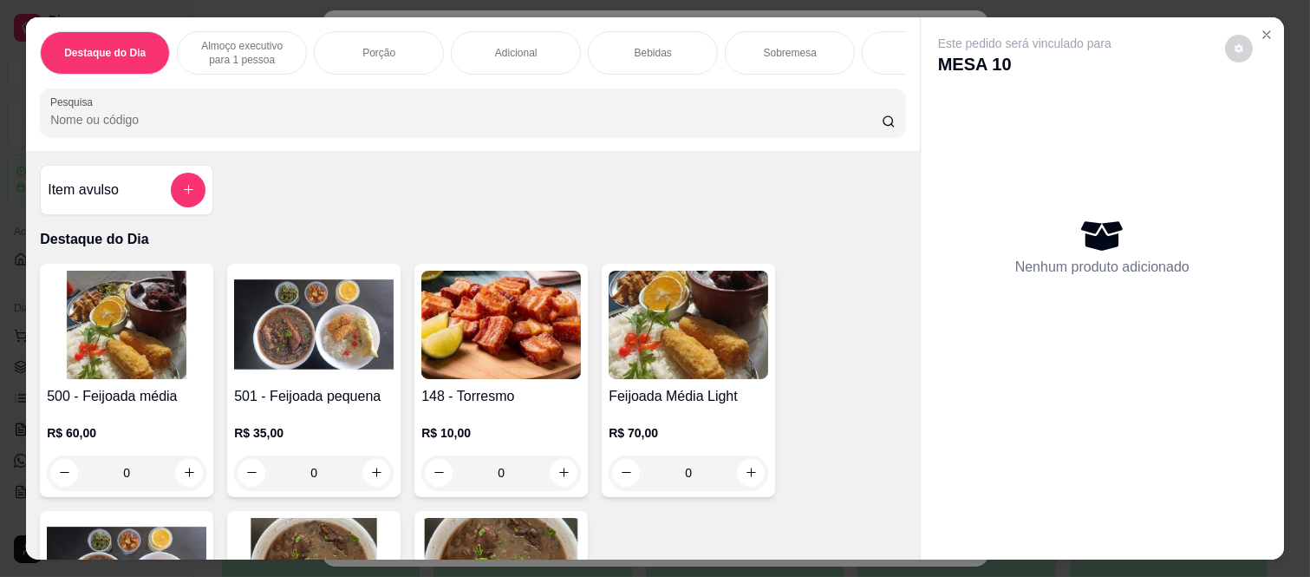
click at [639, 36] on div "Bebidas" at bounding box center [653, 52] width 130 height 43
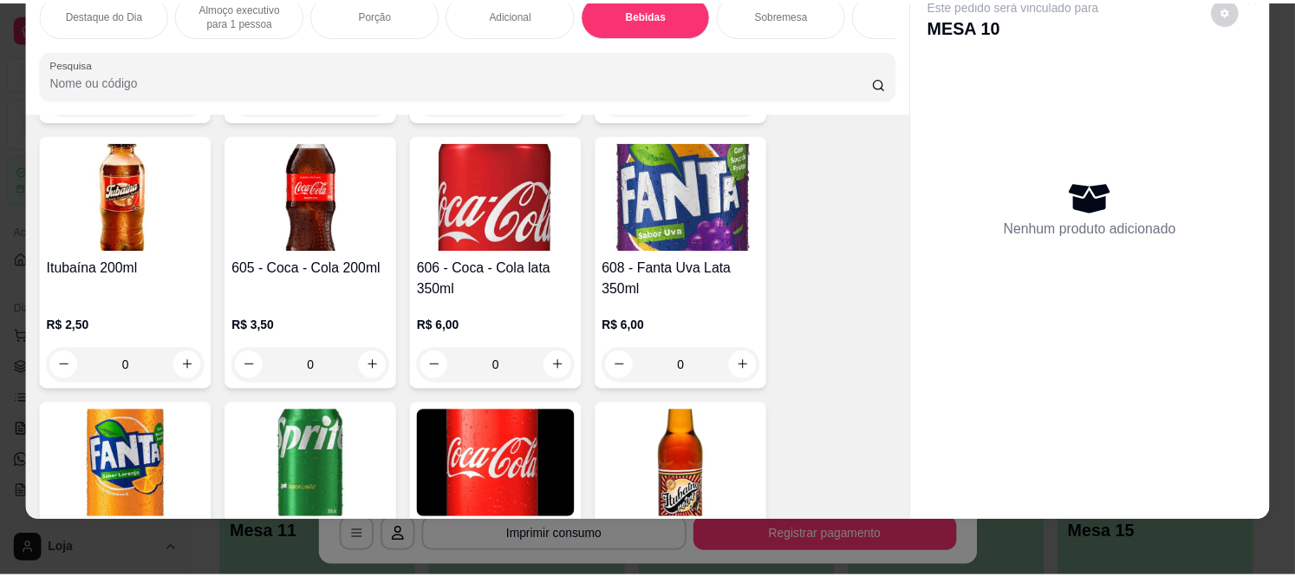
scroll to position [2874, 0]
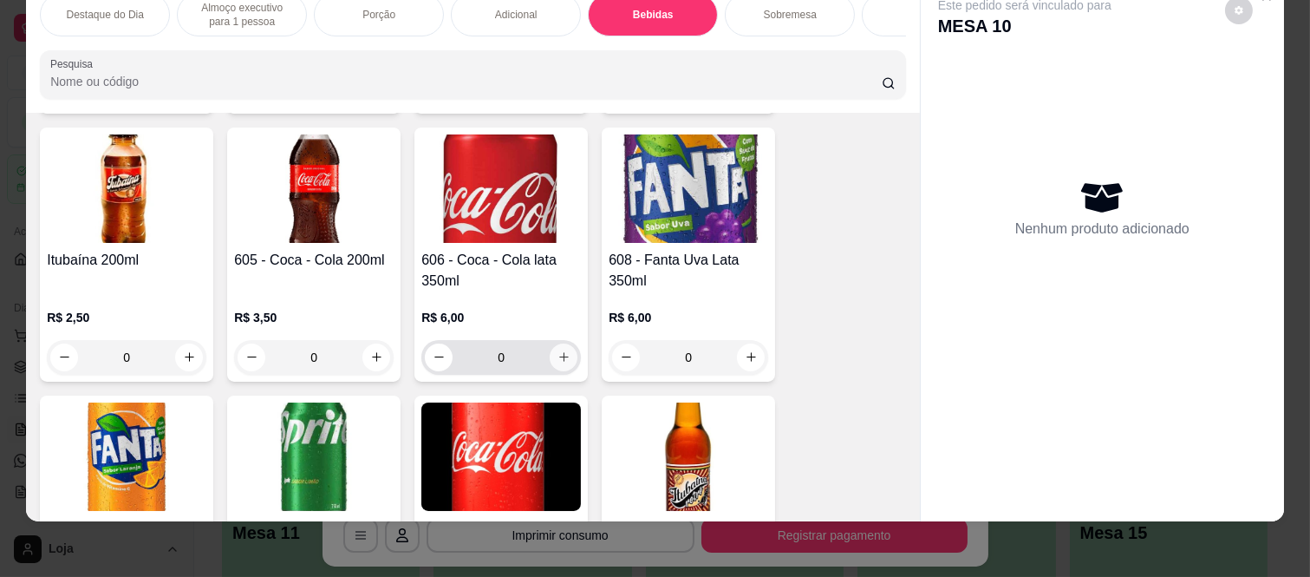
click at [557, 353] on icon "increase-product-quantity" at bounding box center [563, 356] width 13 height 13
type input "1"
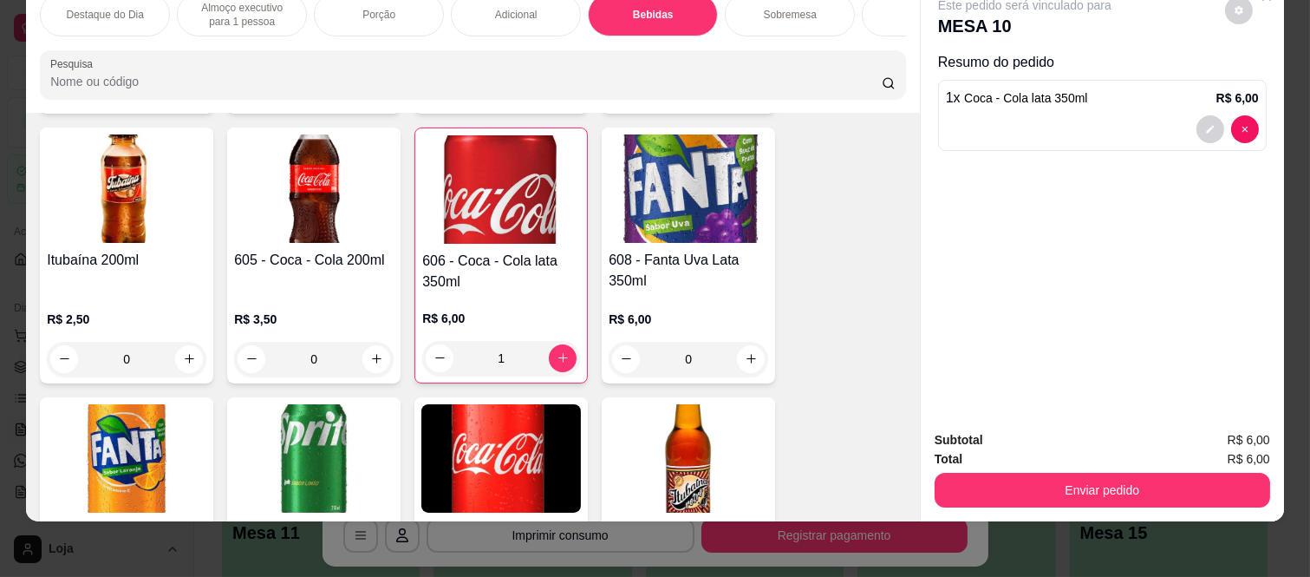
click at [1036, 473] on button "Enviar pedido" at bounding box center [1103, 490] width 336 height 35
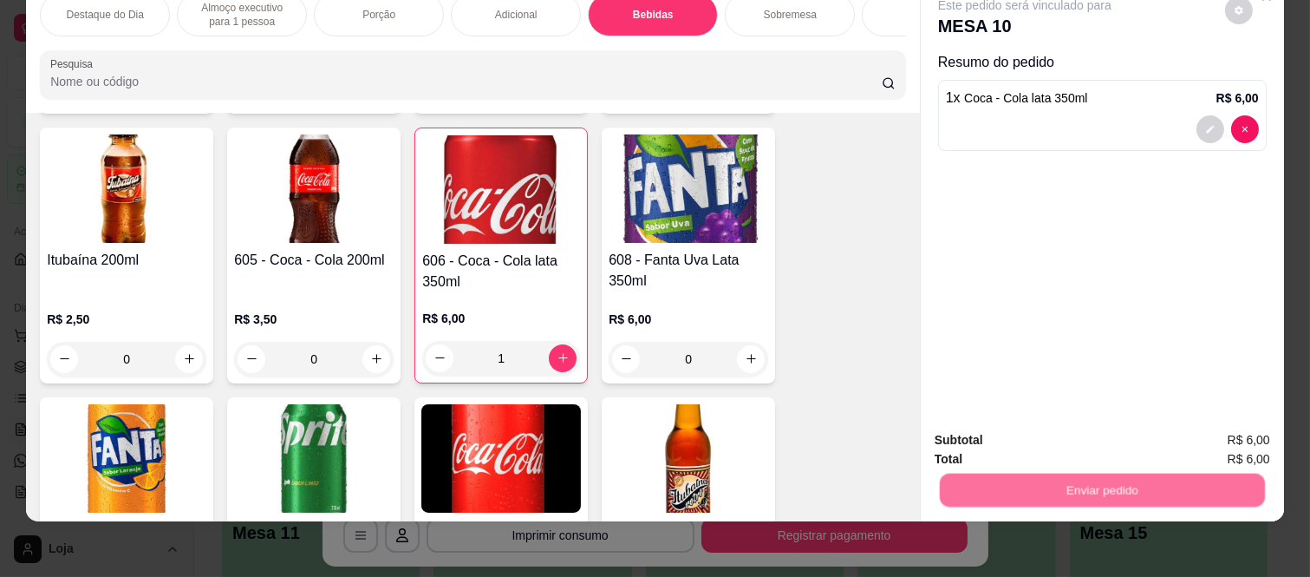
click at [1007, 435] on button "Não registrar e enviar pedido" at bounding box center [1044, 433] width 180 height 33
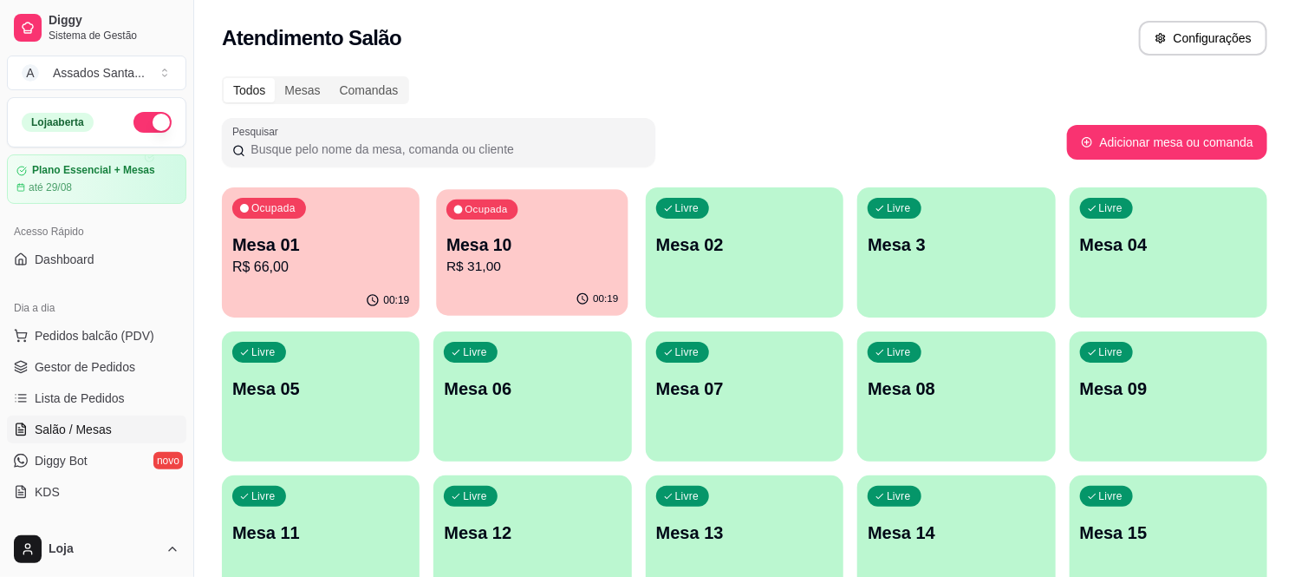
click at [544, 237] on p "Mesa 10" at bounding box center [533, 244] width 172 height 23
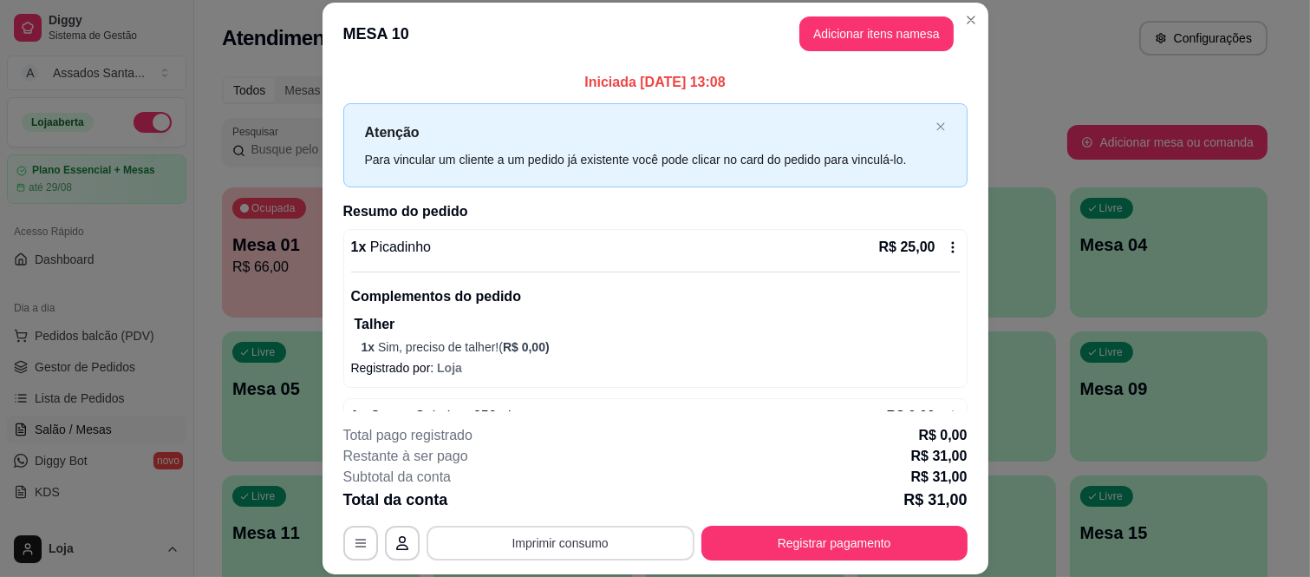
click at [633, 534] on button "Imprimir consumo" at bounding box center [561, 542] width 268 height 35
click at [591, 499] on button "IMPRESSORA caixa" at bounding box center [558, 503] width 126 height 28
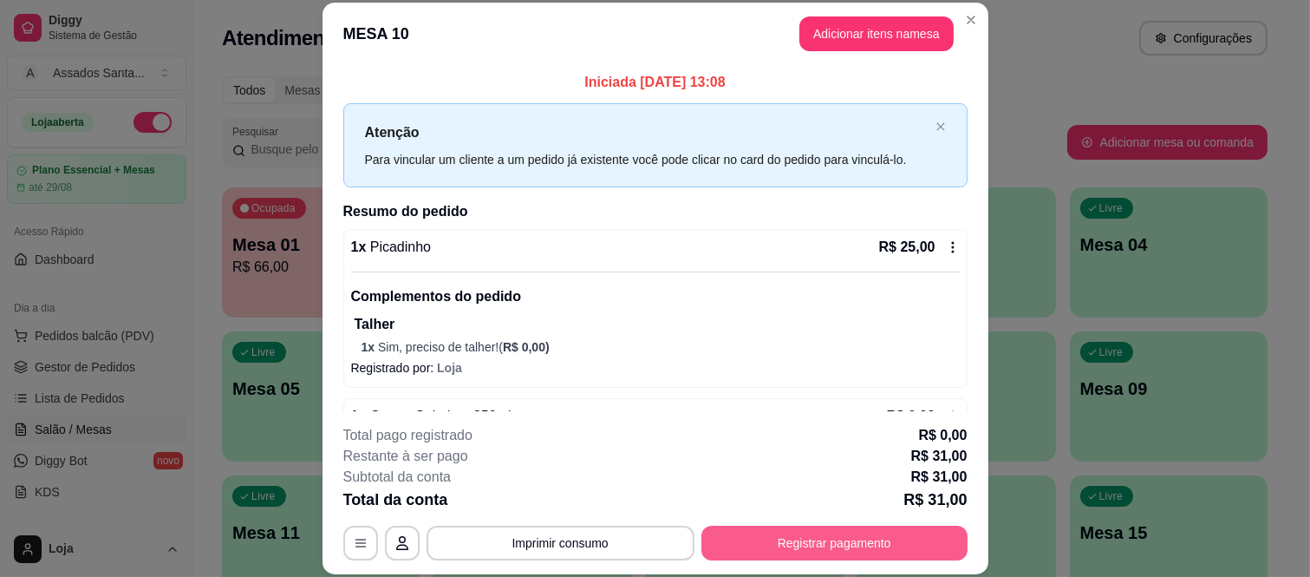
click at [863, 542] on button "Registrar pagamento" at bounding box center [834, 542] width 266 height 35
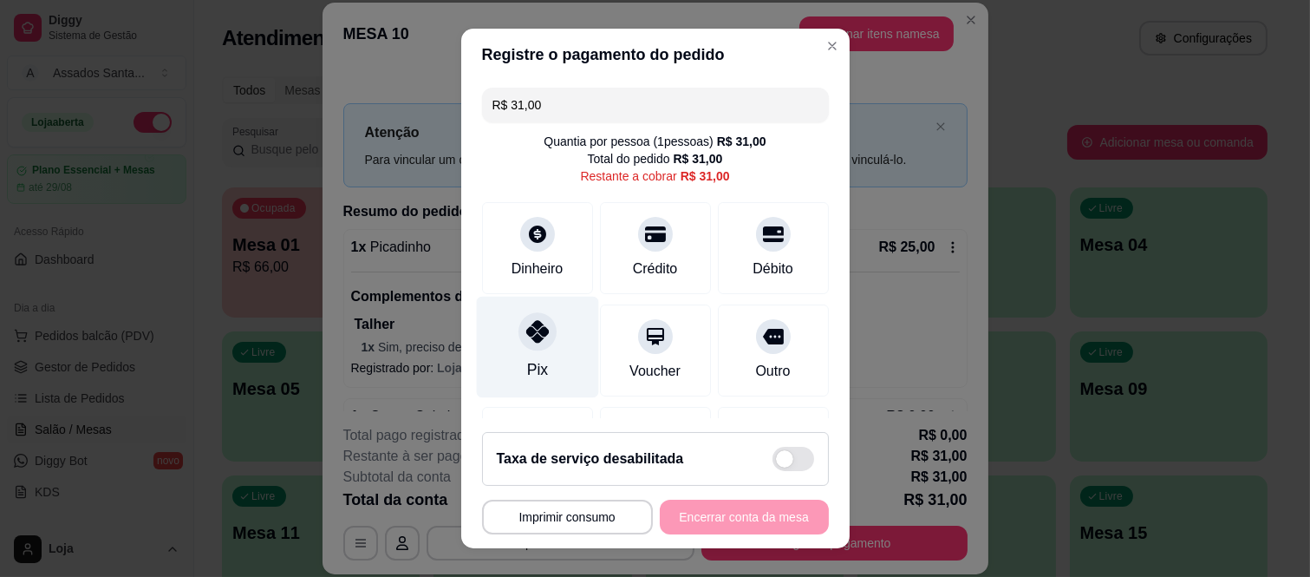
click at [525, 342] on icon at bounding box center [536, 331] width 23 height 23
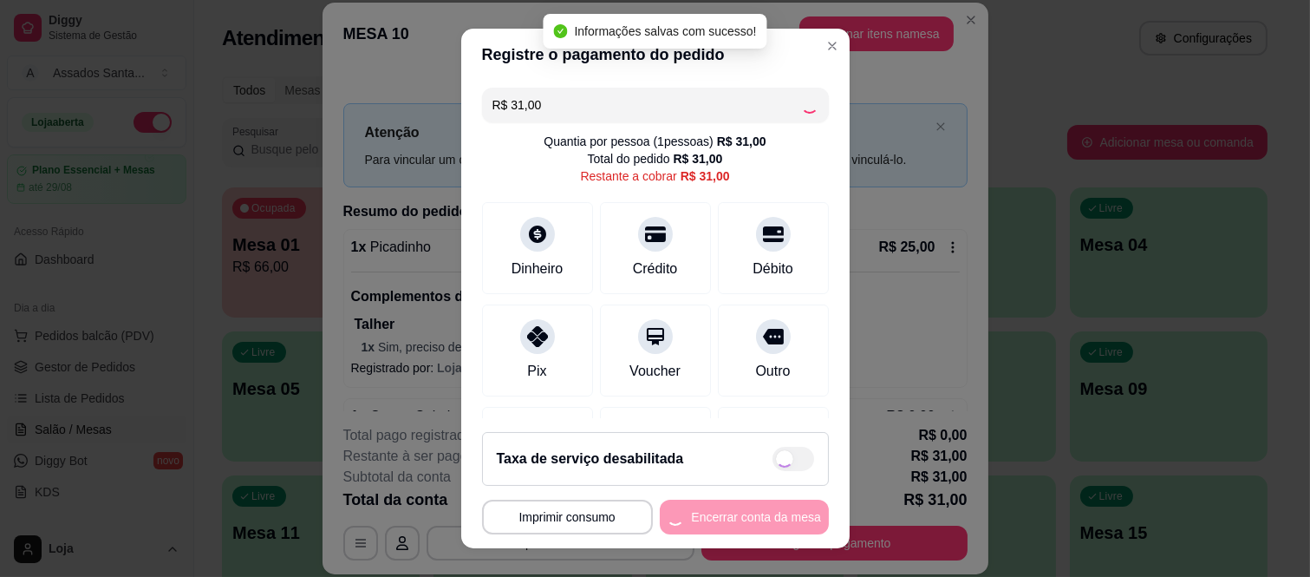
type input "R$ 0,00"
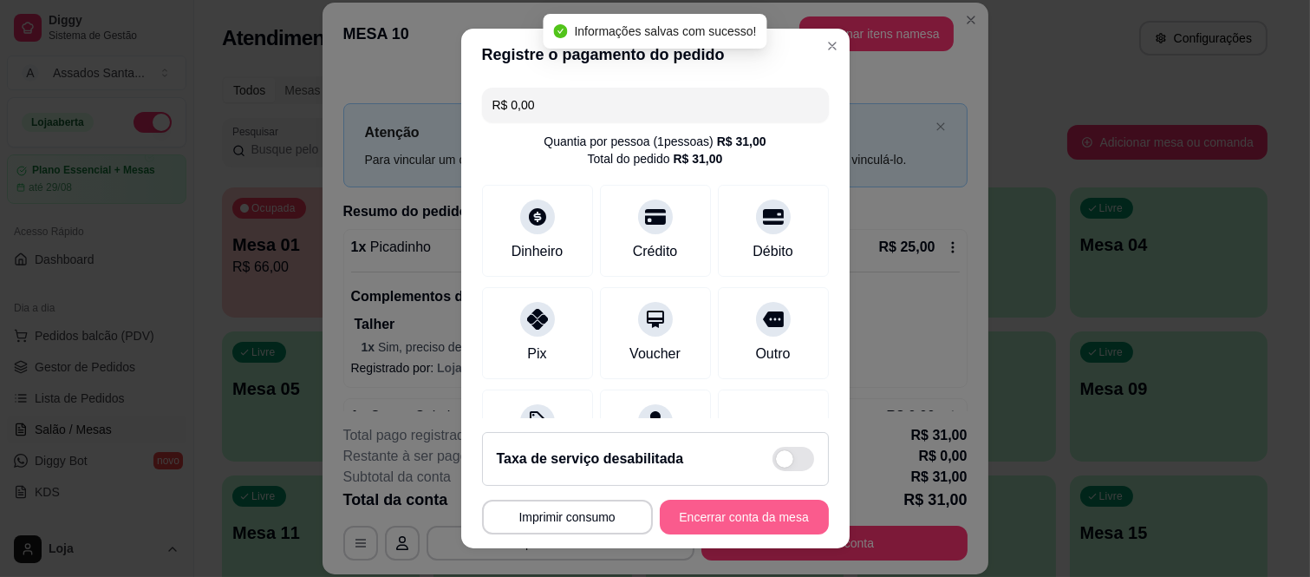
click at [696, 525] on button "Encerrar conta da mesa" at bounding box center [744, 516] width 169 height 35
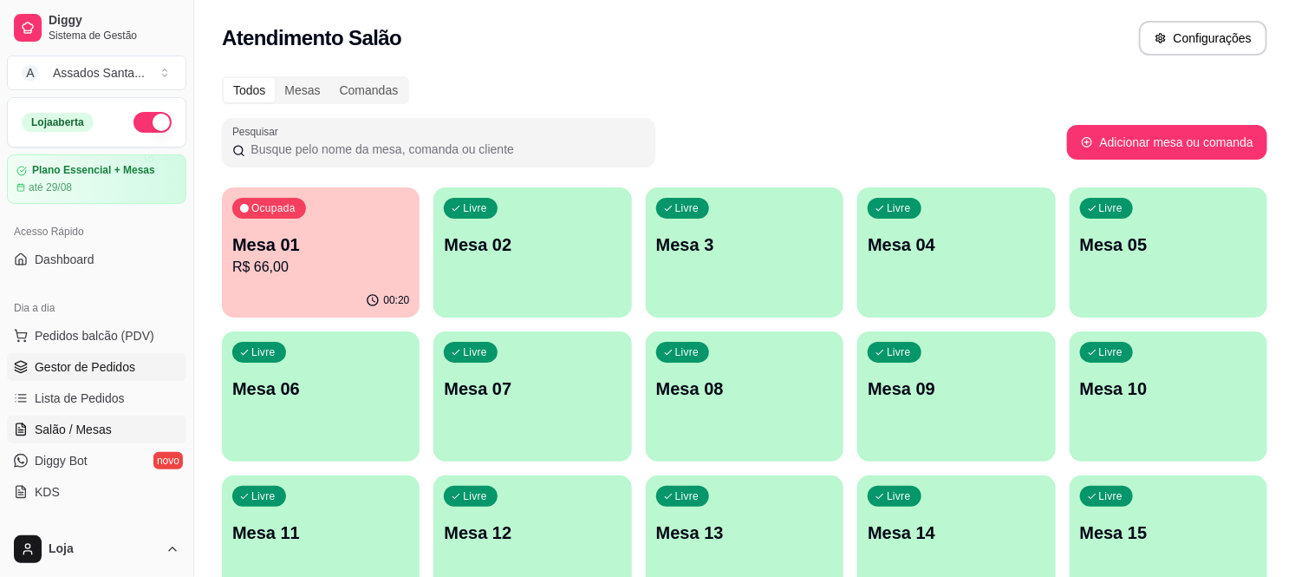
click at [97, 375] on link "Gestor de Pedidos" at bounding box center [96, 367] width 179 height 28
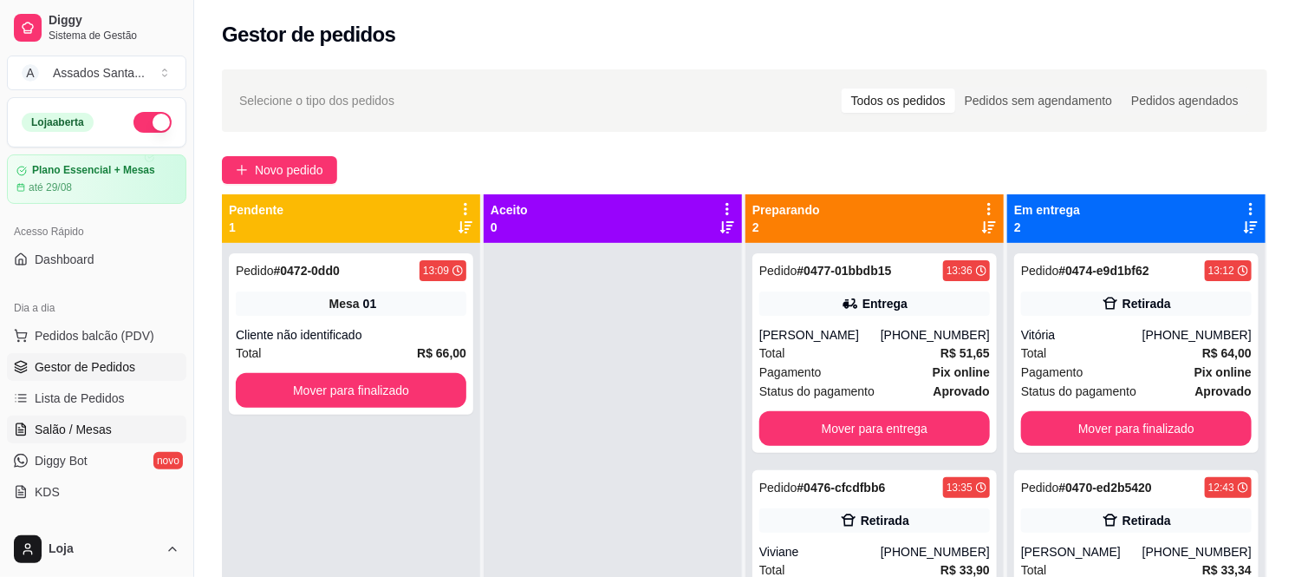
click at [75, 430] on span "Salão / Mesas" at bounding box center [73, 428] width 77 height 17
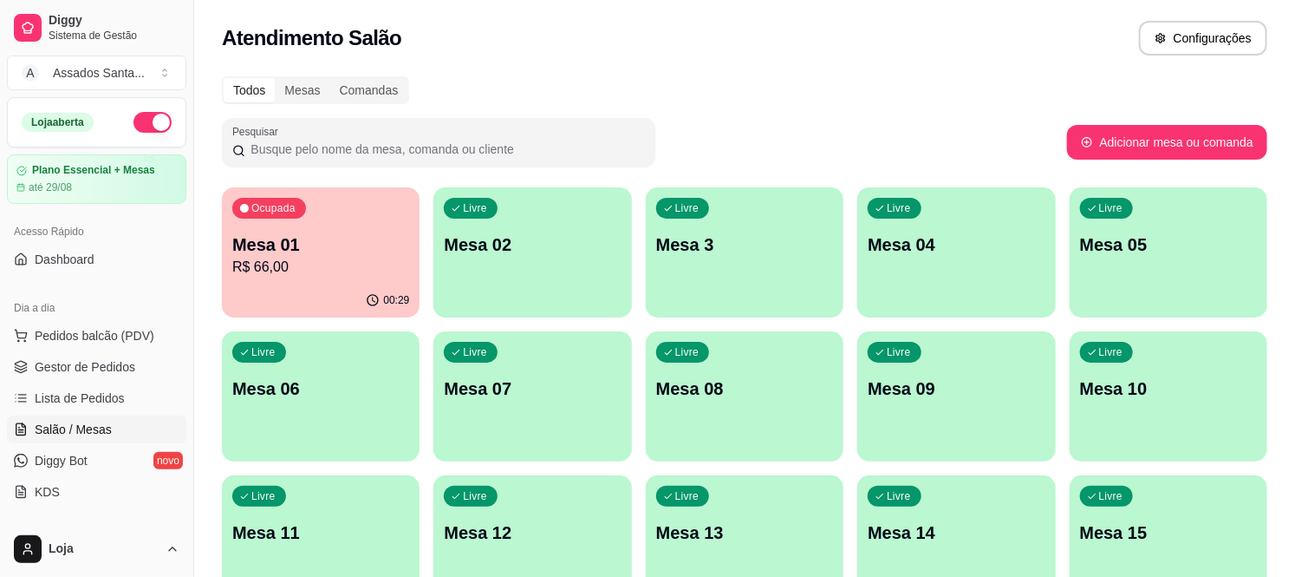
click at [806, 262] on div "Livre Mesa 3" at bounding box center [745, 241] width 198 height 109
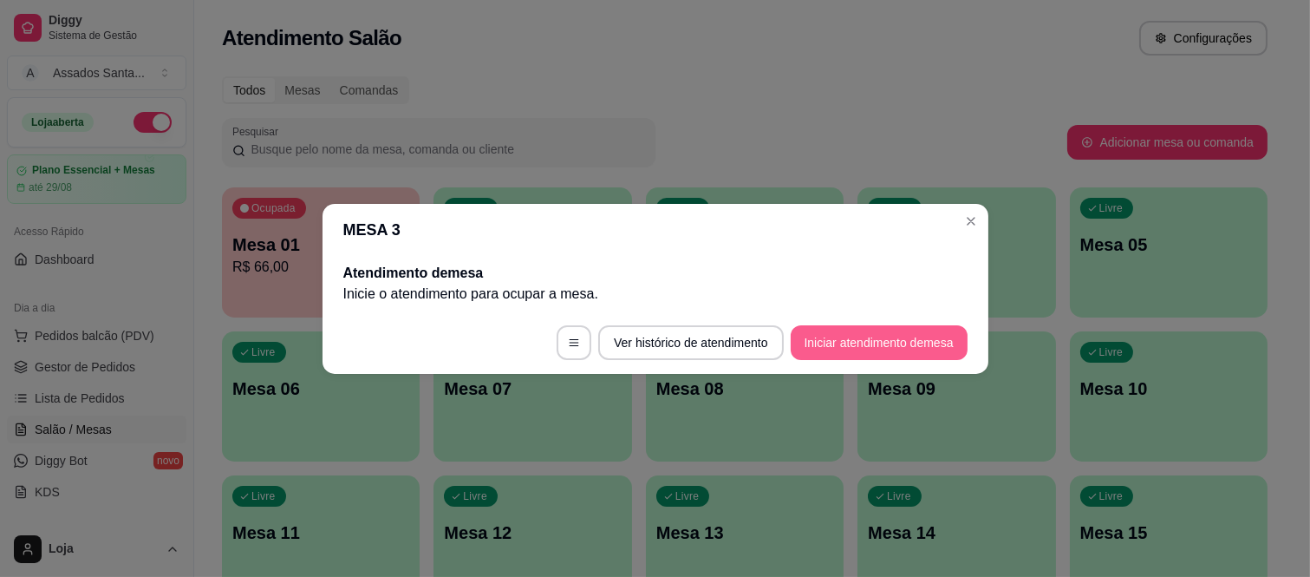
click at [851, 342] on button "Iniciar atendimento de mesa" at bounding box center [879, 342] width 177 height 35
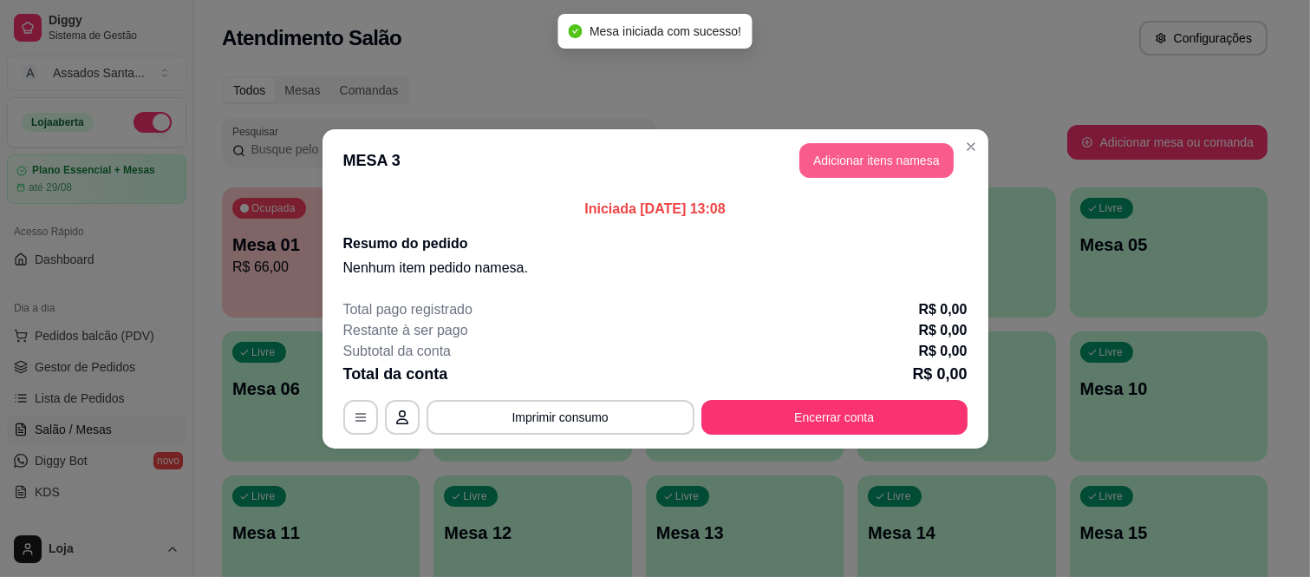
click at [828, 149] on button "Adicionar itens na mesa" at bounding box center [876, 160] width 154 height 35
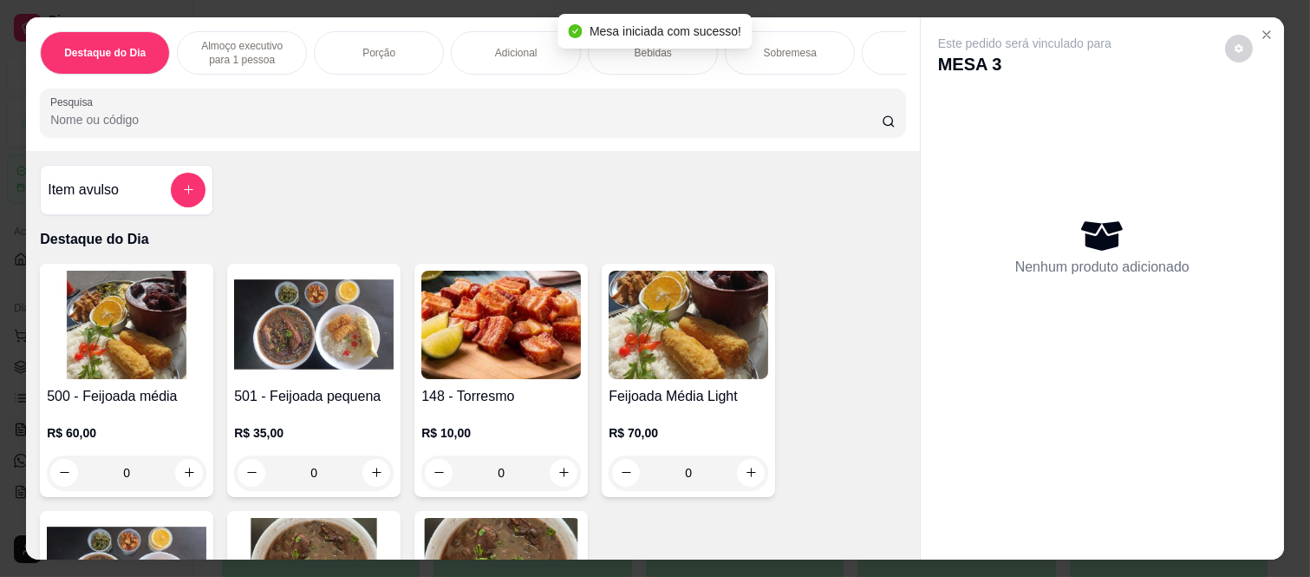
click at [276, 43] on p "Almoço executivo para 1 pessoa" at bounding box center [242, 53] width 101 height 28
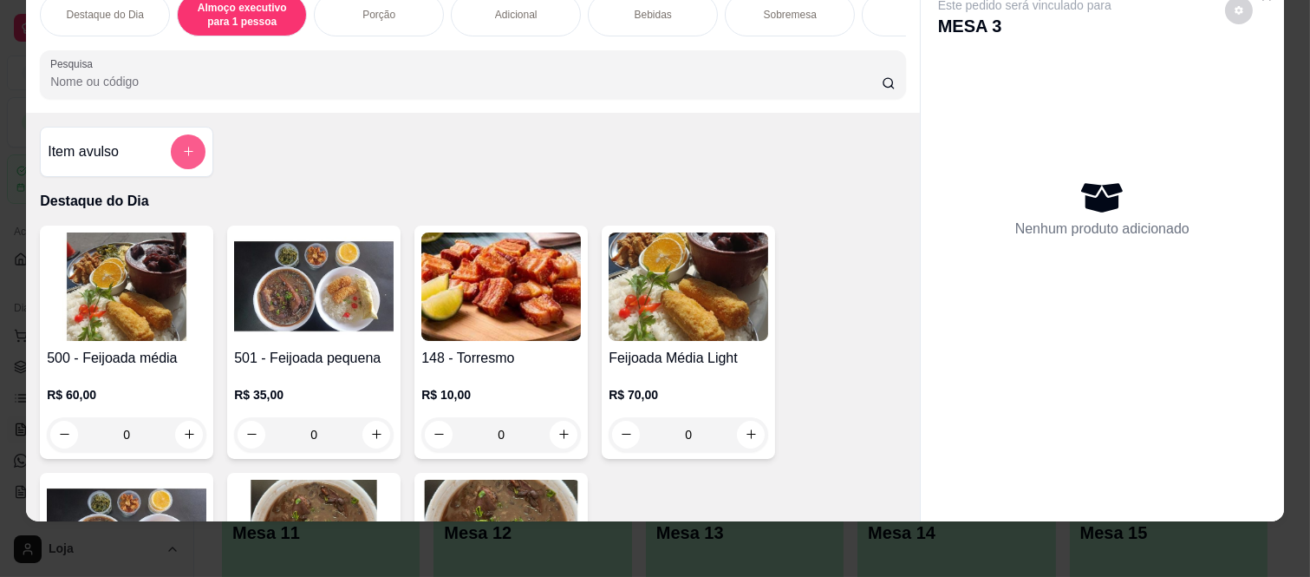
click at [173, 154] on button "add-separate-item" at bounding box center [188, 151] width 35 height 35
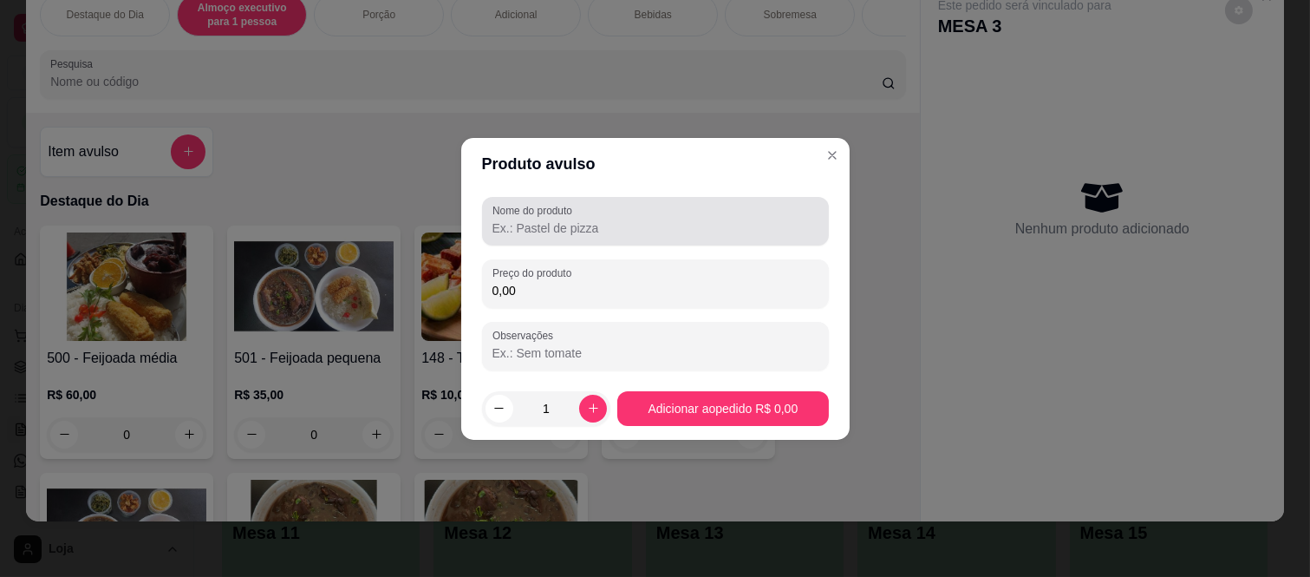
click at [596, 225] on input "Nome do produto" at bounding box center [655, 227] width 326 height 17
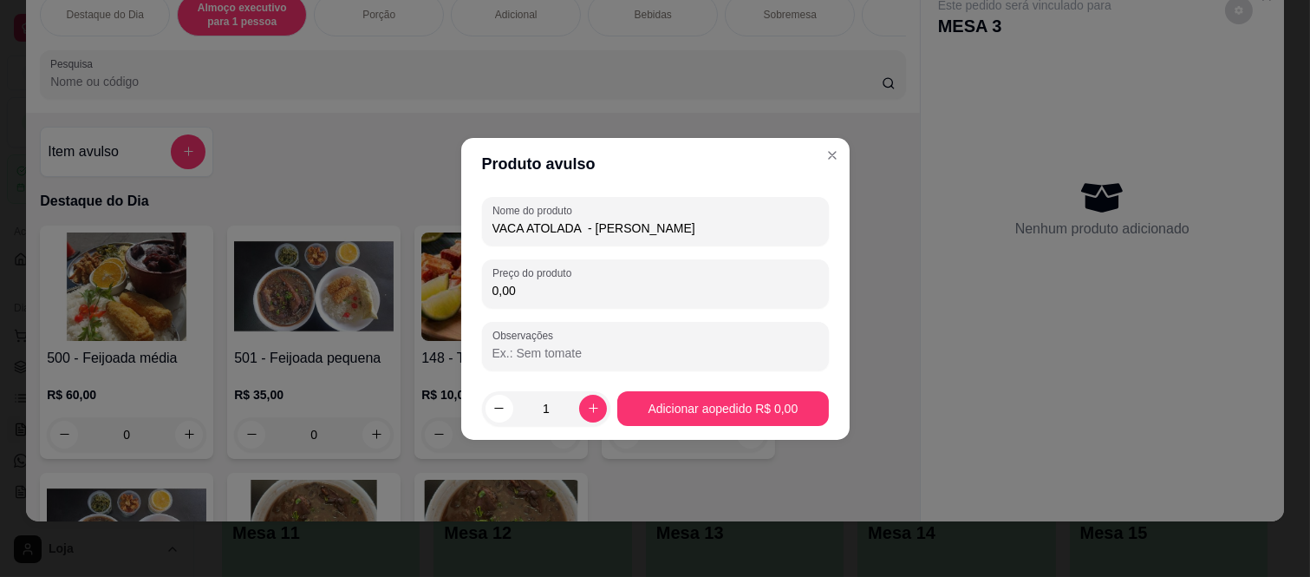
type input "VACA ATOLADA - LUCIANO"
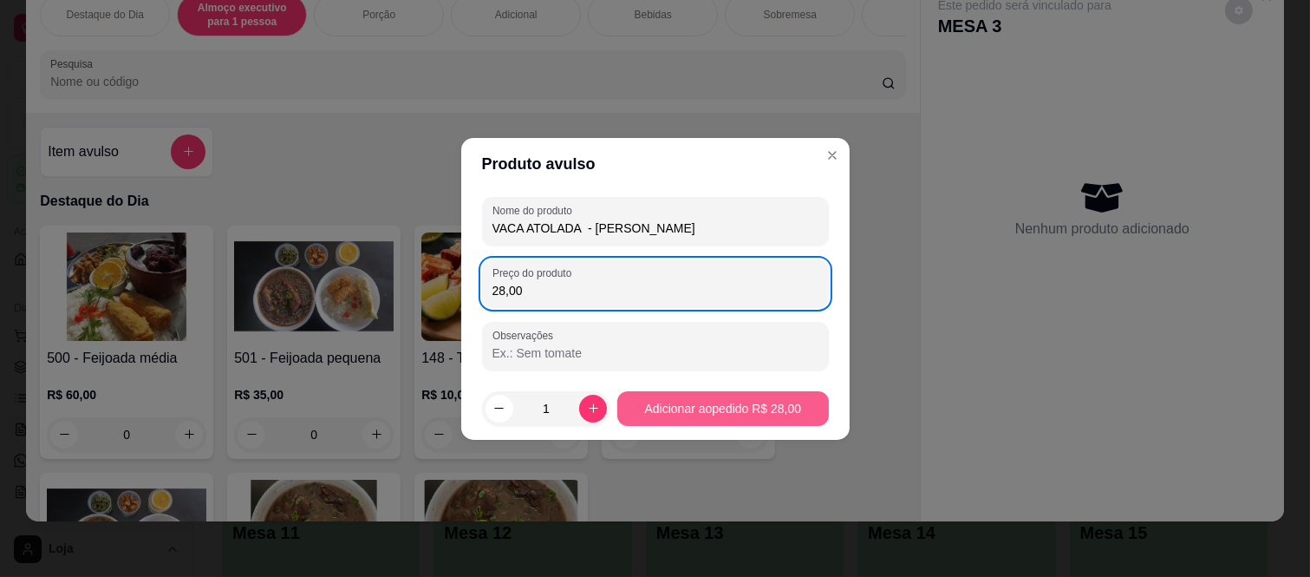
type input "28,00"
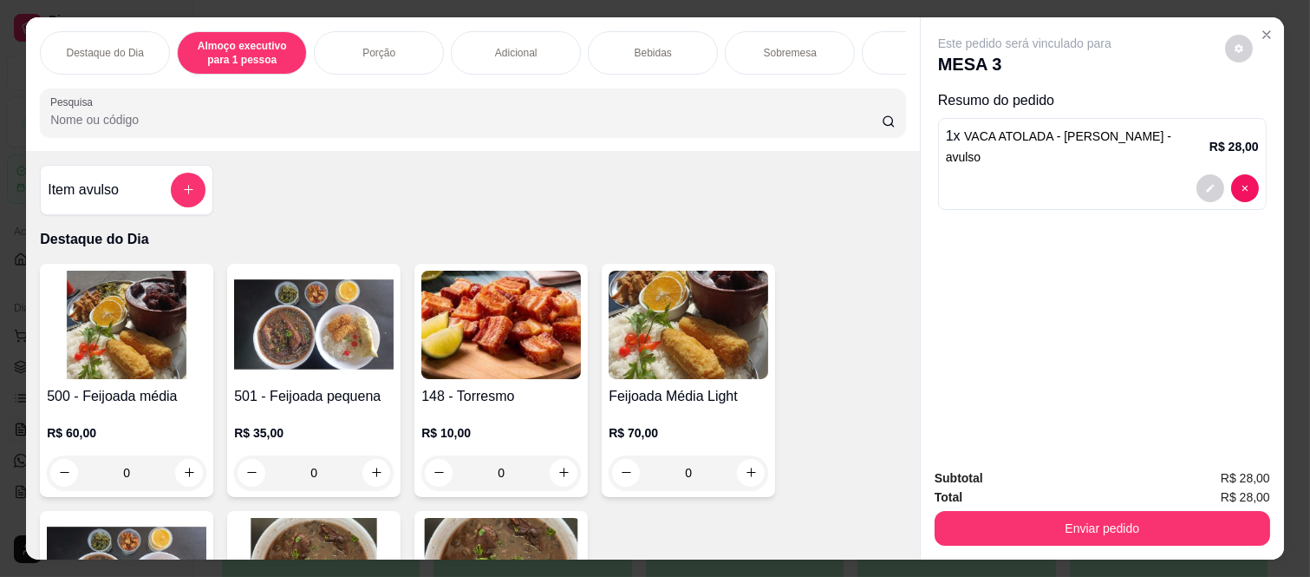
click at [660, 31] on div "Bebidas" at bounding box center [653, 52] width 130 height 43
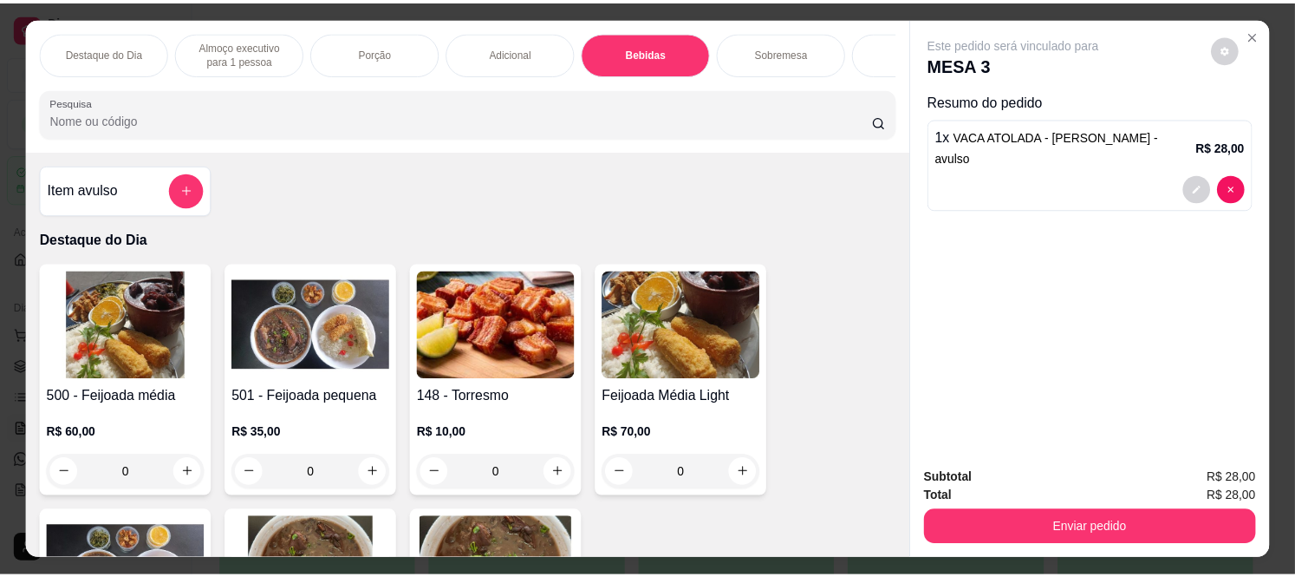
scroll to position [45, 0]
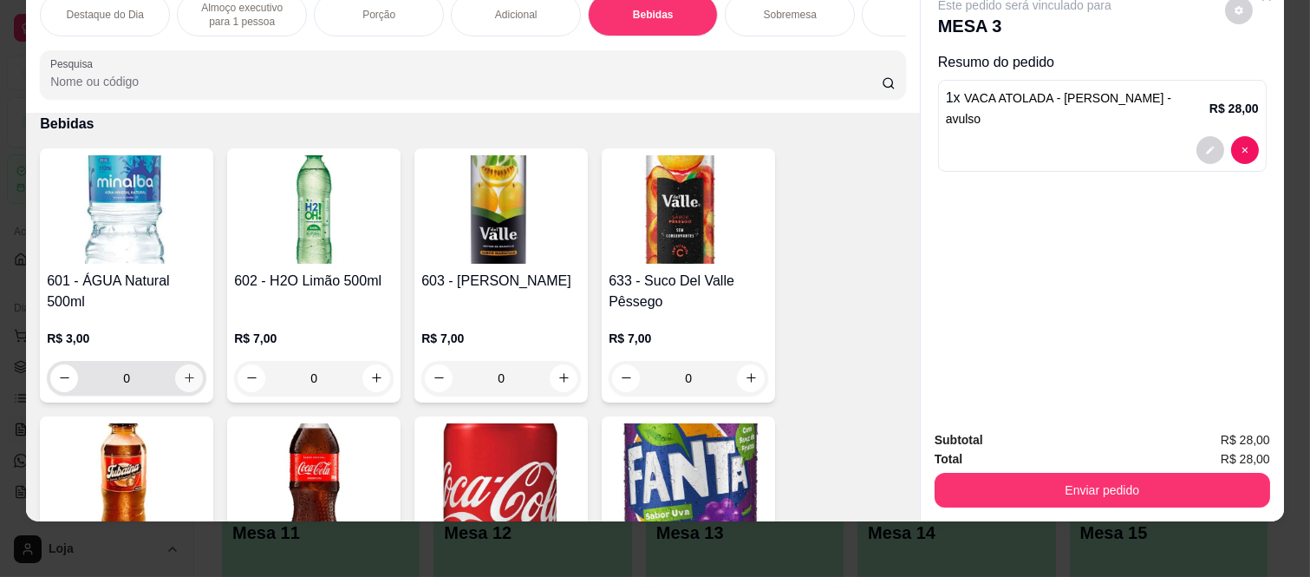
click at [185, 377] on icon "increase-product-quantity" at bounding box center [190, 379] width 10 height 10
type input "1"
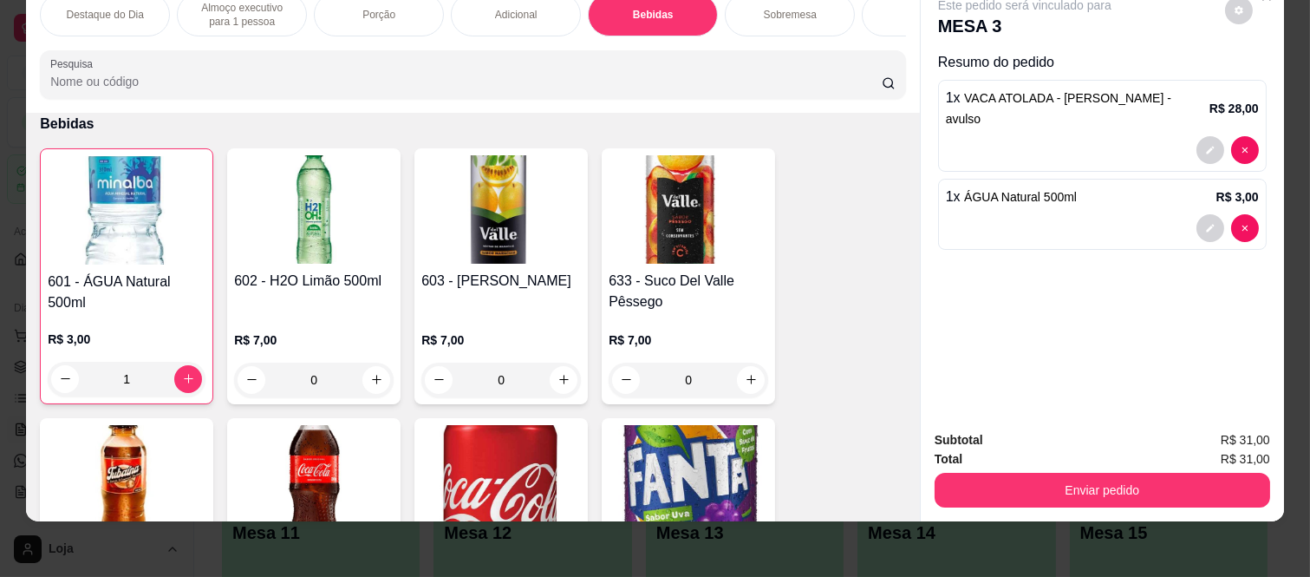
click at [991, 473] on button "Enviar pedido" at bounding box center [1103, 490] width 336 height 35
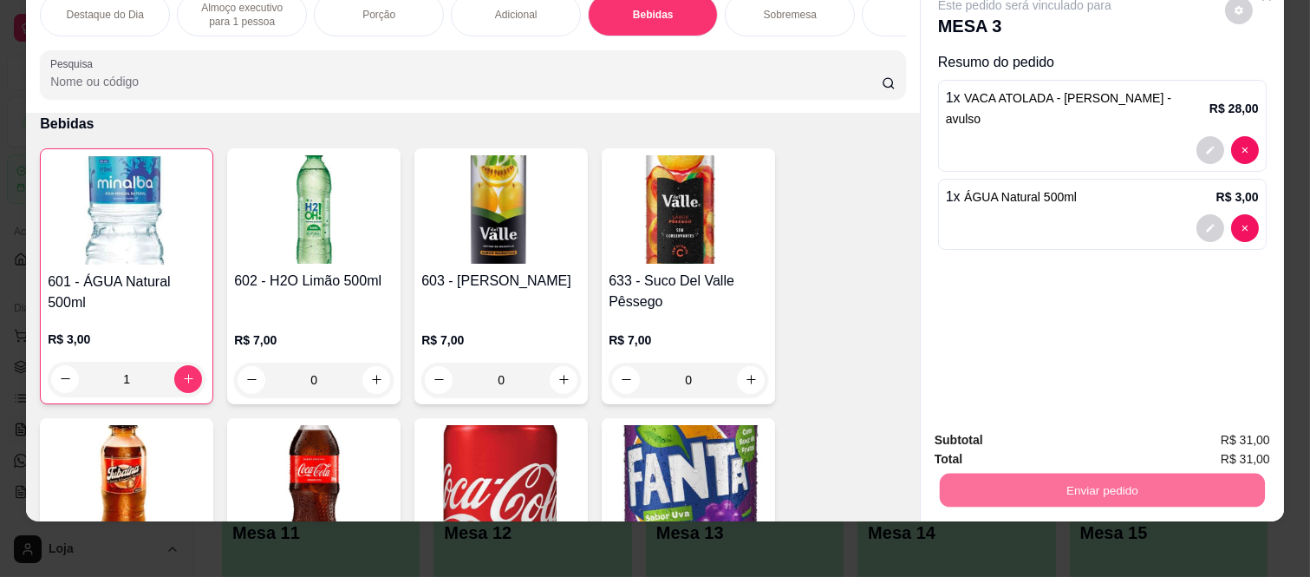
click at [1019, 429] on button "Não registrar e enviar pedido" at bounding box center [1044, 433] width 180 height 33
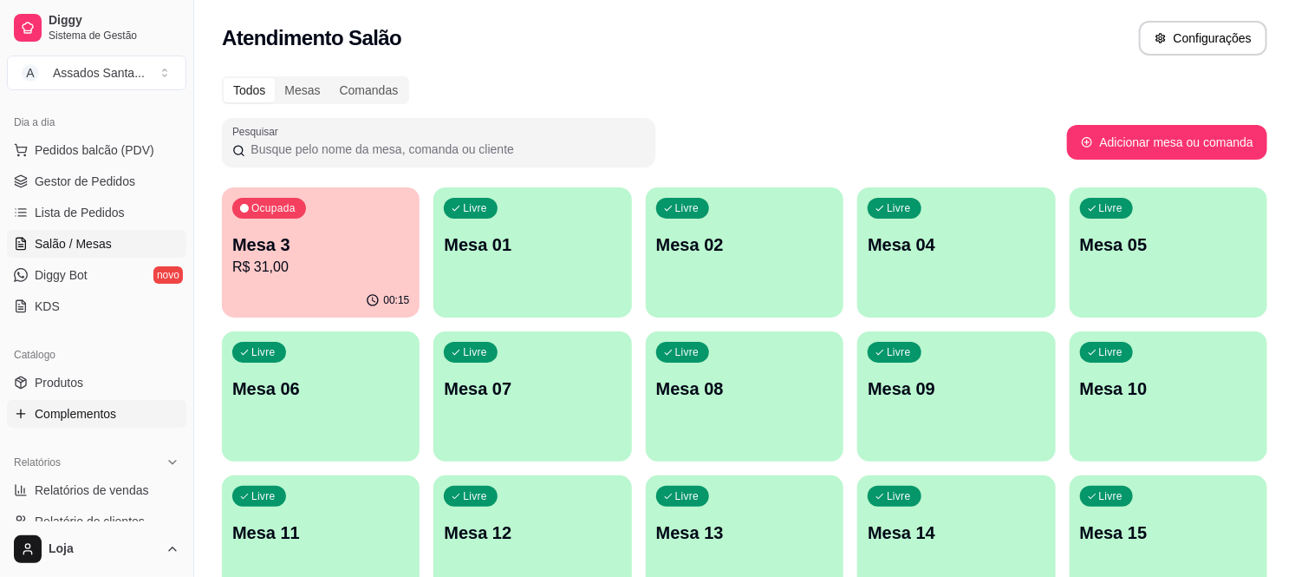
scroll to position [192, 0]
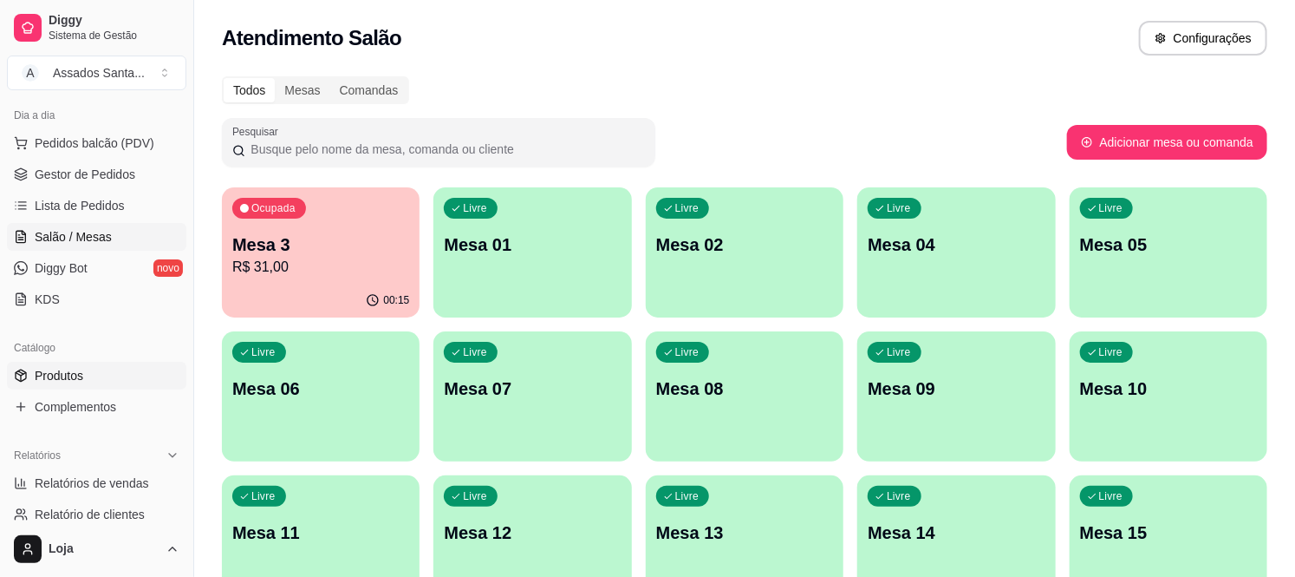
click at [87, 373] on link "Produtos" at bounding box center [96, 376] width 179 height 28
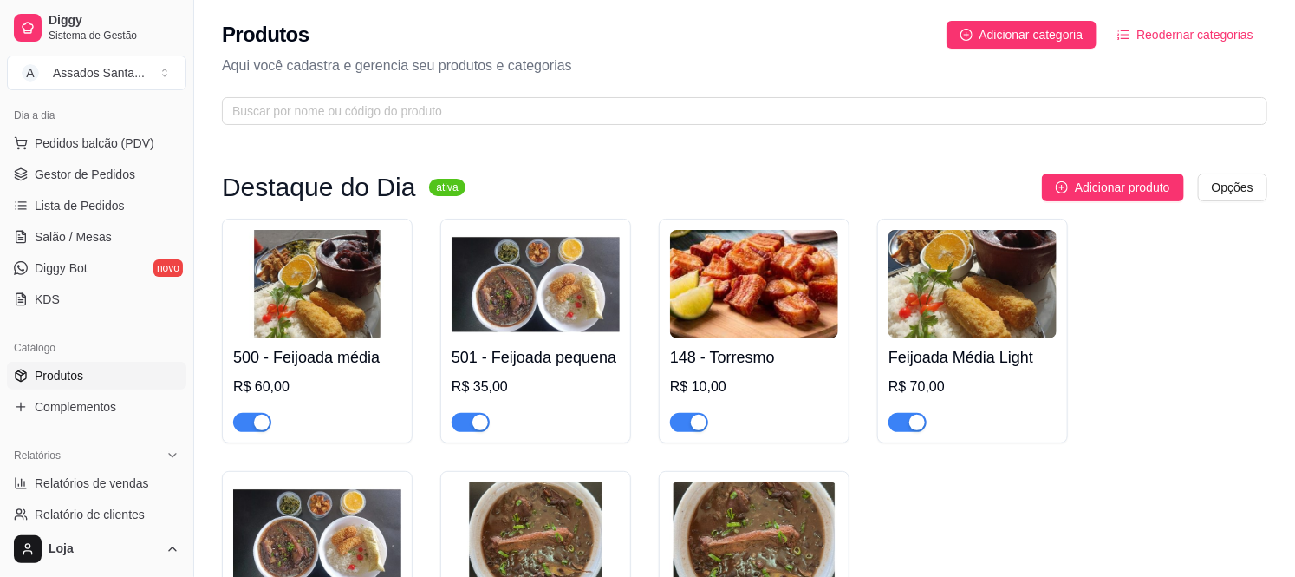
click at [257, 417] on div "button" at bounding box center [262, 422] width 16 height 16
click at [486, 426] on div "button" at bounding box center [481, 422] width 16 height 16
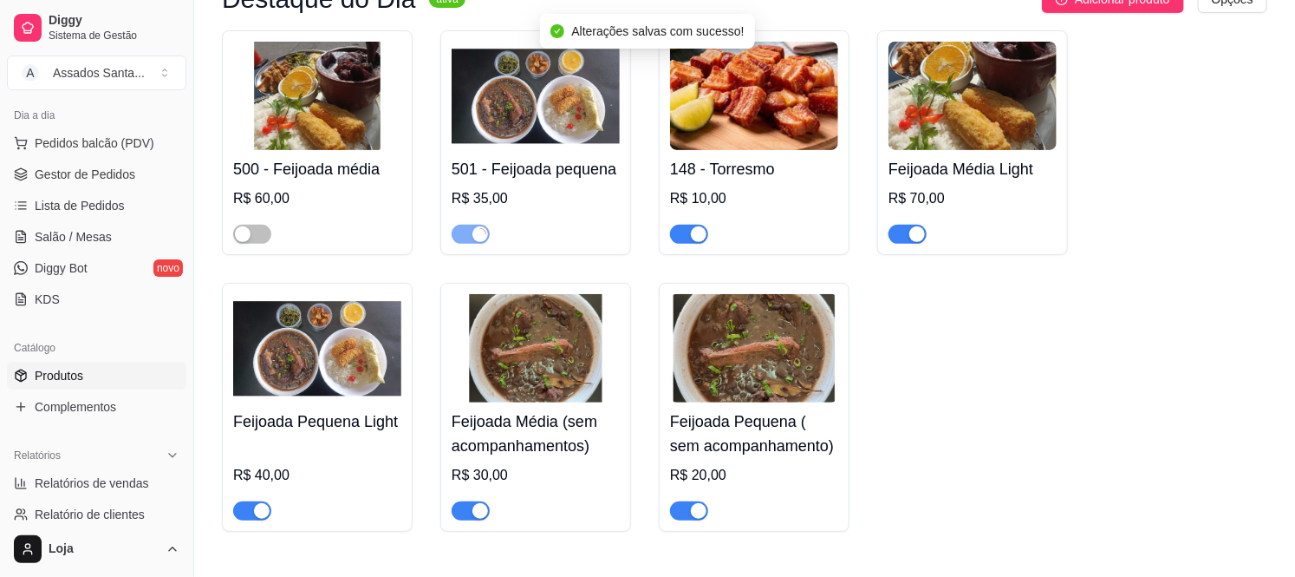
scroll to position [192, 0]
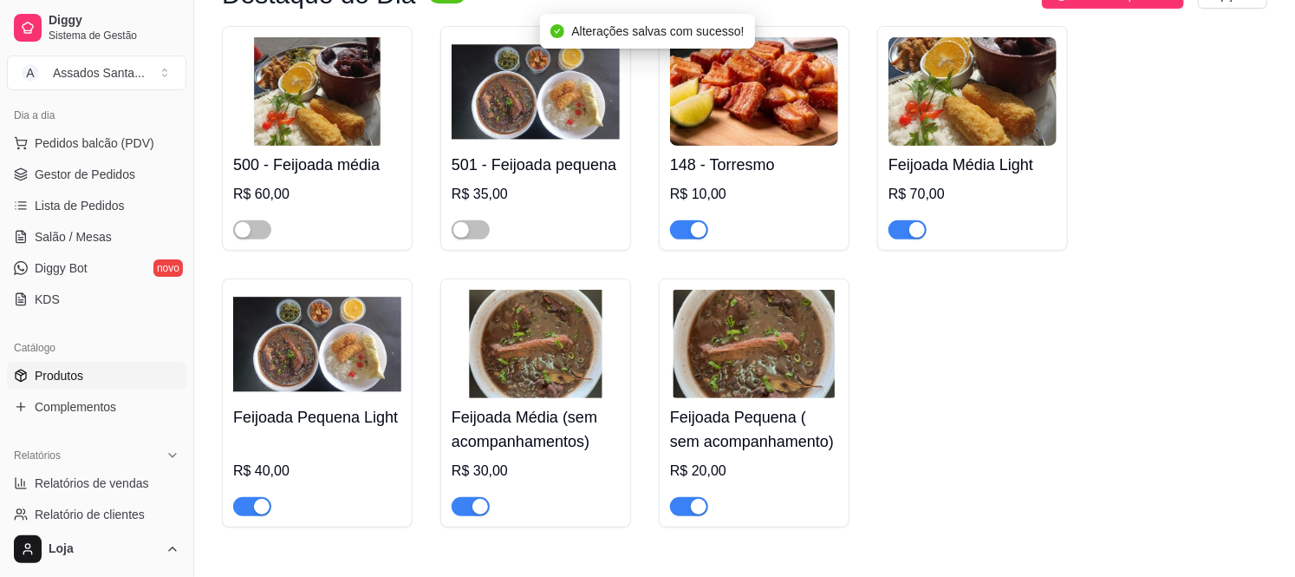
click at [909, 229] on div "button" at bounding box center [917, 230] width 16 height 16
click at [261, 507] on div "button" at bounding box center [262, 507] width 16 height 16
click at [698, 230] on div "button" at bounding box center [699, 230] width 16 height 16
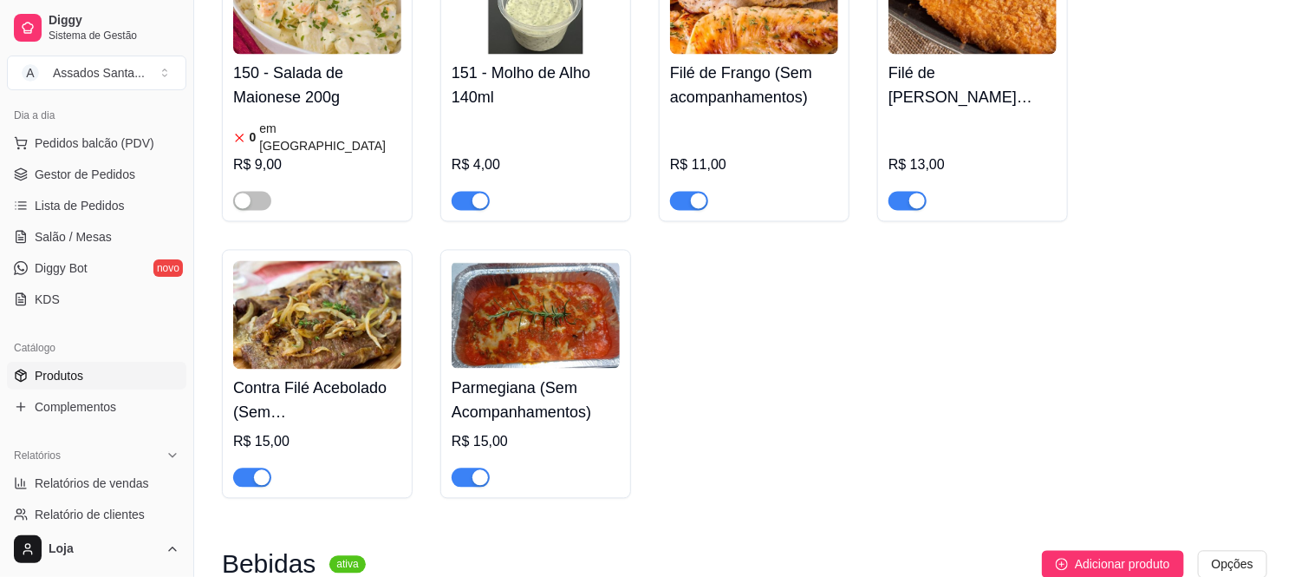
scroll to position [7225, 0]
click at [468, 467] on span "button" at bounding box center [471, 476] width 38 height 19
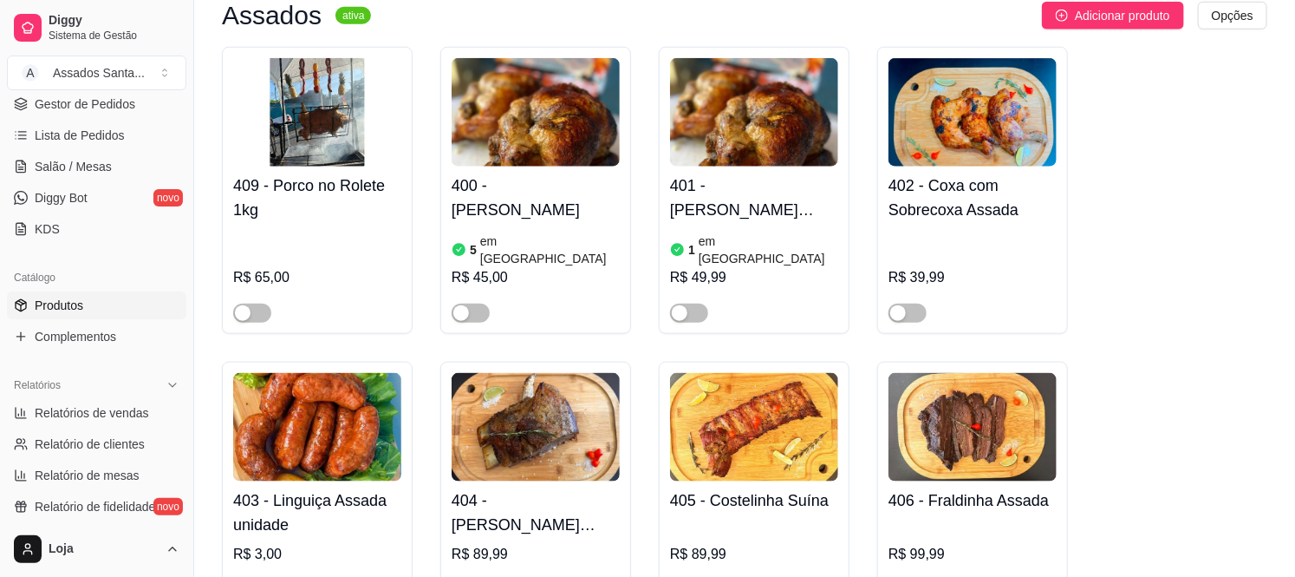
scroll to position [192, 0]
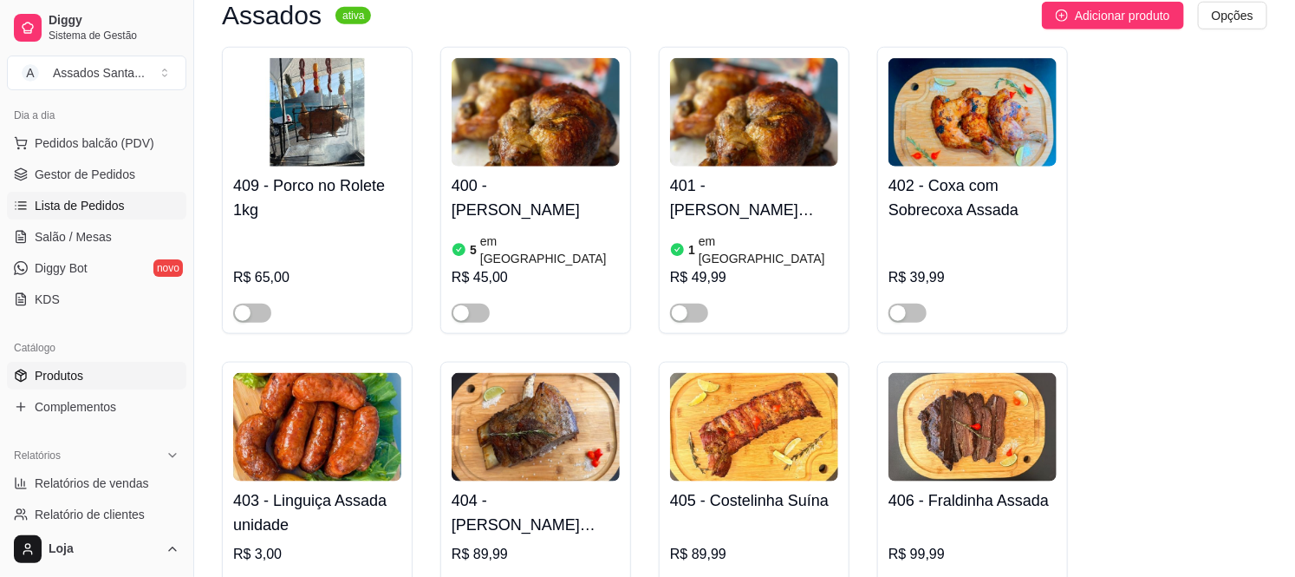
click at [81, 205] on span "Lista de Pedidos" at bounding box center [80, 205] width 90 height 17
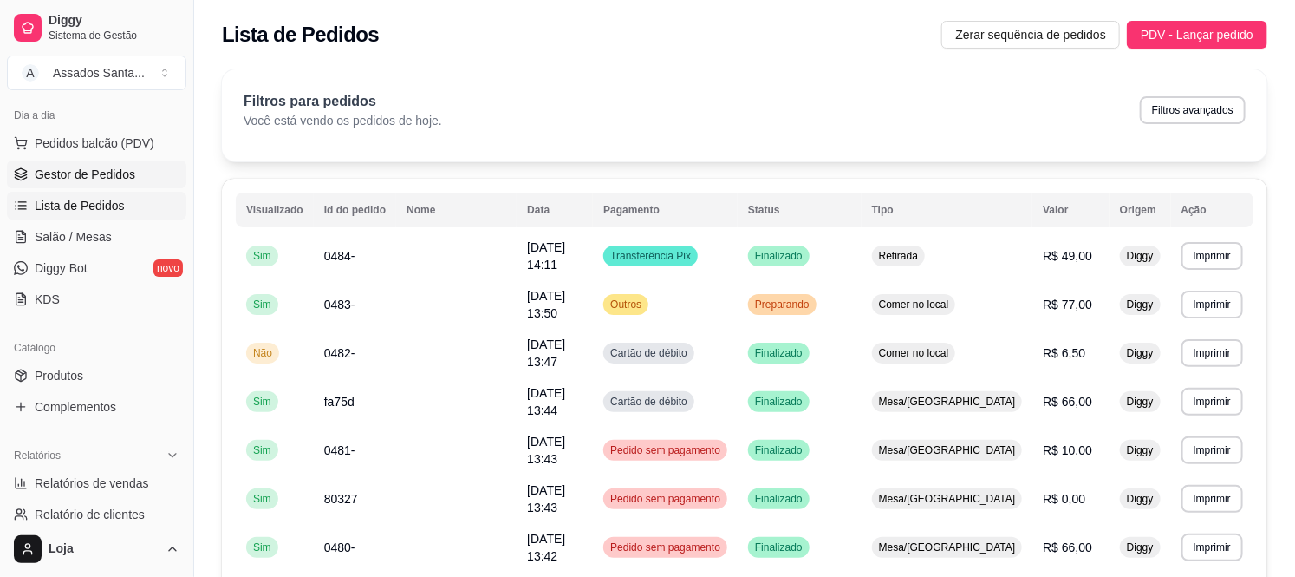
click at [84, 176] on span "Gestor de Pedidos" at bounding box center [85, 174] width 101 height 17
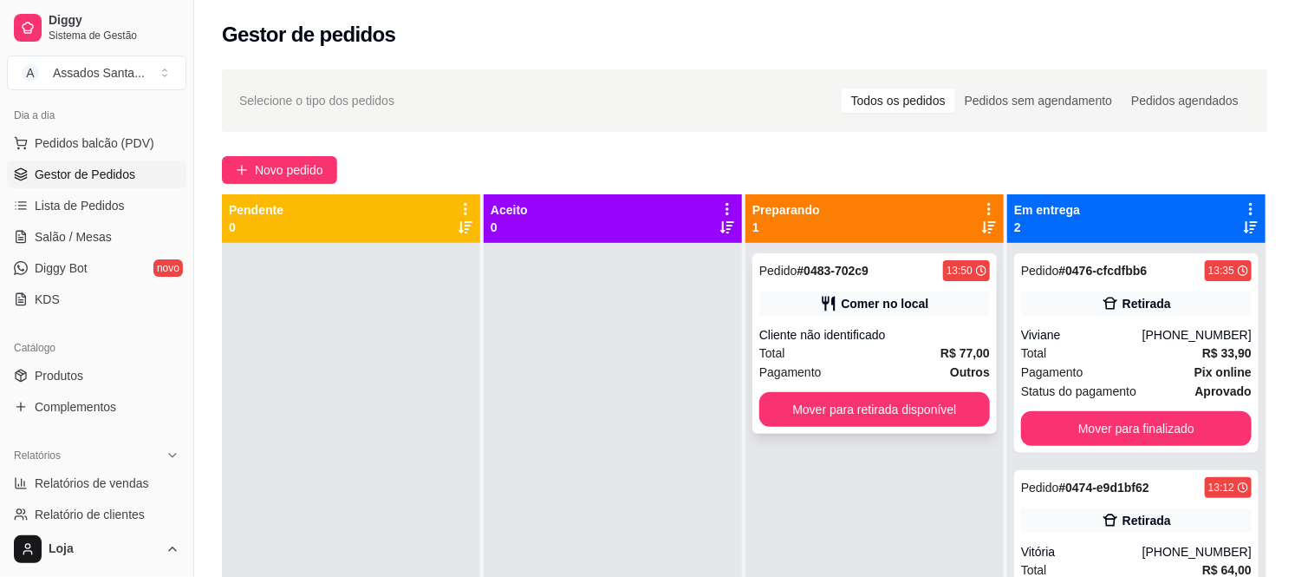
click at [916, 326] on div "Cliente não identificado" at bounding box center [874, 334] width 231 height 17
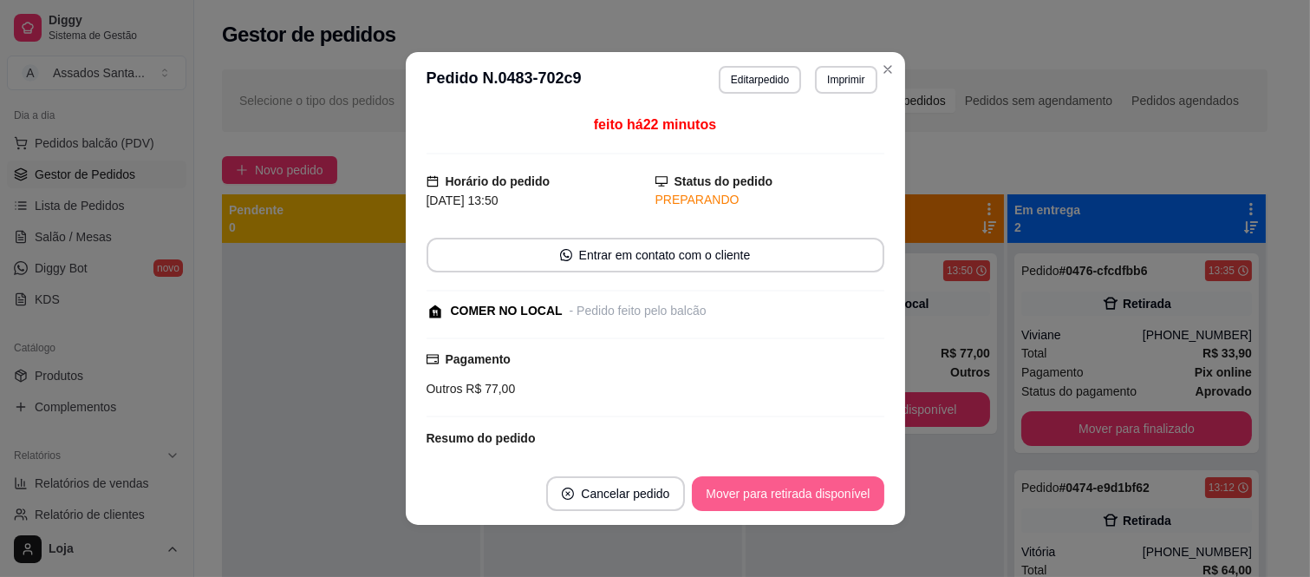
click at [755, 497] on button "Mover para retirada disponível" at bounding box center [788, 493] width 192 height 35
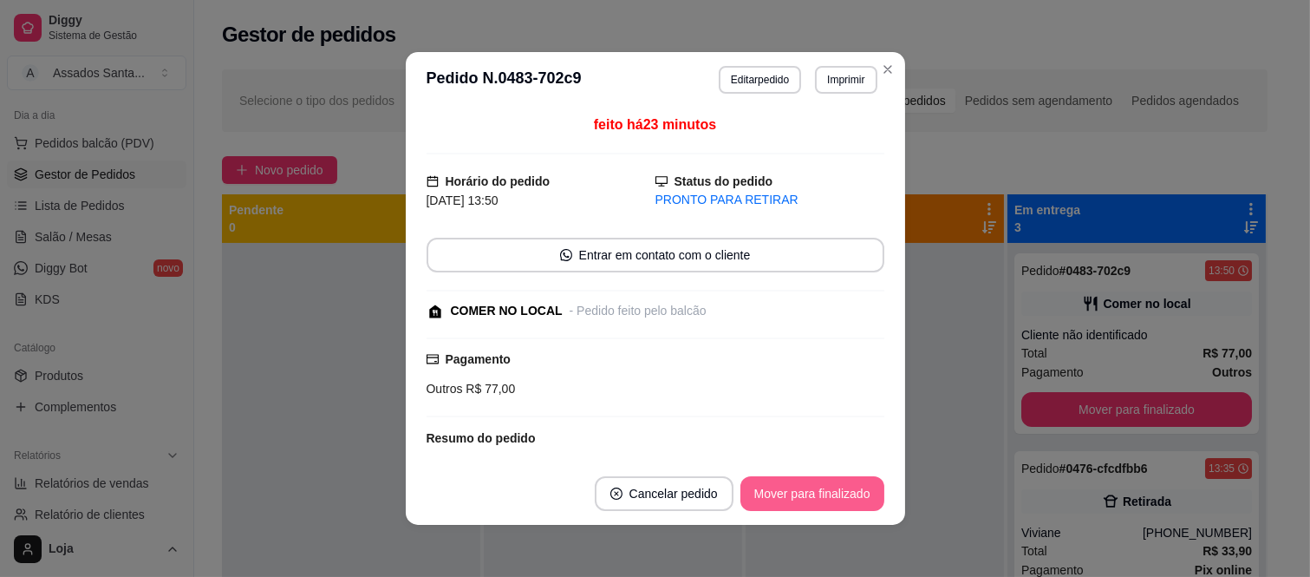
click at [818, 492] on button "Mover para finalizado" at bounding box center [812, 493] width 144 height 35
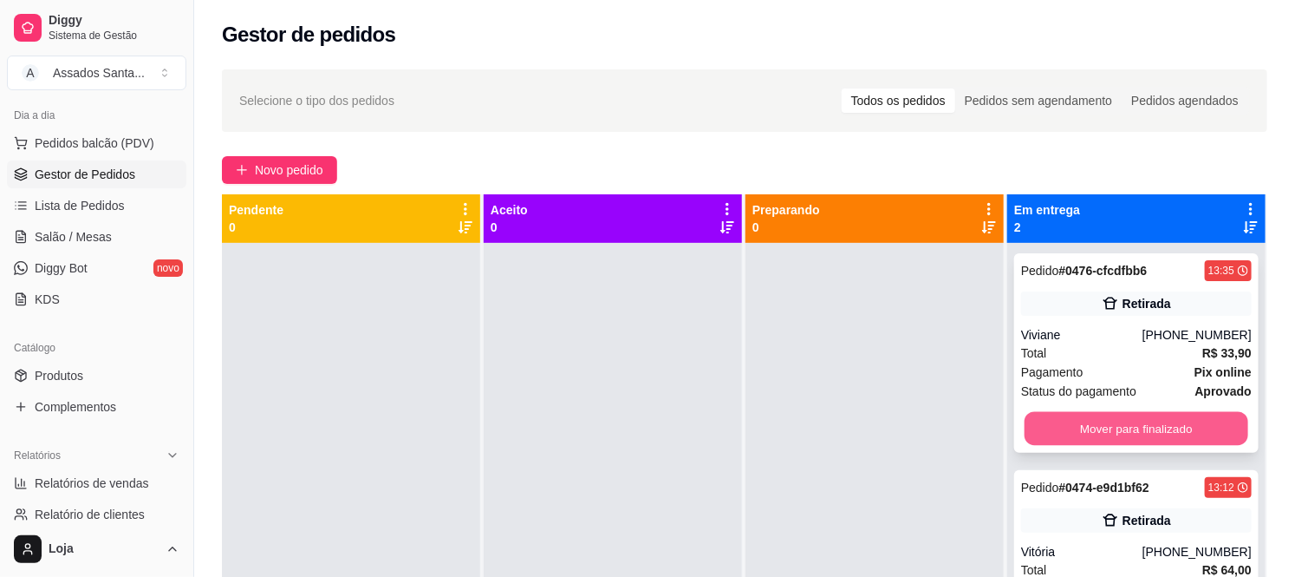
click at [1053, 435] on button "Mover para finalizado" at bounding box center [1137, 429] width 224 height 34
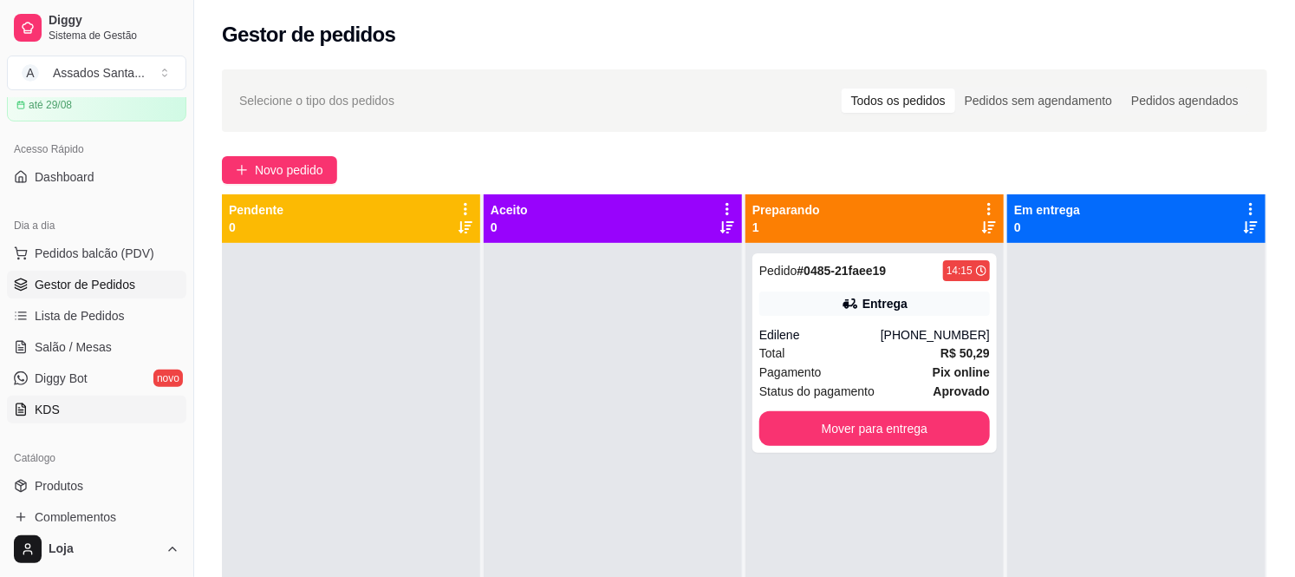
scroll to position [192, 0]
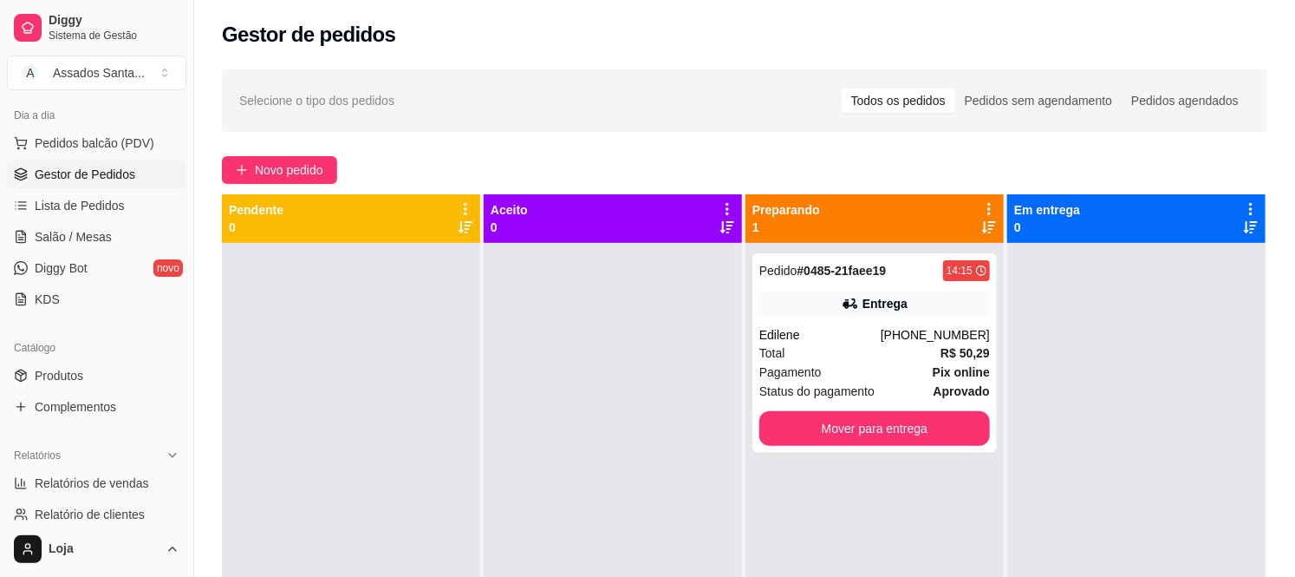
click at [120, 357] on div "Catálogo" at bounding box center [96, 348] width 179 height 28
click at [109, 369] on link "Produtos" at bounding box center [96, 376] width 179 height 28
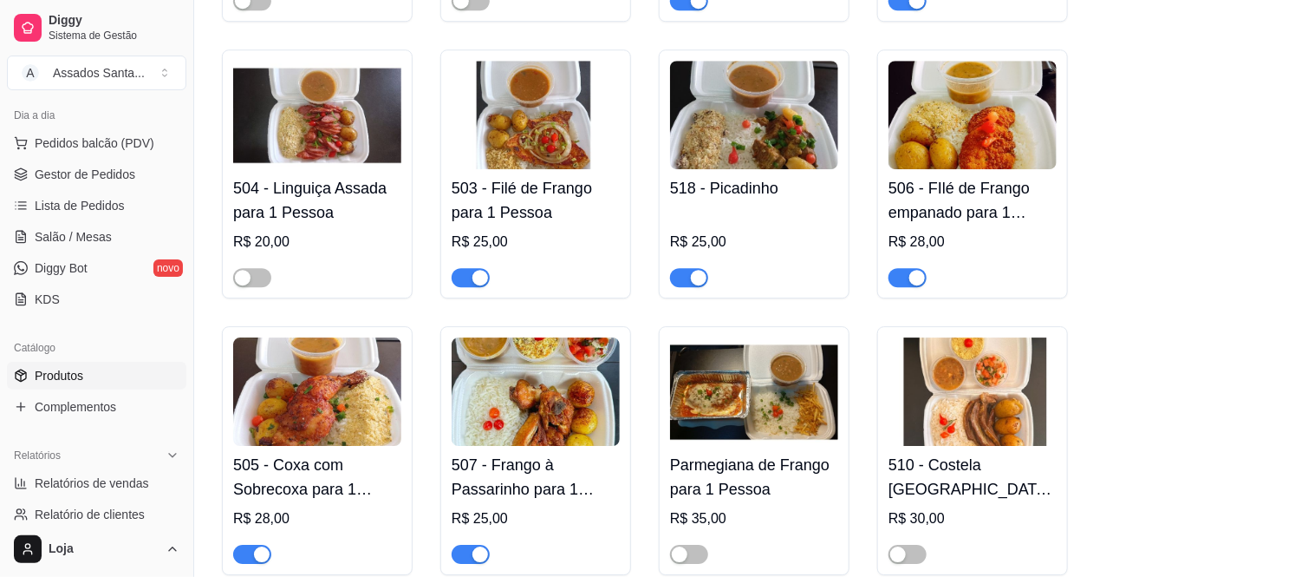
scroll to position [2215, 0]
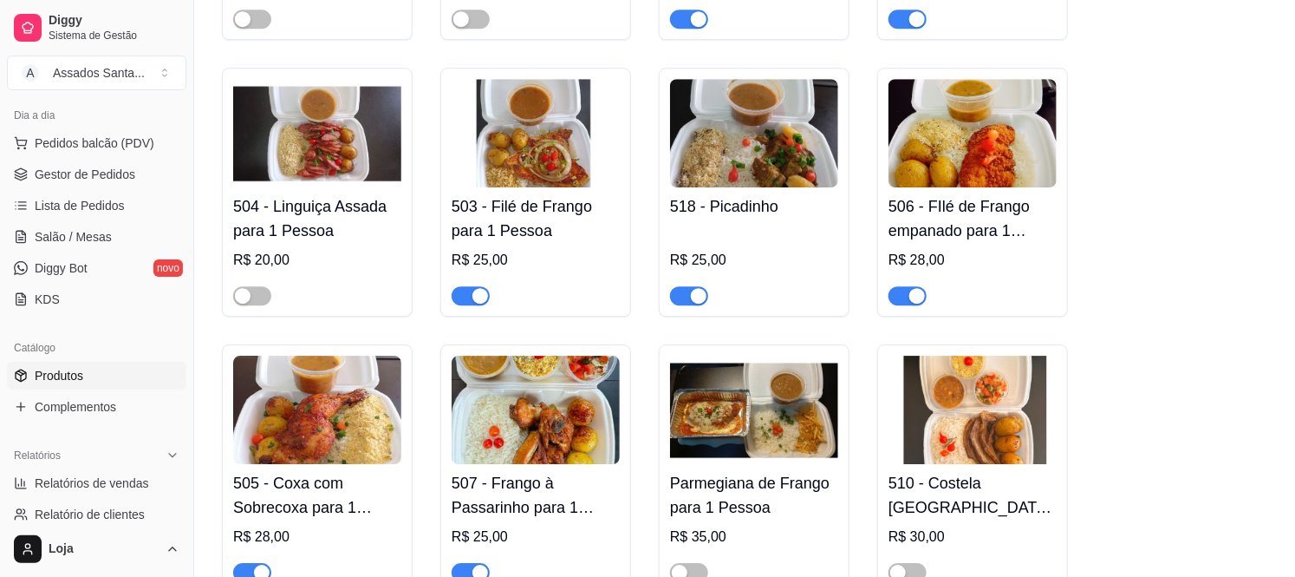
click at [687, 288] on span "button" at bounding box center [689, 295] width 38 height 19
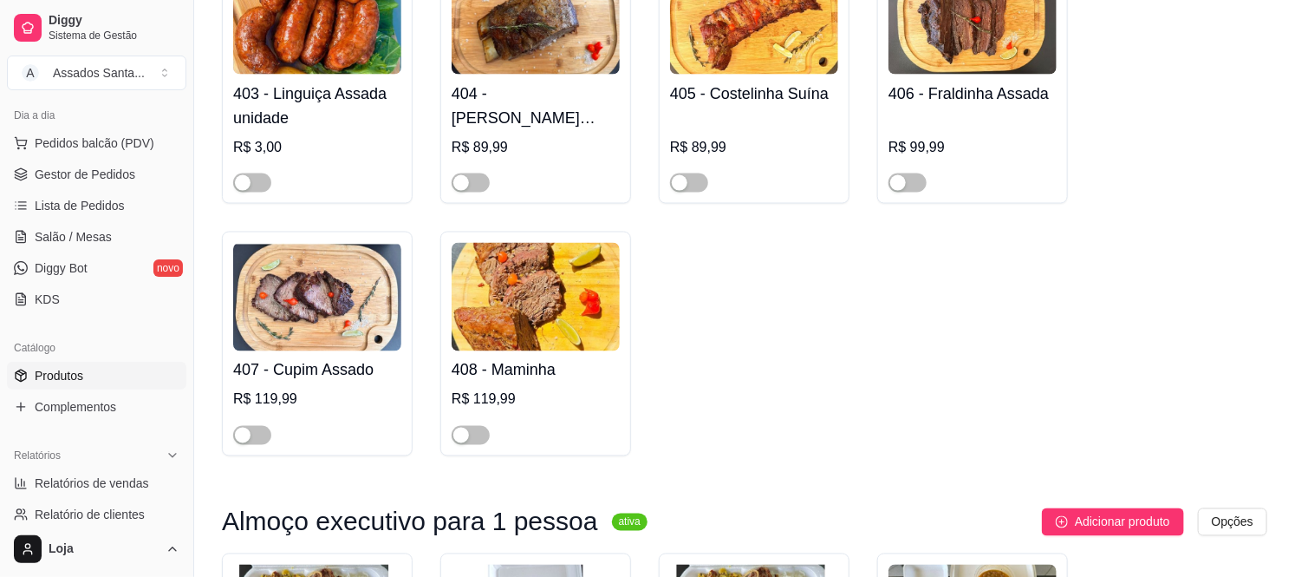
scroll to position [1156, 0]
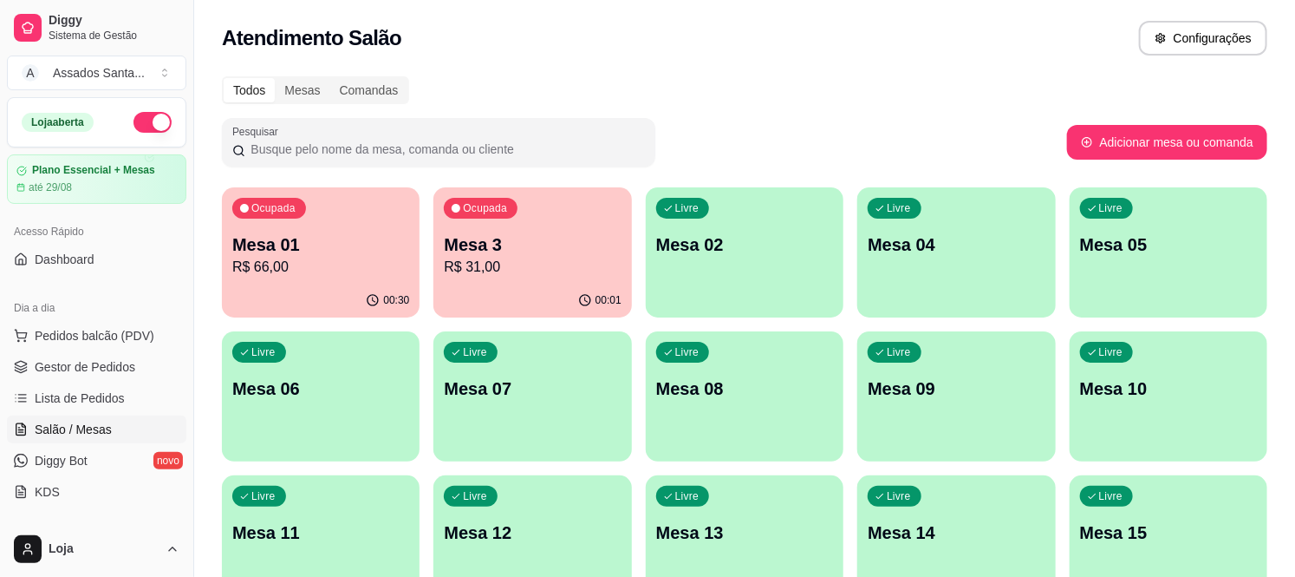
click at [328, 258] on p "R$ 66,00" at bounding box center [320, 267] width 177 height 21
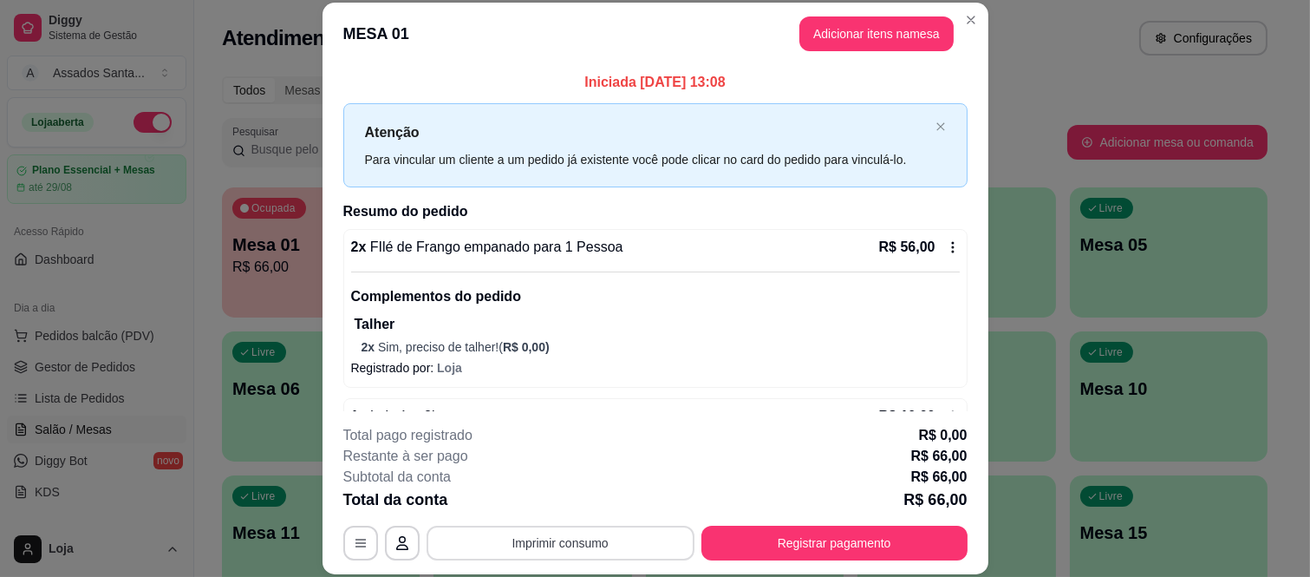
click at [593, 533] on button "Imprimir consumo" at bounding box center [561, 542] width 268 height 35
click at [594, 500] on button "IMPRESSORA caixa" at bounding box center [558, 503] width 126 height 28
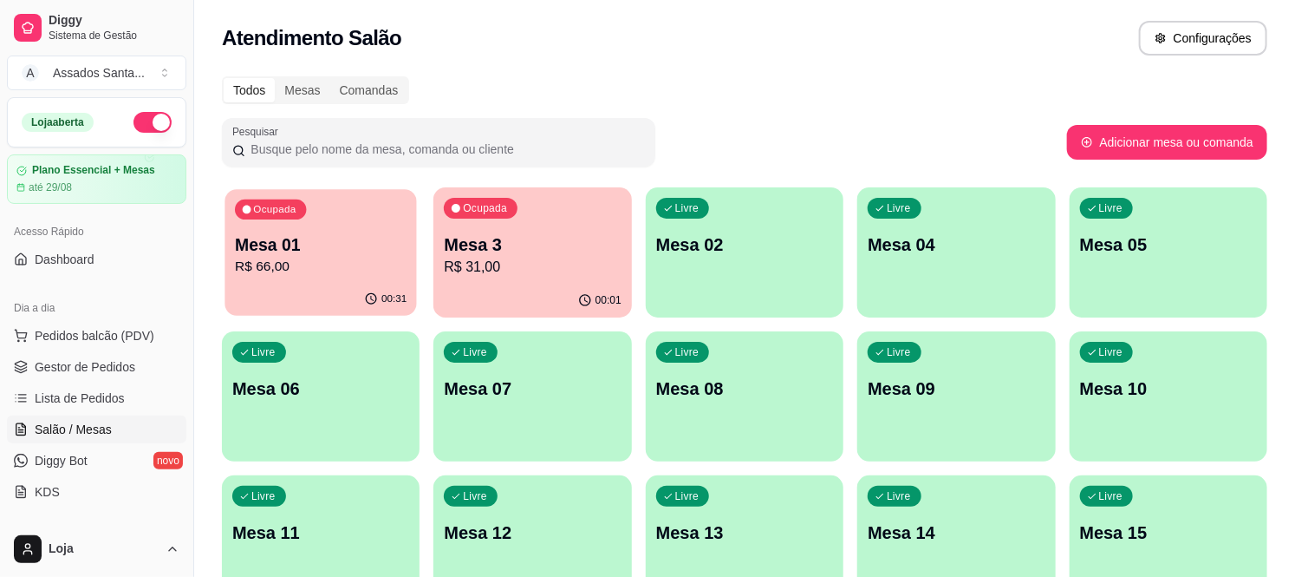
click at [330, 270] on p "R$ 66,00" at bounding box center [321, 267] width 172 height 20
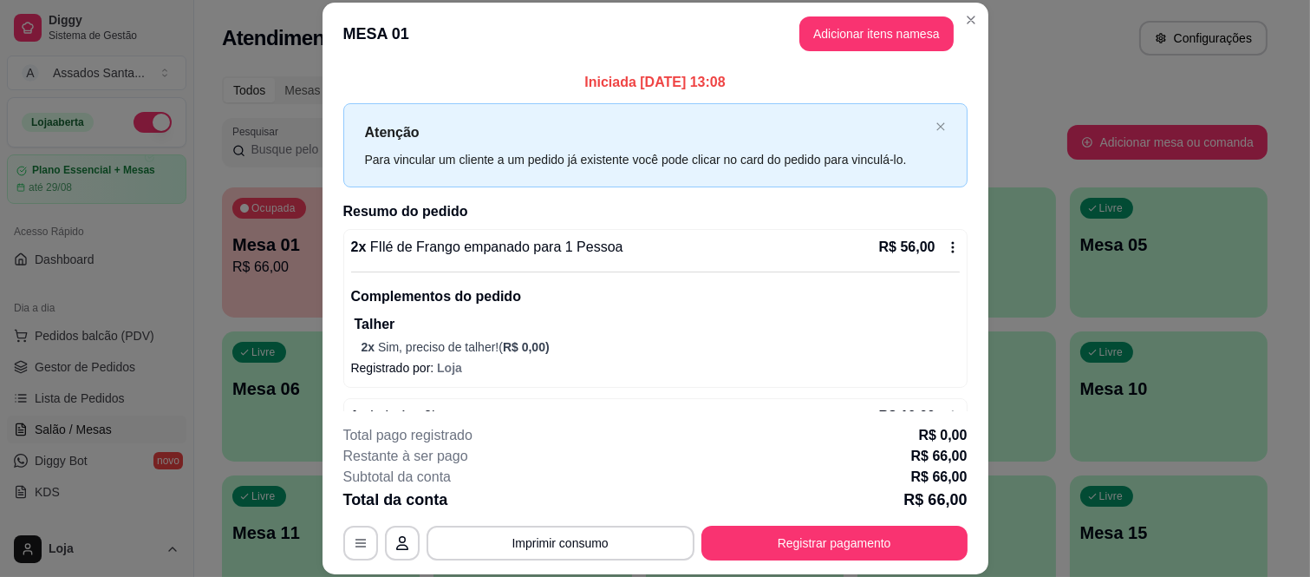
scroll to position [55, 0]
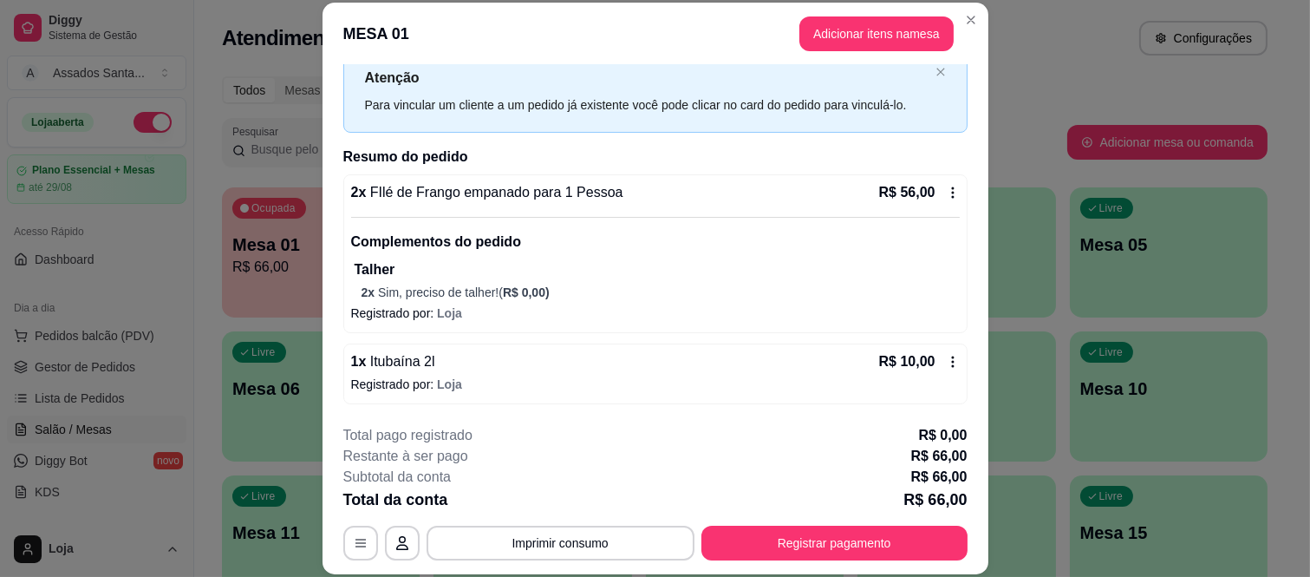
click at [946, 362] on icon at bounding box center [953, 362] width 14 height 14
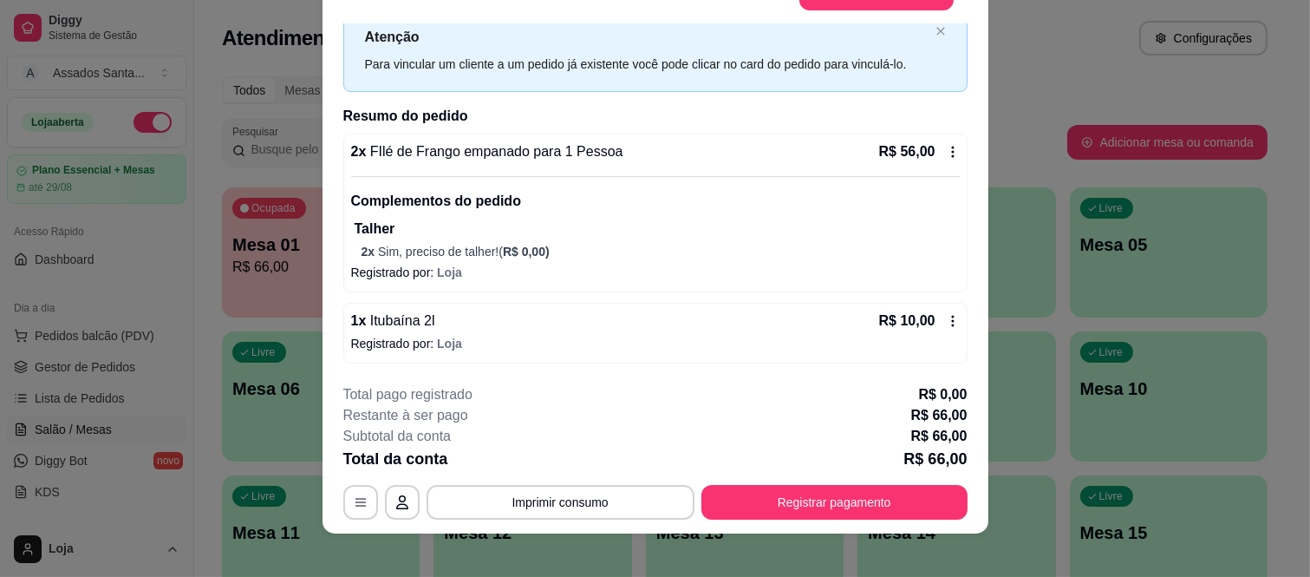
scroll to position [53, 0]
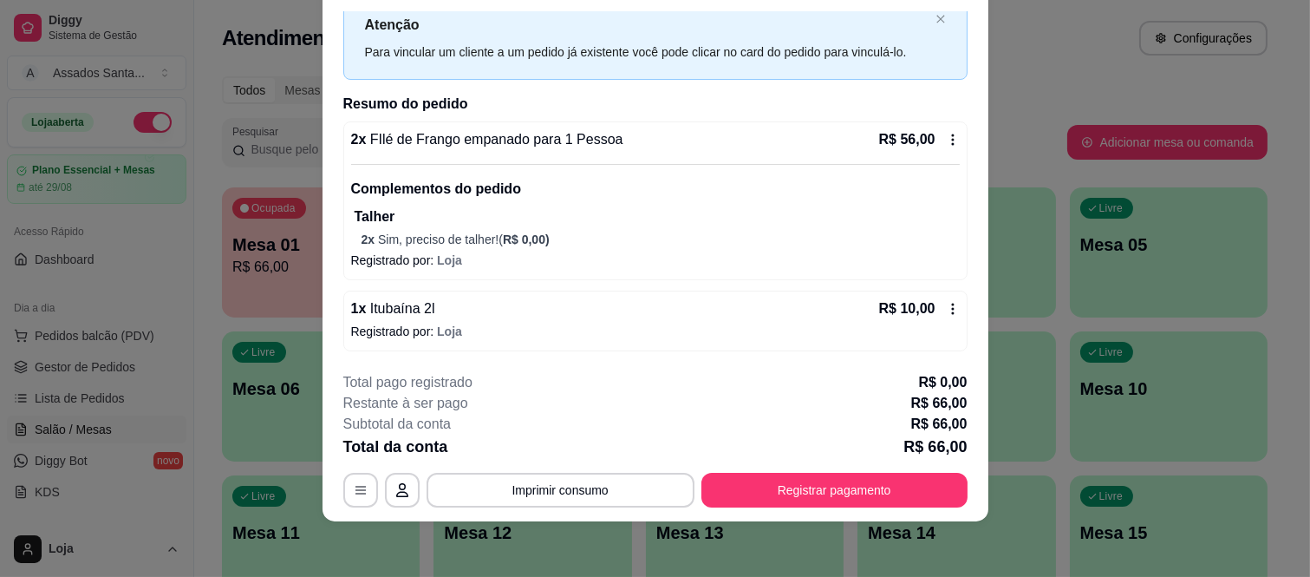
click at [946, 304] on icon at bounding box center [953, 309] width 14 height 14
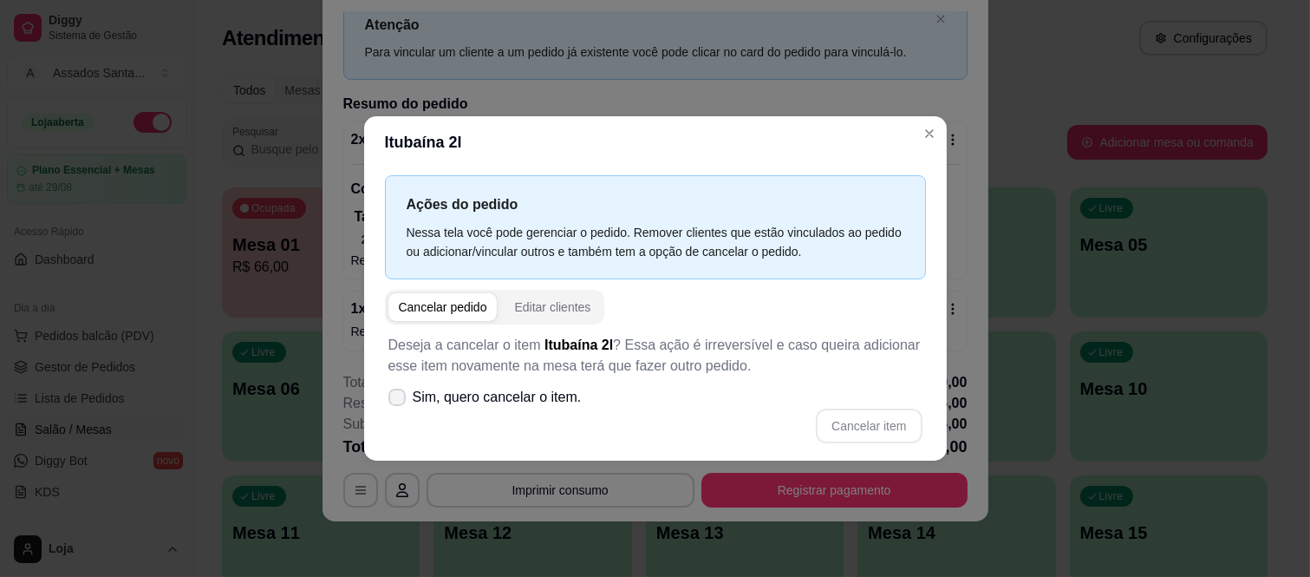
click at [438, 401] on span "Sim, quero cancelar o item." at bounding box center [497, 397] width 169 height 21
click at [399, 401] on input "Sim, quero cancelar o item." at bounding box center [393, 405] width 11 height 11
checkbox input "true"
click at [841, 425] on button "Cancelar item" at bounding box center [869, 425] width 106 height 35
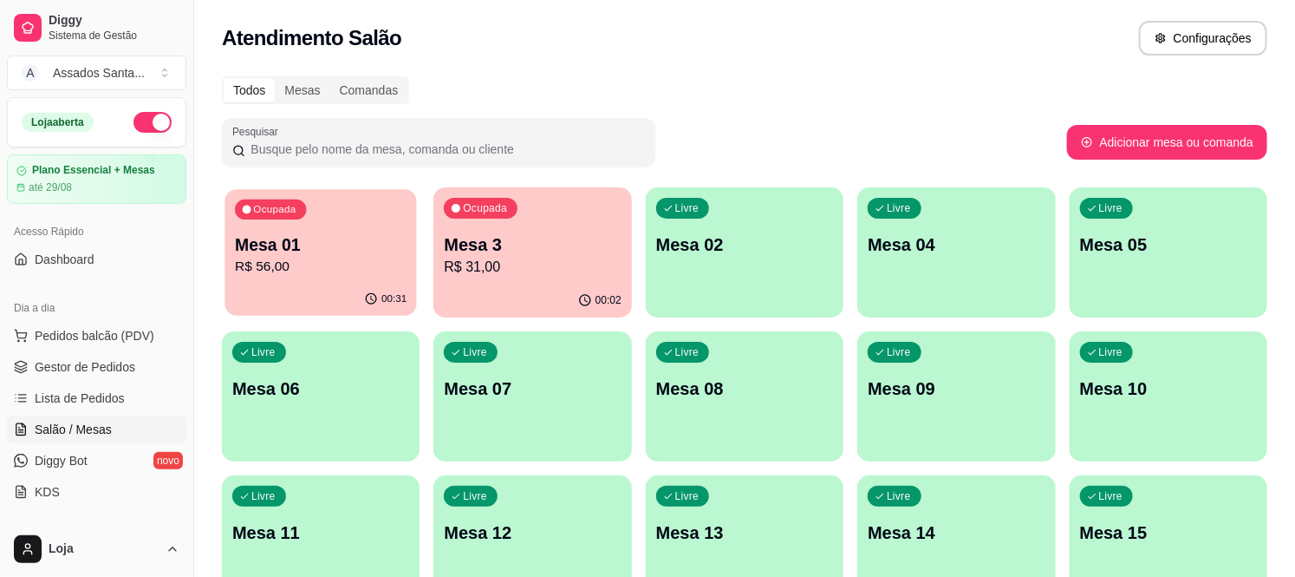
click at [355, 293] on div "00:31" at bounding box center [321, 299] width 192 height 33
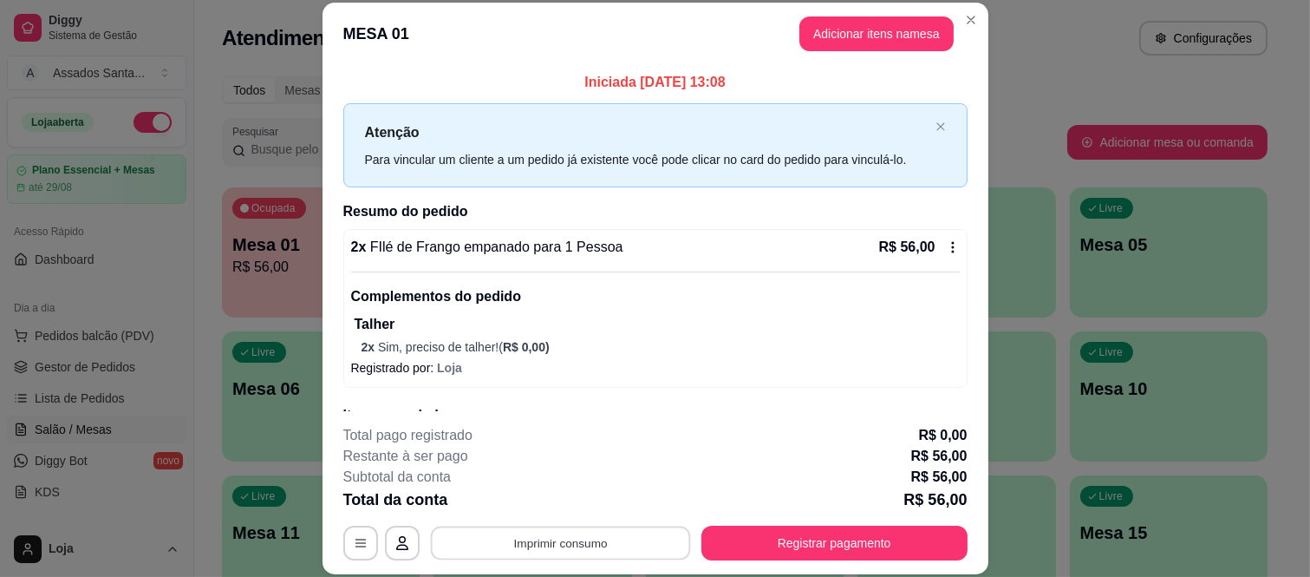
click at [629, 551] on button "Imprimir consumo" at bounding box center [560, 542] width 260 height 34
click at [603, 499] on button "IMPRESSORA caixa" at bounding box center [558, 503] width 126 height 28
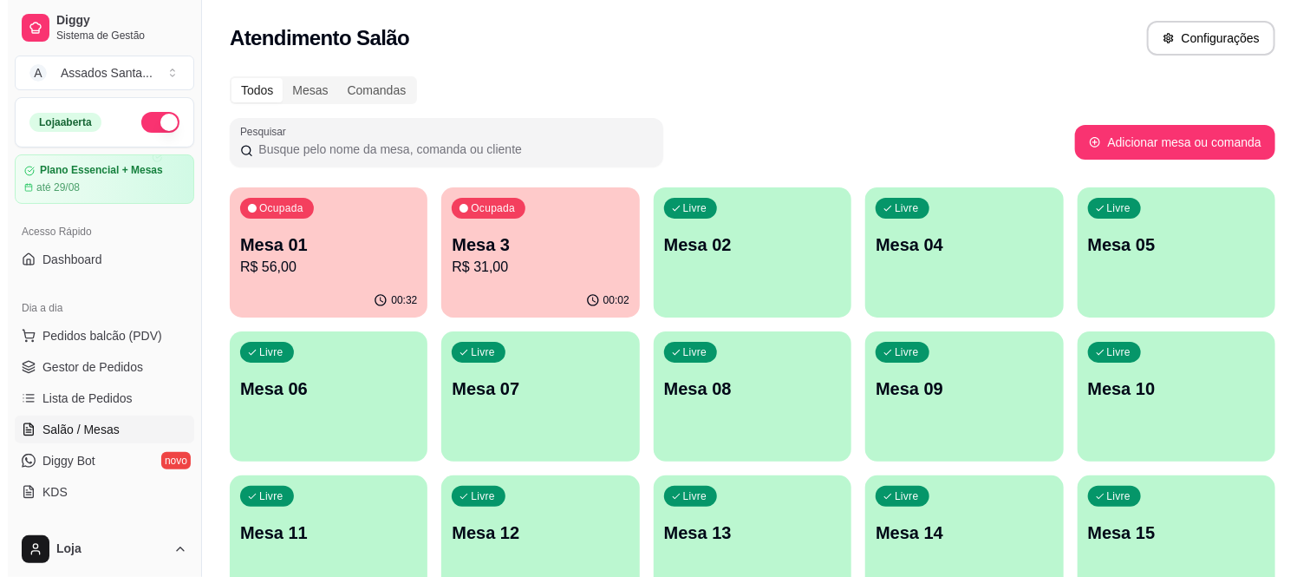
scroll to position [96, 0]
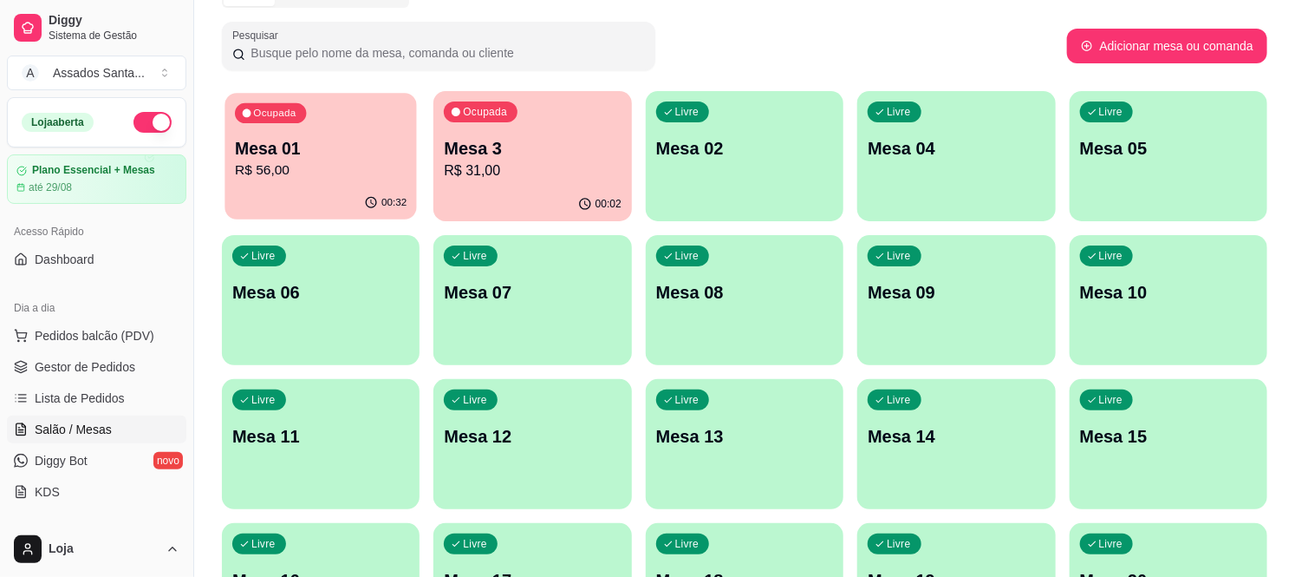
click at [333, 175] on p "R$ 56,00" at bounding box center [321, 170] width 172 height 20
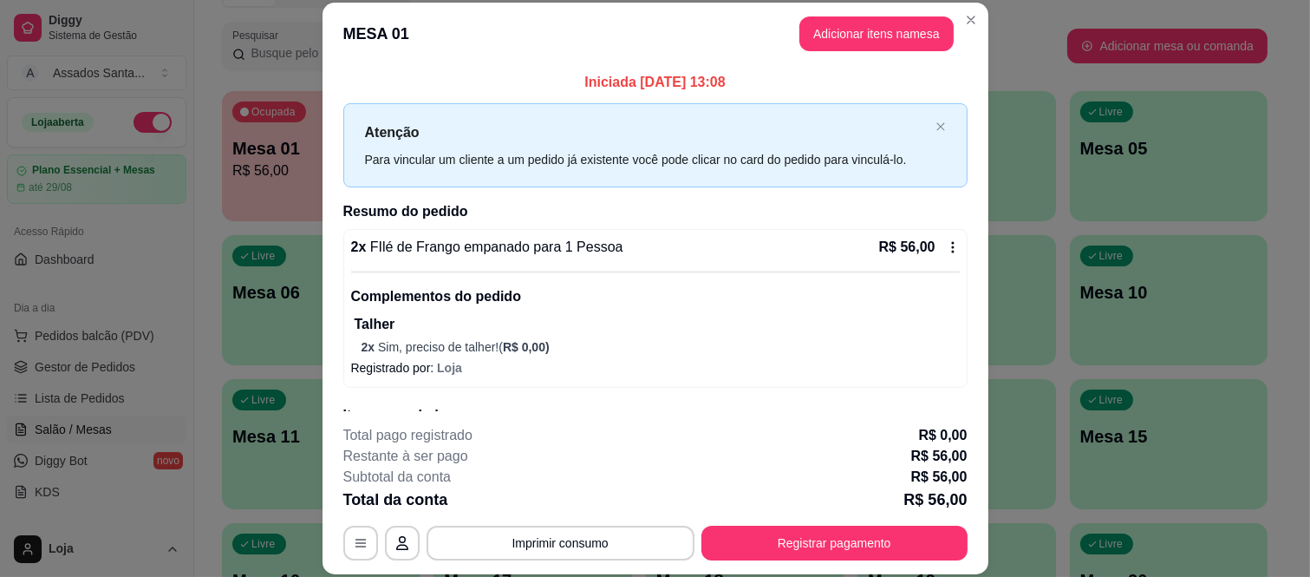
click at [946, 245] on icon at bounding box center [953, 247] width 14 height 14
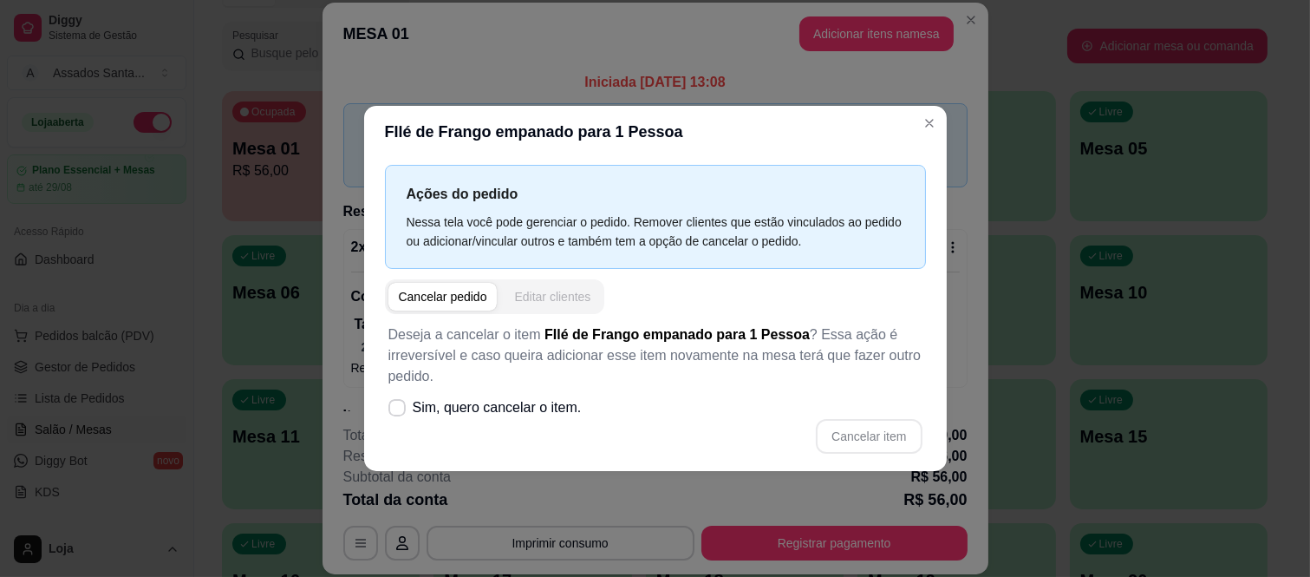
click at [540, 298] on div "Editar clientes" at bounding box center [552, 296] width 76 height 17
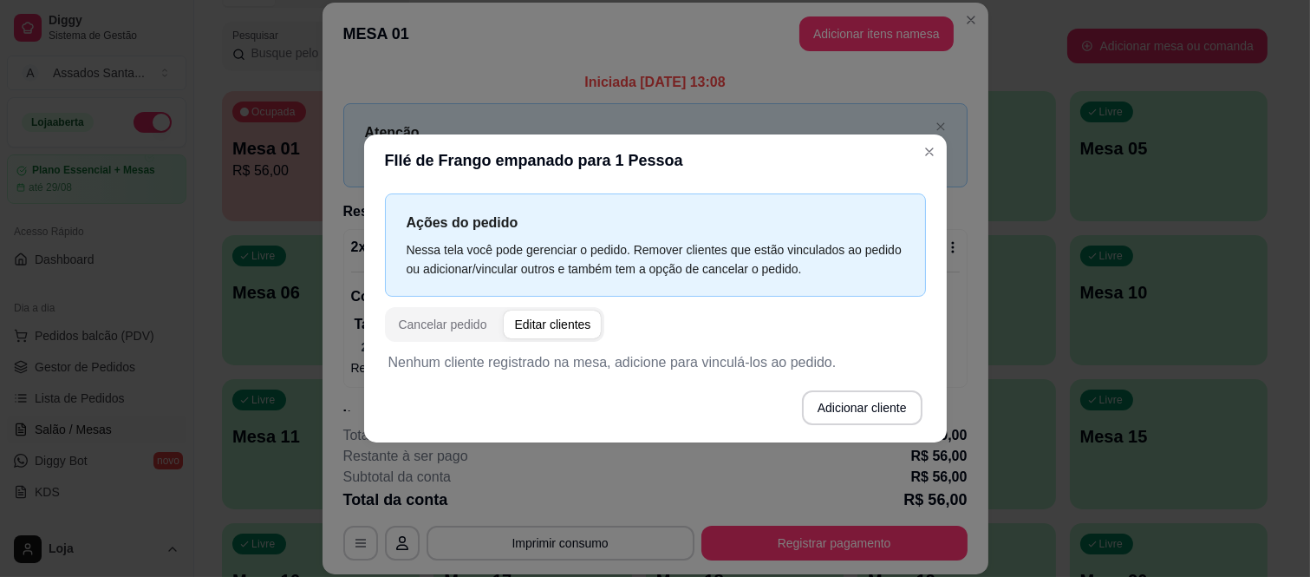
click at [752, 148] on header "FIlé de Frango empanado para 1 Pessoa" at bounding box center [655, 160] width 583 height 52
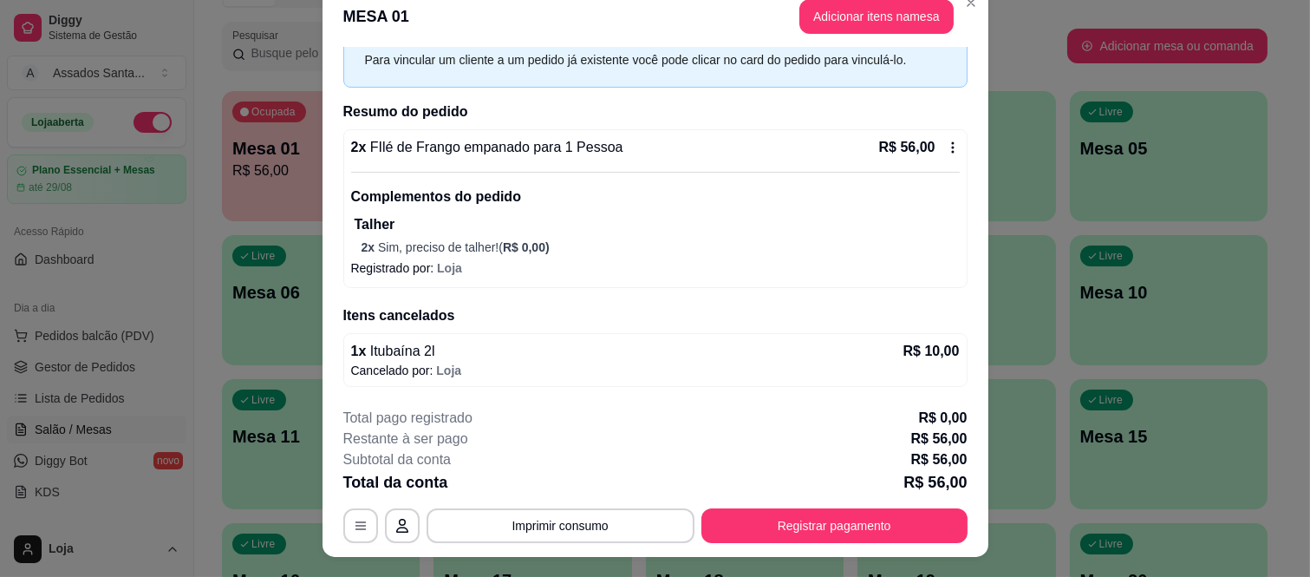
scroll to position [0, 0]
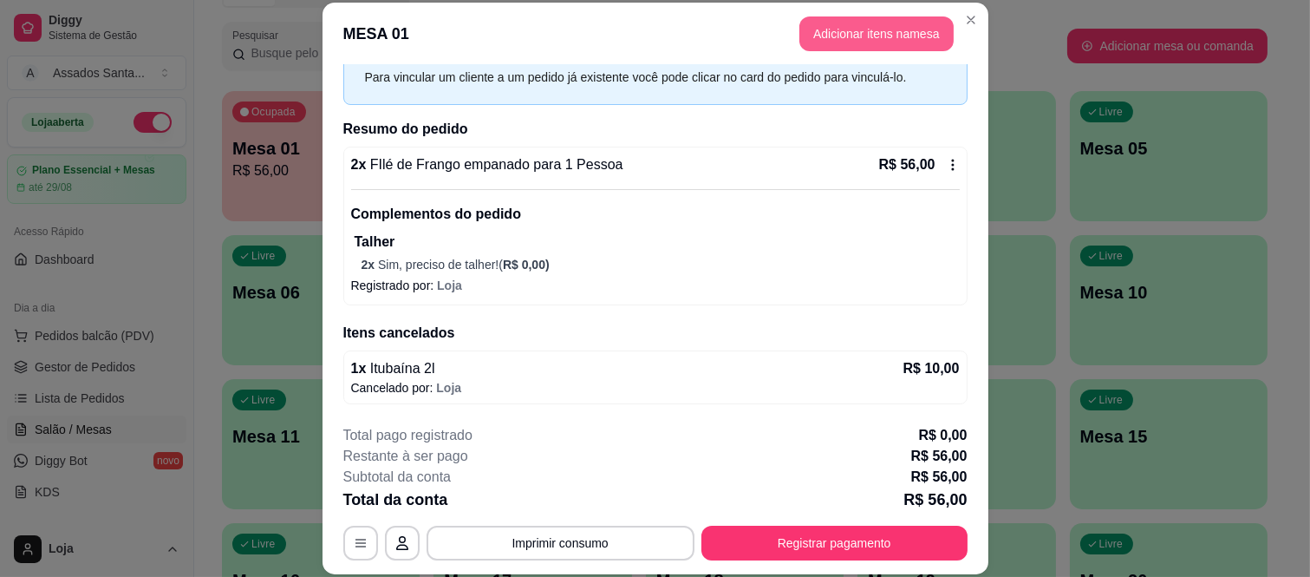
click at [899, 26] on button "Adicionar itens na mesa" at bounding box center [876, 33] width 154 height 35
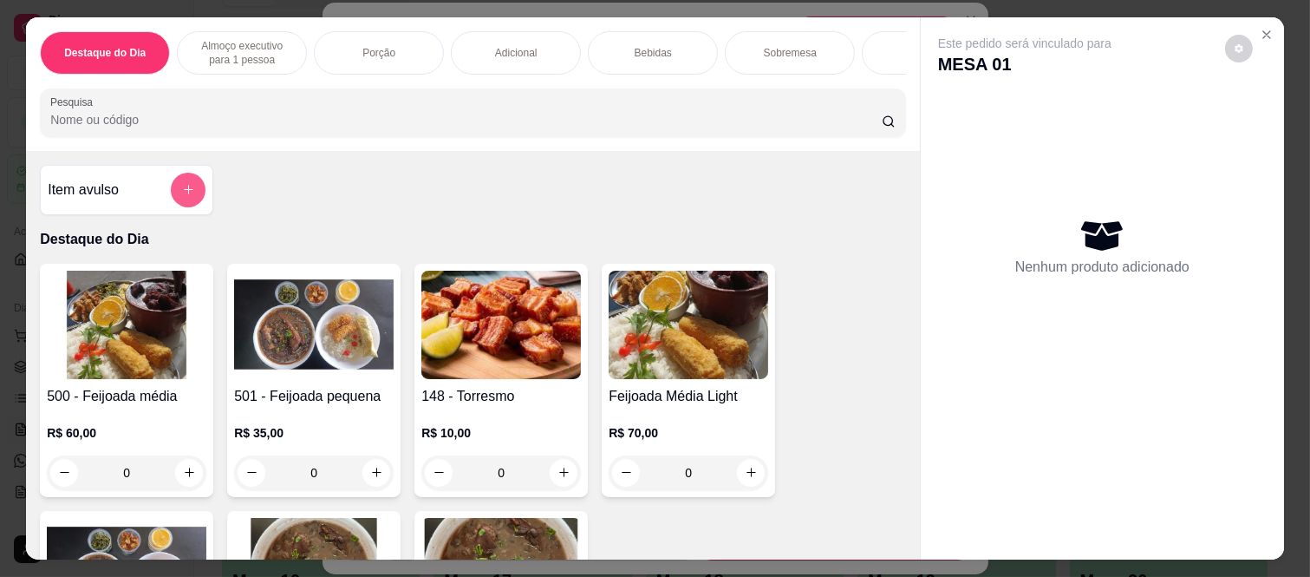
click at [189, 187] on button "add-separate-item" at bounding box center [188, 190] width 35 height 35
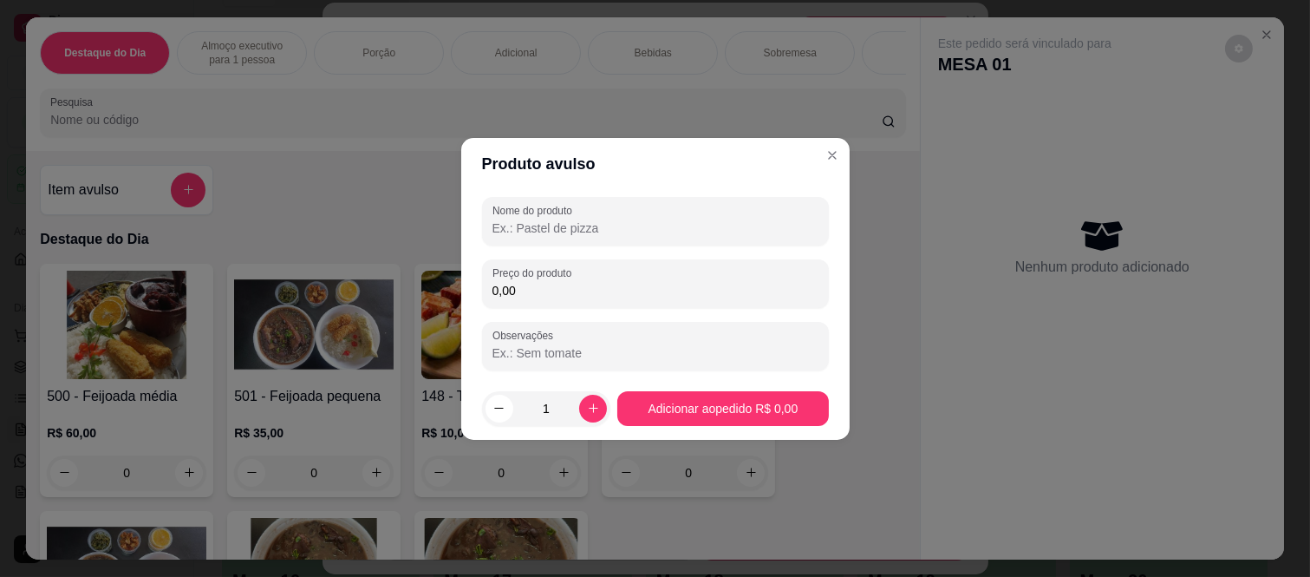
click at [622, 231] on input "Nome do produto" at bounding box center [655, 227] width 326 height 17
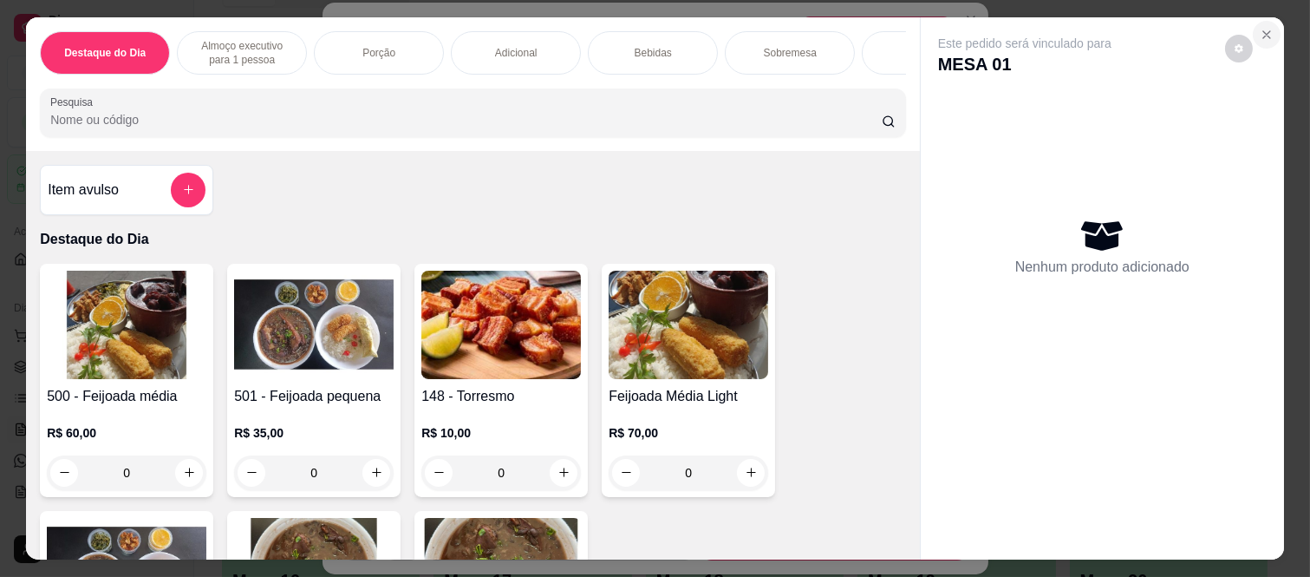
click at [1269, 23] on button "Close" at bounding box center [1267, 35] width 28 height 28
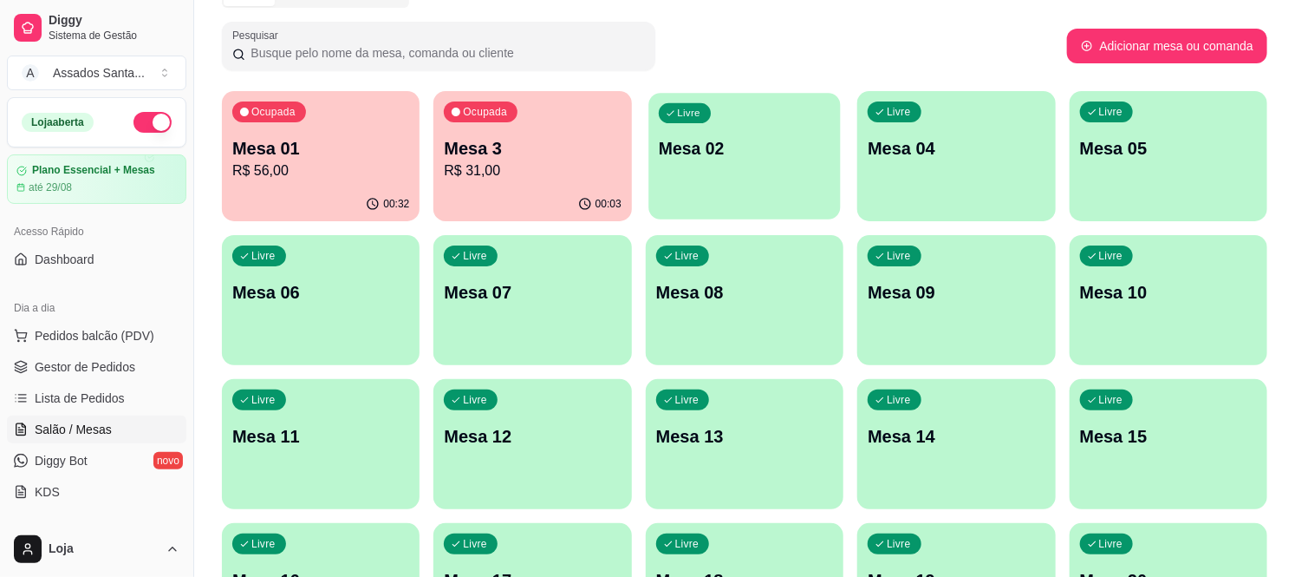
click at [806, 151] on p "Mesa 02" at bounding box center [745, 148] width 172 height 23
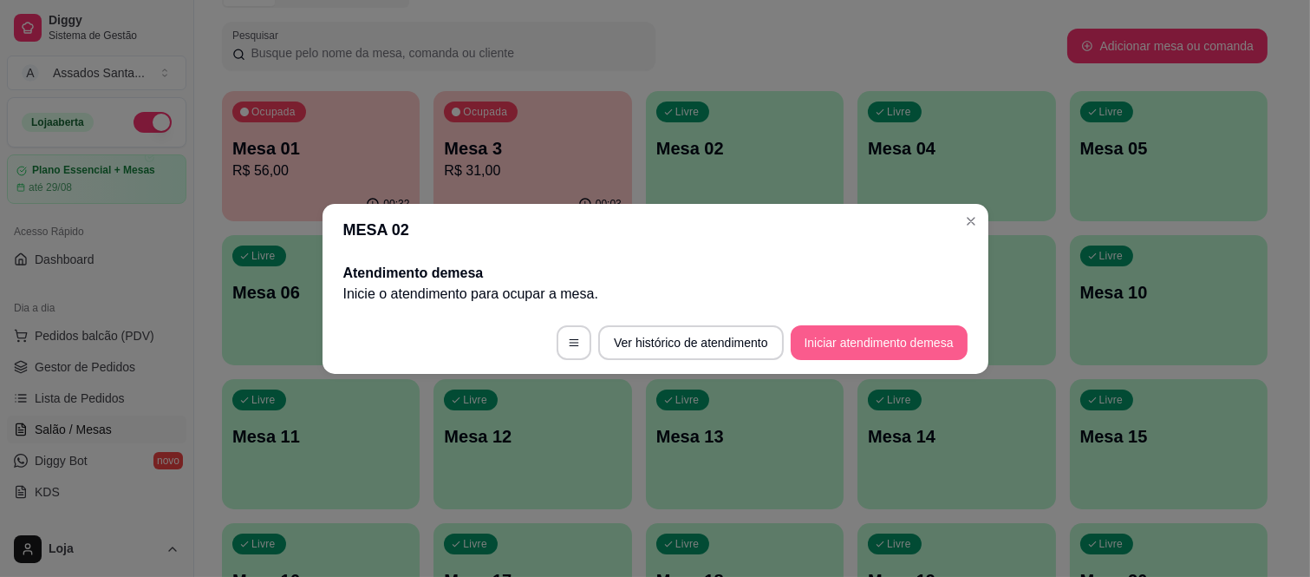
click at [872, 326] on button "Iniciar atendimento de mesa" at bounding box center [879, 342] width 177 height 35
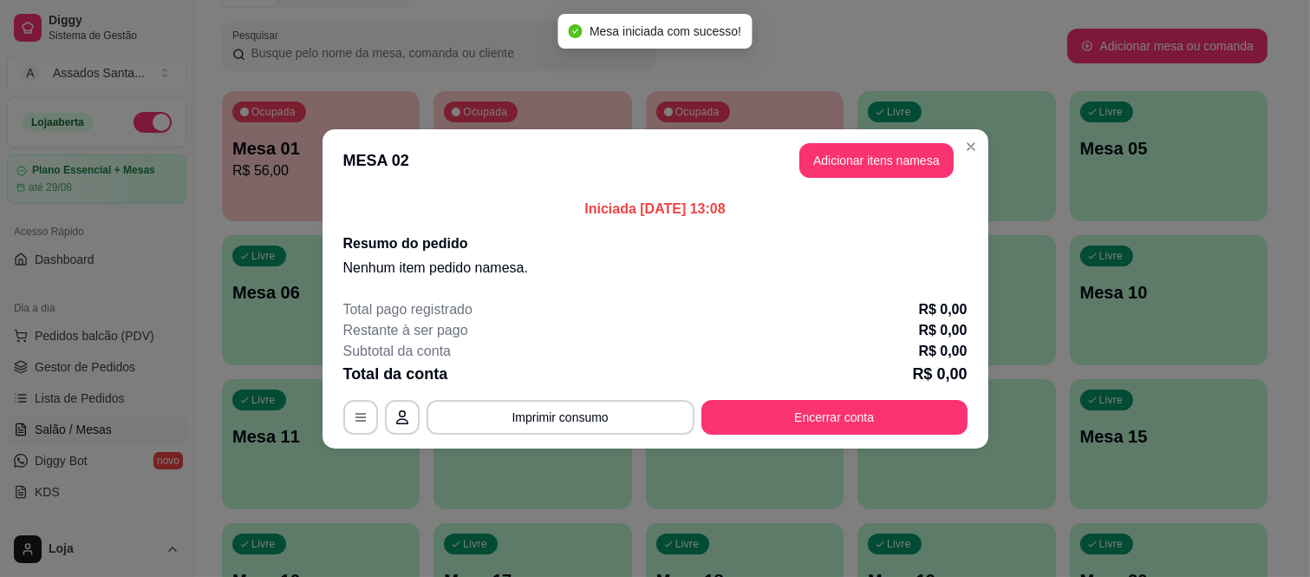
click at [871, 166] on button "Adicionar itens na mesa" at bounding box center [876, 160] width 154 height 35
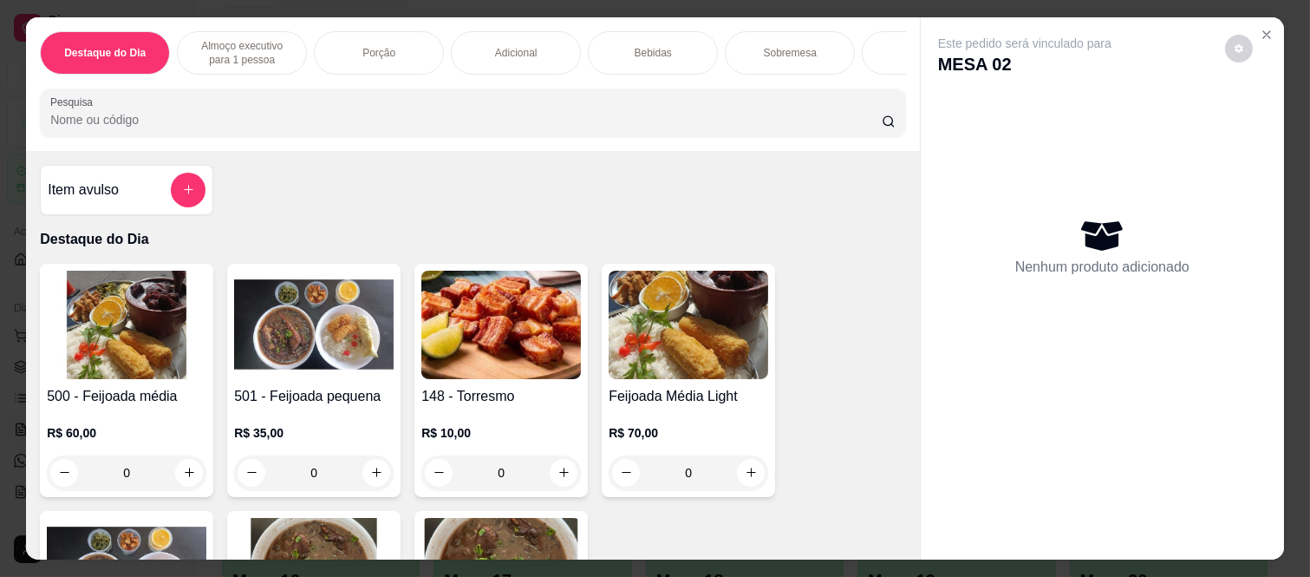
click at [189, 474] on div "0" at bounding box center [127, 472] width 160 height 35
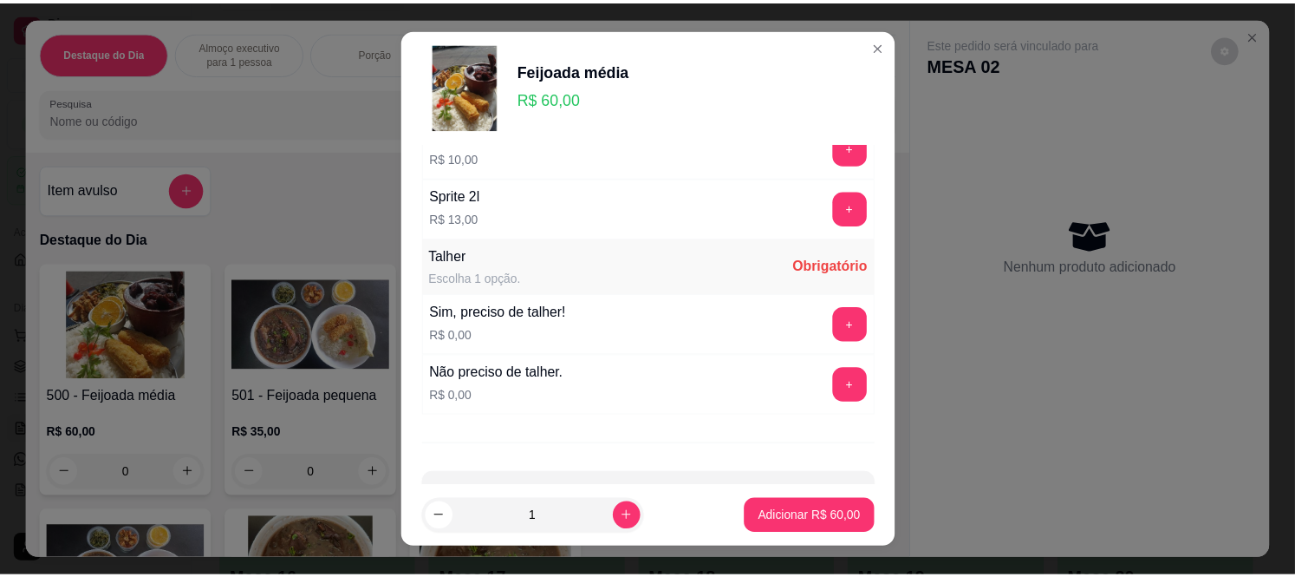
scroll to position [770, 0]
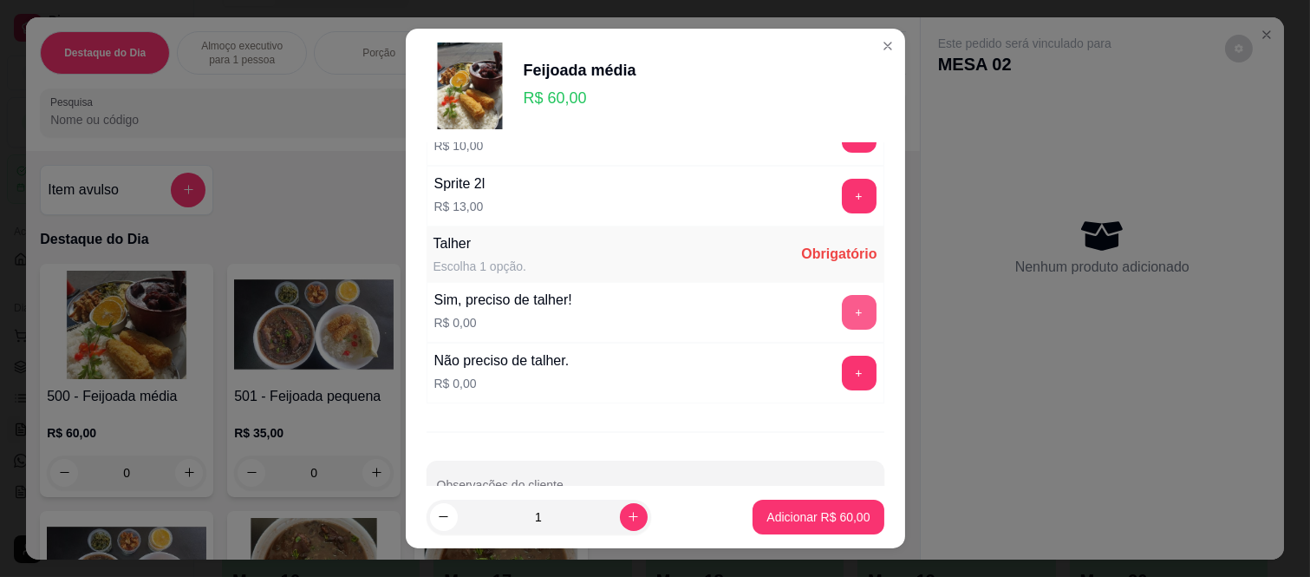
click at [842, 314] on button "+" at bounding box center [859, 312] width 35 height 35
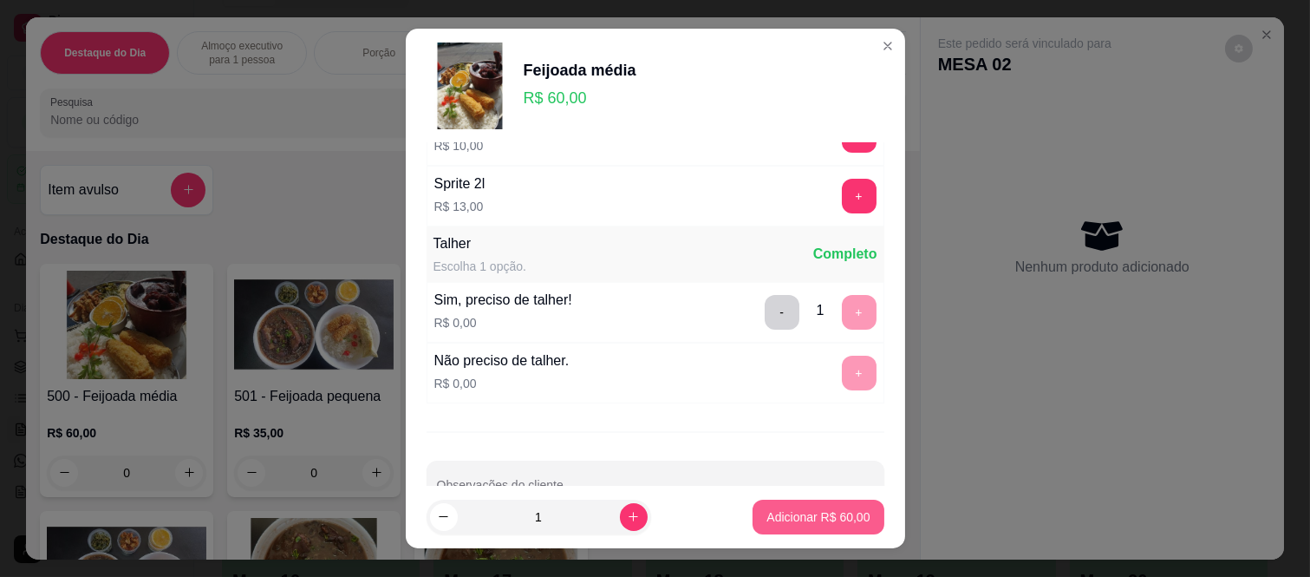
click at [821, 527] on button "Adicionar R$ 60,00" at bounding box center [818, 516] width 131 height 35
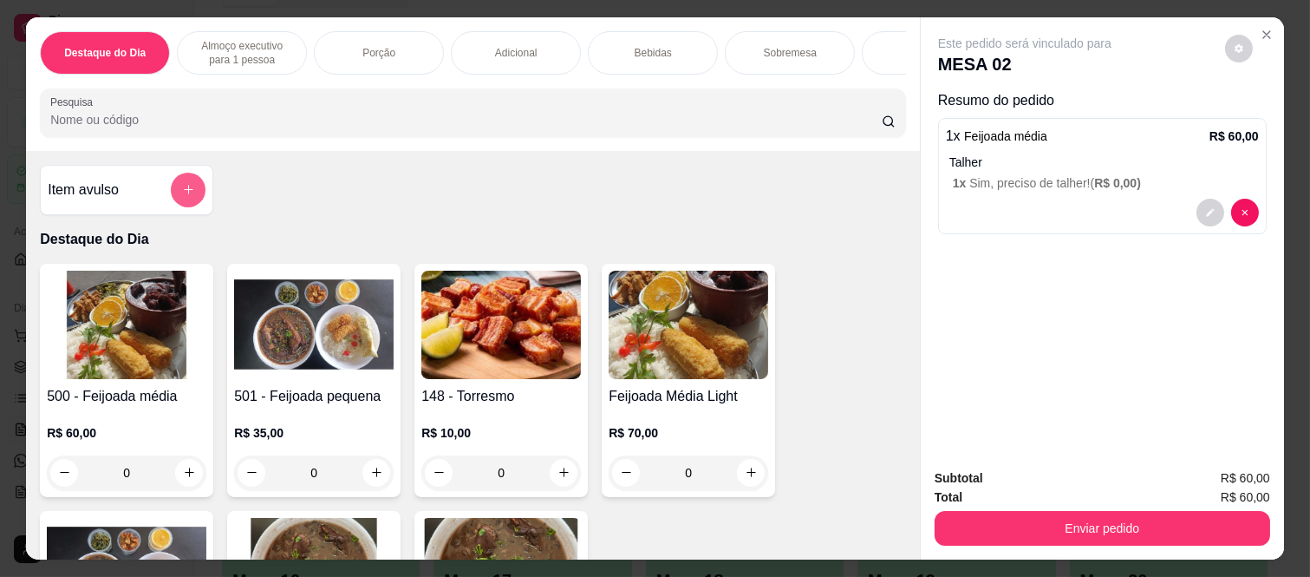
click at [184, 195] on icon "add-separate-item" at bounding box center [189, 191] width 10 height 10
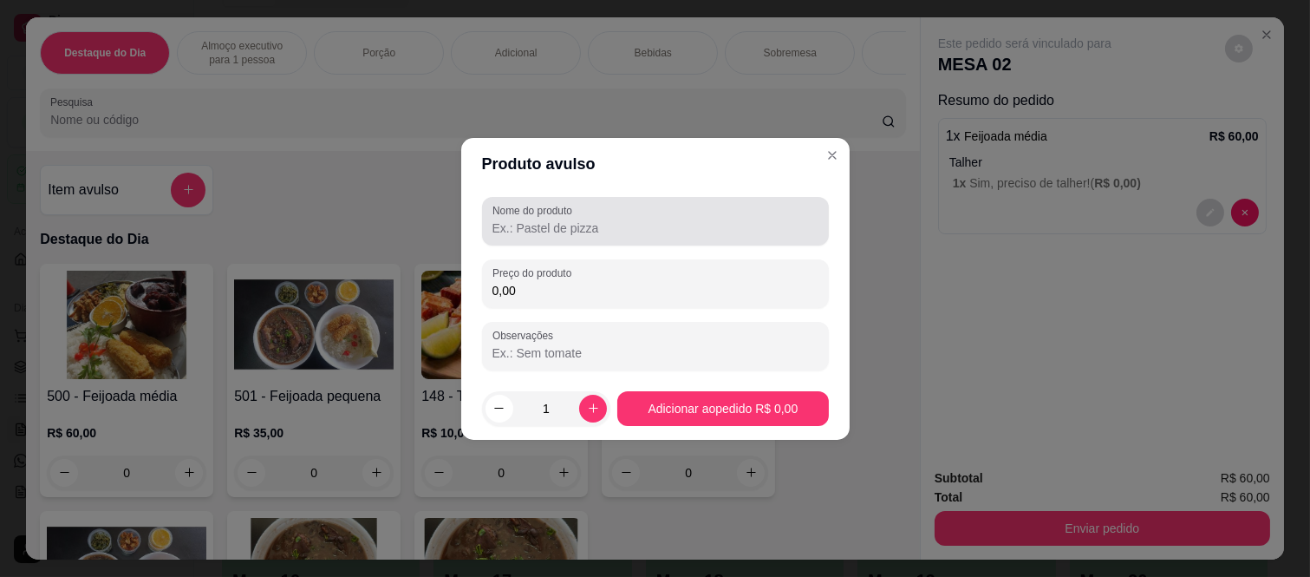
click at [533, 228] on input "Nome do produto" at bounding box center [655, 227] width 326 height 17
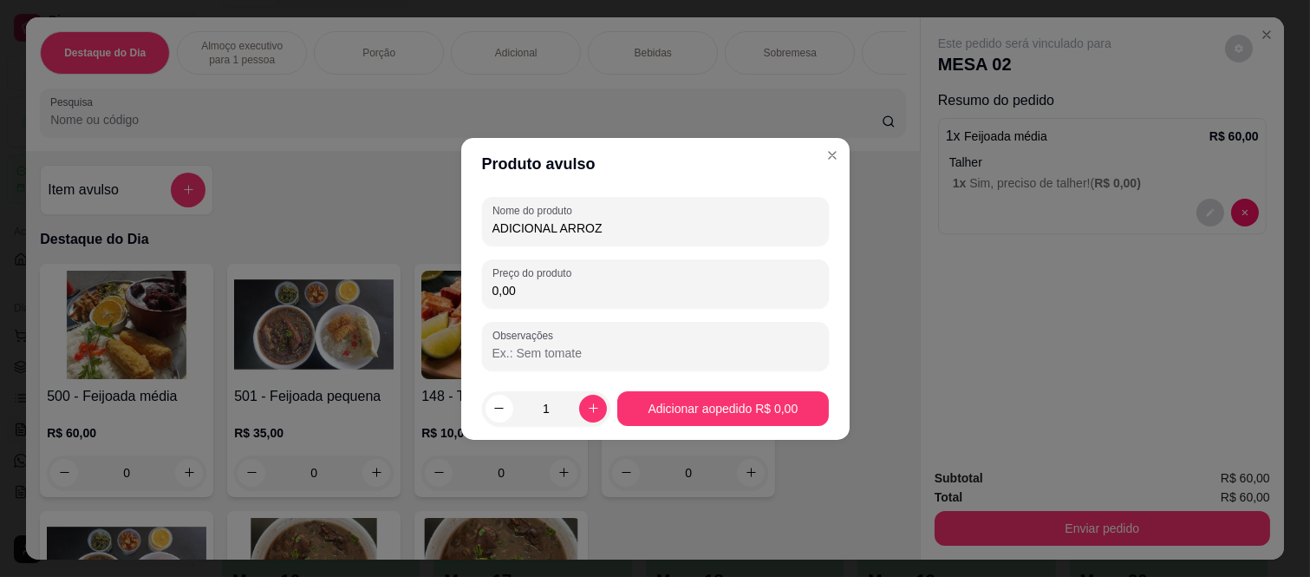
type input "ADICIONAL ARROZ"
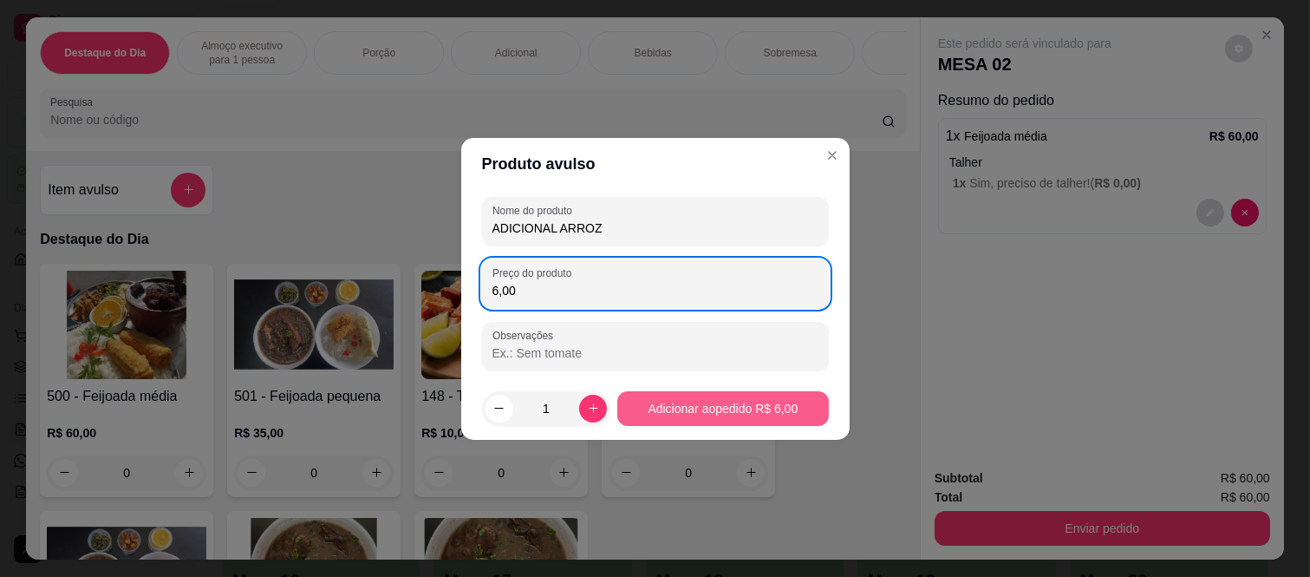
type input "6,00"
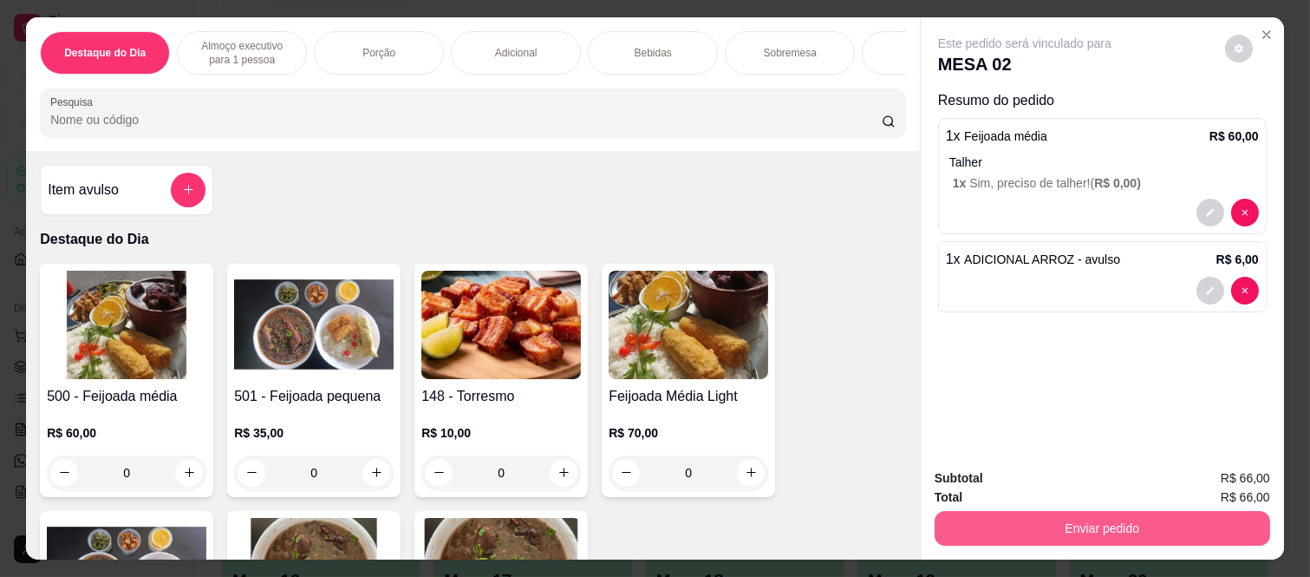
click at [1098, 531] on button "Enviar pedido" at bounding box center [1103, 528] width 336 height 35
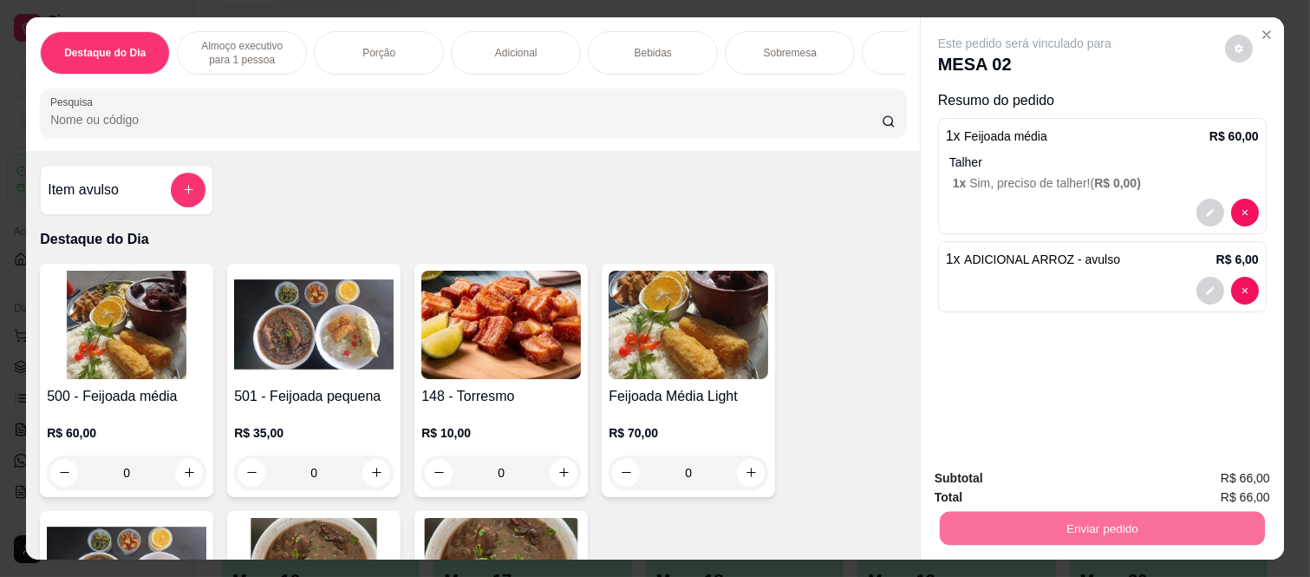
click at [1072, 477] on button "Não registrar e enviar pedido" at bounding box center [1044, 478] width 175 height 32
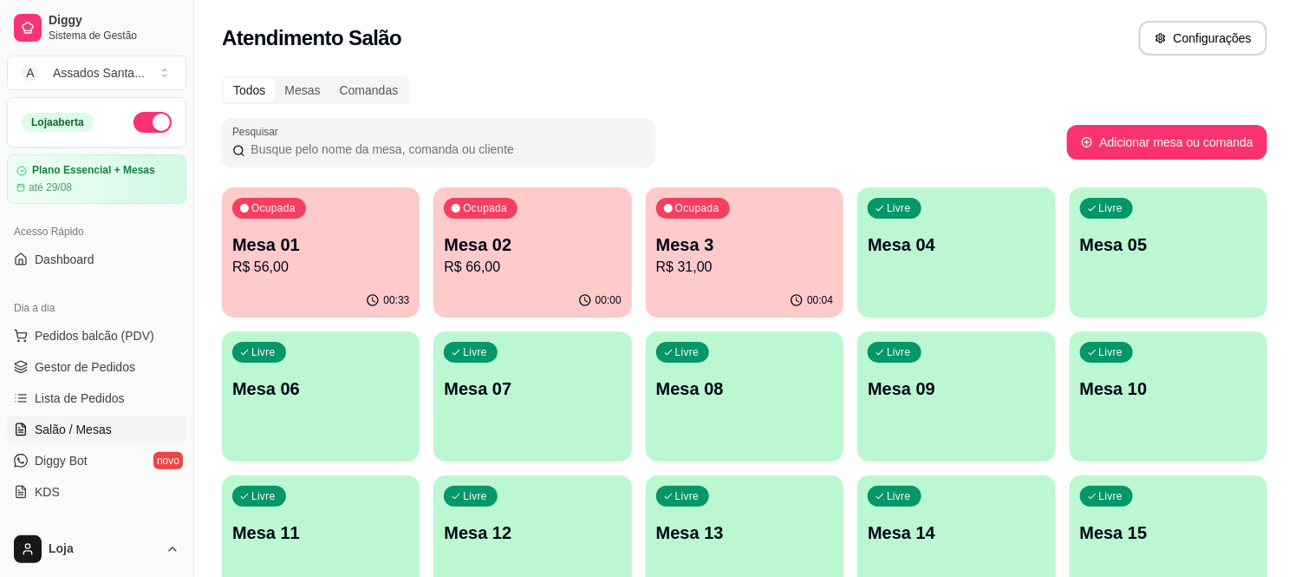
click at [504, 270] on p "R$ 66,00" at bounding box center [532, 267] width 177 height 21
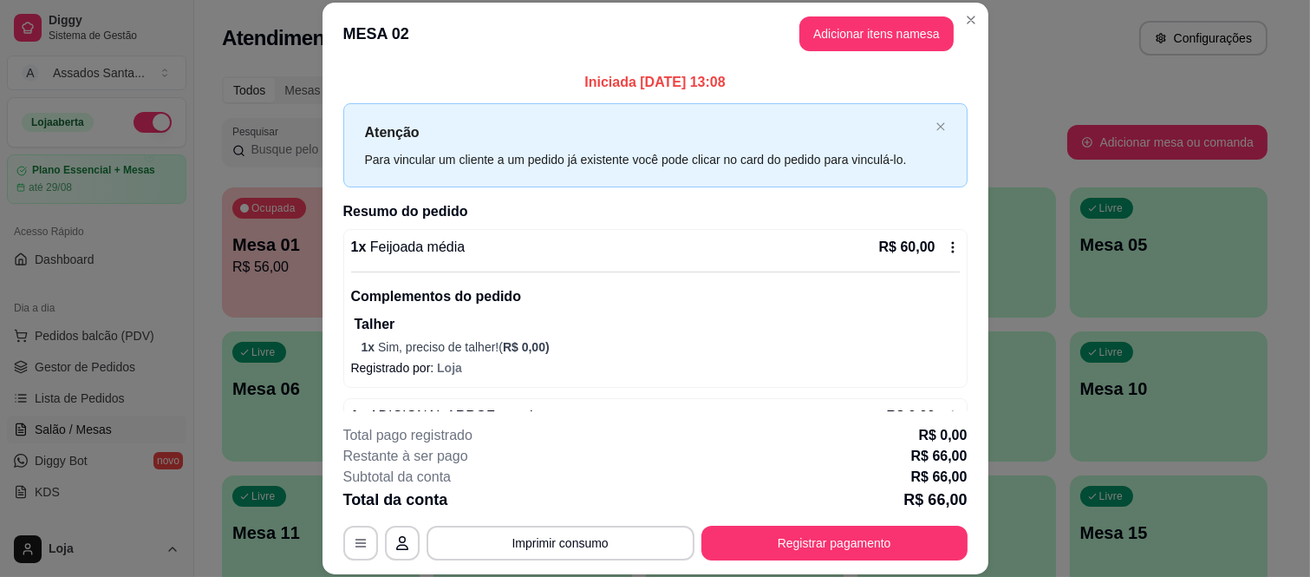
click at [951, 251] on icon at bounding box center [952, 247] width 3 height 11
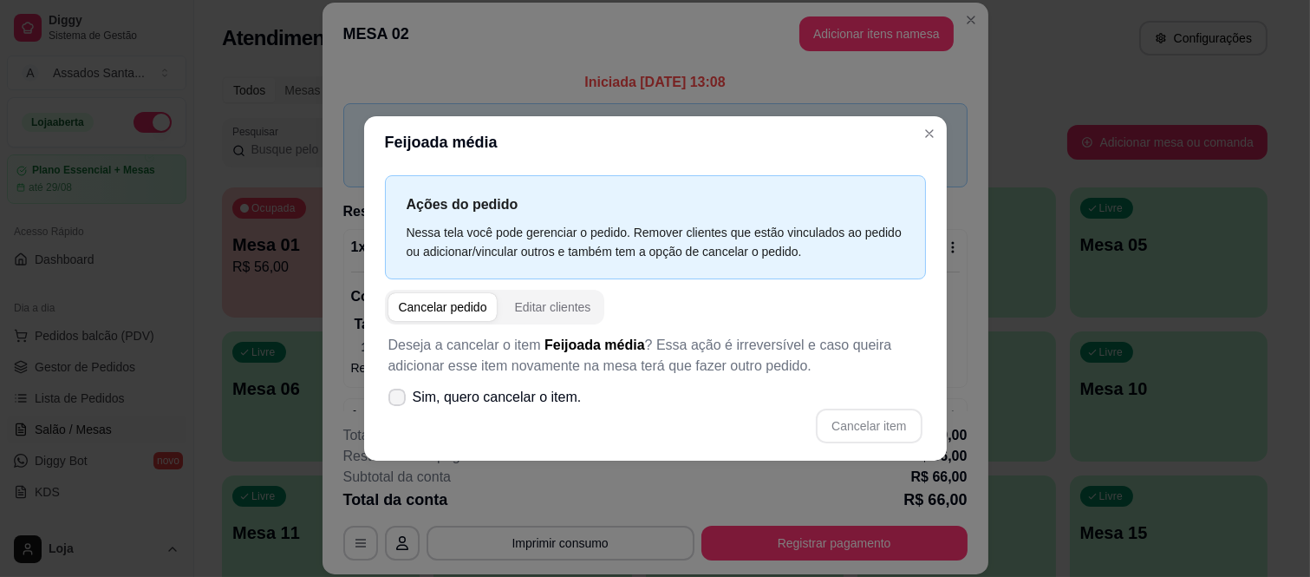
click at [501, 406] on span "Sim, quero cancelar o item." at bounding box center [497, 397] width 169 height 21
click at [399, 406] on input "Sim, quero cancelar o item." at bounding box center [393, 405] width 11 height 11
checkbox input "true"
click at [871, 414] on button "Cancelar item" at bounding box center [869, 425] width 106 height 35
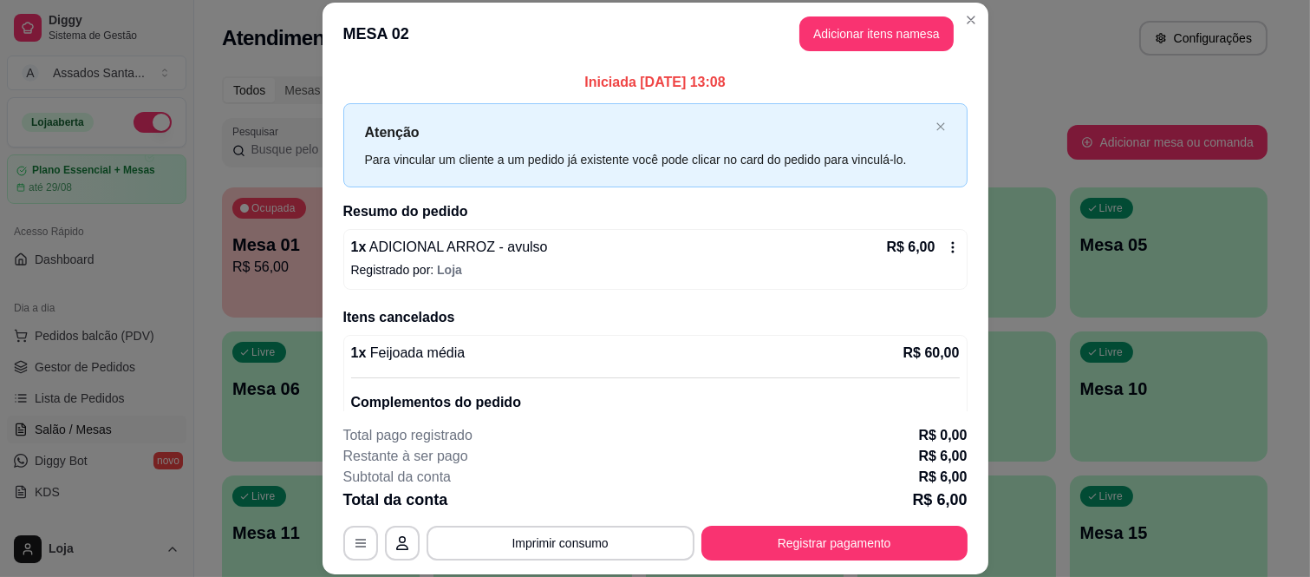
click at [951, 244] on icon at bounding box center [952, 247] width 3 height 11
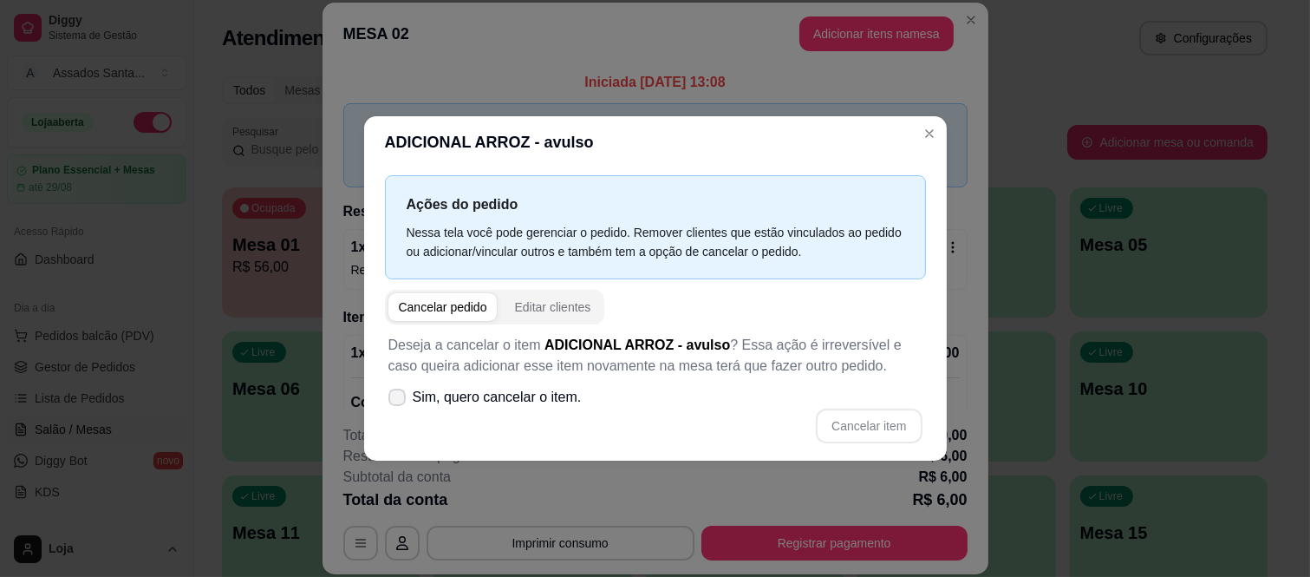
click at [447, 402] on span "Sim, quero cancelar o item." at bounding box center [497, 397] width 169 height 21
click at [399, 402] on input "Sim, quero cancelar o item." at bounding box center [393, 405] width 11 height 11
checkbox input "true"
click at [825, 418] on button "Cancelar item" at bounding box center [869, 425] width 103 height 34
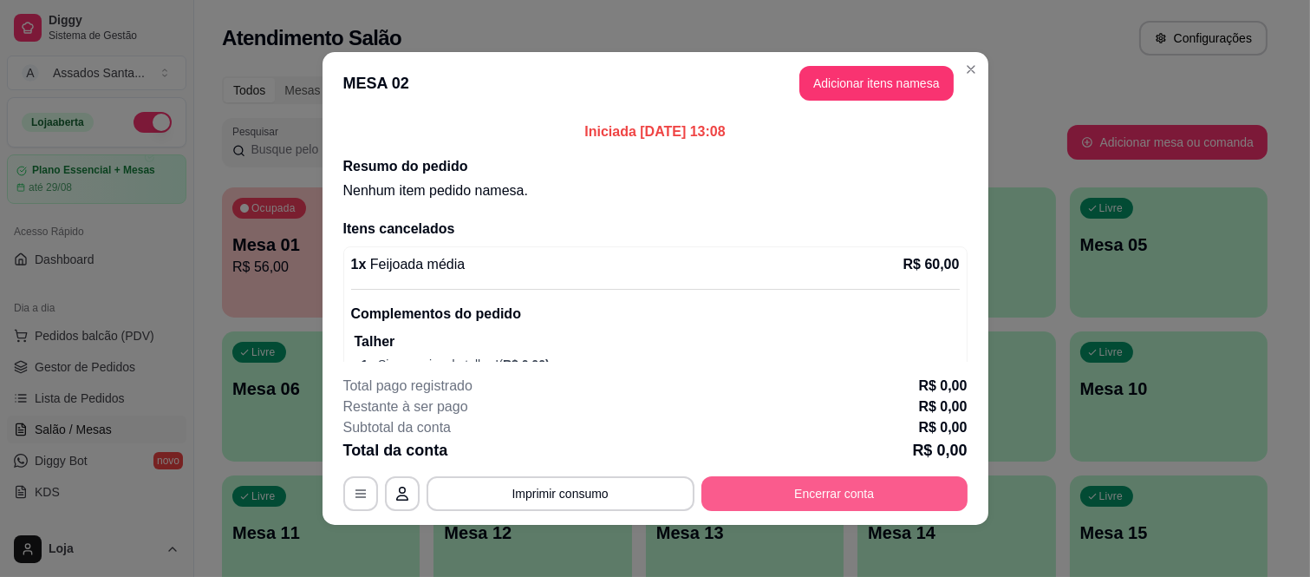
click at [779, 492] on button "Encerrar conta" at bounding box center [834, 493] width 266 height 35
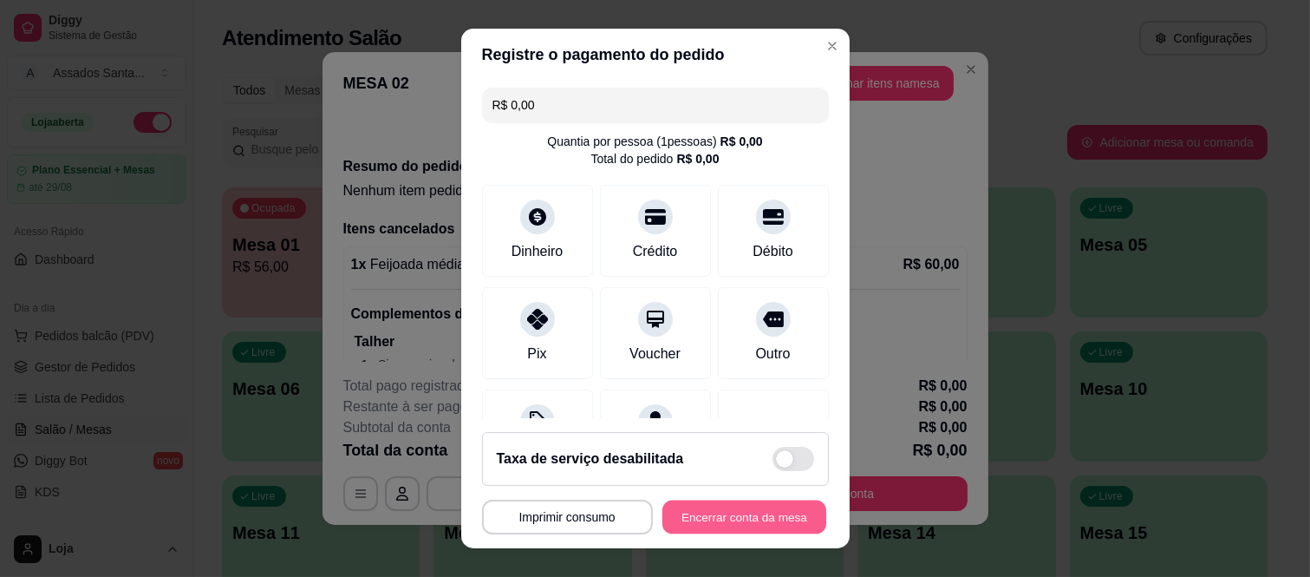
click at [741, 505] on button "Encerrar conta da mesa" at bounding box center [744, 516] width 164 height 34
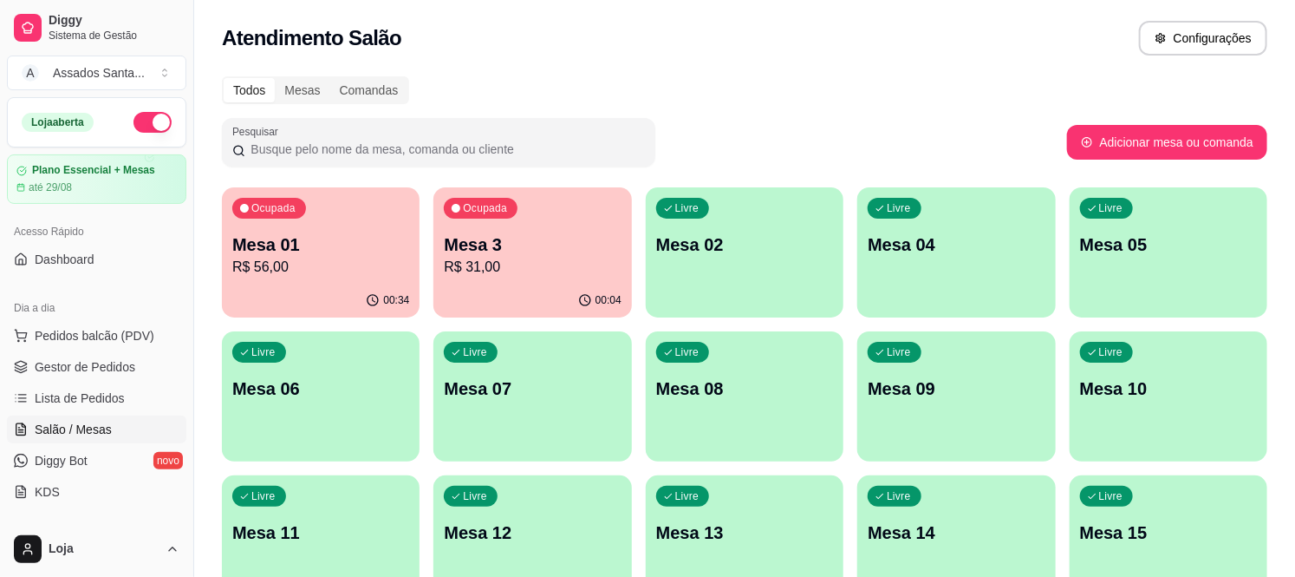
click at [316, 267] on p "R$ 56,00" at bounding box center [320, 267] width 177 height 21
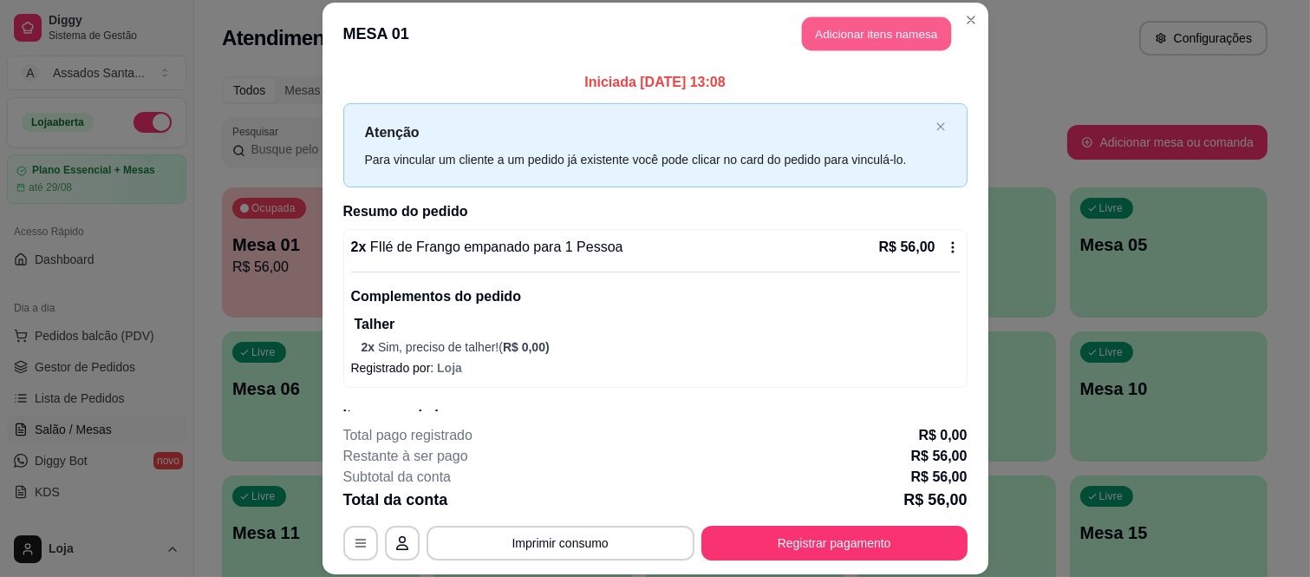
click at [887, 31] on button "Adicionar itens na mesa" at bounding box center [876, 34] width 149 height 34
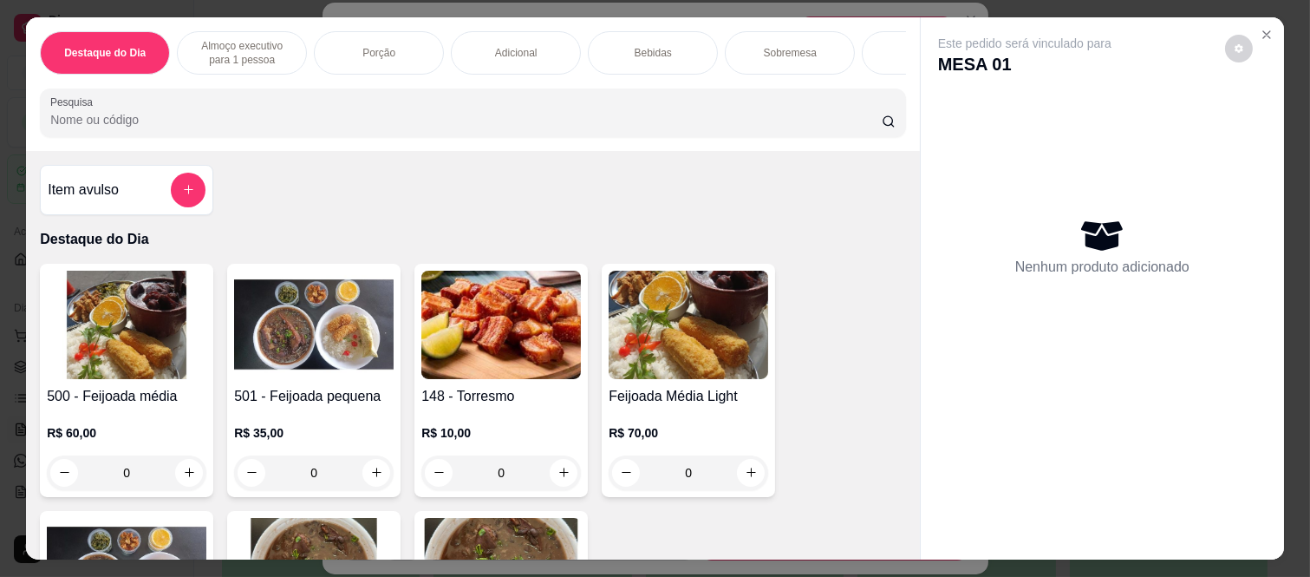
click at [662, 36] on div "Bebidas" at bounding box center [653, 52] width 130 height 43
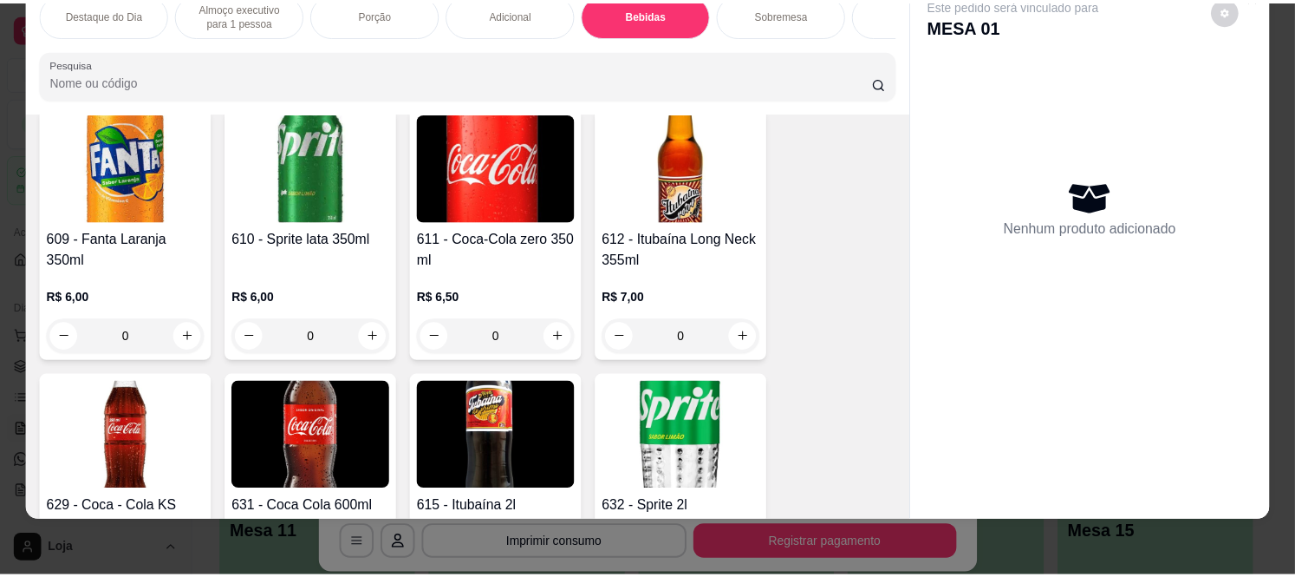
scroll to position [3260, 0]
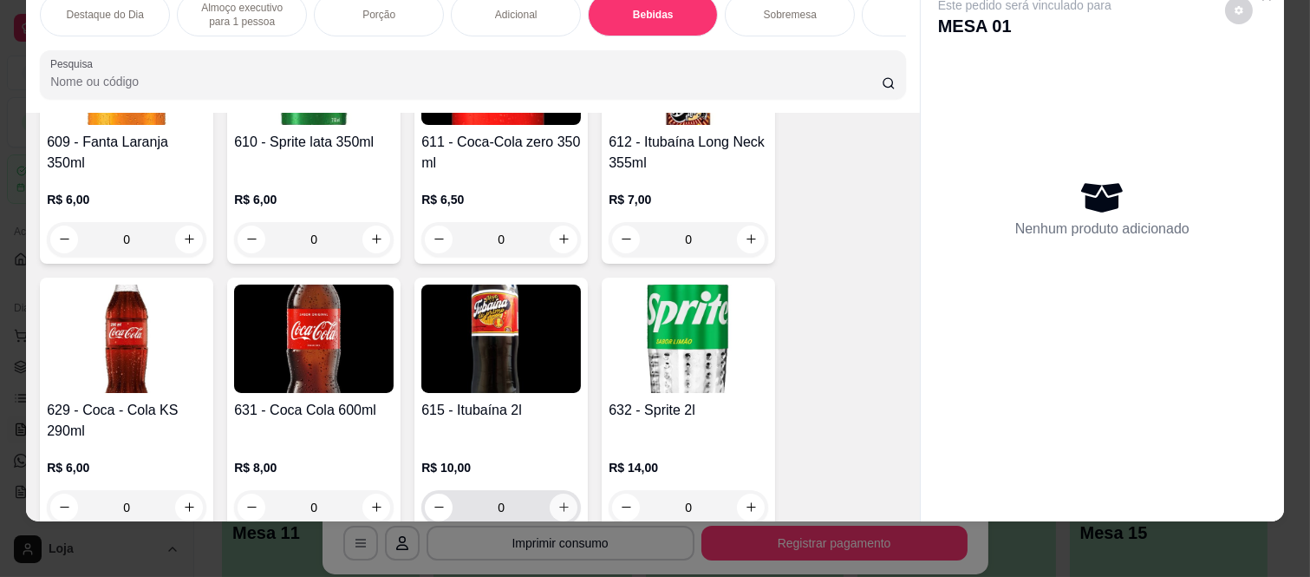
click at [557, 504] on icon "increase-product-quantity" at bounding box center [563, 506] width 13 height 13
type input "1"
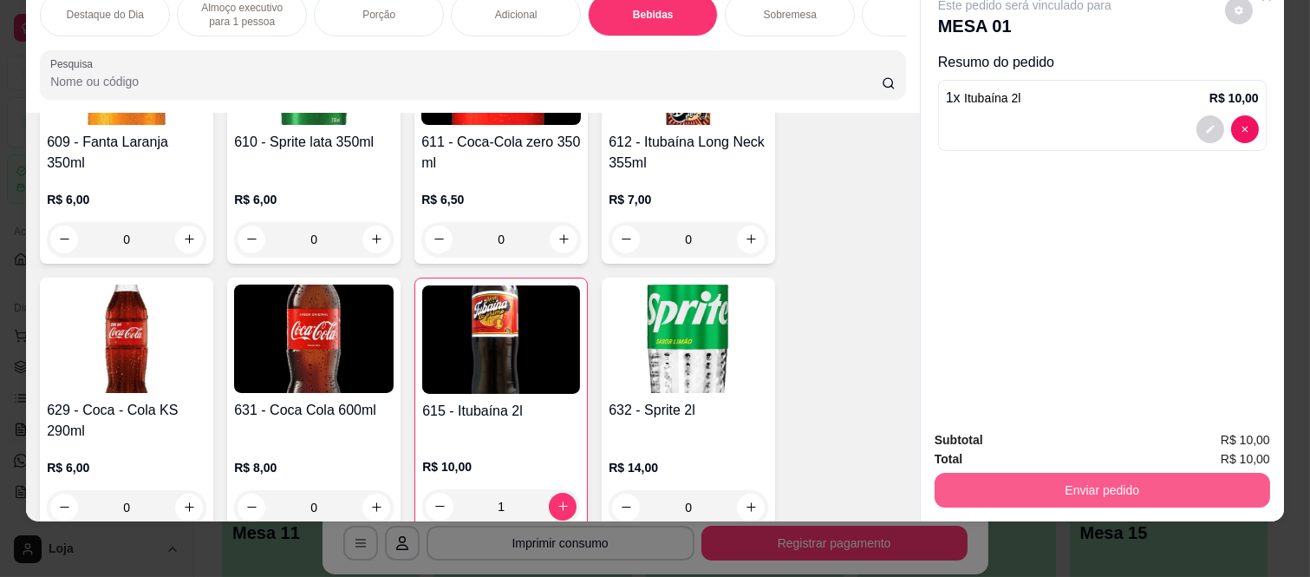
click at [1026, 478] on button "Enviar pedido" at bounding box center [1103, 490] width 336 height 35
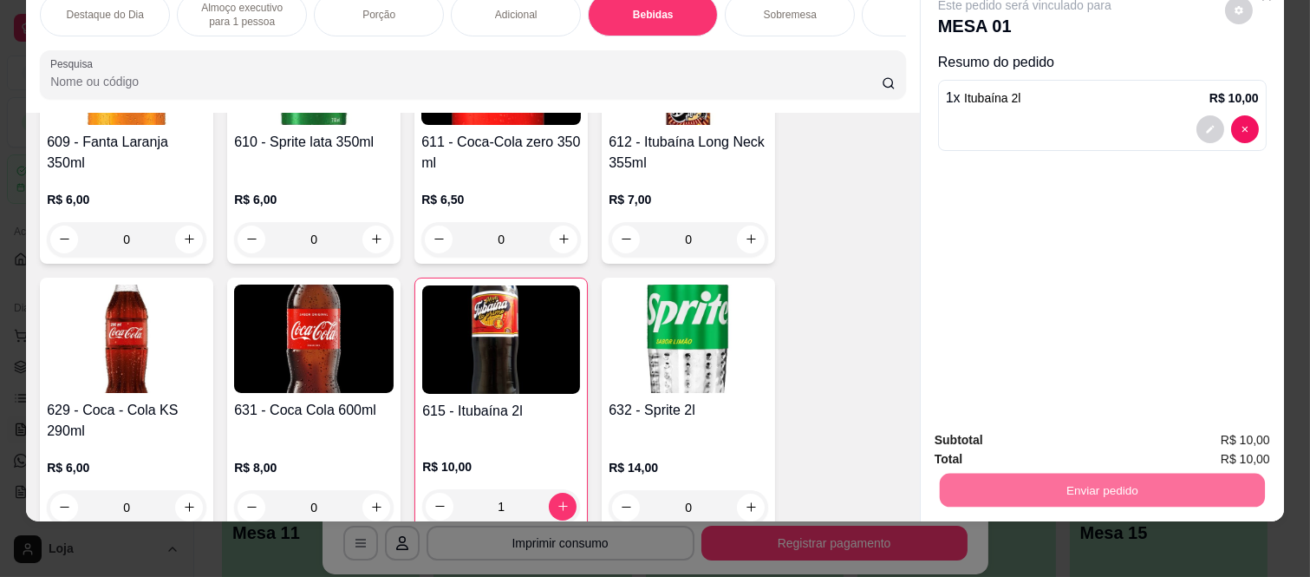
click at [1095, 440] on button "Não registrar e enviar pedido" at bounding box center [1044, 433] width 180 height 33
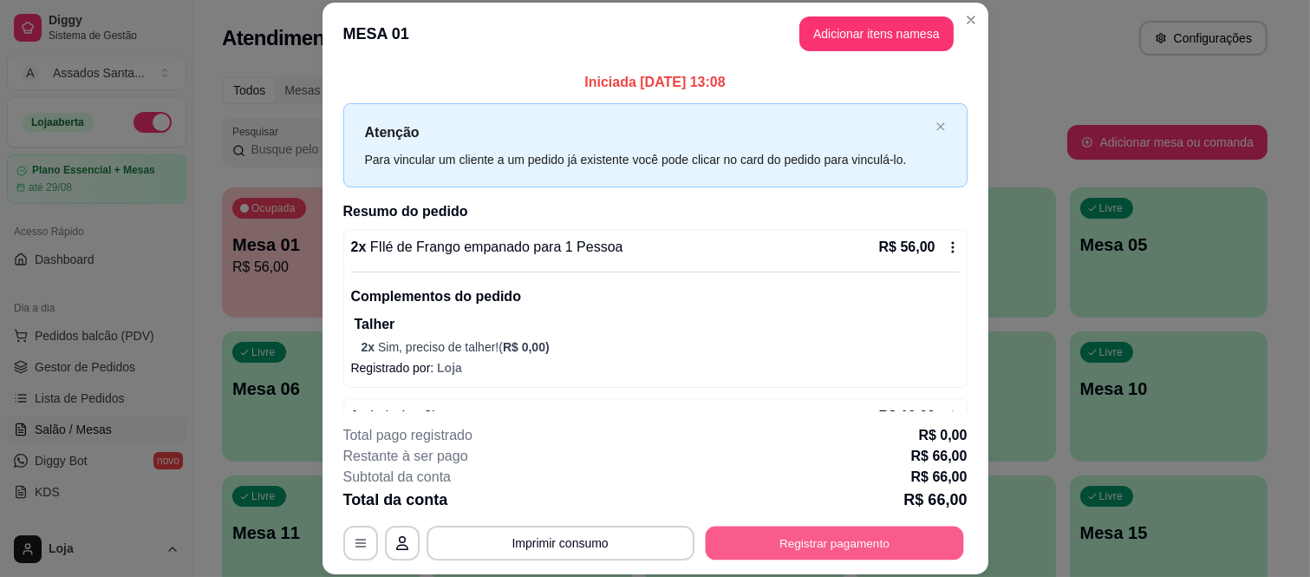
click at [851, 531] on button "Registrar pagamento" at bounding box center [834, 542] width 258 height 34
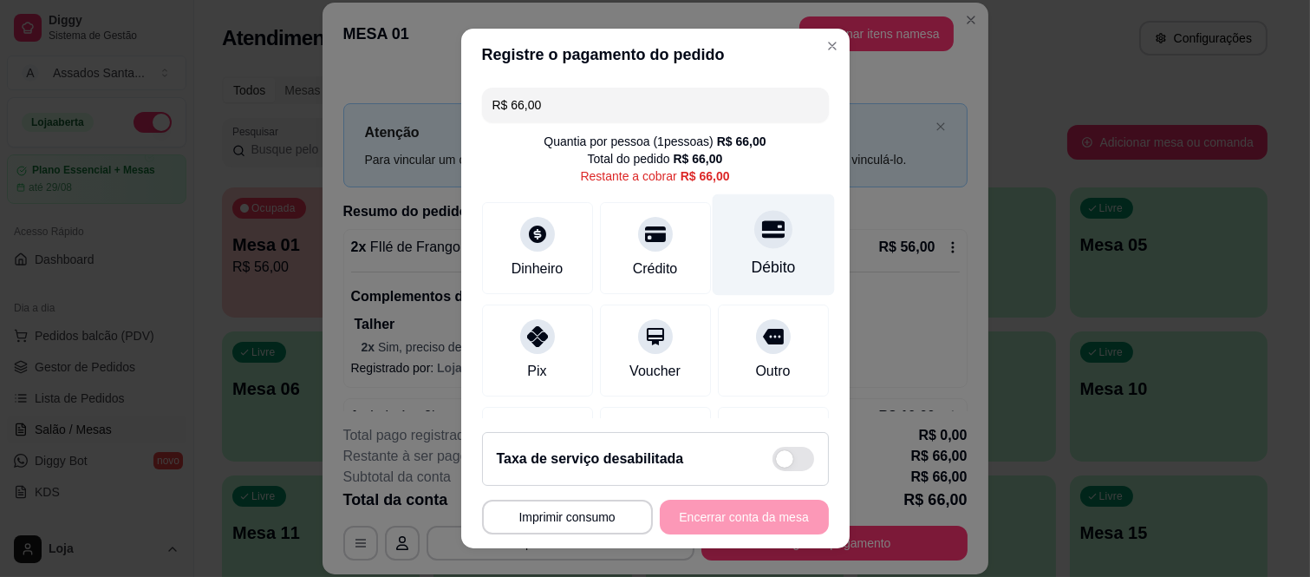
click at [749, 255] on div "Débito" at bounding box center [773, 244] width 122 height 101
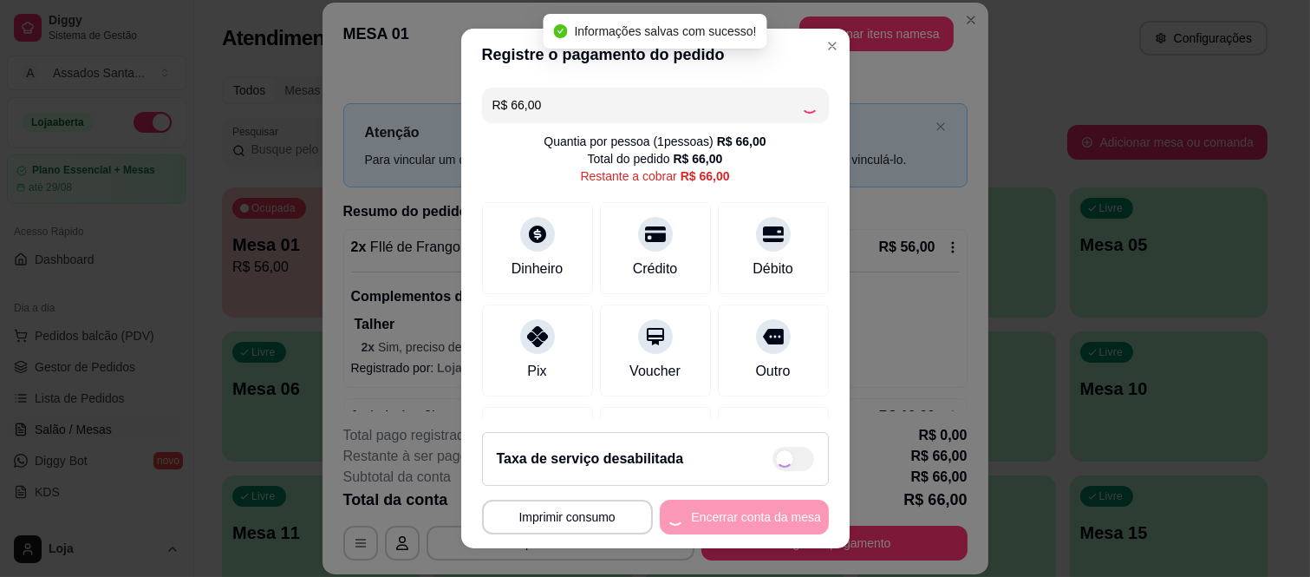
type input "R$ 0,00"
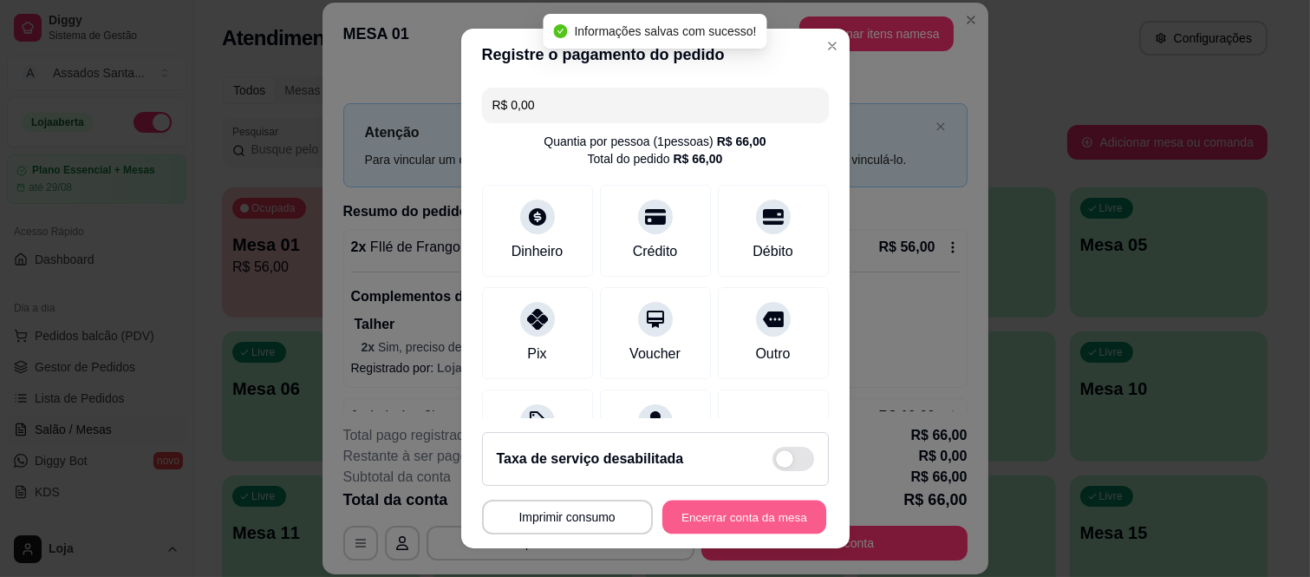
click at [746, 527] on button "Encerrar conta da mesa" at bounding box center [744, 516] width 164 height 34
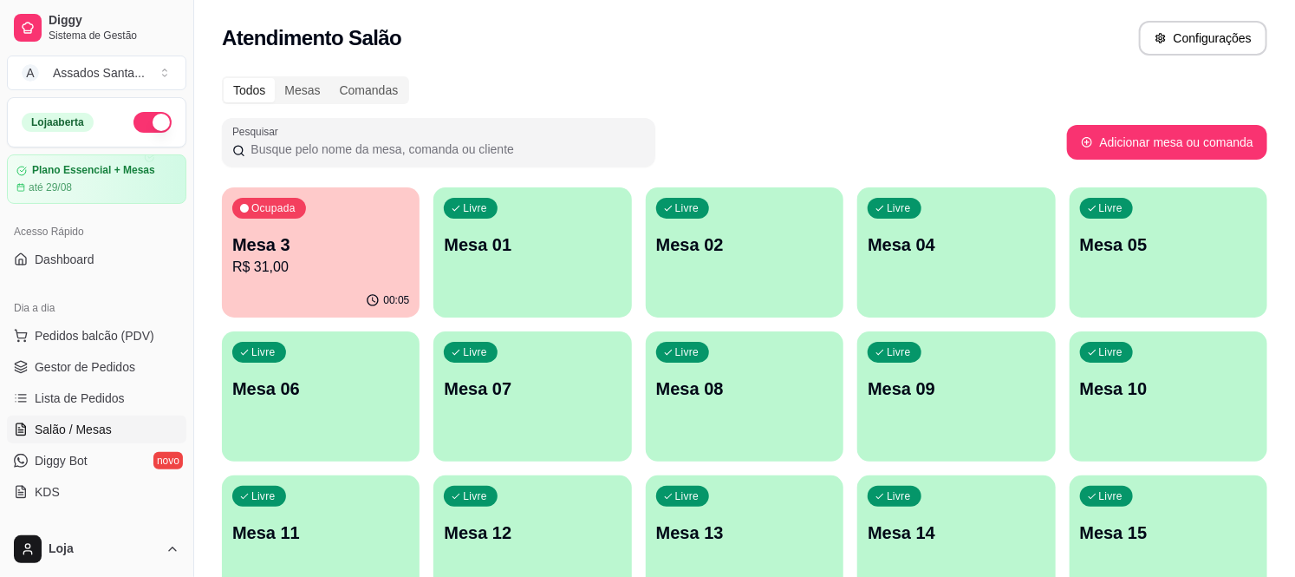
click at [380, 257] on p "R$ 31,00" at bounding box center [320, 267] width 177 height 21
click at [101, 360] on span "Gestor de Pedidos" at bounding box center [85, 366] width 101 height 17
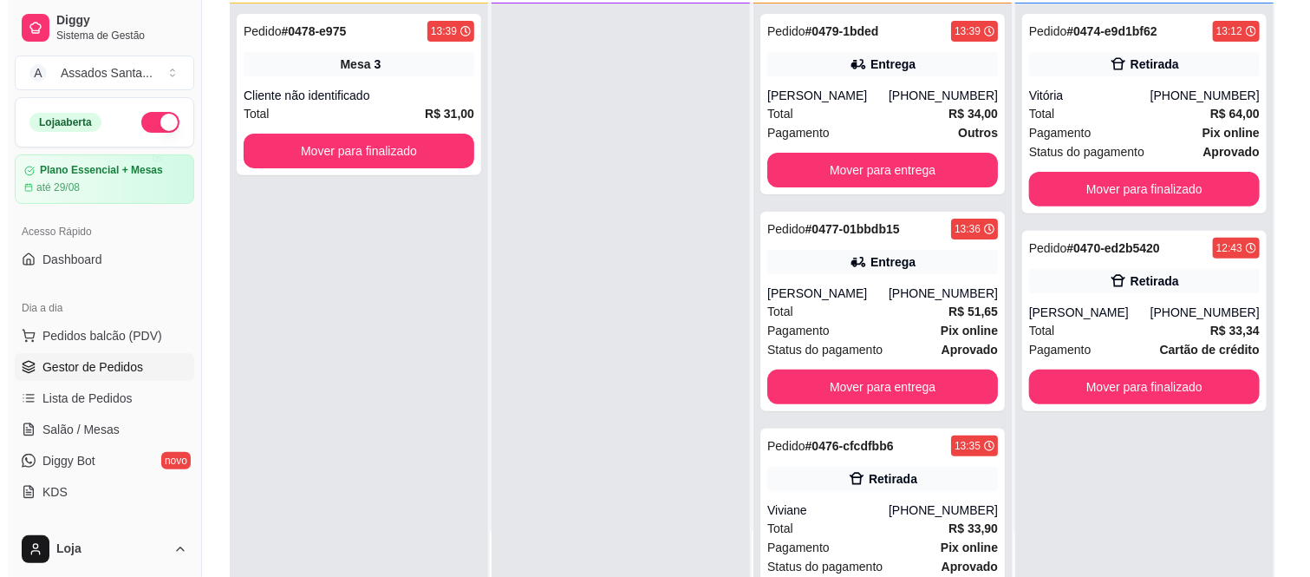
scroll to position [192, 0]
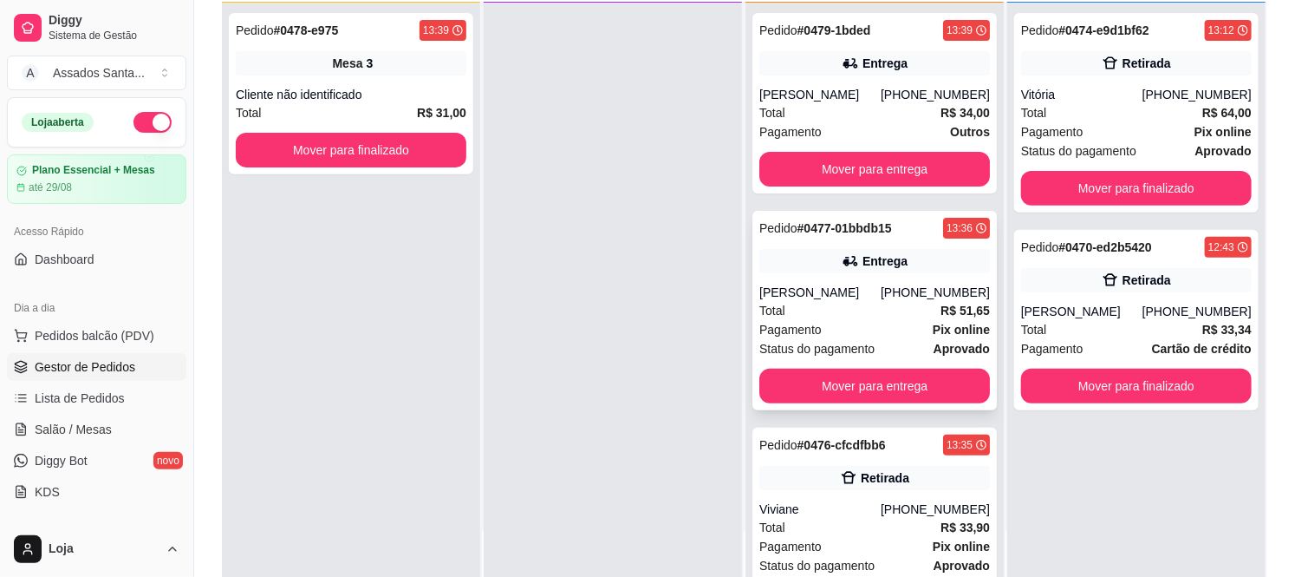
click at [937, 297] on div "[PHONE_NUMBER]" at bounding box center [935, 292] width 109 height 17
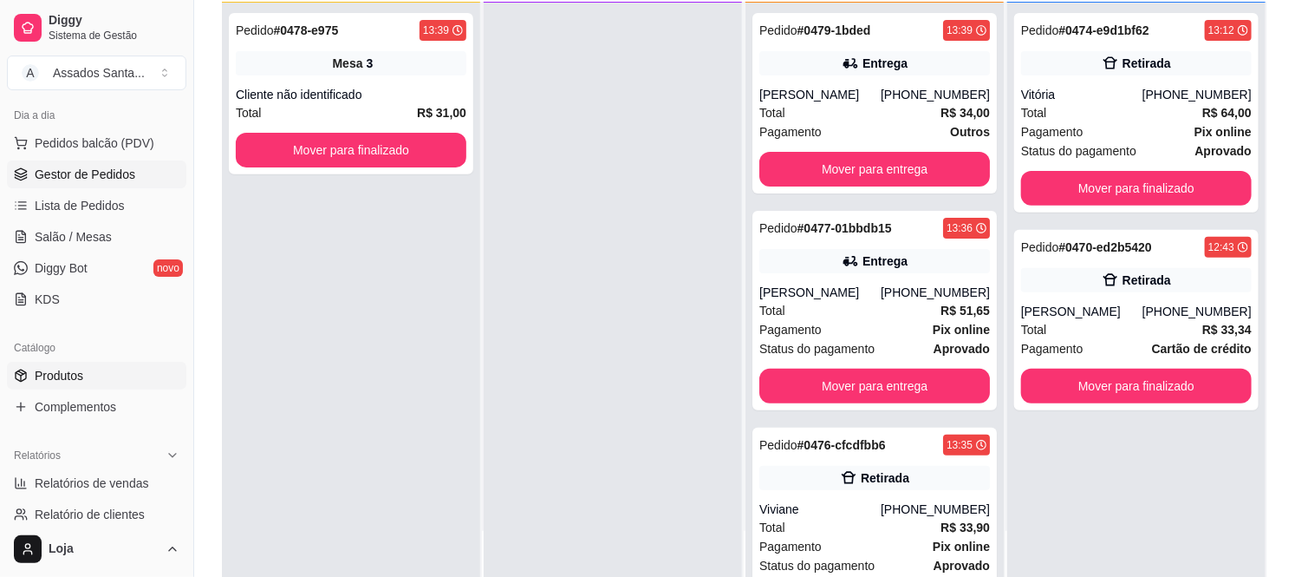
click at [61, 382] on span "Produtos" at bounding box center [59, 375] width 49 height 17
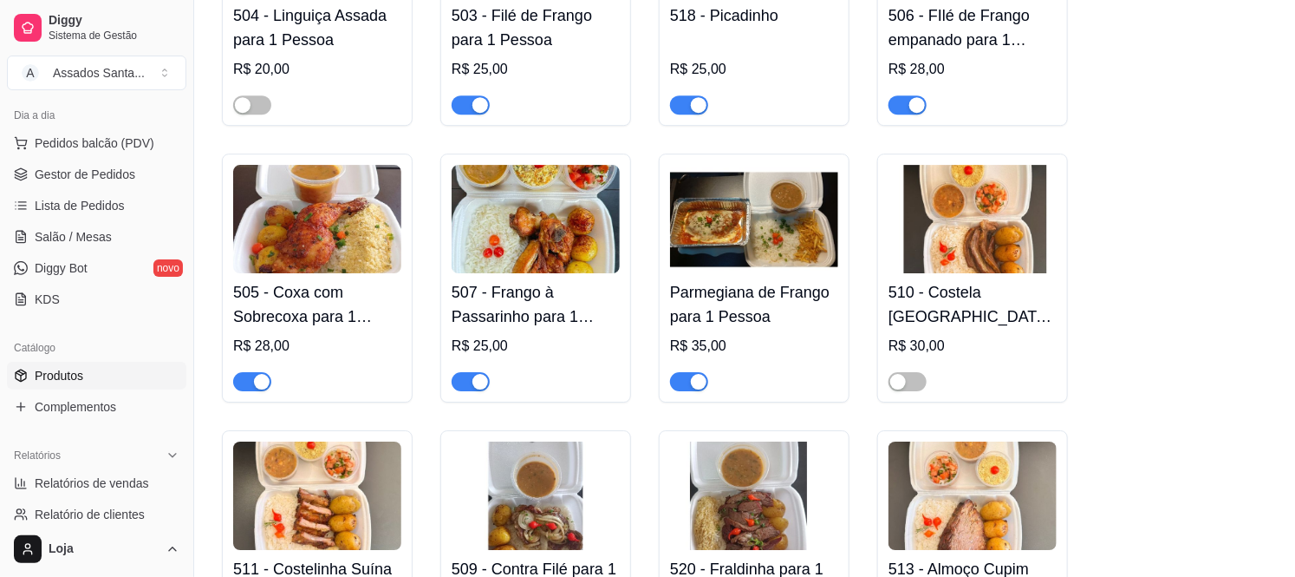
scroll to position [2408, 0]
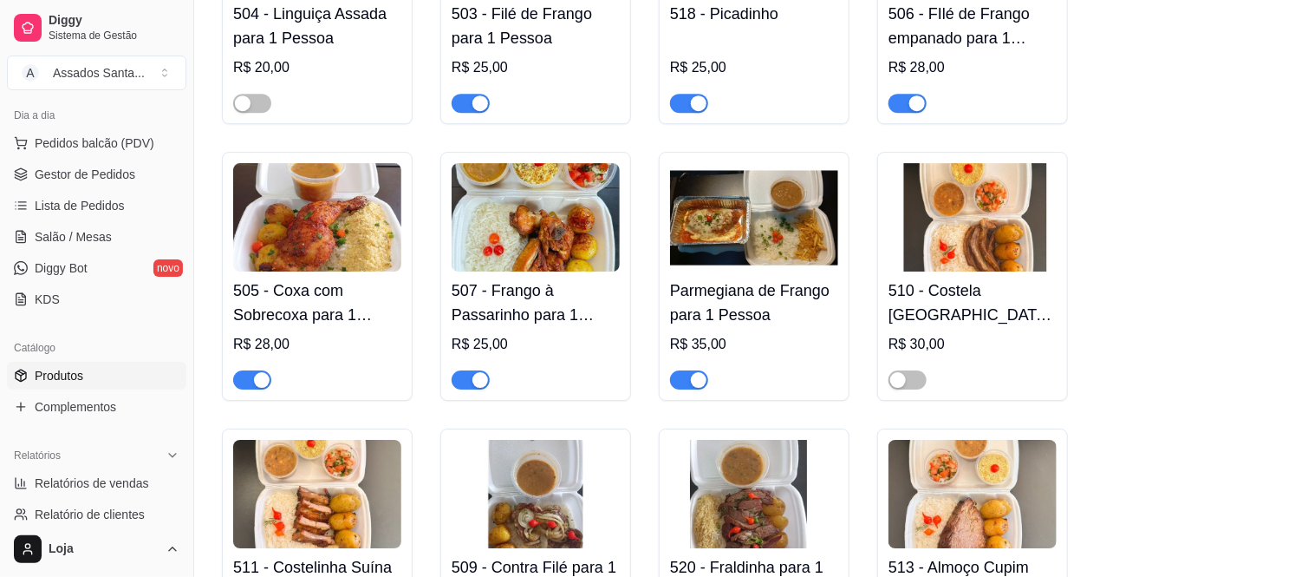
click at [687, 371] on span "button" at bounding box center [689, 379] width 38 height 19
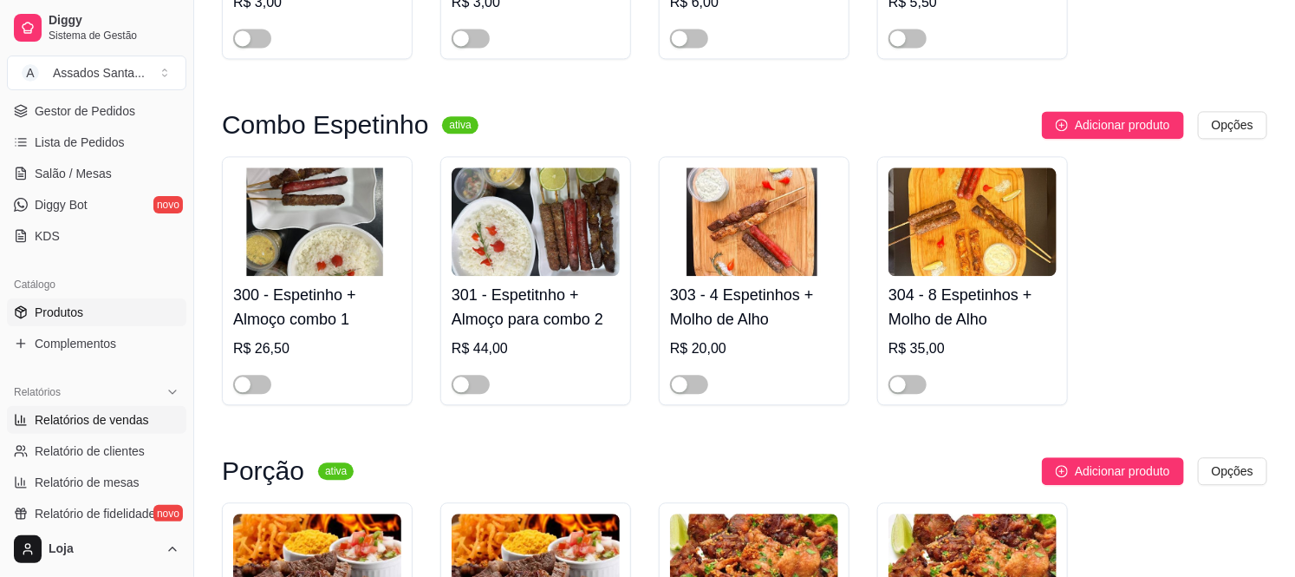
scroll to position [385, 0]
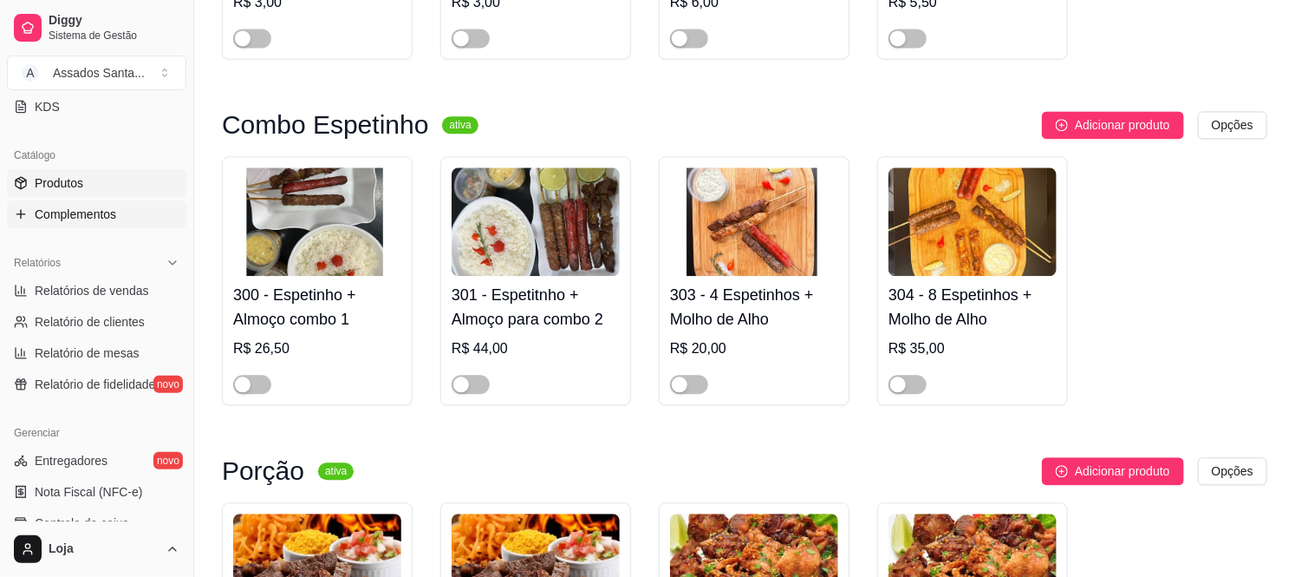
click at [96, 221] on span "Complementos" at bounding box center [75, 213] width 81 height 17
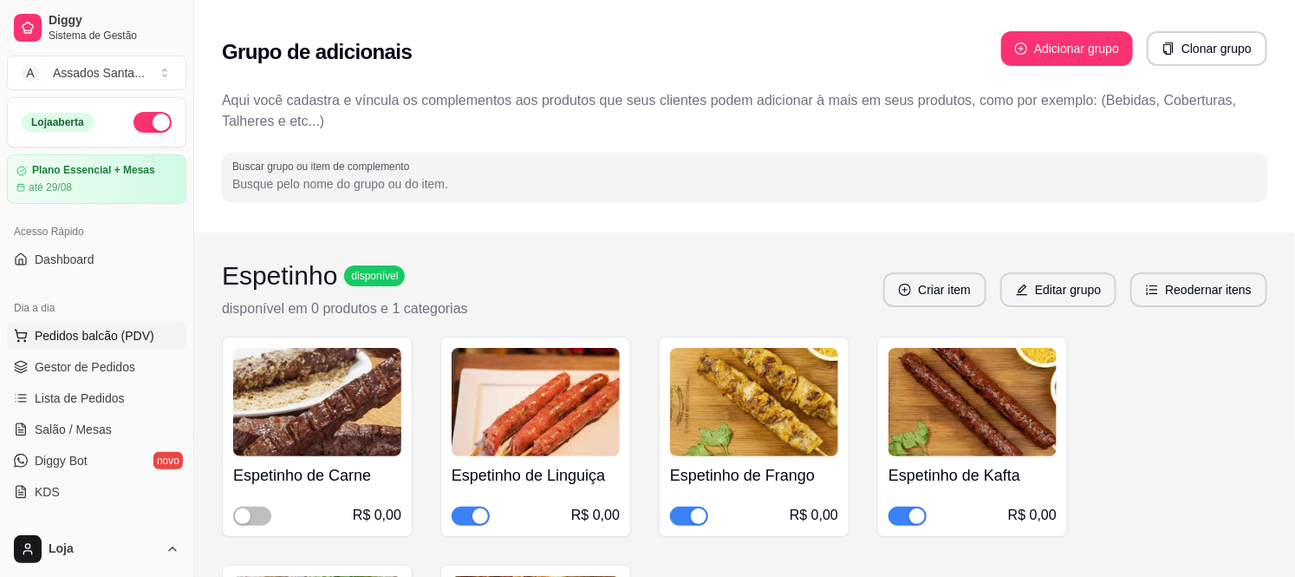
click at [85, 342] on span "Pedidos balcão (PDV)" at bounding box center [95, 335] width 120 height 17
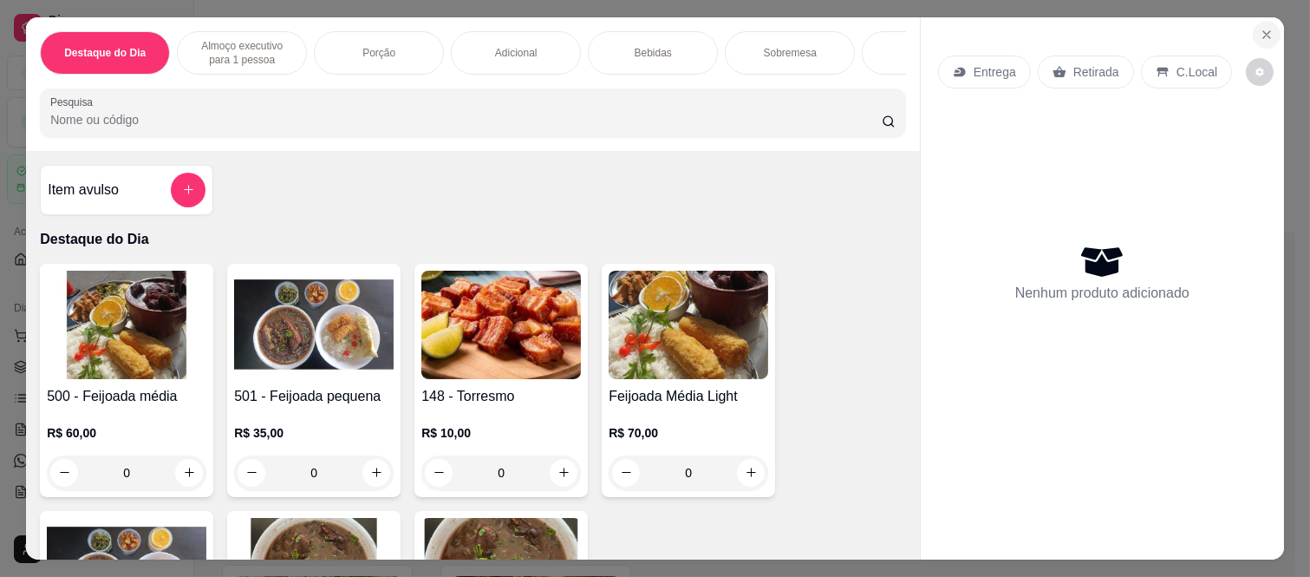
click at [1260, 28] on icon "Close" at bounding box center [1267, 35] width 14 height 14
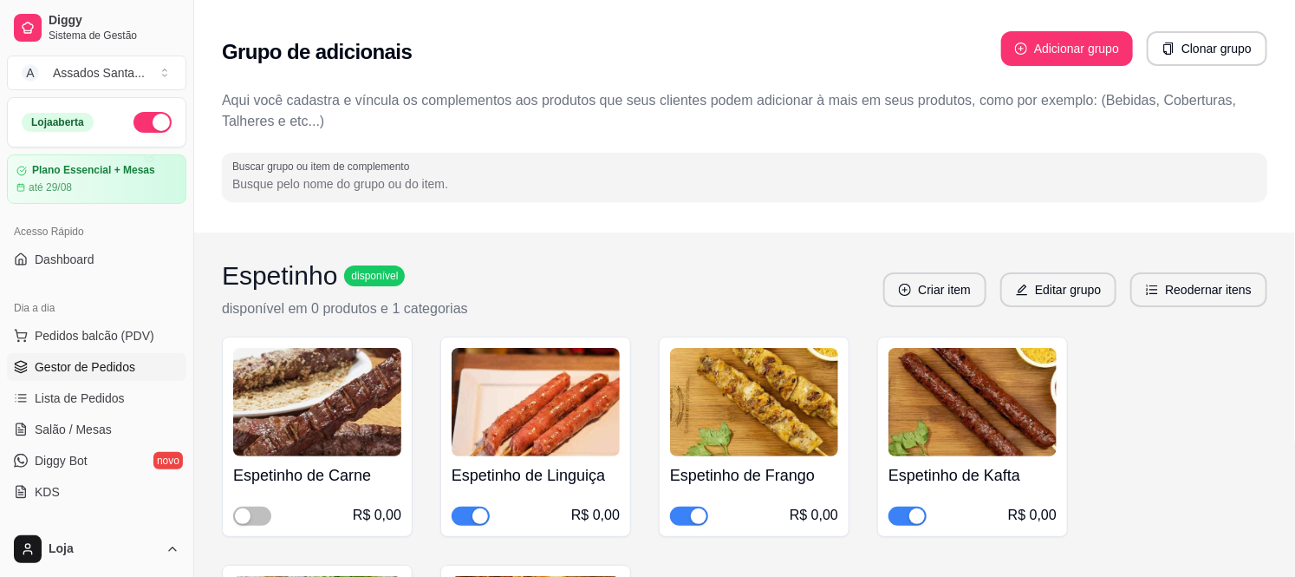
click at [99, 365] on span "Gestor de Pedidos" at bounding box center [85, 366] width 101 height 17
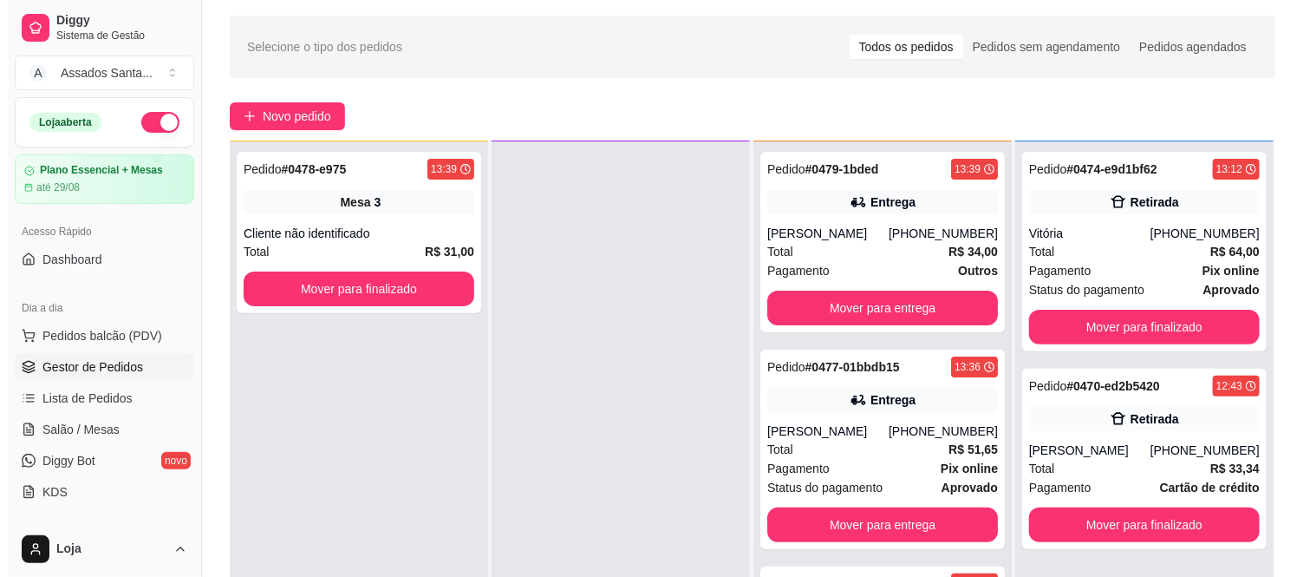
scroll to position [96, 0]
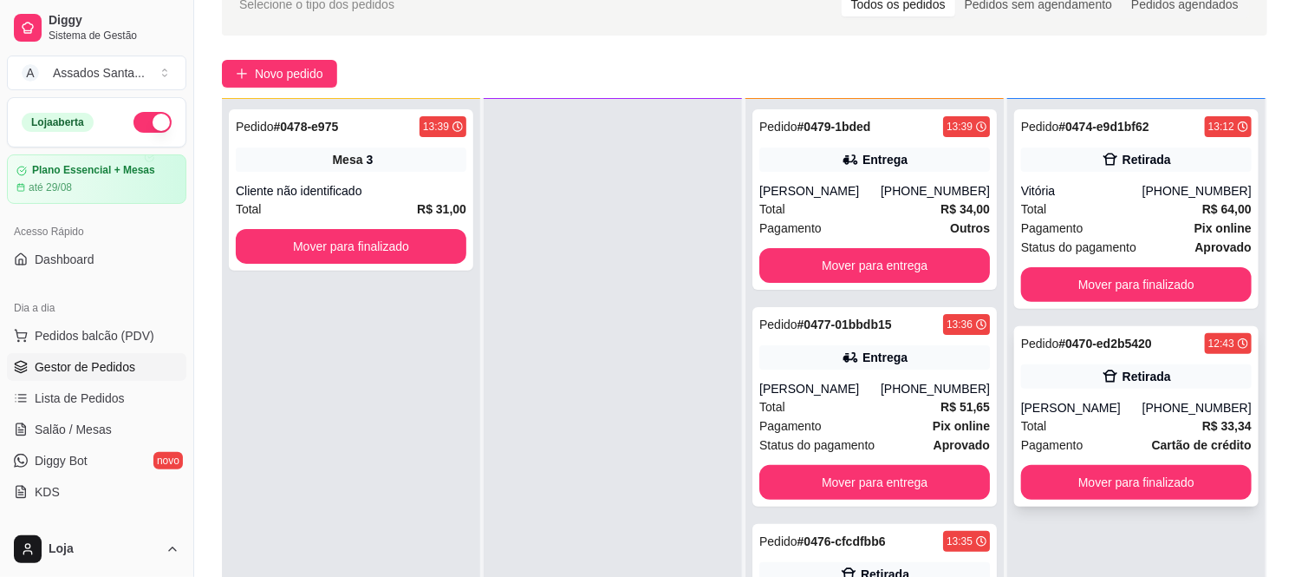
click at [1146, 420] on div "Total R$ 33,34" at bounding box center [1136, 425] width 231 height 19
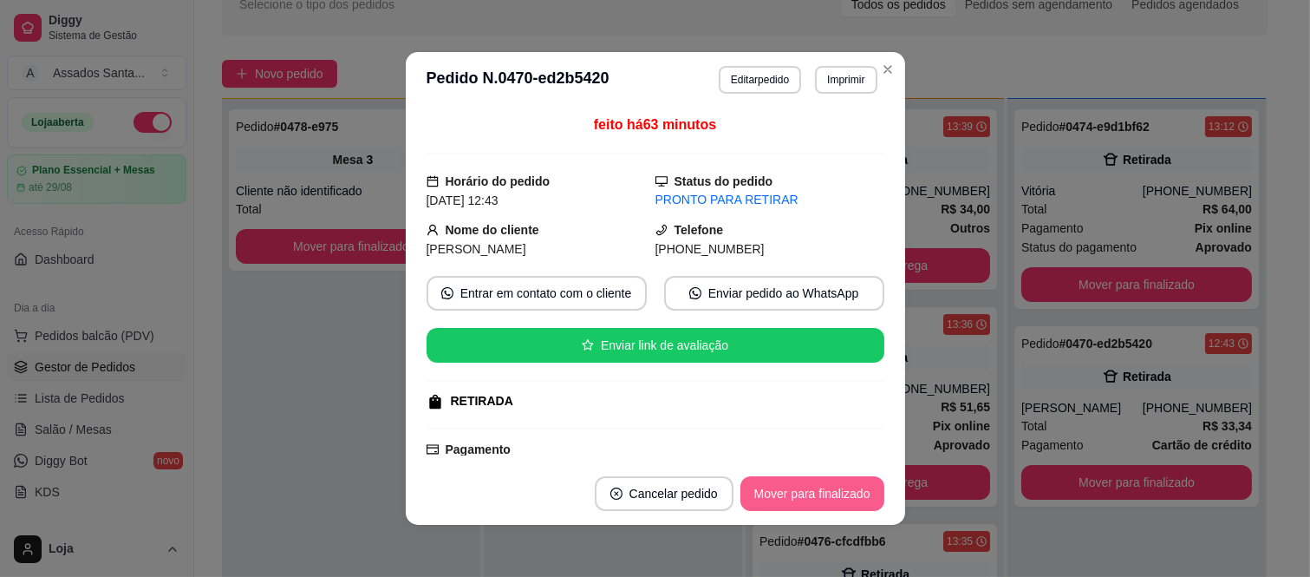
click at [831, 495] on button "Mover para finalizado" at bounding box center [812, 493] width 144 height 35
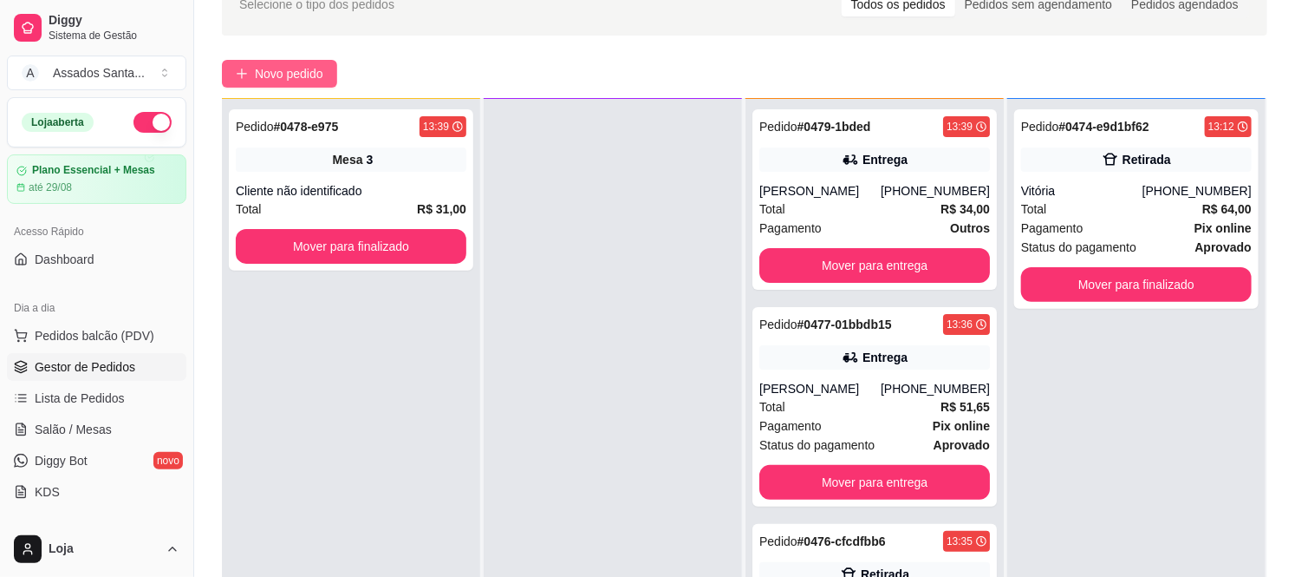
click at [295, 81] on span "Novo pedido" at bounding box center [289, 73] width 68 height 19
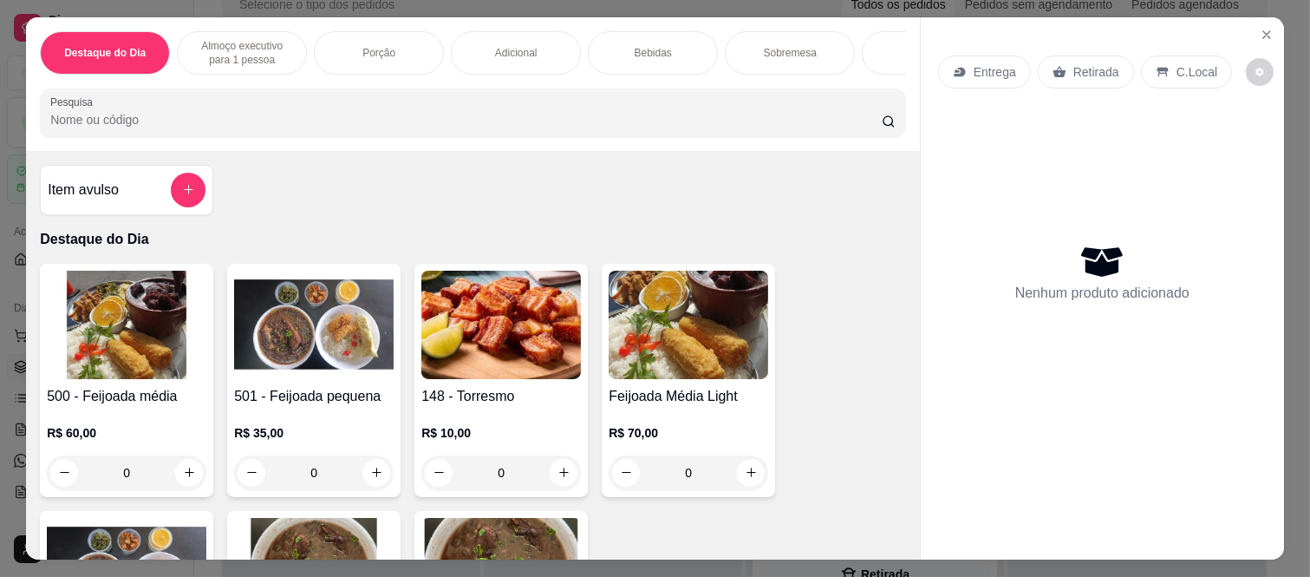
click at [688, 36] on div "Bebidas" at bounding box center [653, 52] width 130 height 43
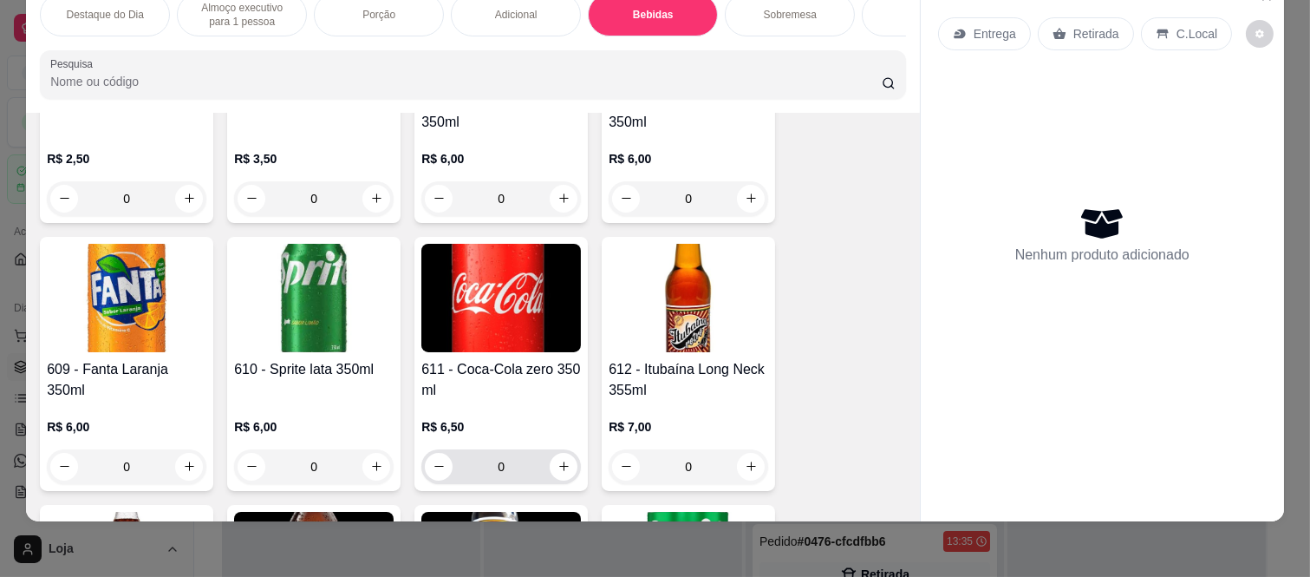
scroll to position [3067, 0]
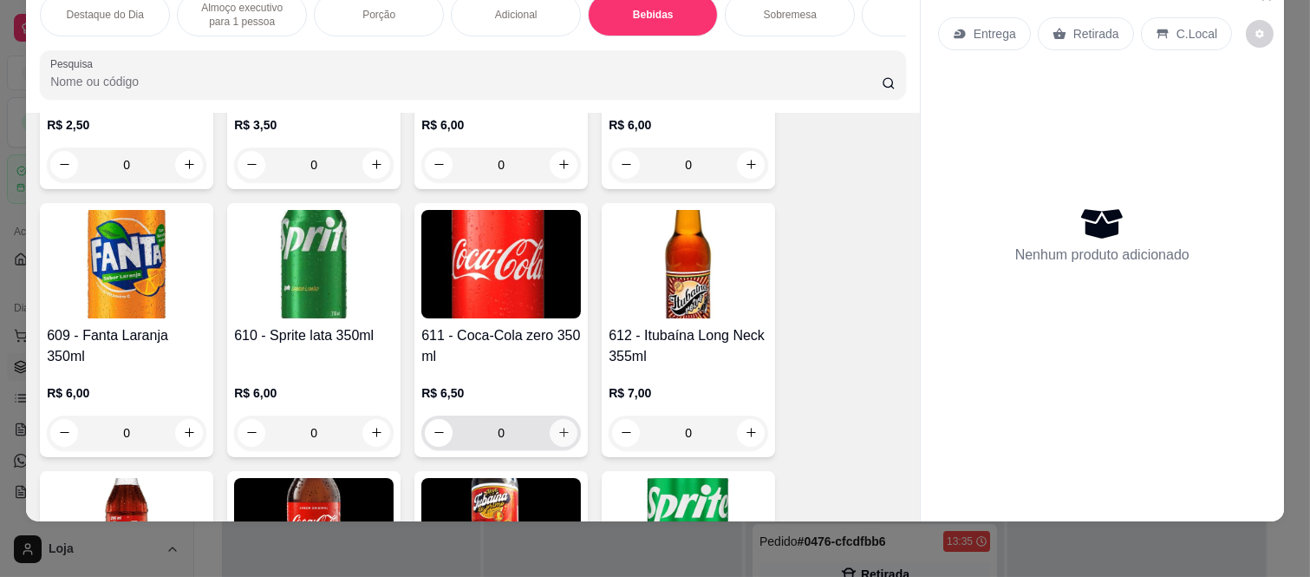
click at [558, 430] on icon "increase-product-quantity" at bounding box center [563, 432] width 13 height 13
type input "1"
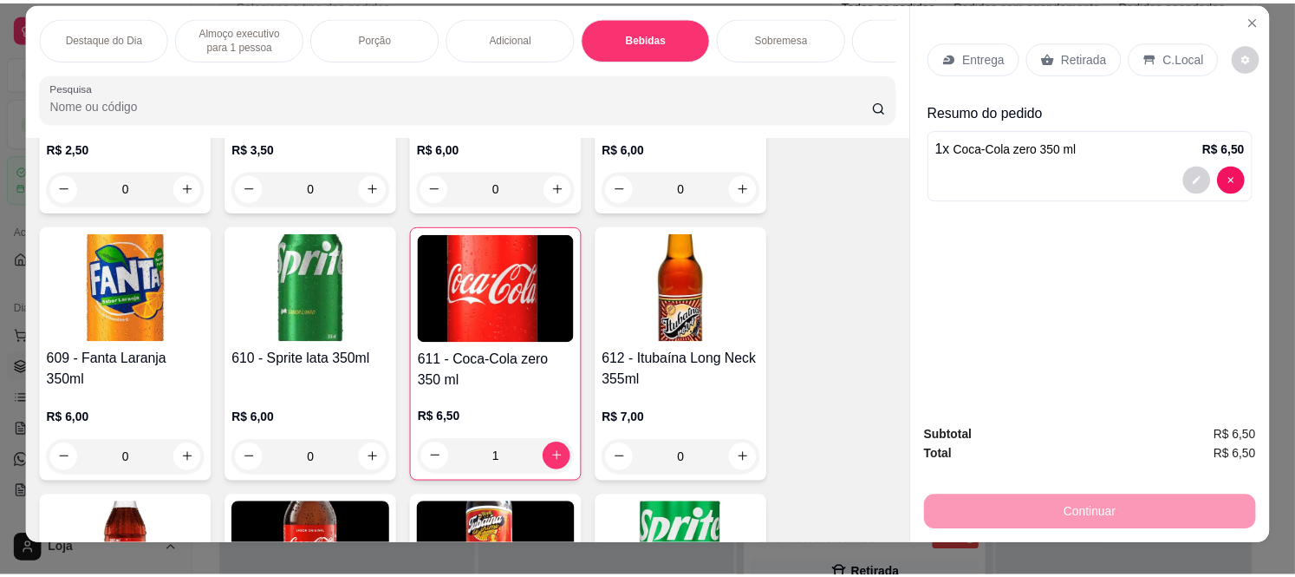
scroll to position [0, 0]
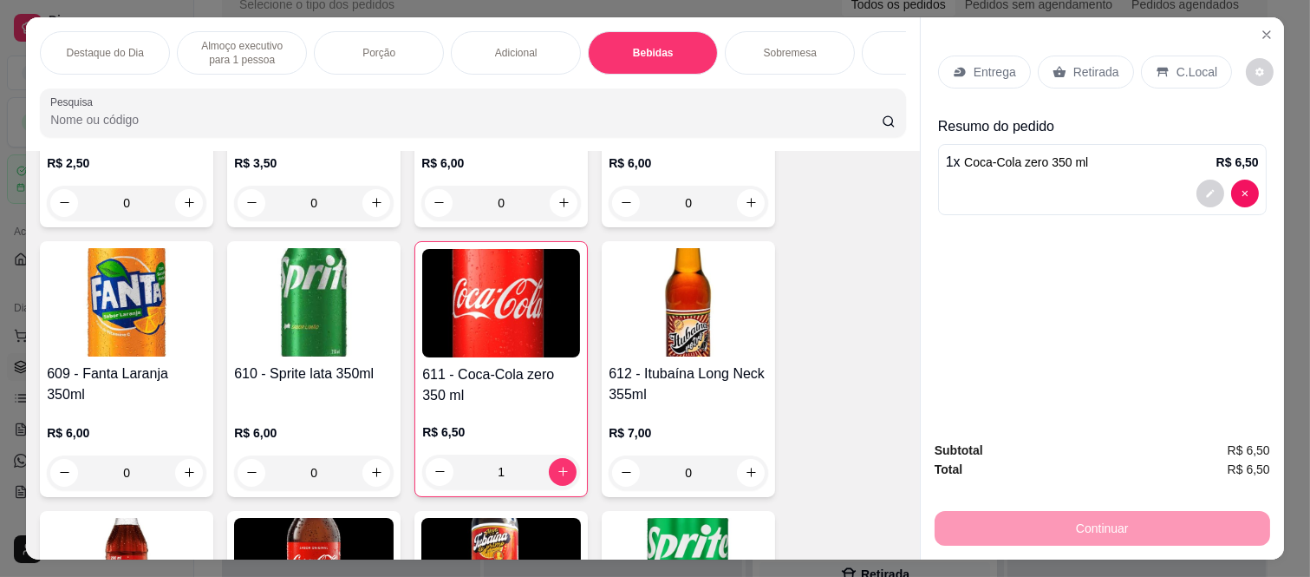
click at [1181, 63] on p "C.Local" at bounding box center [1197, 71] width 41 height 17
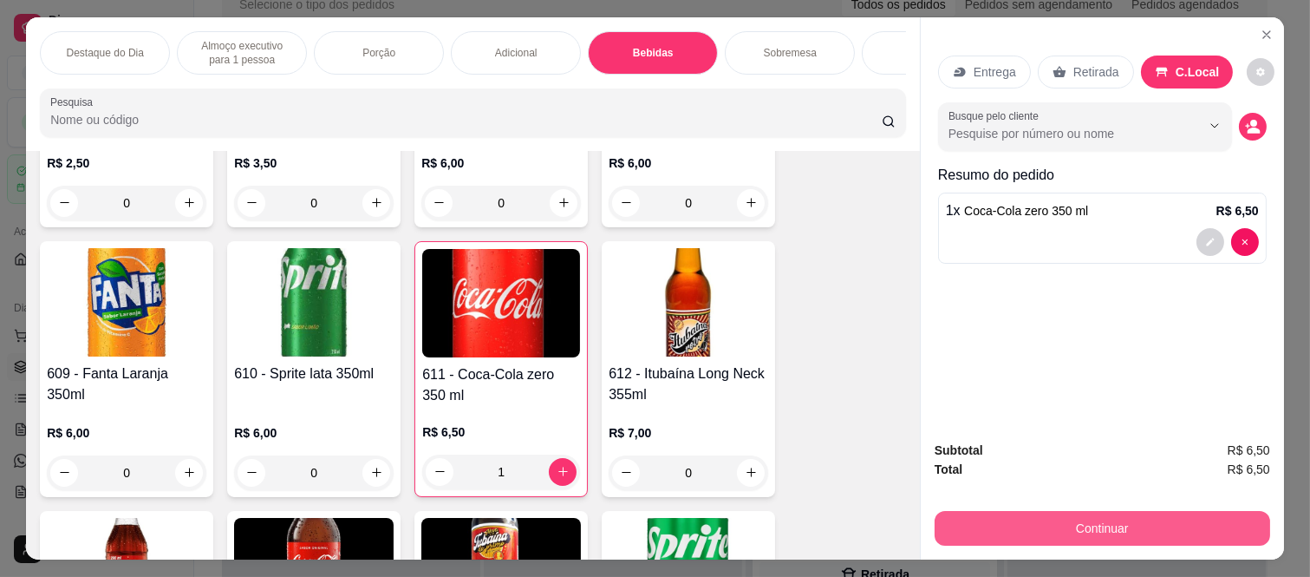
click at [1086, 515] on button "Continuar" at bounding box center [1103, 528] width 336 height 35
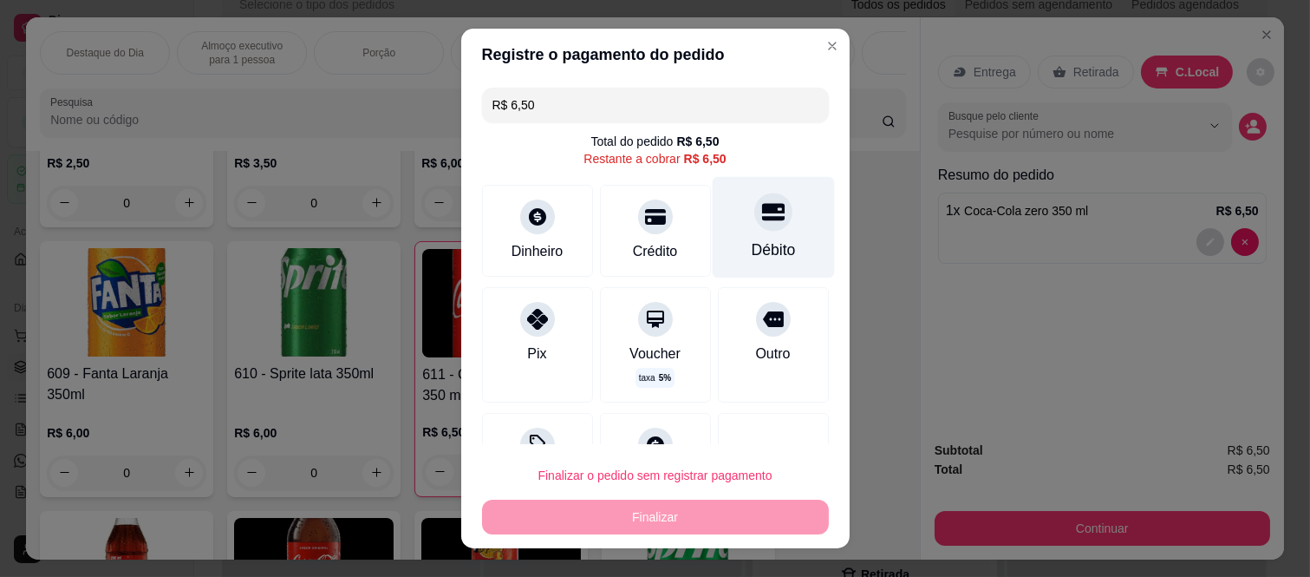
click at [761, 223] on icon at bounding box center [772, 211] width 23 height 23
type input "R$ 0,00"
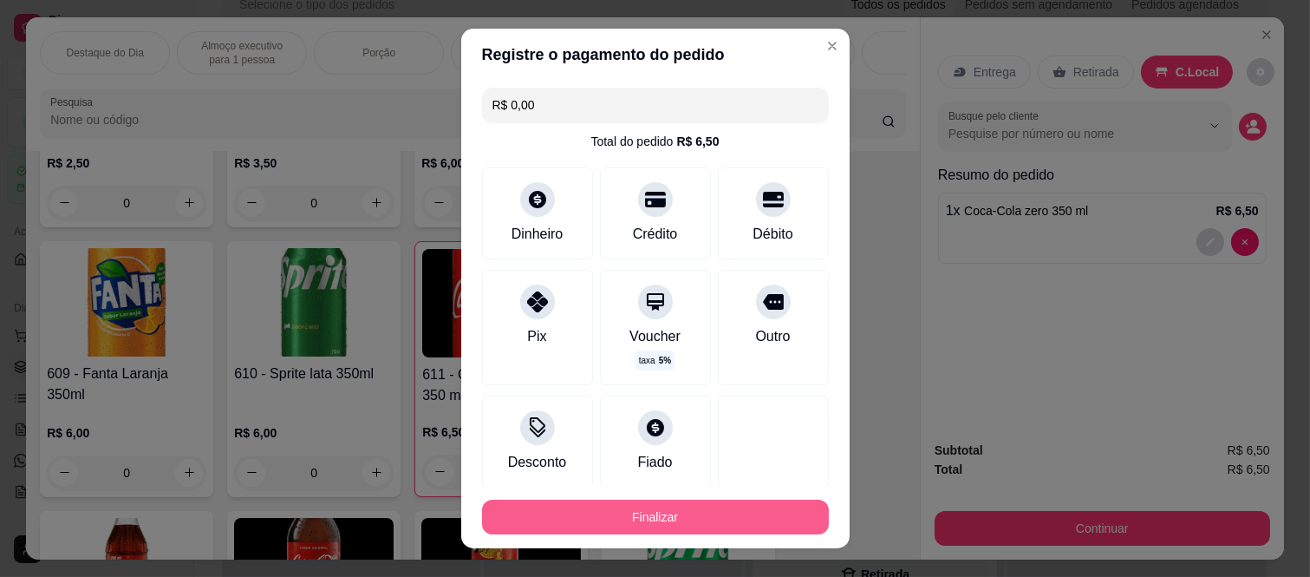
click at [697, 525] on button "Finalizar" at bounding box center [655, 516] width 347 height 35
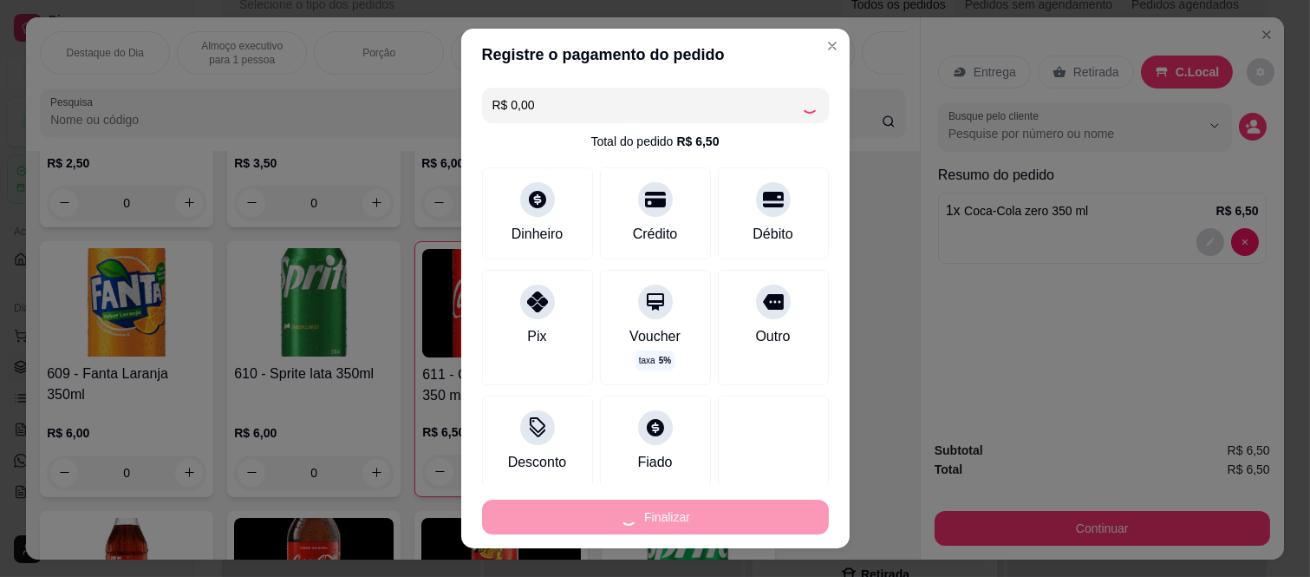
type input "0"
type input "-R$ 6,50"
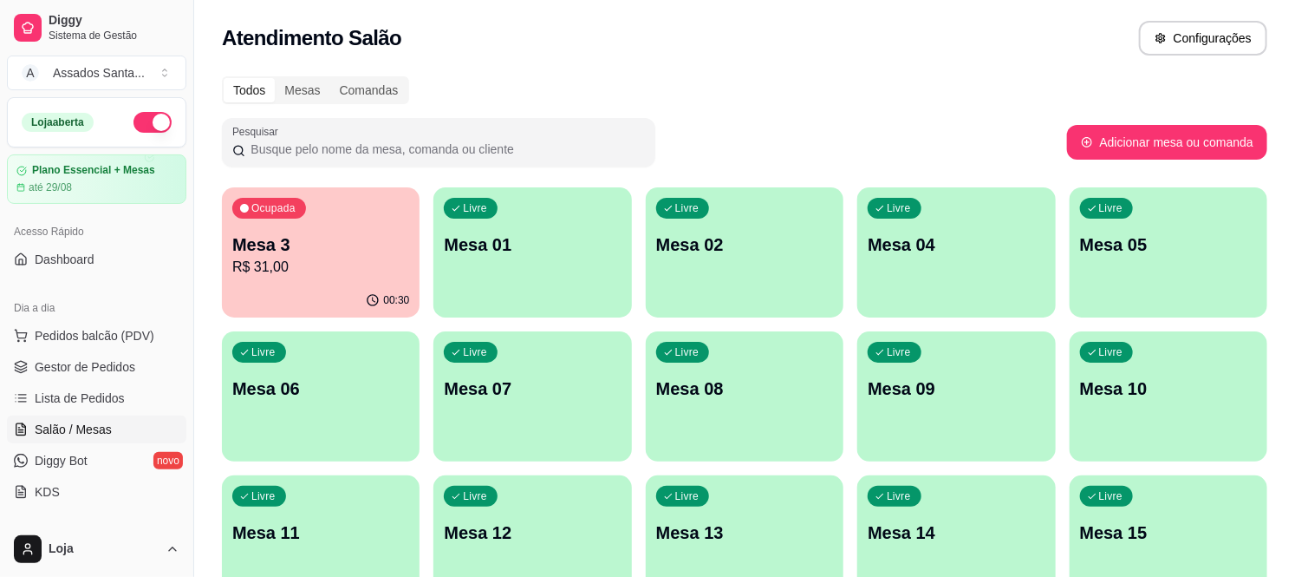
click at [362, 257] on p "R$ 31,00" at bounding box center [320, 267] width 177 height 21
click at [134, 375] on link "Gestor de Pedidos" at bounding box center [96, 367] width 179 height 28
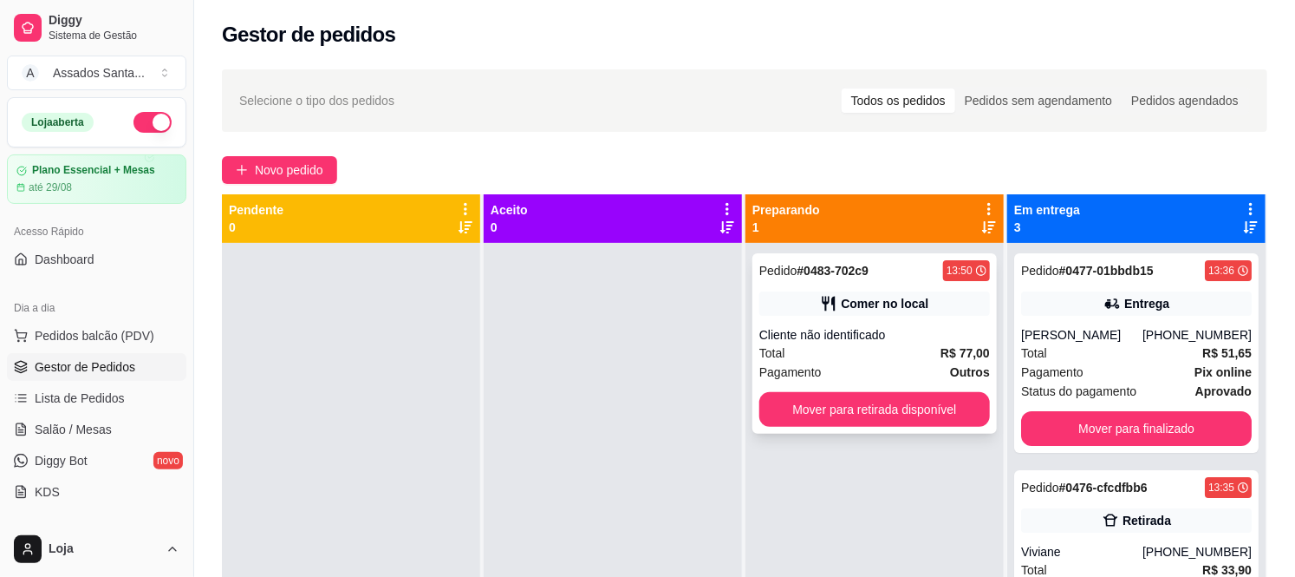
click at [867, 326] on div "Cliente não identificado" at bounding box center [874, 334] width 231 height 17
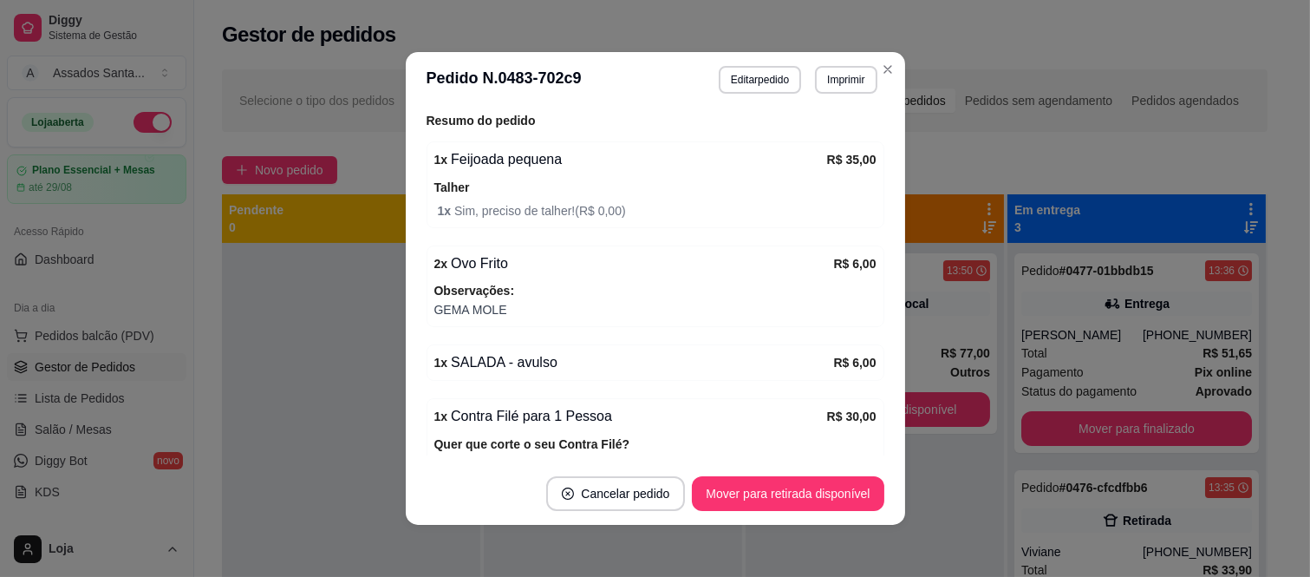
scroll to position [385, 0]
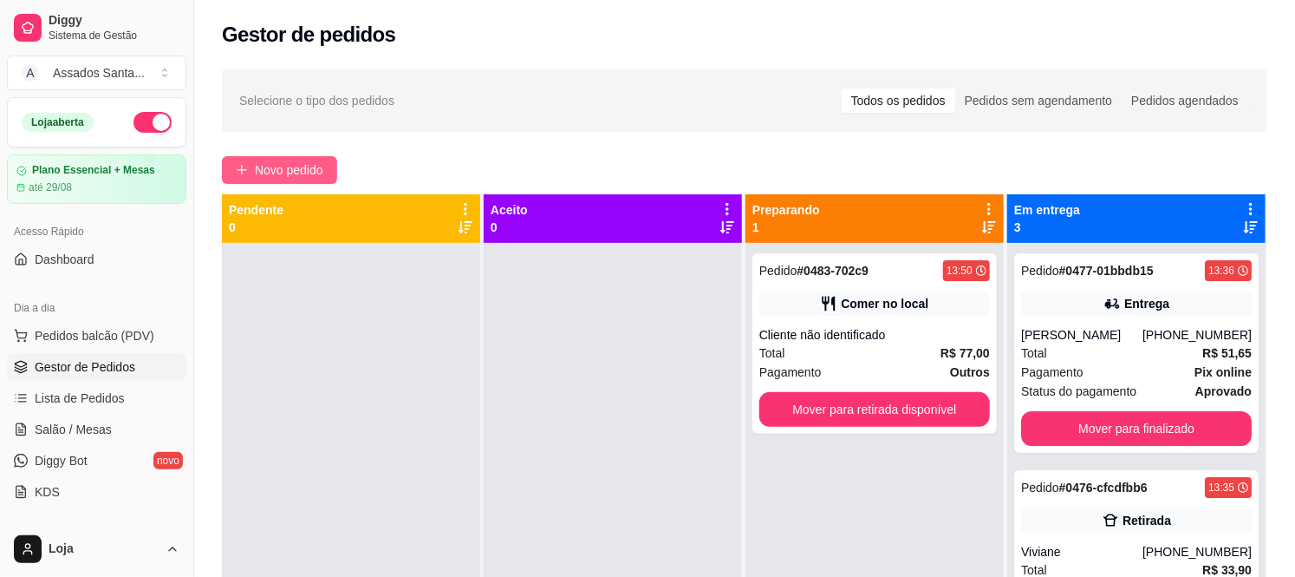
click at [271, 166] on span "Novo pedido" at bounding box center [289, 169] width 68 height 19
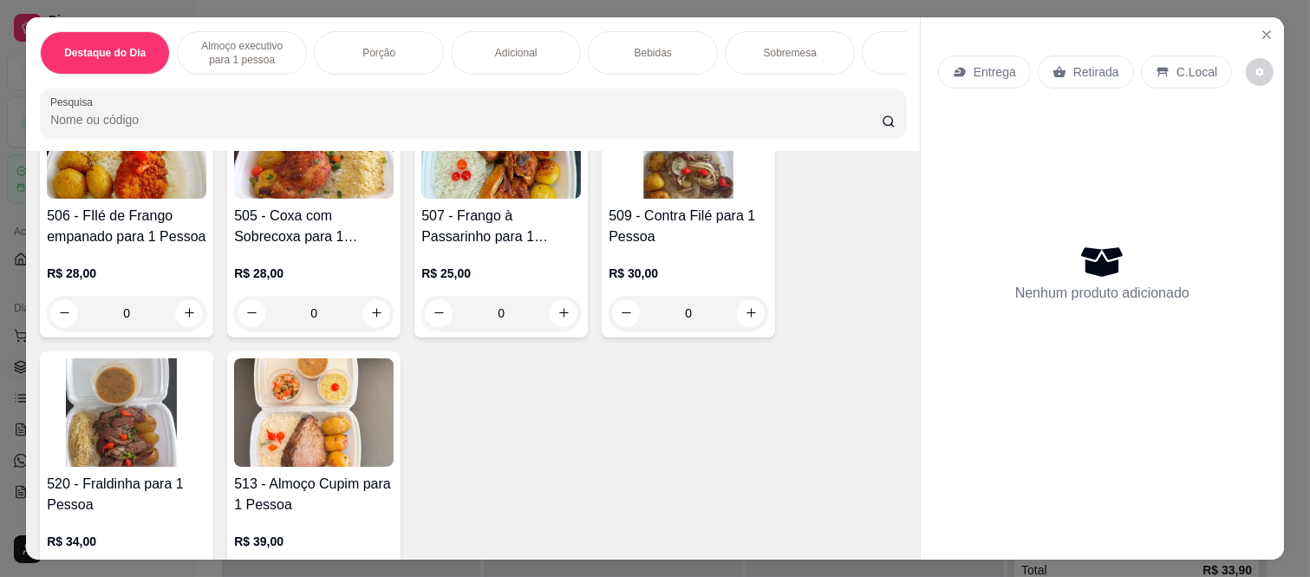
scroll to position [867, 0]
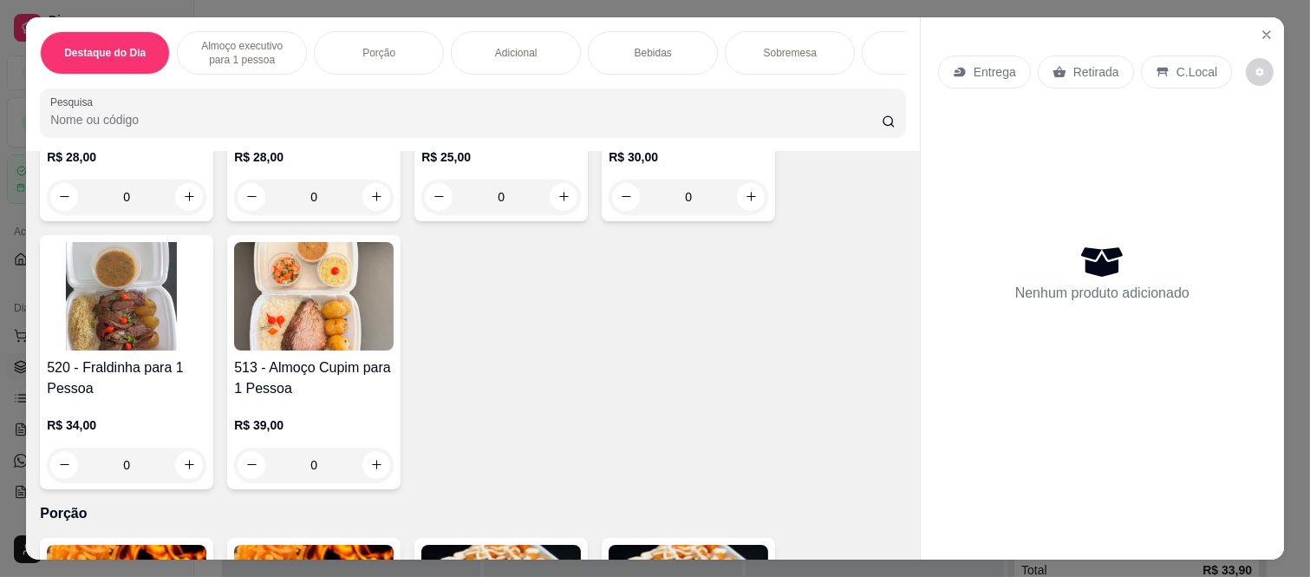
click at [0, 339] on div "Destaque do Dia Almoço executivo para 1 pessoa Porção Adicional Bebidas Sobreme…" at bounding box center [655, 288] width 1310 height 577
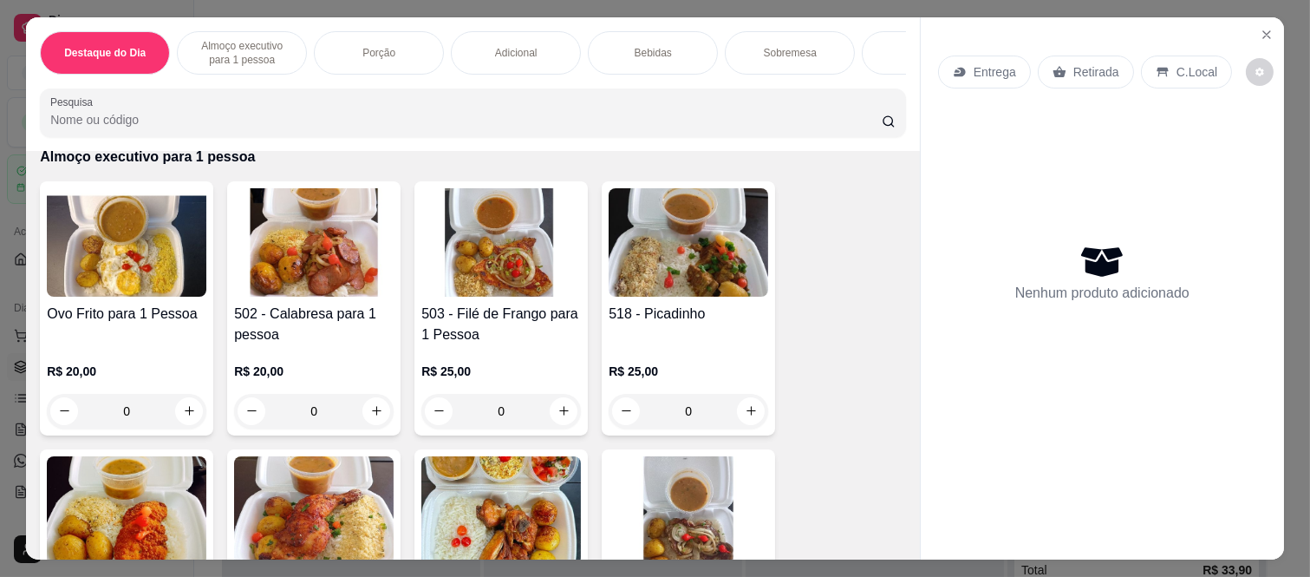
scroll to position [0, 0]
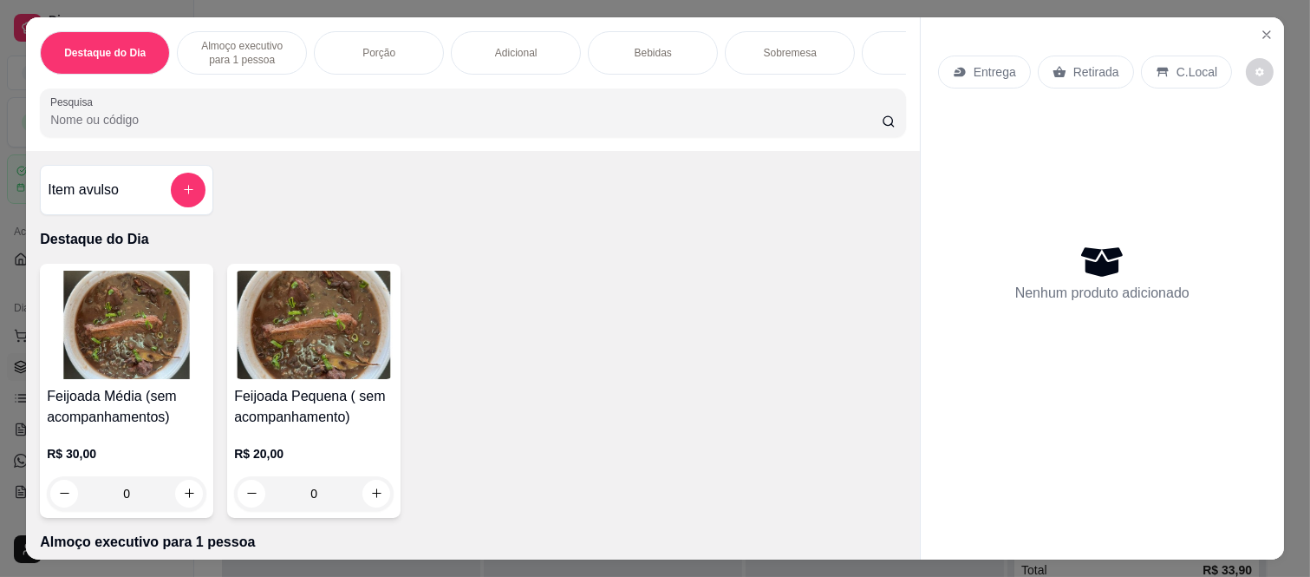
click at [126, 185] on div "Item avulso" at bounding box center [127, 190] width 158 height 35
click at [617, 227] on input "Nome do produto" at bounding box center [655, 226] width 326 height 17
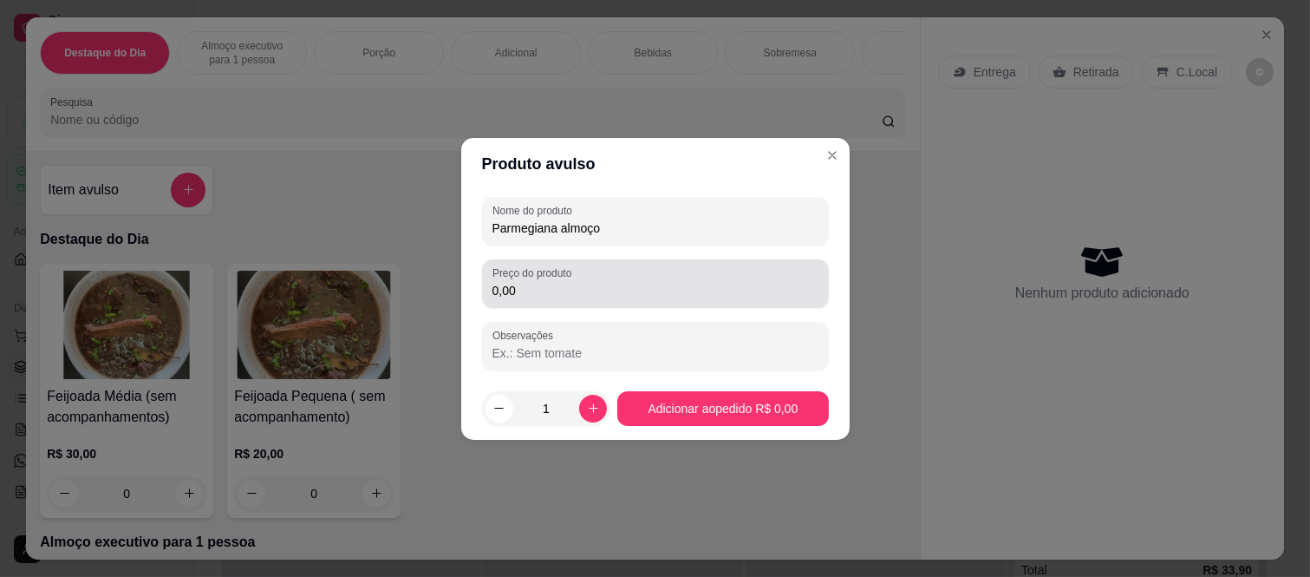
type input "Parmegiana almoço"
click at [642, 273] on div "0,00" at bounding box center [655, 283] width 326 height 35
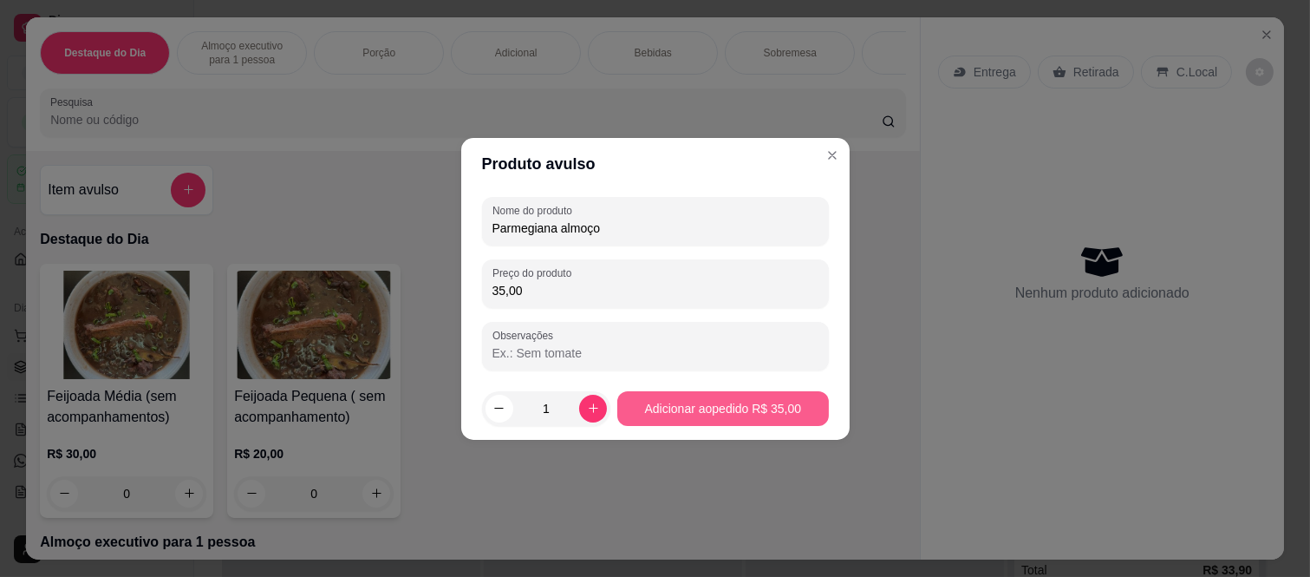
type input "35,00"
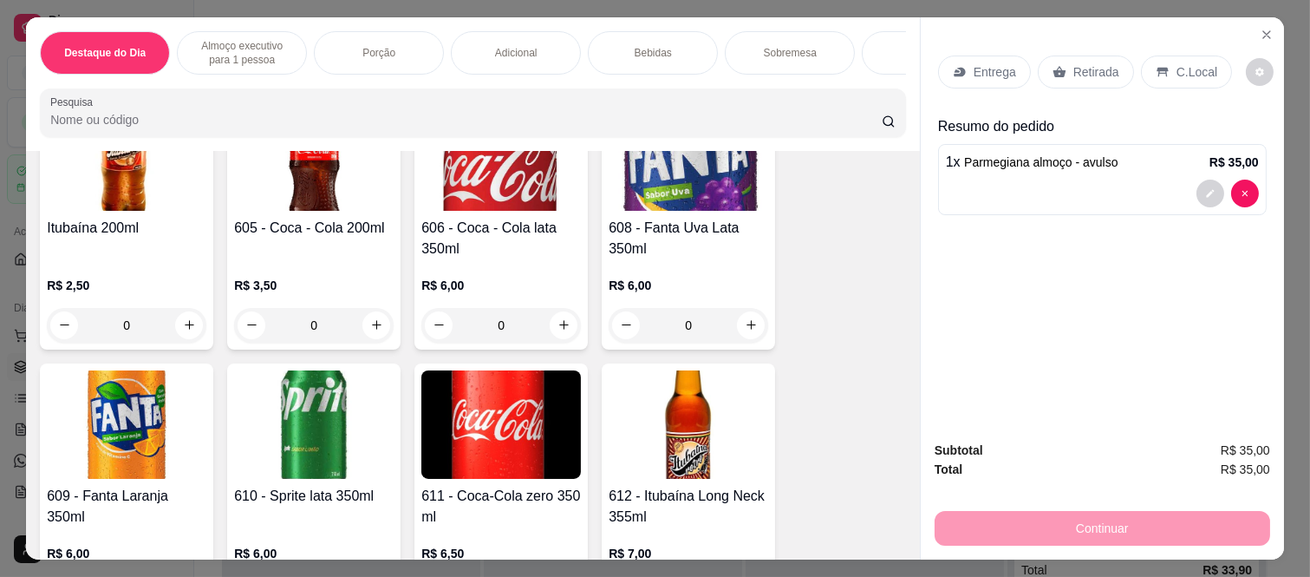
scroll to position [2793, 0]
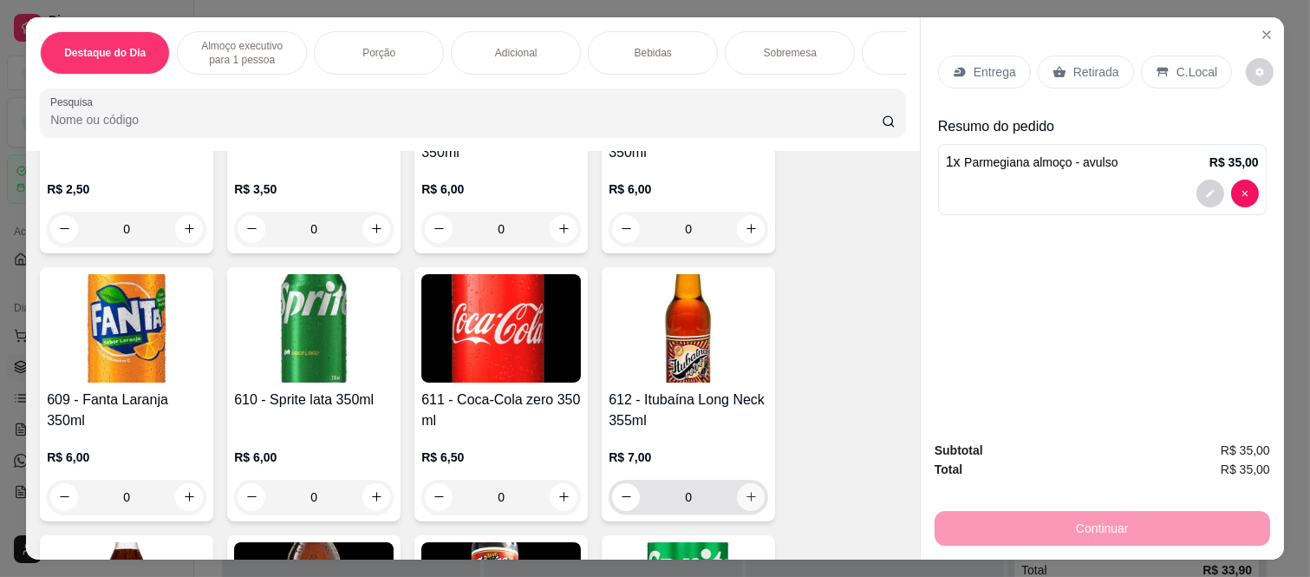
click at [742, 496] on button "increase-product-quantity" at bounding box center [751, 497] width 28 height 28
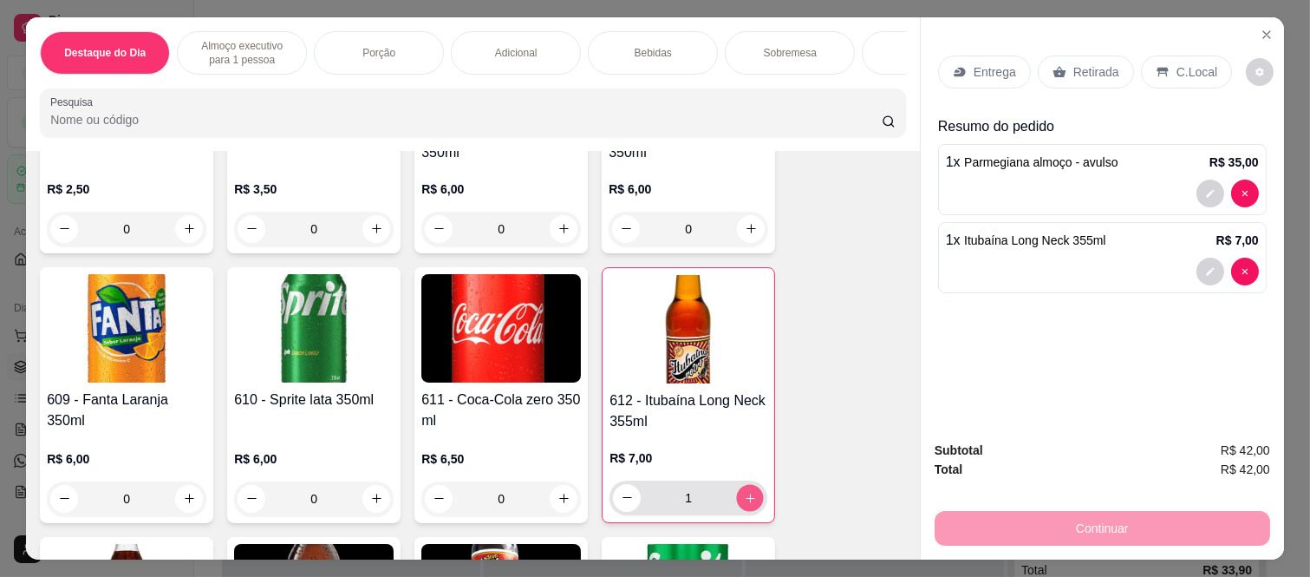
click at [742, 496] on button "increase-product-quantity" at bounding box center [750, 497] width 27 height 27
type input "2"
click at [1091, 68] on p "Retirada" at bounding box center [1096, 71] width 46 height 17
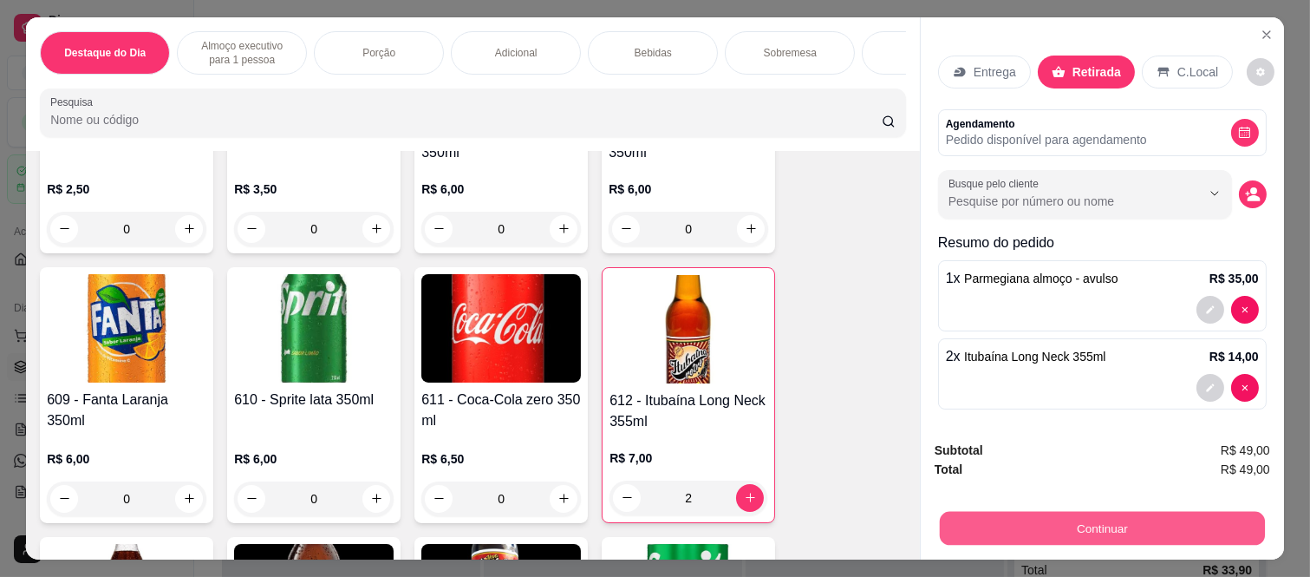
click at [1082, 515] on button "Continuar" at bounding box center [1102, 529] width 325 height 34
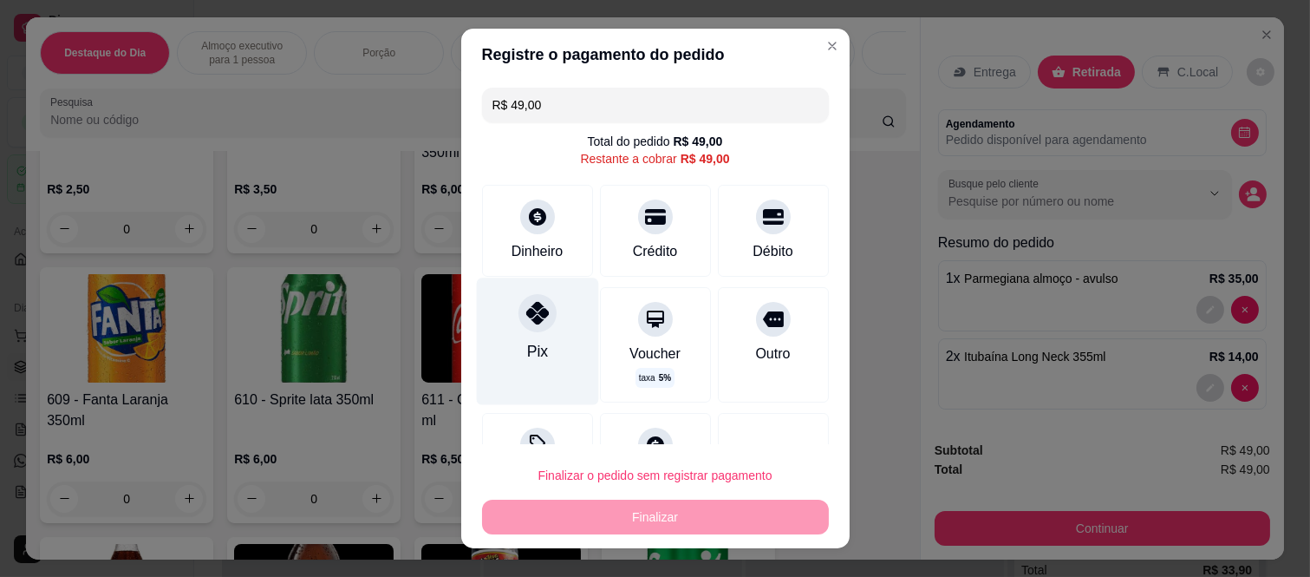
click at [527, 322] on icon at bounding box center [536, 313] width 23 height 23
type input "R$ 0,00"
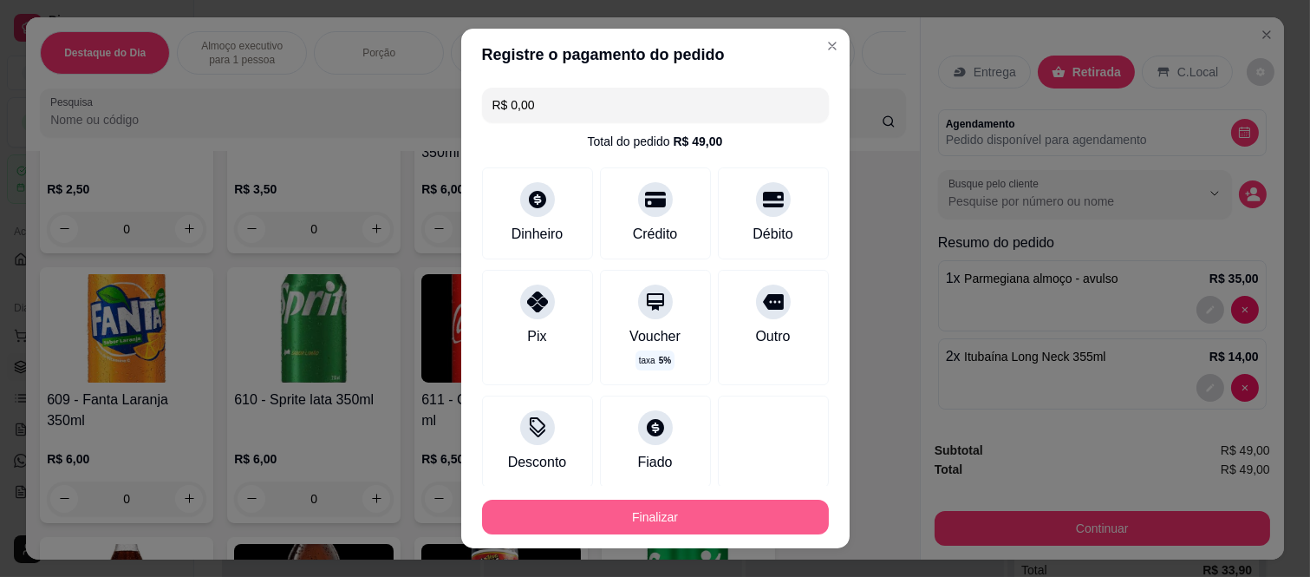
click at [655, 522] on button "Finalizar" at bounding box center [655, 516] width 347 height 35
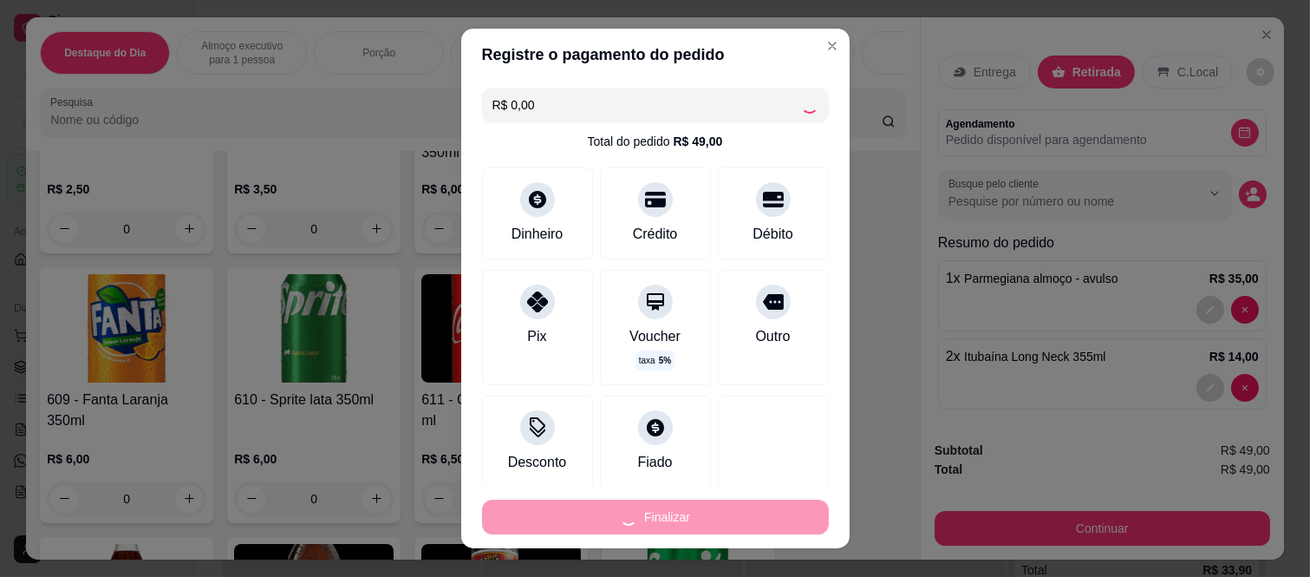
type input "0"
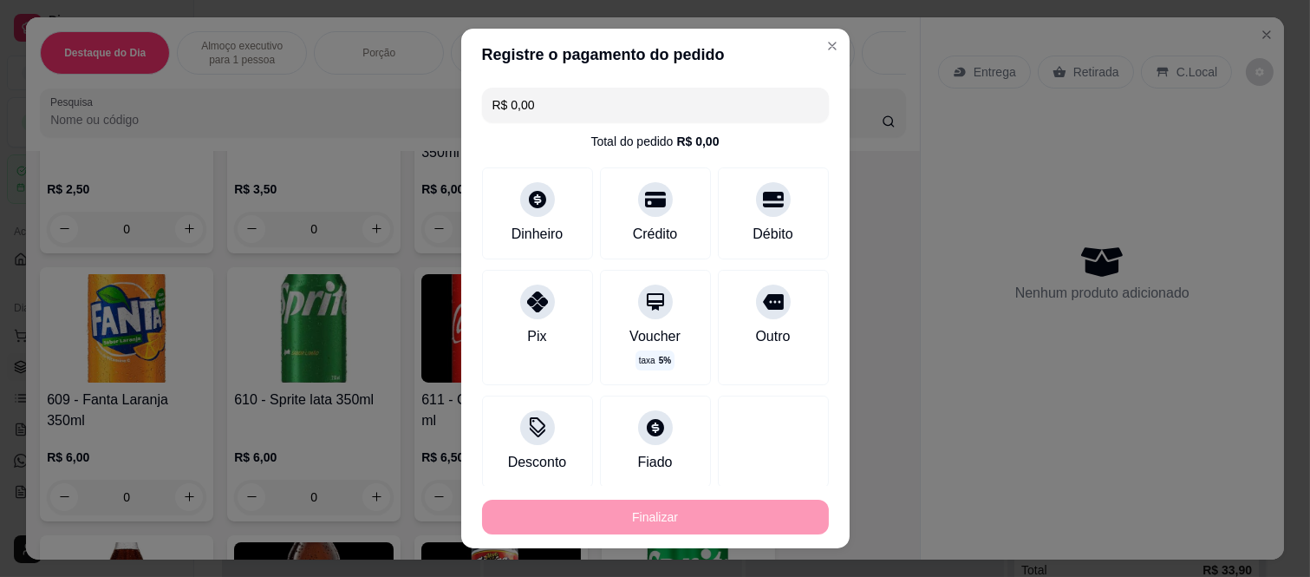
type input "-R$ 49,00"
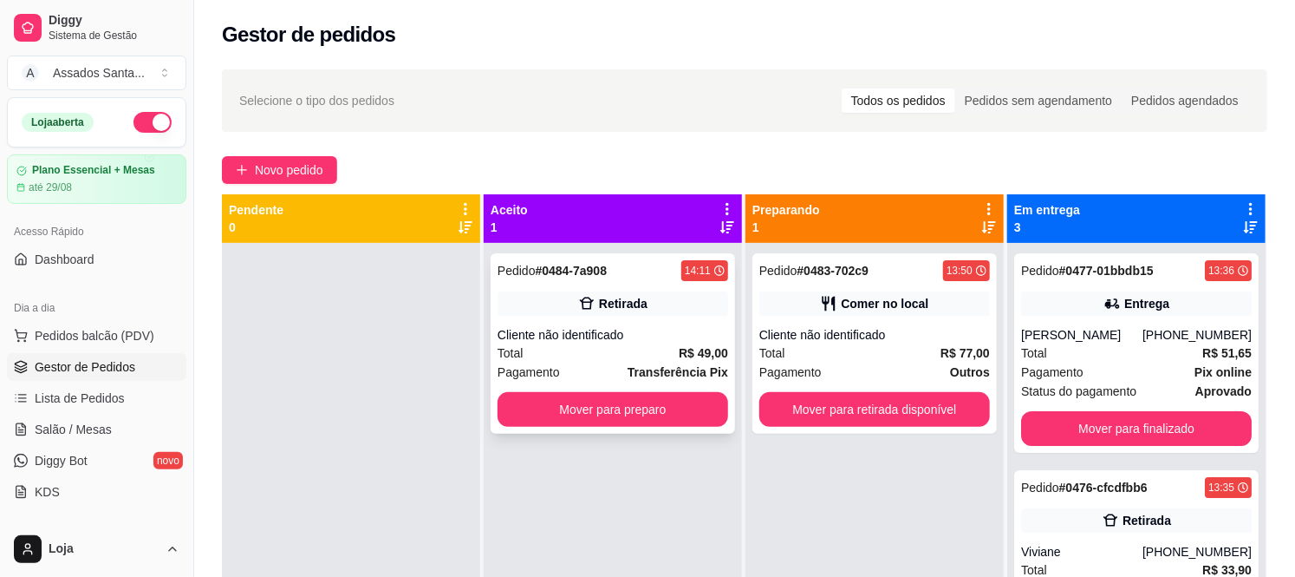
click at [636, 321] on div "Pedido # 0484-7a908 14:11 Retirada Cliente não identificado Total R$ 49,00 Paga…" at bounding box center [613, 343] width 244 height 180
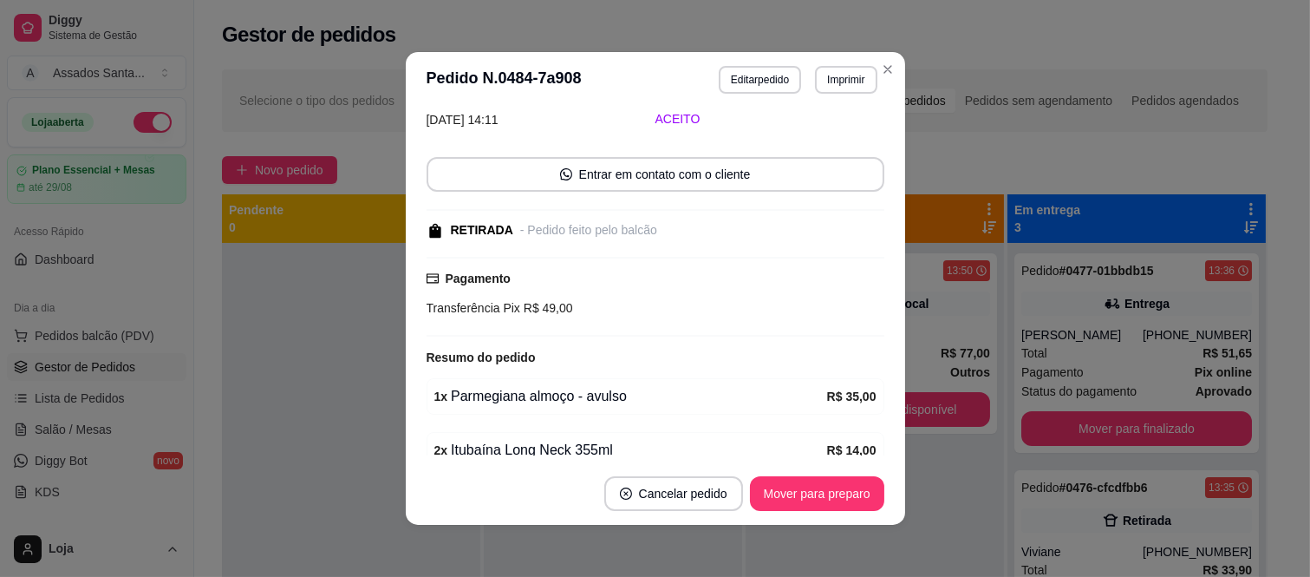
scroll to position [162, 0]
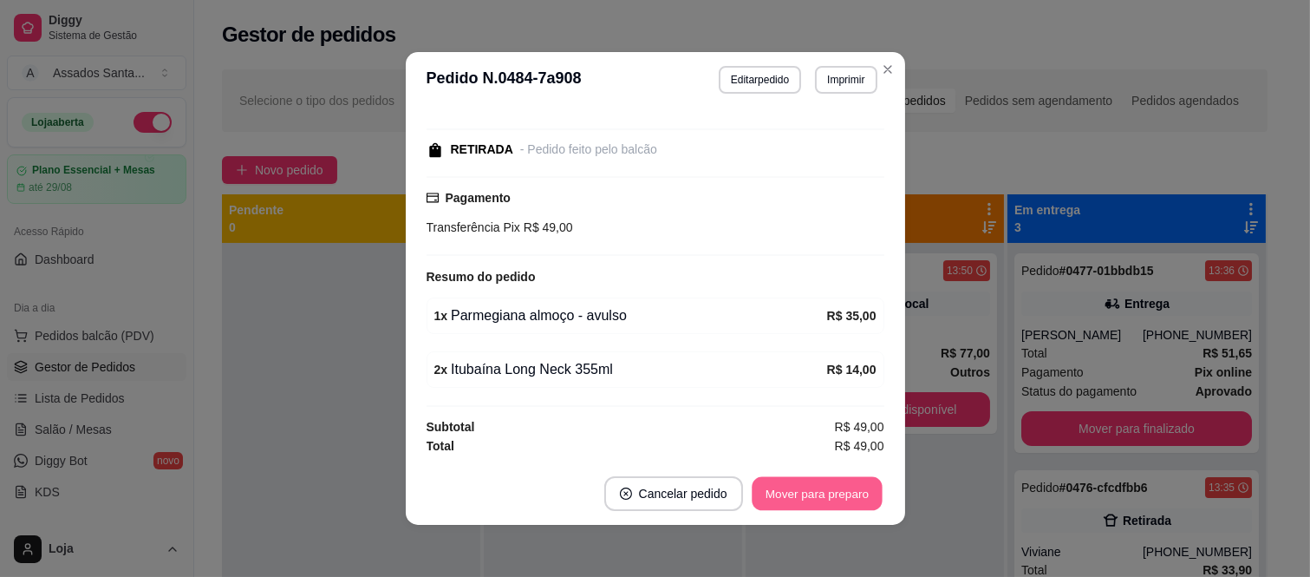
click at [784, 486] on button "Mover para preparo" at bounding box center [817, 494] width 130 height 34
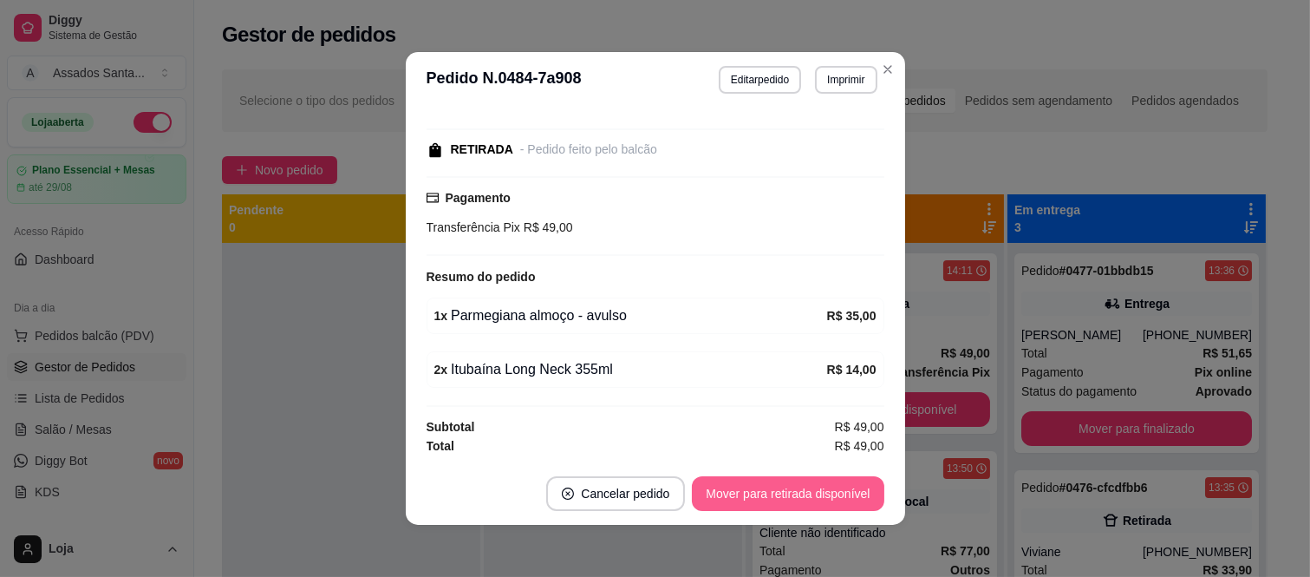
click at [798, 488] on button "Mover para retirada disponível" at bounding box center [788, 493] width 192 height 35
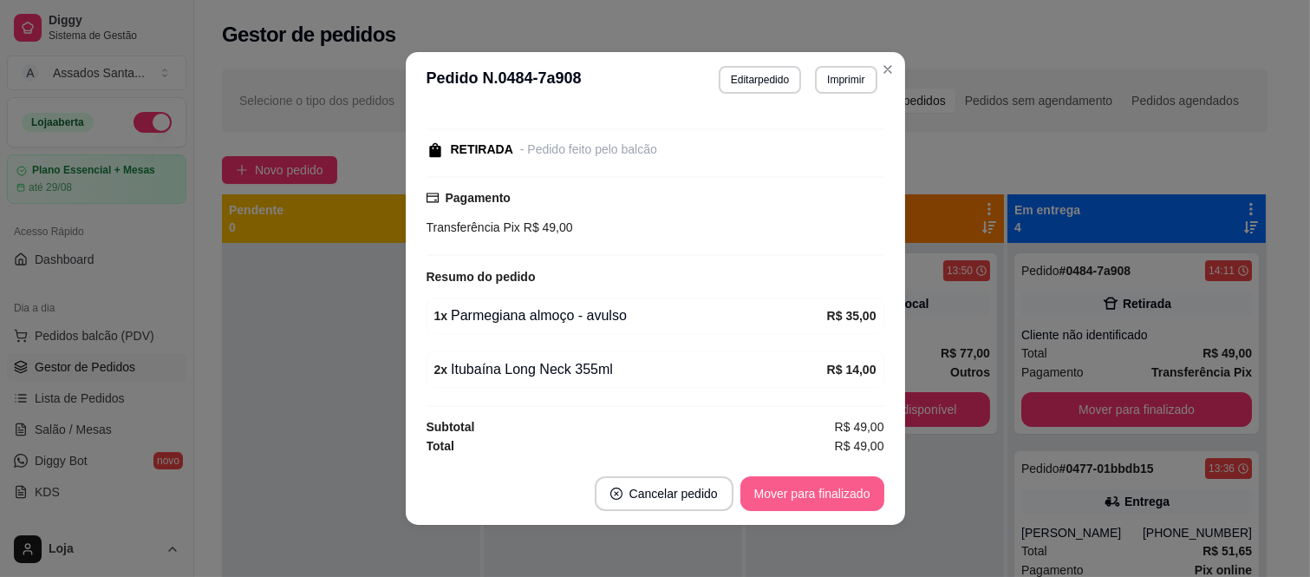
click at [798, 488] on button "Mover para finalizado" at bounding box center [812, 493] width 144 height 35
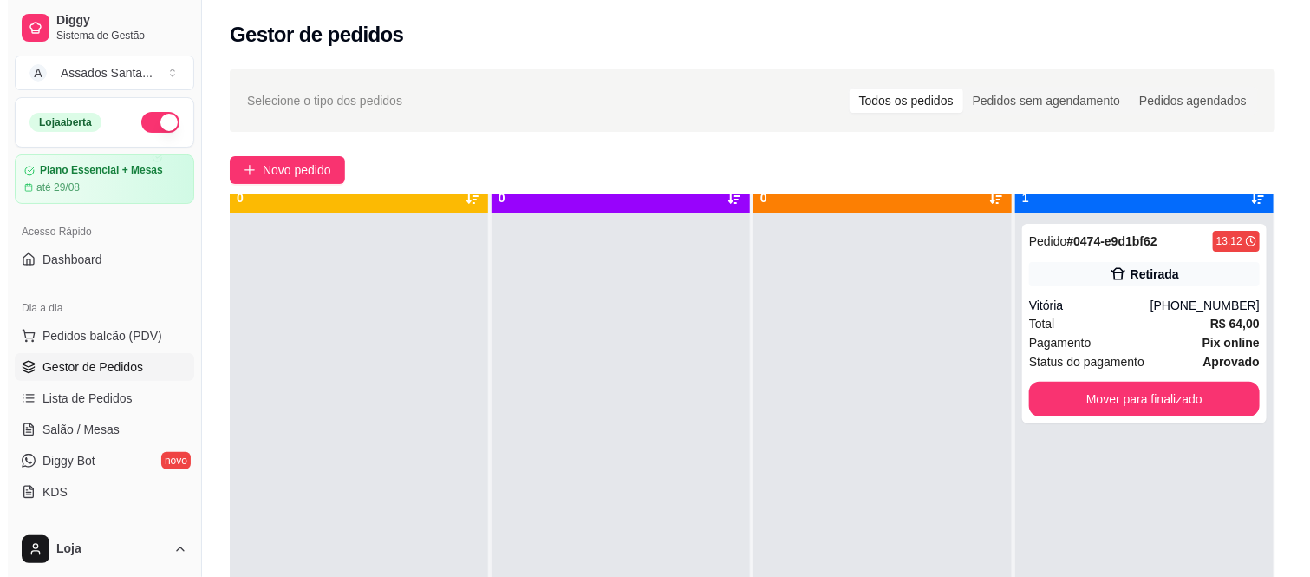
scroll to position [0, 0]
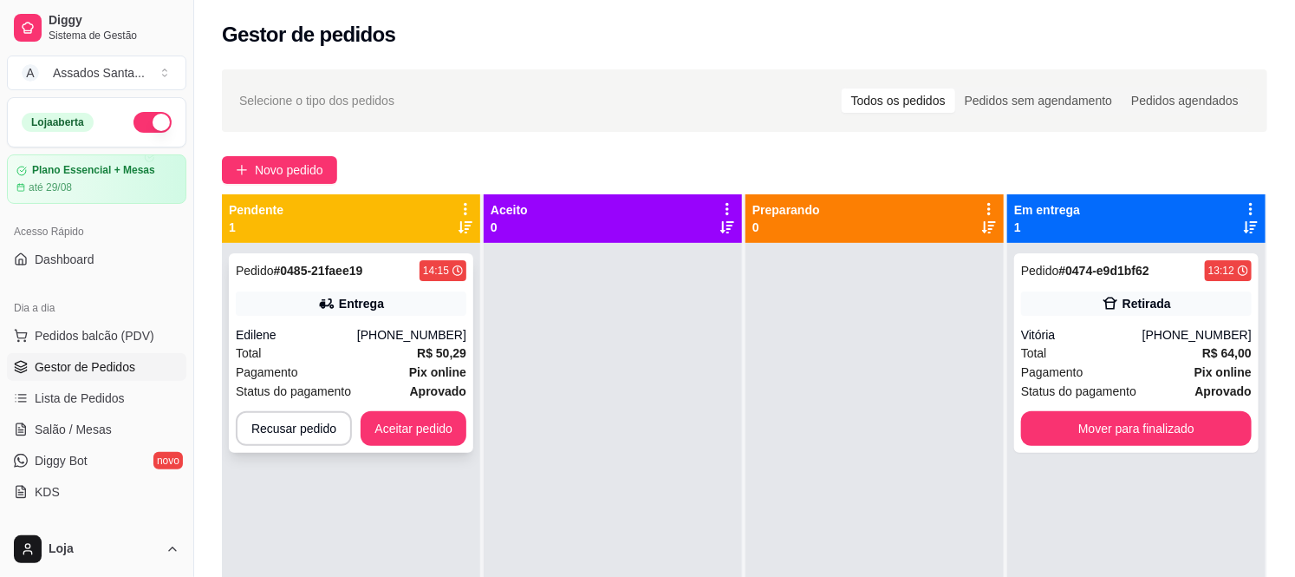
click at [316, 349] on div "Total R$ 50,29" at bounding box center [351, 352] width 231 height 19
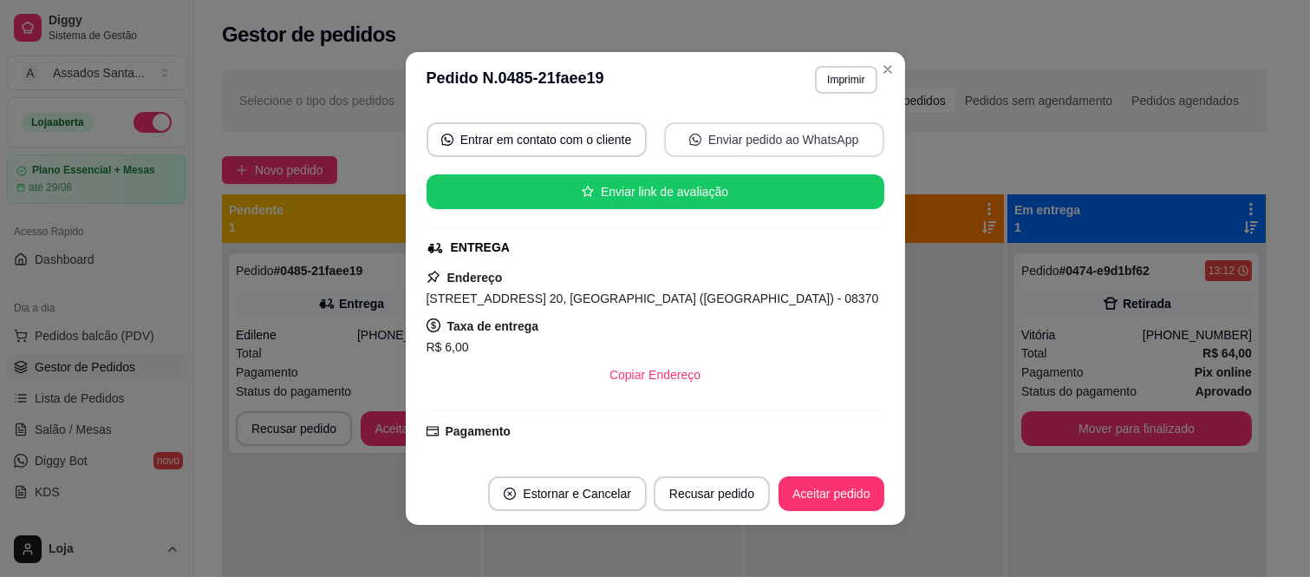
scroll to position [473, 0]
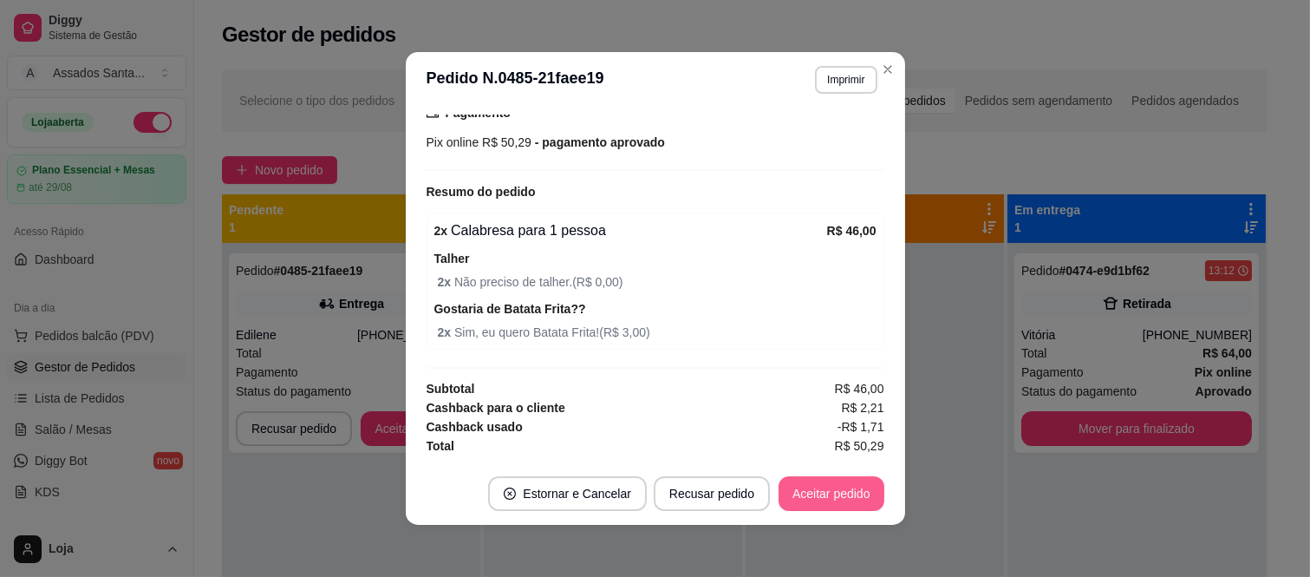
click at [818, 507] on button "Aceitar pedido" at bounding box center [832, 493] width 106 height 35
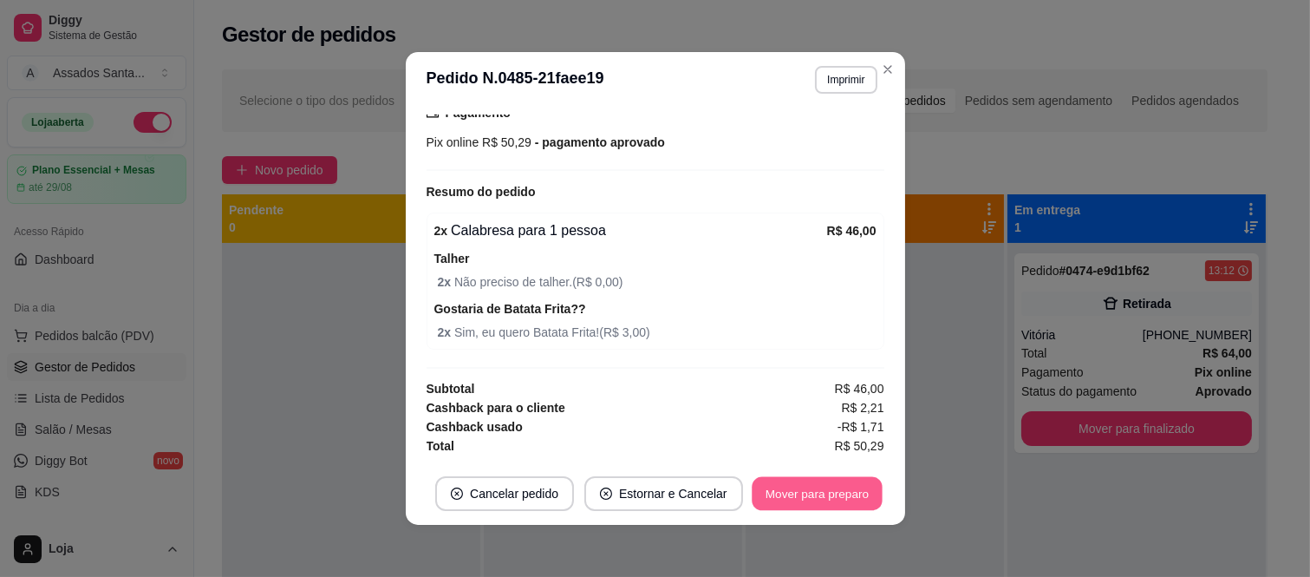
click at [837, 496] on button "Mover para preparo" at bounding box center [817, 494] width 130 height 34
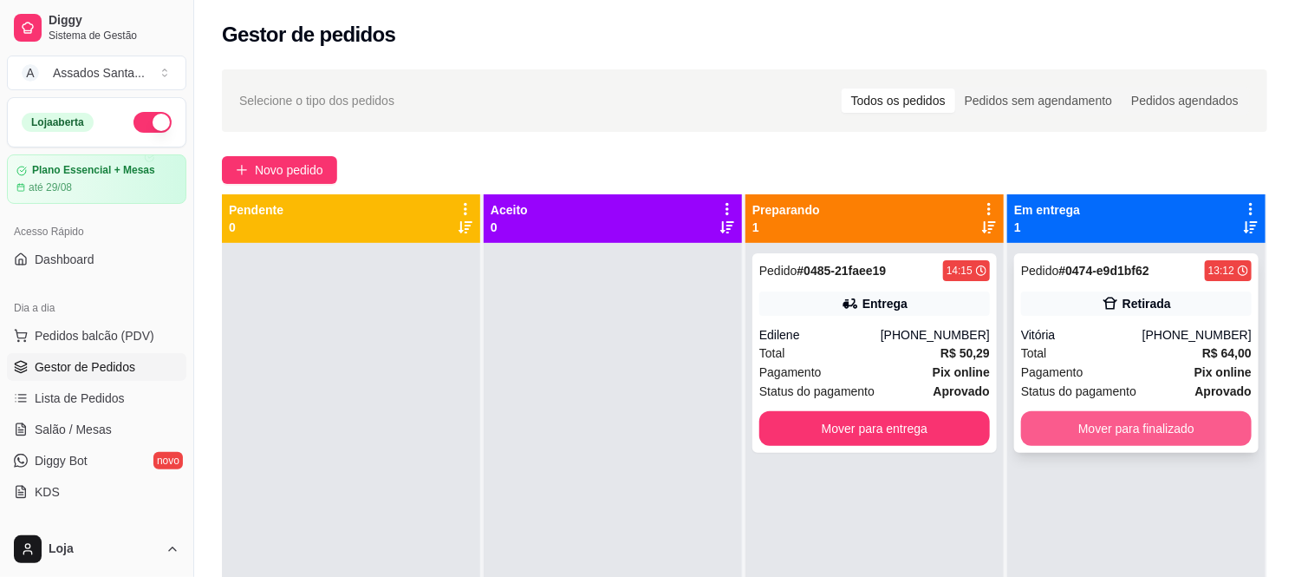
click at [1133, 420] on button "Mover para finalizado" at bounding box center [1136, 428] width 231 height 35
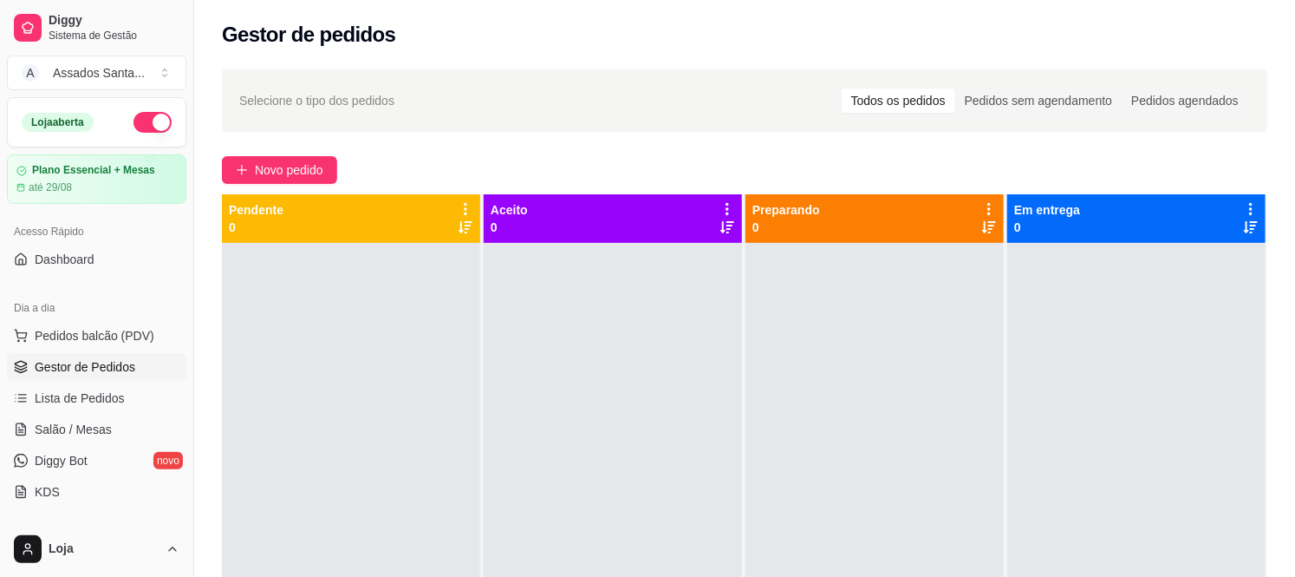
click at [445, 393] on div at bounding box center [351, 531] width 258 height 577
click at [271, 166] on span "Novo pedido" at bounding box center [289, 169] width 68 height 19
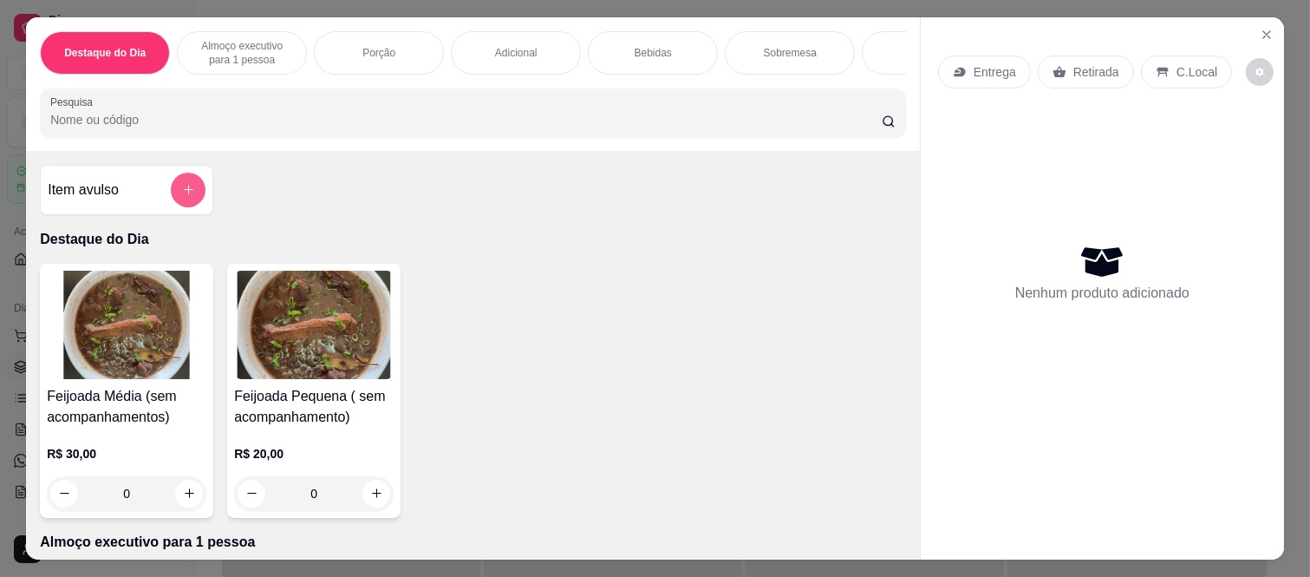
click at [191, 187] on button "add-separate-item" at bounding box center [188, 190] width 35 height 35
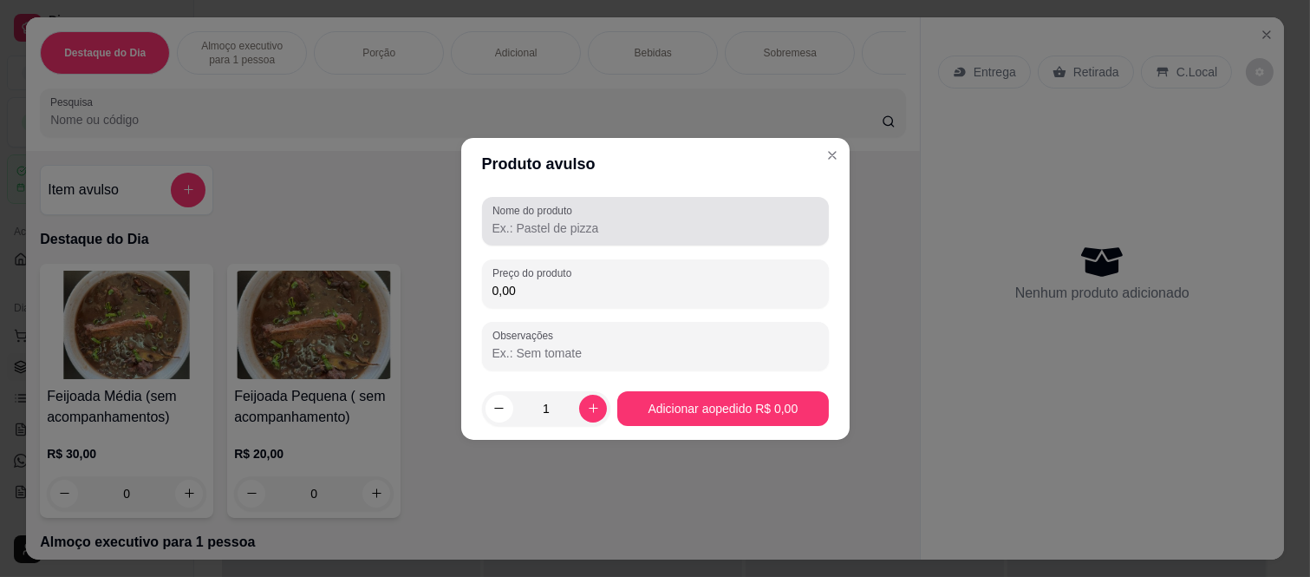
click at [588, 238] on div "Nome do produto" at bounding box center [655, 221] width 347 height 49
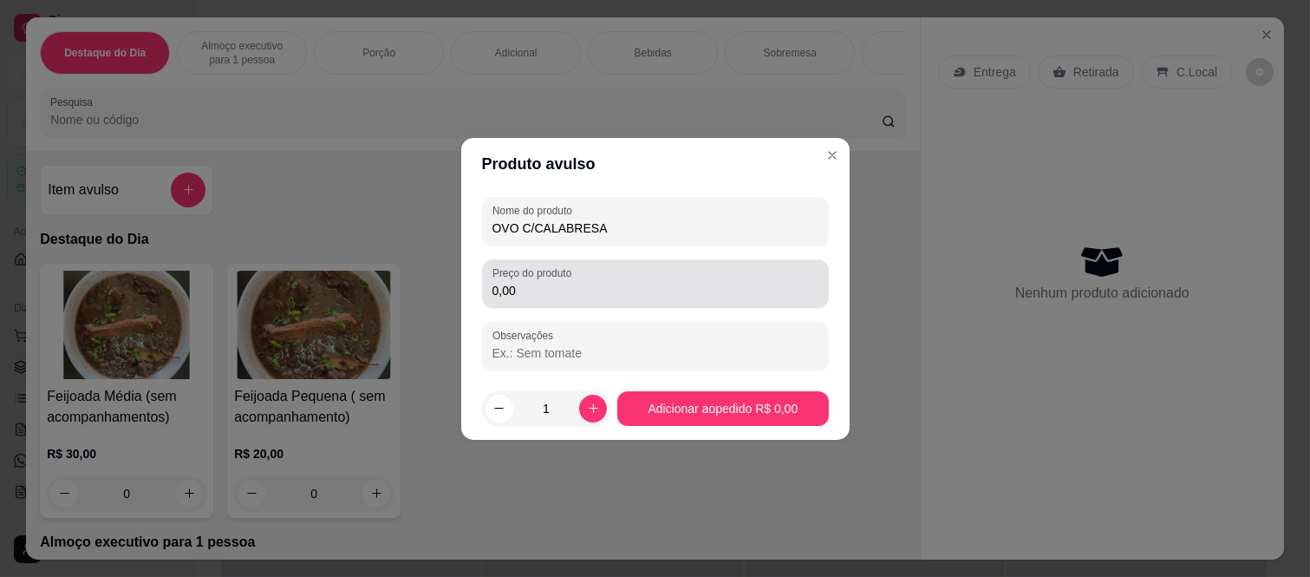
type input "OVO C/CALABRESA"
click at [547, 300] on div "0,00" at bounding box center [655, 283] width 326 height 35
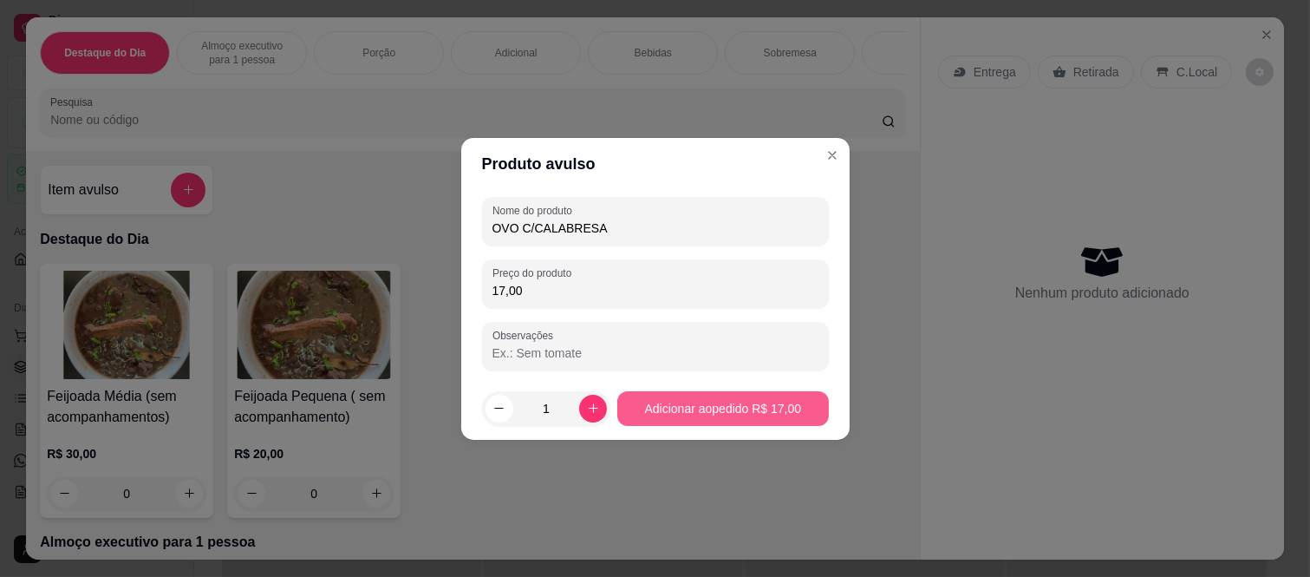
type input "17,00"
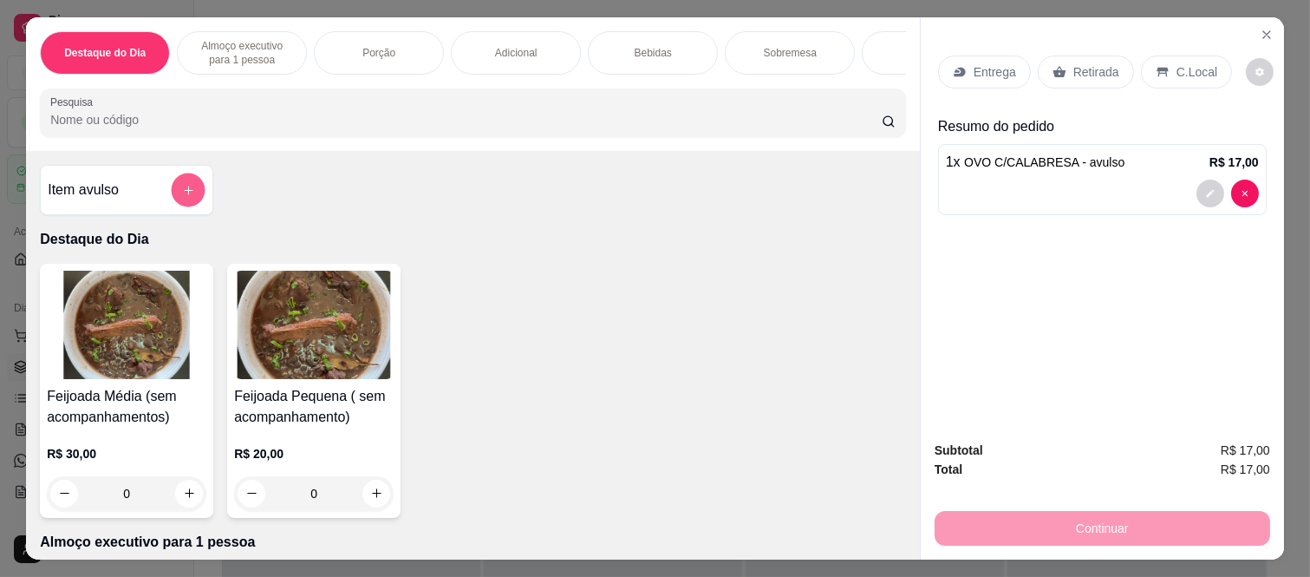
click at [182, 195] on icon "add-separate-item" at bounding box center [188, 190] width 13 height 13
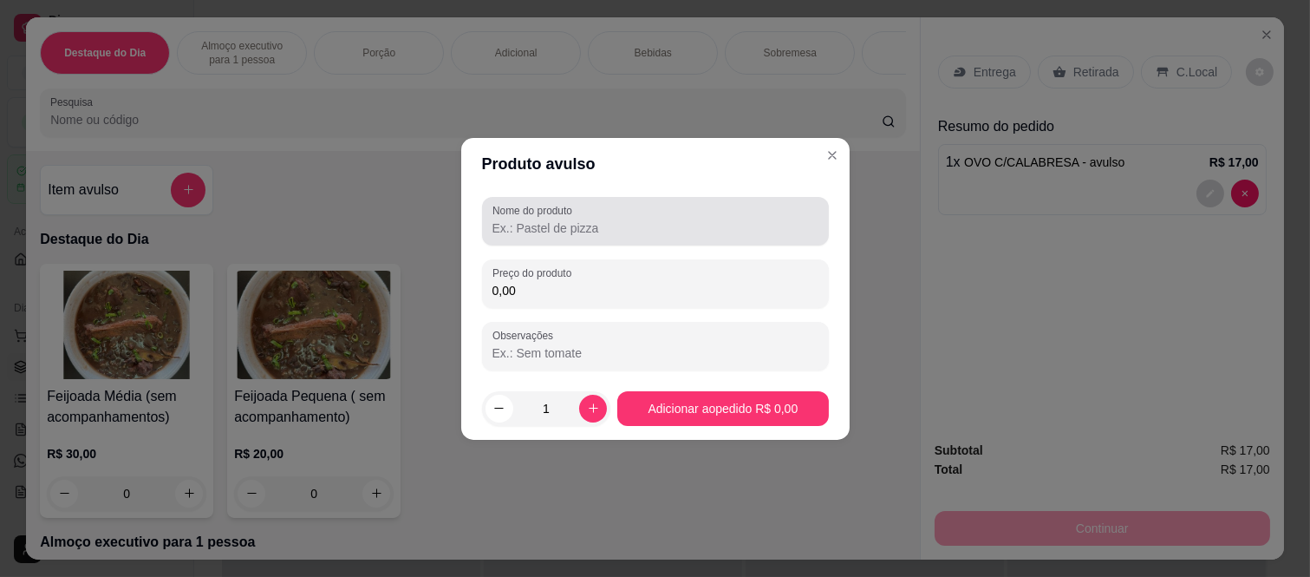
click at [514, 235] on input "Nome do produto" at bounding box center [655, 227] width 326 height 17
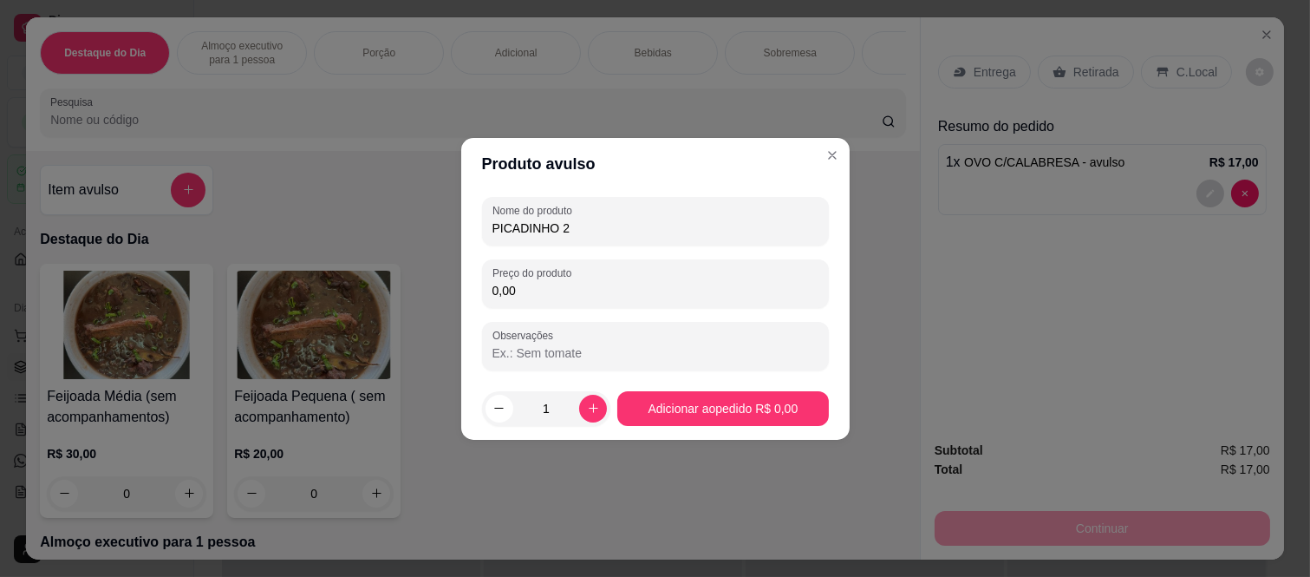
type input "PICADINHO 2"
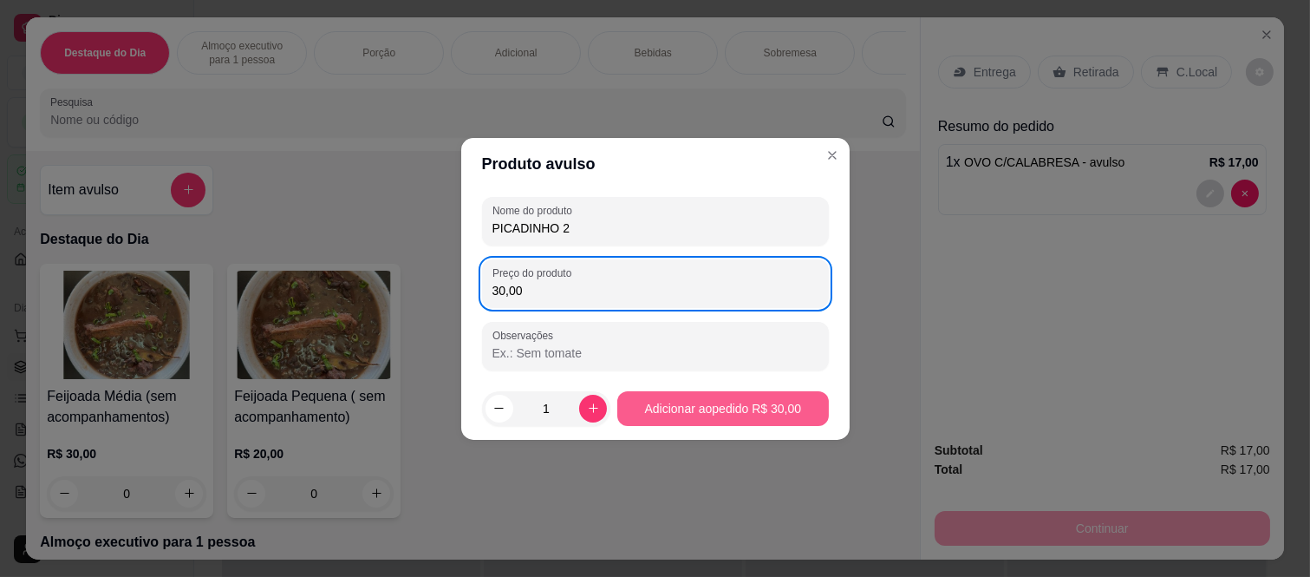
type input "30,00"
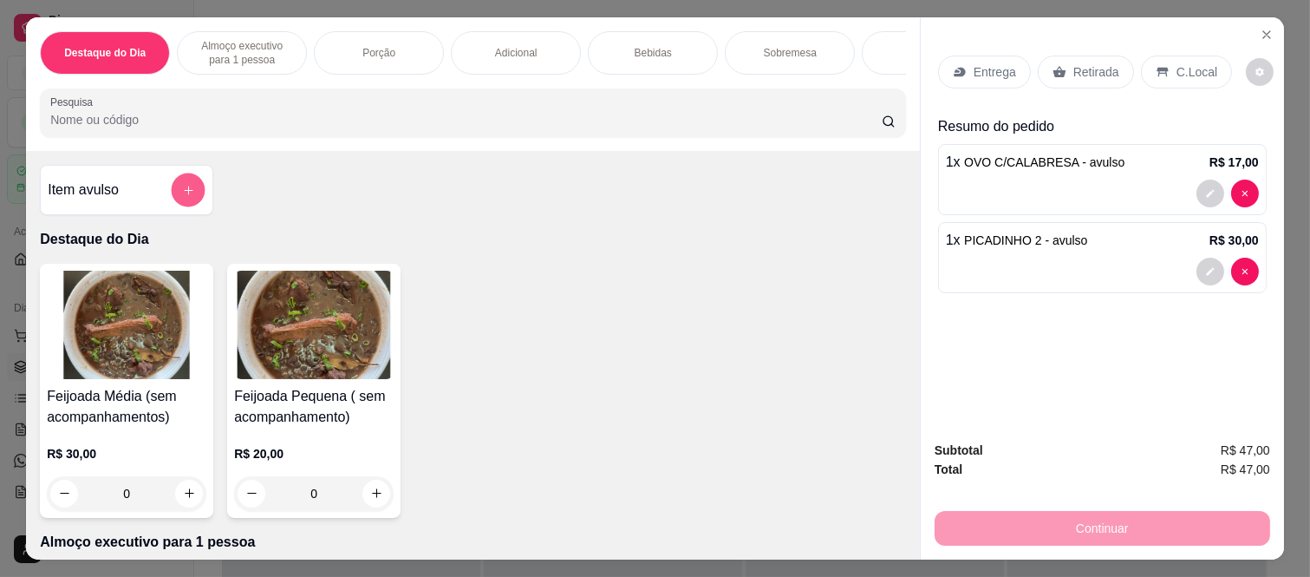
click at [194, 189] on button "add-separate-item" at bounding box center [189, 190] width 34 height 34
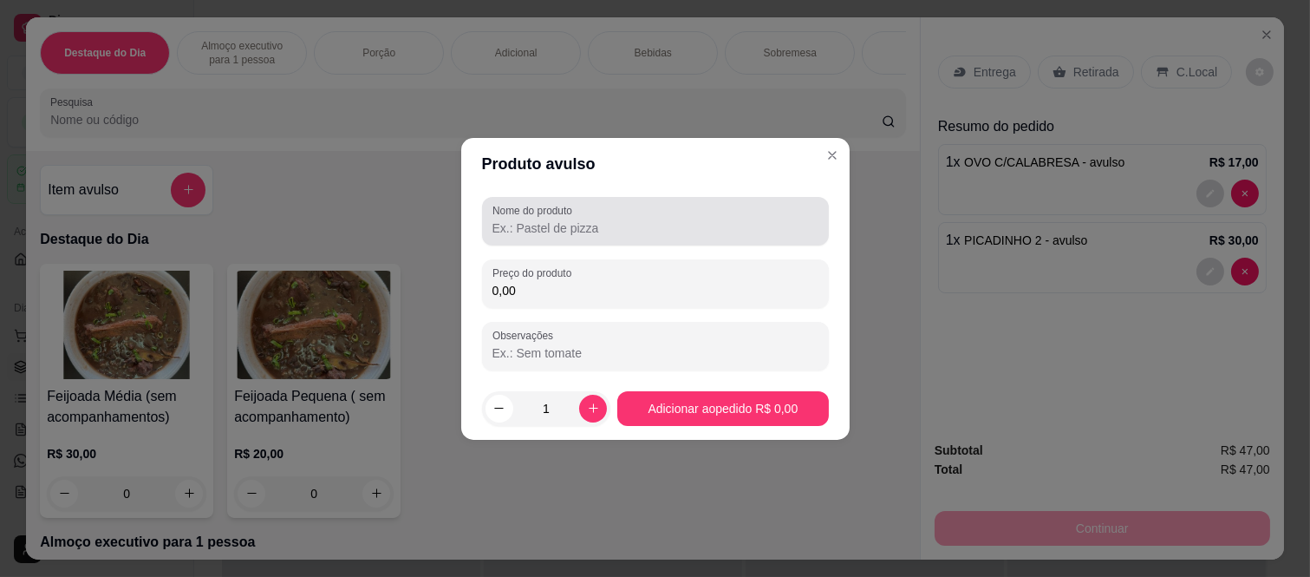
click at [551, 224] on input "Nome do produto" at bounding box center [655, 227] width 326 height 17
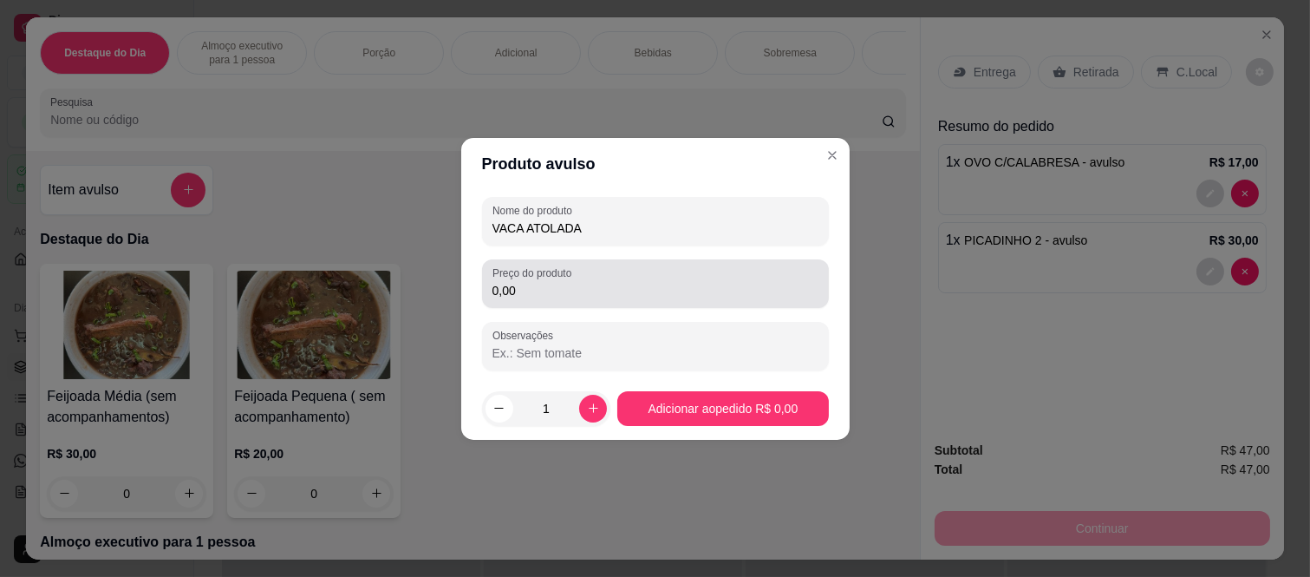
type input "VACA ATOLADA"
click at [517, 278] on label "Preço do produto" at bounding box center [534, 272] width 85 height 15
click at [517, 282] on input "0,00" at bounding box center [655, 290] width 326 height 17
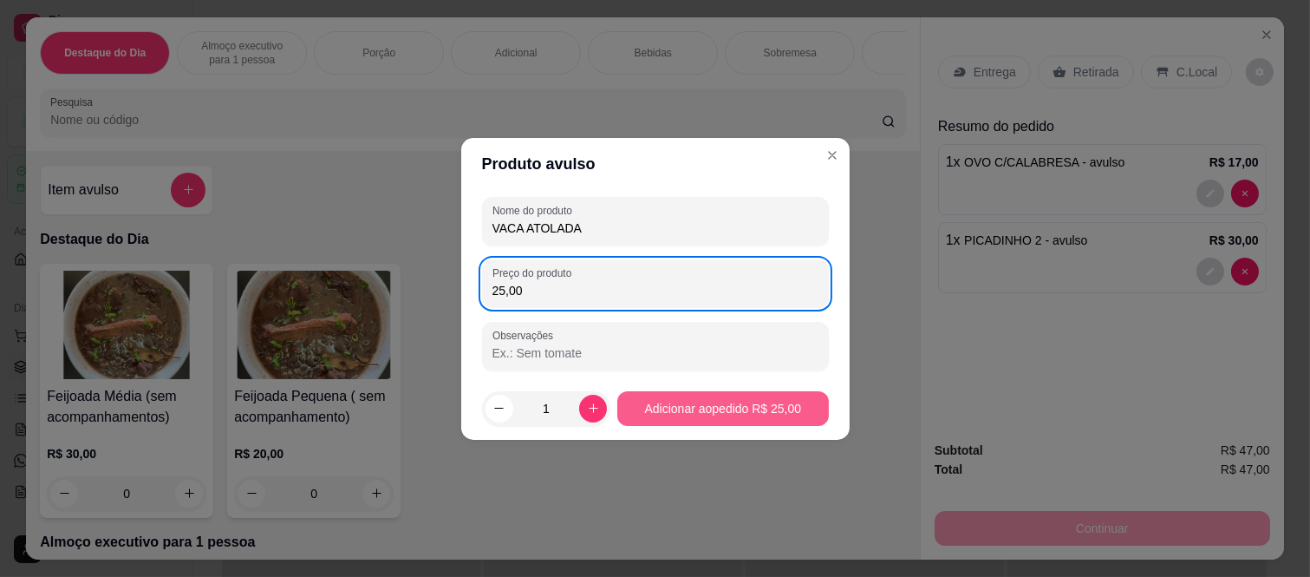
type input "25,00"
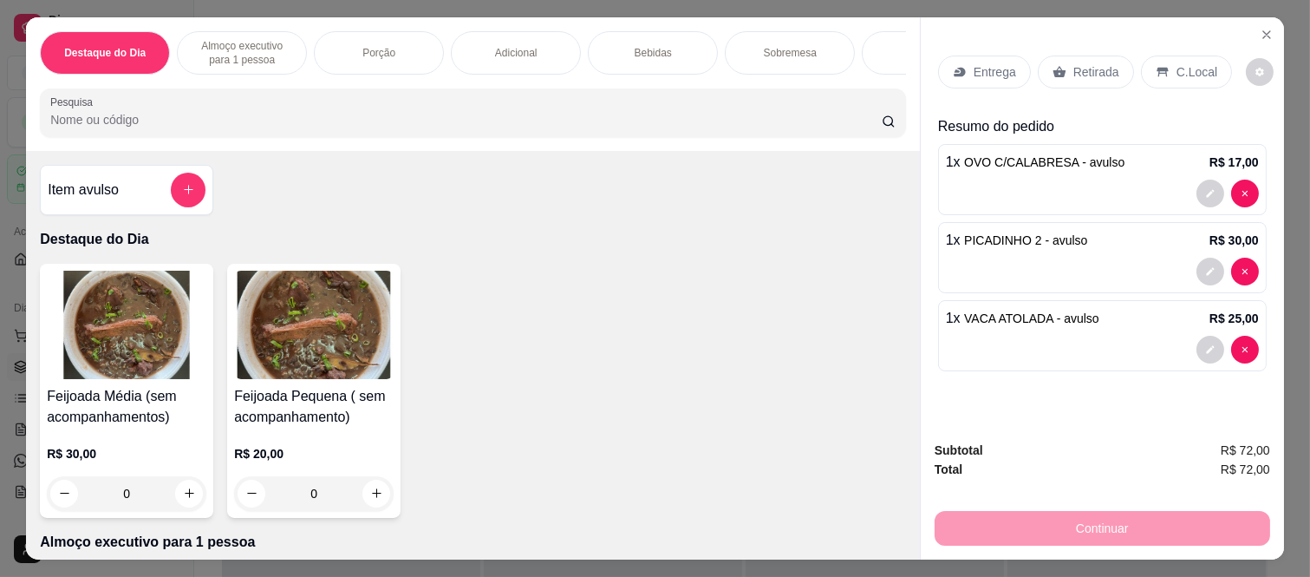
click at [643, 49] on p "Bebidas" at bounding box center [653, 53] width 37 height 14
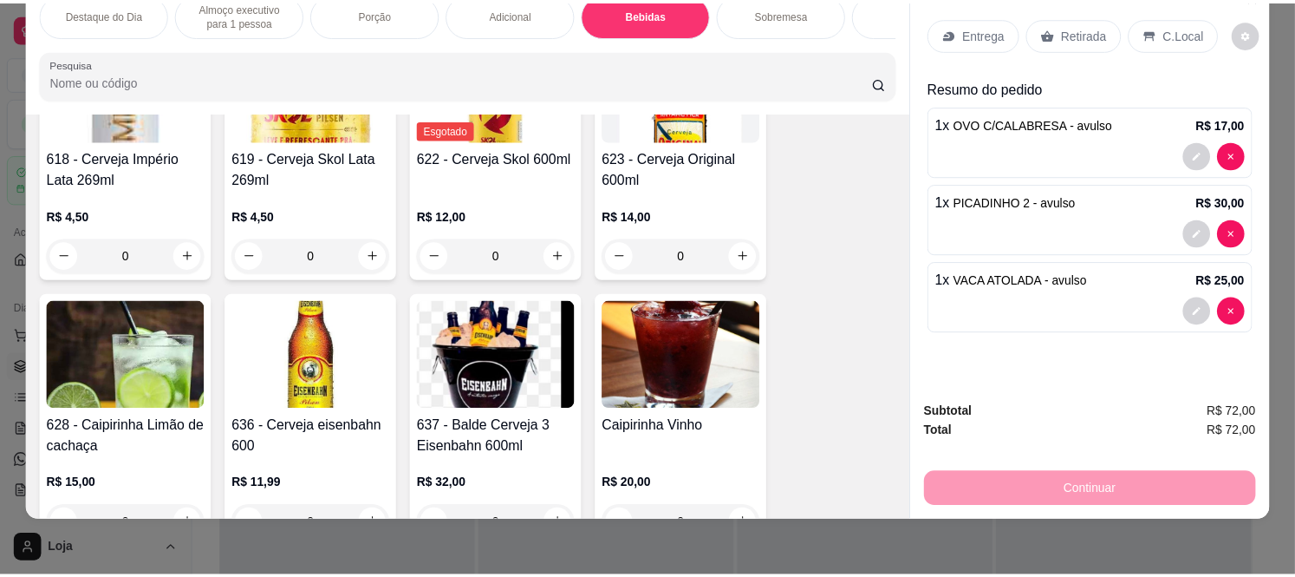
scroll to position [3591, 0]
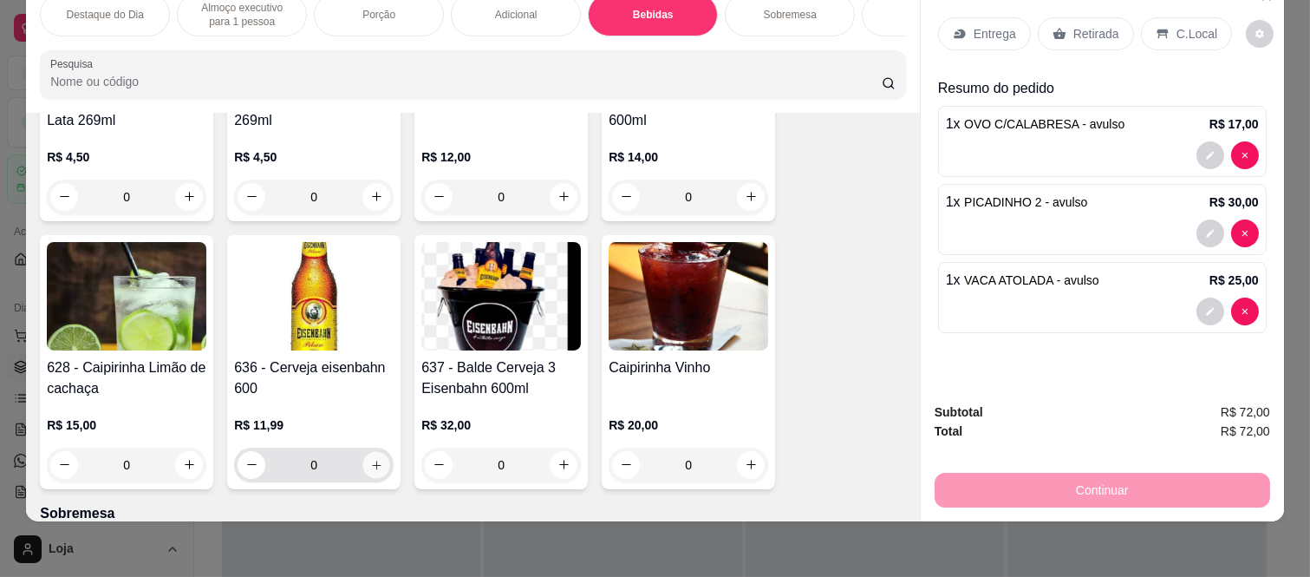
click at [372, 464] on icon "increase-product-quantity" at bounding box center [376, 464] width 9 height 9
type input "1"
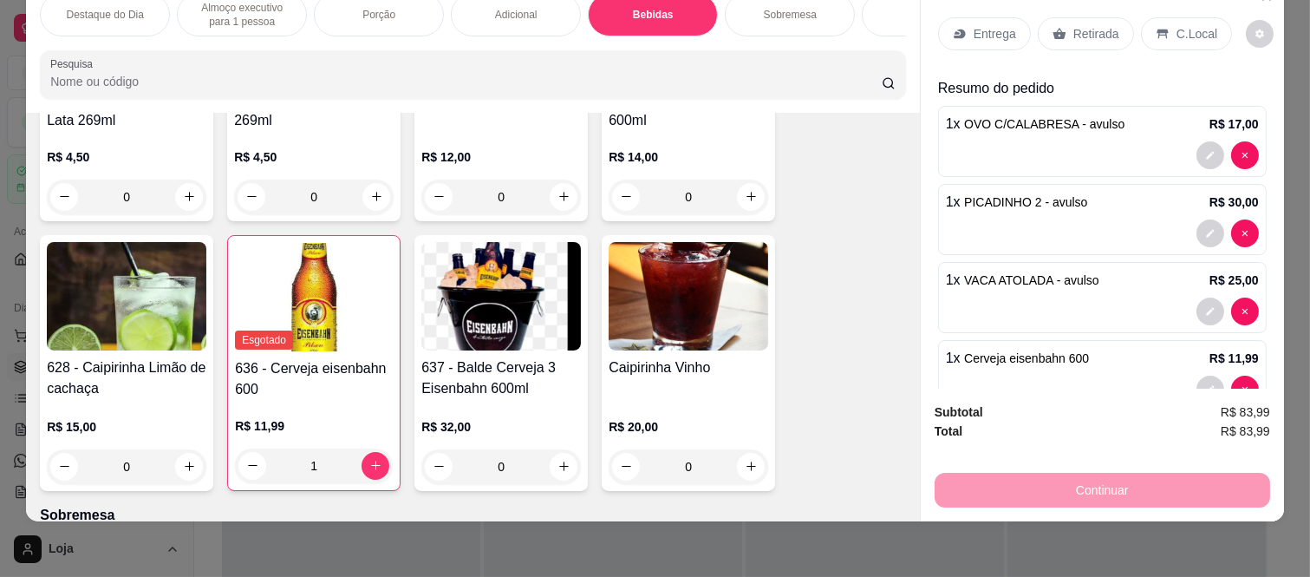
click at [1075, 25] on p "Retirada" at bounding box center [1096, 33] width 46 height 17
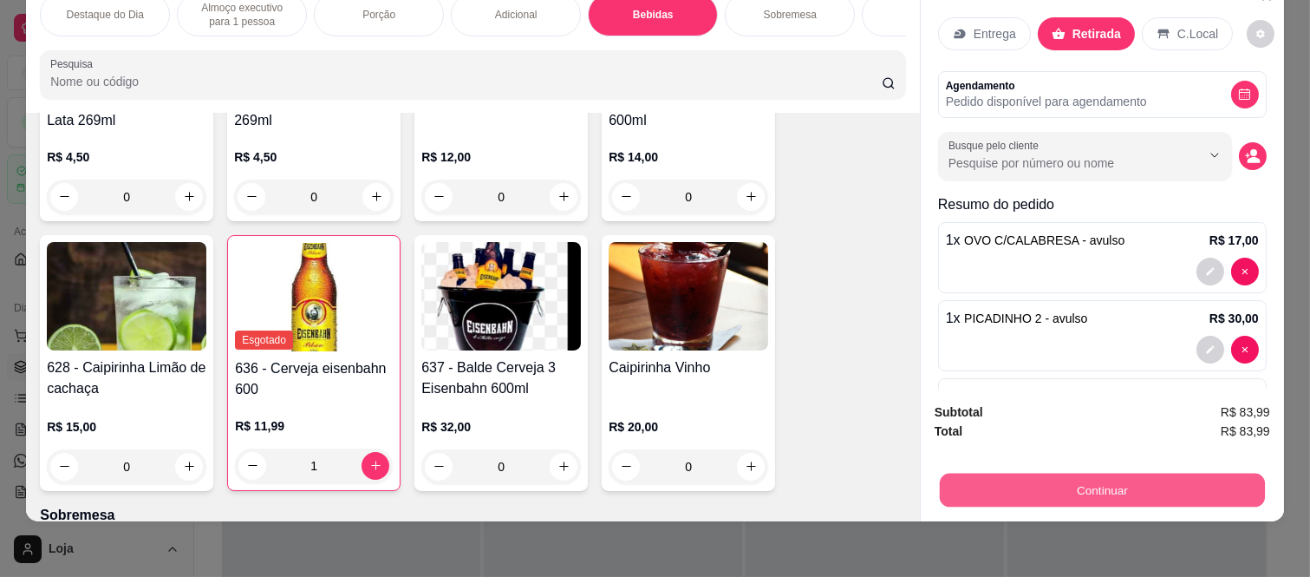
click at [1029, 488] on button "Continuar" at bounding box center [1102, 490] width 325 height 34
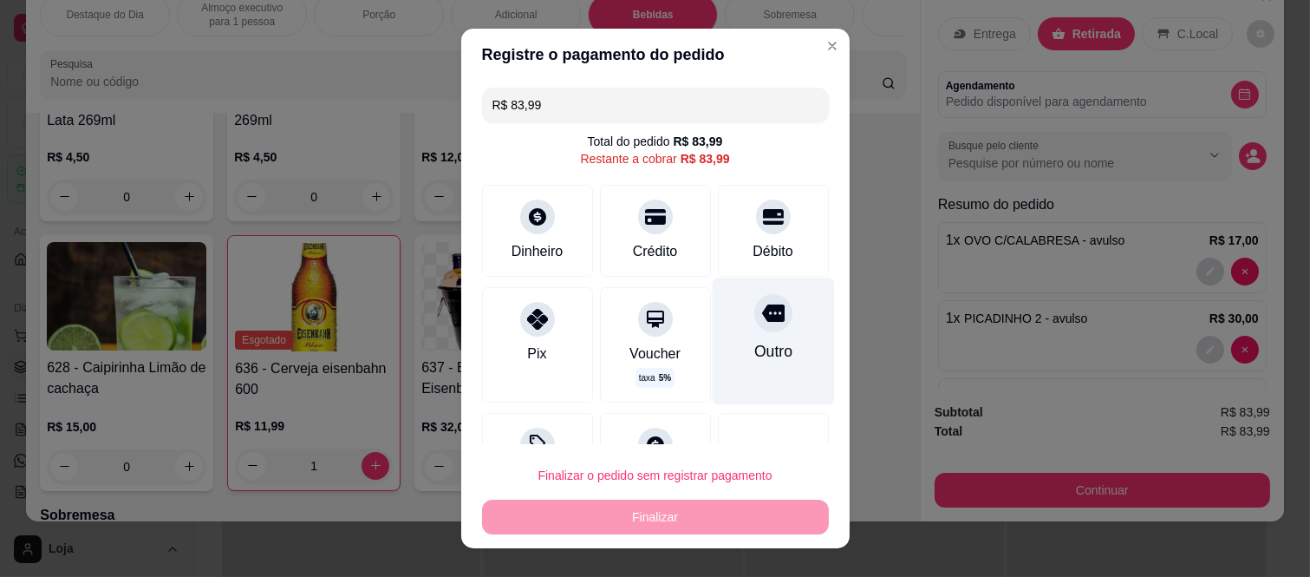
click at [761, 316] on icon at bounding box center [772, 312] width 23 height 17
type input "R$ 0,00"
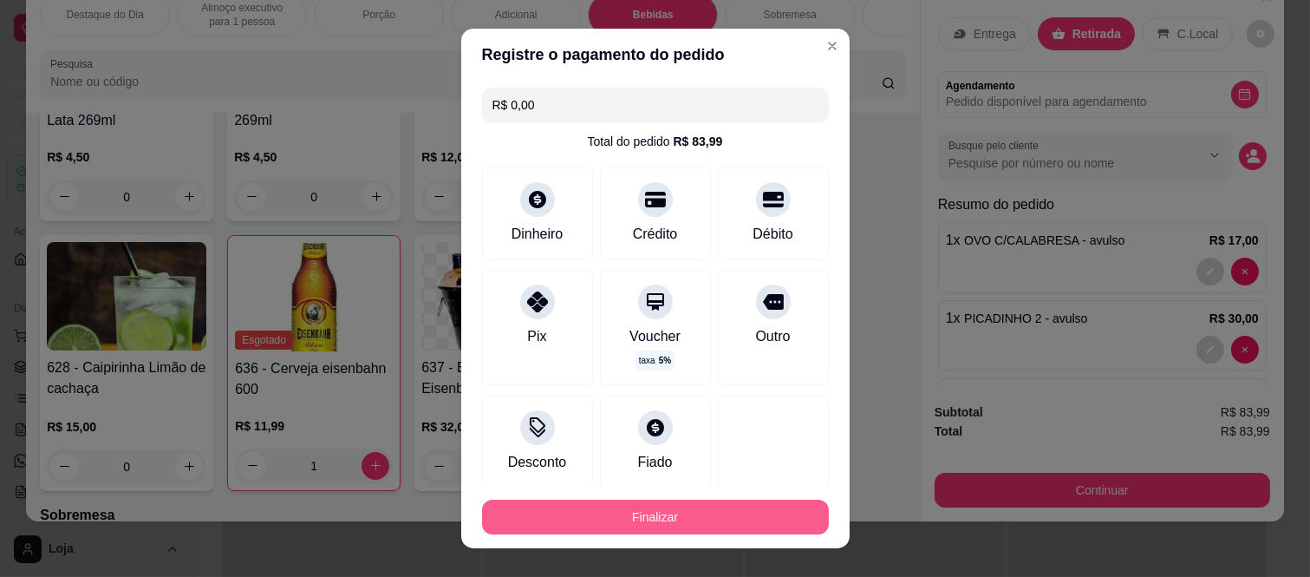
click at [655, 506] on button "Finalizar" at bounding box center [655, 516] width 347 height 35
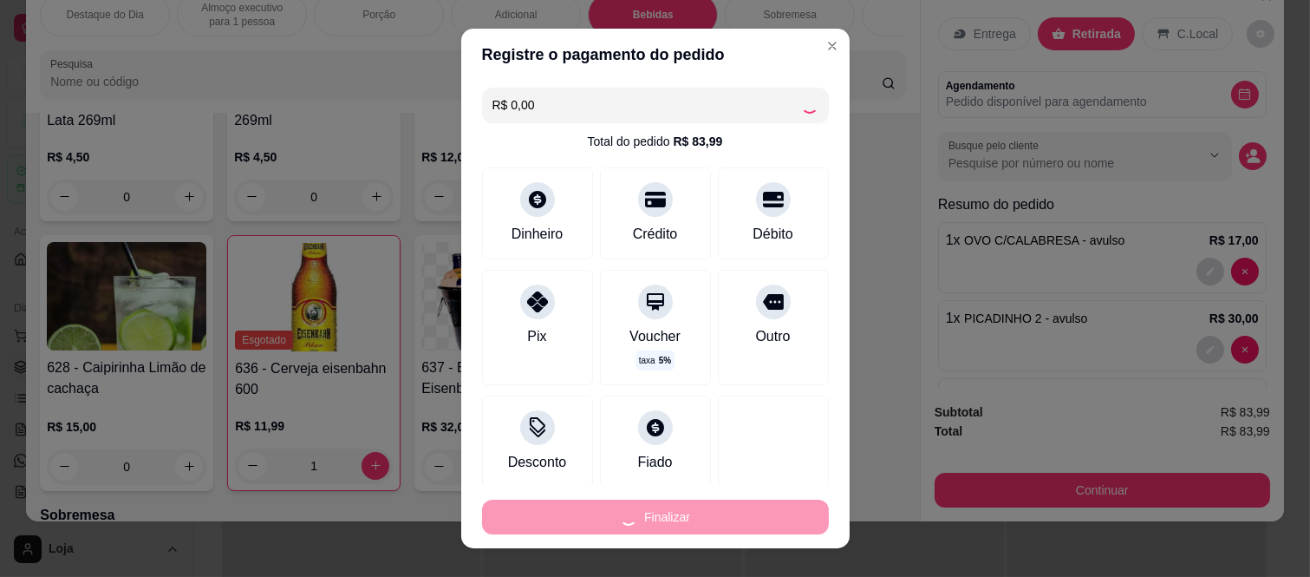
type input "0"
type input "-R$ 83,99"
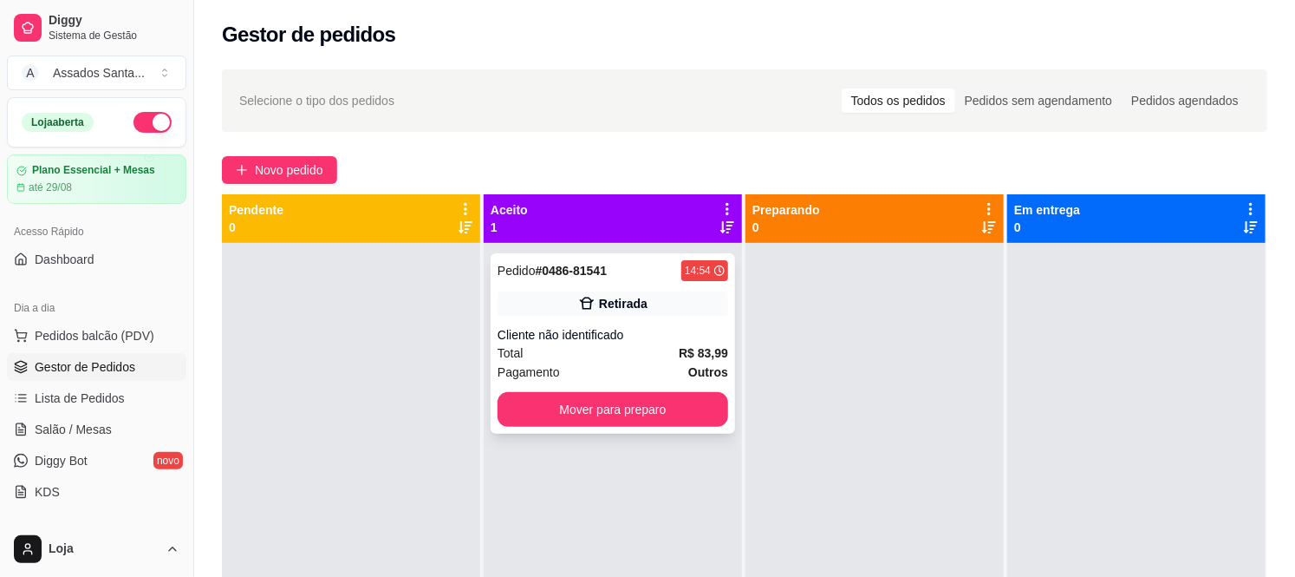
click at [642, 324] on div "Pedido # 0486-81541 14:54 Retirada Cliente não identificado Total R$ 83,99 Paga…" at bounding box center [613, 343] width 244 height 180
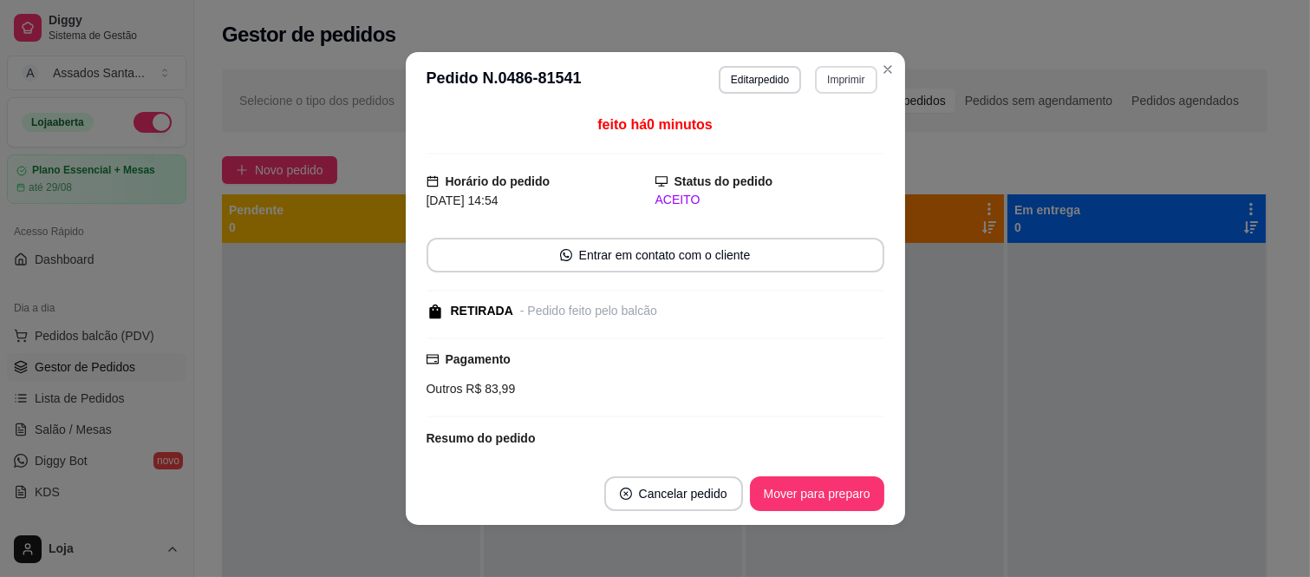
click at [841, 87] on button "Imprimir" at bounding box center [846, 80] width 62 height 28
click at [813, 143] on button "IMPRESSORA caixa" at bounding box center [809, 141] width 126 height 28
click at [818, 503] on button "Mover para preparo" at bounding box center [817, 494] width 130 height 34
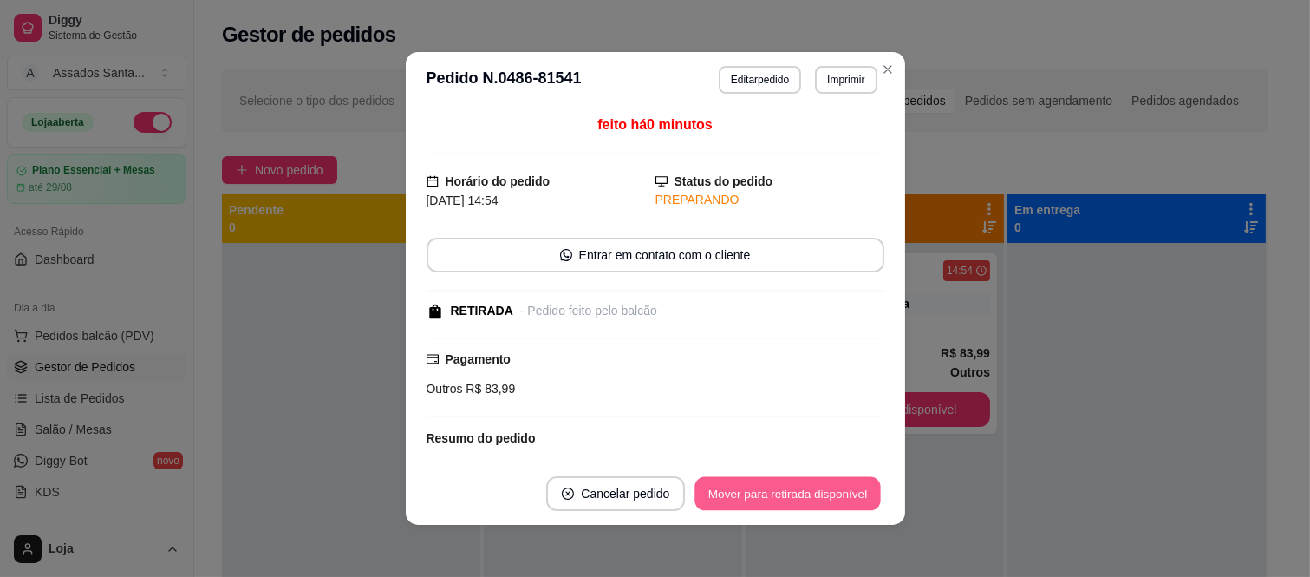
click at [818, 503] on button "Mover para retirada disponível" at bounding box center [788, 494] width 186 height 34
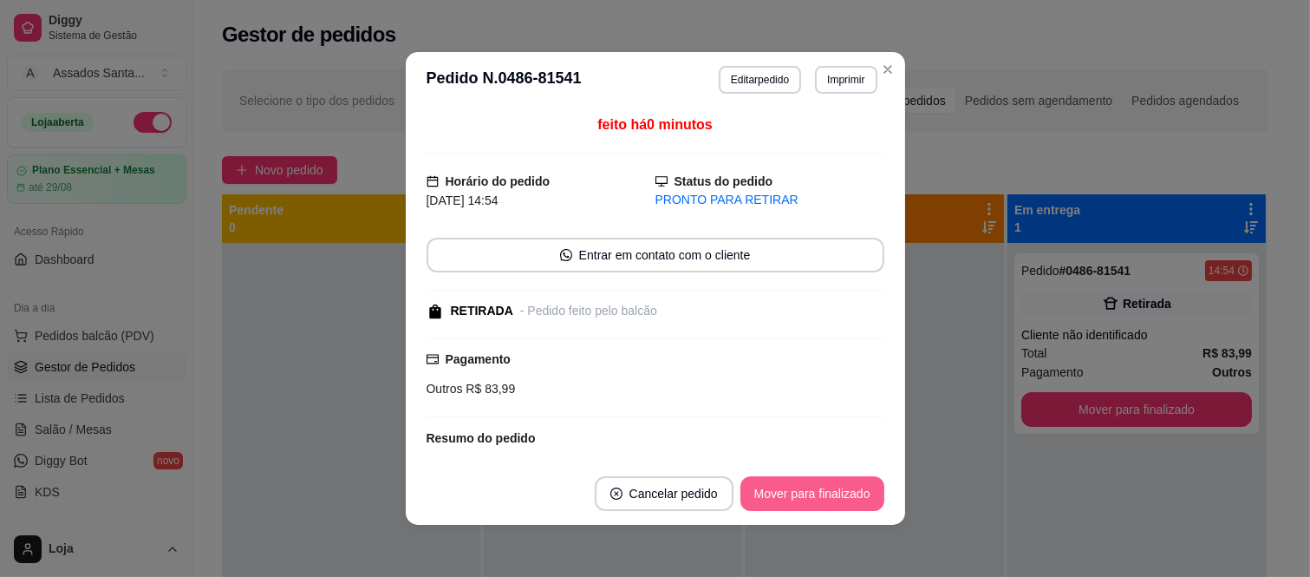
click at [818, 503] on button "Mover para finalizado" at bounding box center [812, 493] width 144 height 35
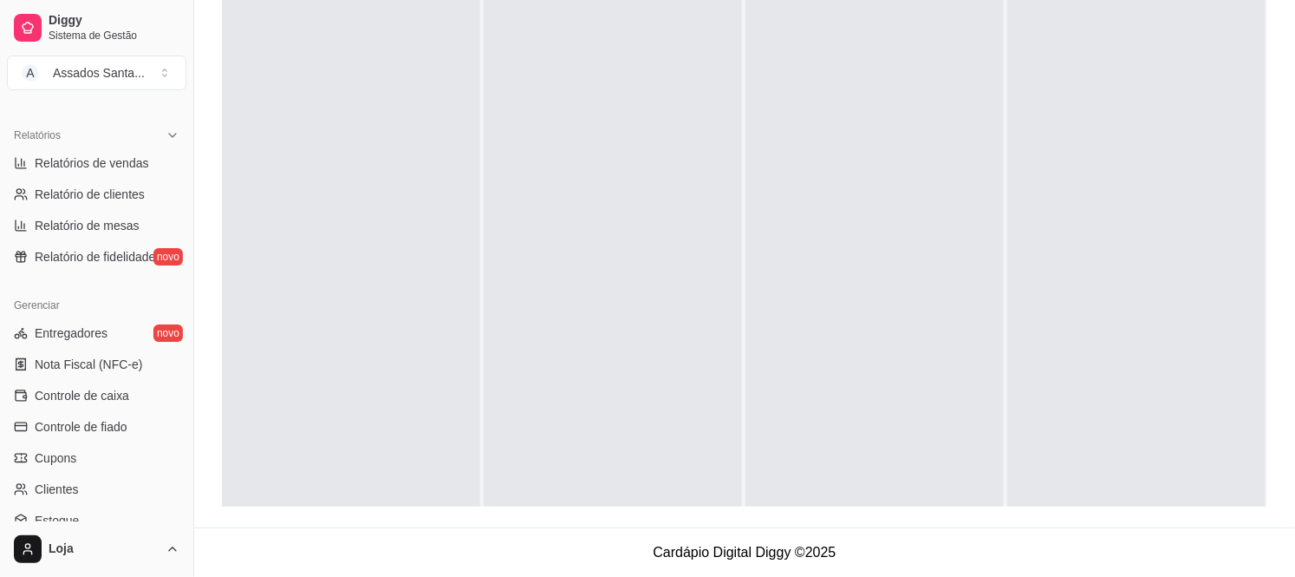
scroll to position [481, 0]
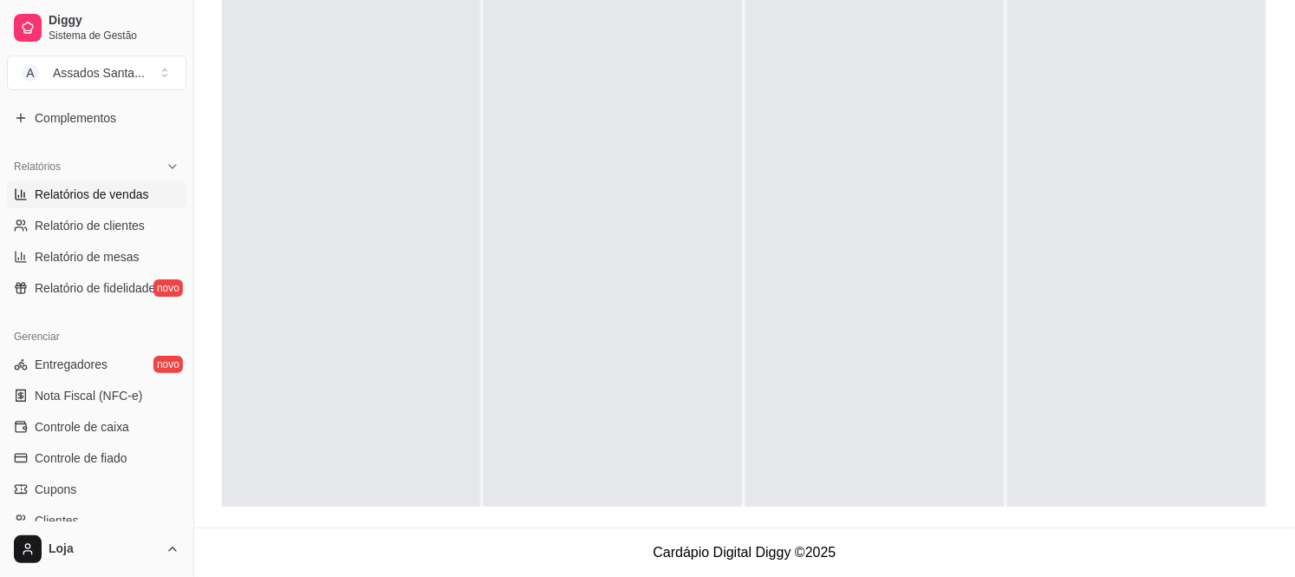
click at [115, 186] on span "Relatórios de vendas" at bounding box center [92, 194] width 114 height 17
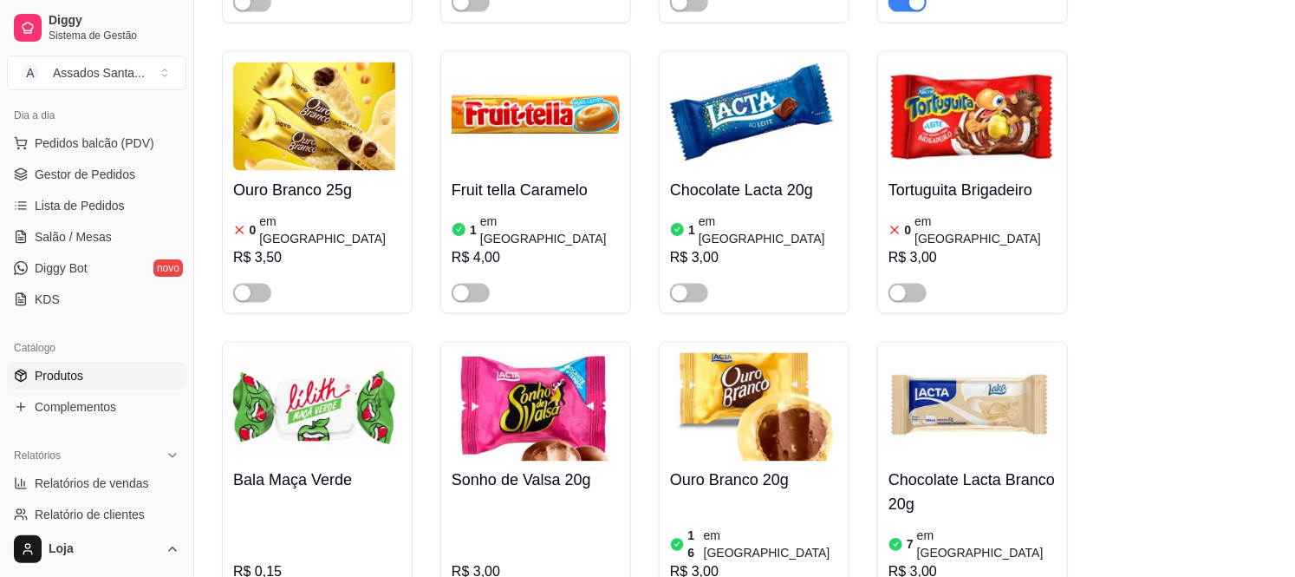
scroll to position [12619, 0]
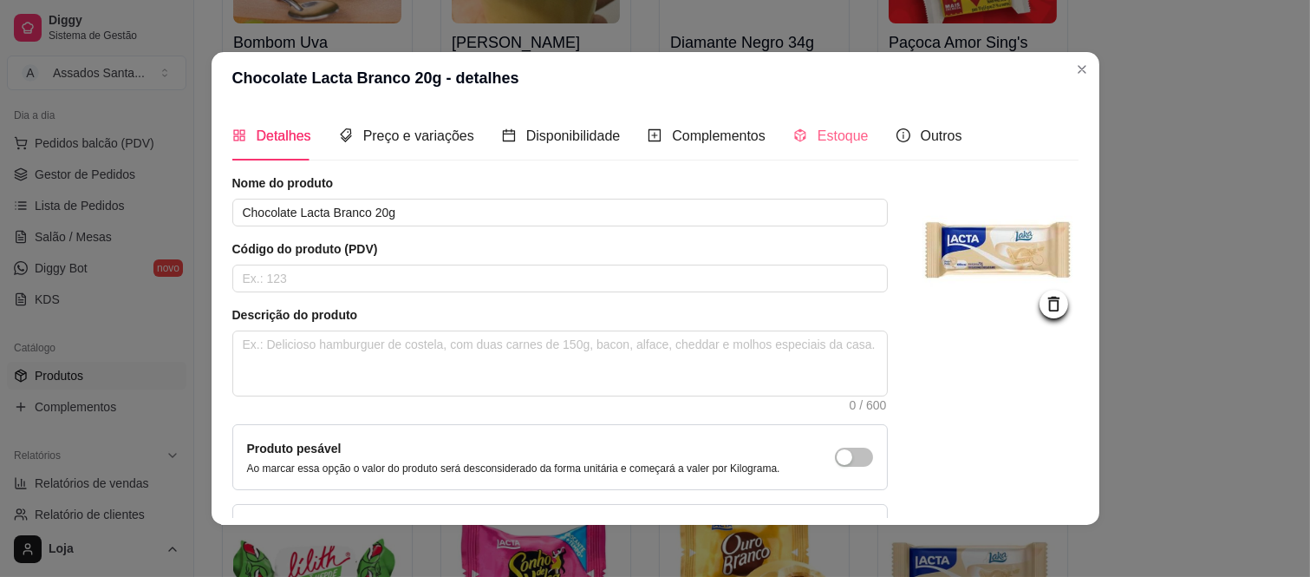
click at [821, 147] on div "Estoque" at bounding box center [830, 135] width 75 height 49
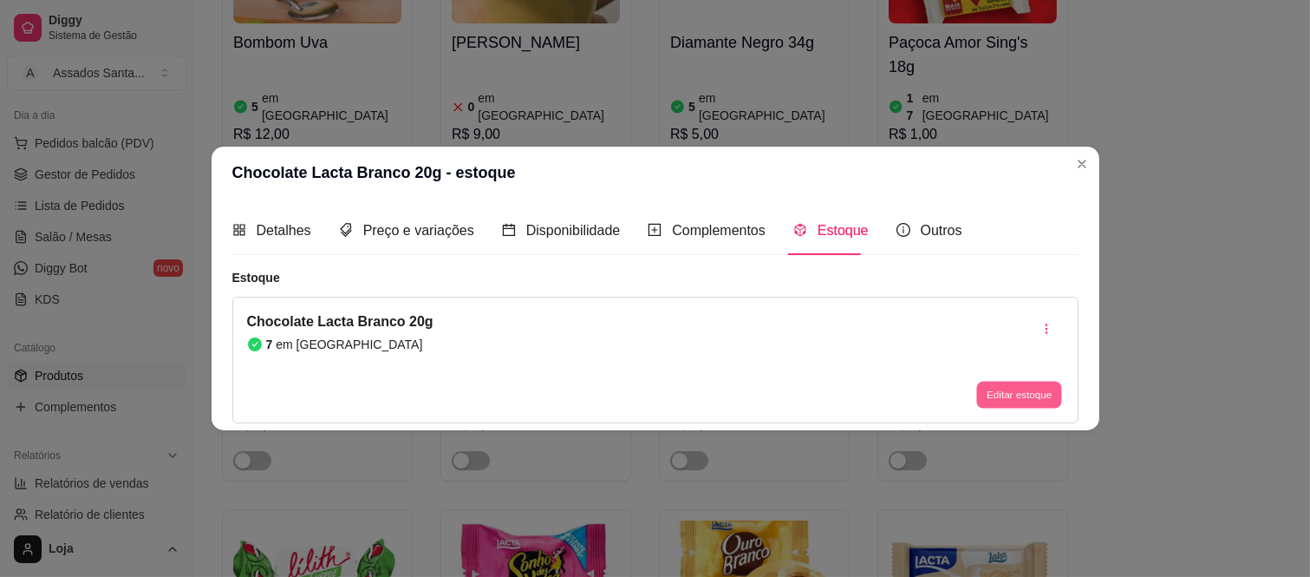
click at [1014, 392] on button "Editar estoque" at bounding box center [1019, 394] width 85 height 27
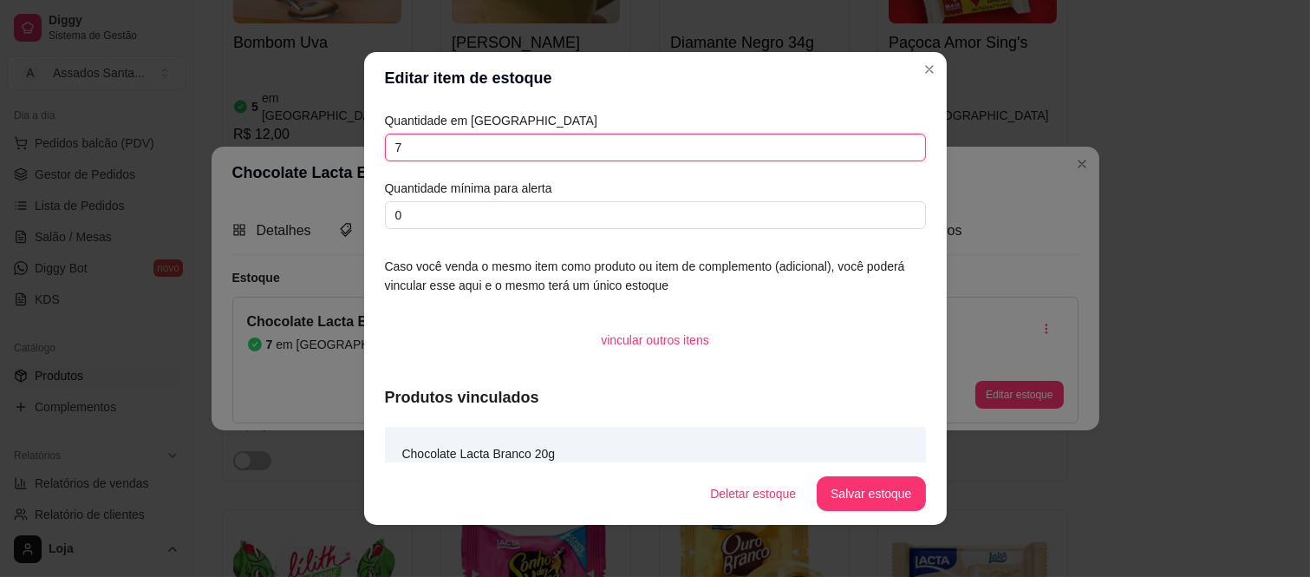
click at [574, 143] on input "7" at bounding box center [655, 148] width 541 height 28
type input "5"
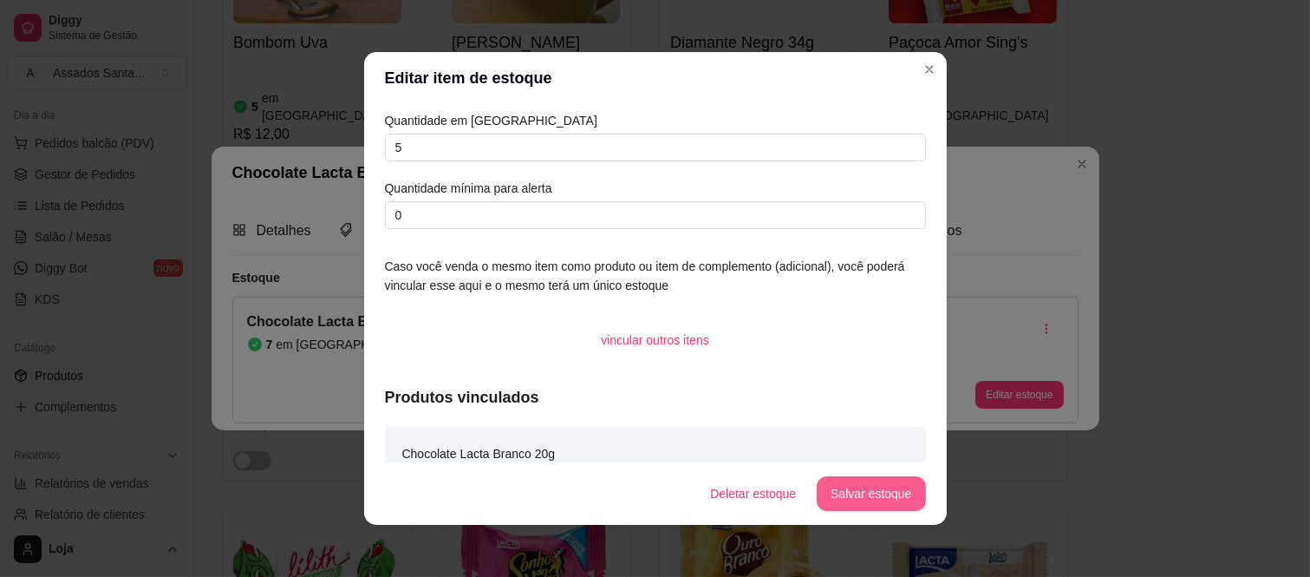
click at [895, 501] on button "Salvar estoque" at bounding box center [871, 493] width 108 height 35
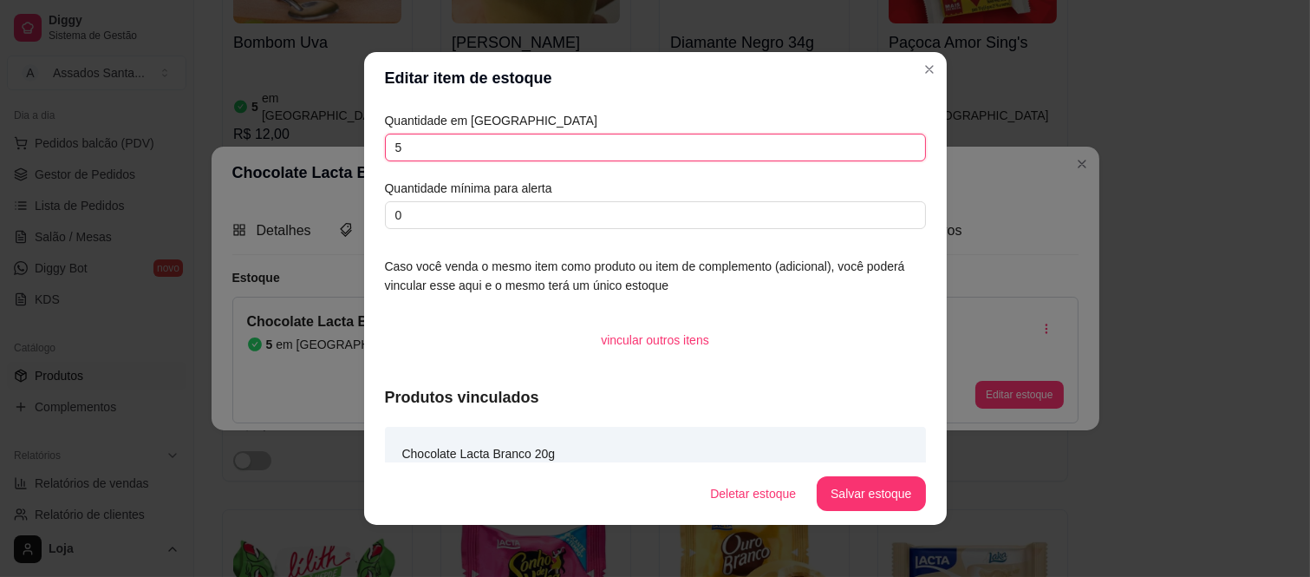
click at [700, 160] on input "5" at bounding box center [655, 148] width 541 height 28
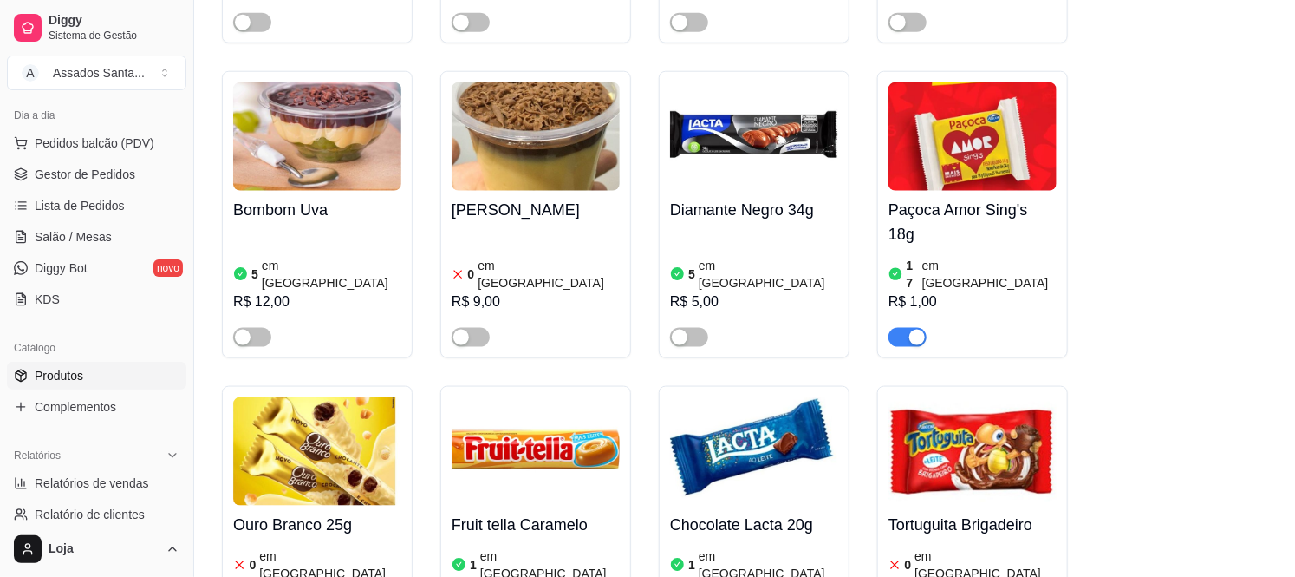
scroll to position [12234, 0]
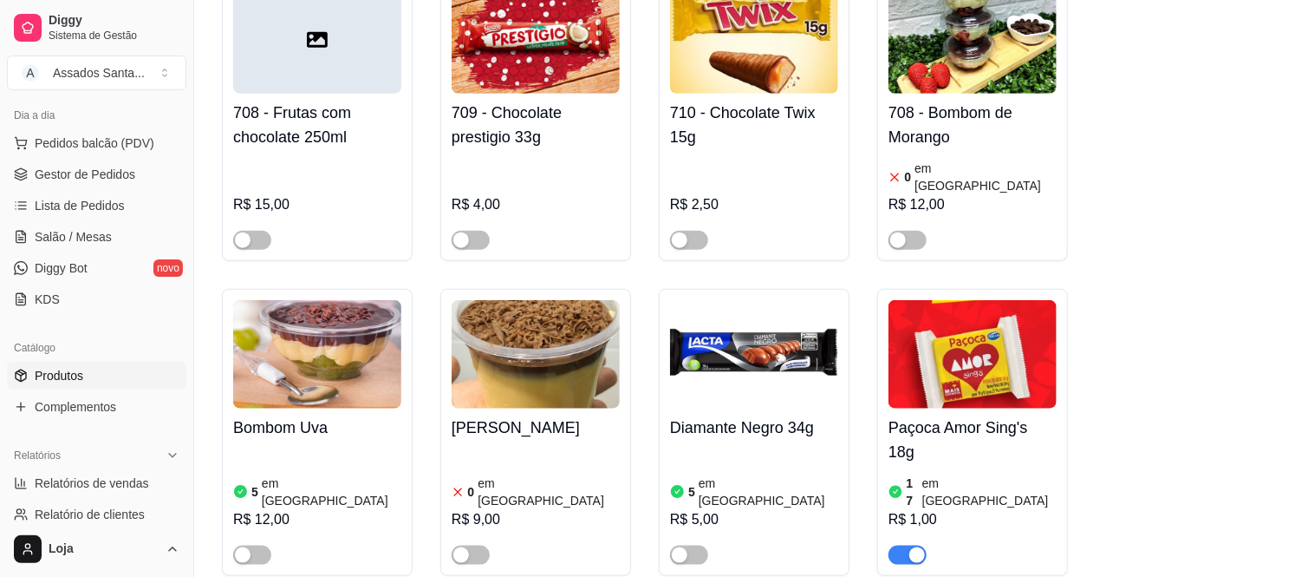
click at [962, 471] on div "17 em estoque R$ 1,00" at bounding box center [973, 518] width 168 height 94
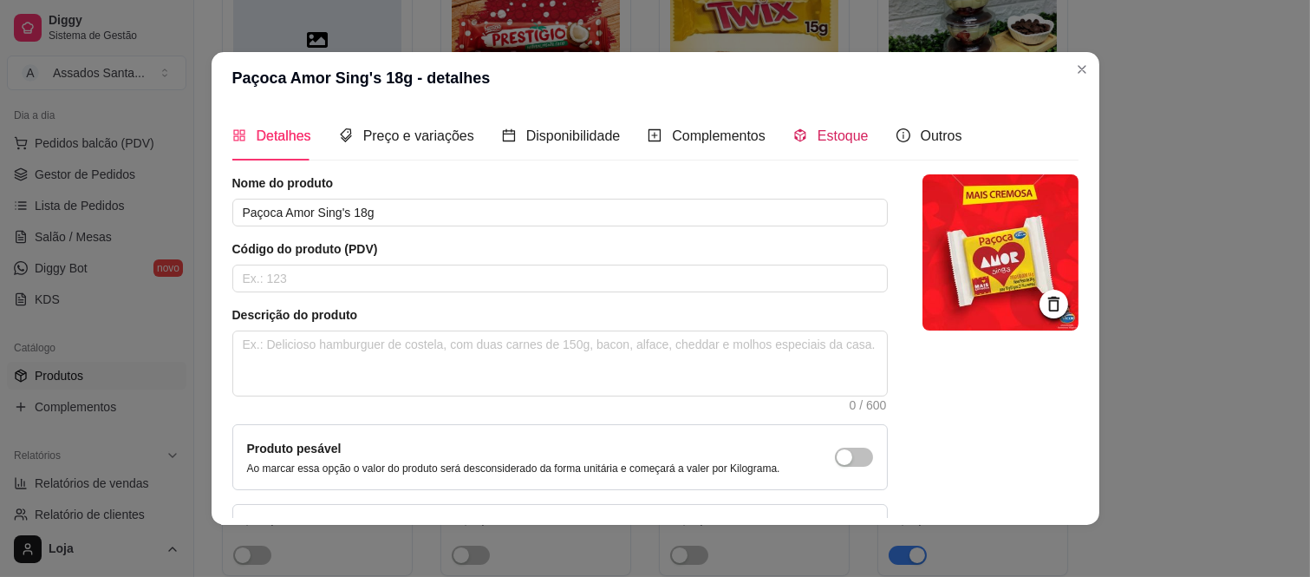
click at [837, 128] on span "Estoque" at bounding box center [843, 135] width 51 height 15
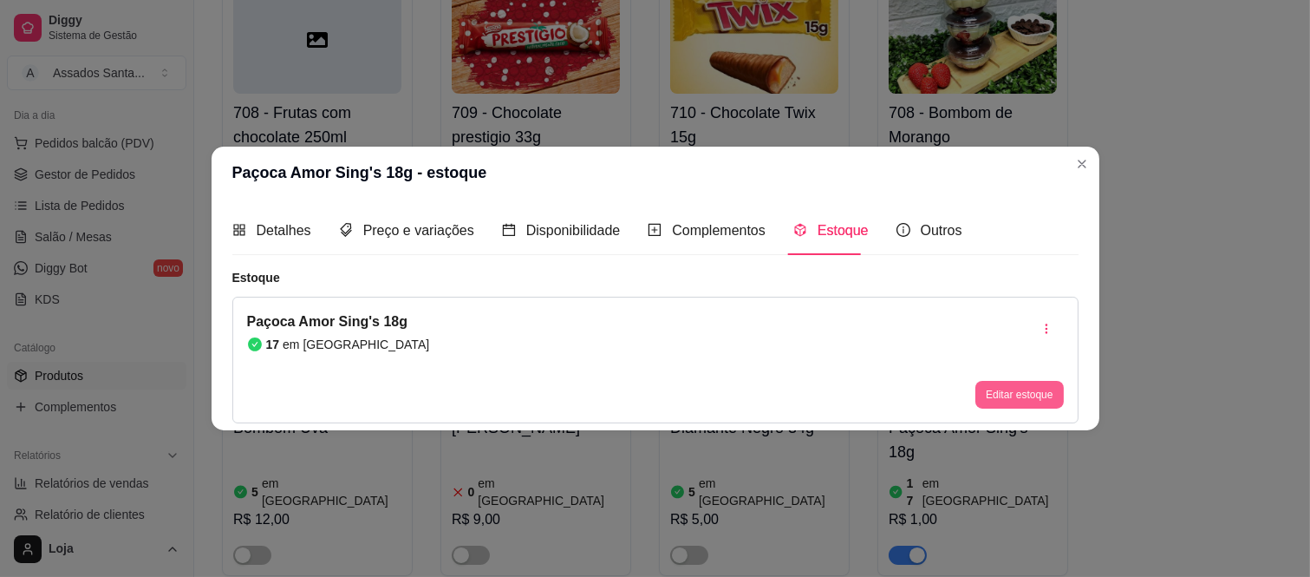
click at [1013, 387] on button "Editar estoque" at bounding box center [1019, 395] width 88 height 28
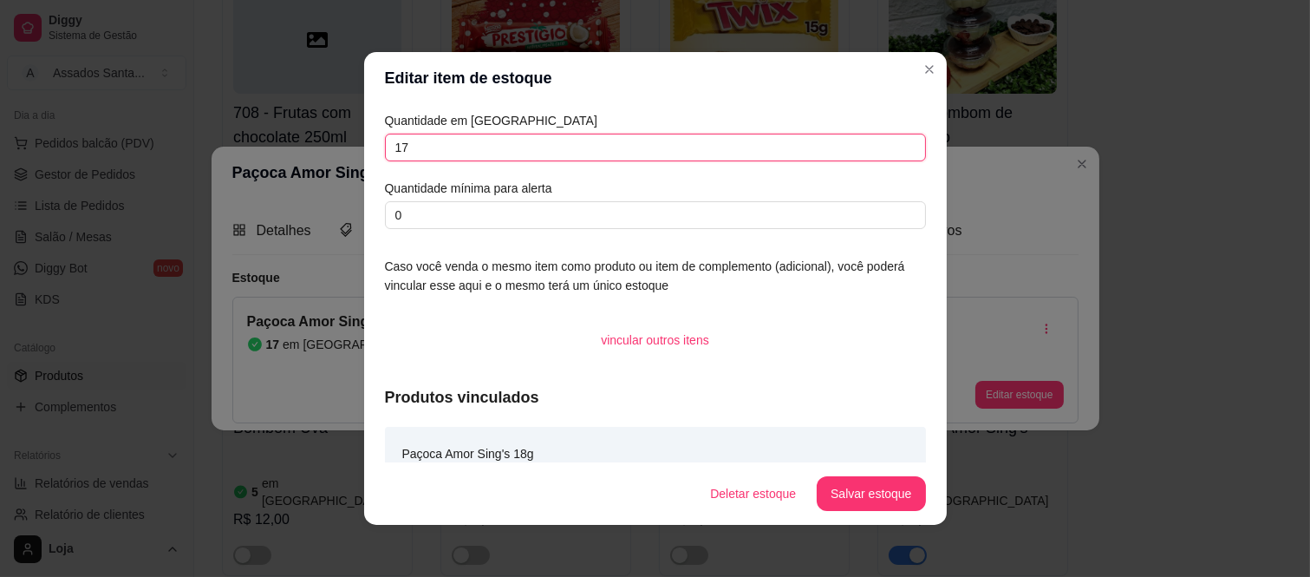
click at [618, 153] on input "17" at bounding box center [655, 148] width 541 height 28
type input "1"
type input "40"
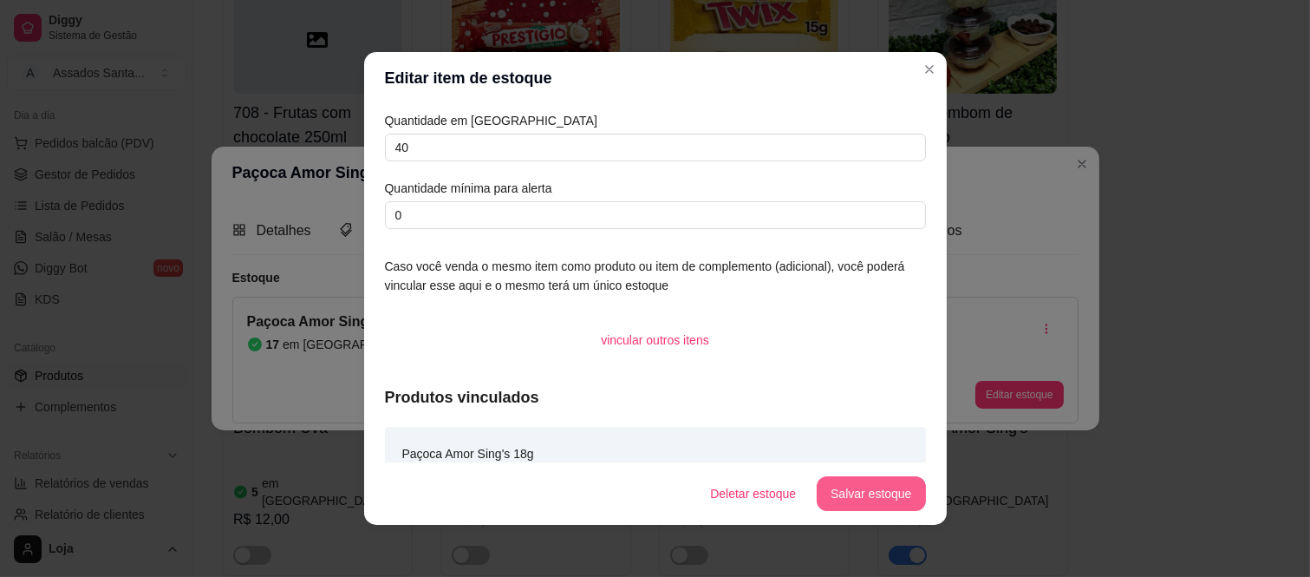
click at [846, 499] on button "Salvar estoque" at bounding box center [871, 493] width 108 height 35
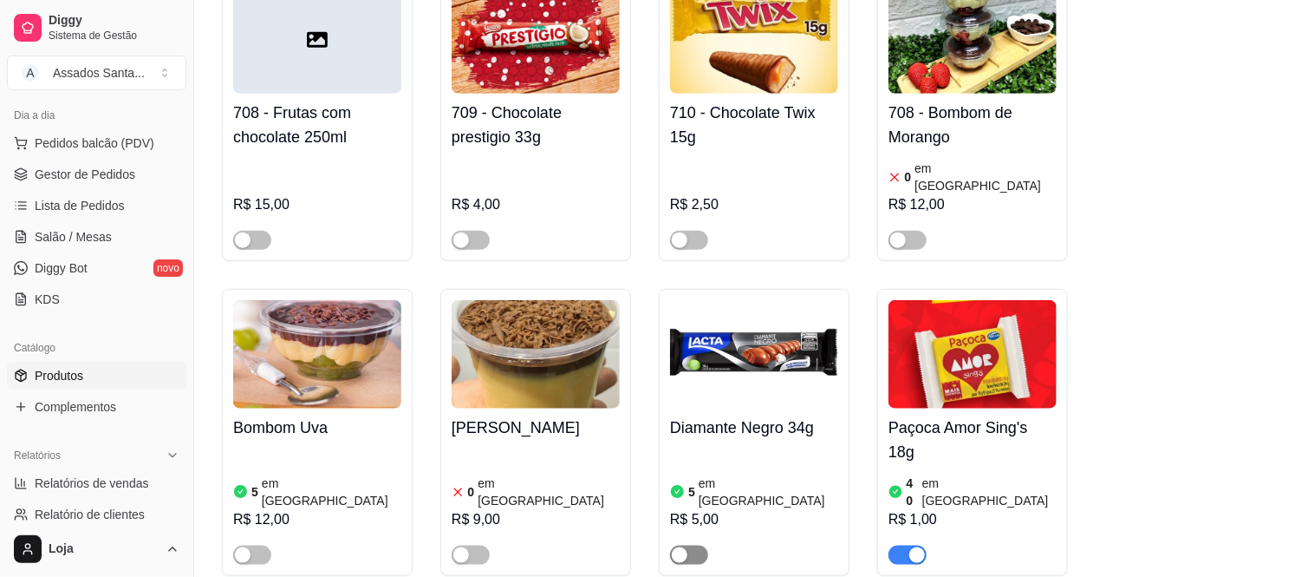
click at [689, 545] on span "button" at bounding box center [689, 554] width 38 height 19
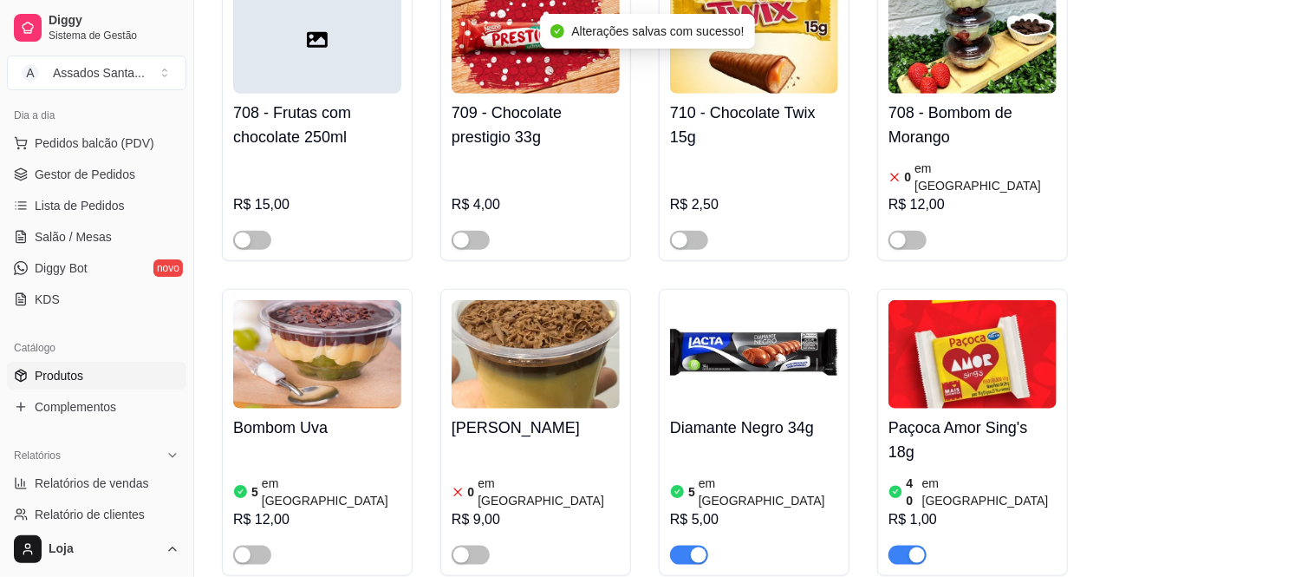
click at [740, 474] on article "em [GEOGRAPHIC_DATA]" at bounding box center [769, 491] width 140 height 35
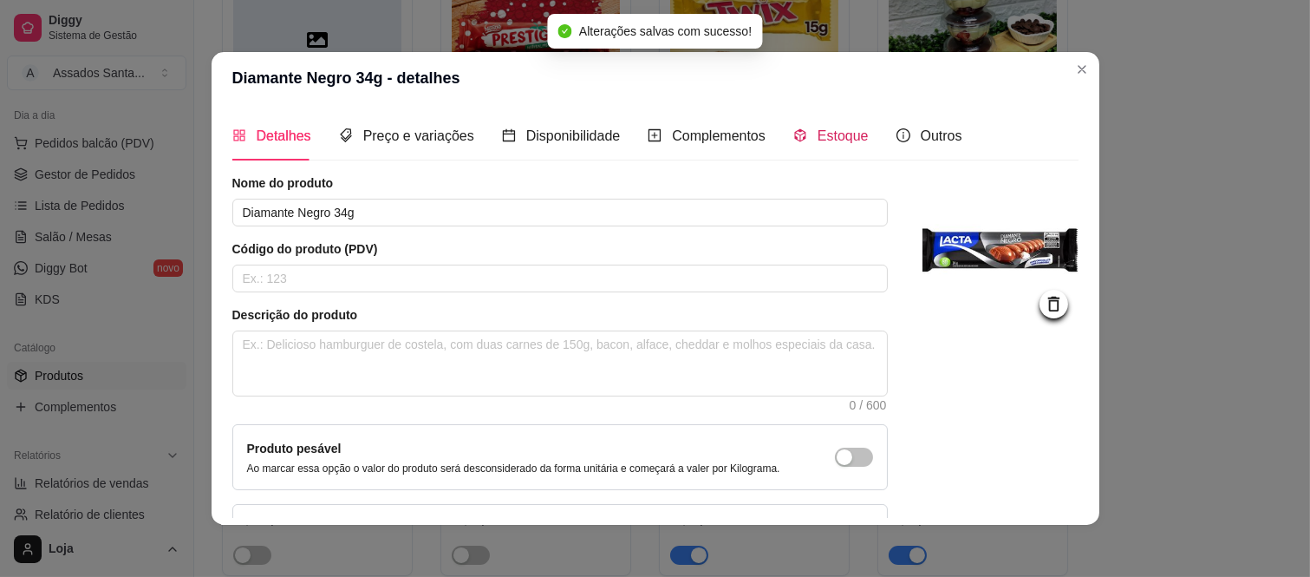
click at [818, 128] on span "Estoque" at bounding box center [843, 135] width 51 height 15
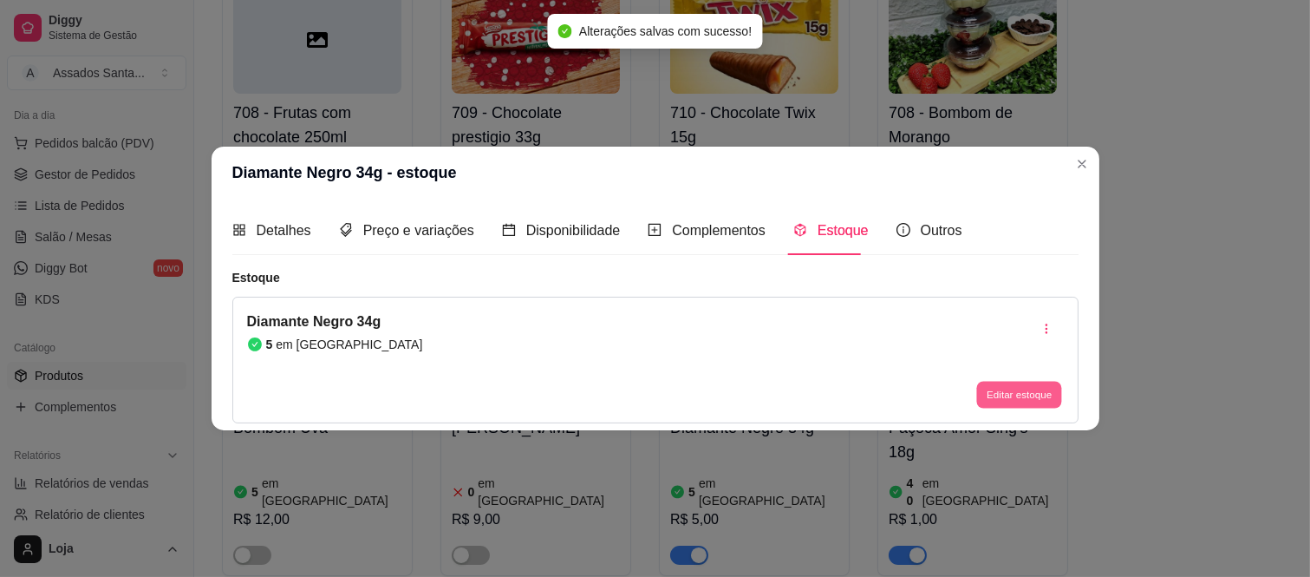
click at [1020, 385] on button "Editar estoque" at bounding box center [1019, 394] width 85 height 27
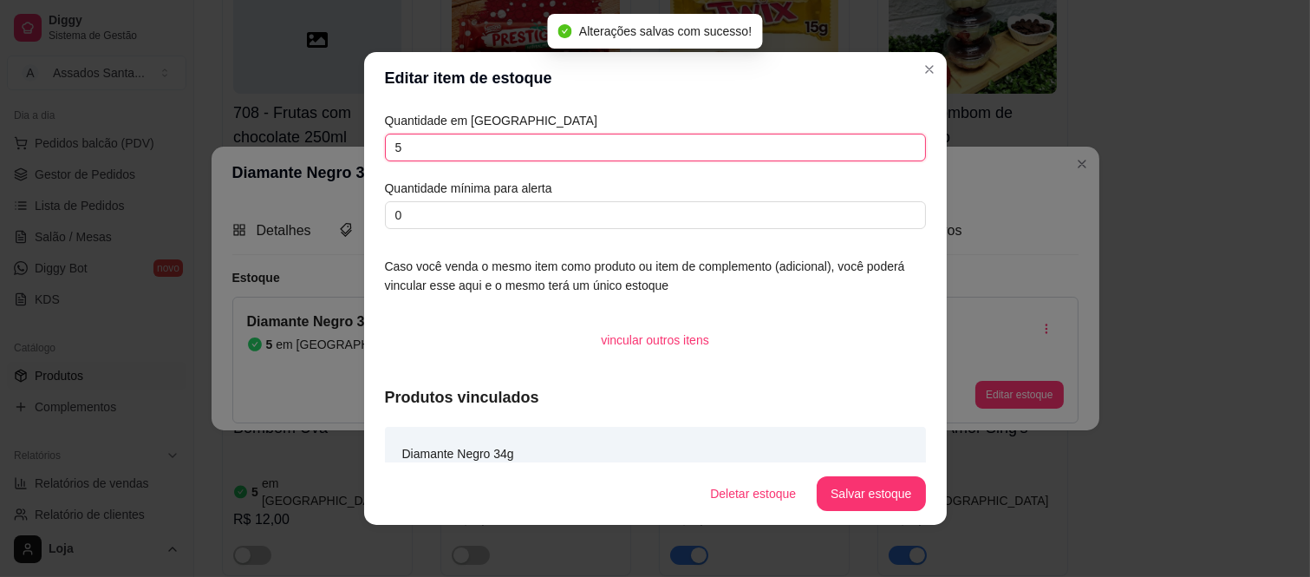
click at [590, 148] on input "5" at bounding box center [655, 148] width 541 height 28
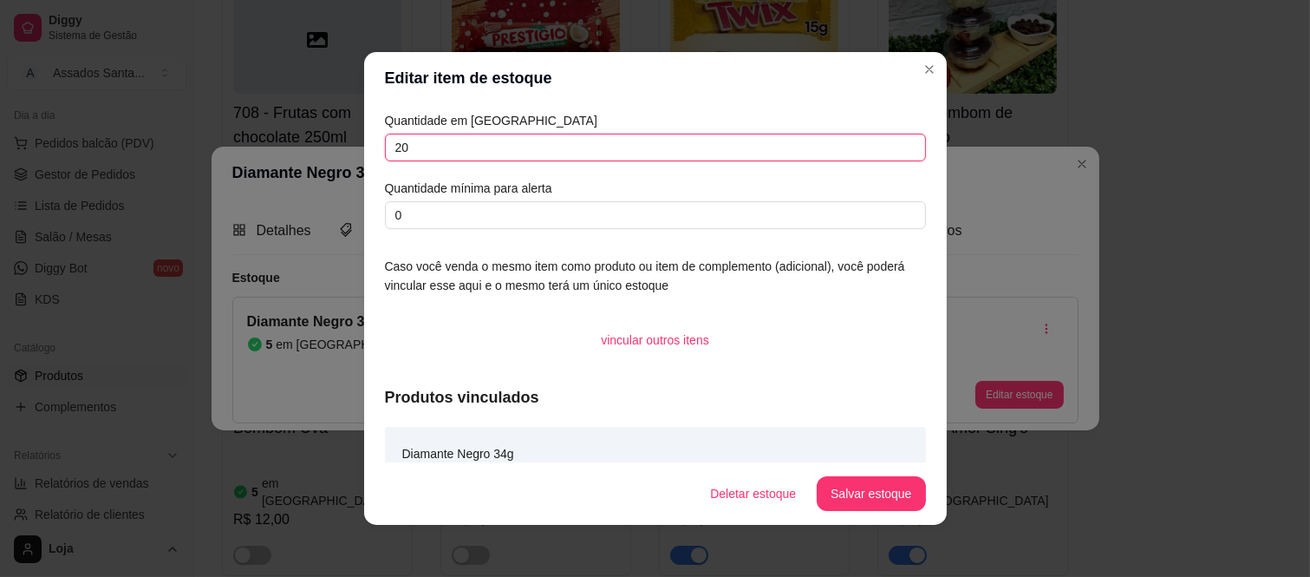
type input "20"
click at [864, 473] on footer "Deletar estoque Salvar estoque" at bounding box center [655, 493] width 583 height 62
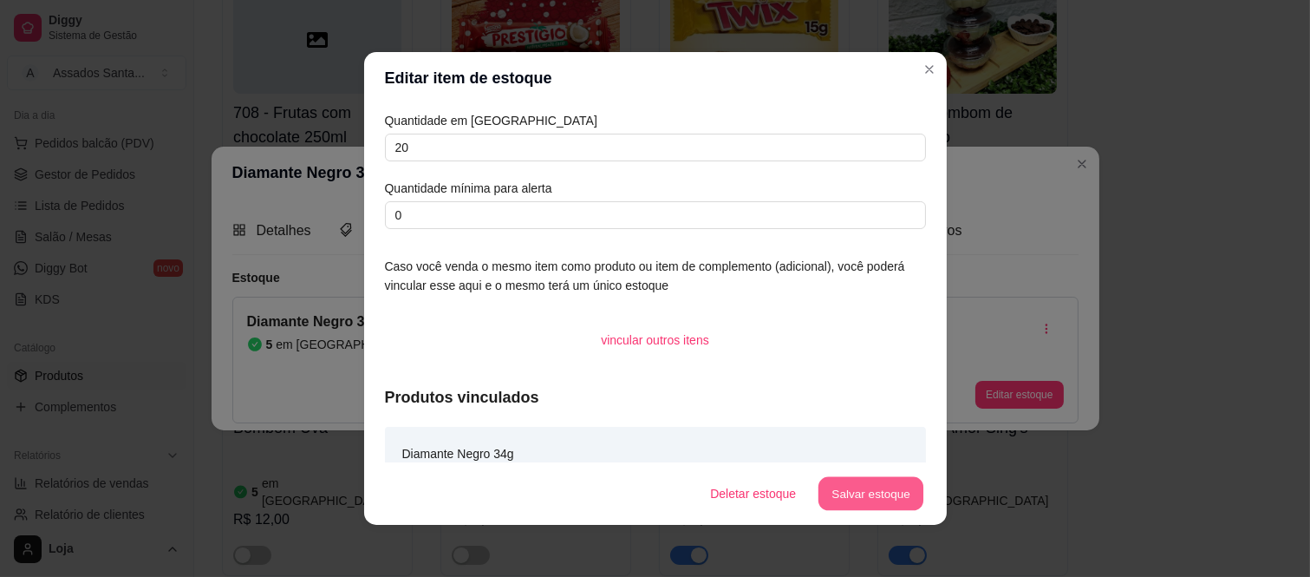
click at [864, 480] on button "Salvar estoque" at bounding box center [871, 494] width 106 height 34
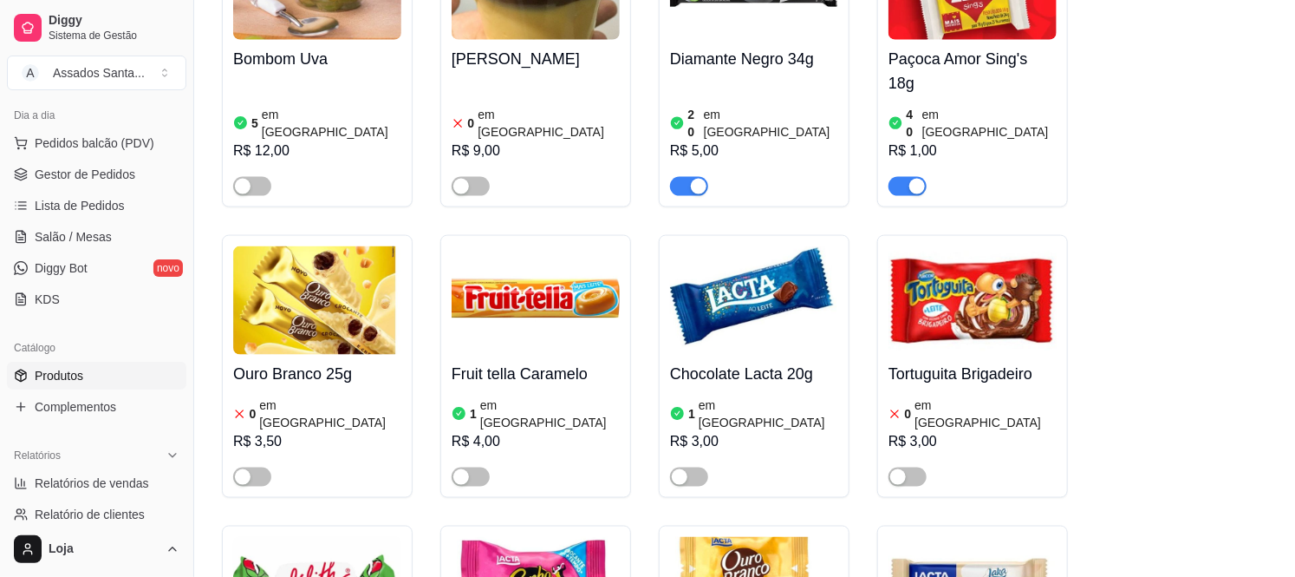
scroll to position [12619, 0]
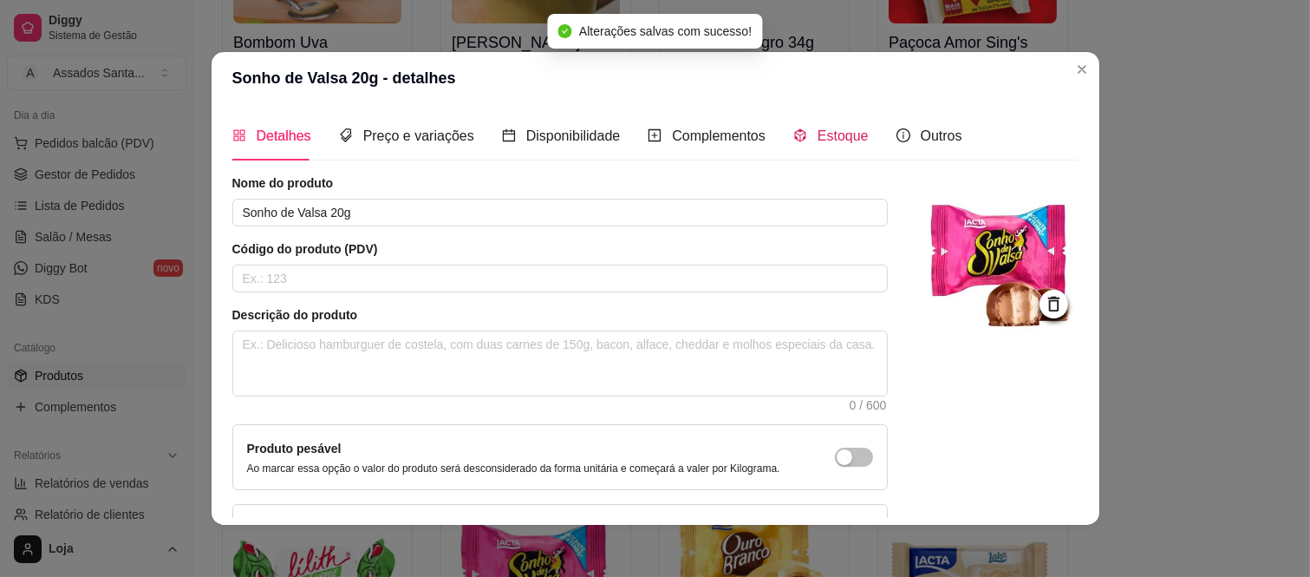
click at [818, 139] on span "Estoque" at bounding box center [843, 135] width 51 height 15
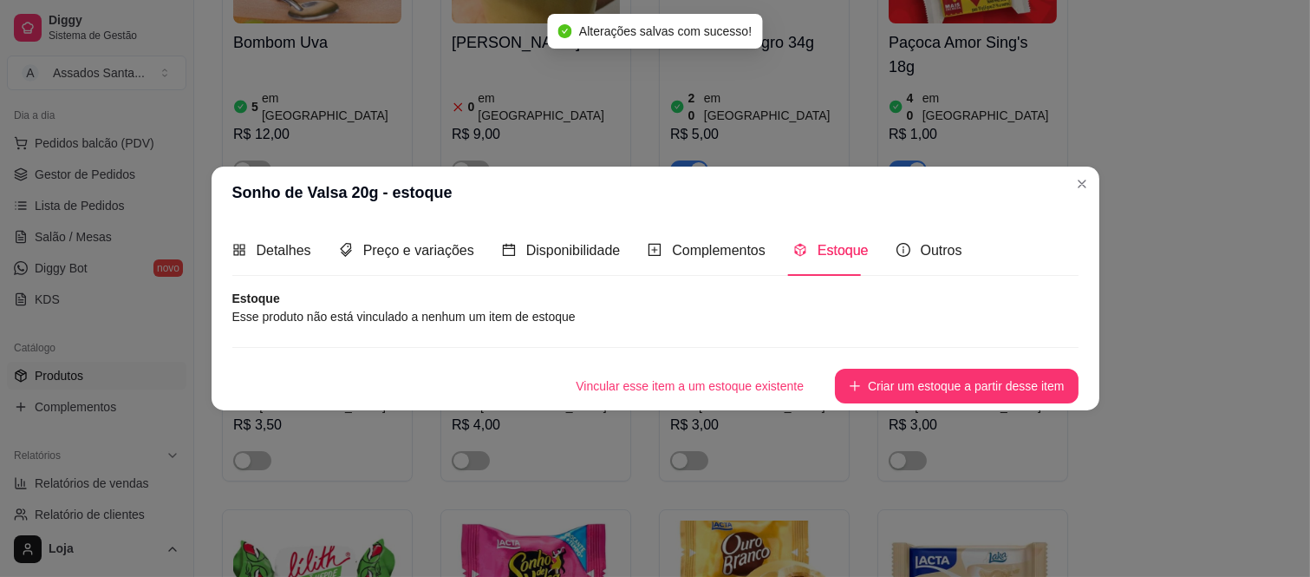
click at [928, 377] on button "Criar um estoque a partir desse item" at bounding box center [956, 385] width 243 height 35
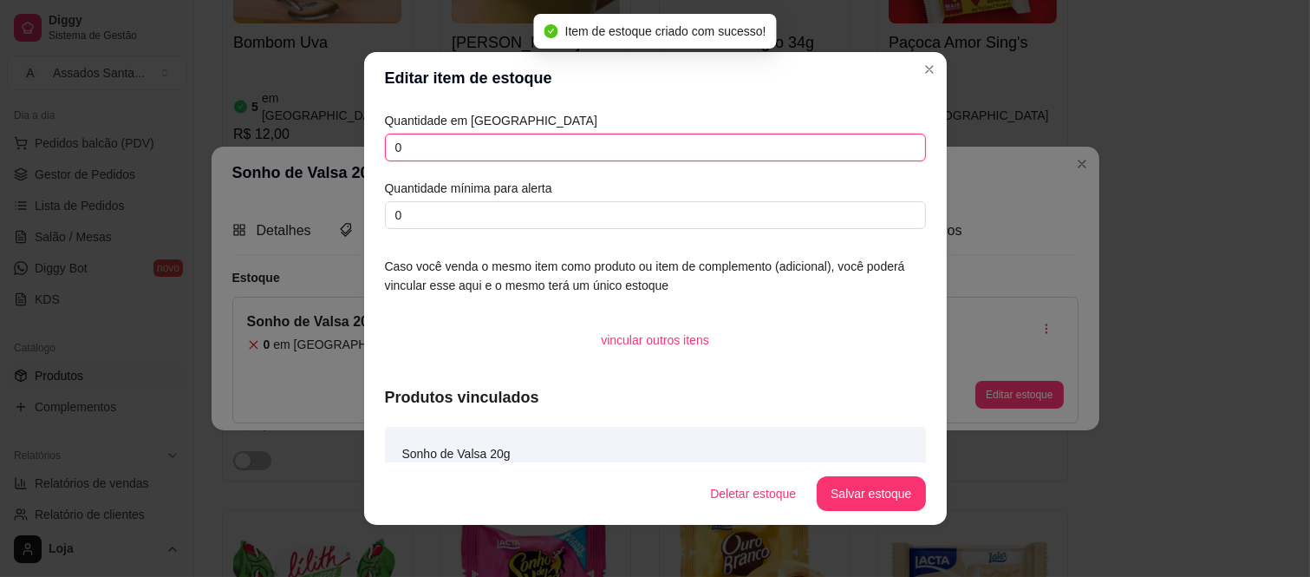
click at [458, 156] on input "0" at bounding box center [655, 148] width 541 height 28
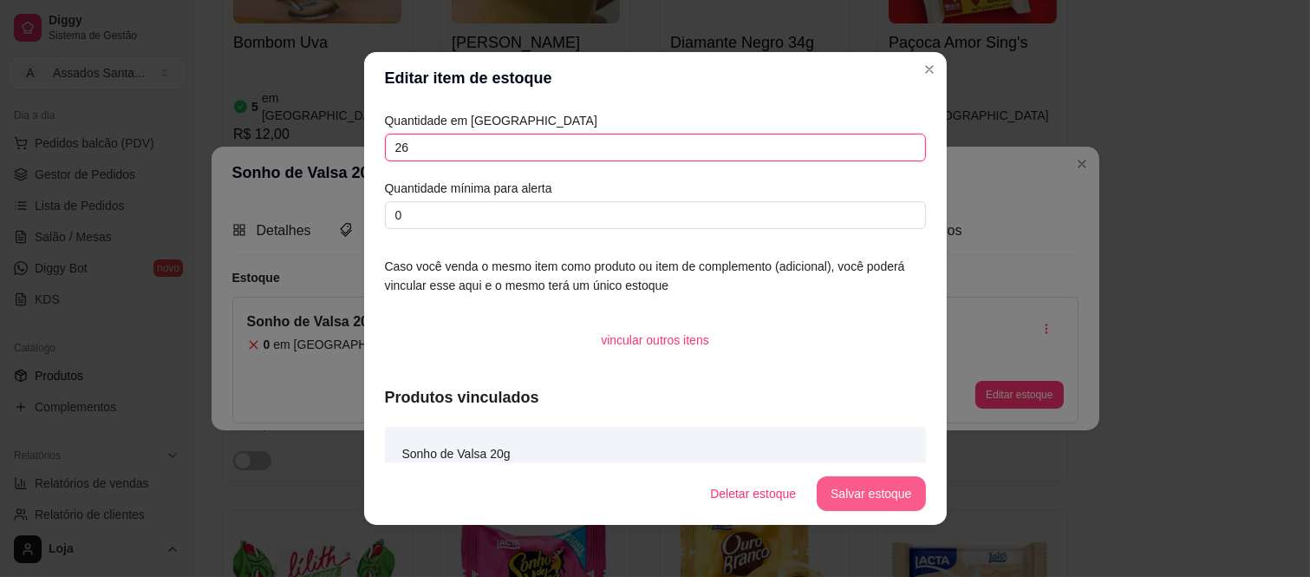
type input "26"
click at [877, 490] on button "Salvar estoque" at bounding box center [871, 494] width 106 height 34
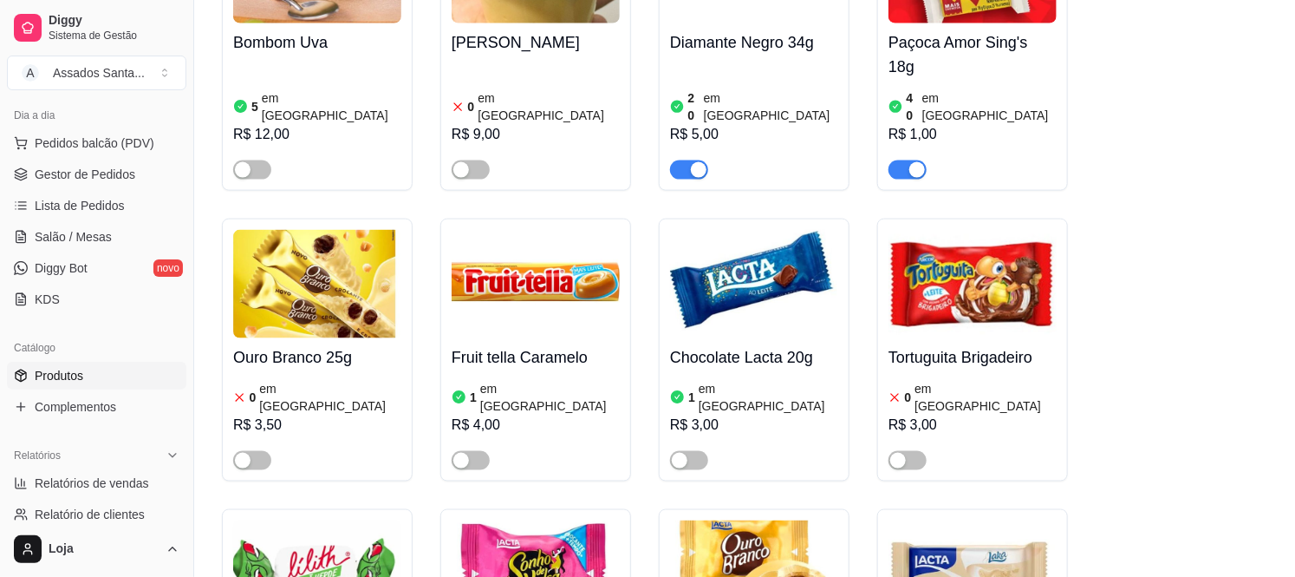
click at [1166, 324] on div "700 - Bolo de Pote Ninho com morango 0 em estoque R$ 12,00 701 - Bolo de Pote N…" at bounding box center [745, 47] width 1046 height 2127
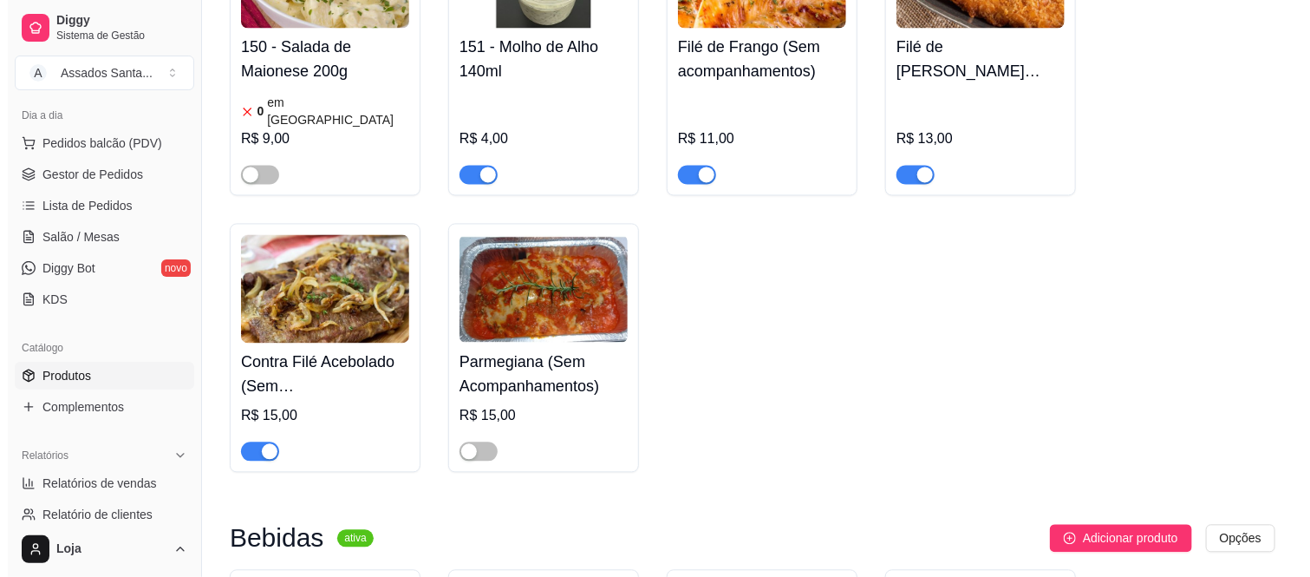
scroll to position [7610, 0]
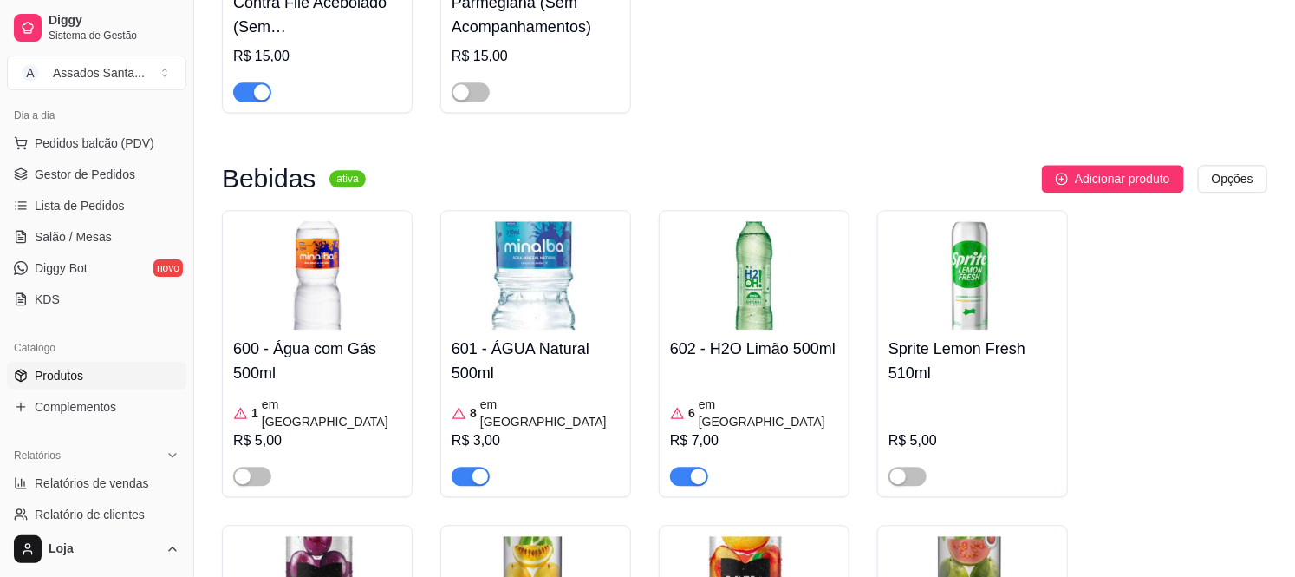
click at [507, 336] on h4 "601 - ÁGUA Natural 500ml" at bounding box center [536, 360] width 168 height 49
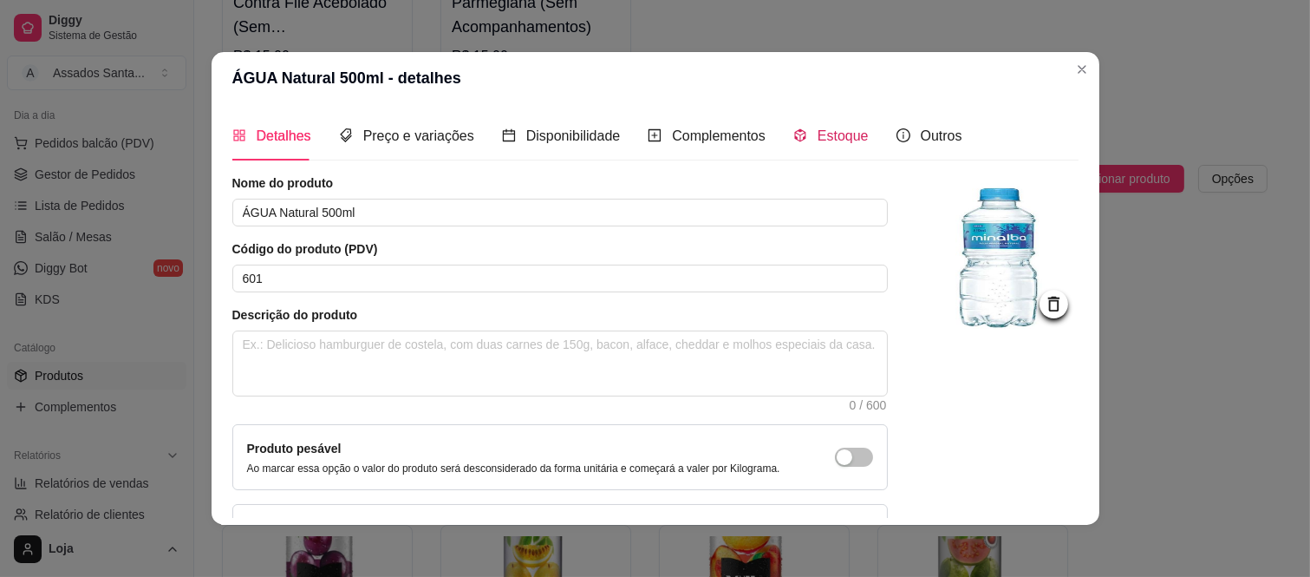
click at [846, 135] on span "Estoque" at bounding box center [843, 135] width 51 height 15
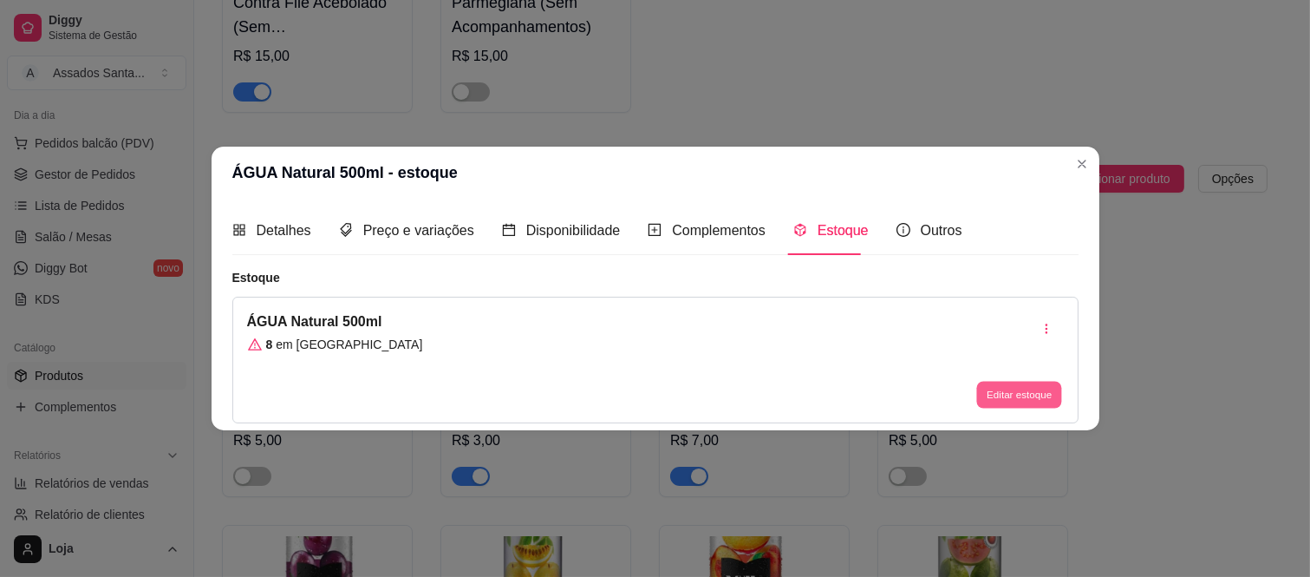
click at [1021, 392] on button "Editar estoque" at bounding box center [1019, 394] width 85 height 27
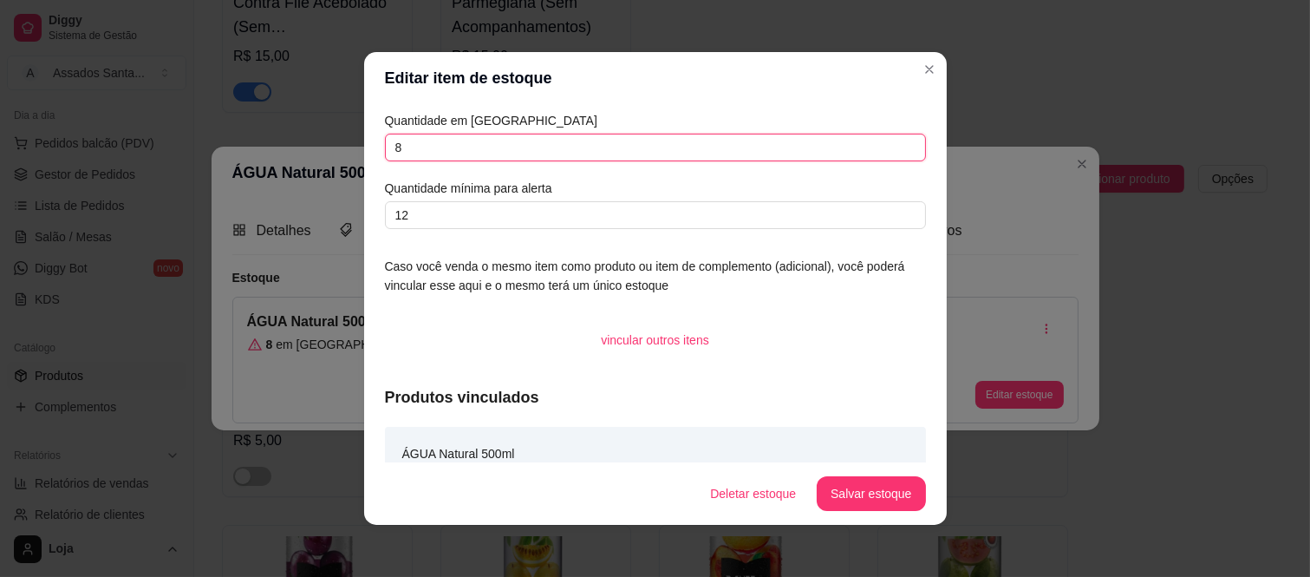
click at [546, 154] on input "8" at bounding box center [655, 148] width 541 height 28
type input "21"
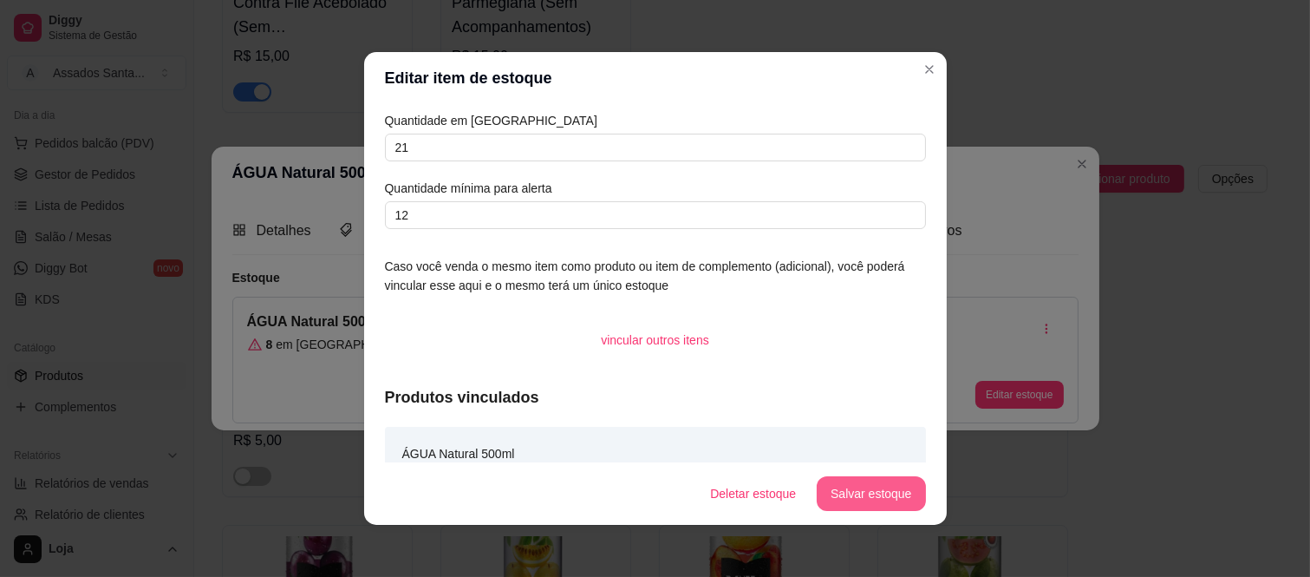
click at [873, 490] on button "Salvar estoque" at bounding box center [871, 493] width 108 height 35
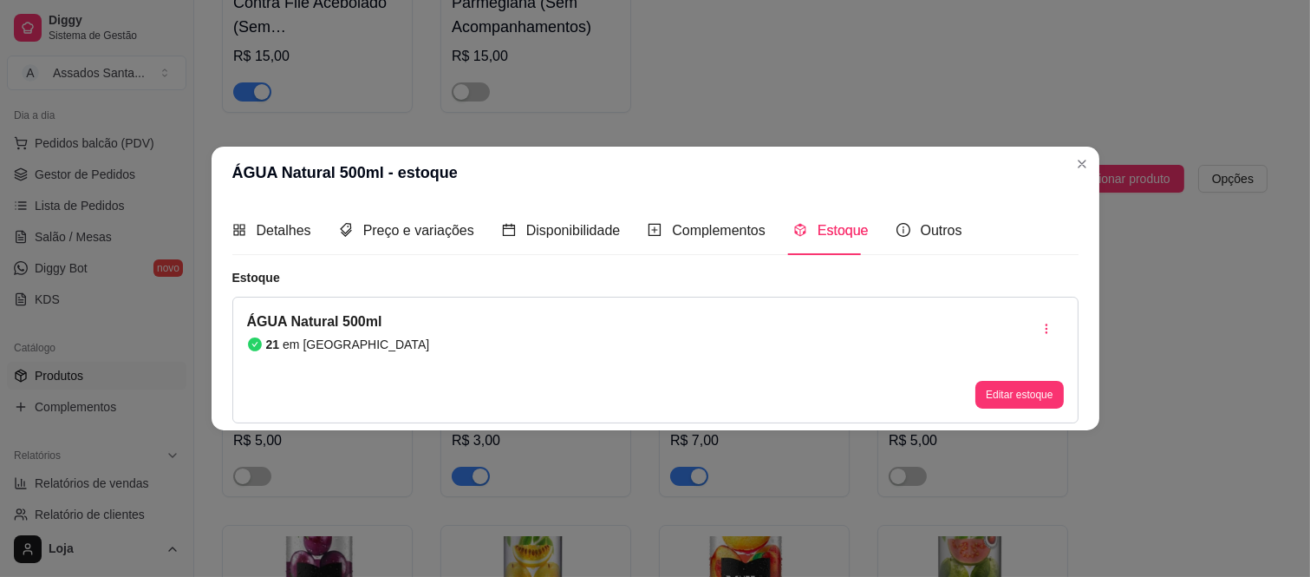
click at [296, 156] on header "ÁGUA Natural 500ml - estoque" at bounding box center [656, 173] width 888 height 52
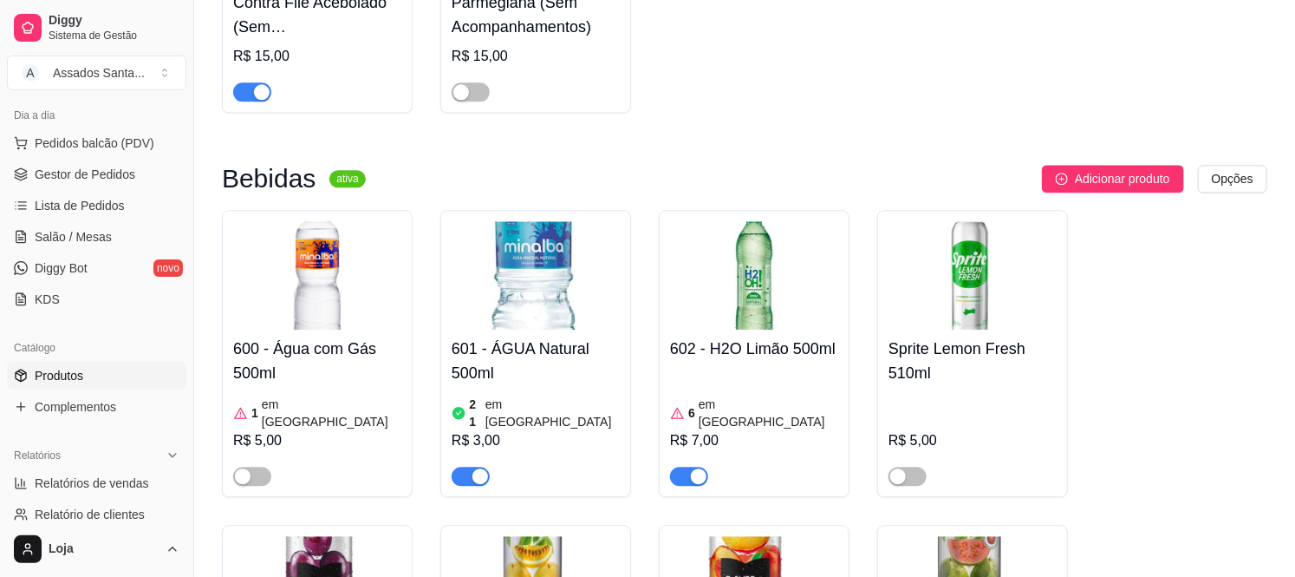
click at [317, 395] on article "em [GEOGRAPHIC_DATA]" at bounding box center [332, 412] width 140 height 35
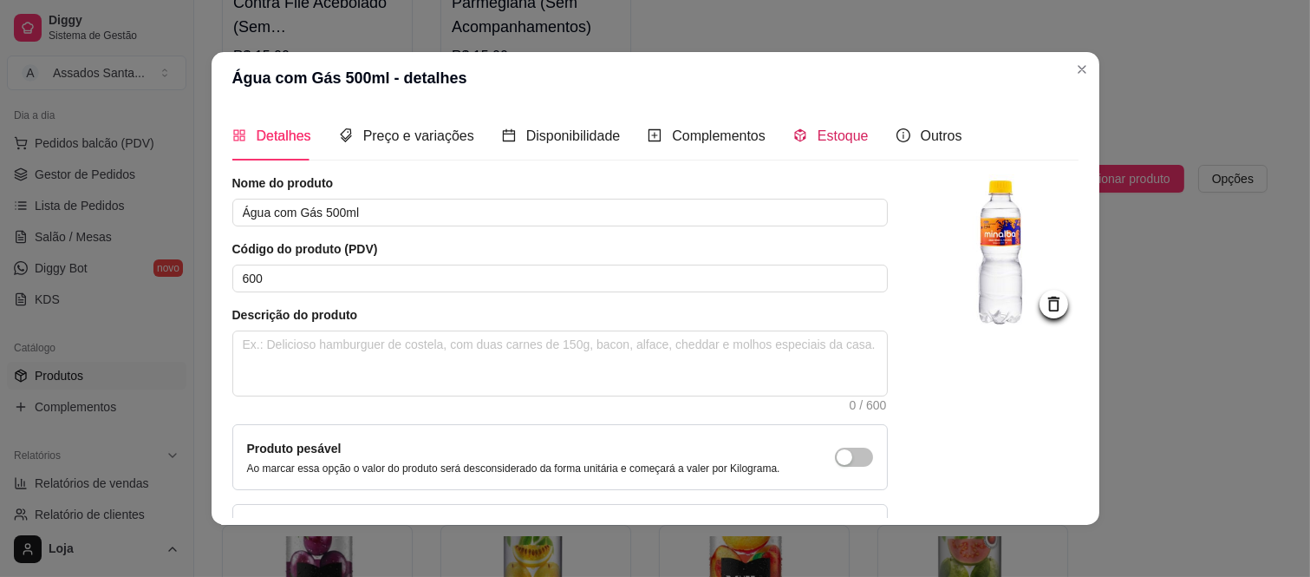
click at [818, 128] on span "Estoque" at bounding box center [843, 135] width 51 height 15
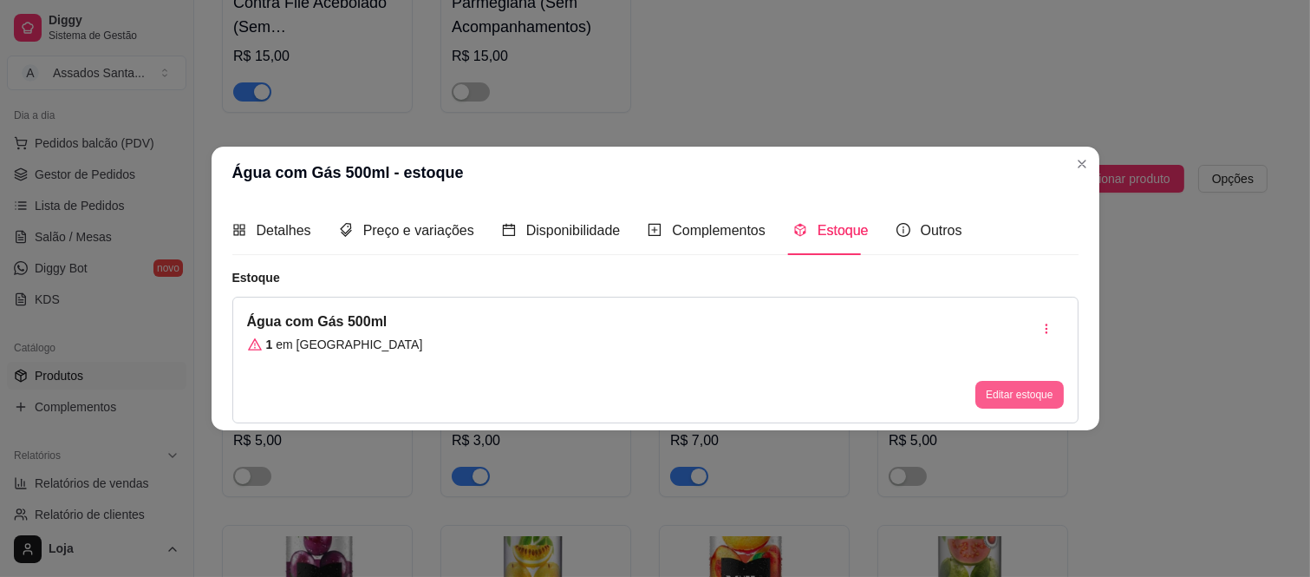
click at [1021, 406] on button "Editar estoque" at bounding box center [1019, 395] width 88 height 28
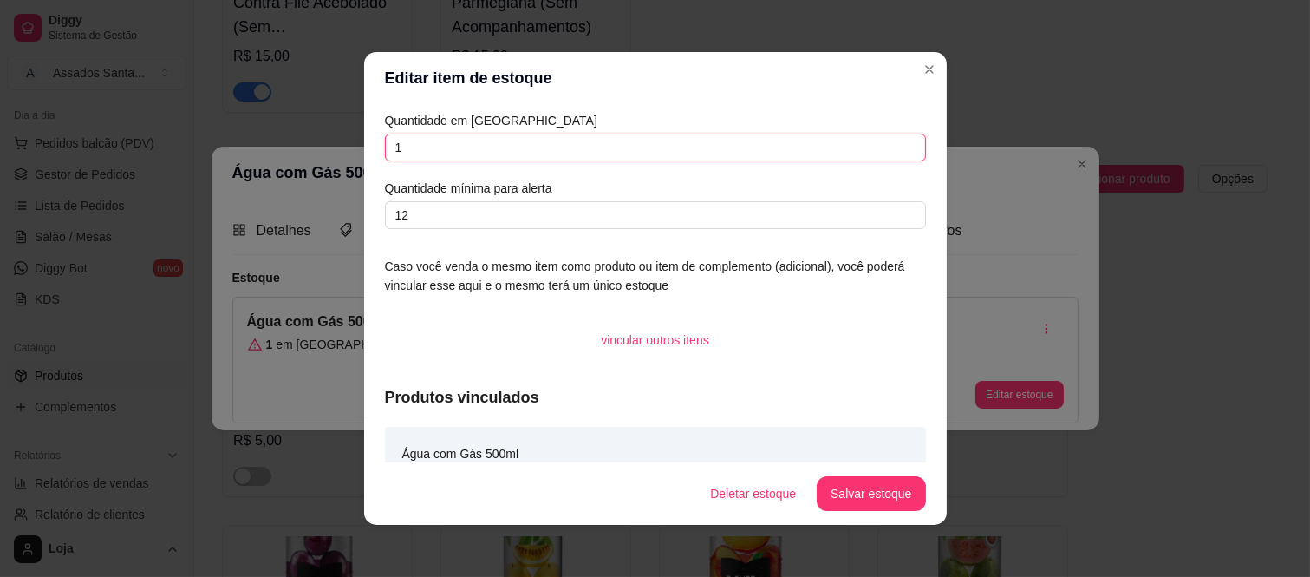
click at [470, 142] on input "1" at bounding box center [655, 148] width 541 height 28
type input "12"
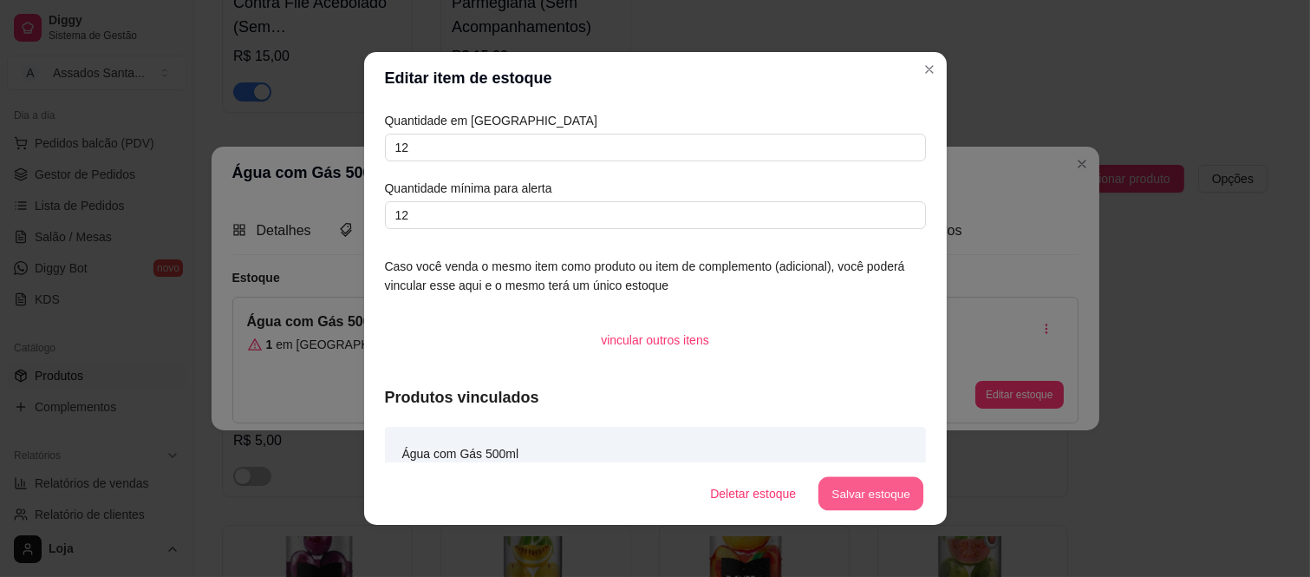
click at [880, 495] on button "Salvar estoque" at bounding box center [871, 494] width 106 height 34
